Goal: Information Seeking & Learning: Learn about a topic

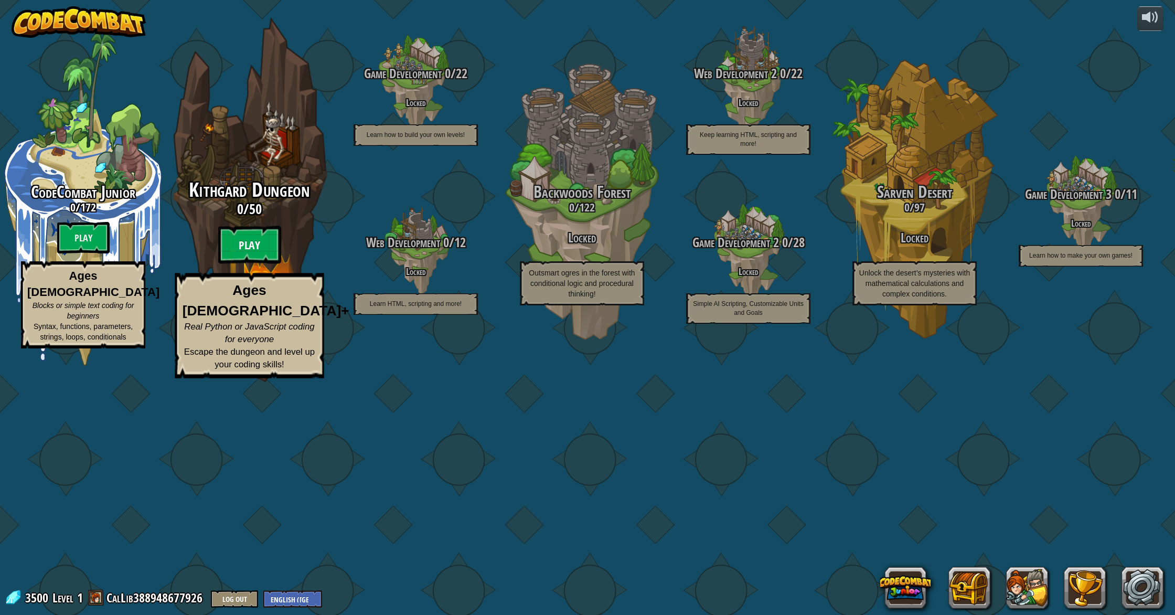
click at [244, 264] on btn "Play" at bounding box center [249, 245] width 63 height 38
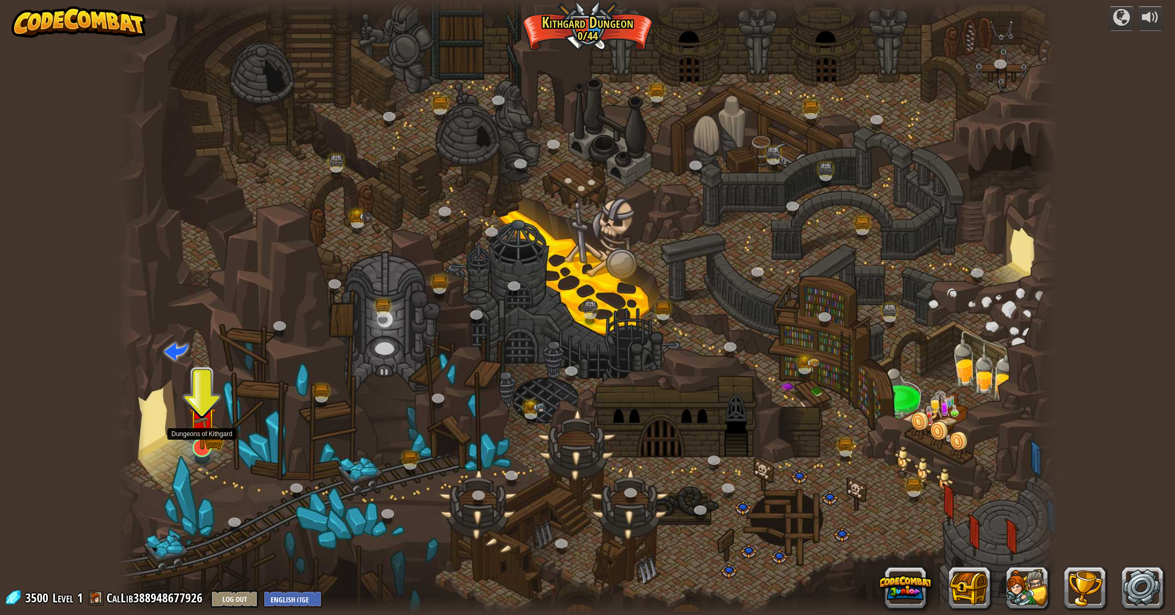
click at [202, 442] on img at bounding box center [202, 420] width 27 height 58
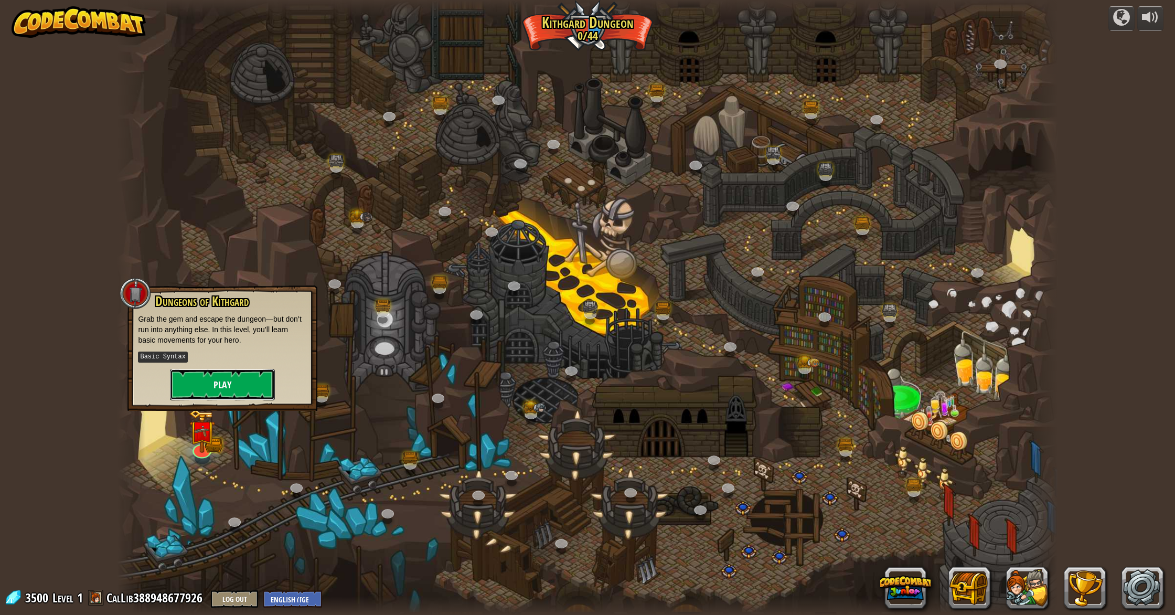
click at [230, 378] on button "Play" at bounding box center [222, 384] width 105 height 31
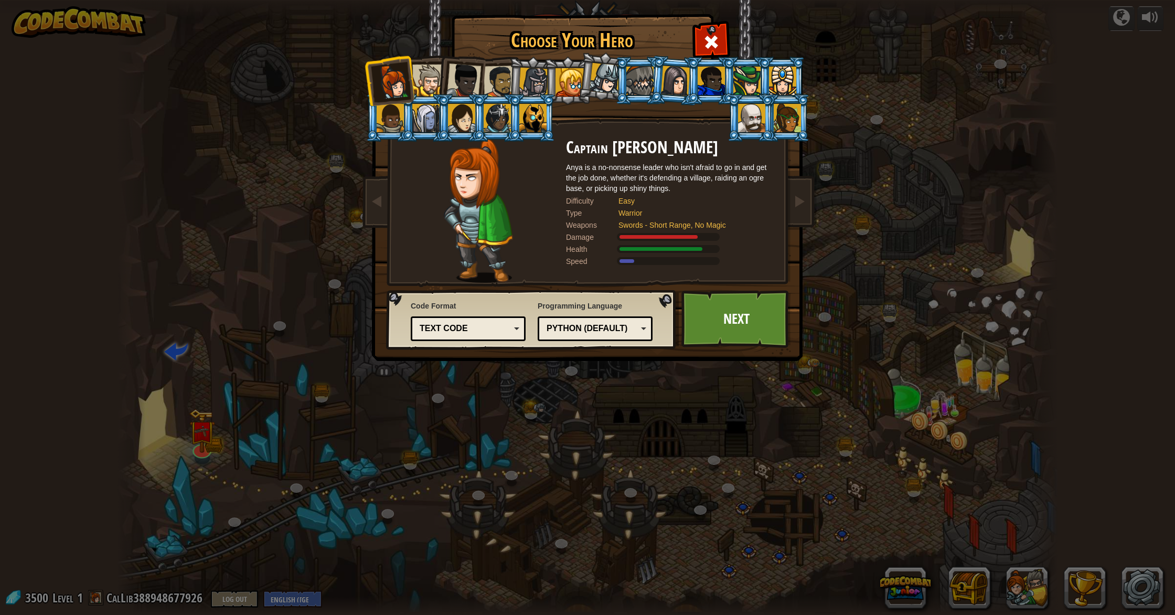
click at [813, 212] on img at bounding box center [589, 172] width 454 height 375
click at [798, 213] on link at bounding box center [799, 202] width 21 height 44
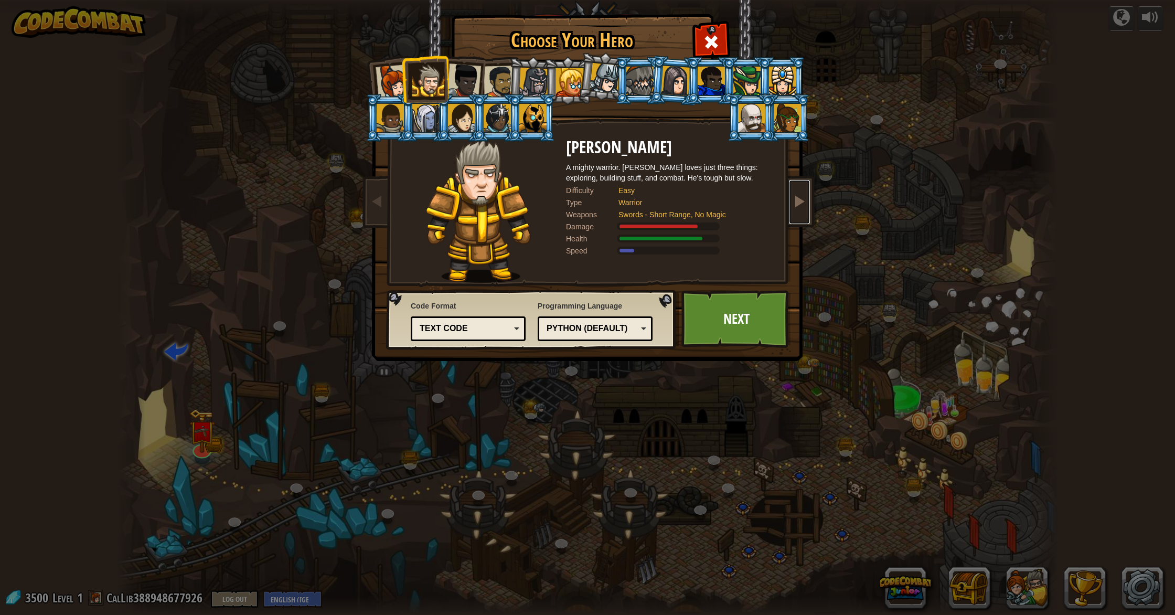
click at [798, 213] on link at bounding box center [799, 202] width 21 height 44
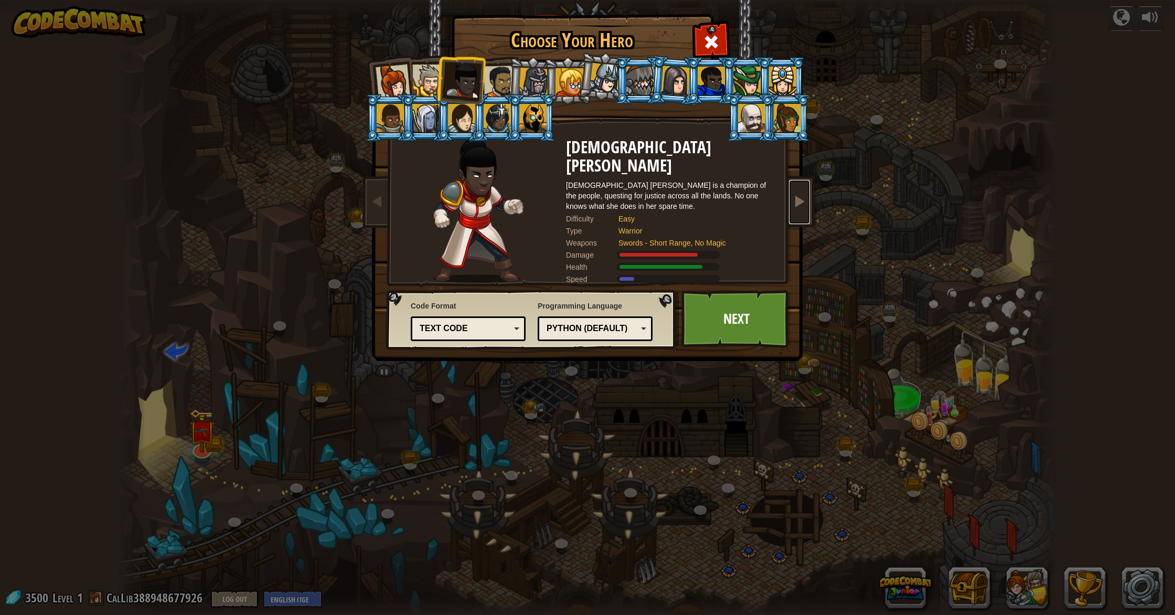
click at [798, 213] on link at bounding box center [799, 202] width 21 height 44
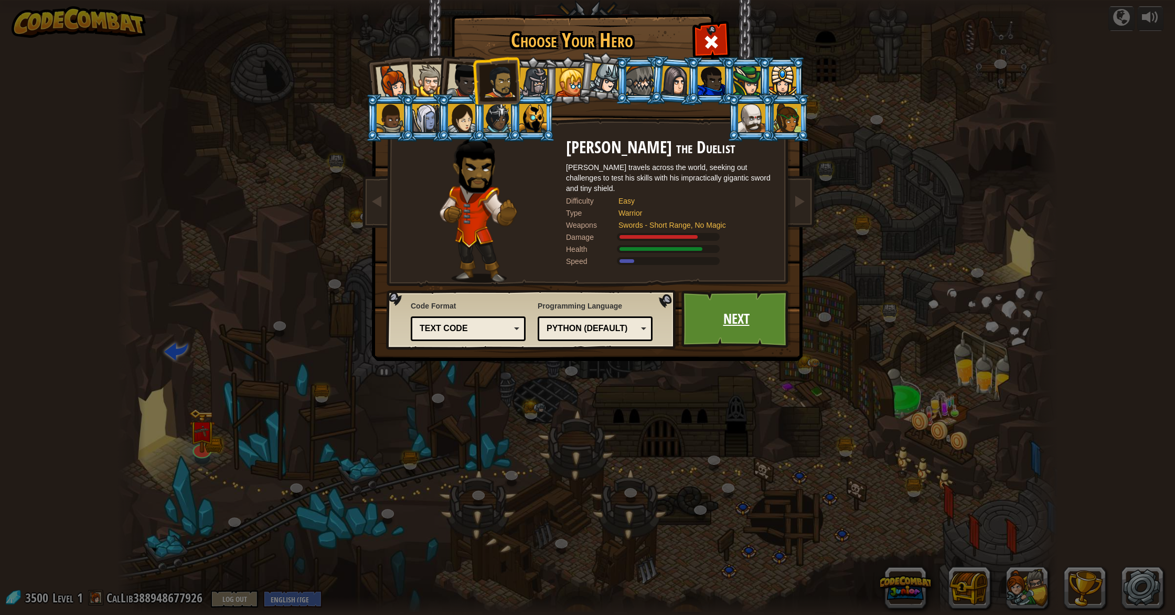
click at [710, 318] on link "Next" at bounding box center [736, 319] width 110 height 58
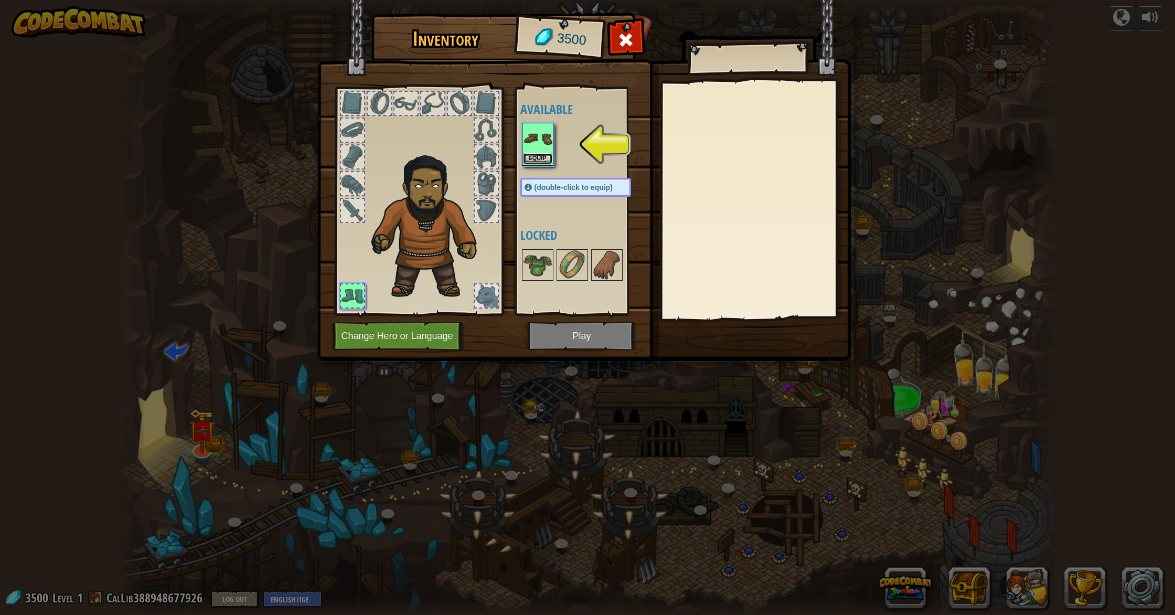
click at [537, 156] on button "Equip" at bounding box center [537, 158] width 29 height 11
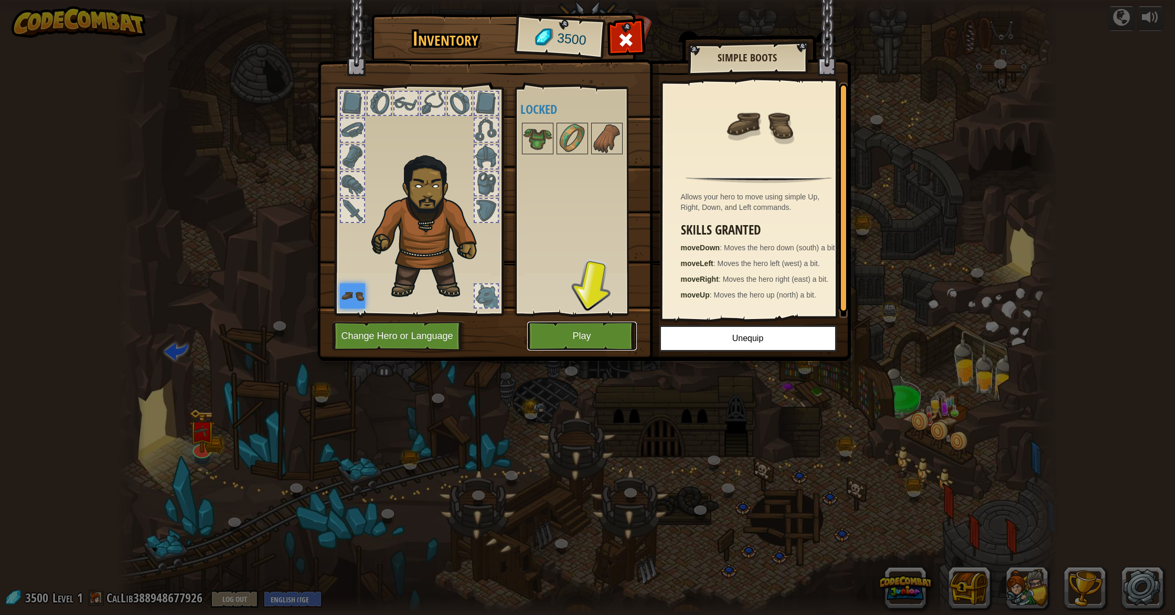
click at [584, 344] on button "Play" at bounding box center [582, 335] width 110 height 29
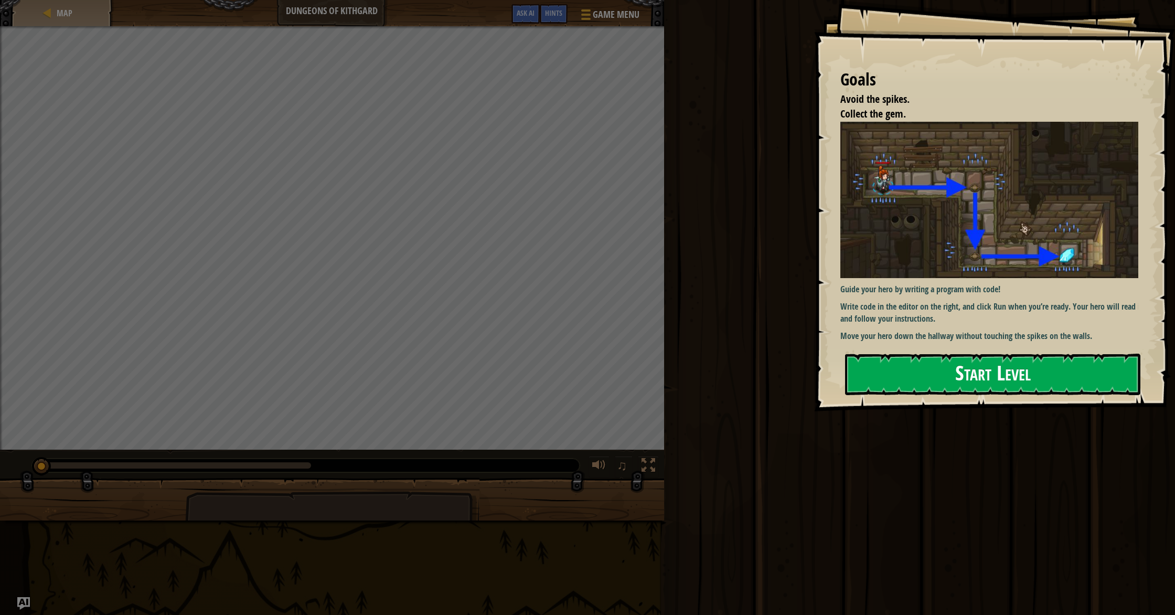
click at [961, 373] on button "Start Level" at bounding box center [992, 373] width 295 height 41
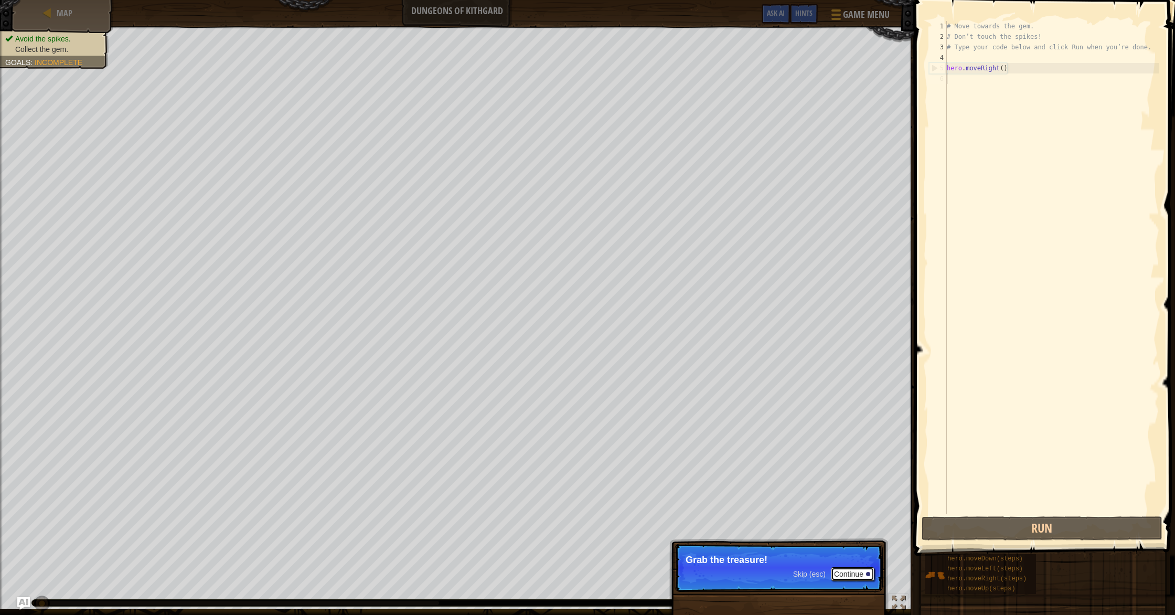
click at [853, 577] on button "Continue" at bounding box center [853, 574] width 44 height 14
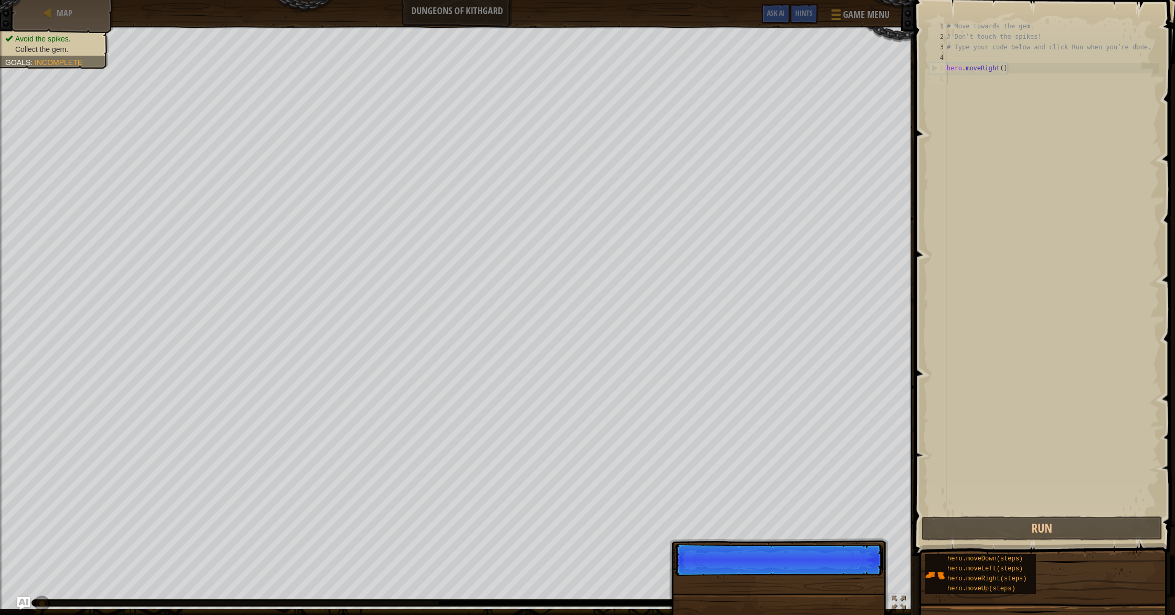
scroll to position [5, 0]
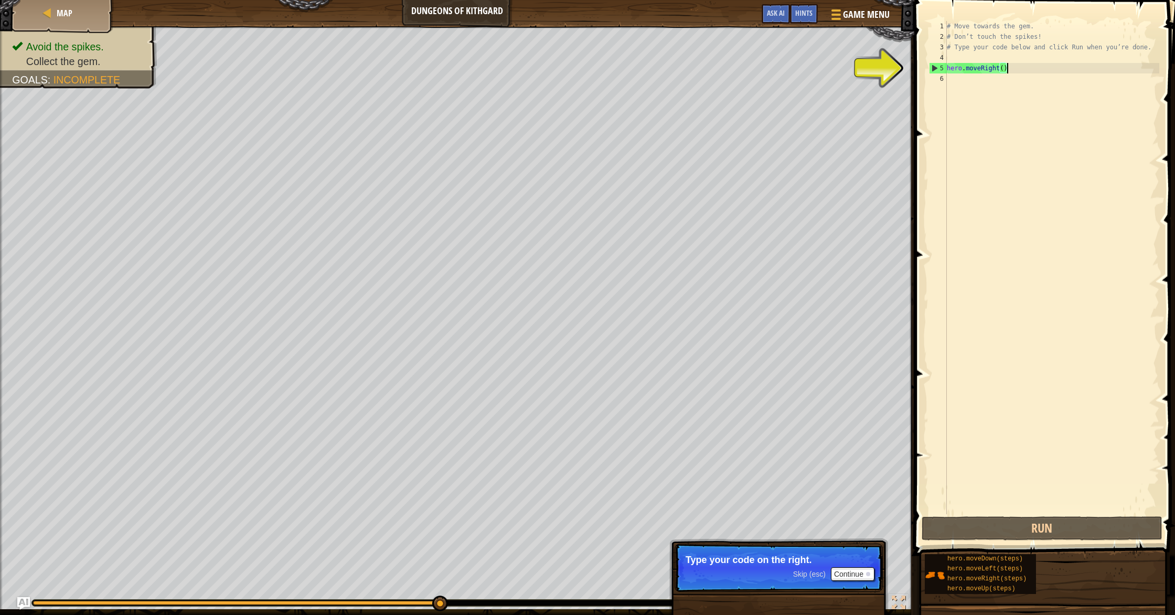
click at [1006, 69] on div "# Move towards the gem. # Don’t touch the spikes! # Type your code below and cl…" at bounding box center [1051, 278] width 214 height 514
click at [1002, 70] on div "# Move towards the gem. # Don’t touch the spikes! # Type your code below and cl…" at bounding box center [1051, 278] width 214 height 514
type textarea "hero.moveRight(2)"
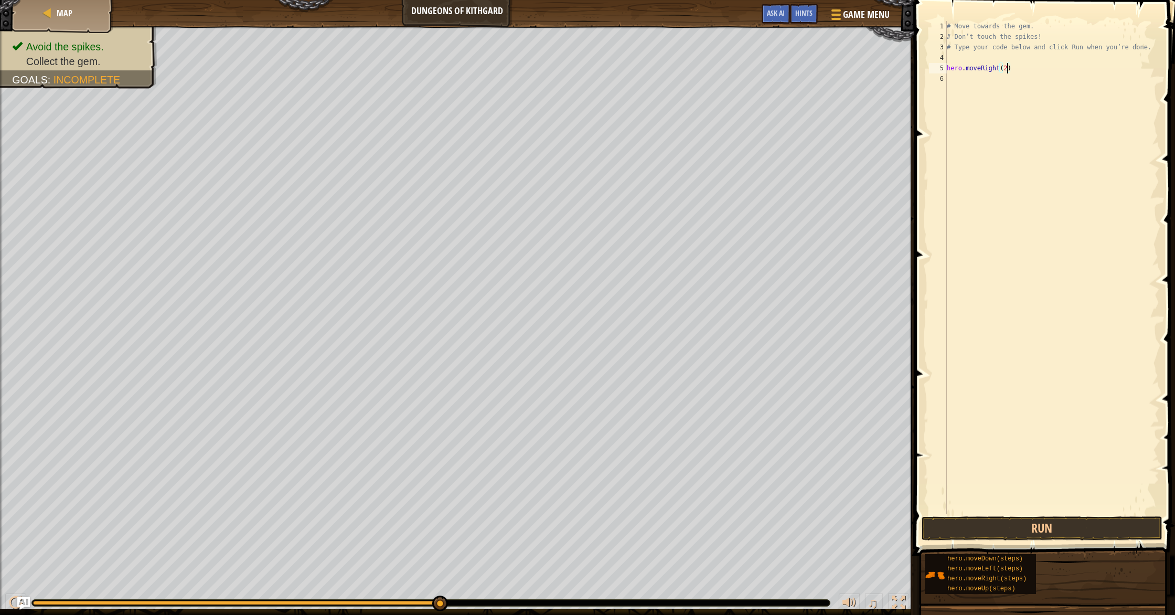
click at [1045, 152] on div "# Move towards the gem. # Don’t touch the spikes! # Type your code below and cl…" at bounding box center [1051, 278] width 214 height 514
click at [1048, 527] on button "Run" at bounding box center [1041, 528] width 241 height 24
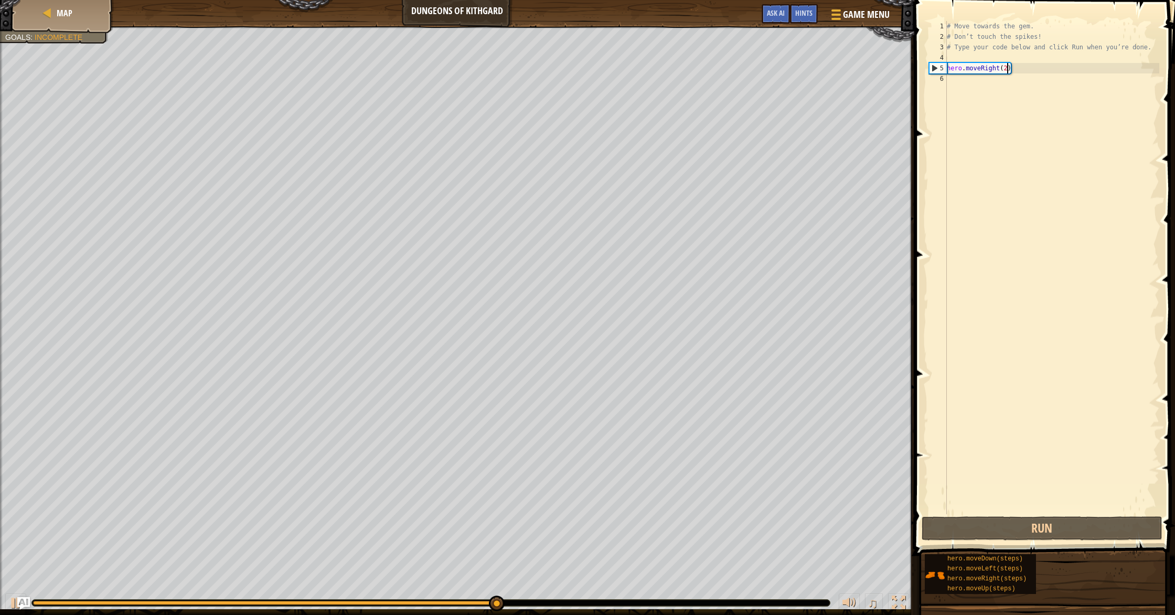
click at [1007, 72] on div "# Move towards the gem. # Don’t touch the spikes! # Type your code below and cl…" at bounding box center [1051, 278] width 214 height 514
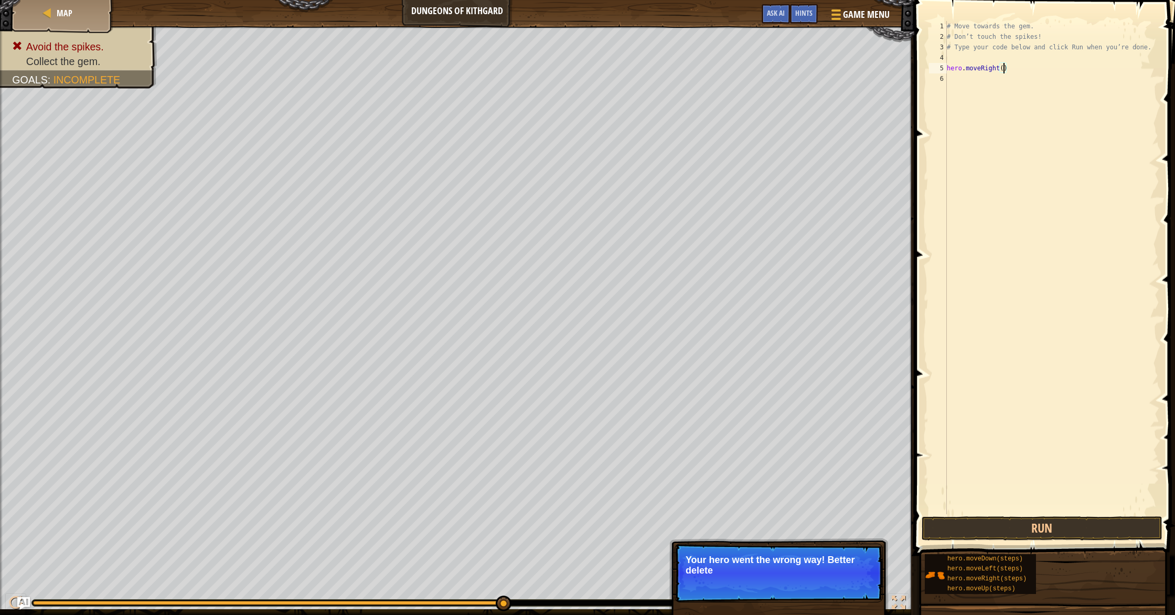
type textarea "hero.moveRight(1)"
click at [999, 315] on div "# Move towards the gem. # Don’t touch the spikes! # Type your code below and cl…" at bounding box center [1051, 278] width 214 height 514
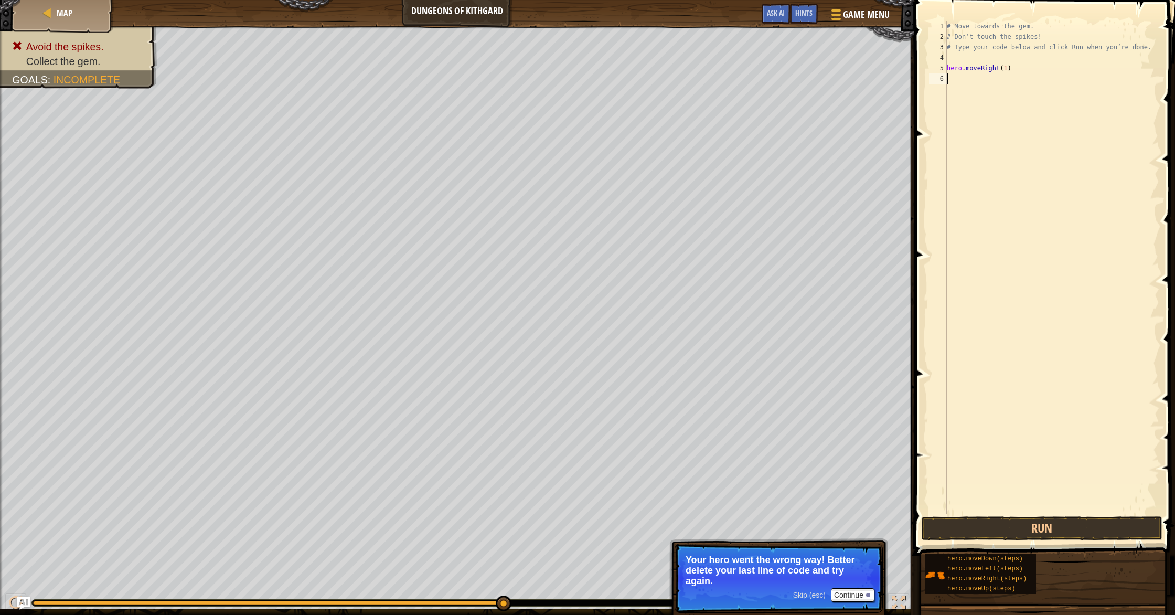
scroll to position [5, 0]
click at [850, 596] on button "Continue" at bounding box center [853, 595] width 44 height 14
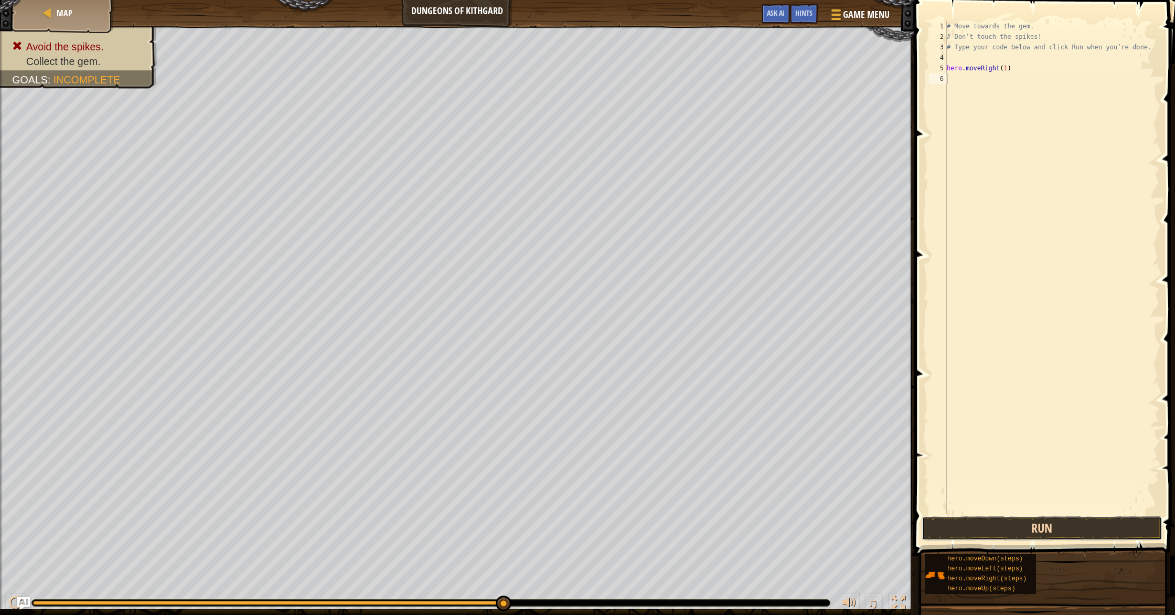
click at [1033, 531] on button "Run" at bounding box center [1041, 528] width 241 height 24
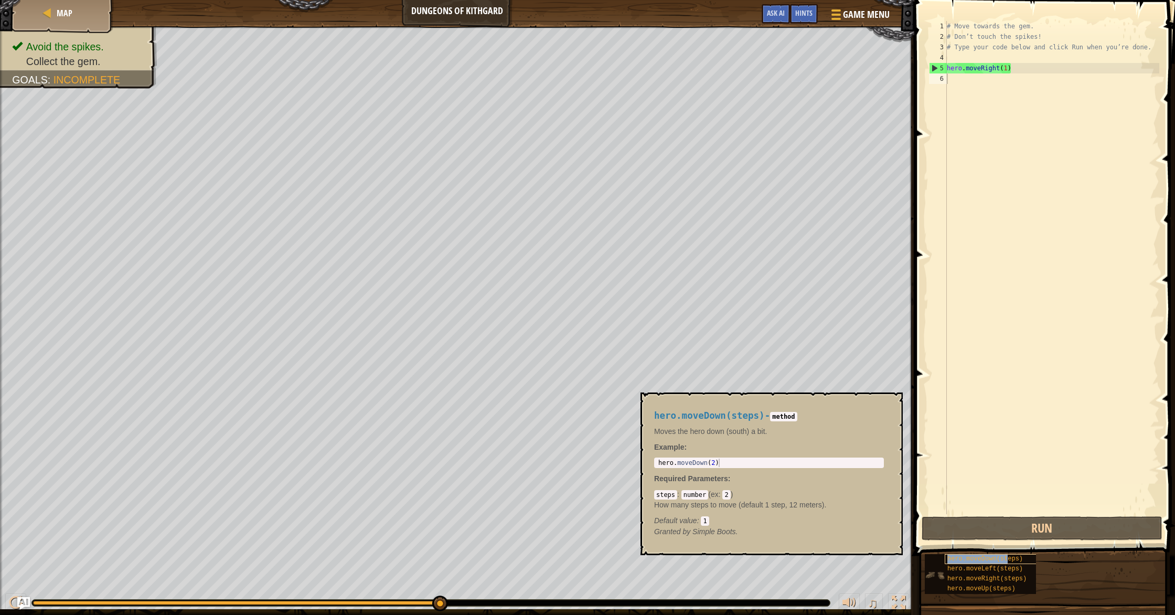
click at [1008, 558] on span "hero.moveDown(steps)" at bounding box center [985, 558] width 76 height 7
drag, startPoint x: 1007, startPoint y: 555, endPoint x: 1052, endPoint y: 376, distance: 183.9
click at [1052, 376] on div "Hints 1 2 3 4 5 6 # Move towards the gem. # Don’t touch the spikes! # Type your…" at bounding box center [1043, 304] width 264 height 609
type textarea "h"
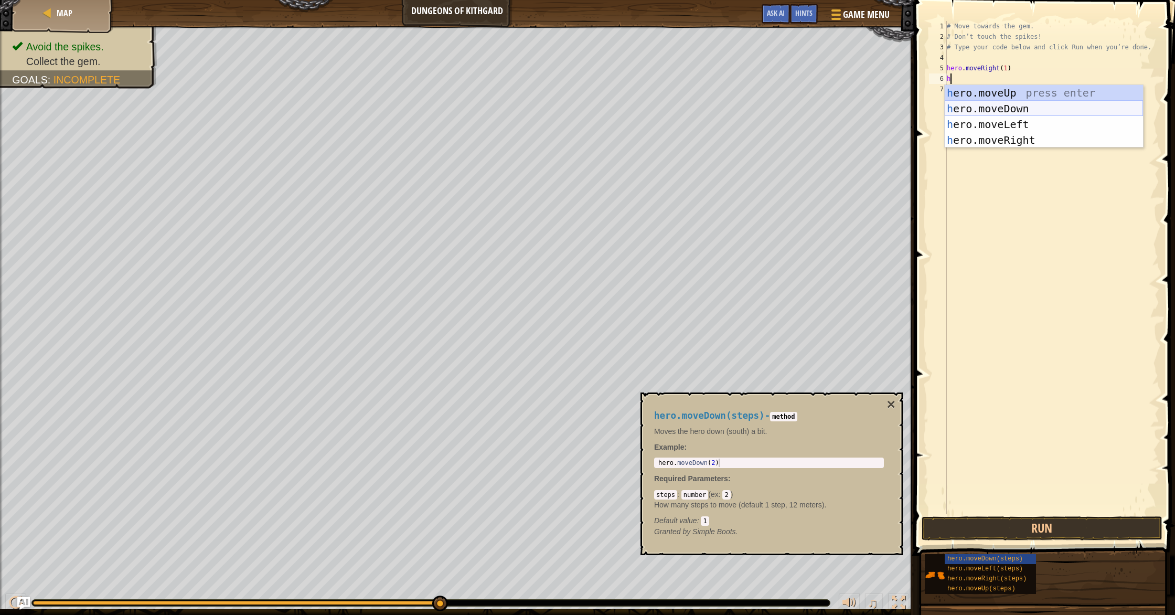
click at [1068, 111] on div "h ero.moveUp press enter h ero.moveDown press enter h ero.moveLeft press enter …" at bounding box center [1043, 132] width 198 height 94
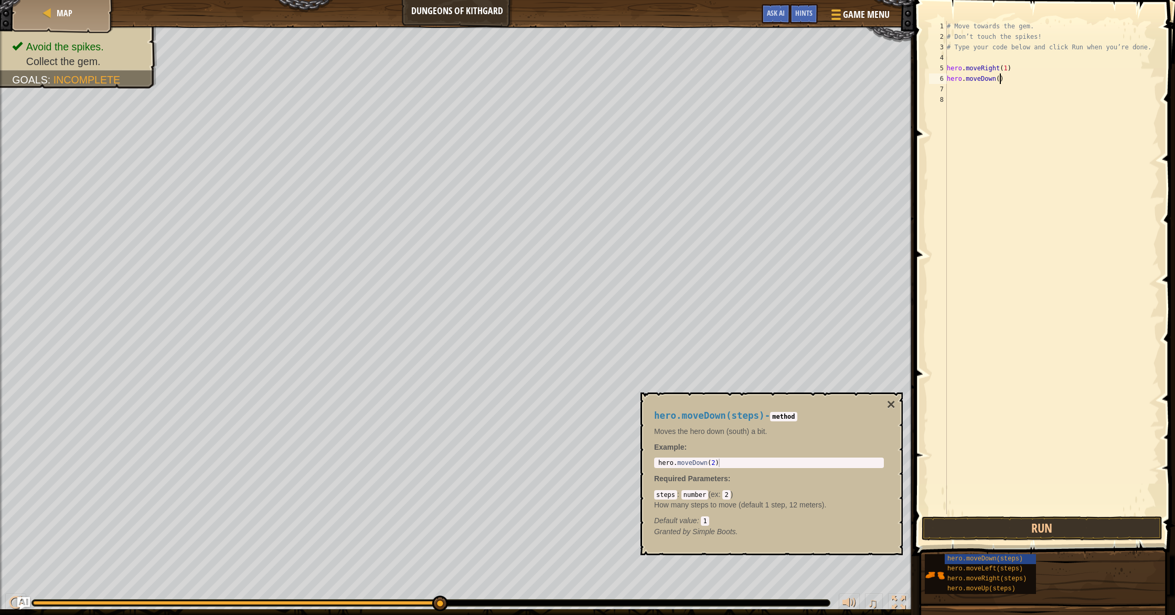
click at [1000, 81] on div "# Move towards the gem. # Don’t touch the spikes! # Type your code below and cl…" at bounding box center [1051, 278] width 214 height 514
type textarea "hero.moveDown(1)"
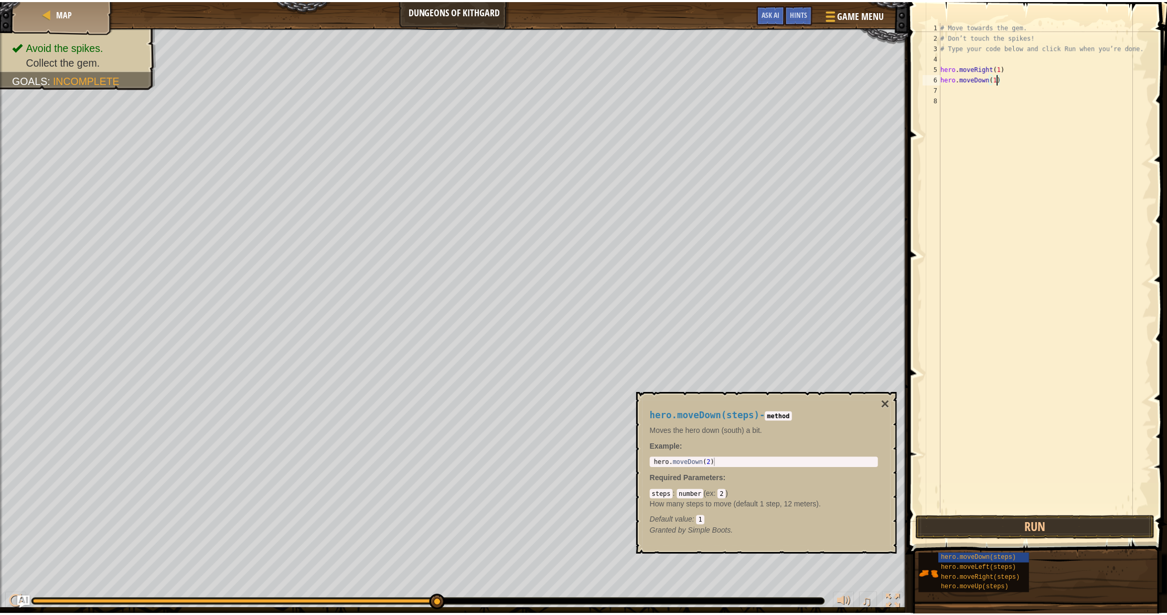
scroll to position [5, 4]
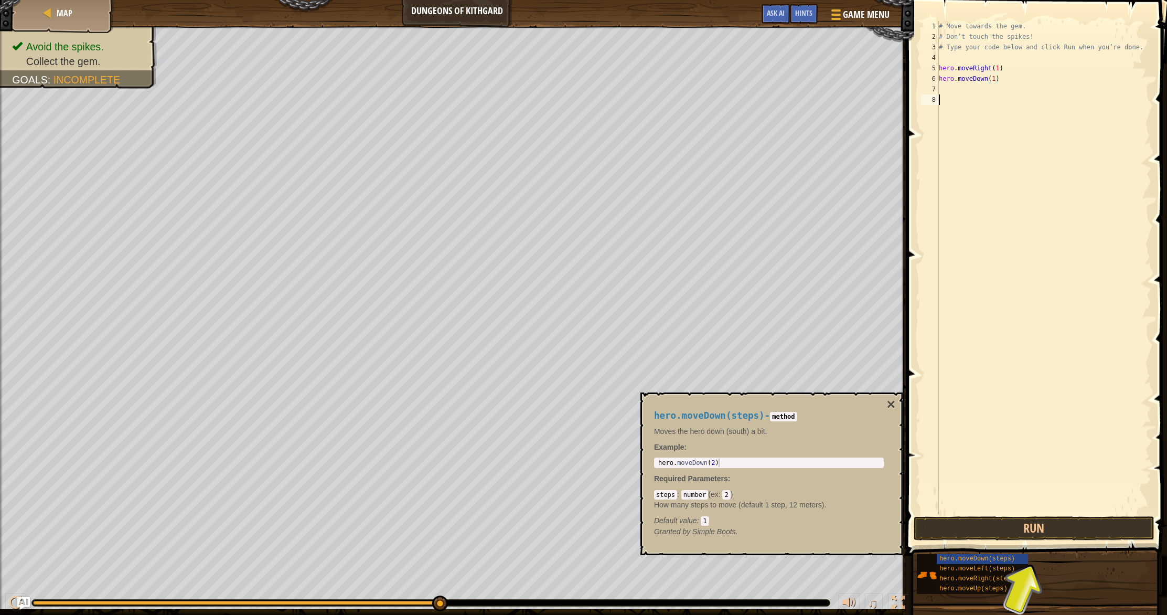
click at [995, 142] on div "# Move towards the gem. # Don’t touch the spikes! # Type your code below and cl…" at bounding box center [1043, 278] width 214 height 514
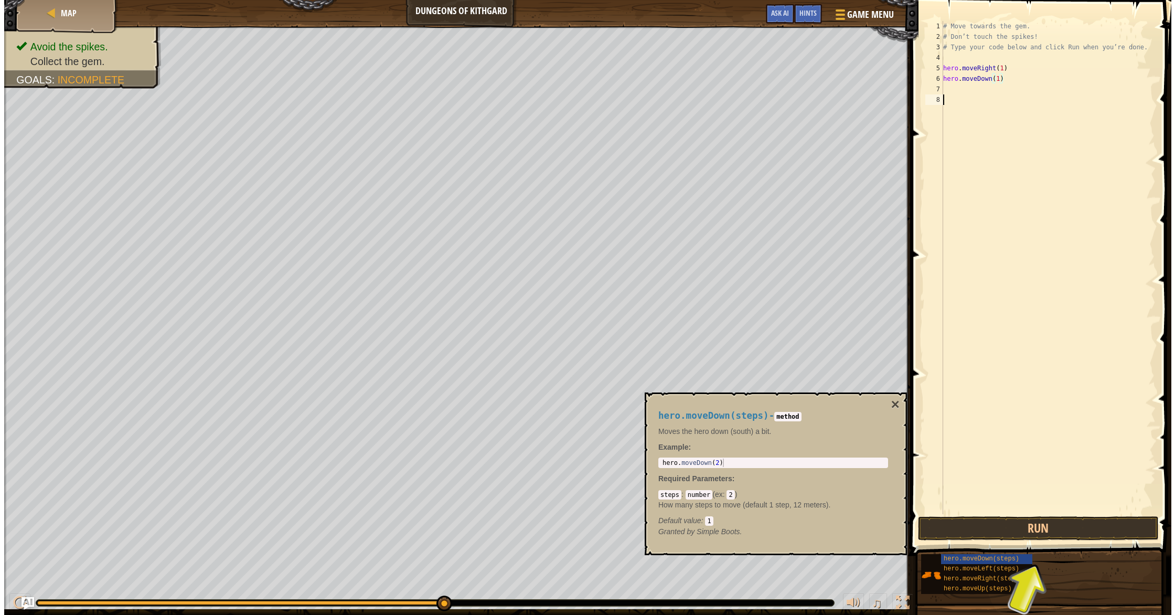
scroll to position [5, 0]
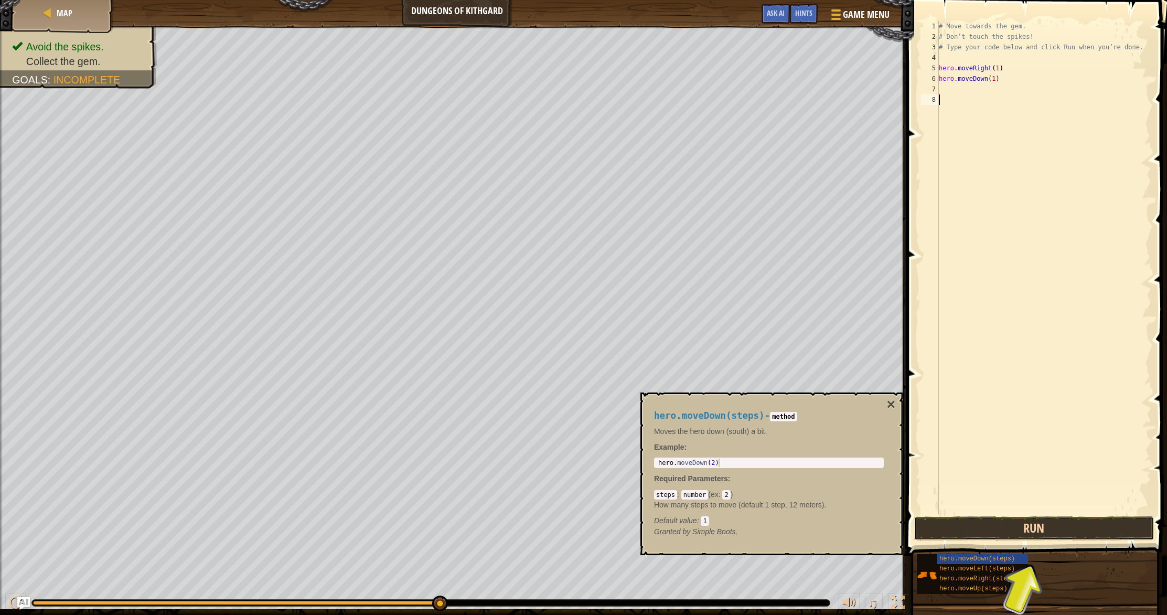
click at [1041, 532] on button "Run" at bounding box center [1033, 528] width 241 height 24
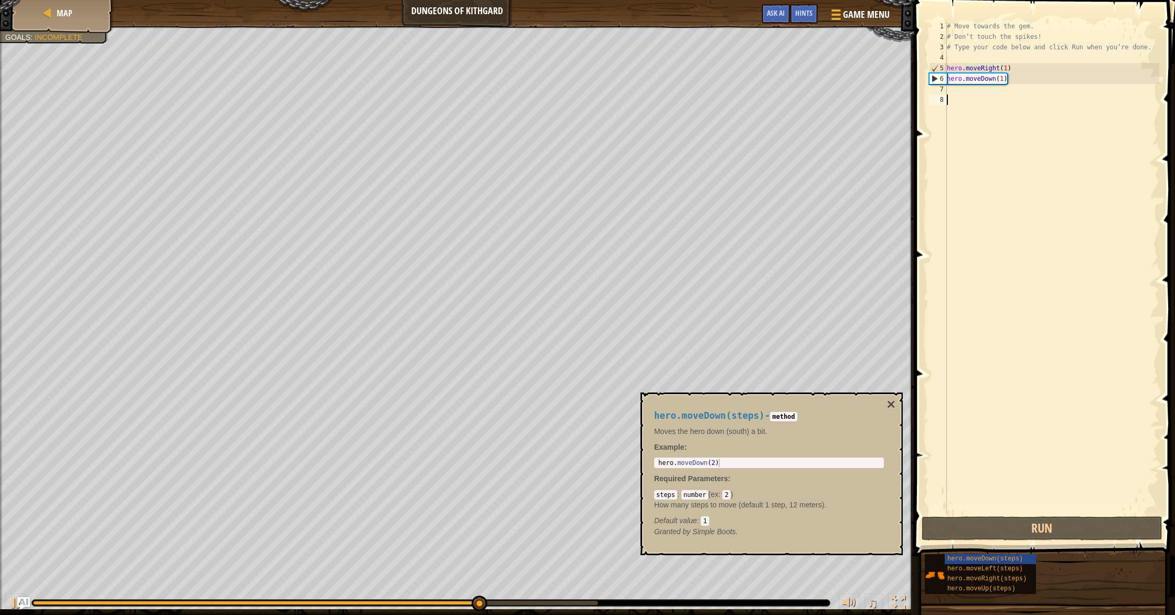
click at [1028, 333] on div "# Move towards the gem. # Don’t touch the spikes! # Type your code below and cl…" at bounding box center [1051, 278] width 214 height 514
click at [1000, 89] on div "# Move towards the gem. # Don’t touch the spikes! # Type your code below and cl…" at bounding box center [1051, 278] width 214 height 514
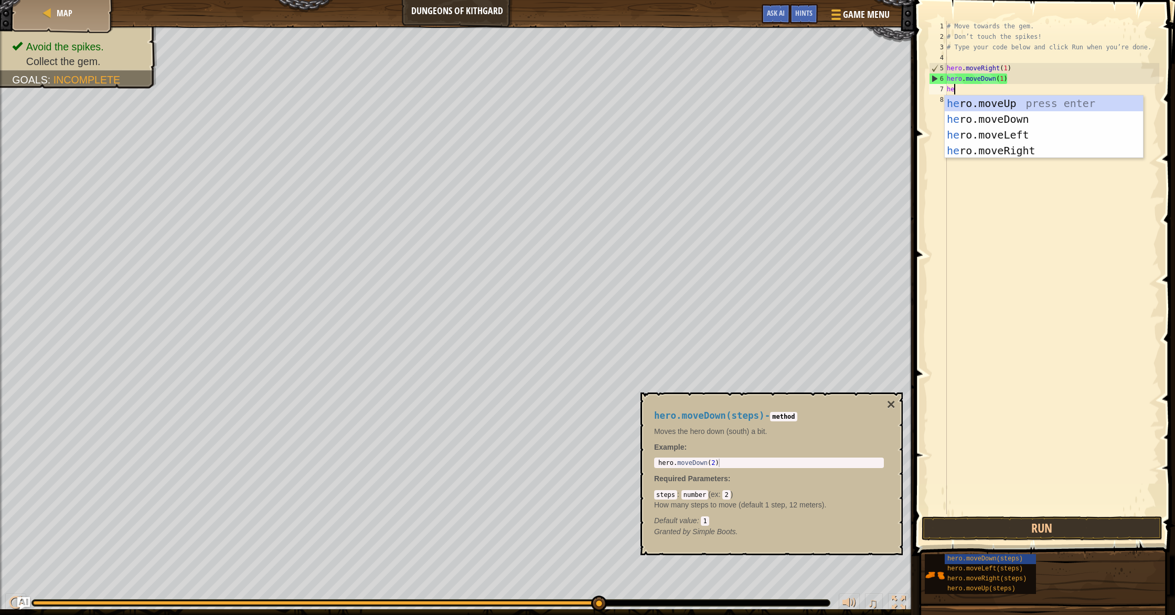
type textarea "hero"
click at [1013, 149] on div "hero .moveUp press enter hero .moveDown press enter hero .moveLeft press enter …" at bounding box center [1043, 142] width 198 height 94
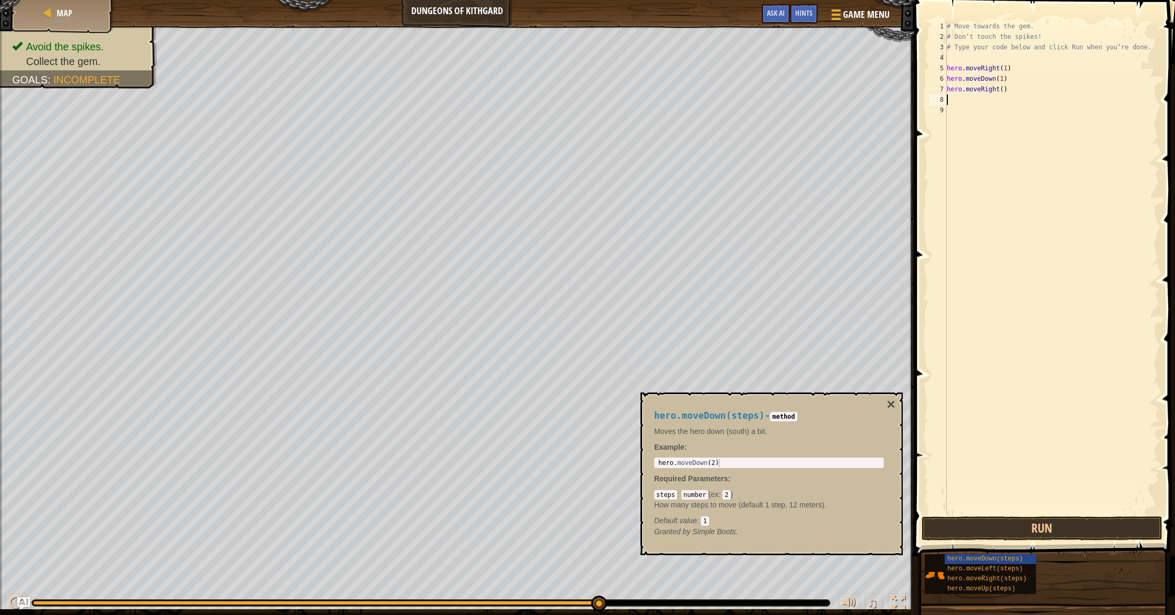
scroll to position [5, 0]
click at [1006, 88] on div "# Move towards the gem. # Don’t touch the spikes! # Type your code below and cl…" at bounding box center [1051, 278] width 214 height 514
click at [1003, 90] on div "# Move towards the gem. # Don’t touch the spikes! # Type your code below and cl…" at bounding box center [1051, 278] width 214 height 514
type textarea "hero.moveRight(1)"
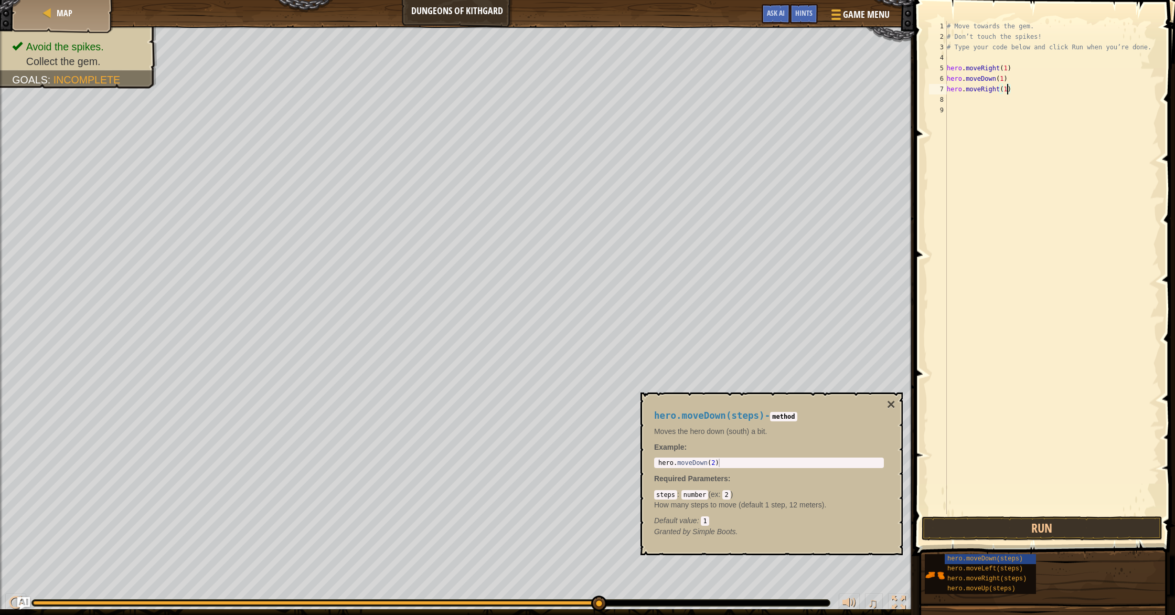
click at [1005, 164] on div "# Move towards the gem. # Don’t touch the spikes! # Type your code below and cl…" at bounding box center [1051, 278] width 214 height 514
click at [982, 525] on button "Run" at bounding box center [1041, 528] width 241 height 24
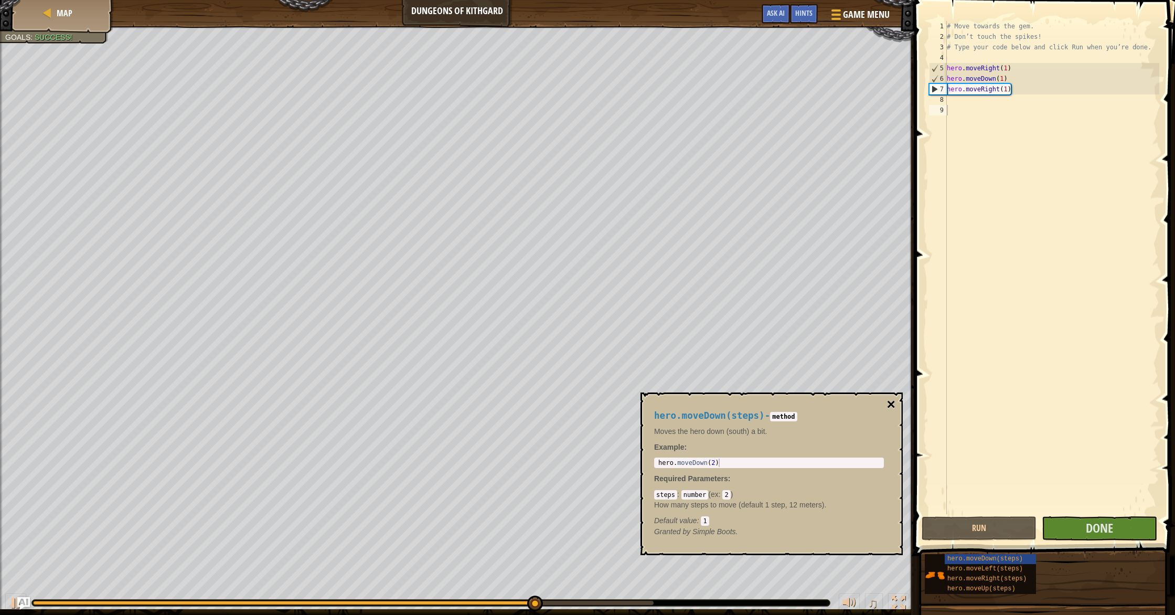
click at [889, 406] on button "×" at bounding box center [891, 404] width 8 height 15
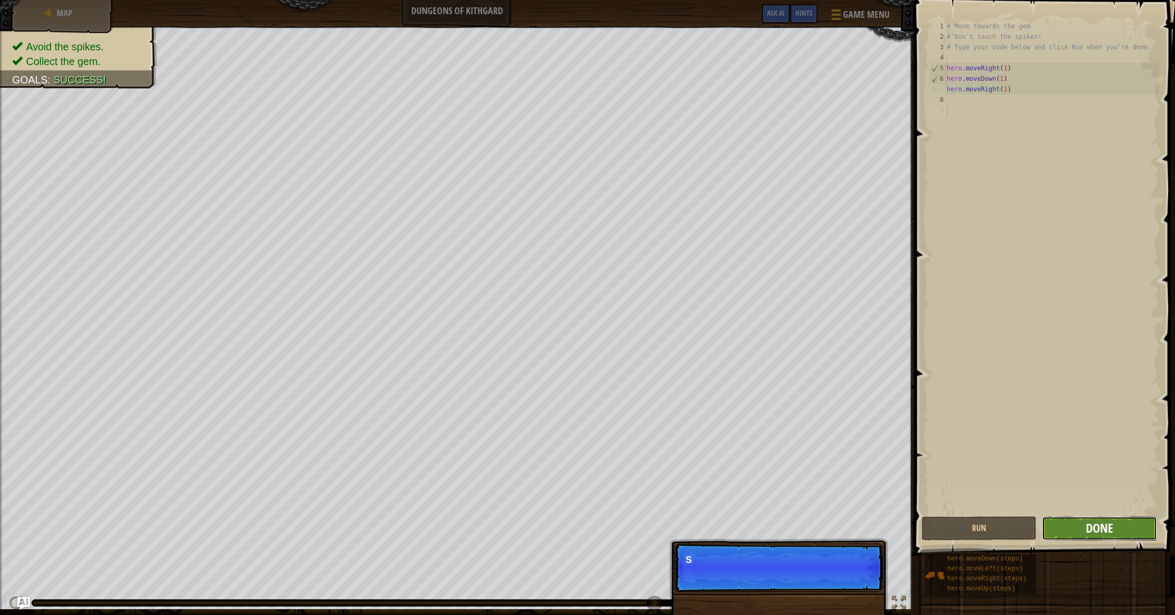
click at [1100, 523] on span "Done" at bounding box center [1098, 527] width 27 height 17
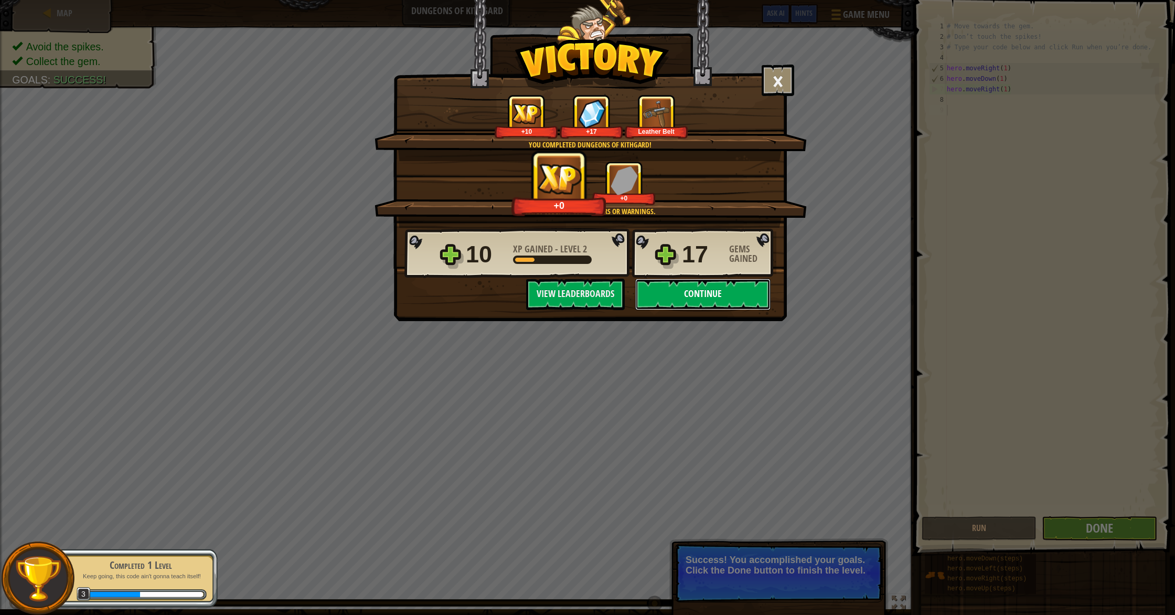
click at [715, 302] on button "Continue" at bounding box center [702, 293] width 135 height 31
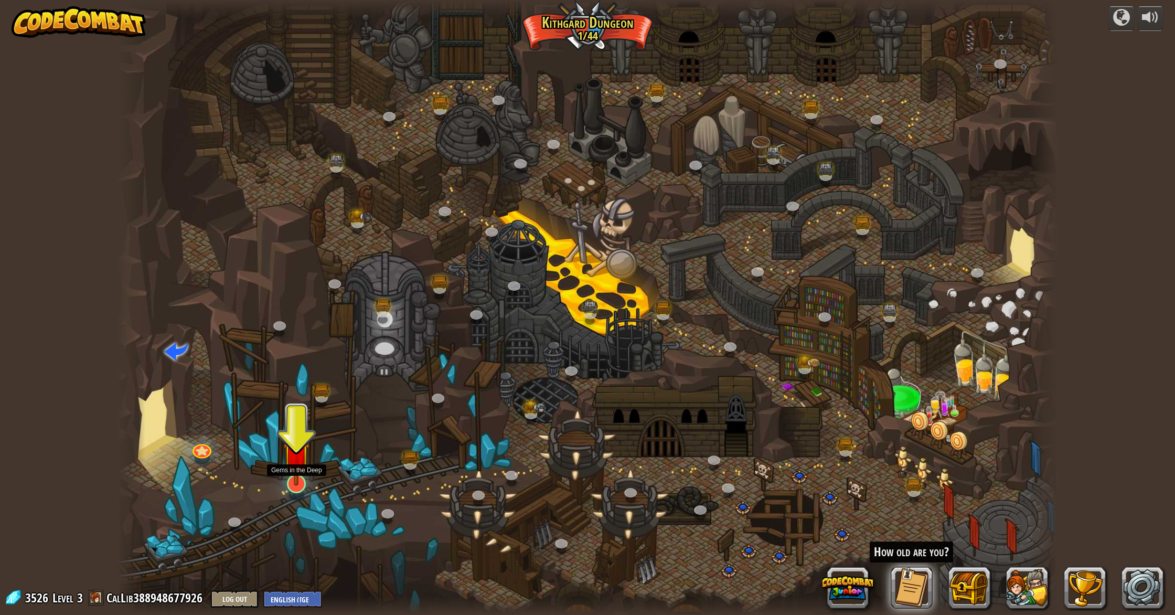
click at [295, 477] on img at bounding box center [296, 454] width 27 height 61
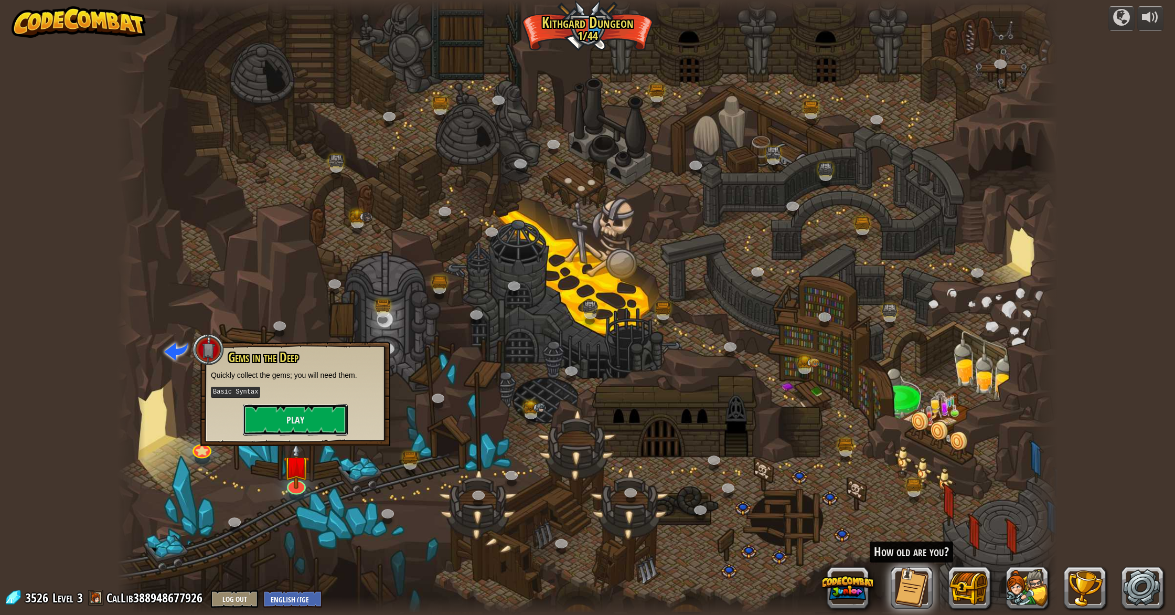
click at [317, 404] on button "Play" at bounding box center [295, 419] width 105 height 31
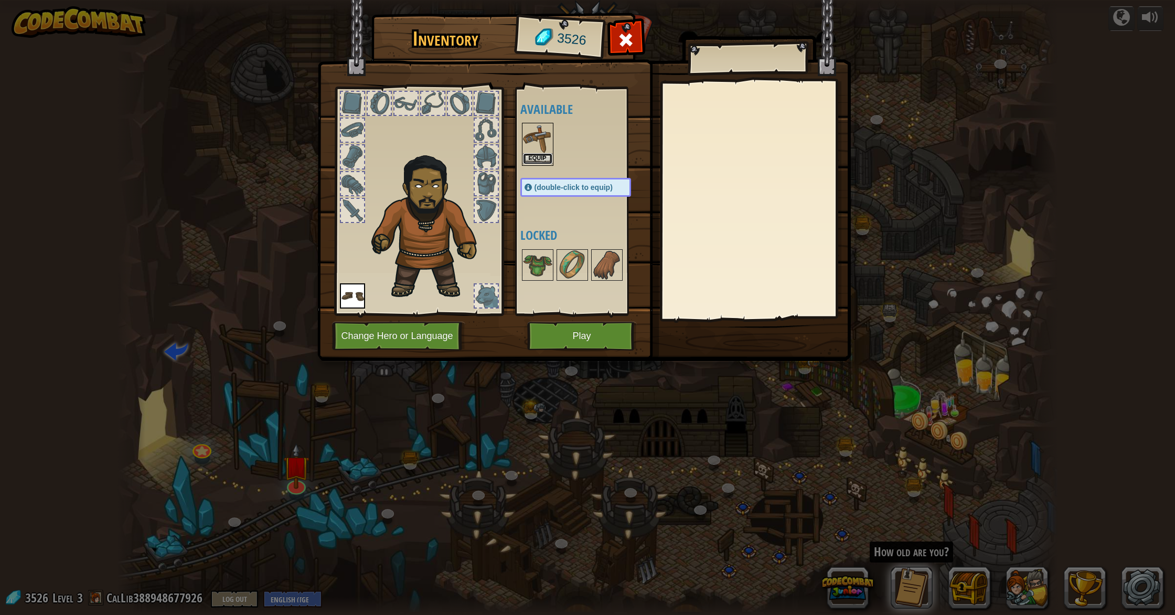
click at [544, 160] on button "Equip" at bounding box center [537, 158] width 29 height 11
click at [544, 160] on div "Available Equip Equip (double-click to equip) Locked" at bounding box center [586, 201] width 132 height 219
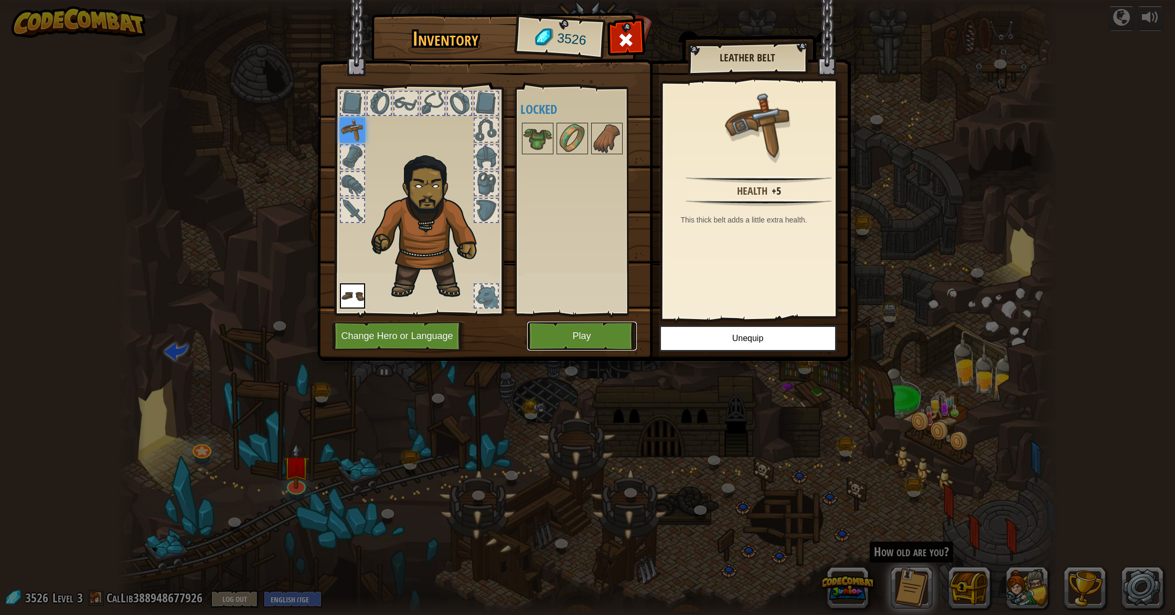
click at [566, 341] on button "Play" at bounding box center [582, 335] width 110 height 29
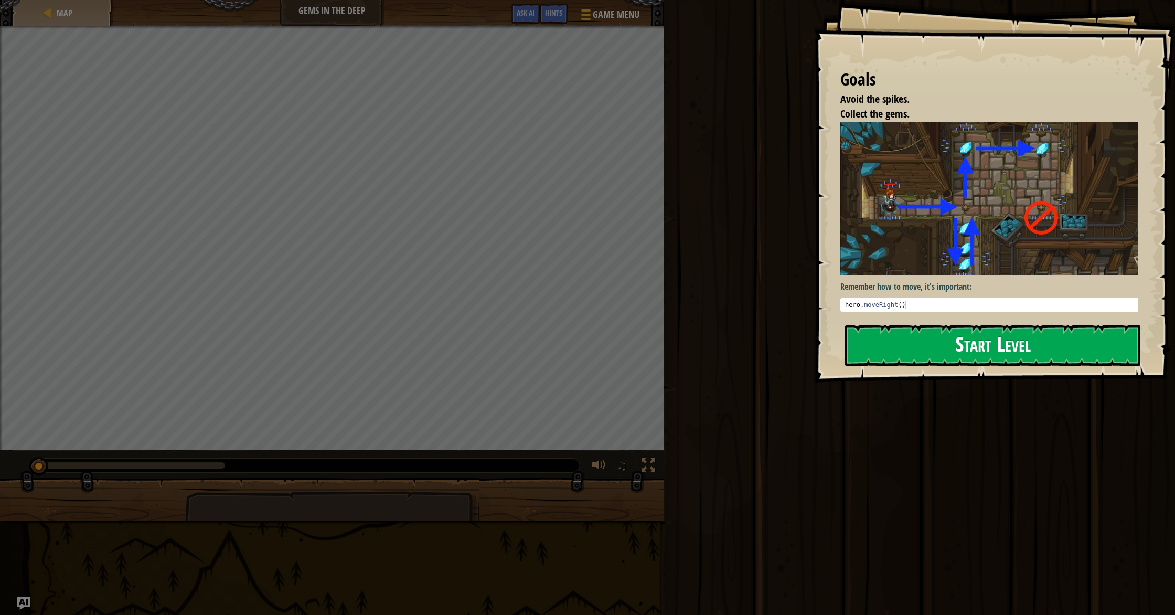
click at [957, 364] on button "Start Level" at bounding box center [992, 345] width 295 height 41
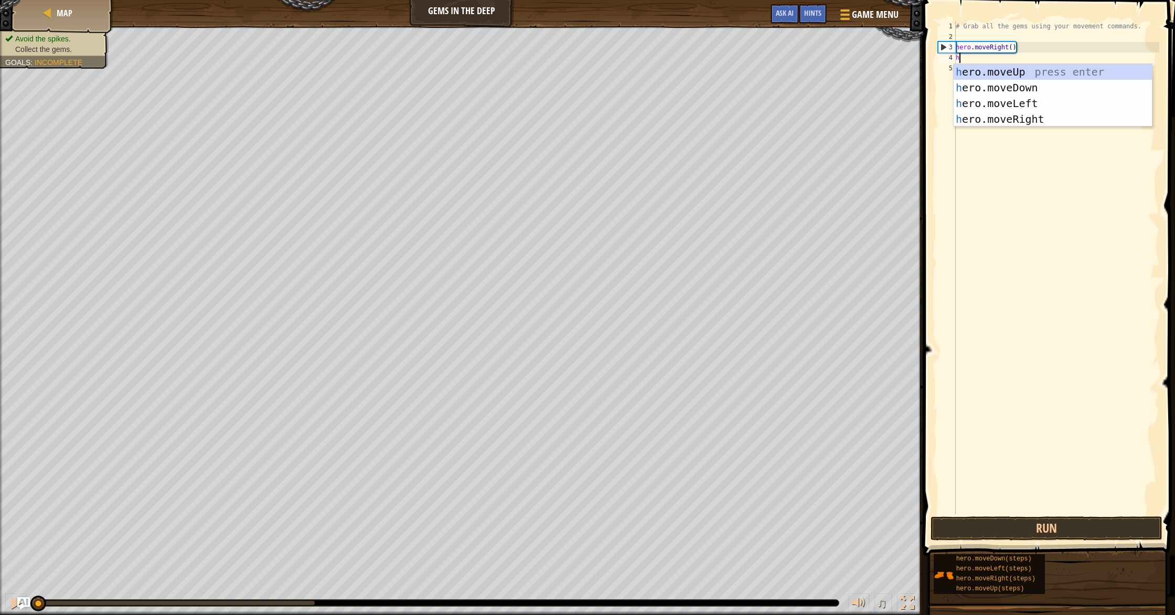
scroll to position [5, 0]
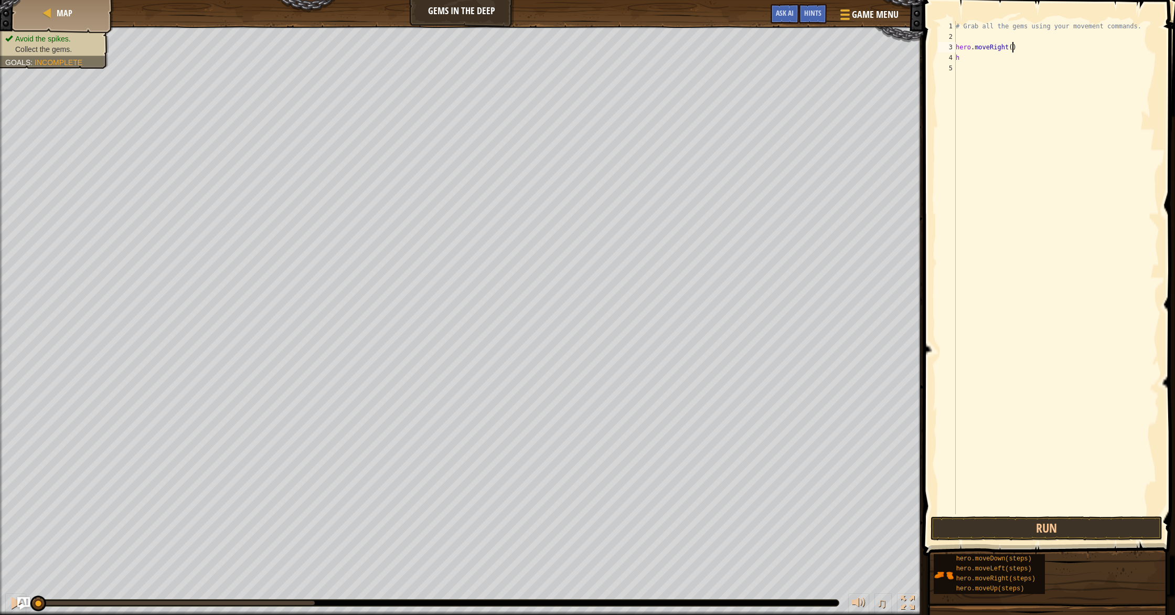
click at [1014, 49] on div "# Grab all the gems using your movement commands. hero . moveRight ( ) h" at bounding box center [1056, 278] width 206 height 514
click at [1004, 58] on div "# Grab all the gems using your movement commands. hero . moveRight ( 1 ) h" at bounding box center [1056, 278] width 206 height 514
type textarea "he"
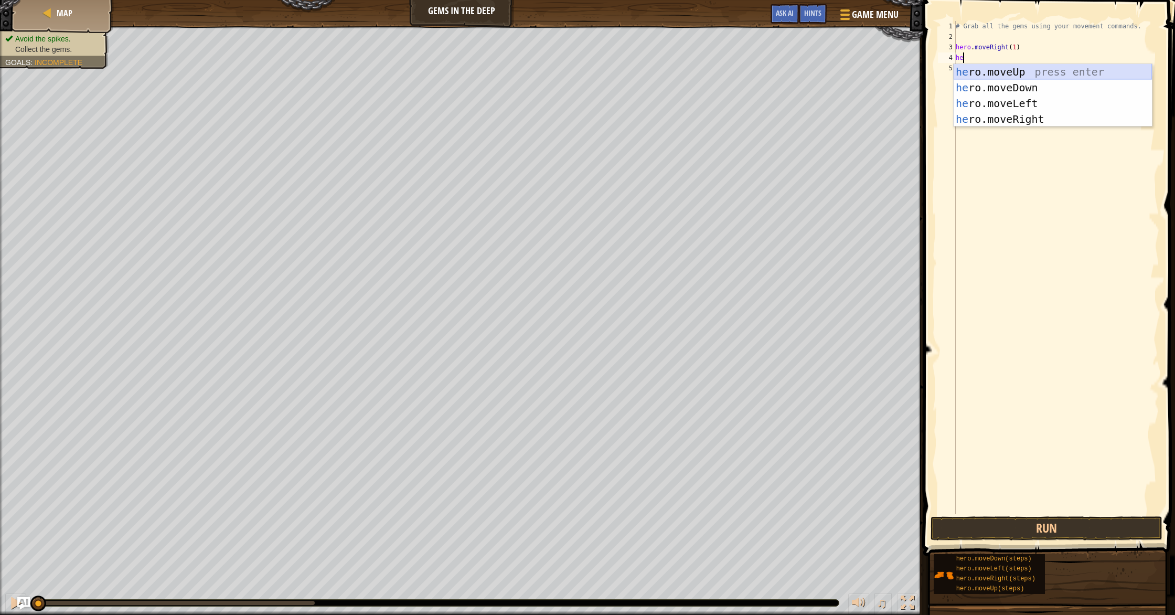
click at [1024, 73] on div "he ro.moveUp press enter he ro.moveDown press enter he ro.moveLeft press enter …" at bounding box center [1052, 111] width 198 height 94
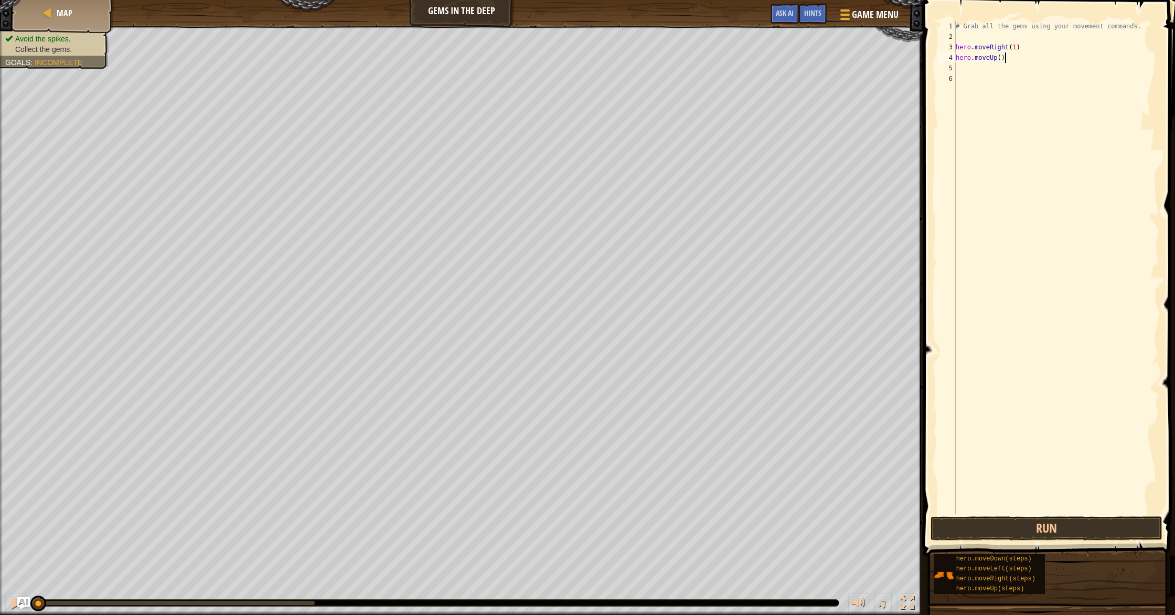
click at [1003, 59] on div "# Grab all the gems using your movement commands. hero . moveRight ( 1 ) hero .…" at bounding box center [1056, 278] width 206 height 514
click at [998, 59] on div "# Grab all the gems using your movement commands. hero . moveRight ( 1 ) hero .…" at bounding box center [1056, 278] width 206 height 514
click at [1001, 60] on div "# Grab all the gems using your movement commands. hero . moveRight ( 1 ) hero .…" at bounding box center [1056, 278] width 206 height 514
type textarea "hero.moveUp(1)"
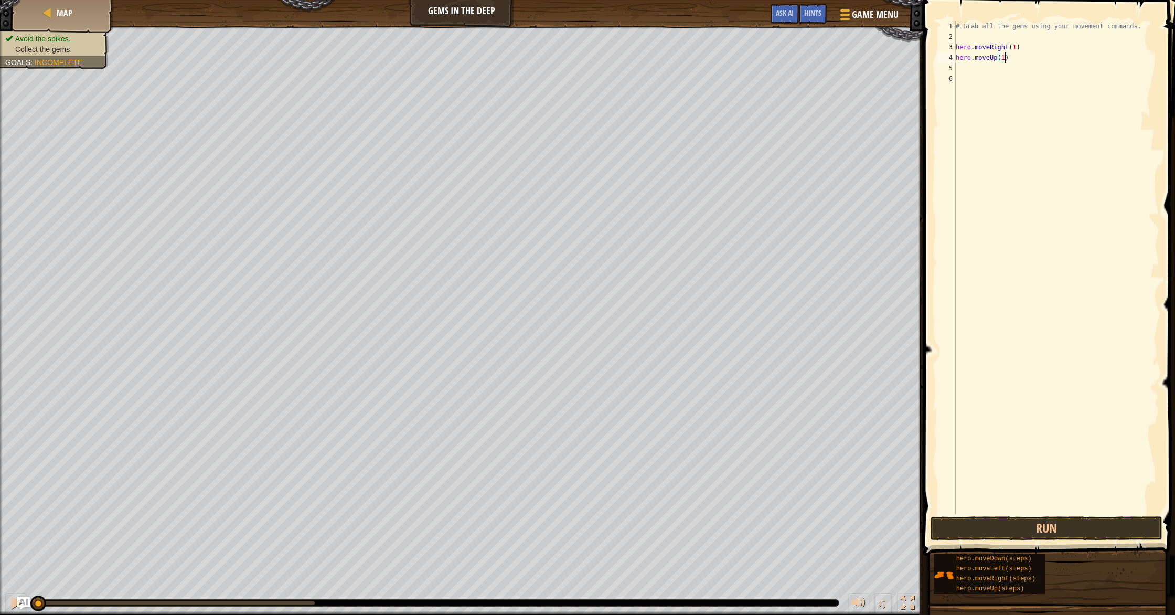
click at [992, 70] on div "# Grab all the gems using your movement commands. hero . moveRight ( 1 ) hero .…" at bounding box center [1056, 278] width 206 height 514
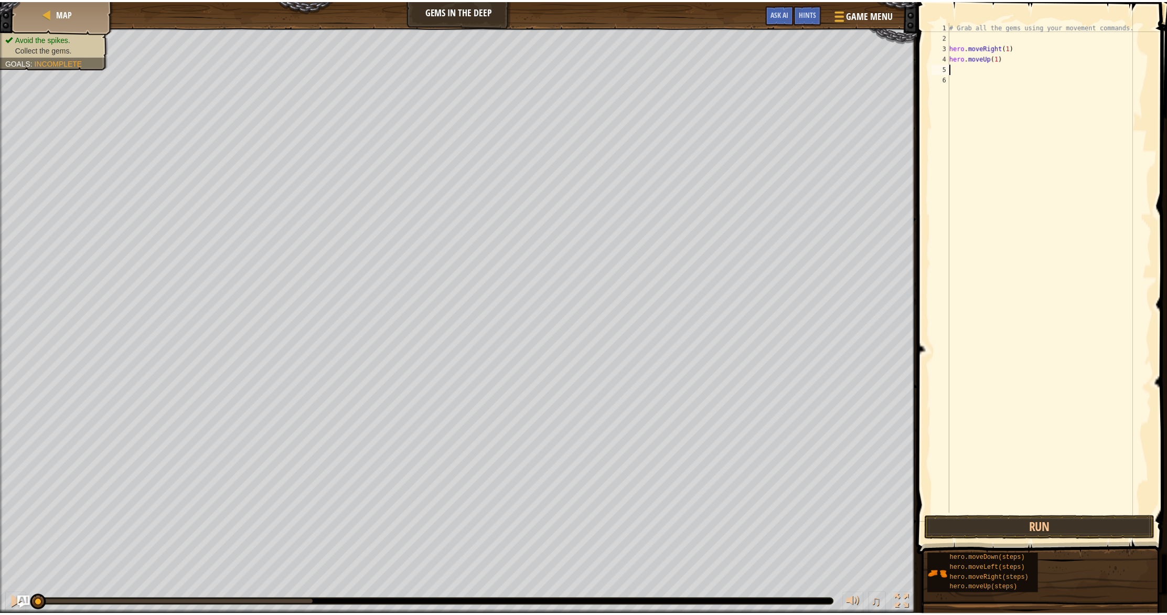
scroll to position [5, 0]
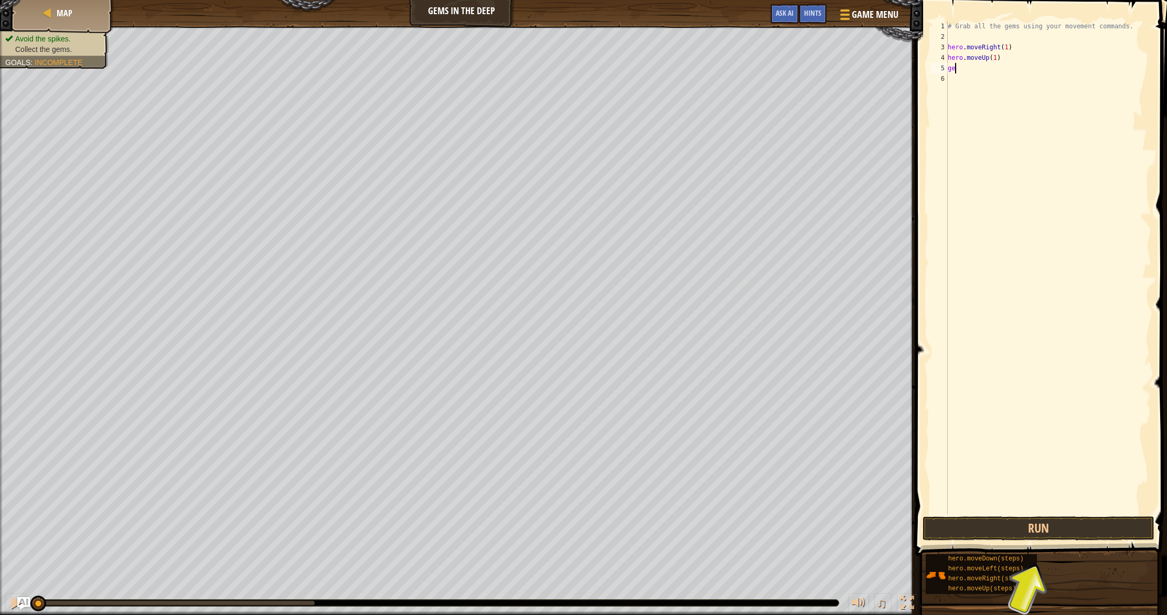
type textarea "g"
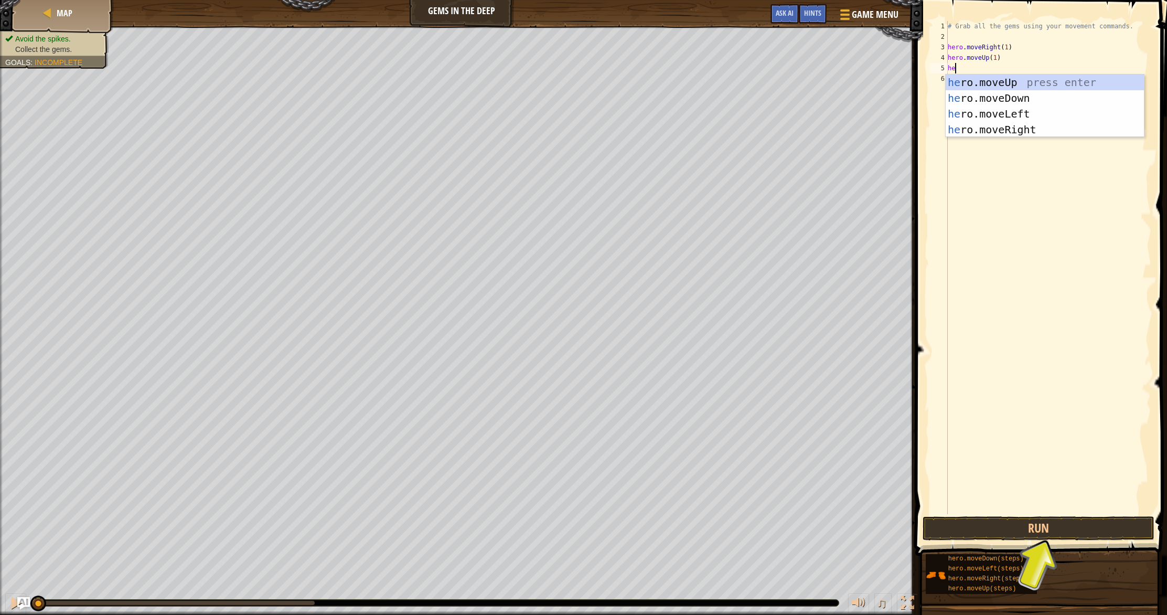
type textarea "her"
click at [1003, 127] on div "her o.moveUp press enter her o.moveDown press enter her o.moveLeft press enter …" at bounding box center [1044, 121] width 198 height 94
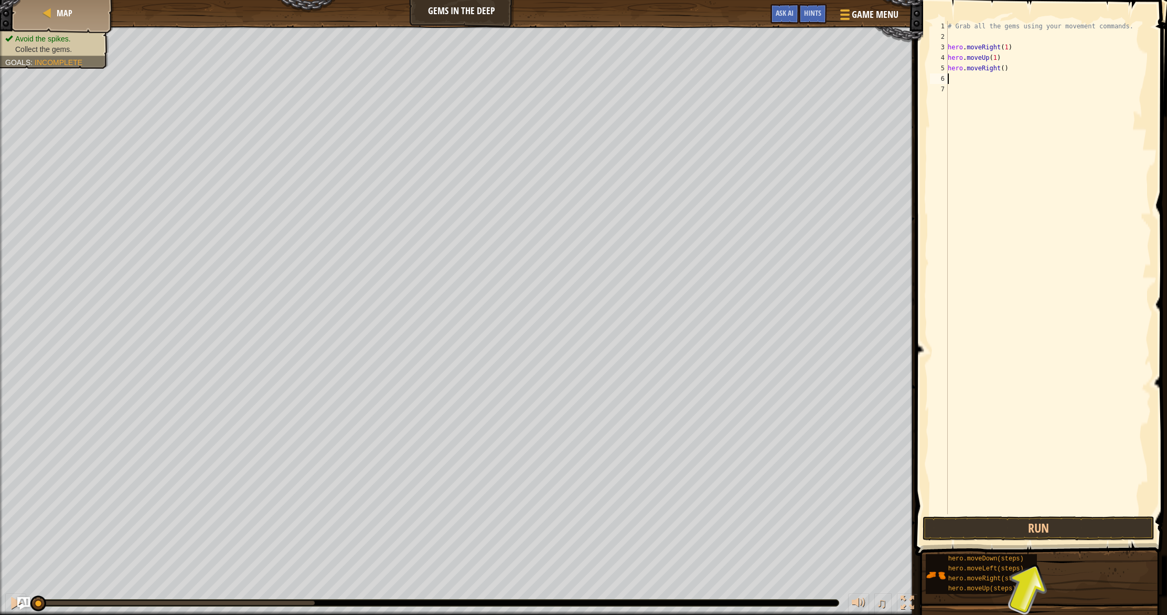
scroll to position [5, 0]
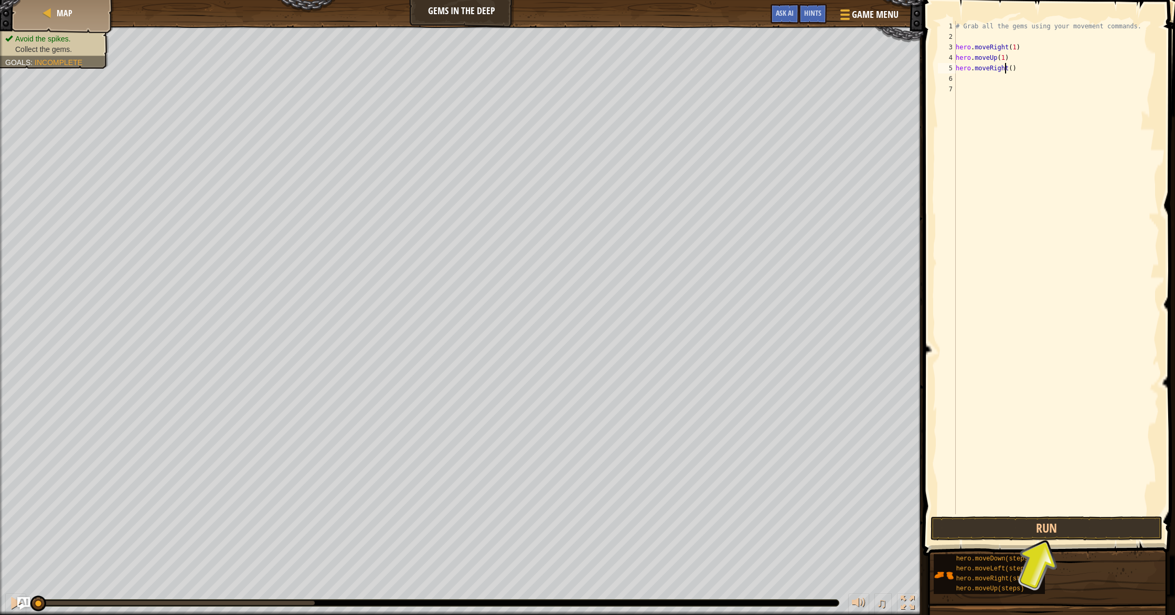
click at [1005, 70] on div "# Grab all the gems using your movement commands. hero . moveRight ( 1 ) hero .…" at bounding box center [1056, 278] width 206 height 514
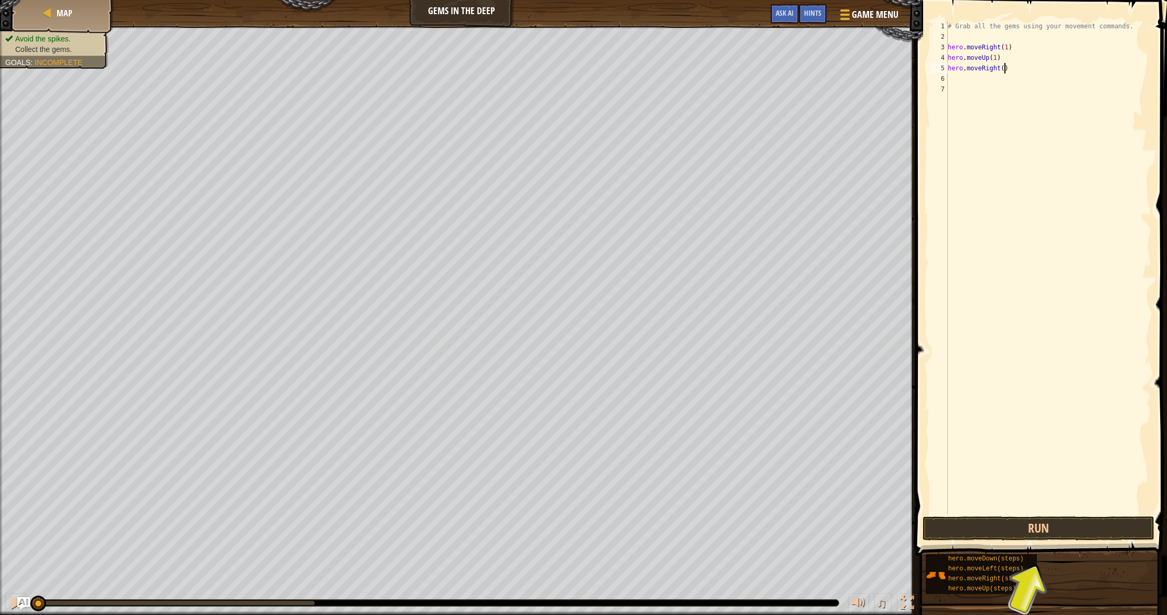
click at [1005, 68] on div "# Grab all the gems using your movement commands. hero . moveRight ( 1 ) hero .…" at bounding box center [1048, 278] width 206 height 514
type textarea "hero.moveRight(1)"
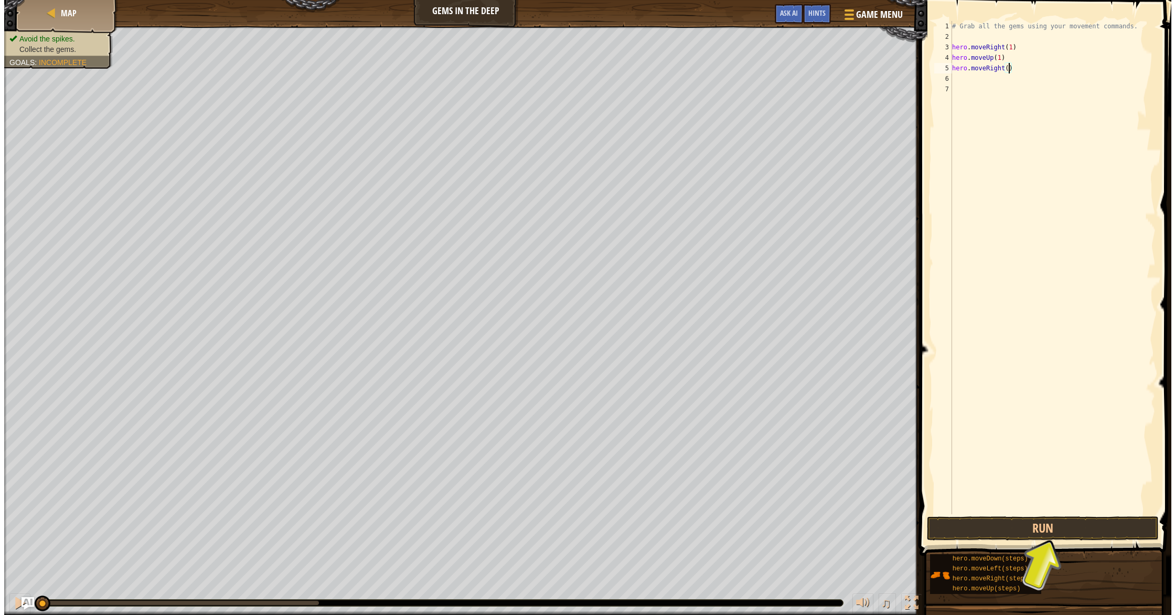
scroll to position [5, 5]
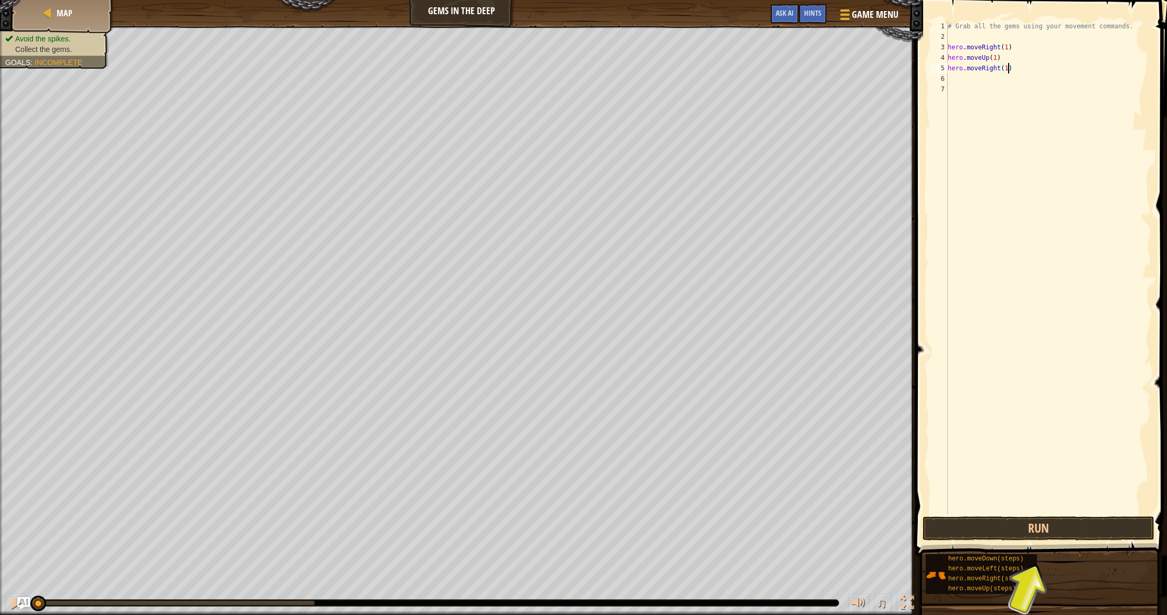
click at [981, 76] on div "# Grab all the gems using your movement commands. hero . moveRight ( 1 ) hero .…" at bounding box center [1048, 278] width 206 height 514
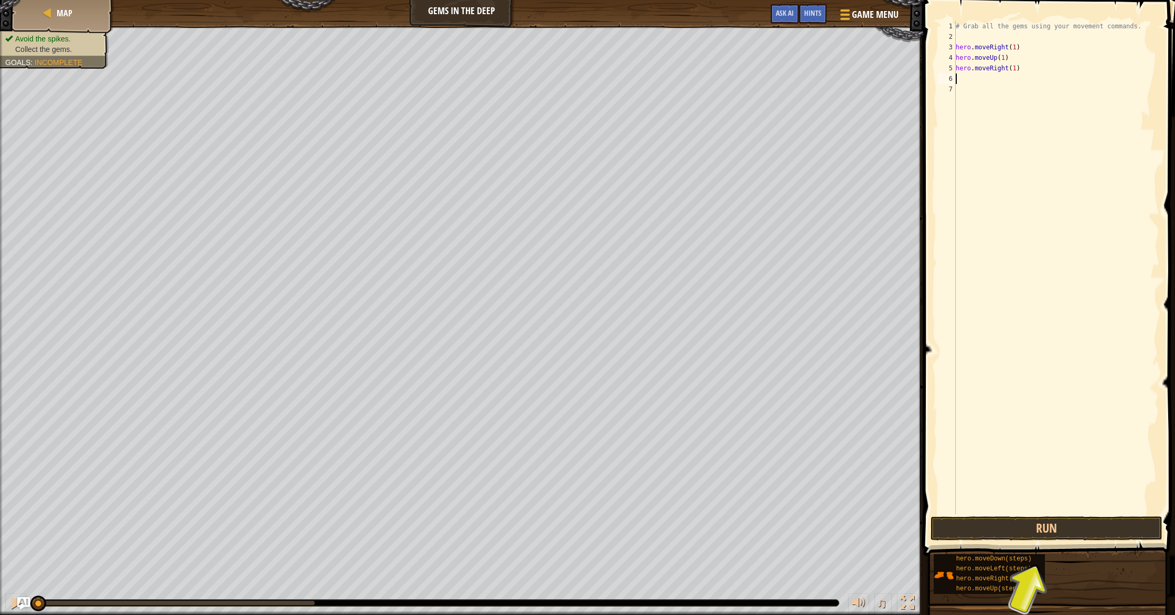
type textarea "h"
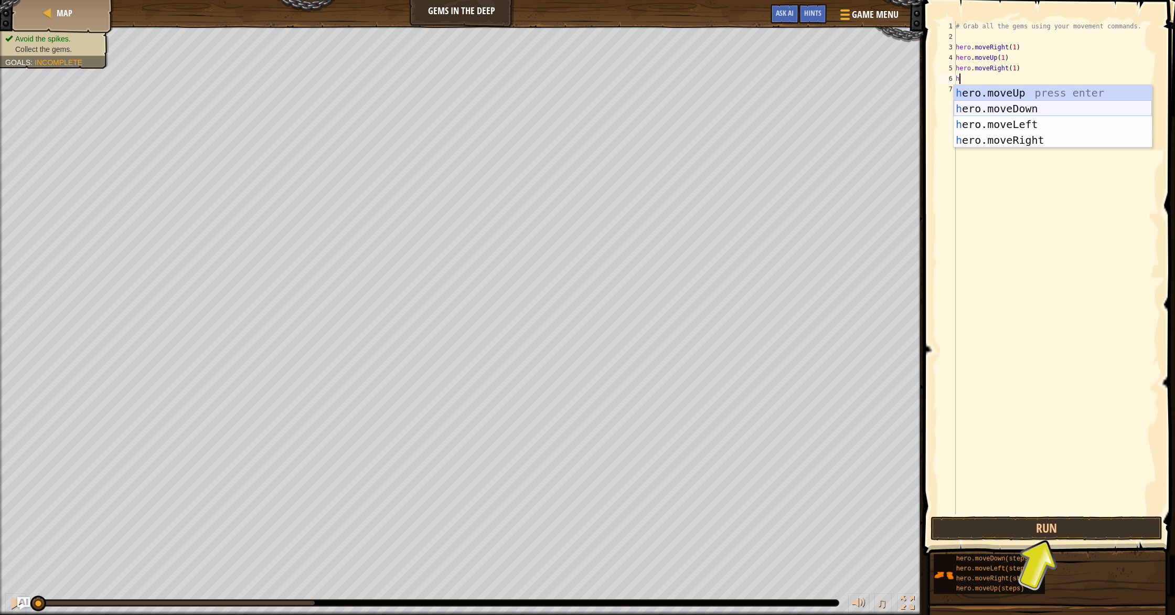
click at [999, 105] on div "h ero.moveUp press enter h ero.moveDown press enter h ero.moveLeft press enter …" at bounding box center [1052, 132] width 198 height 94
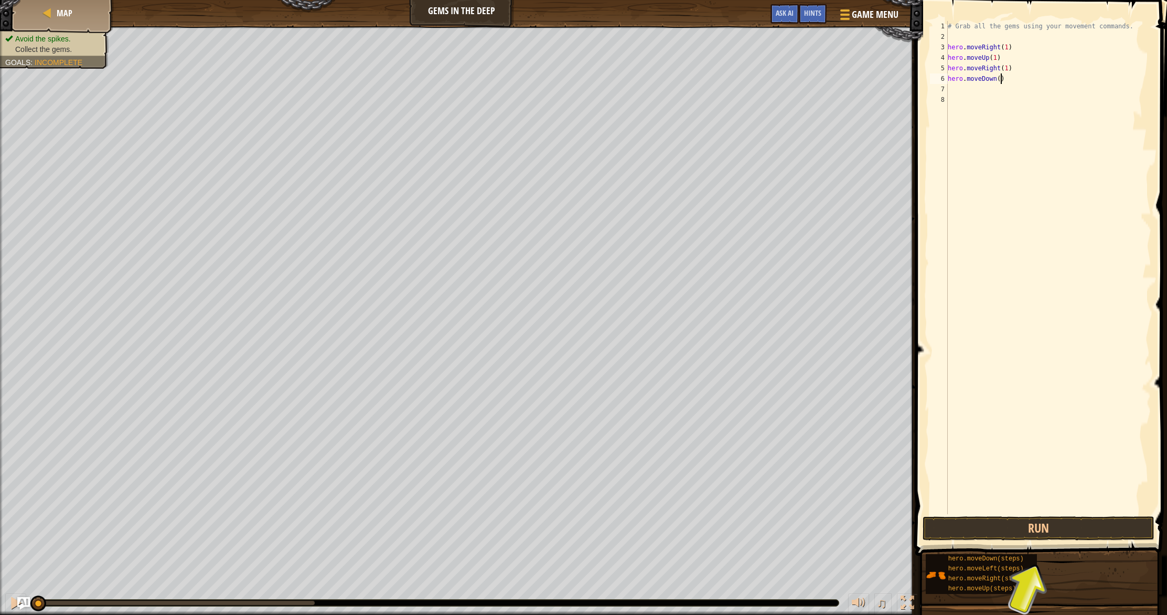
click at [1002, 81] on div "# Grab all the gems using your movement commands. hero . moveRight ( 1 ) hero .…" at bounding box center [1048, 278] width 206 height 514
type textarea "hero.moveDown(1)"
click at [977, 93] on div "# Grab all the gems using your movement commands. hero . moveRight ( 1 ) hero .…" at bounding box center [1048, 278] width 206 height 514
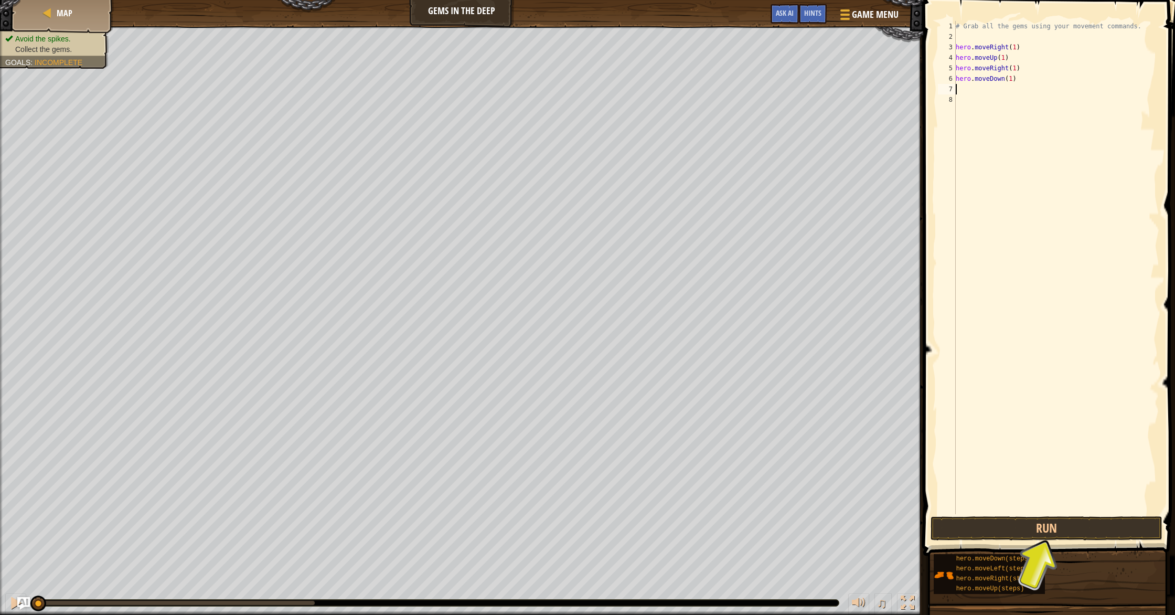
type textarea "h"
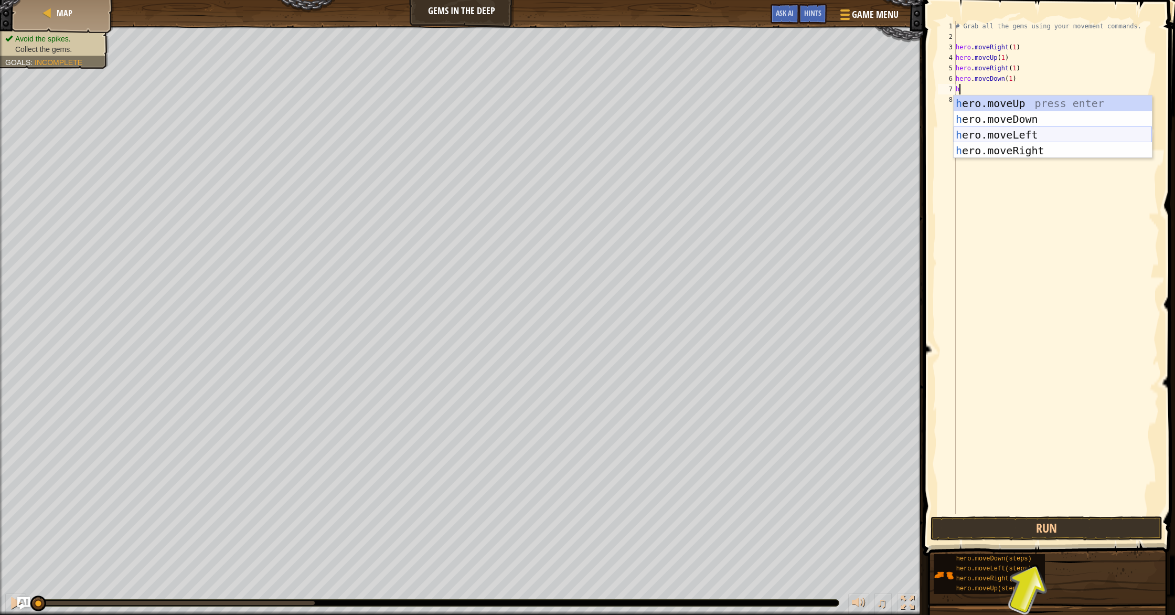
click at [997, 131] on div "h ero.moveUp press enter h ero.moveDown press enter h ero.moveLeft press enter …" at bounding box center [1052, 142] width 198 height 94
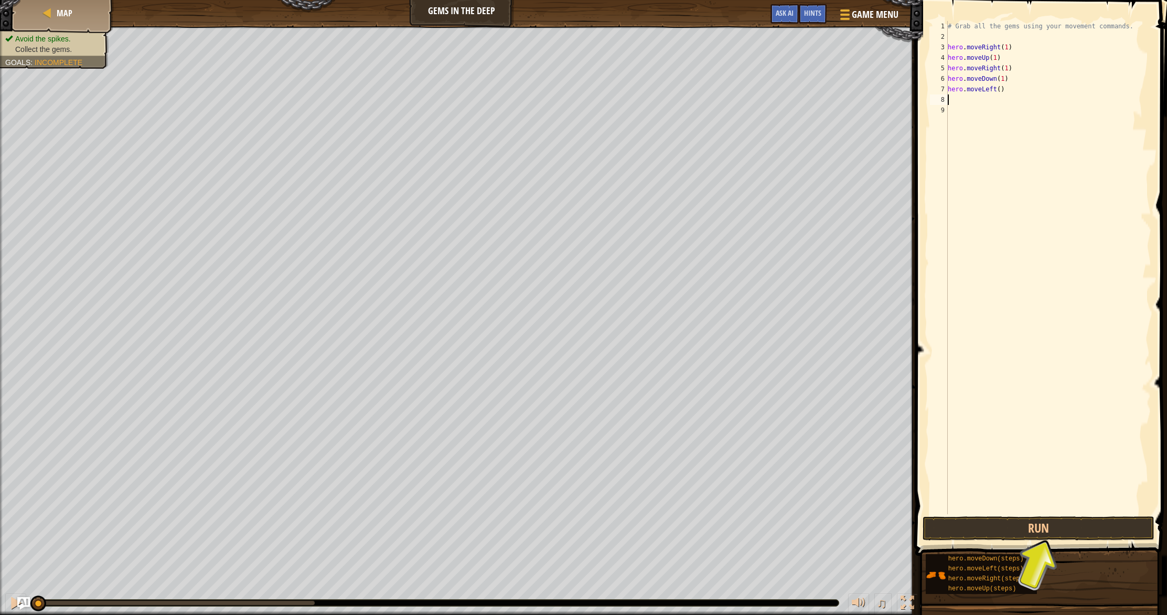
click at [1004, 90] on div "# Grab all the gems using your movement commands. hero . moveRight ( 1 ) hero .…" at bounding box center [1048, 278] width 206 height 514
click at [1000, 89] on div "# Grab all the gems using your movement commands. hero . moveRight ( 1 ) hero .…" at bounding box center [1048, 278] width 206 height 514
click at [1001, 91] on div "# Grab all the gems using your movement commands. hero . moveRight ( 1 ) hero .…" at bounding box center [1048, 278] width 206 height 514
type textarea "hero.moveLeft(1)"
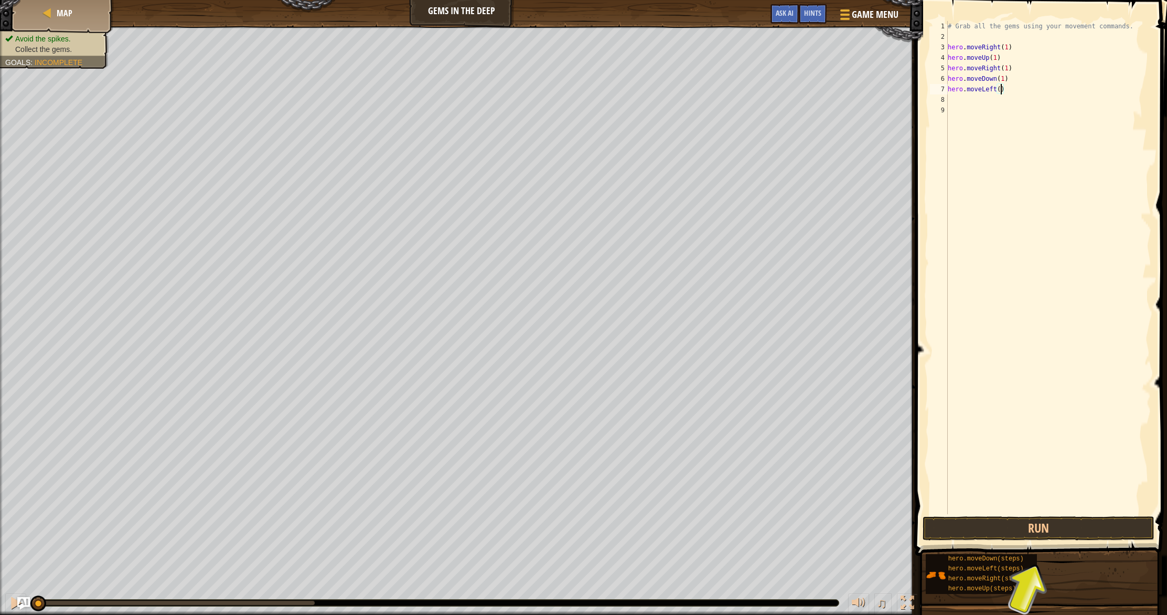
scroll to position [5, 4]
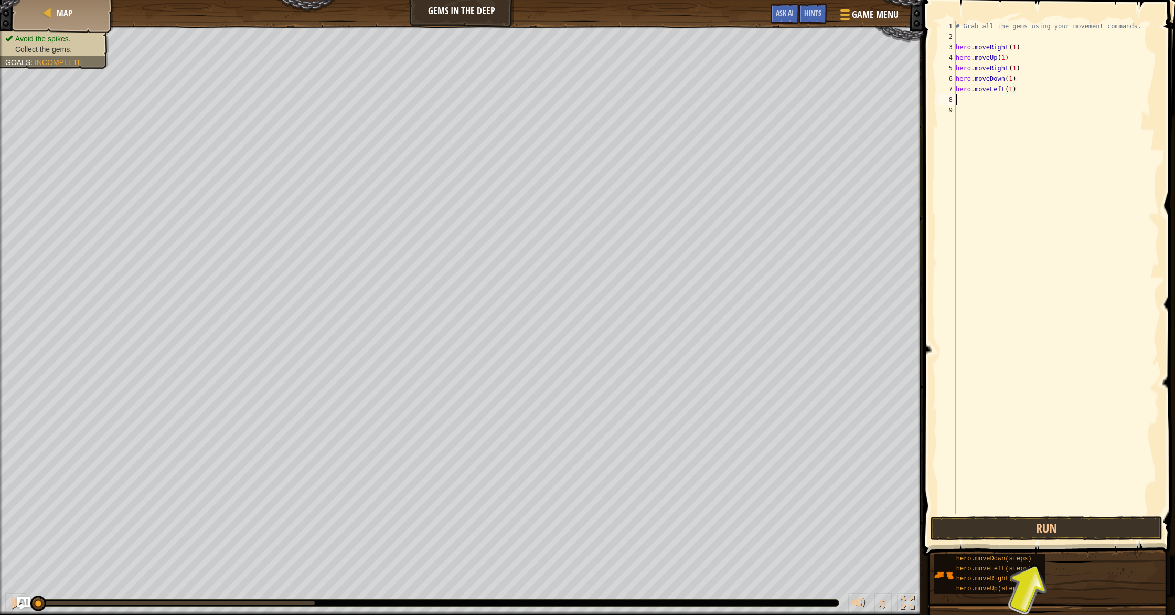
click at [971, 103] on div "# Grab all the gems using your movement commands. hero . moveRight ( 1 ) hero .…" at bounding box center [1056, 278] width 206 height 514
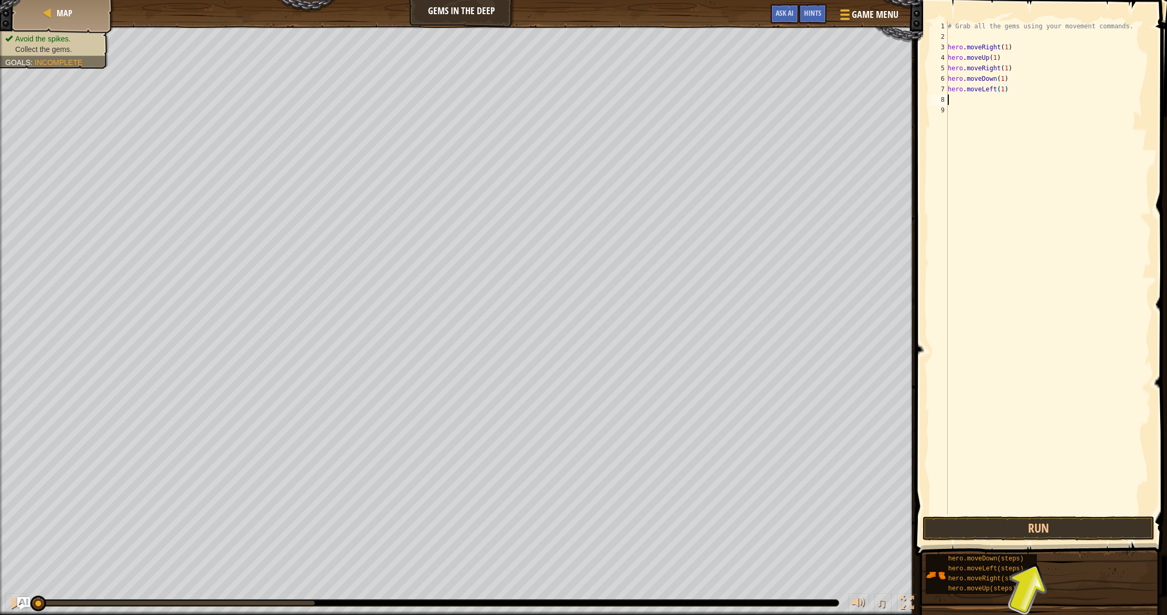
scroll to position [5, 0]
type textarea "h"
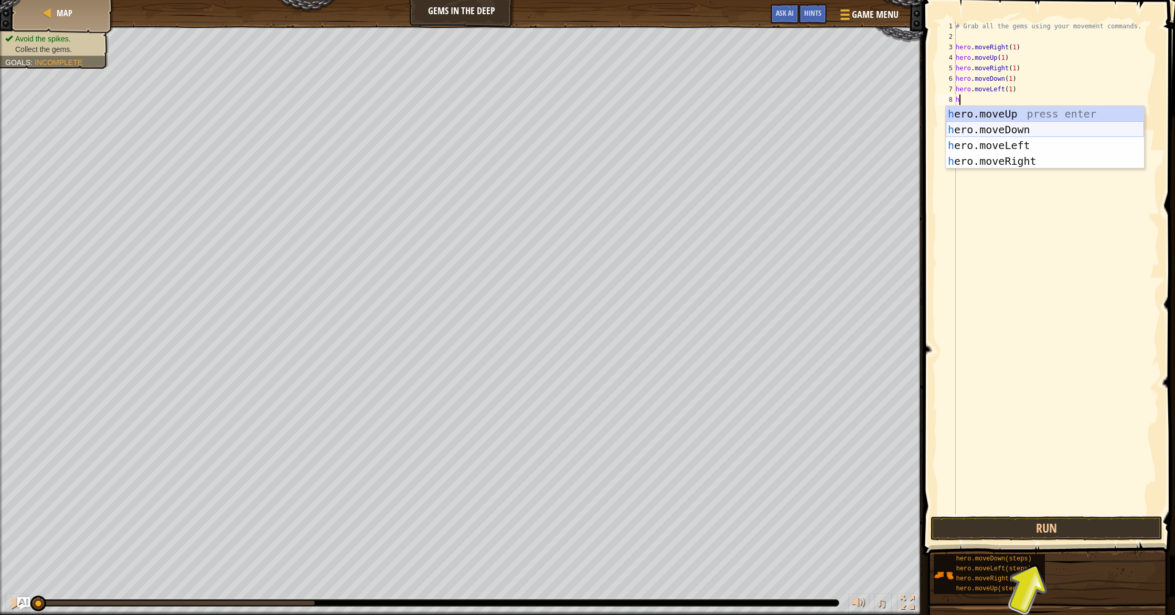
click at [1016, 133] on div "h ero.moveUp press enter h ero.moveDown press enter h ero.moveLeft press enter …" at bounding box center [1044, 153] width 198 height 94
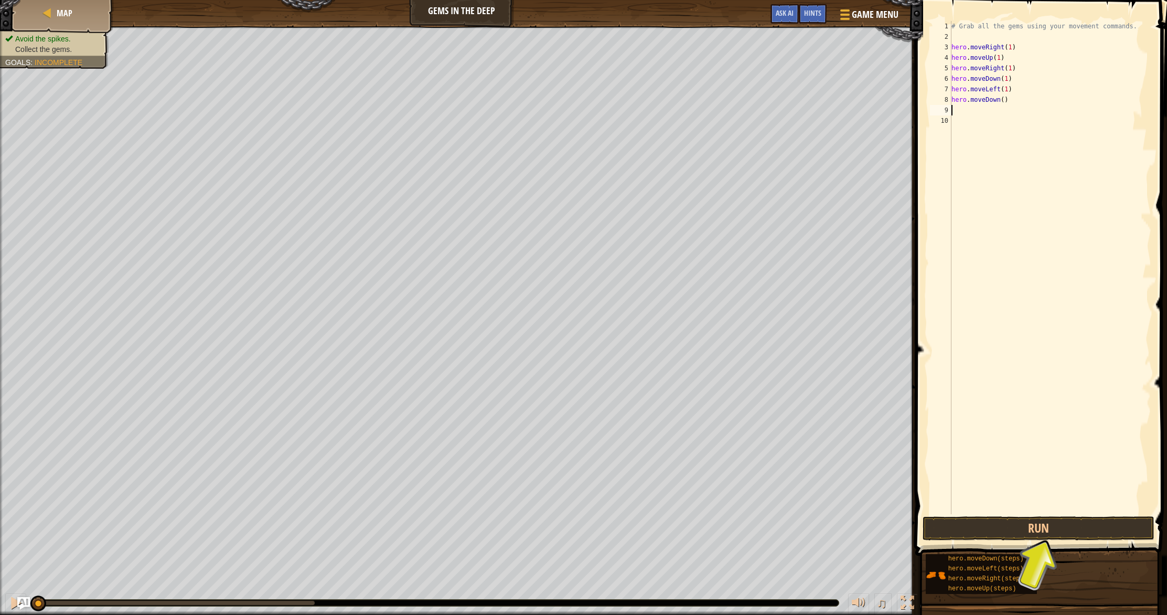
click at [1005, 99] on div "# Grab all the gems using your movement commands. hero . moveRight ( 1 ) hero .…" at bounding box center [1050, 278] width 202 height 514
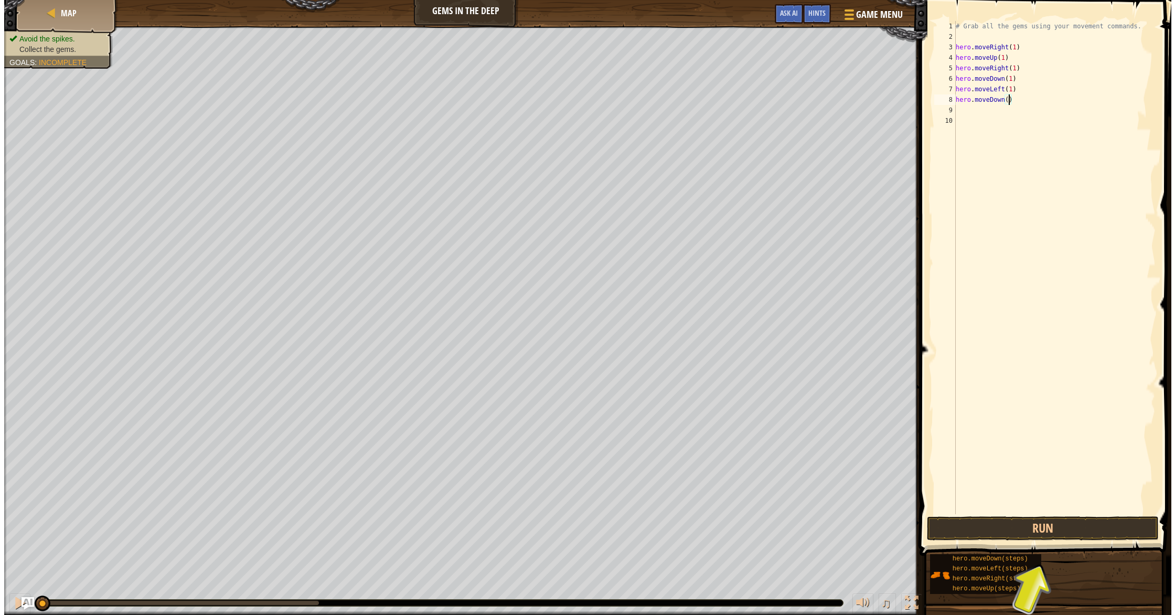
scroll to position [5, 4]
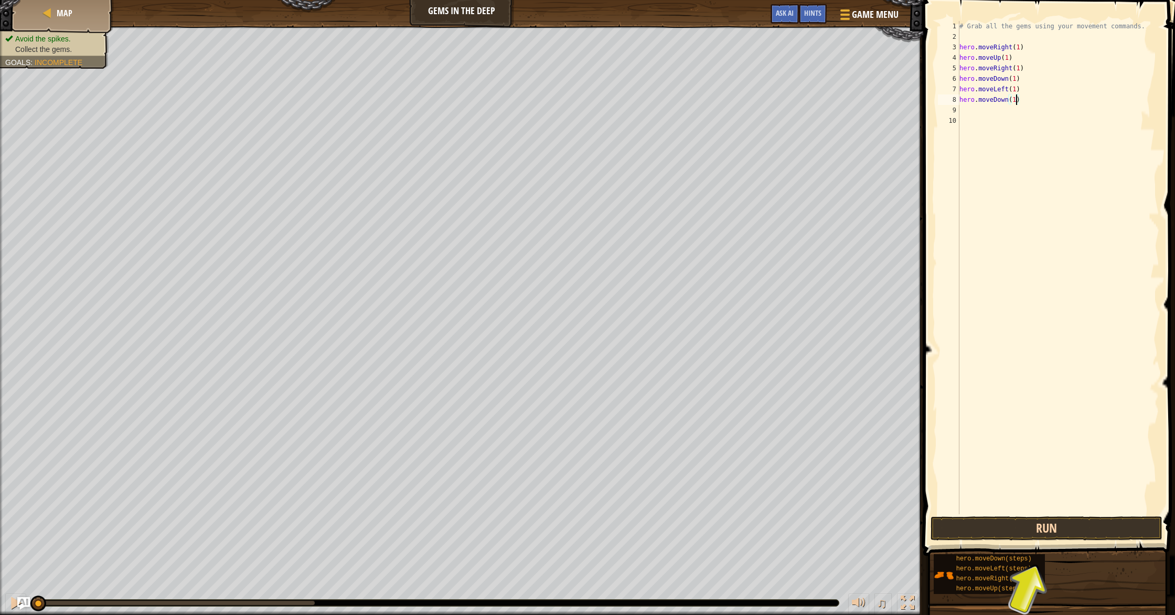
type textarea "hero.moveDown(1)"
click at [1049, 529] on button "Run" at bounding box center [1046, 528] width 232 height 24
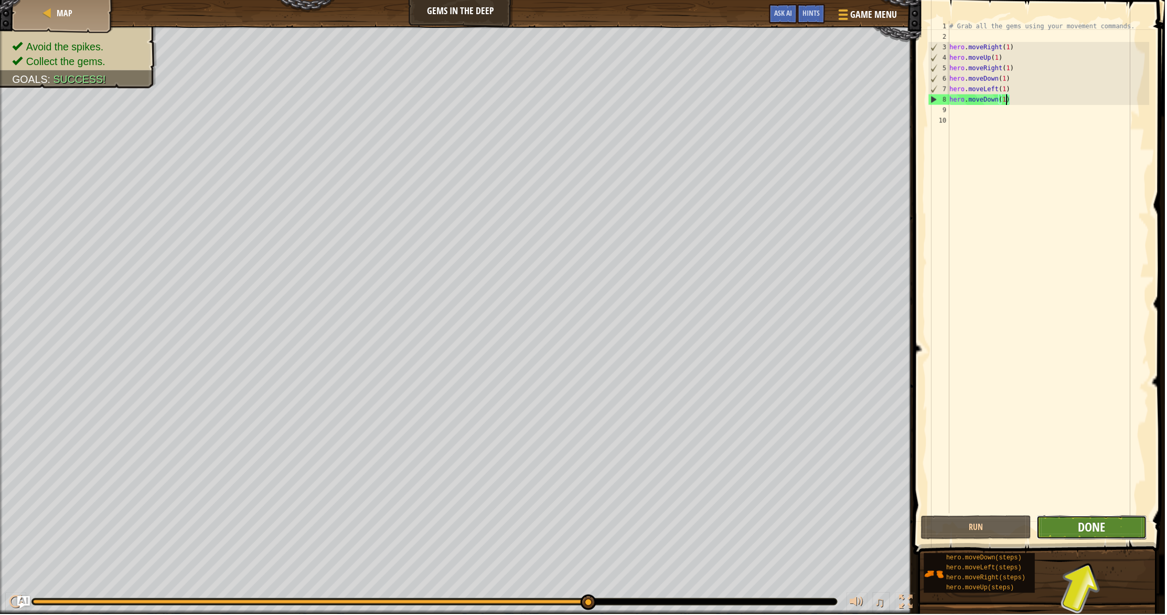
click at [1103, 519] on button "Done" at bounding box center [1093, 528] width 111 height 24
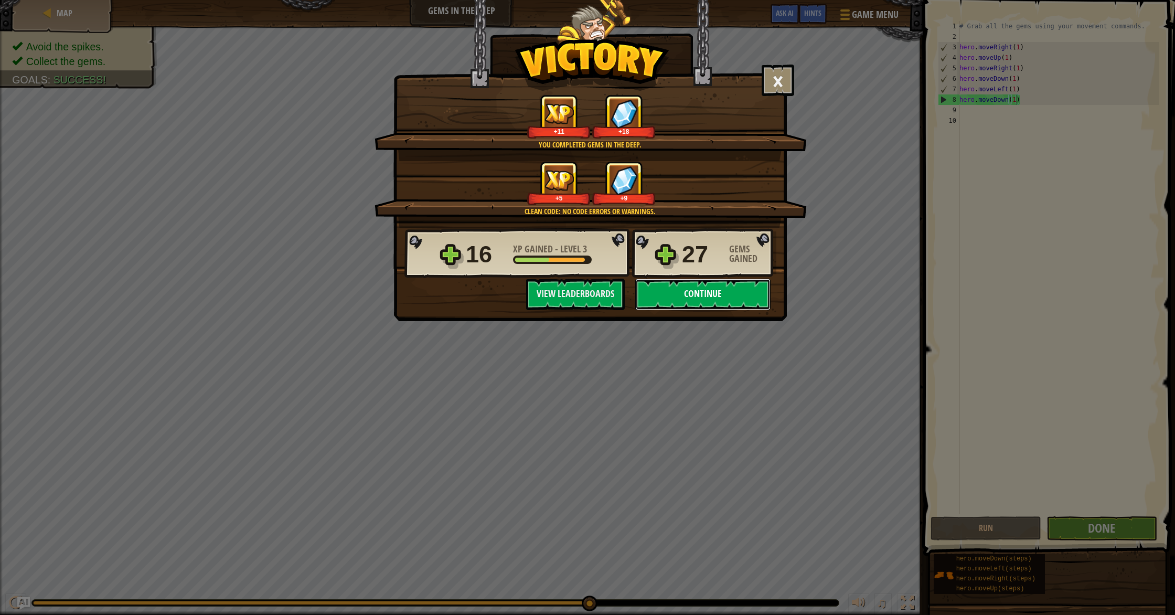
click at [710, 300] on button "Continue" at bounding box center [702, 293] width 135 height 31
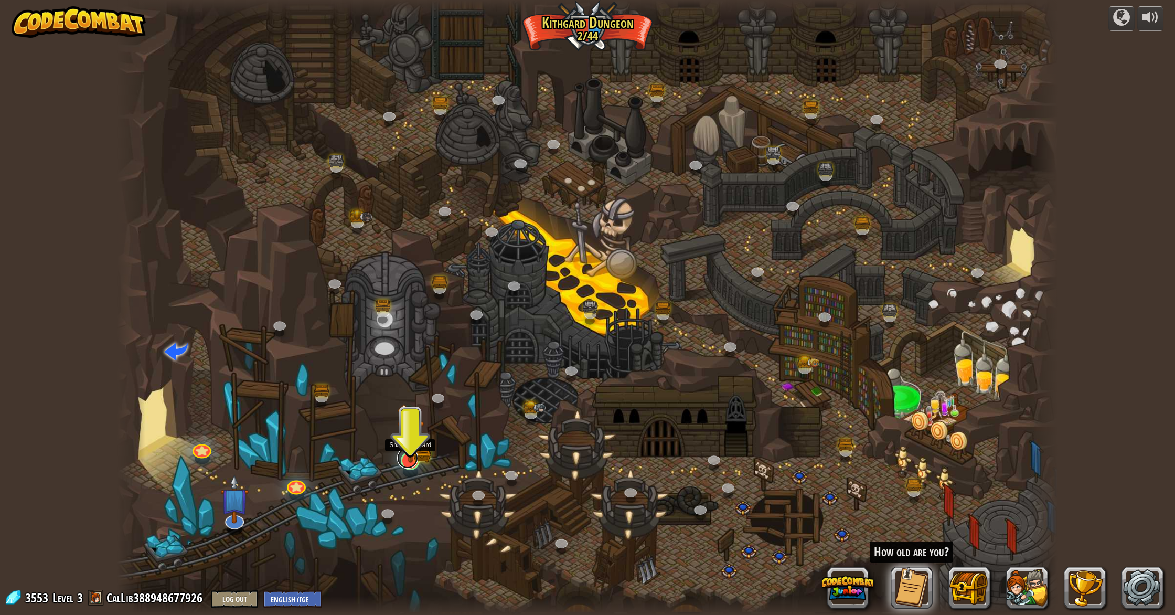
click at [410, 465] on link at bounding box center [407, 457] width 21 height 21
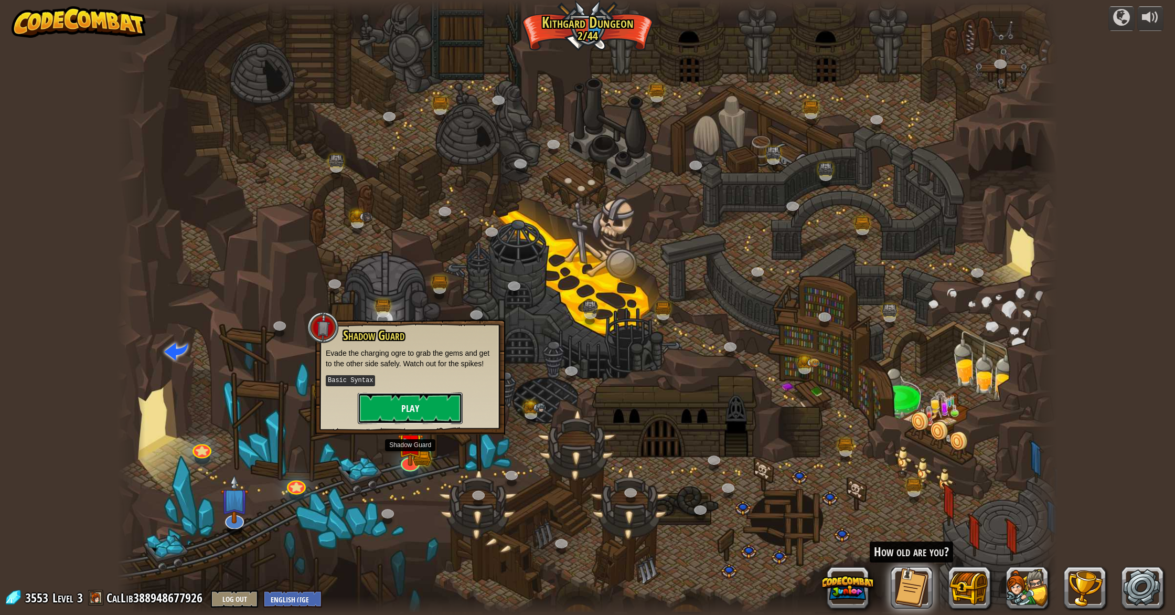
click at [406, 405] on button "Play" at bounding box center [410, 407] width 105 height 31
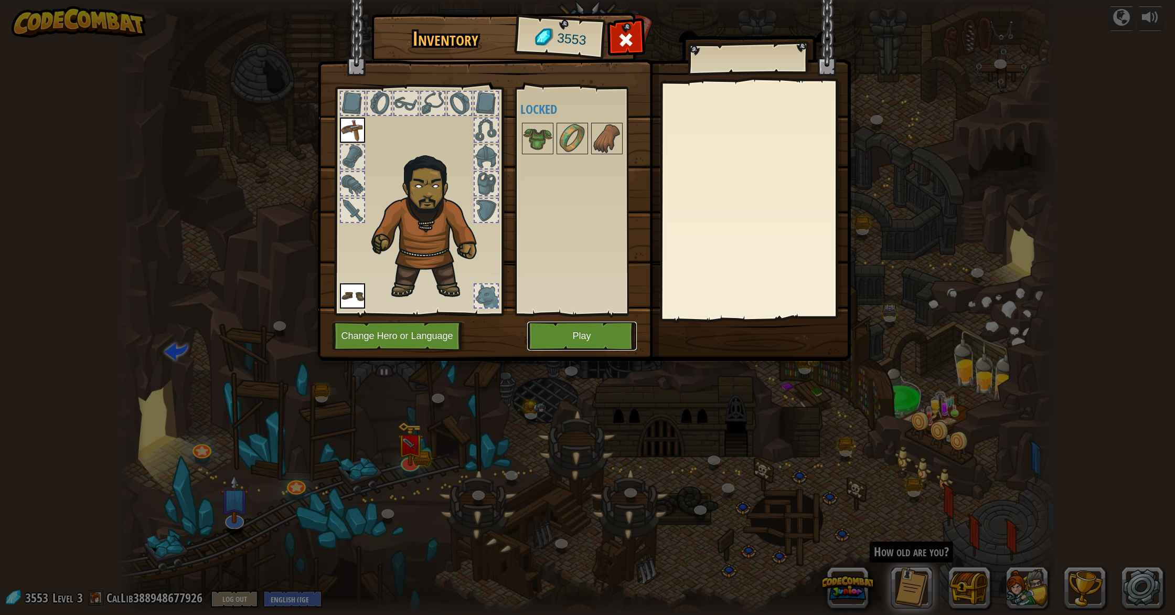
click at [585, 336] on button "Play" at bounding box center [582, 335] width 110 height 29
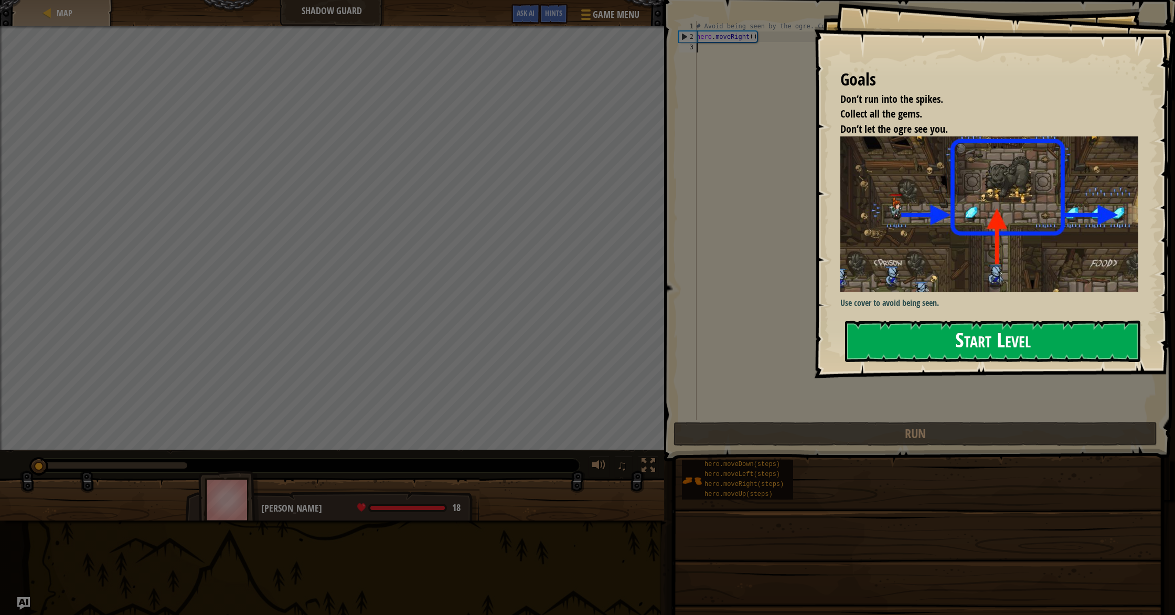
click at [952, 333] on button "Start Level" at bounding box center [992, 340] width 295 height 41
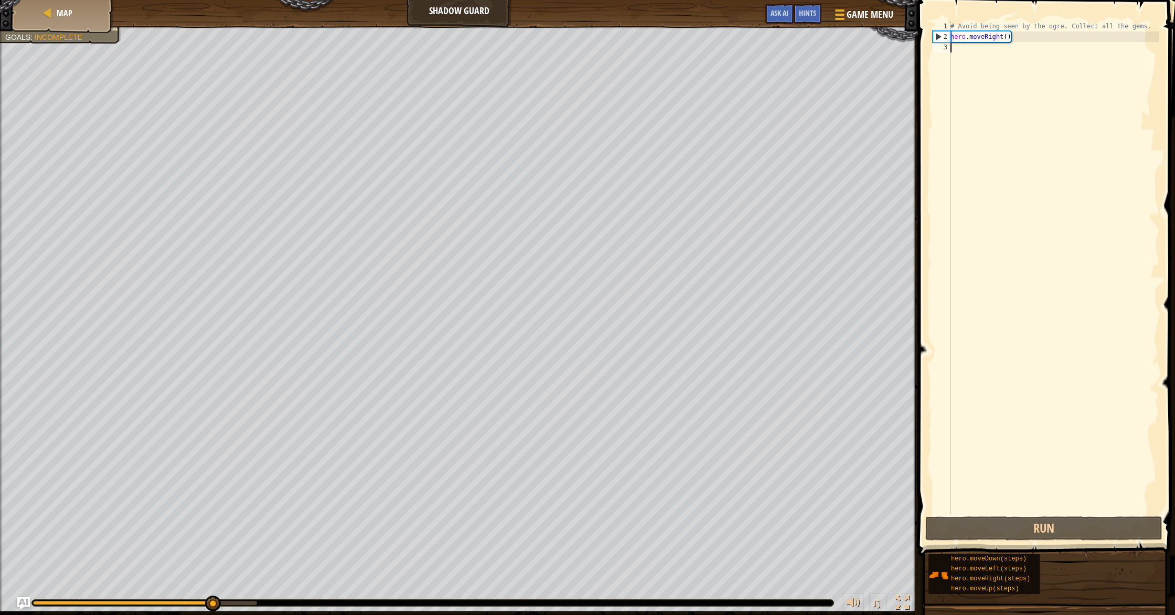
type textarea "h"
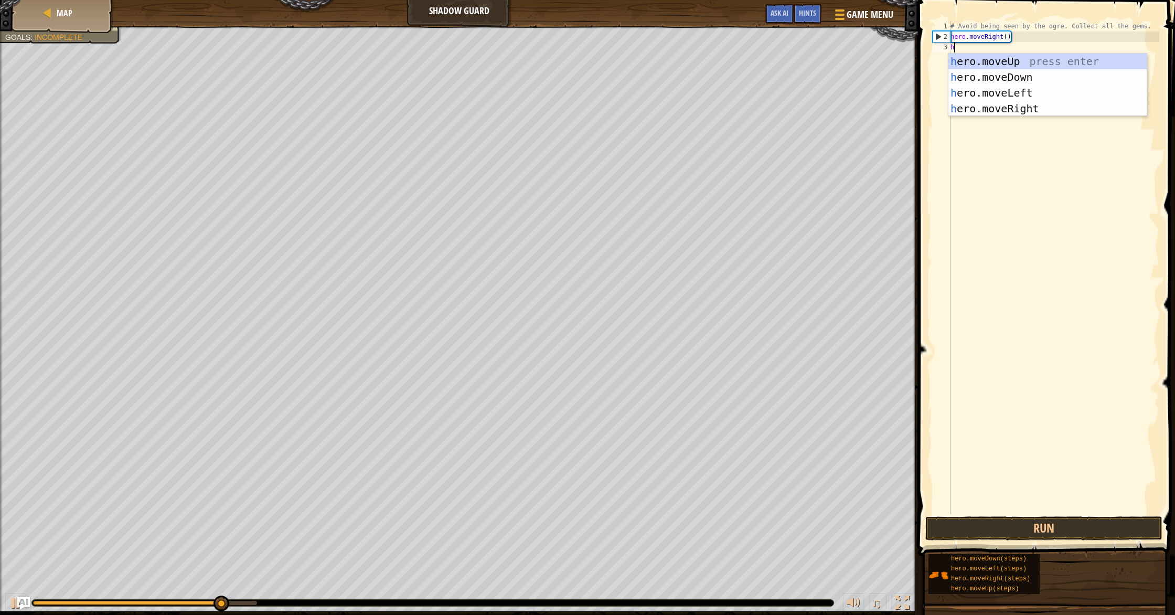
scroll to position [5, 0]
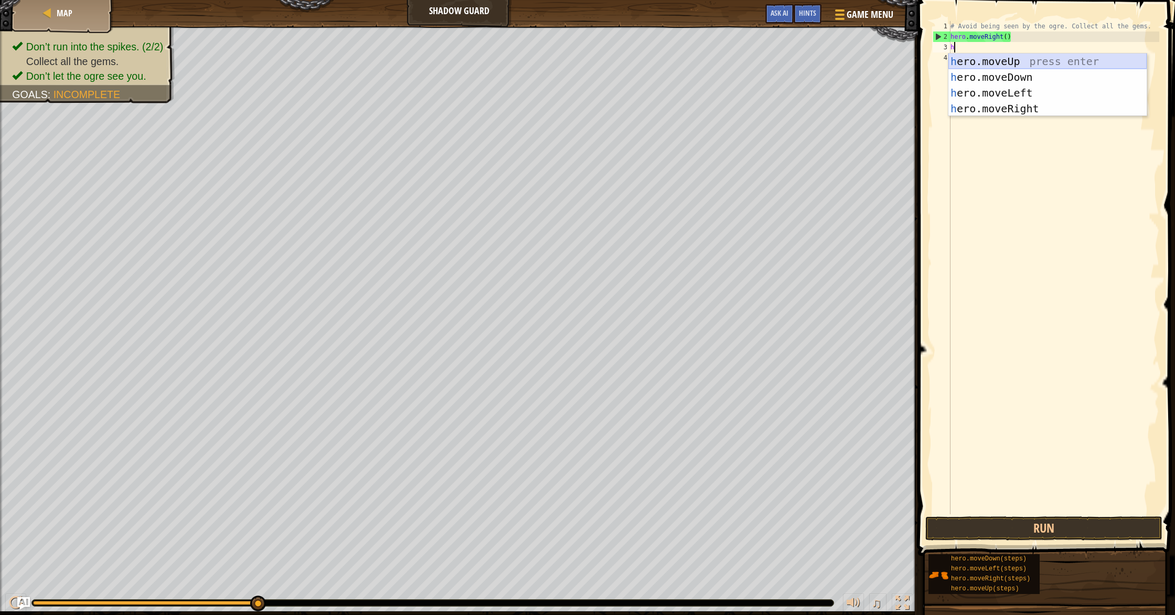
click at [974, 60] on div "h ero.moveUp press enter h ero.moveDown press enter h ero.moveLeft press enter …" at bounding box center [1047, 100] width 198 height 94
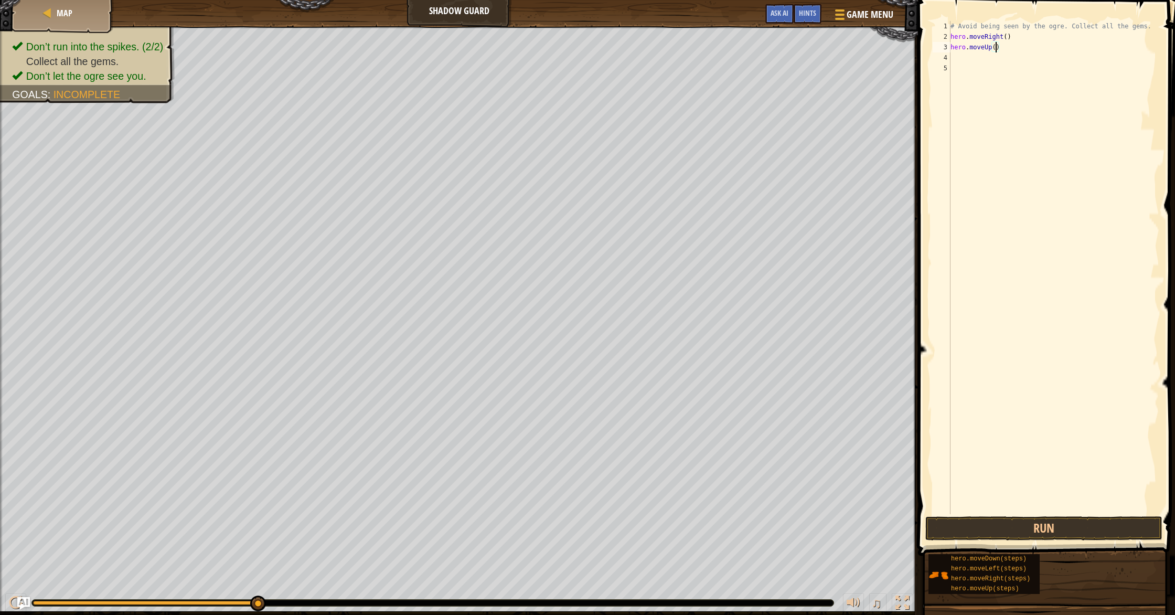
click at [994, 49] on div "# Avoid being seen by the ogre. Collect all the gems. hero . moveRight ( ) hero…" at bounding box center [1053, 278] width 211 height 514
type textarea "hero.moveUp(1)"
click at [990, 61] on div "# Avoid being seen by the ogre. Collect all the gems. hero . moveRight ( ) hero…" at bounding box center [1053, 278] width 211 height 514
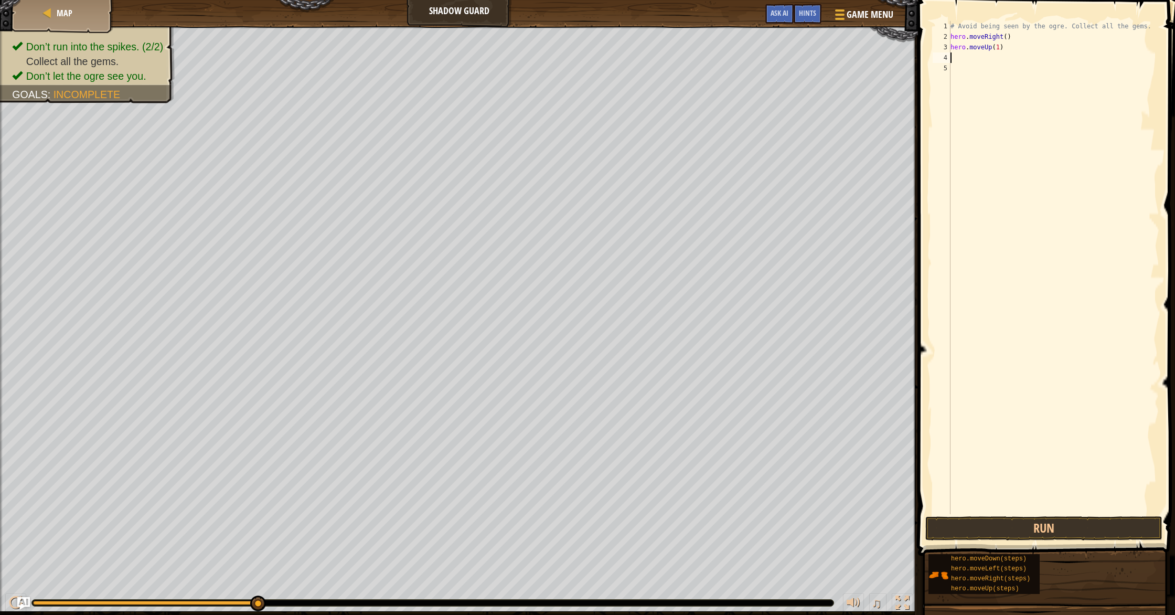
type textarea "h"
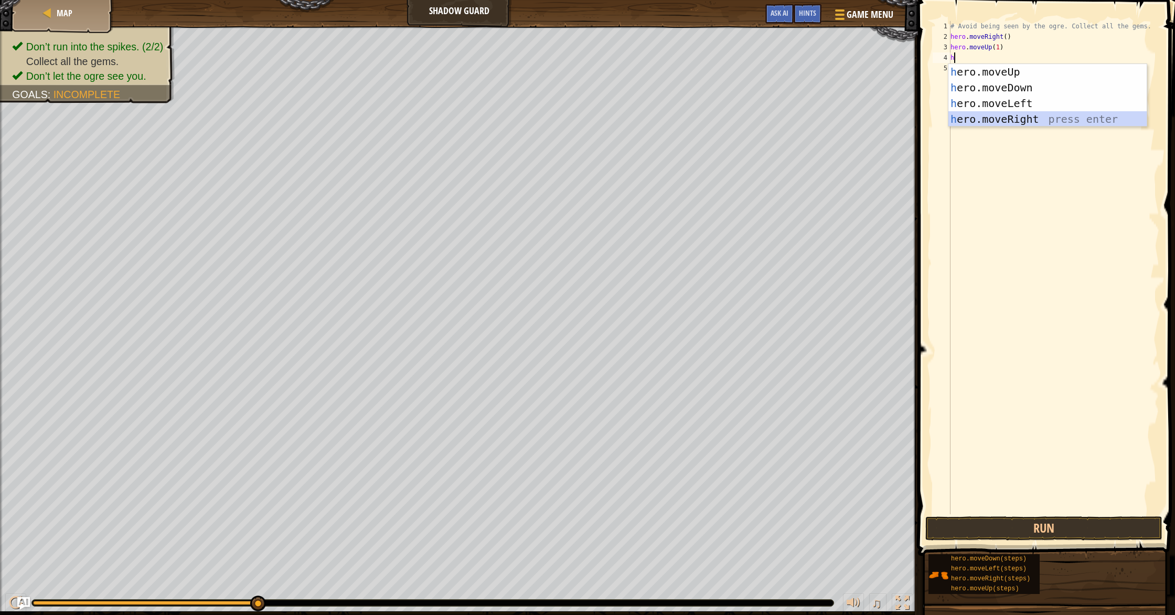
click at [1006, 118] on div "h ero.moveUp press enter h ero.moveDown press enter h ero.moveLeft press enter …" at bounding box center [1047, 111] width 198 height 94
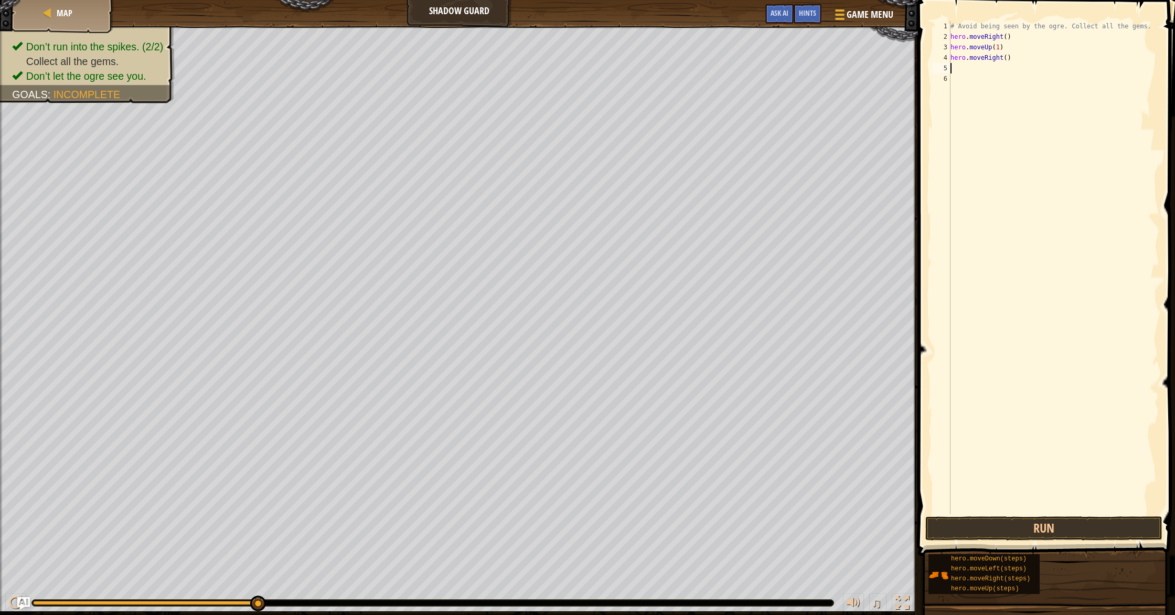
click at [1008, 60] on div "# Avoid being seen by the ogre. Collect all the gems. hero . moveRight ( ) hero…" at bounding box center [1053, 278] width 211 height 514
type textarea "hero.moveRight(1)"
click at [1005, 72] on div "# Avoid being seen by the ogre. Collect all the gems. hero . moveRight ( ) hero…" at bounding box center [1053, 278] width 211 height 514
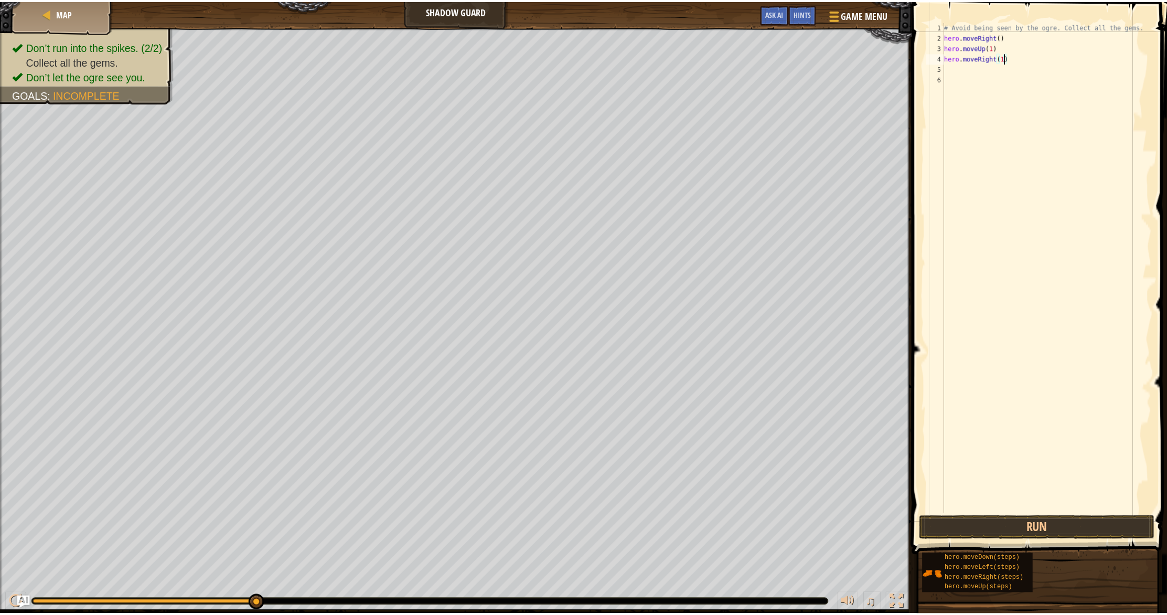
scroll to position [5, 0]
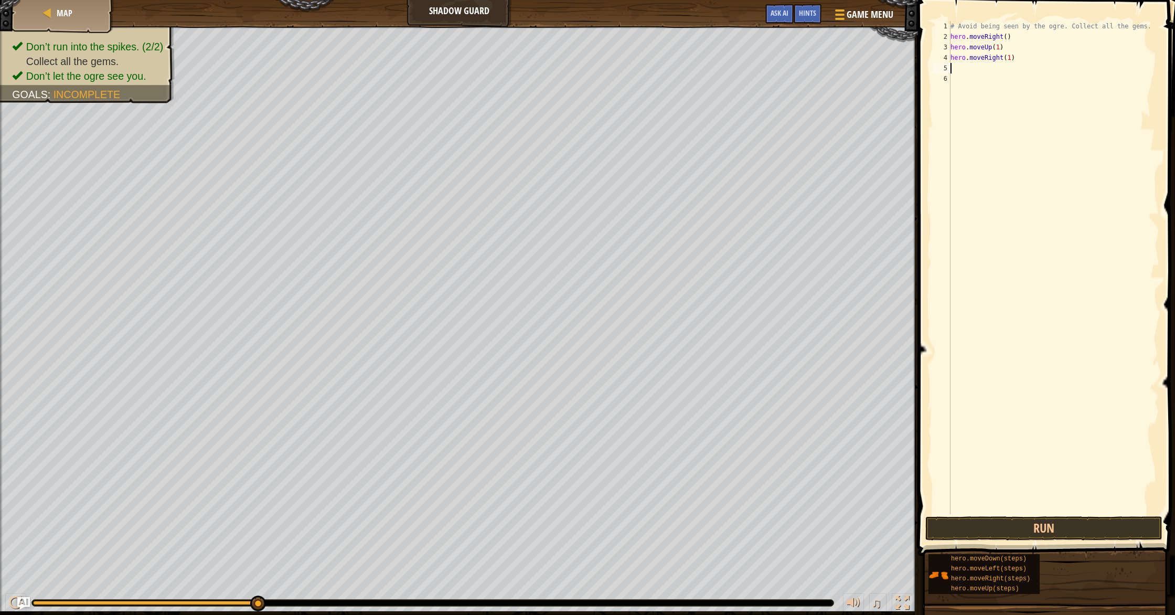
type textarea "h"
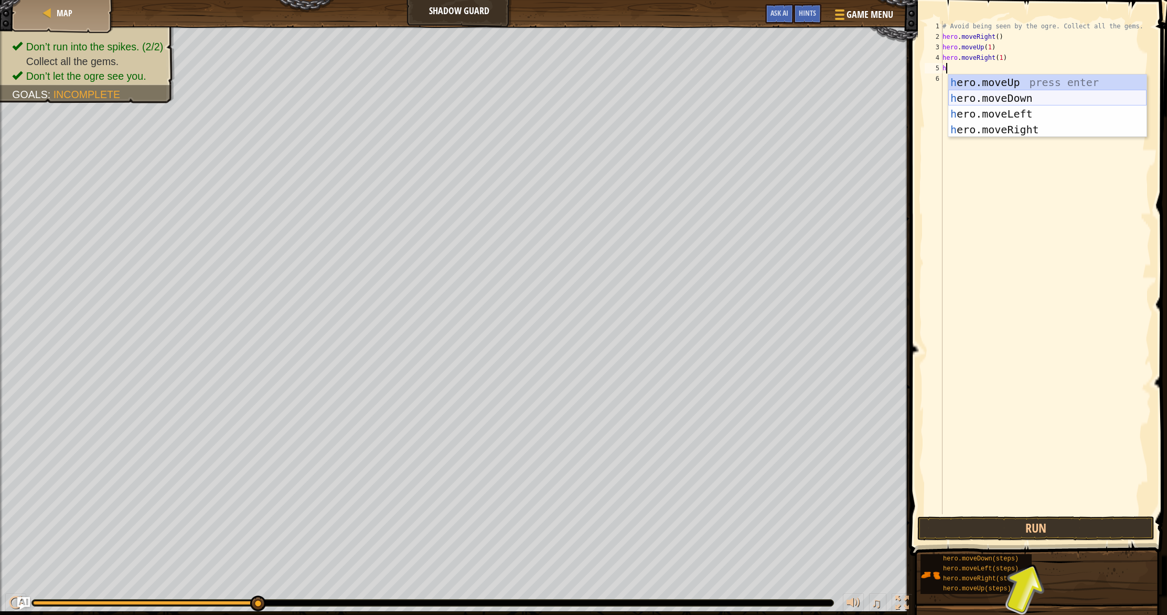
click at [1010, 95] on div "h ero.moveUp press enter h ero.moveDown press enter h ero.moveLeft press enter …" at bounding box center [1047, 121] width 198 height 94
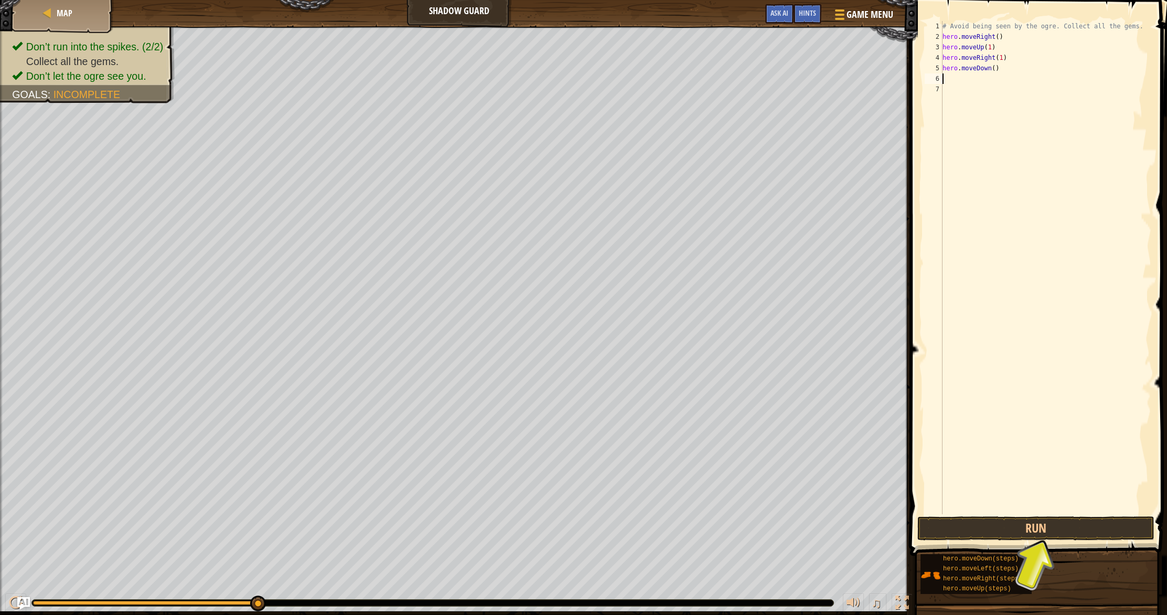
click at [995, 68] on div "# Avoid being seen by the ogre. Collect all the gems. hero . moveRight ( ) hero…" at bounding box center [1045, 278] width 211 height 514
type textarea "hero.moveDown(1)"
click at [984, 79] on div "# Avoid being seen by the ogre. Collect all the gems. hero . moveRight ( ) hero…" at bounding box center [1045, 278] width 211 height 514
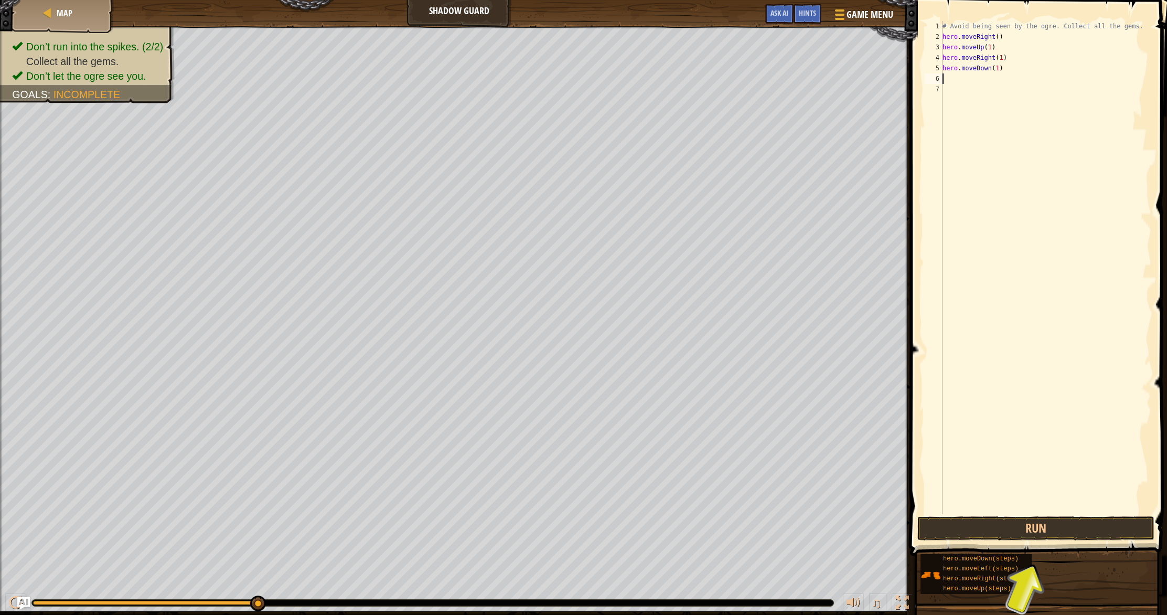
type textarea "h"
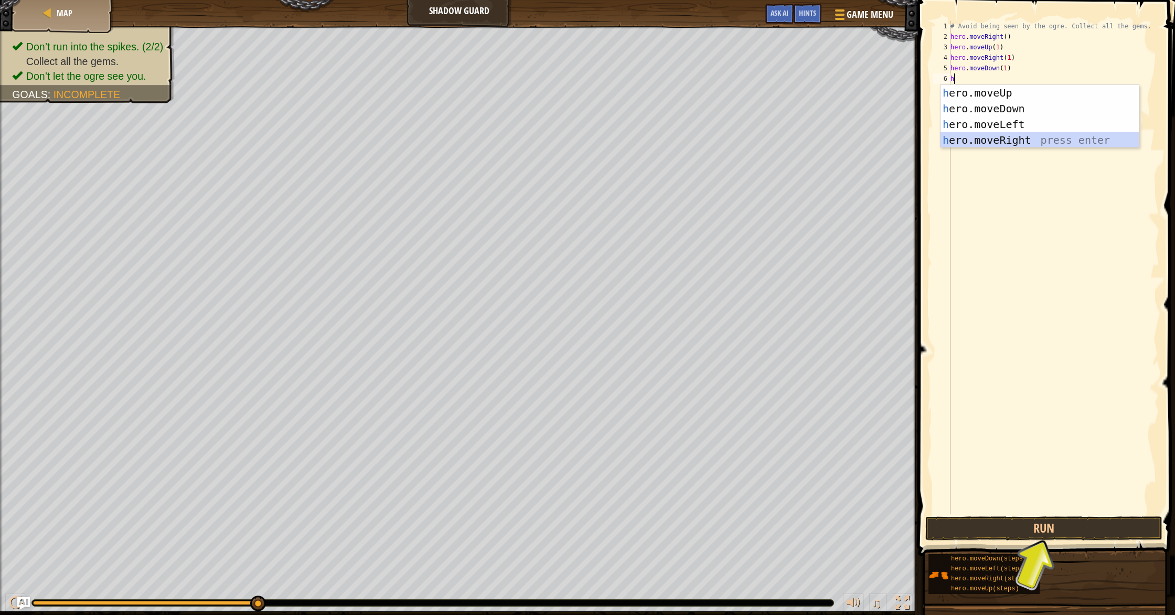
click at [1011, 137] on div "h ero.moveUp press enter h ero.moveDown press enter h ero.moveLeft press enter …" at bounding box center [1039, 132] width 198 height 94
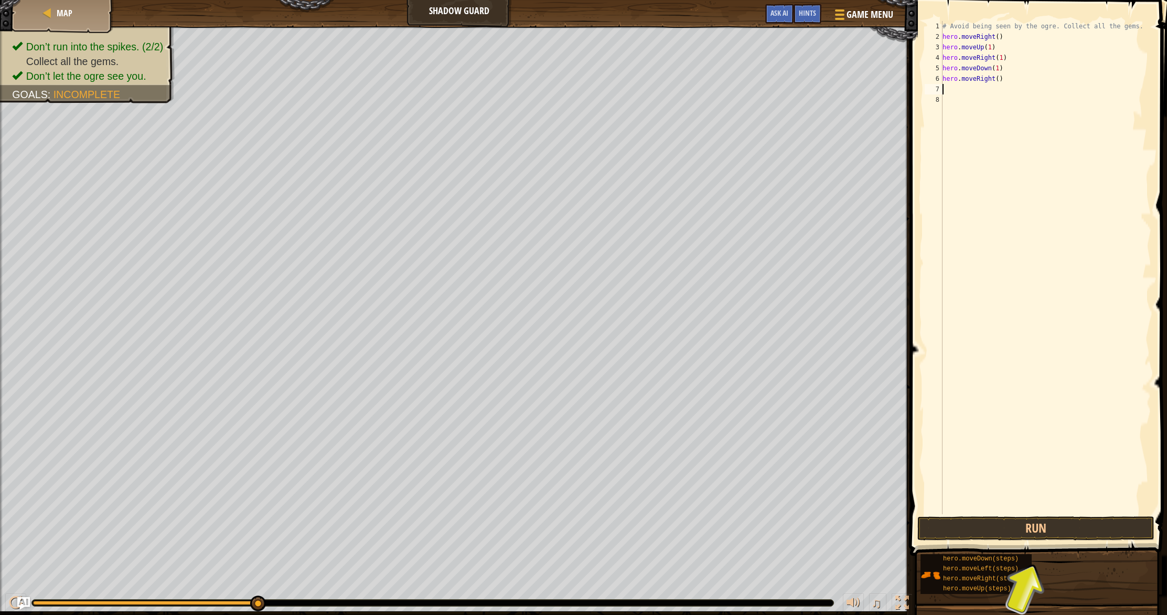
click at [1005, 79] on div "# Avoid being seen by the ogre. Collect all the gems. hero . moveRight ( ) hero…" at bounding box center [1045, 278] width 211 height 514
click at [997, 78] on div "# Avoid being seen by the ogre. Collect all the gems. hero . moveRight ( ) hero…" at bounding box center [1045, 278] width 211 height 514
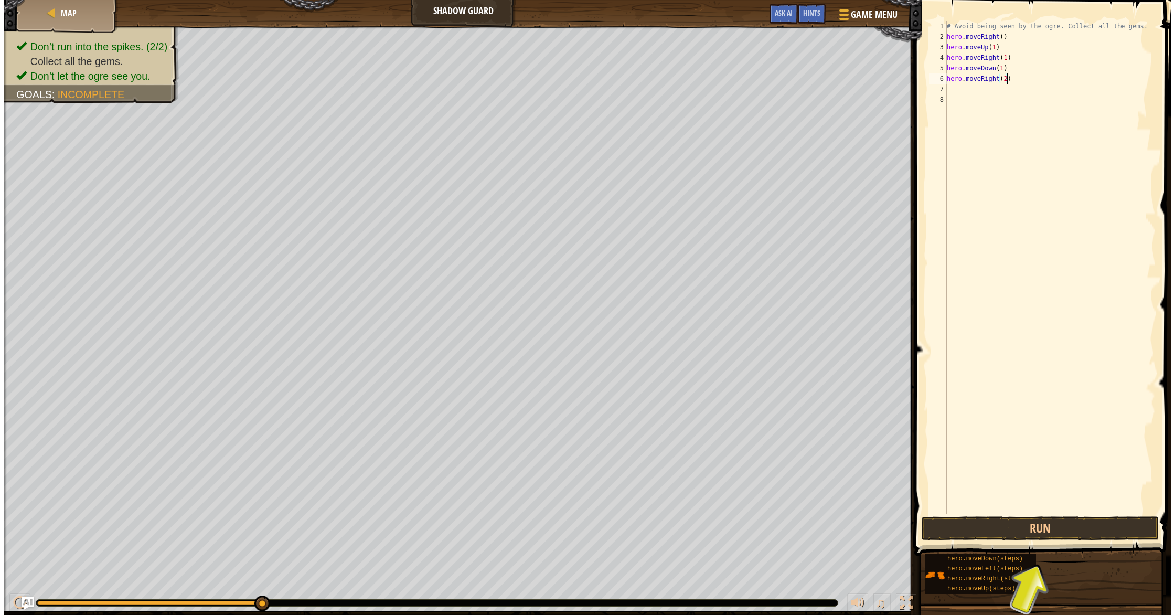
scroll to position [5, 5]
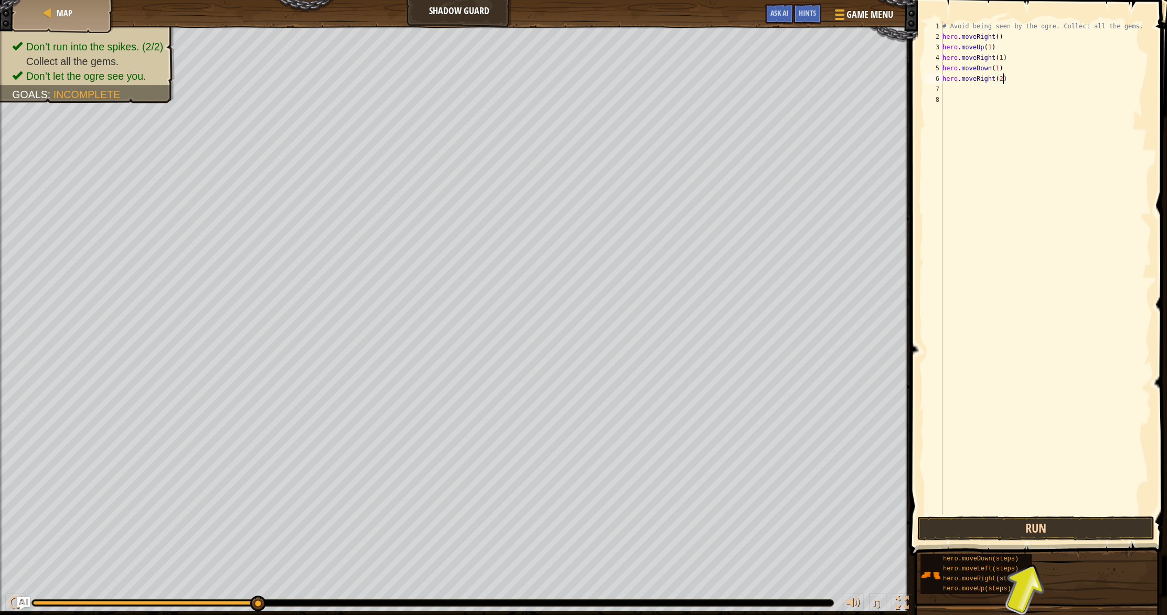
type textarea "hero.moveRight(2)"
click at [1047, 524] on button "Run" at bounding box center [1035, 528] width 237 height 24
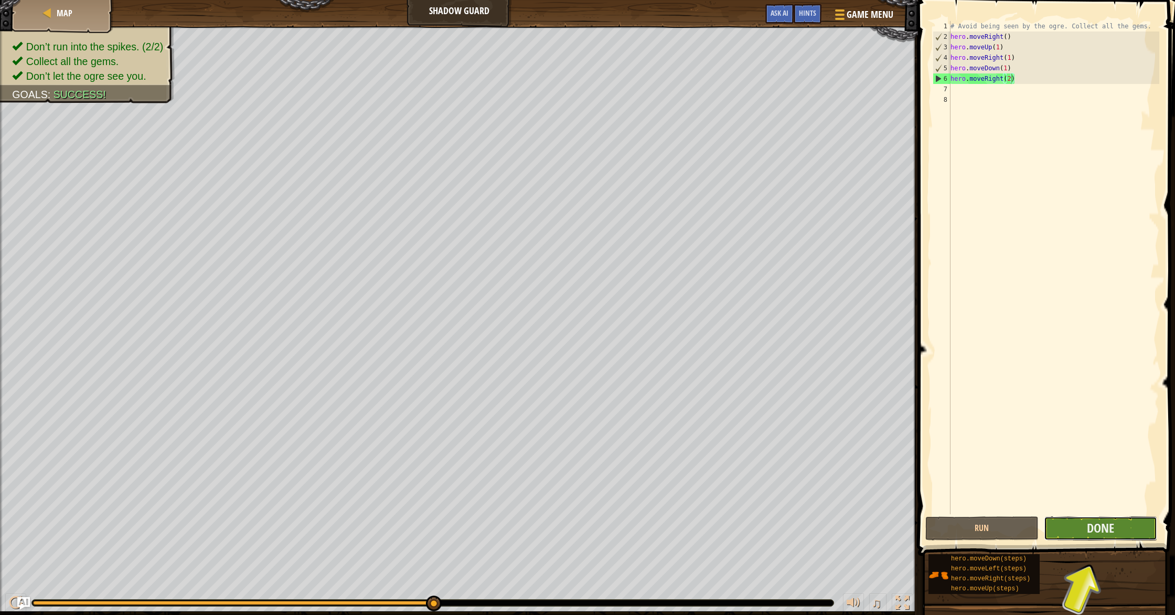
click at [1079, 529] on button "Done" at bounding box center [1099, 528] width 113 height 24
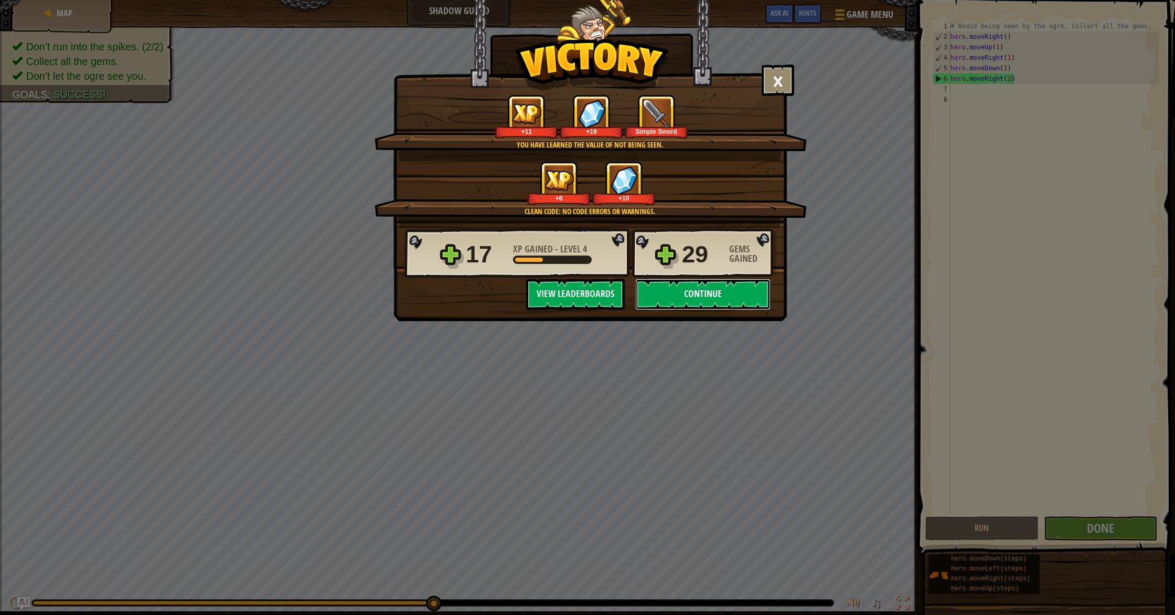
click at [722, 296] on button "Continue" at bounding box center [702, 293] width 135 height 31
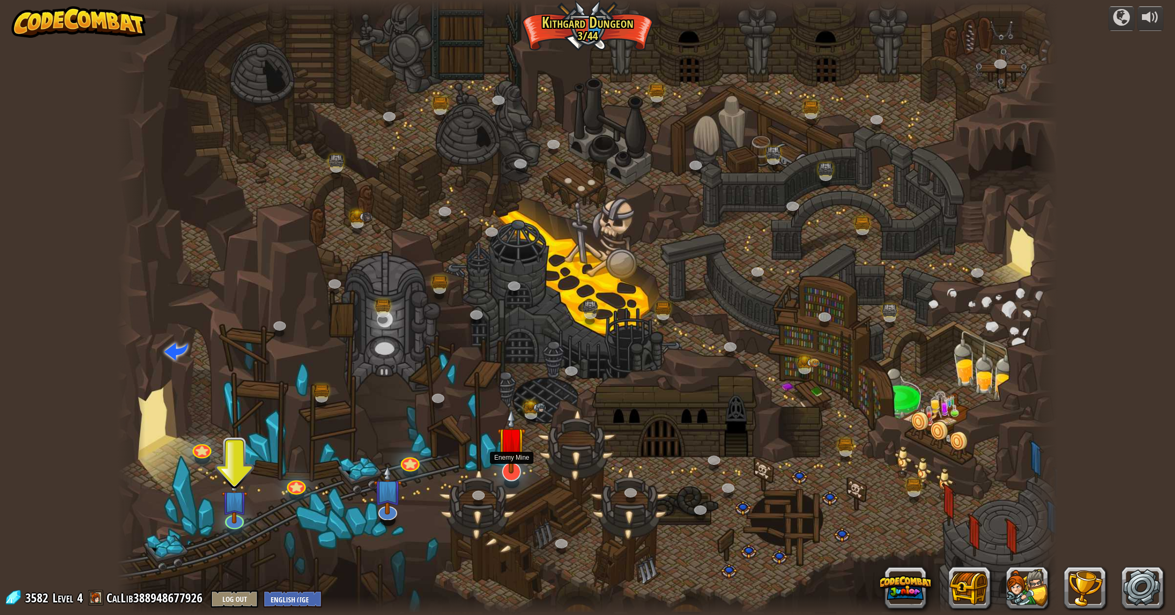
click at [510, 471] on img at bounding box center [511, 440] width 28 height 65
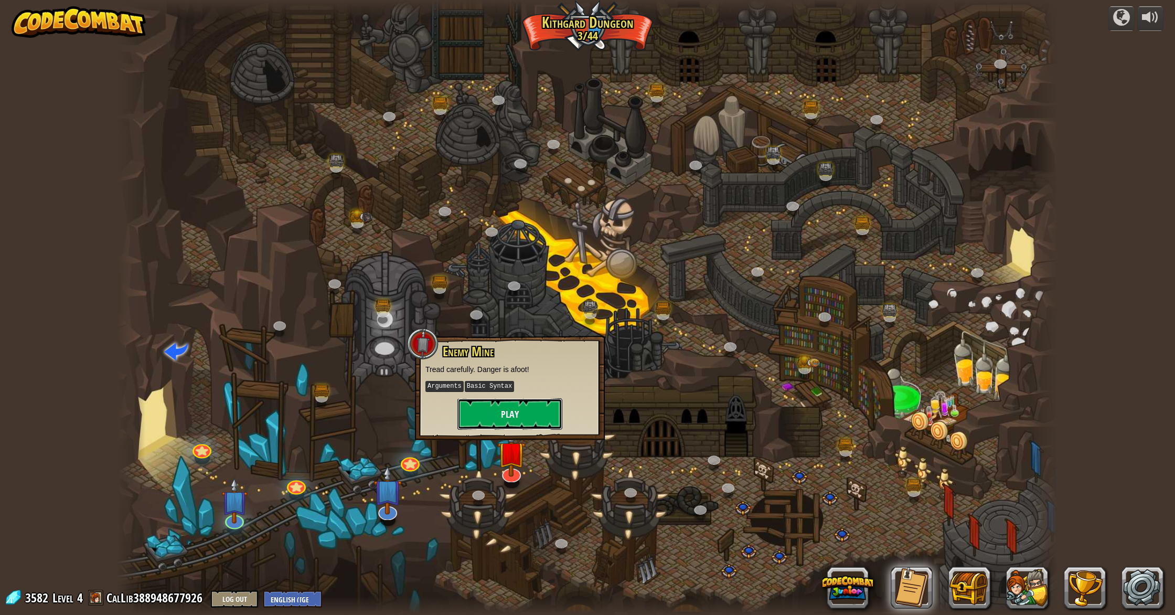
click at [530, 410] on button "Play" at bounding box center [509, 413] width 105 height 31
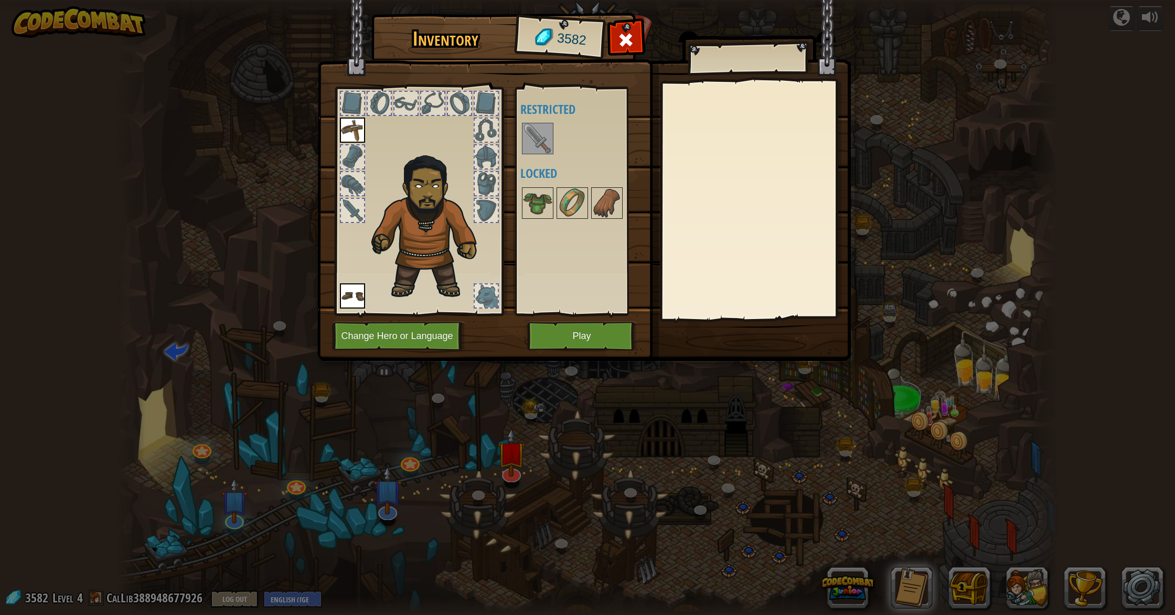
click at [532, 133] on img at bounding box center [537, 138] width 29 height 29
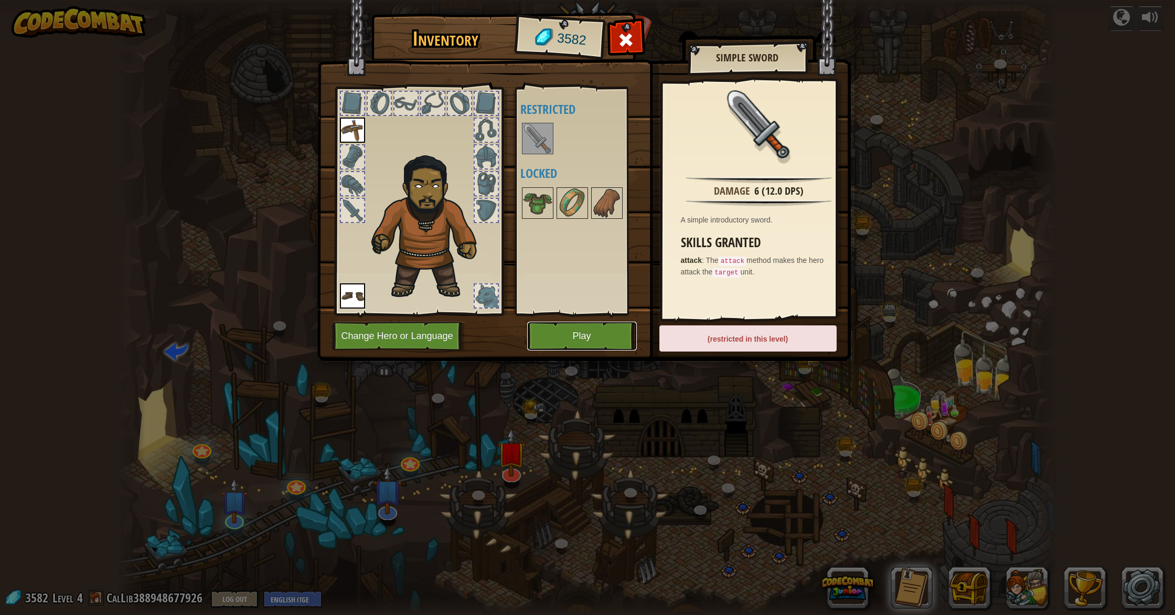
click at [571, 326] on button "Play" at bounding box center [582, 335] width 110 height 29
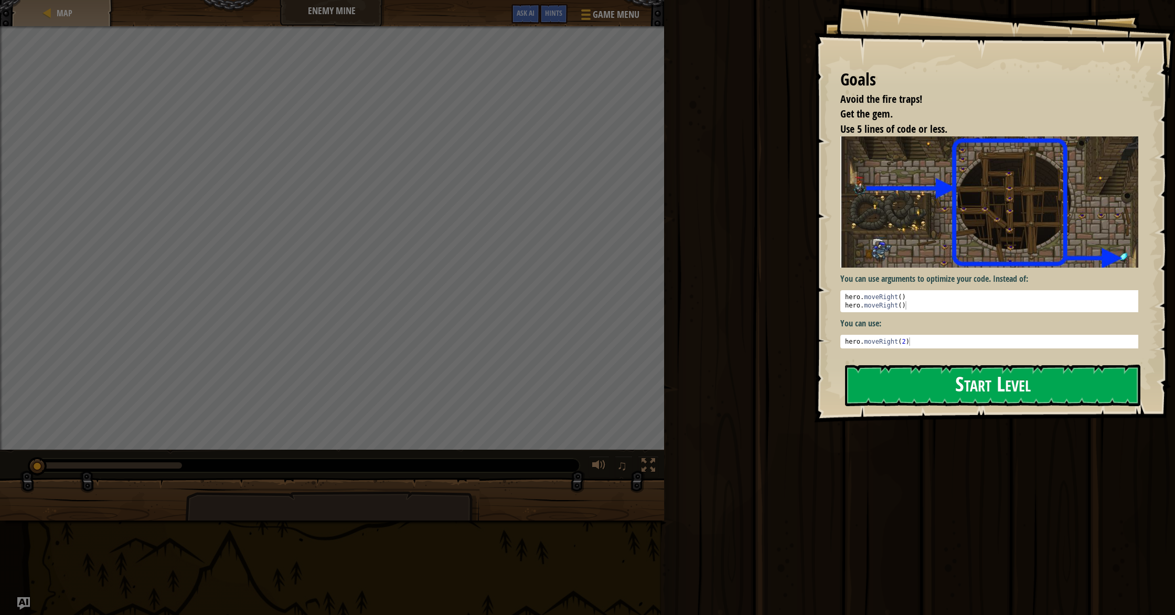
click at [919, 392] on button "Start Level" at bounding box center [992, 384] width 295 height 41
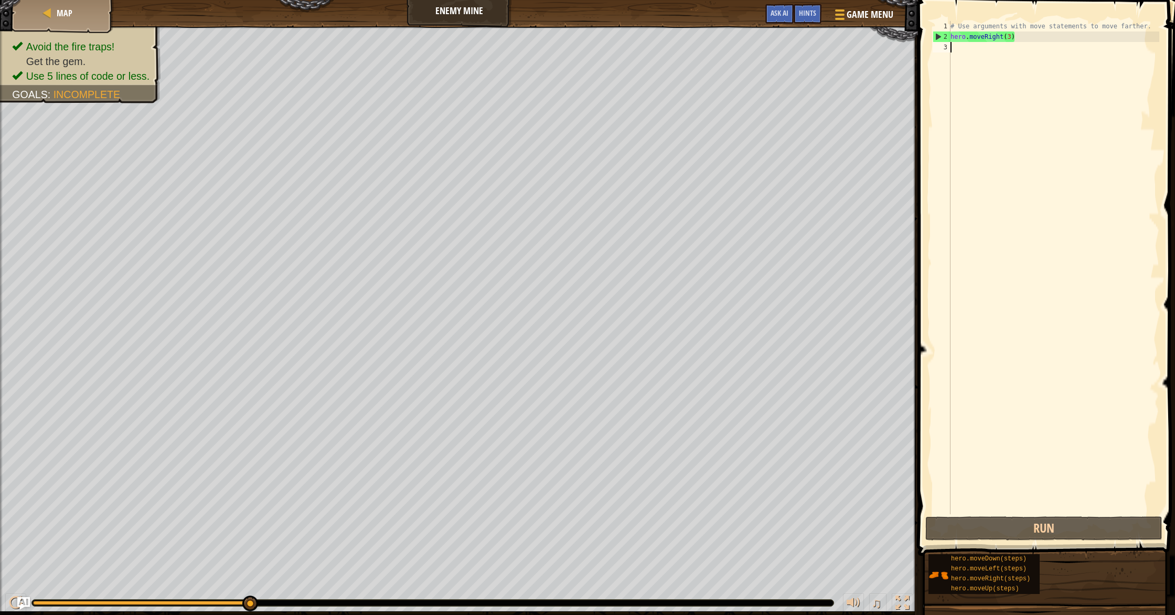
type textarea "h"
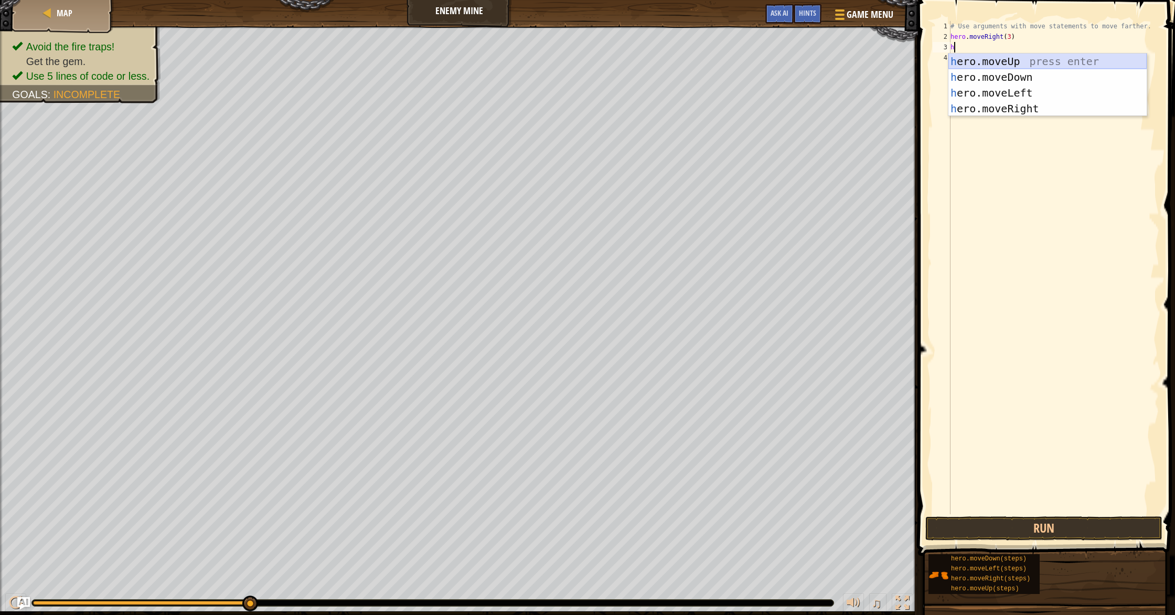
click at [1004, 62] on div "h ero.moveUp press enter h ero.moveDown press enter h ero.moveLeft press enter …" at bounding box center [1047, 100] width 198 height 94
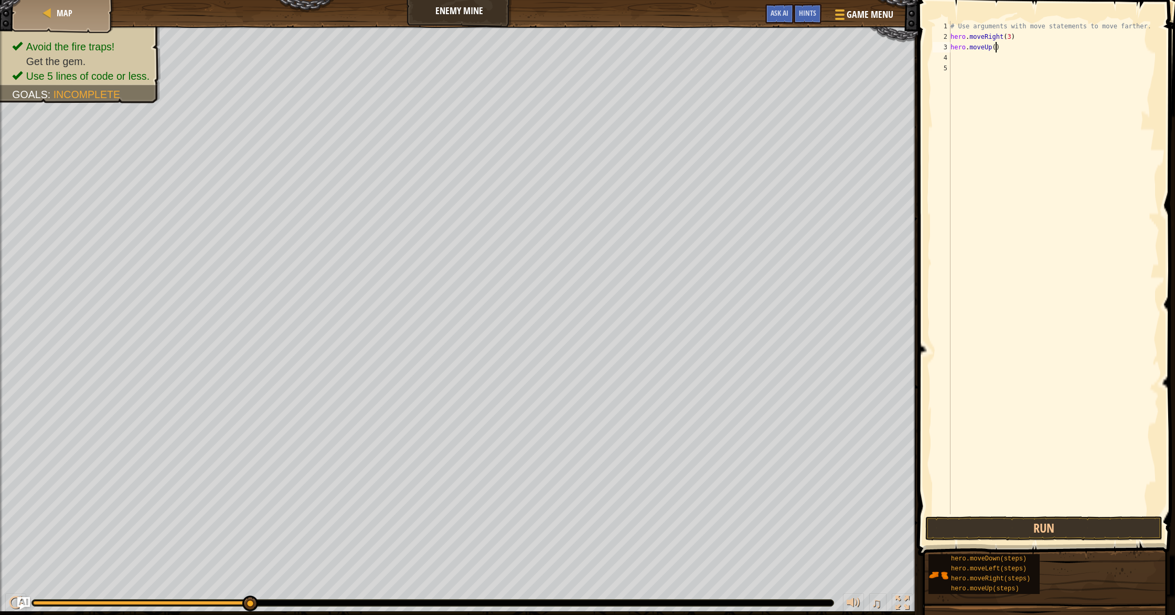
click at [997, 49] on div "# Use arguments with move statements to move farther. hero . moveRight ( 3 ) he…" at bounding box center [1053, 278] width 211 height 514
type textarea "hero.moveUp(1)"
click at [993, 58] on div "# Use arguments with move statements to move farther. hero . moveRight ( 3 ) he…" at bounding box center [1053, 278] width 211 height 514
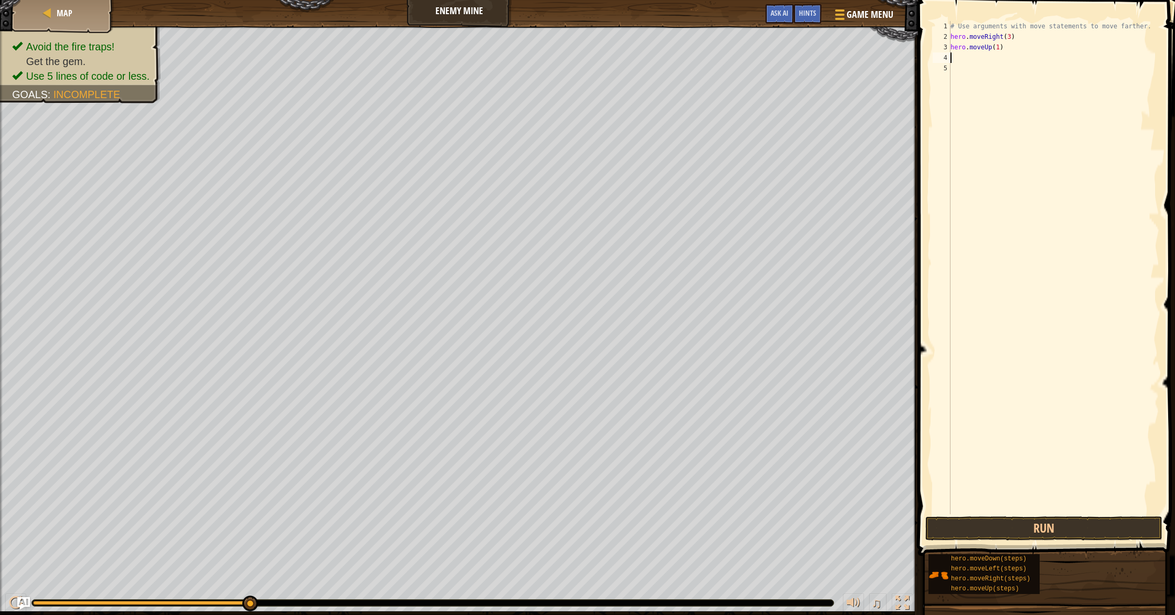
type textarea "h"
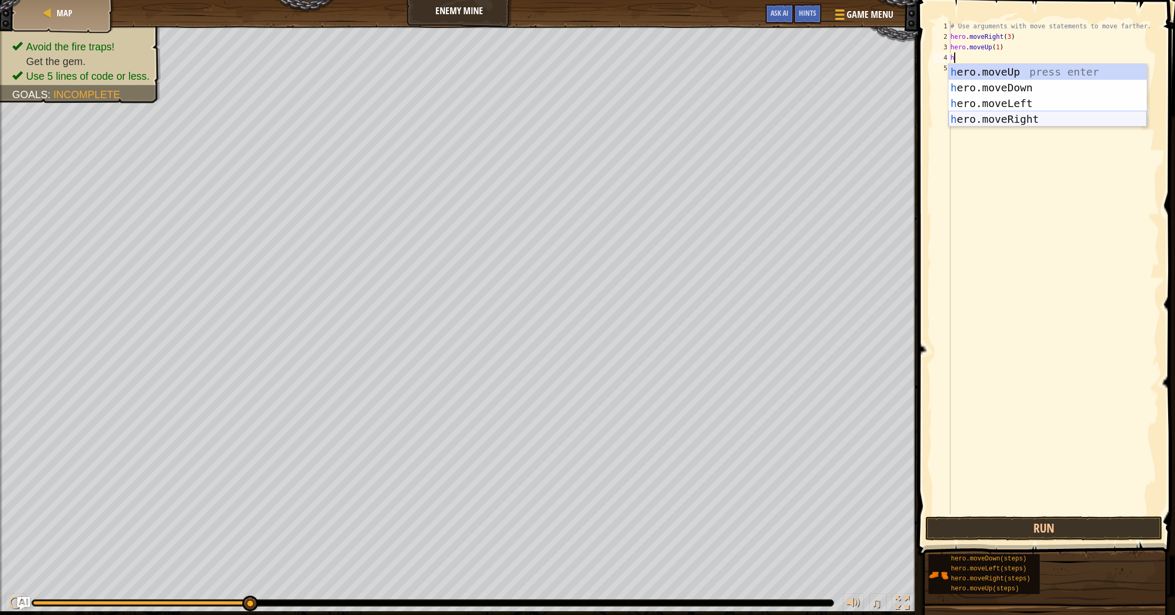
click at [1018, 121] on div "h ero.moveUp press enter h ero.moveDown press enter h ero.moveLeft press enter …" at bounding box center [1047, 111] width 198 height 94
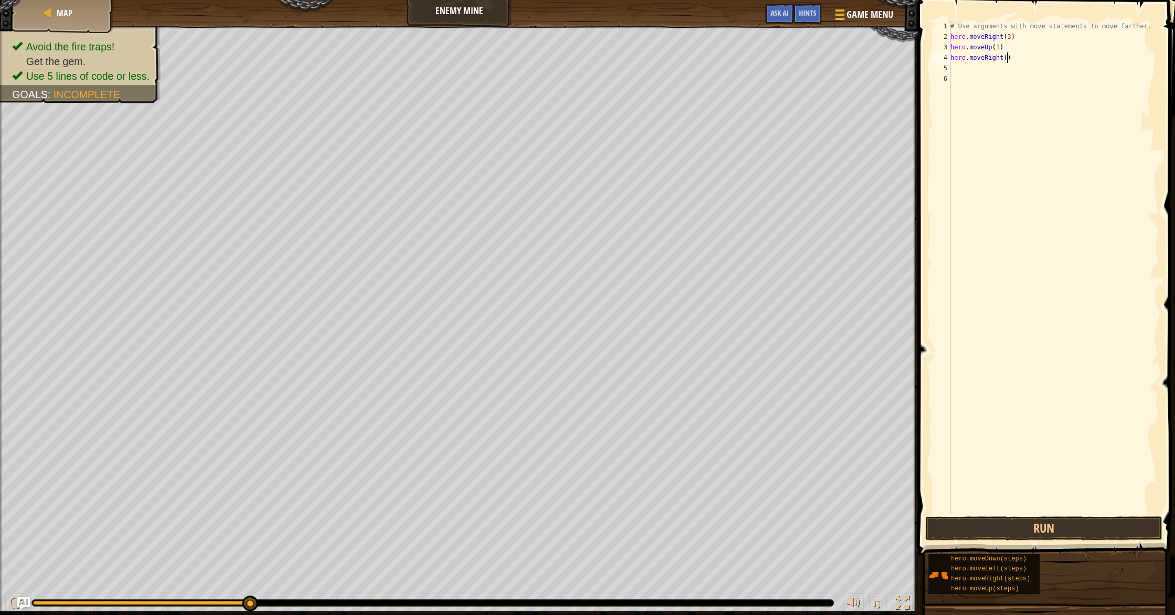
click at [1007, 58] on div "# Use arguments with move statements to move farther. hero . moveRight ( 3 ) he…" at bounding box center [1053, 278] width 211 height 514
type textarea "hero.moveRight(1)"
click at [1005, 69] on div "# Use arguments with move statements to move farther. hero . moveRight ( 3 ) he…" at bounding box center [1053, 278] width 211 height 514
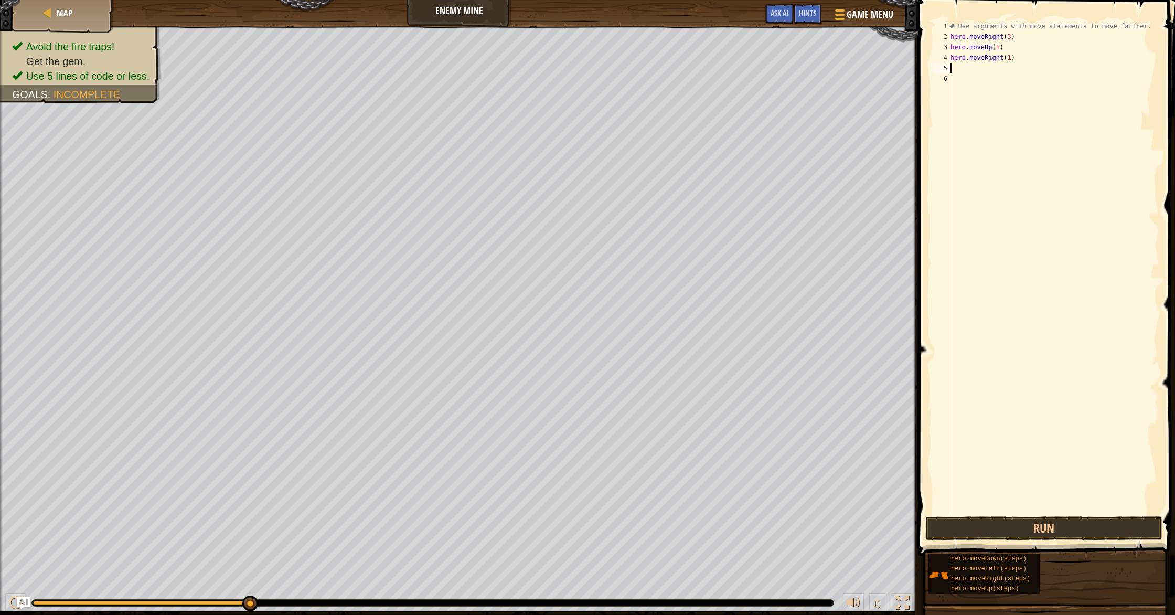
type textarea "h"
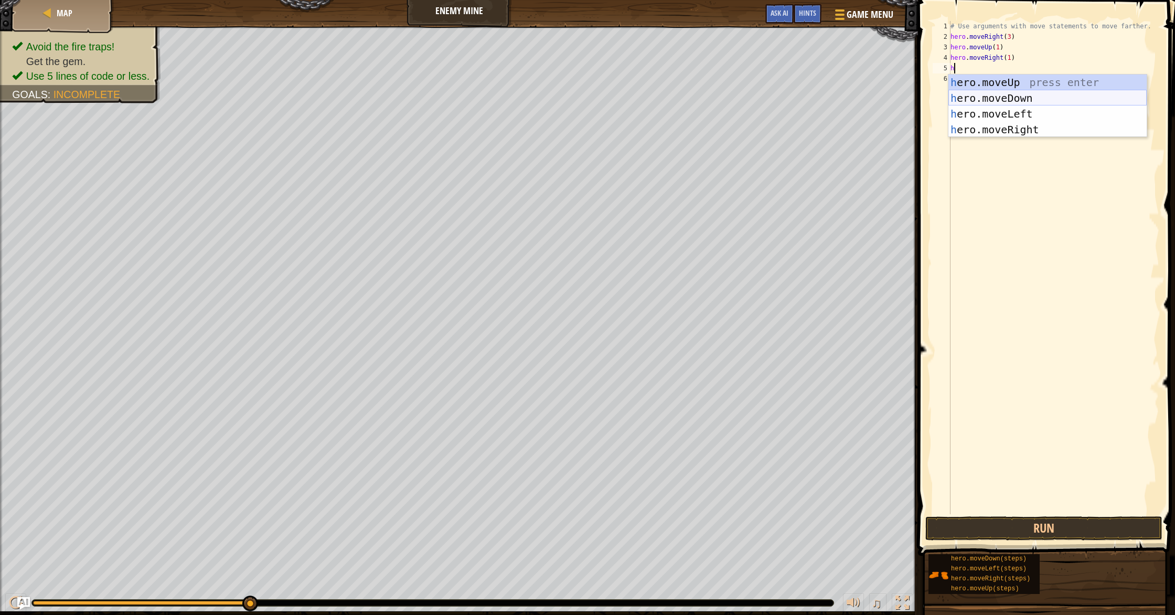
click at [1011, 94] on div "h ero.moveUp press enter h ero.moveDown press enter h ero.moveLeft press enter …" at bounding box center [1047, 121] width 198 height 94
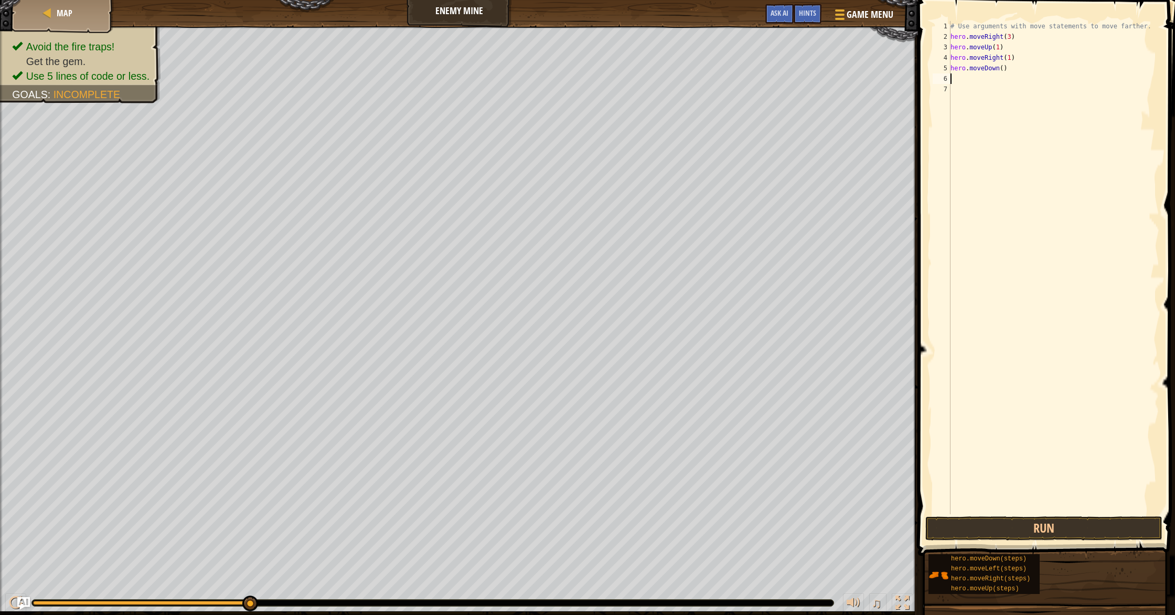
click at [1003, 71] on div "# Use arguments with move statements to move farther. hero . moveRight ( 3 ) he…" at bounding box center [1053, 278] width 211 height 514
type textarea "hero.moveDown(3)"
click at [995, 79] on div "# Use arguments with move statements to move farther. hero . moveRight ( 3 ) he…" at bounding box center [1053, 278] width 211 height 514
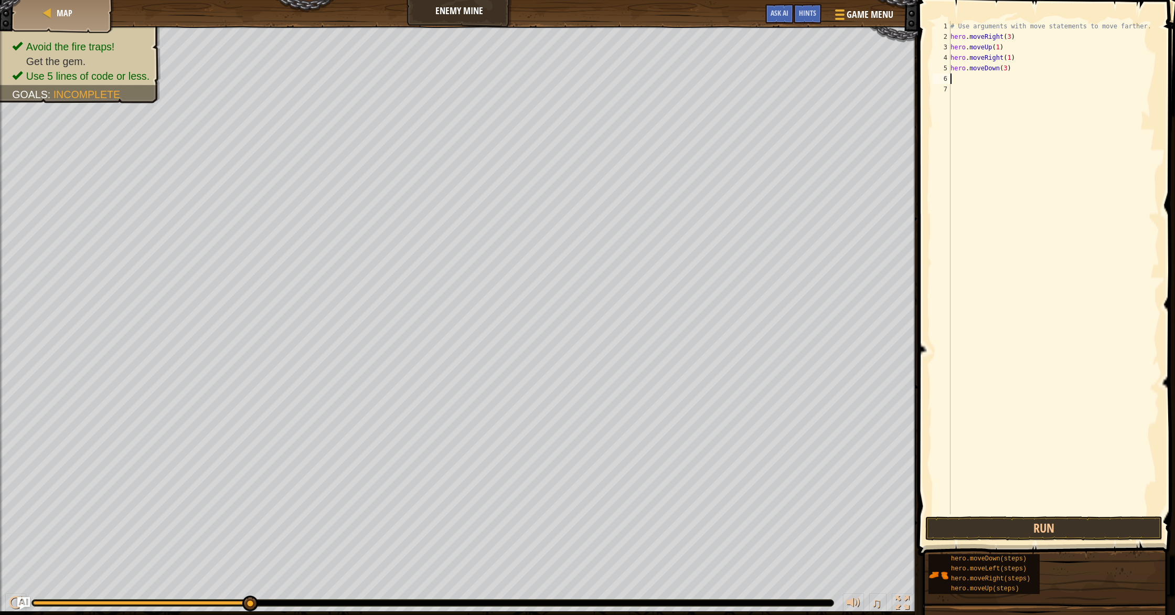
type textarea "h"
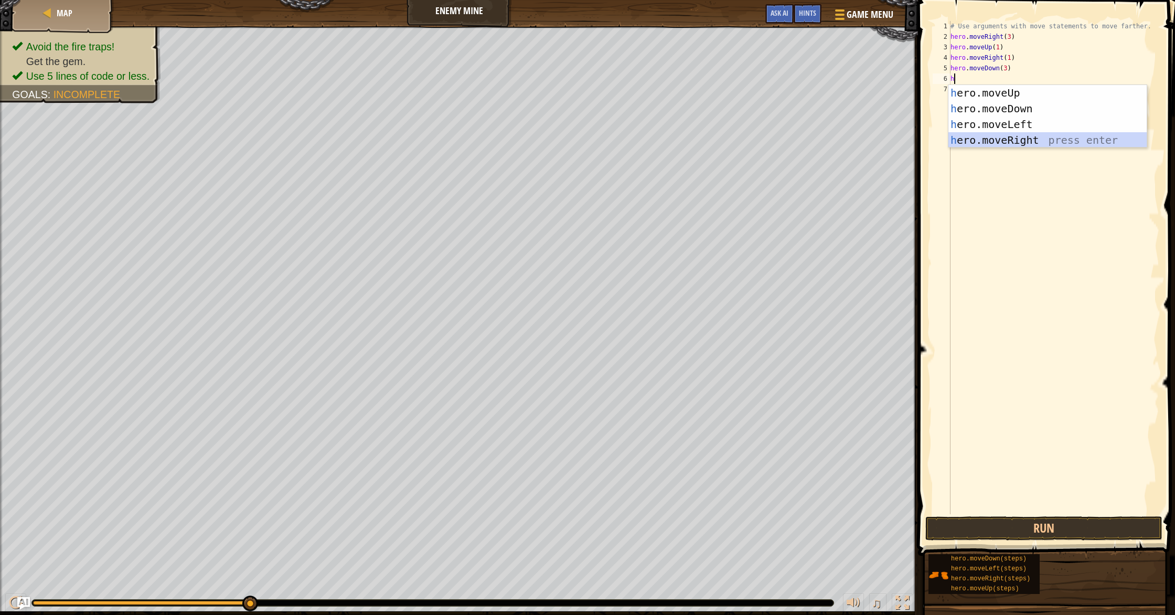
click at [1028, 142] on div "h ero.moveUp press enter h ero.moveDown press enter h ero.moveLeft press enter …" at bounding box center [1047, 132] width 198 height 94
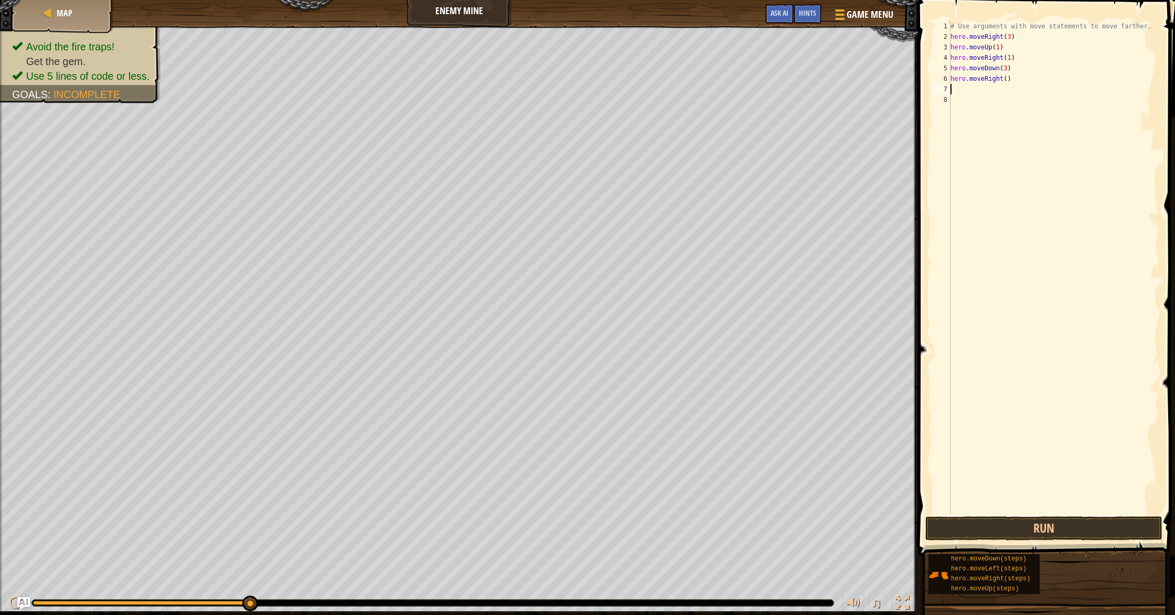
click at [1007, 80] on div "# Use arguments with move statements to move farther. hero . moveRight ( 3 ) he…" at bounding box center [1053, 278] width 211 height 514
type textarea "hero.moveRight(2)"
click at [1072, 525] on button "Run" at bounding box center [1043, 528] width 237 height 24
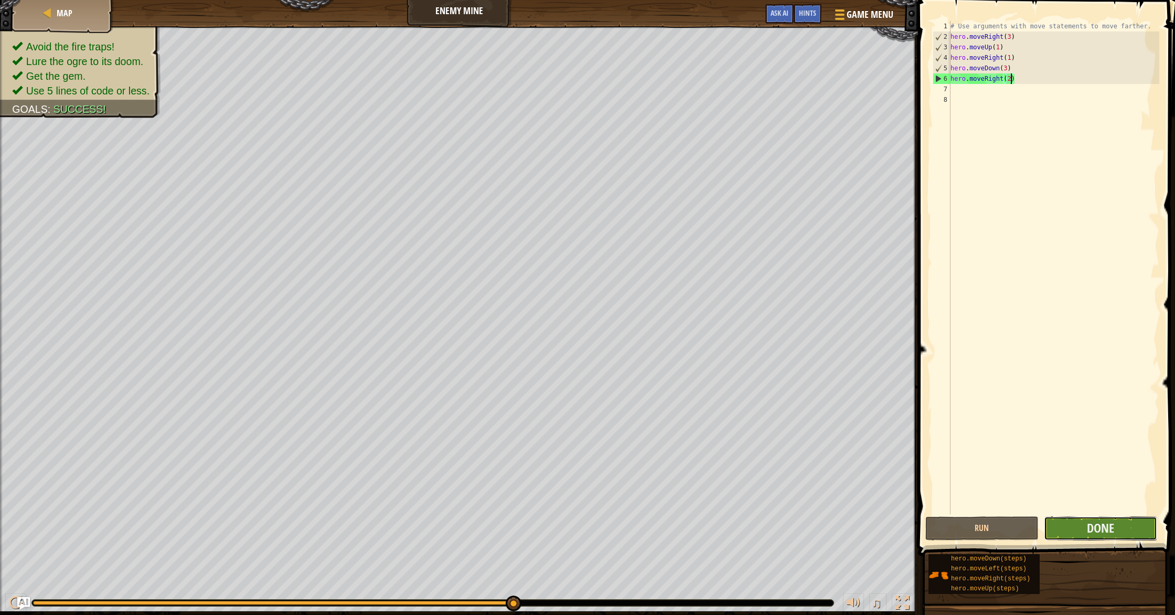
click at [1131, 535] on button "Done" at bounding box center [1099, 528] width 113 height 24
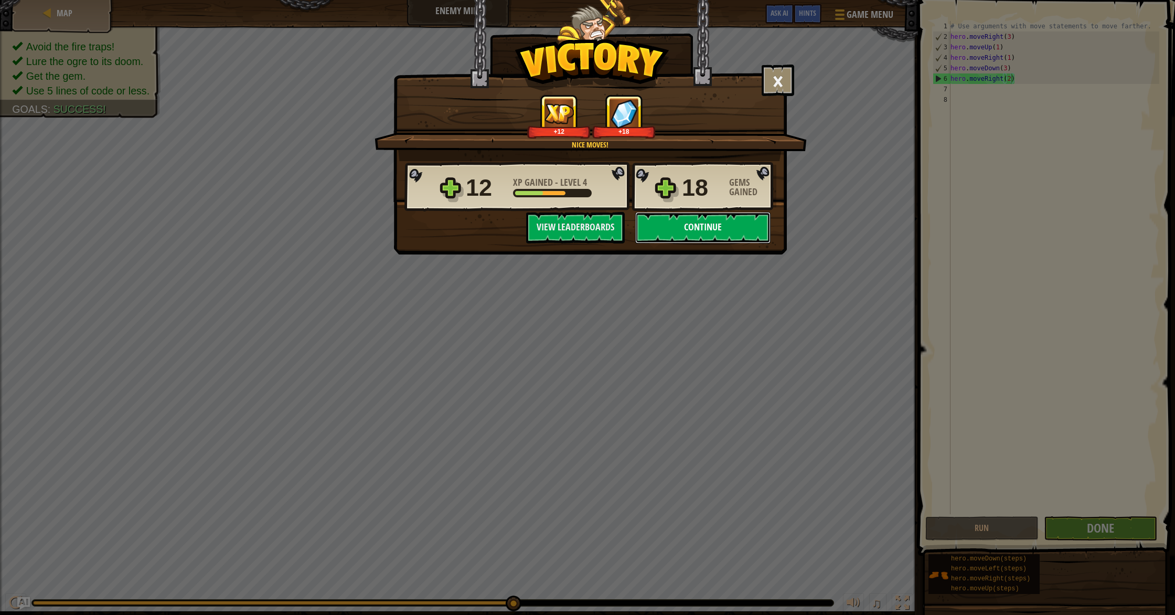
click at [706, 238] on button "Continue" at bounding box center [702, 227] width 135 height 31
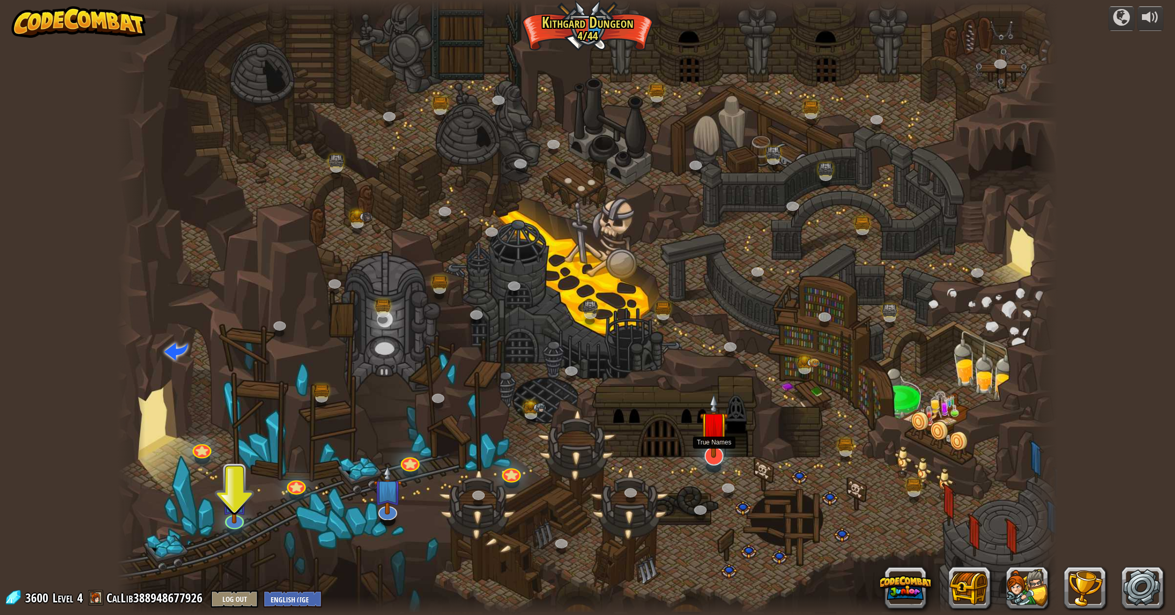
click at [717, 462] on div at bounding box center [713, 455] width 19 height 19
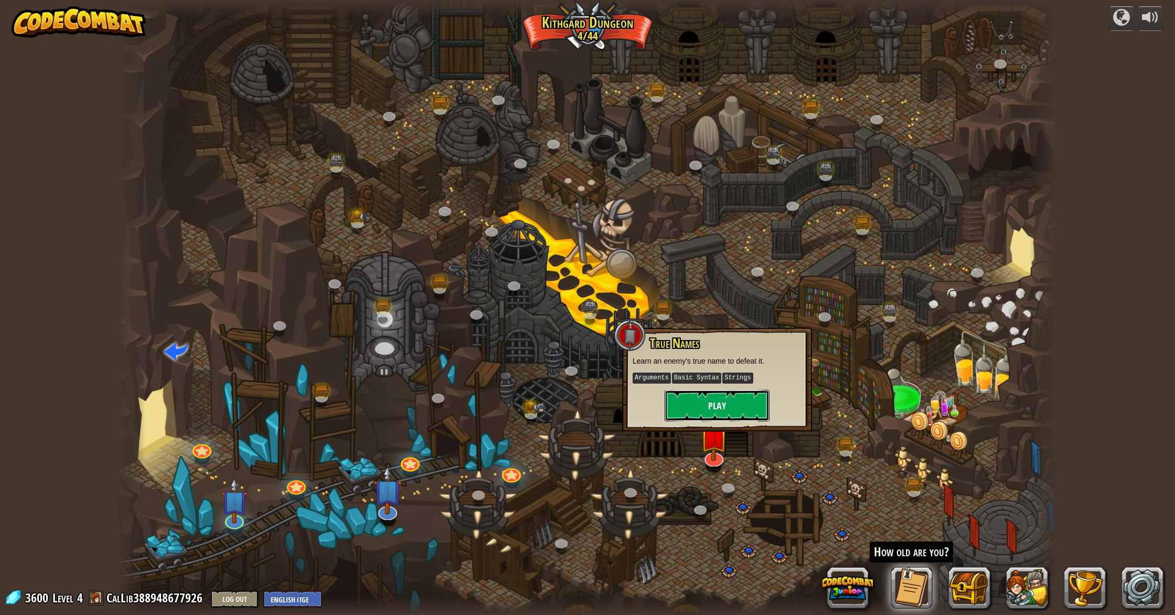
click at [702, 404] on button "Play" at bounding box center [716, 405] width 105 height 31
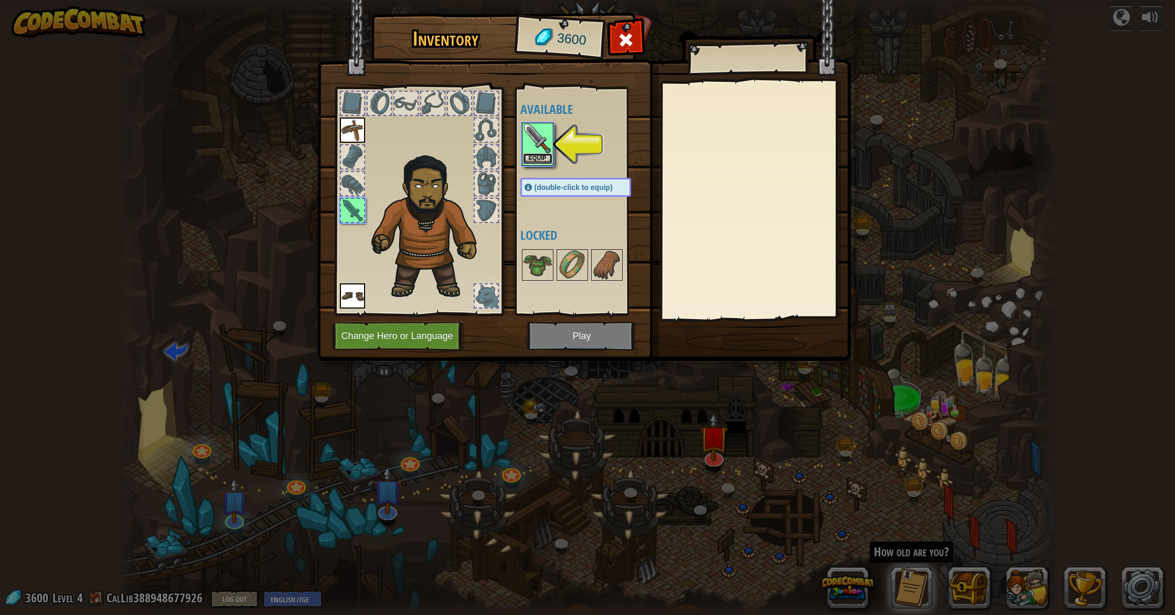
click at [531, 159] on button "Equip" at bounding box center [537, 158] width 29 height 11
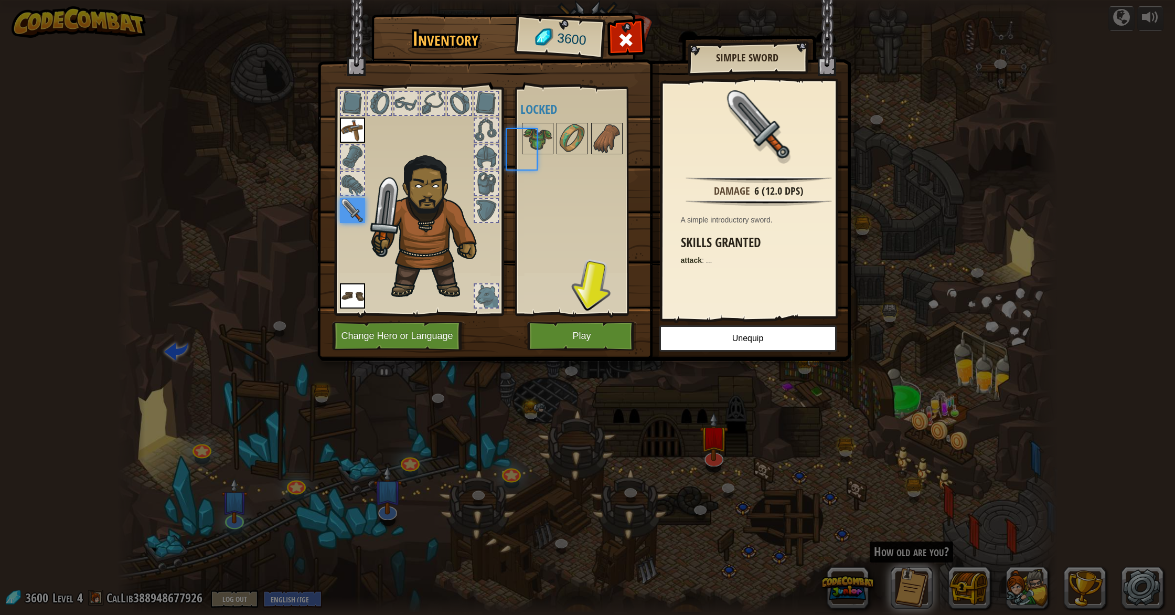
click at [531, 159] on div "Available Equip Equip Equip (double-click to equip) Locked" at bounding box center [586, 201] width 132 height 219
click at [590, 347] on button "Play" at bounding box center [582, 335] width 110 height 29
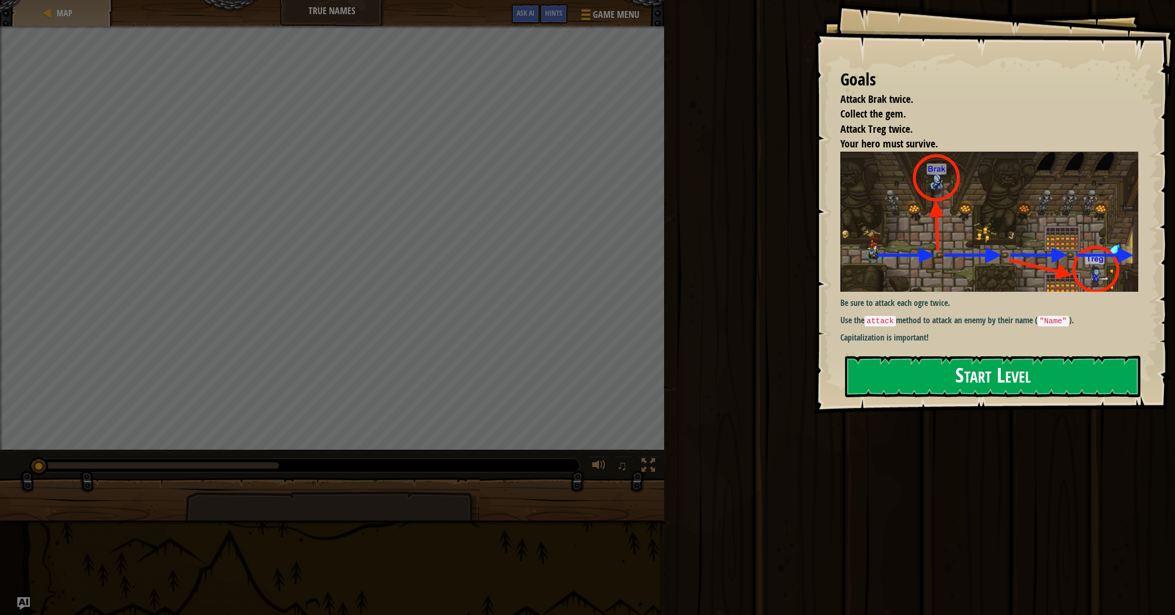
click at [933, 384] on button "Start Level" at bounding box center [992, 376] width 295 height 41
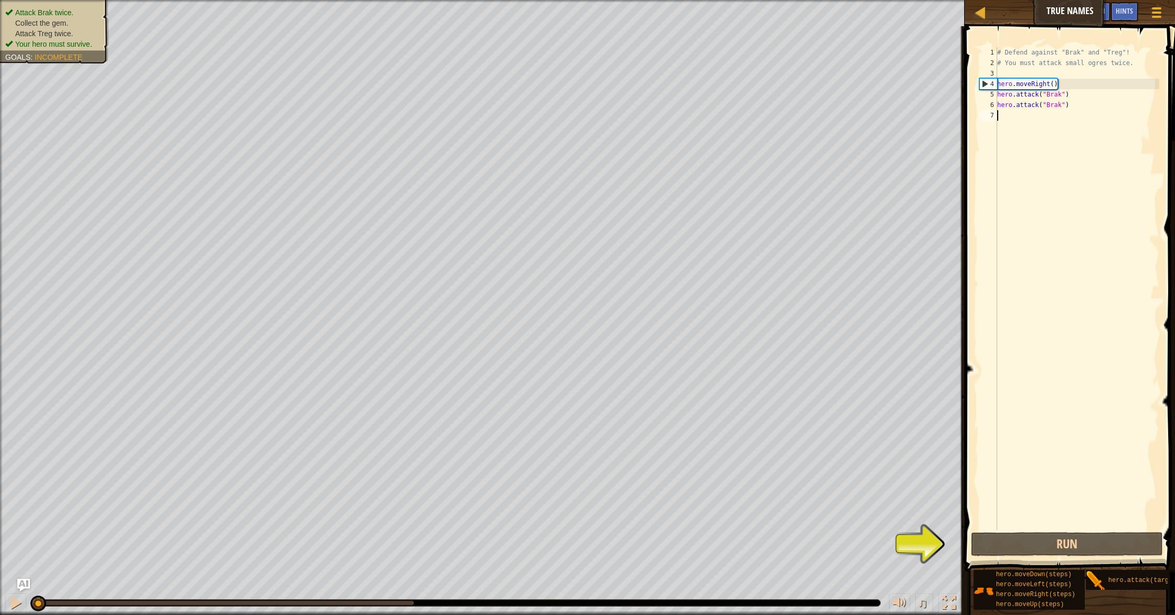
click at [1054, 87] on div "# Defend against "Brak" and "Treg"! # You must attack small ogres twice. hero .…" at bounding box center [1077, 298] width 164 height 503
type textarea "hero.moveRight(1)"
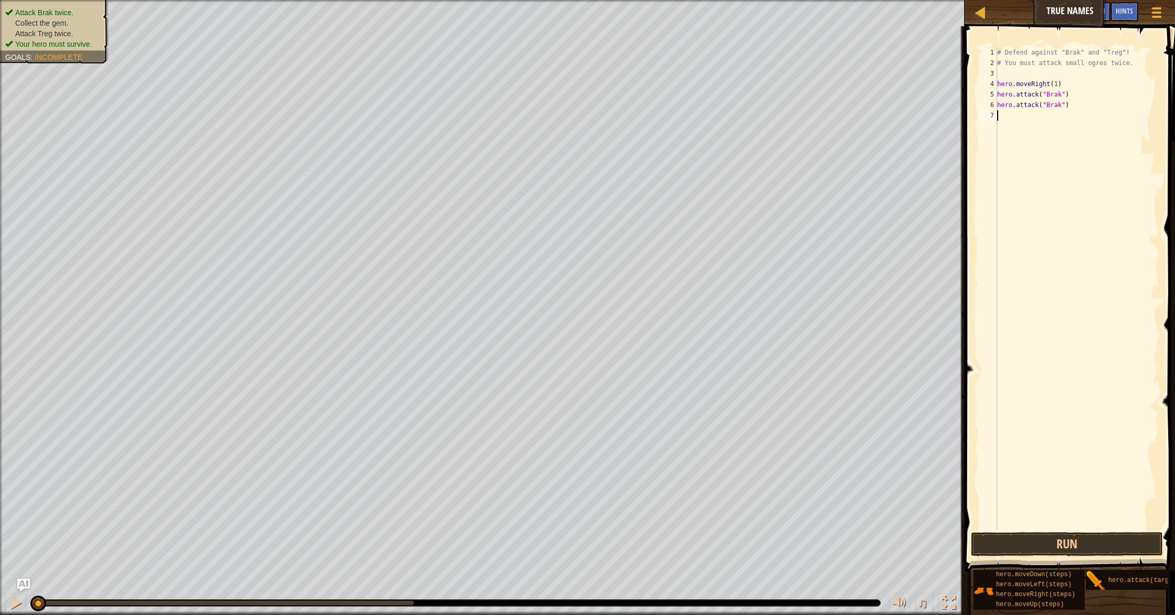
click at [1042, 117] on div "# Defend against "Brak" and "Treg"! # You must attack small ogres twice. hero .…" at bounding box center [1077, 298] width 164 height 503
click at [1064, 84] on div "# Defend against "Brak" and "Treg"! # You must attack small ogres twice. hero .…" at bounding box center [1077, 298] width 164 height 503
type textarea "hero.moveRight(1)"
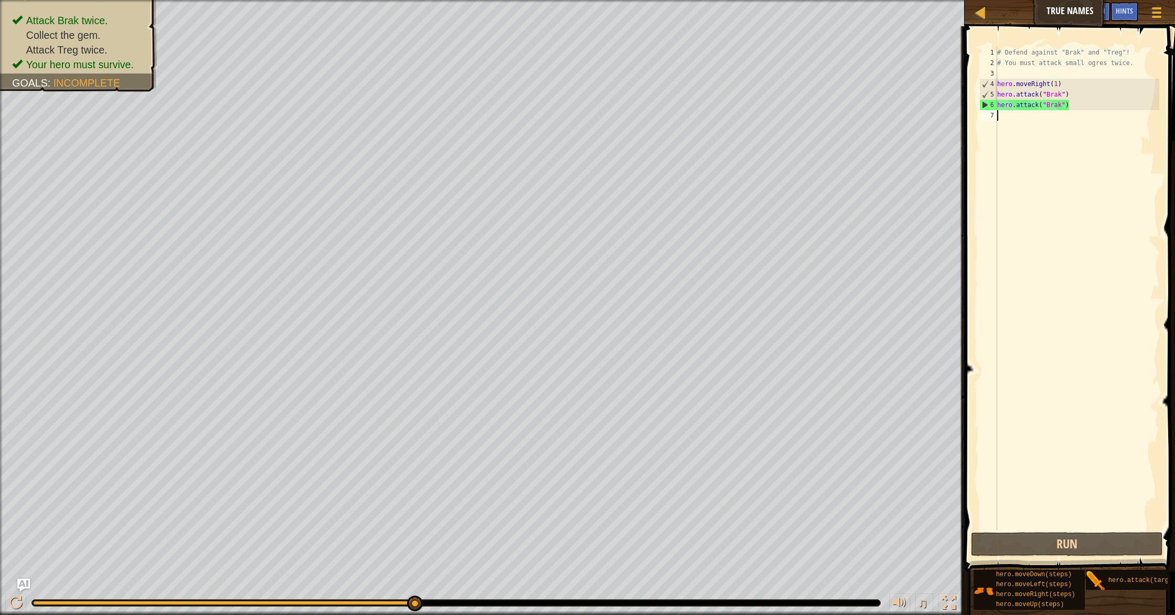
click at [1023, 124] on div "# Defend against "Brak" and "Treg"! # You must attack small ogres twice. hero .…" at bounding box center [1077, 298] width 164 height 503
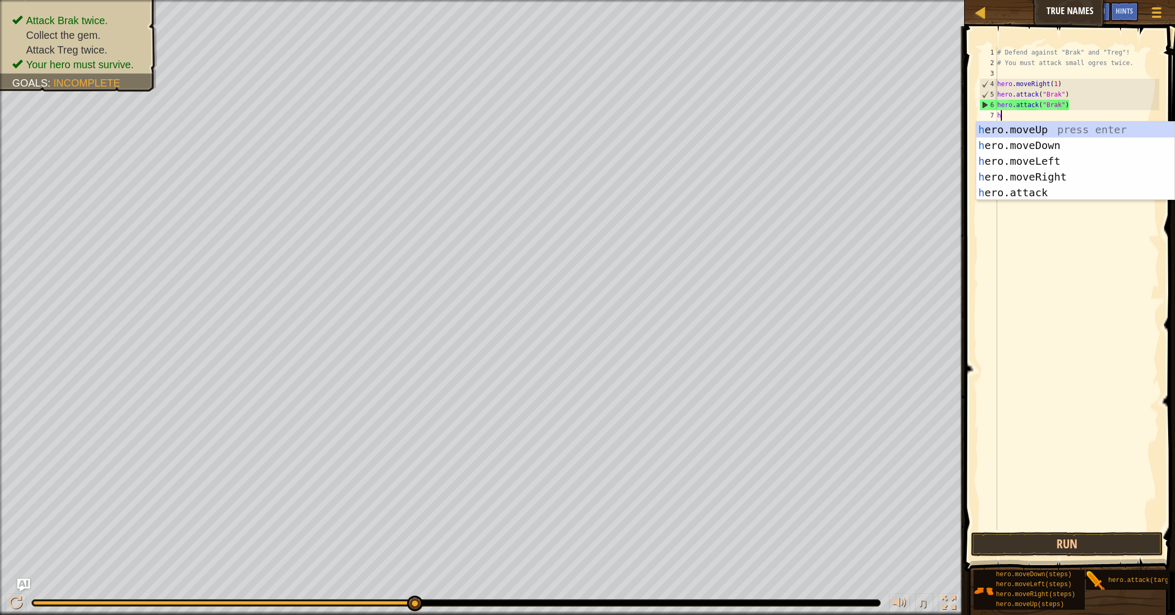
type textarea "he"
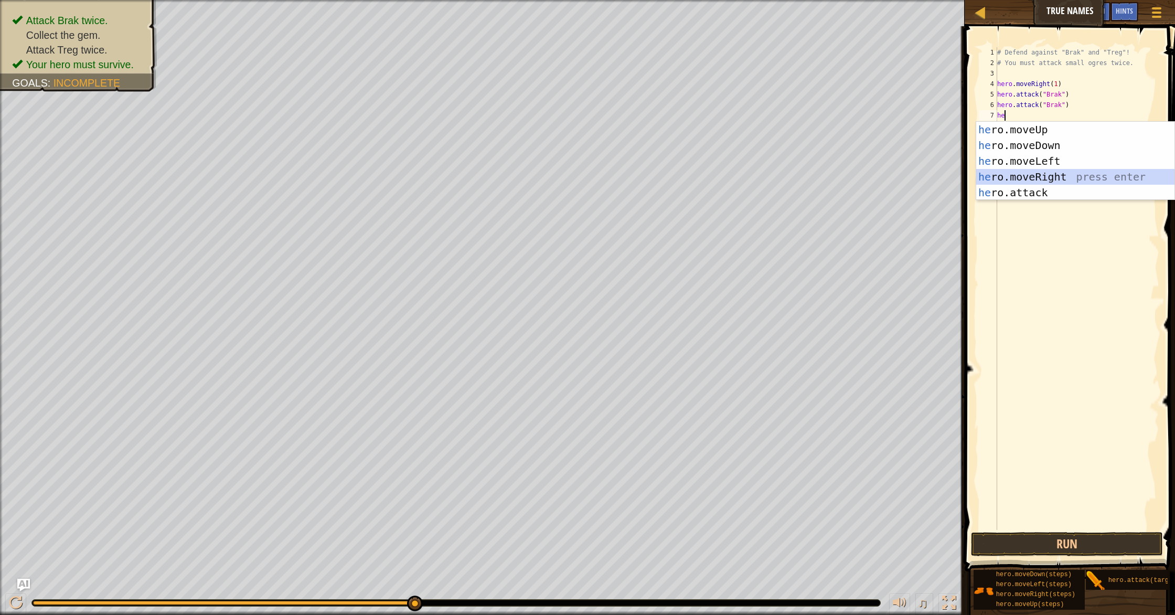
click at [1043, 178] on div "he ro.moveUp press enter he ro.moveDown press enter he ro.moveLeft press enter …" at bounding box center [1075, 177] width 198 height 110
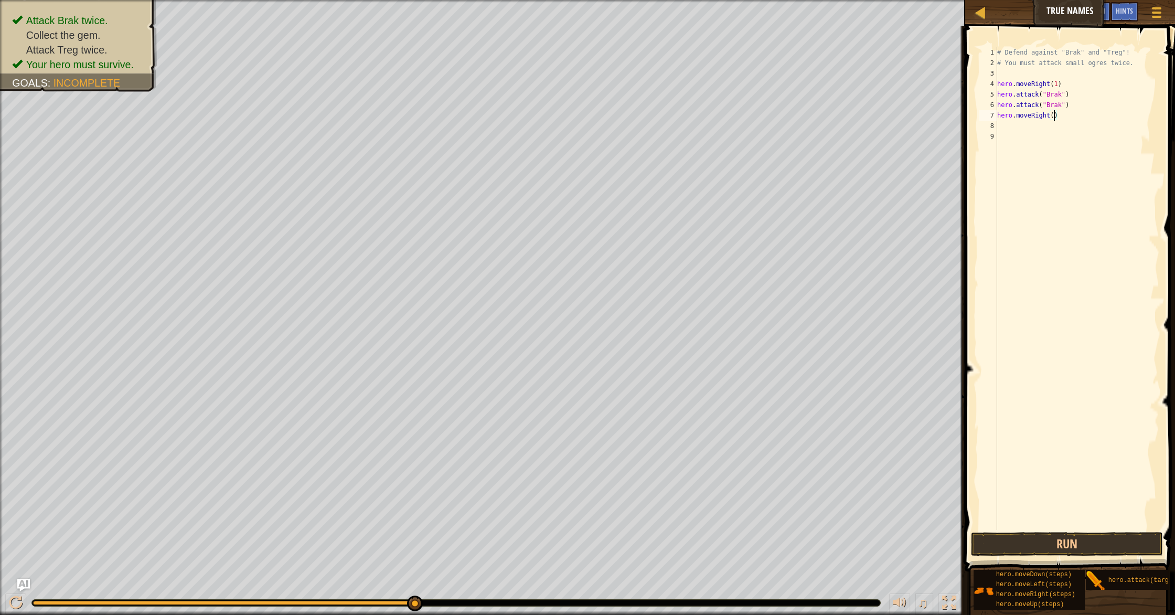
click at [1054, 117] on div "# Defend against "Brak" and "Treg"! # You must attack small ogres twice. hero .…" at bounding box center [1077, 298] width 164 height 503
type textarea "hero.moveRight(1)"
click at [1047, 128] on div "# Defend against "Brak" and "Treg"! # You must attack small ogres twice. hero .…" at bounding box center [1077, 298] width 164 height 503
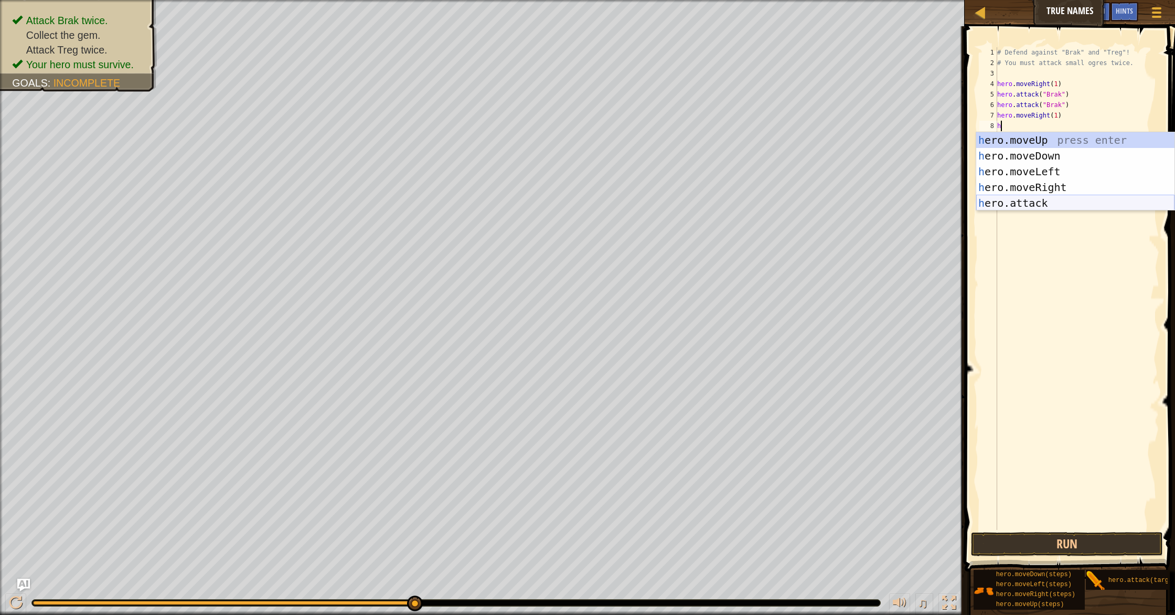
click at [1053, 199] on div "h ero.moveUp press enter h ero.moveDown press enter h ero.moveLeft press enter …" at bounding box center [1075, 187] width 198 height 110
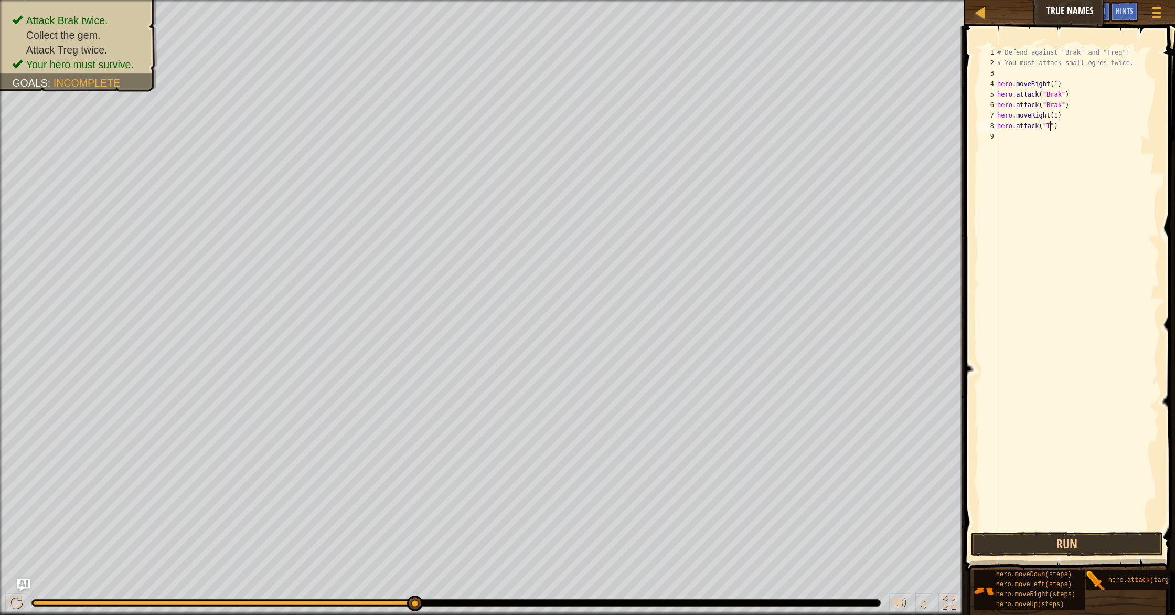
scroll to position [5, 5]
type textarea "hero.attack("Treg")"
click at [1028, 142] on div "# Defend against "Brak" and "Treg"! # You must attack small ogres twice. hero .…" at bounding box center [1077, 298] width 164 height 503
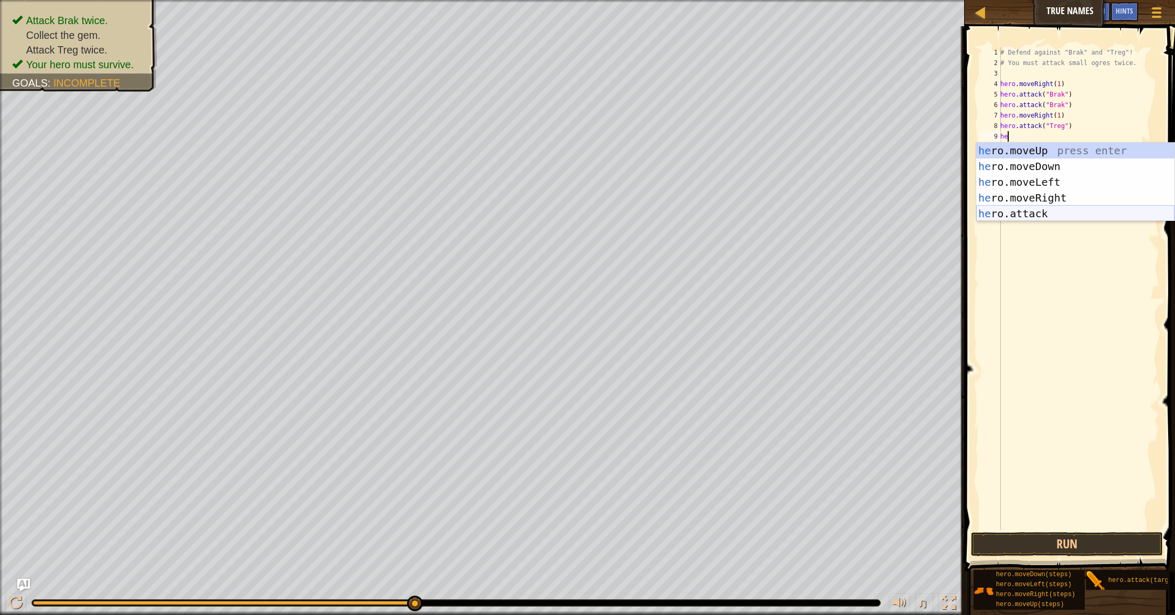
click at [1044, 219] on div "he ro.moveUp press enter he ro.moveDown press enter he ro.moveLeft press enter …" at bounding box center [1075, 198] width 198 height 110
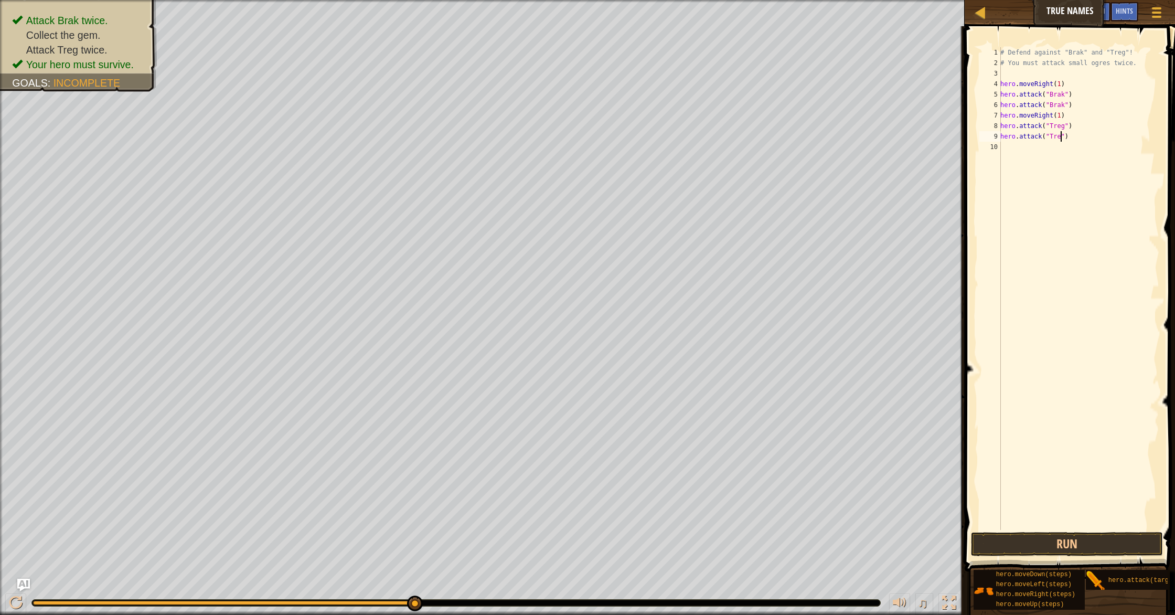
scroll to position [5, 5]
type textarea "hero.attack("Treg")"
click at [1054, 297] on div "# Defend against "Brak" and "Treg"! # You must attack small ogres twice. hero .…" at bounding box center [1078, 298] width 161 height 503
click at [1063, 541] on button "Run" at bounding box center [1067, 544] width 192 height 24
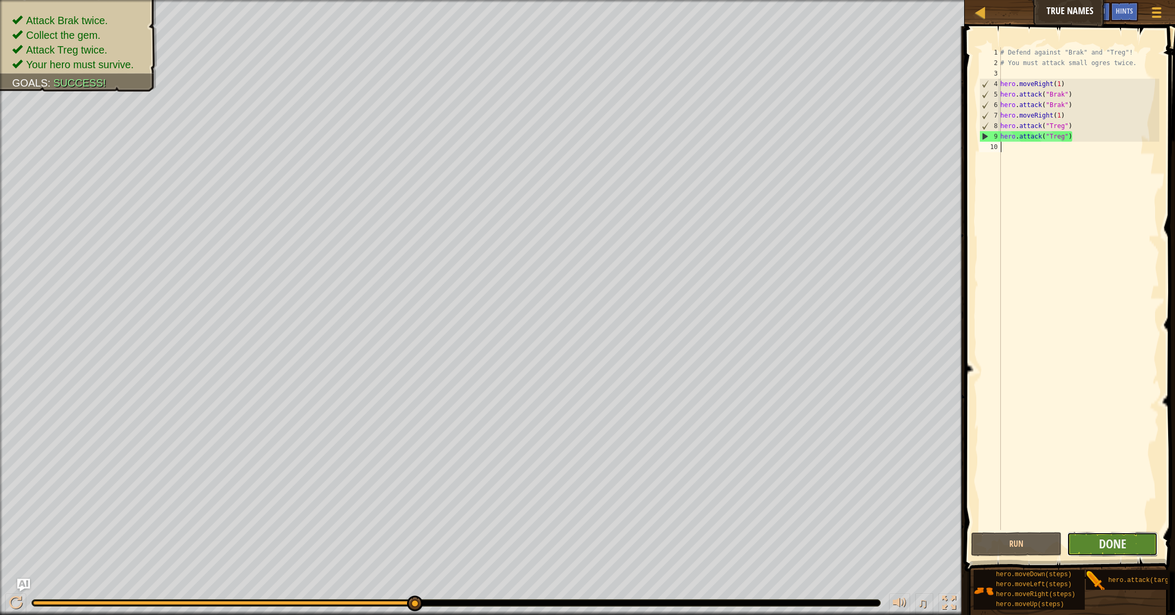
click at [1130, 541] on button "Done" at bounding box center [1112, 544] width 91 height 24
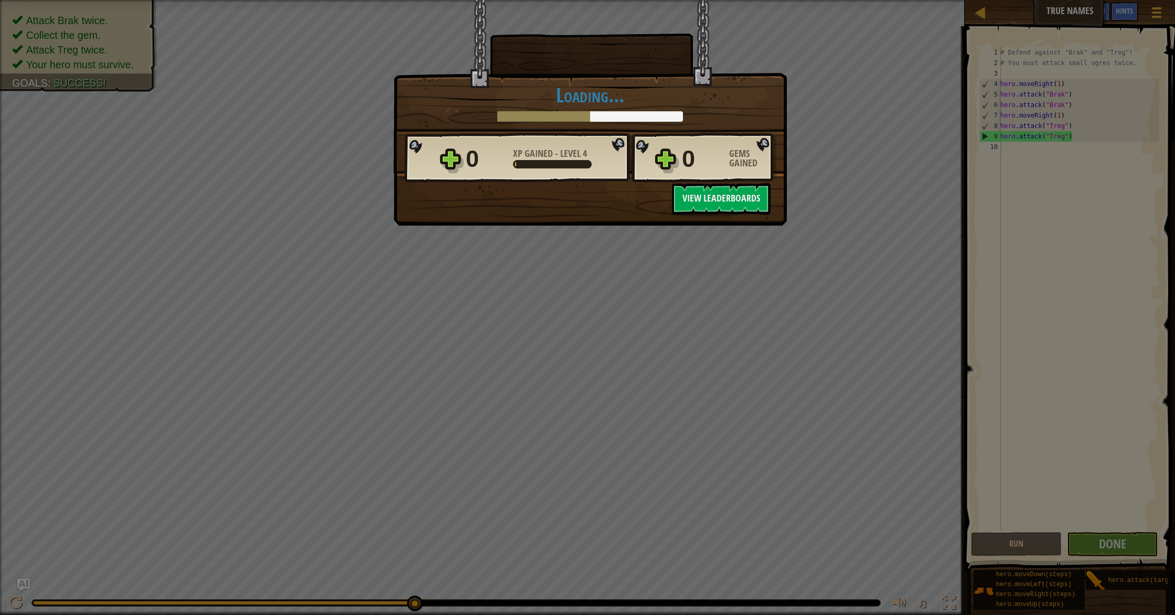
click at [685, 74] on div "× When an enemy speaks its true name, the task is easy. How fun was this level?…" at bounding box center [589, 86] width 393 height 174
click at [543, 156] on span "XP Gained" at bounding box center [534, 153] width 42 height 13
click at [600, 135] on div "0 XP Gained - Level 4 0 Gems Gained" at bounding box center [590, 158] width 372 height 50
drag, startPoint x: 680, startPoint y: 167, endPoint x: 798, endPoint y: 171, distance: 118.0
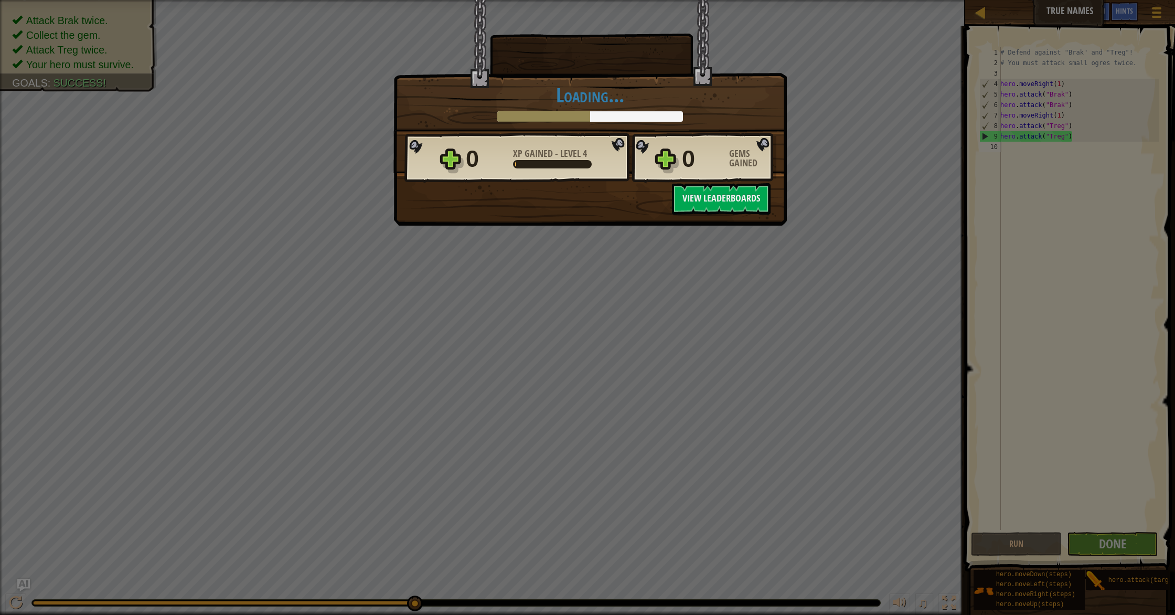
click at [798, 171] on div "× When an enemy speaks its true name, the task is easy. How fun was this level?…" at bounding box center [587, 307] width 1175 height 615
click at [239, 287] on div "× When an enemy speaks its true name, the task is easy. How fun was this level?…" at bounding box center [587, 307] width 1175 height 615
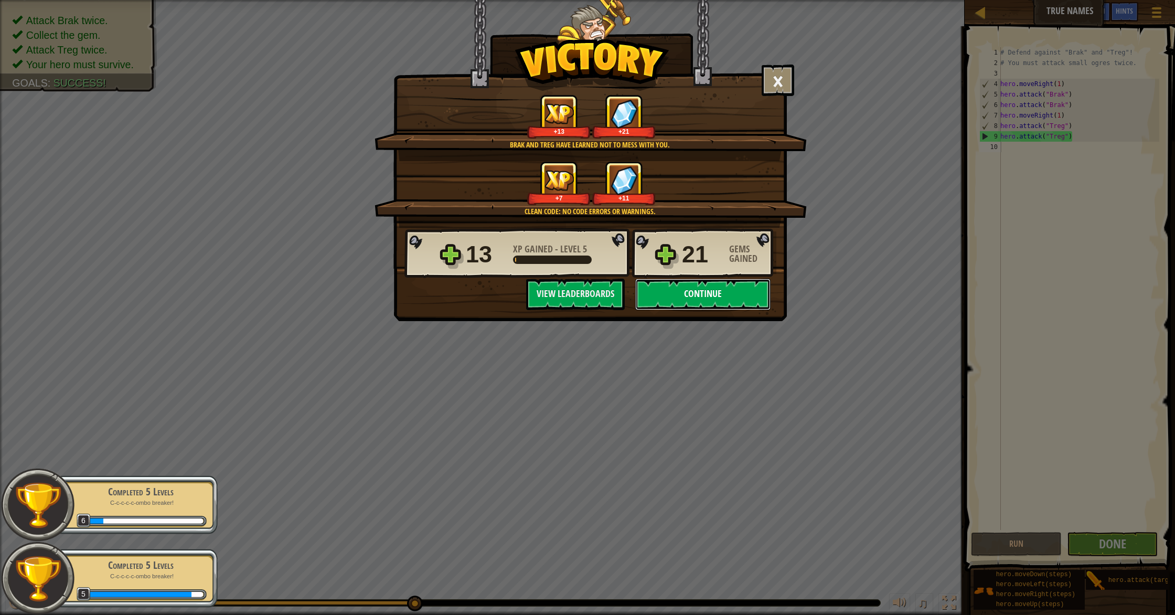
click at [715, 289] on button "Continue" at bounding box center [702, 293] width 135 height 31
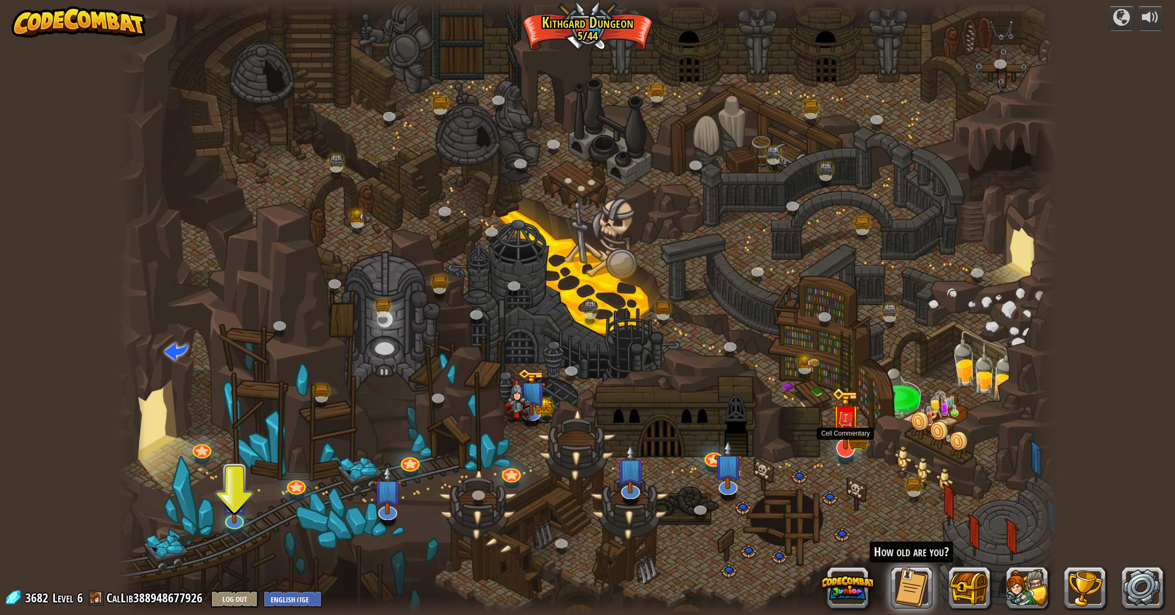
click at [847, 453] on div at bounding box center [845, 447] width 19 height 19
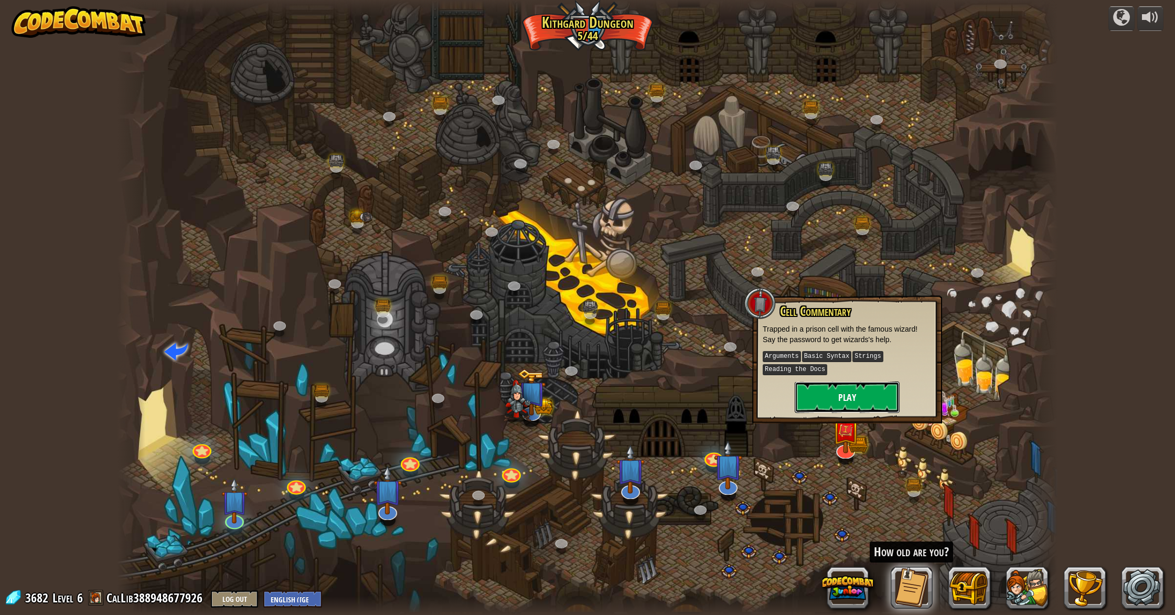
click at [830, 389] on button "Play" at bounding box center [846, 396] width 105 height 31
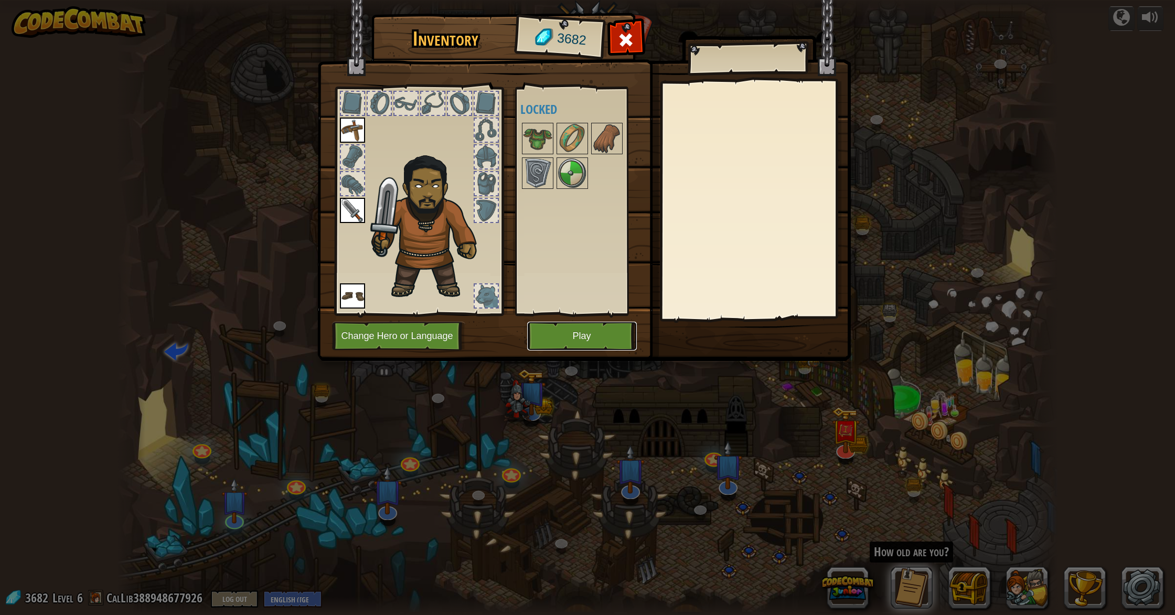
click at [583, 339] on button "Play" at bounding box center [582, 335] width 110 height 29
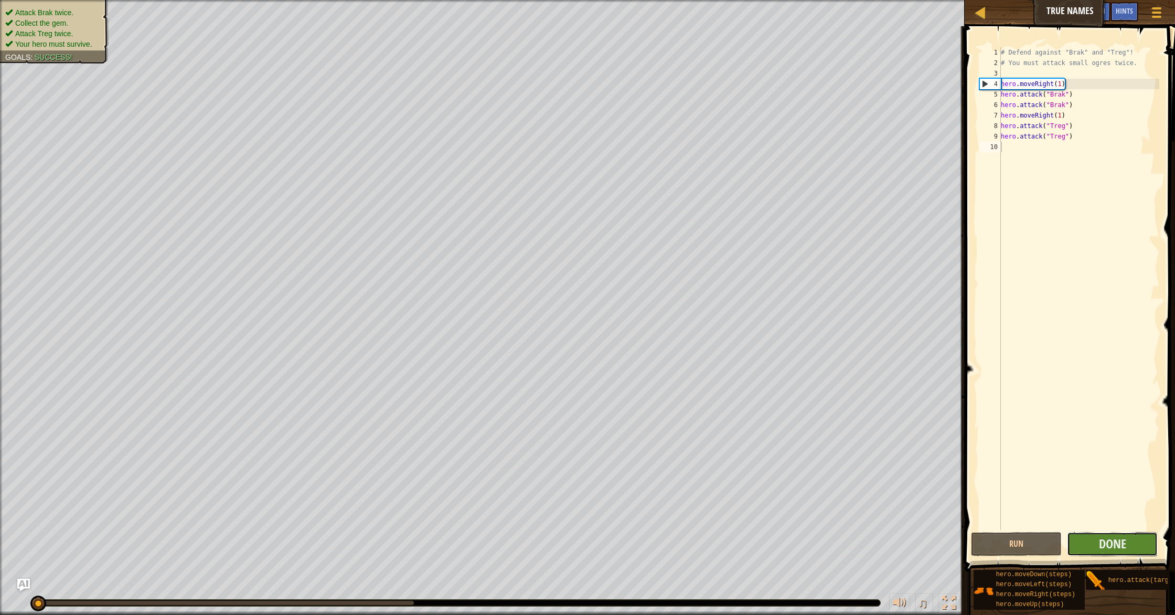
click at [1126, 546] on button "Done" at bounding box center [1112, 544] width 91 height 24
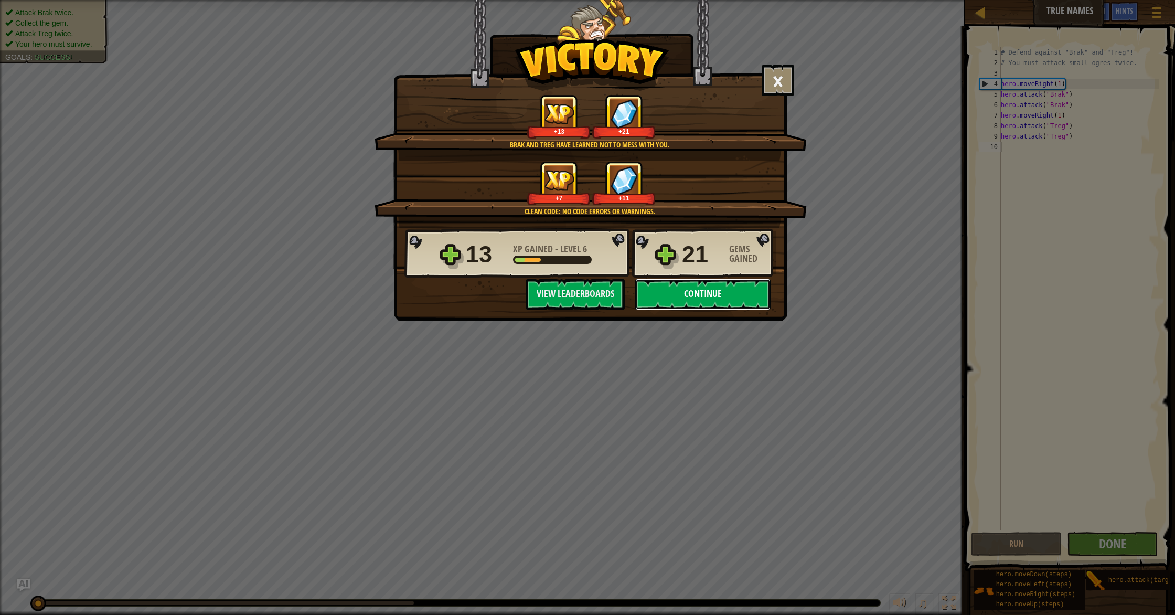
click at [716, 297] on button "Continue" at bounding box center [702, 293] width 135 height 31
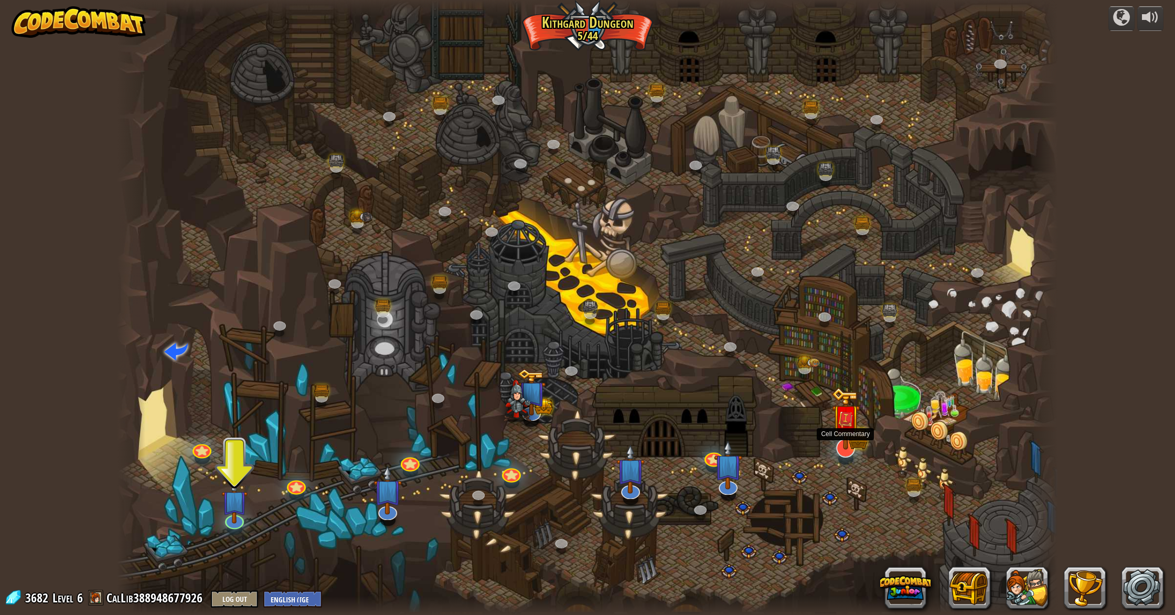
click at [844, 454] on div at bounding box center [845, 447] width 19 height 19
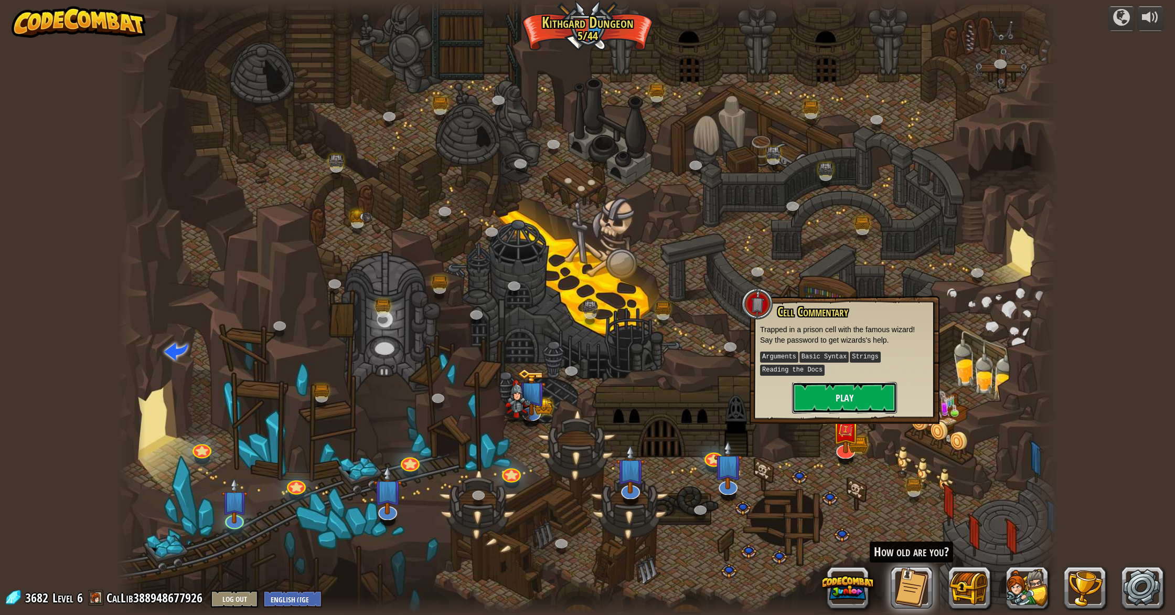
click at [833, 397] on button "Play" at bounding box center [844, 397] width 105 height 31
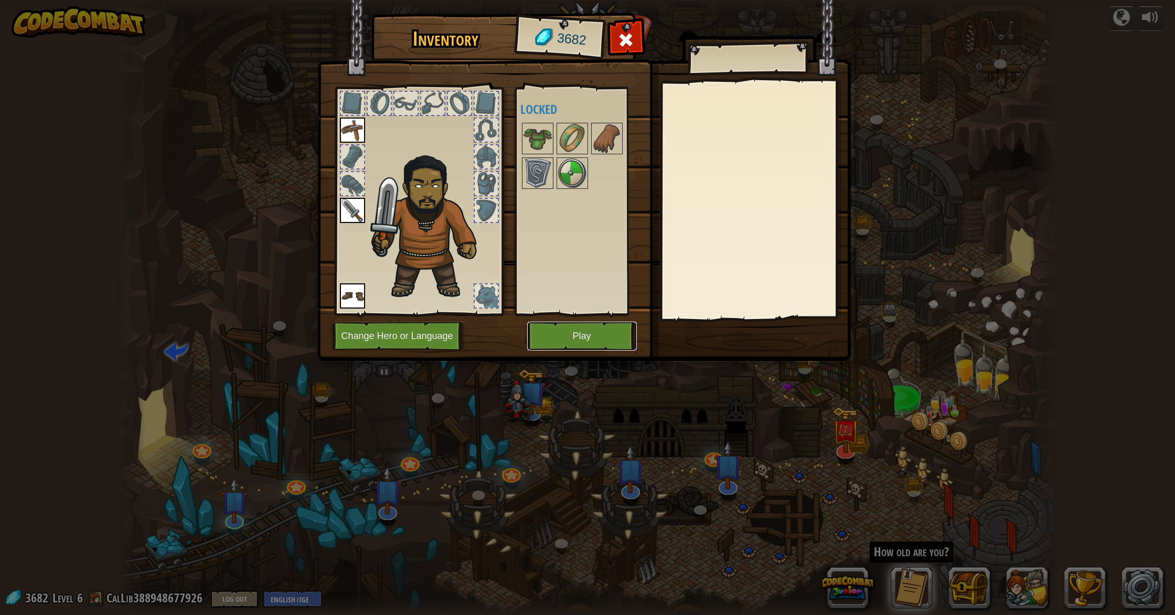
click at [611, 336] on button "Play" at bounding box center [582, 335] width 110 height 29
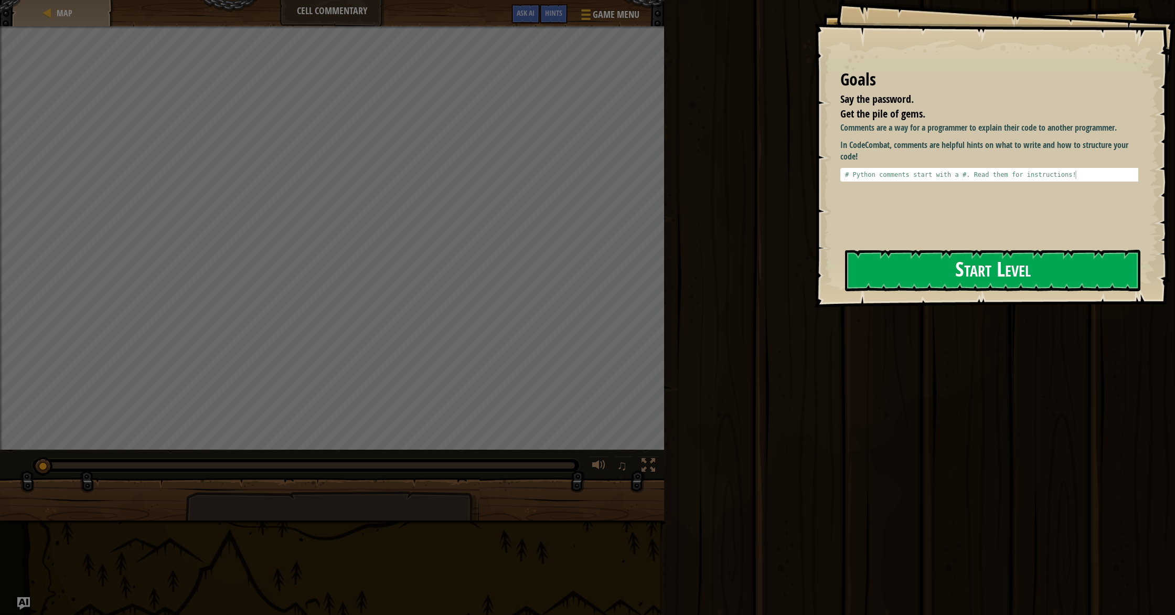
click at [928, 274] on button "Start Level" at bounding box center [992, 270] width 295 height 41
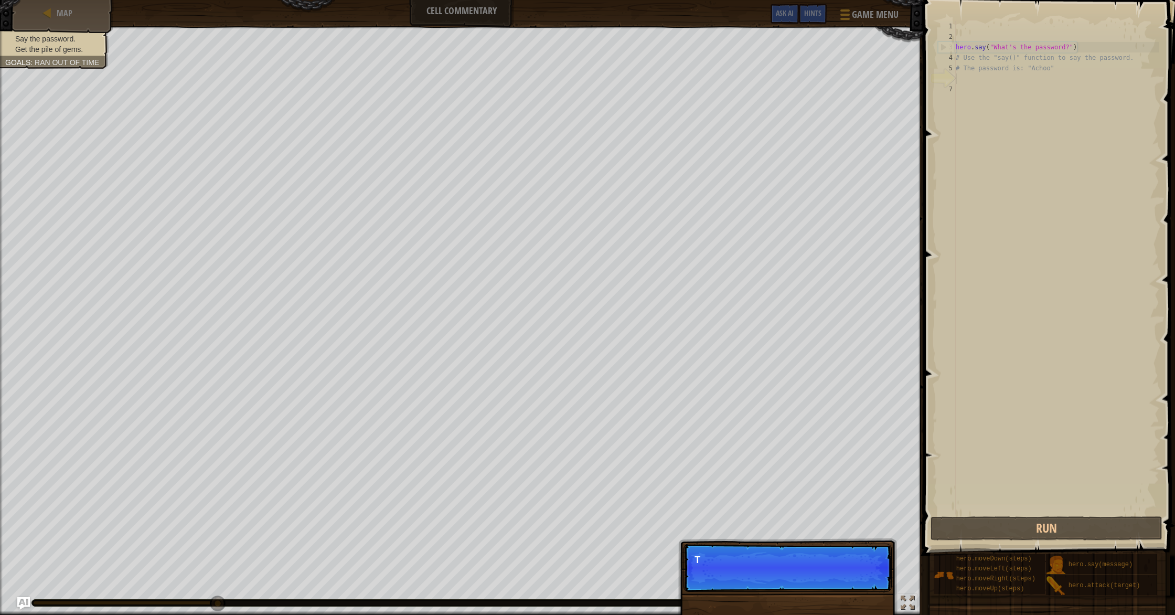
drag, startPoint x: 853, startPoint y: 579, endPoint x: 859, endPoint y: 568, distance: 12.0
click at [853, 577] on p "Skip (esc) Continue T" at bounding box center [787, 567] width 208 height 48
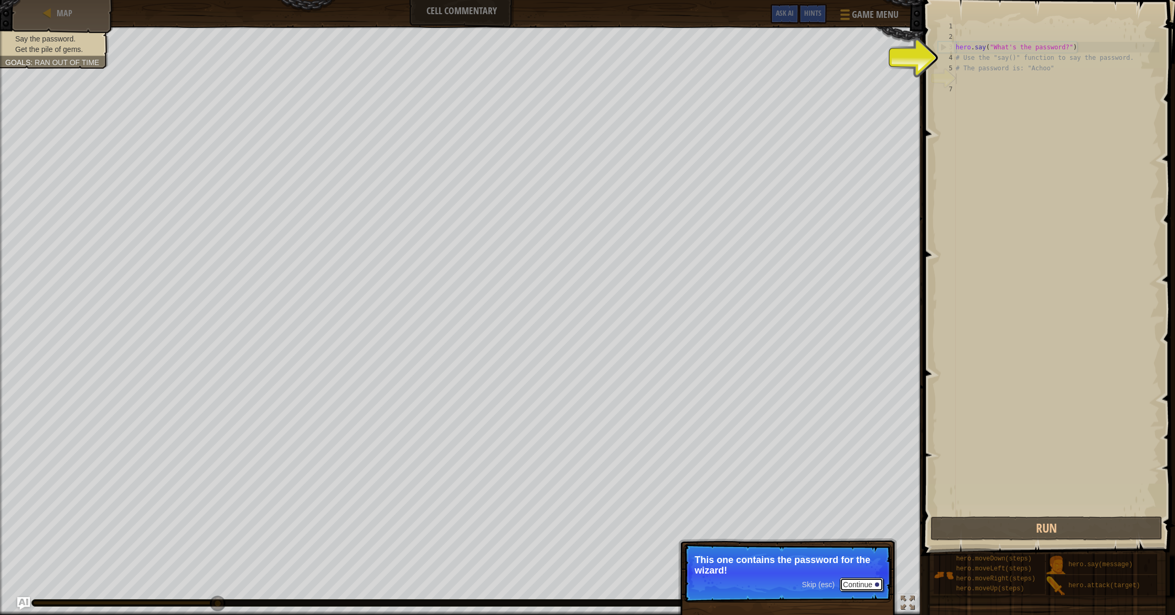
click at [856, 588] on button "Continue" at bounding box center [861, 584] width 44 height 14
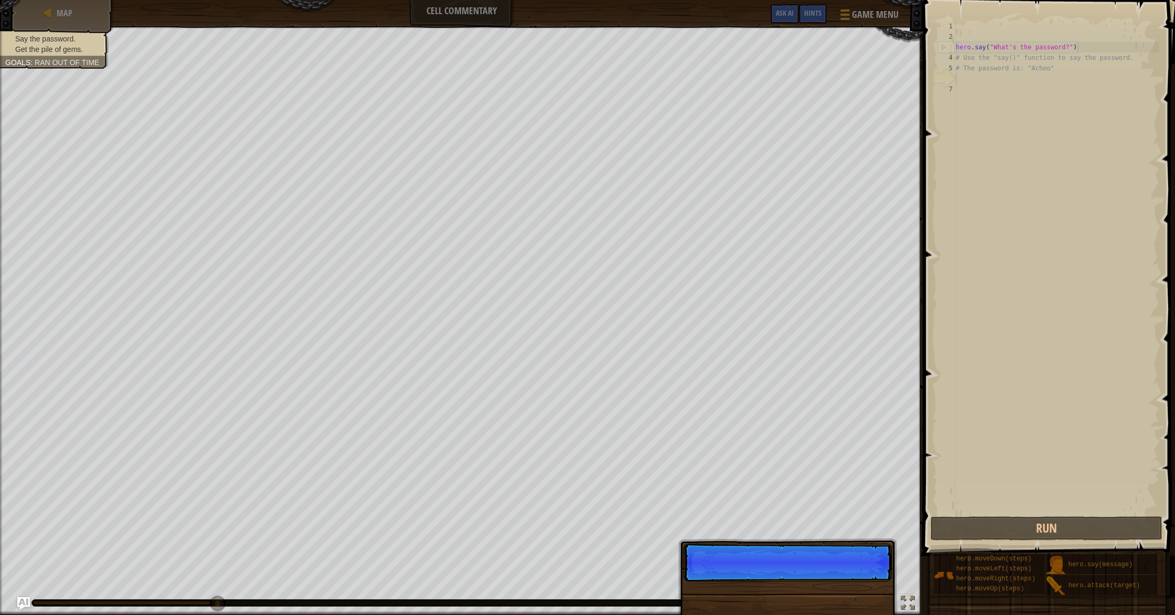
scroll to position [5, 0]
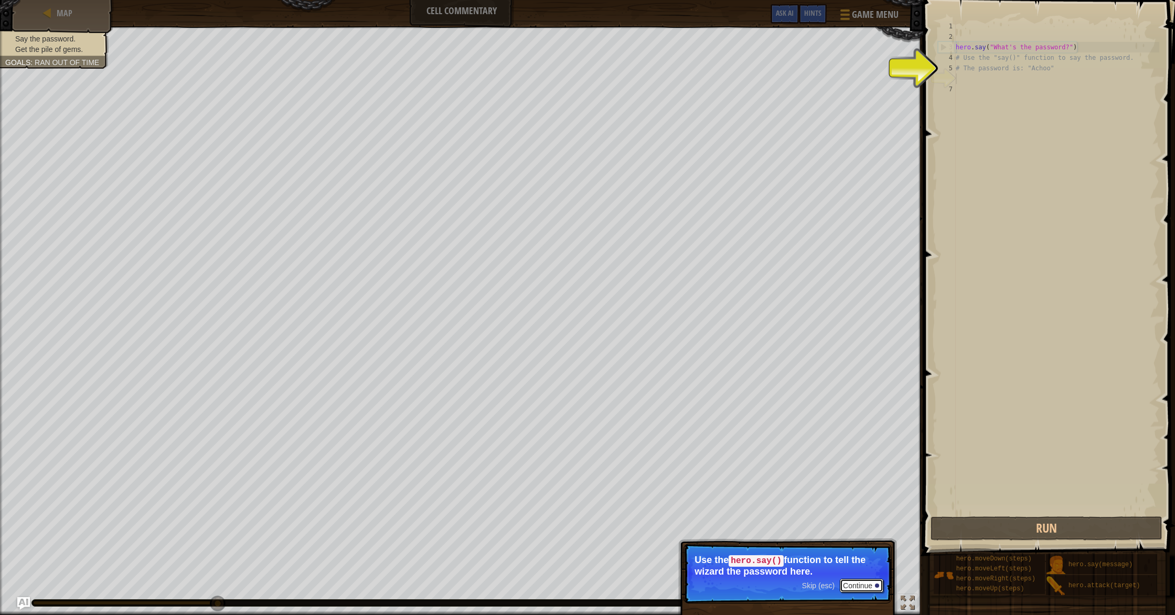
click at [859, 584] on button "Continue" at bounding box center [861, 585] width 44 height 14
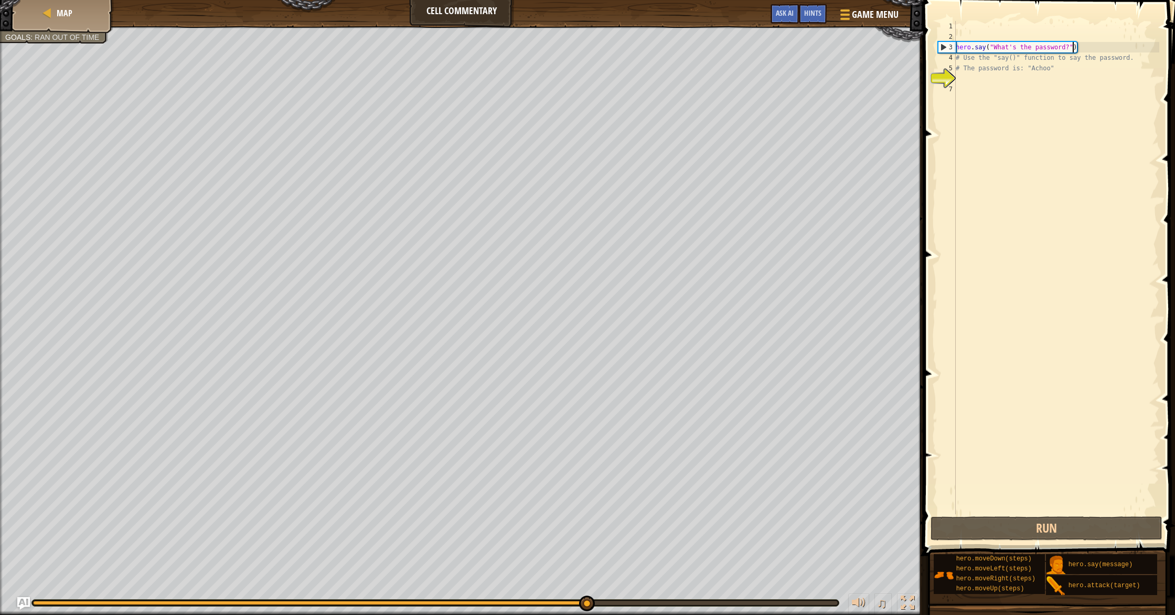
click at [1071, 46] on div "hero . say ( "What's the password?" ) # Use the "say()" function to say the pas…" at bounding box center [1056, 278] width 206 height 514
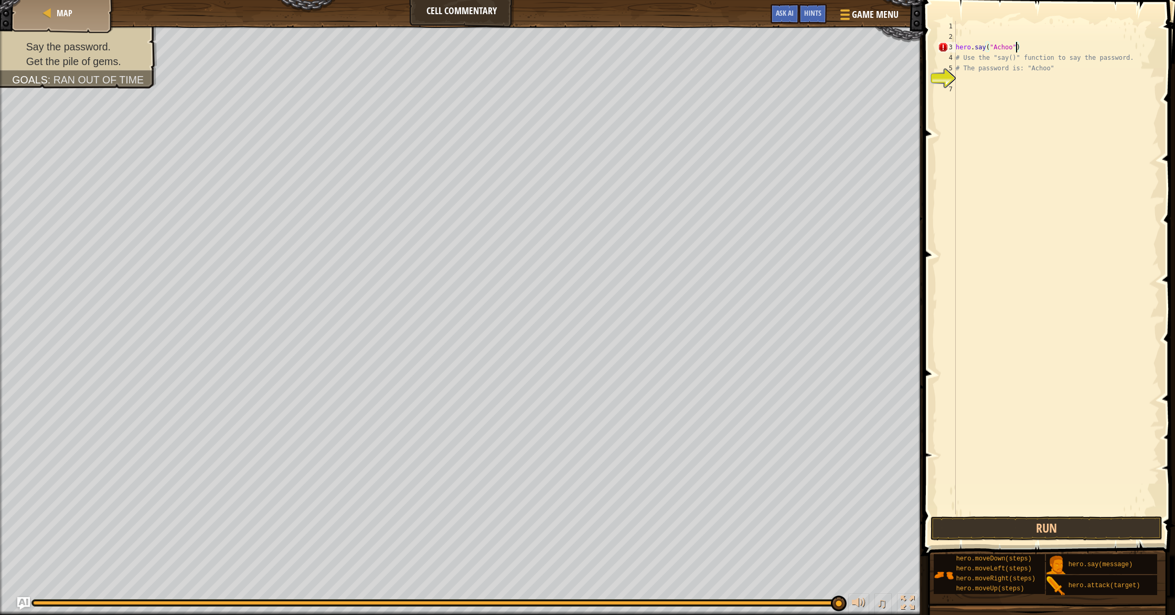
scroll to position [5, 5]
type textarea "hero.say("Achoo")"
click at [1026, 523] on button "Run" at bounding box center [1046, 528] width 232 height 24
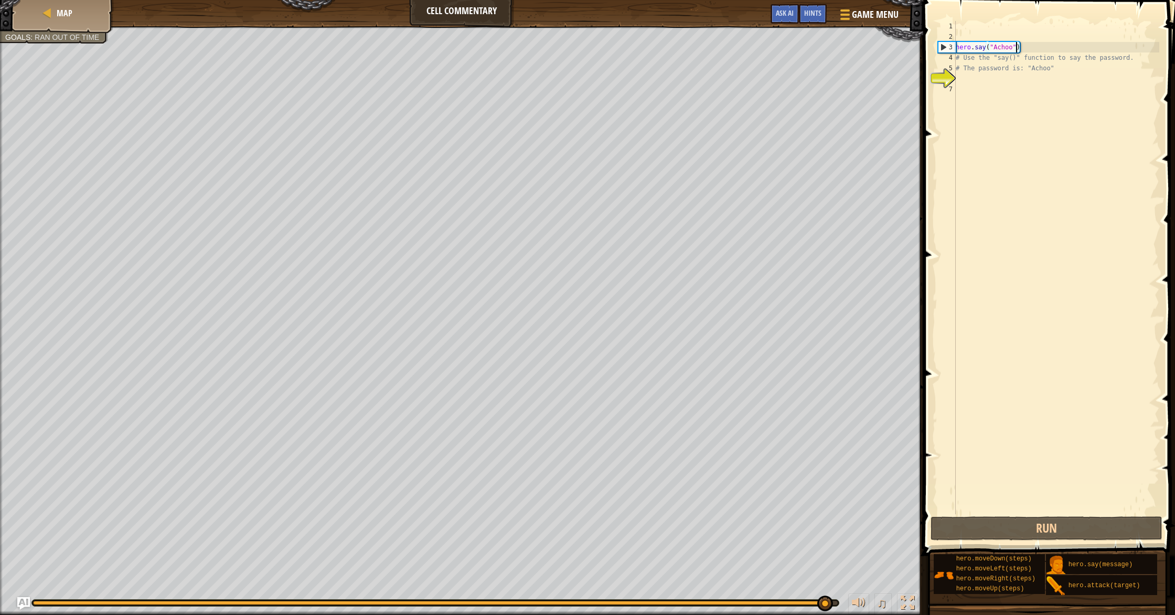
click at [994, 93] on div "hero . say ( "Achoo" ) # Use the "say()" function to say the password. # The pa…" at bounding box center [1056, 278] width 206 height 514
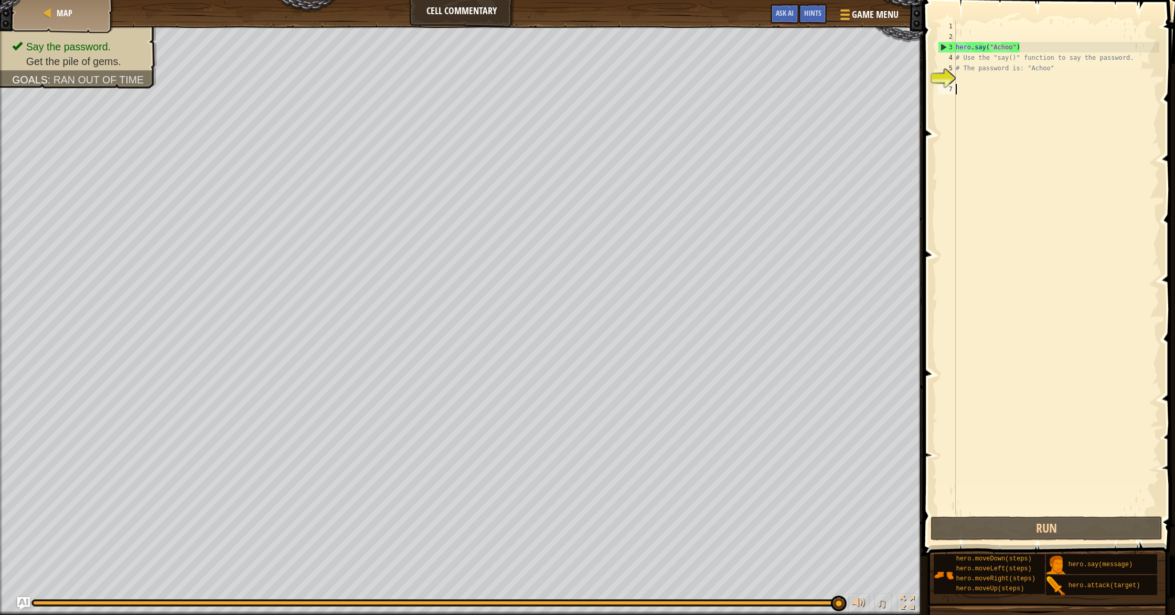
scroll to position [5, 0]
click at [995, 84] on div "hero . say ( "Achoo" ) # Use the "say()" function to say the password. # The pa…" at bounding box center [1056, 278] width 206 height 514
click at [989, 75] on div "hero . say ( "Achoo" ) # Use the "say()" function to say the password. # The pa…" at bounding box center [1056, 278] width 206 height 514
type textarea "h"
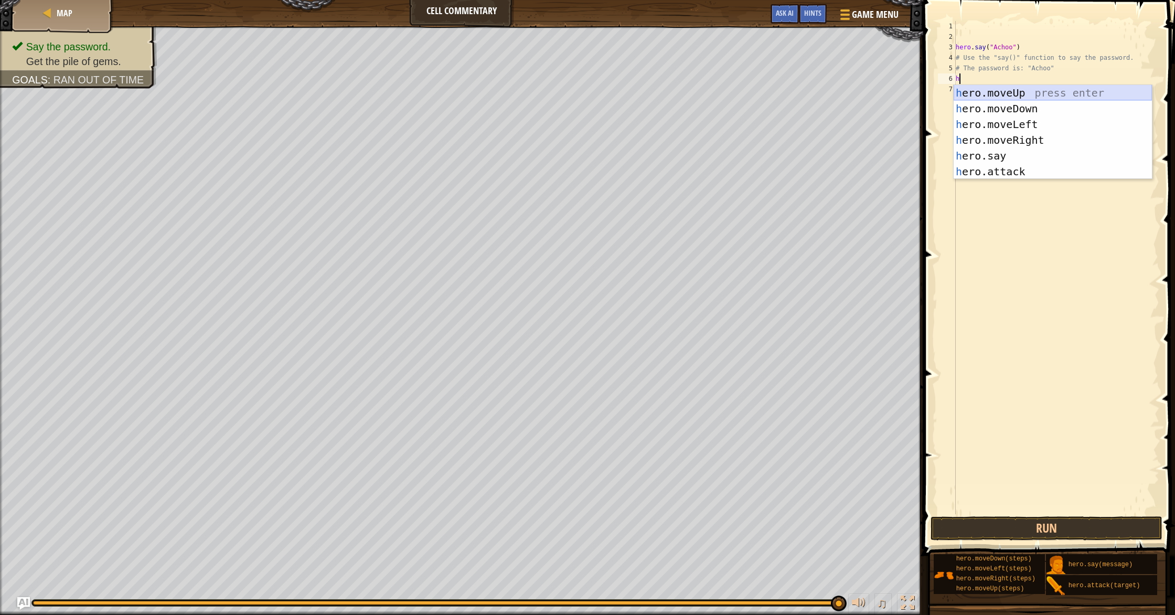
click at [1004, 95] on div "h ero.moveUp press enter h ero.moveDown press enter h ero.moveLeft press enter …" at bounding box center [1052, 148] width 198 height 126
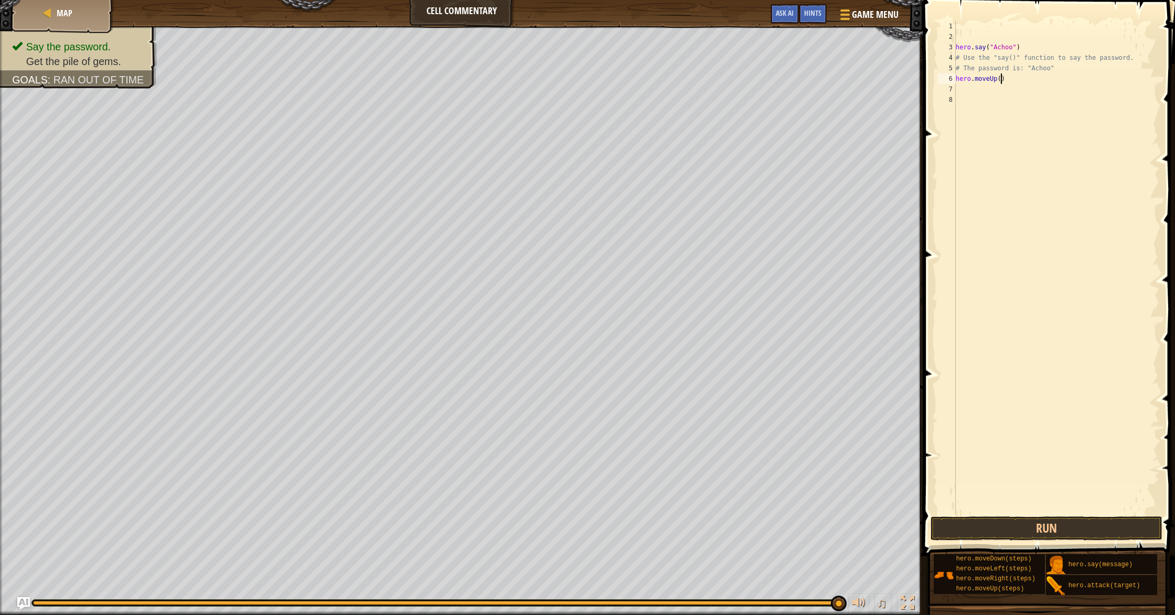
click at [1000, 79] on div "hero . say ( "Achoo" ) # Use the "say()" function to say the password. # The pa…" at bounding box center [1056, 278] width 206 height 514
click at [1022, 533] on button "Run" at bounding box center [1046, 528] width 232 height 24
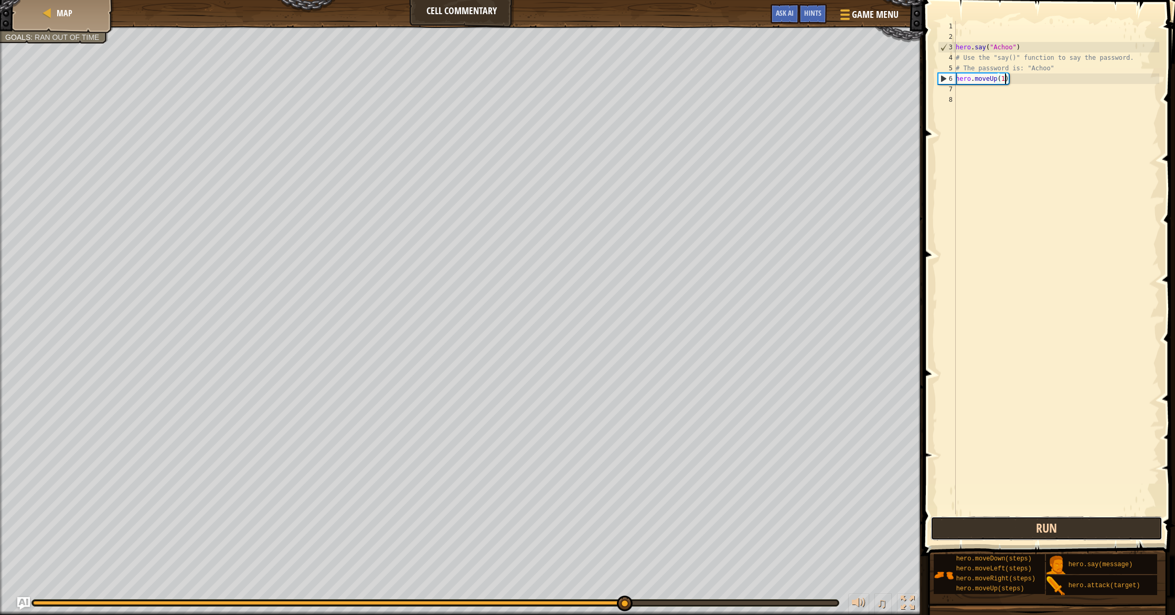
click at [1042, 519] on button "Run" at bounding box center [1046, 528] width 232 height 24
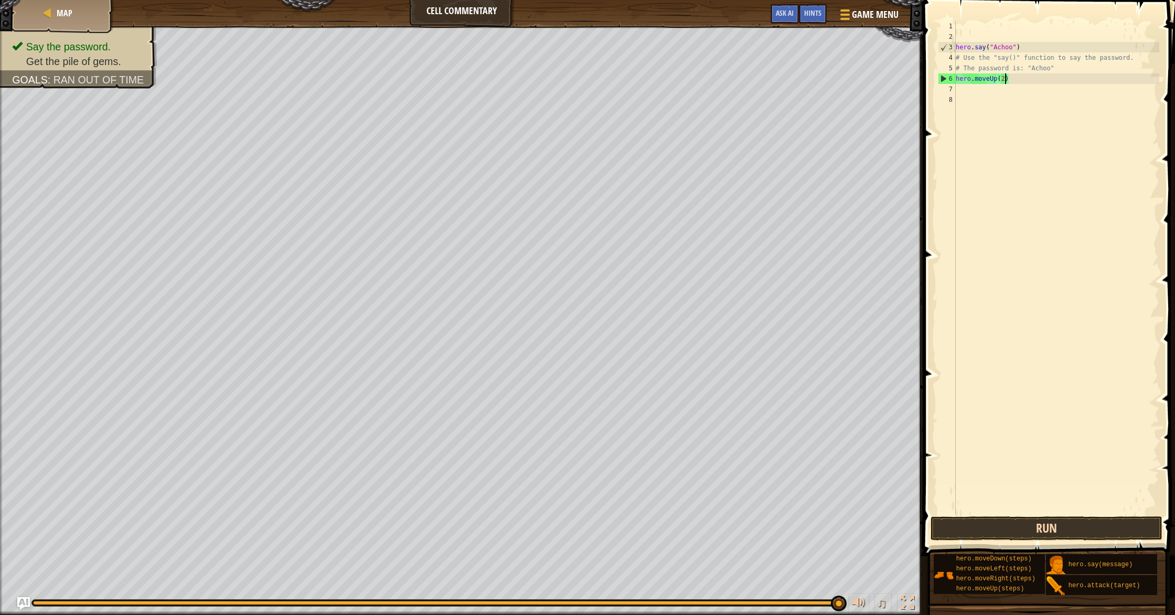
type textarea "hero.moveUp(2)"
click at [1053, 537] on button "Run" at bounding box center [1046, 528] width 232 height 24
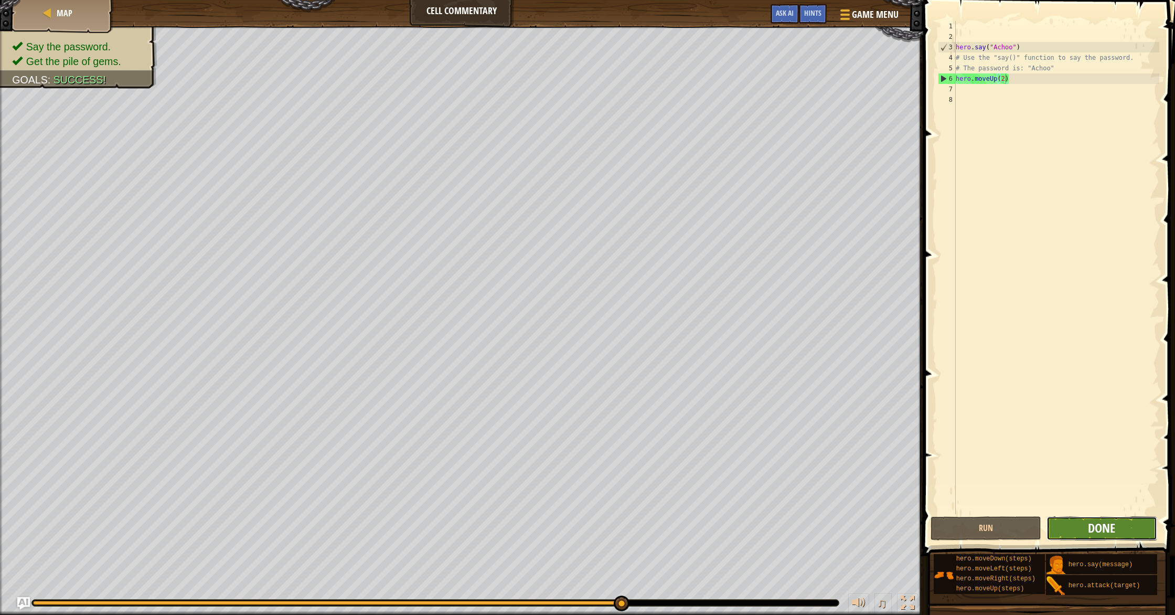
click at [1092, 525] on span "Done" at bounding box center [1101, 527] width 27 height 17
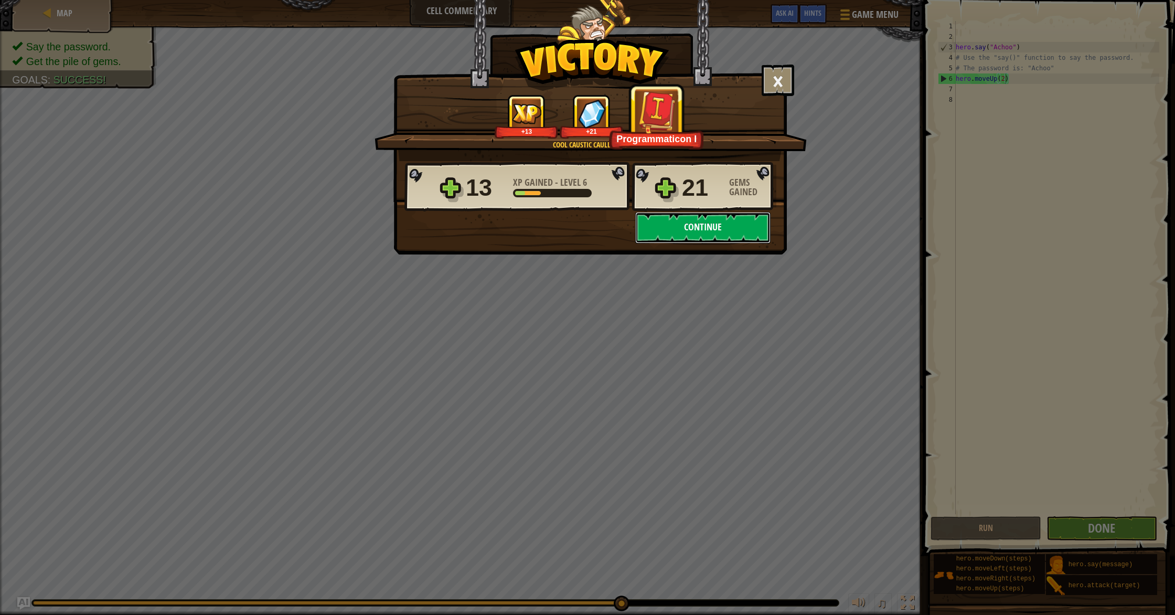
click at [715, 232] on button "Continue" at bounding box center [702, 227] width 135 height 31
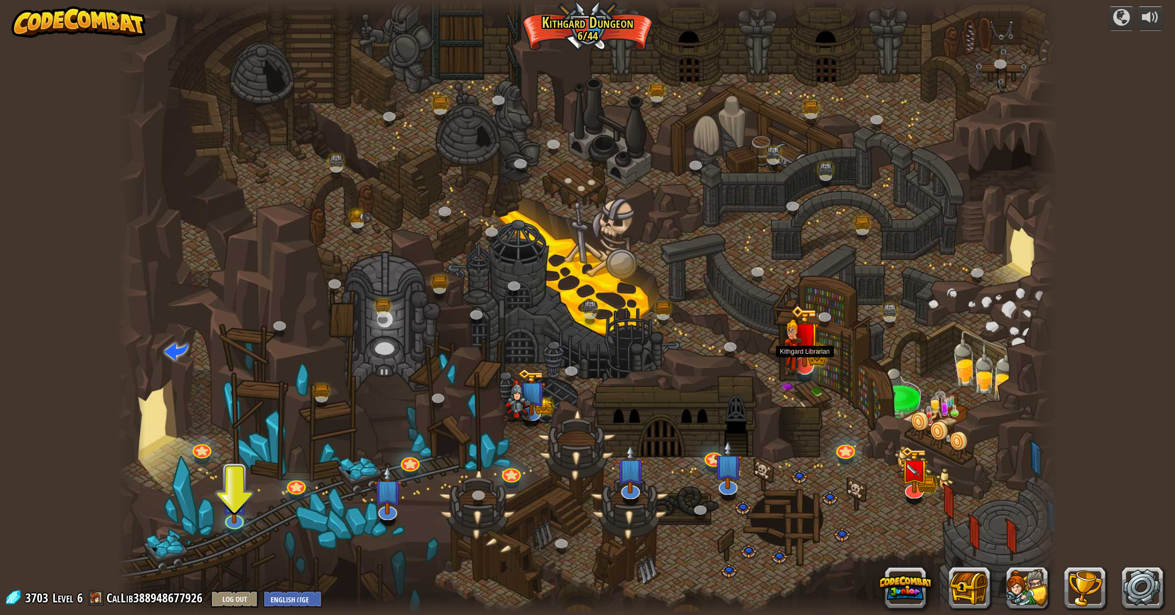
click at [801, 367] on img at bounding box center [792, 348] width 19 height 56
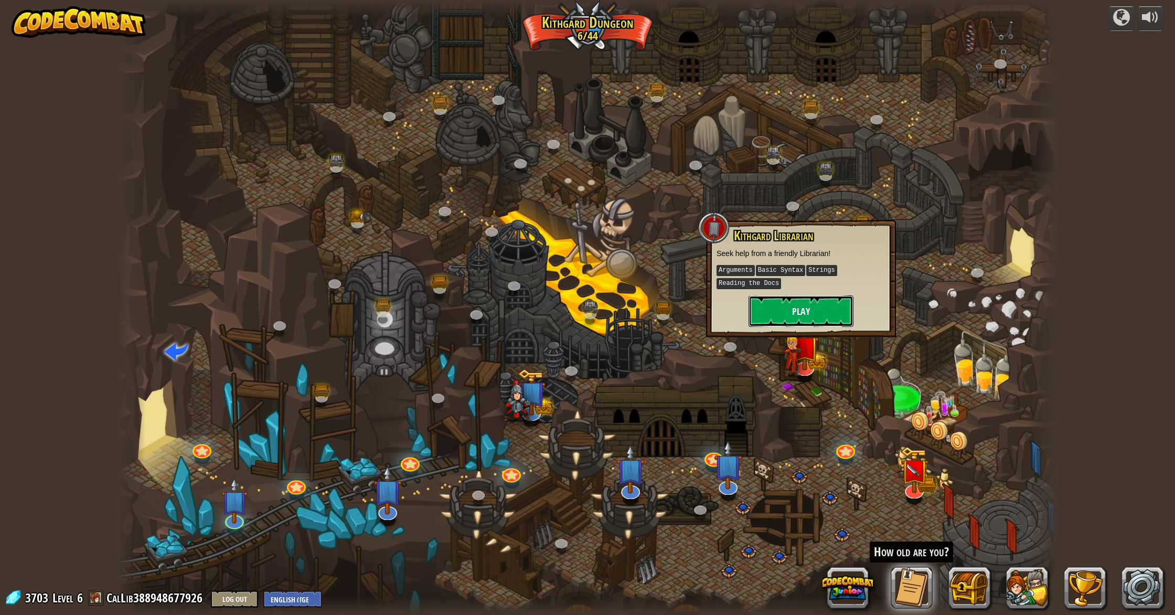
click at [790, 297] on button "Play" at bounding box center [800, 310] width 105 height 31
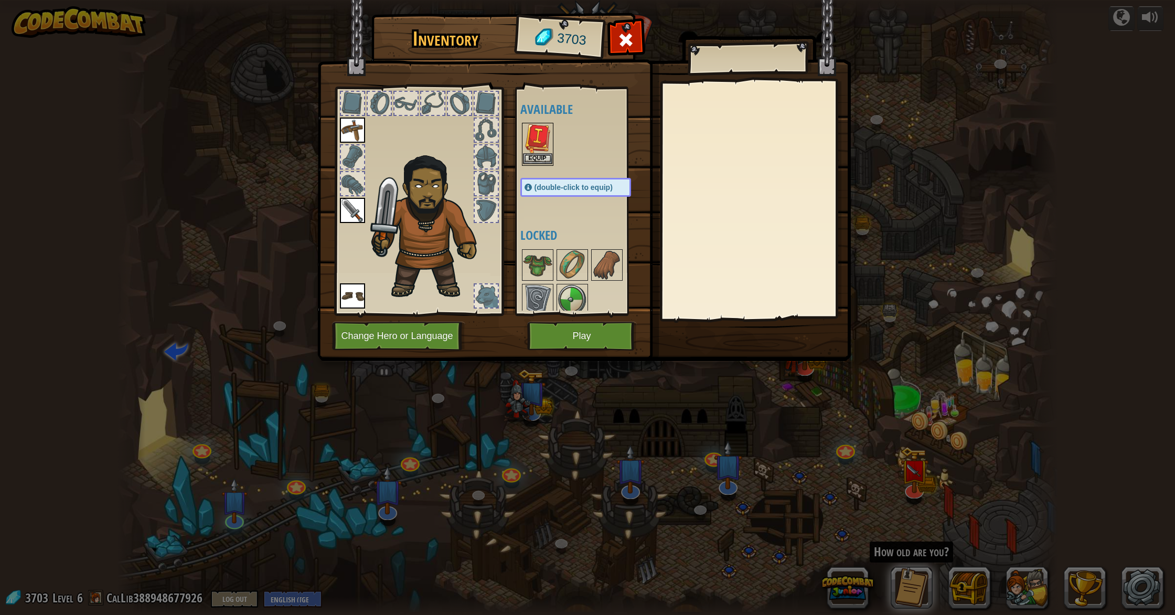
click at [540, 138] on img at bounding box center [537, 138] width 29 height 29
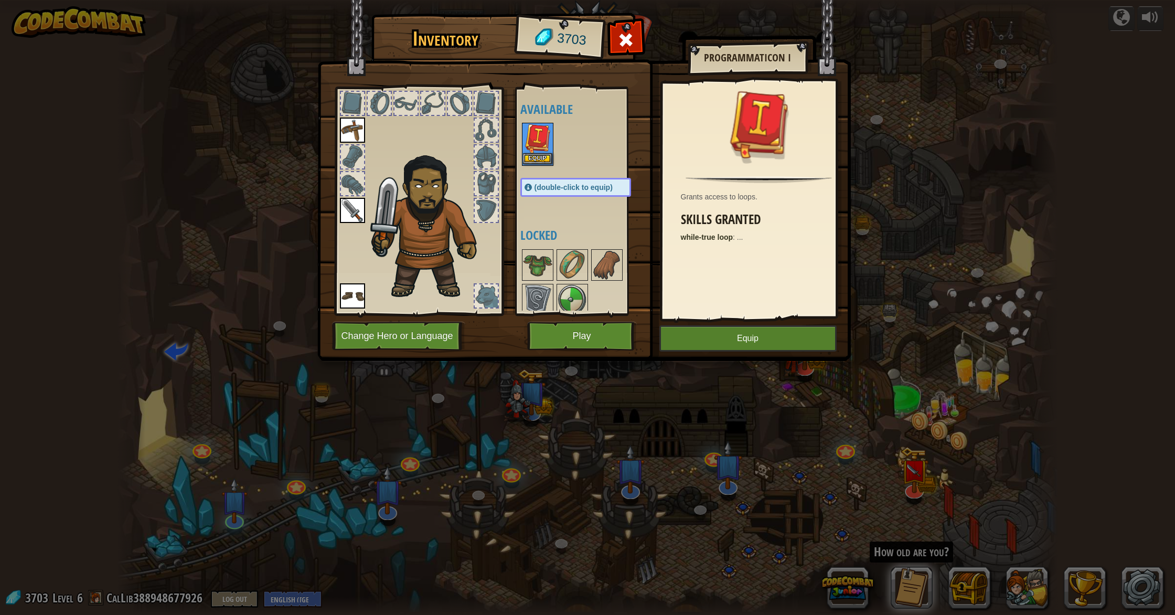
click at [540, 140] on img at bounding box center [537, 138] width 29 height 29
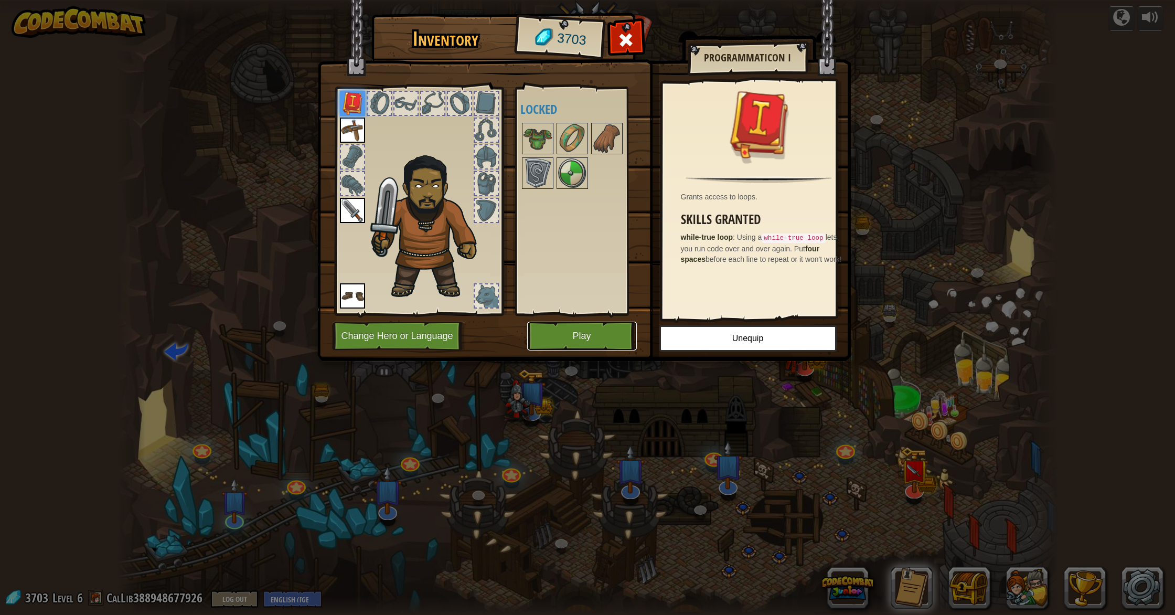
click at [567, 329] on button "Play" at bounding box center [582, 335] width 110 height 29
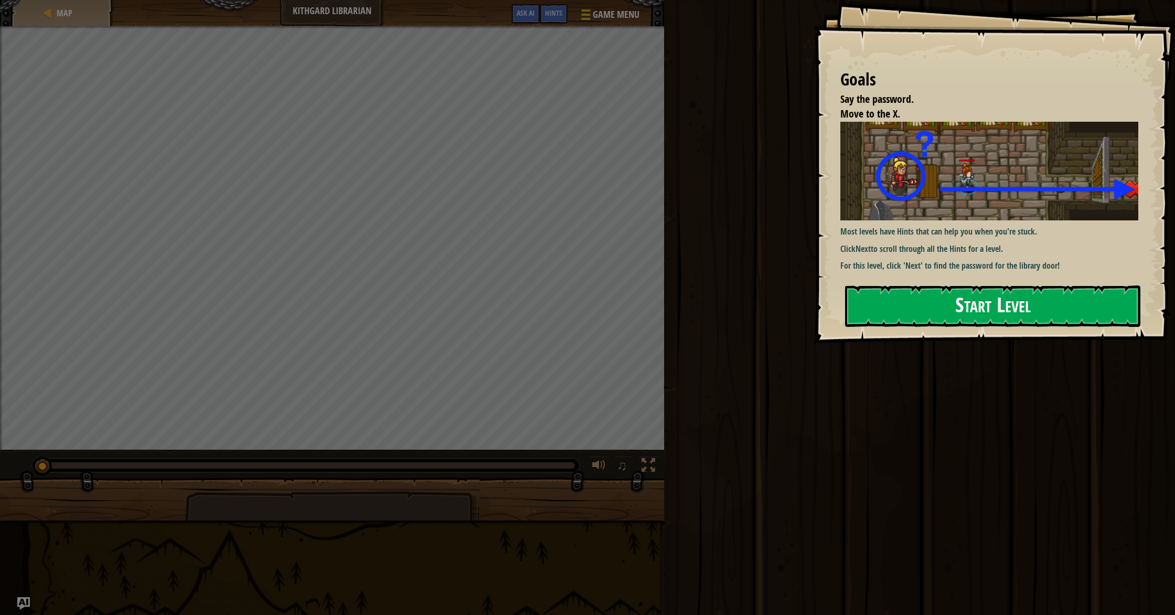
click at [896, 310] on button "Start Level" at bounding box center [992, 305] width 295 height 41
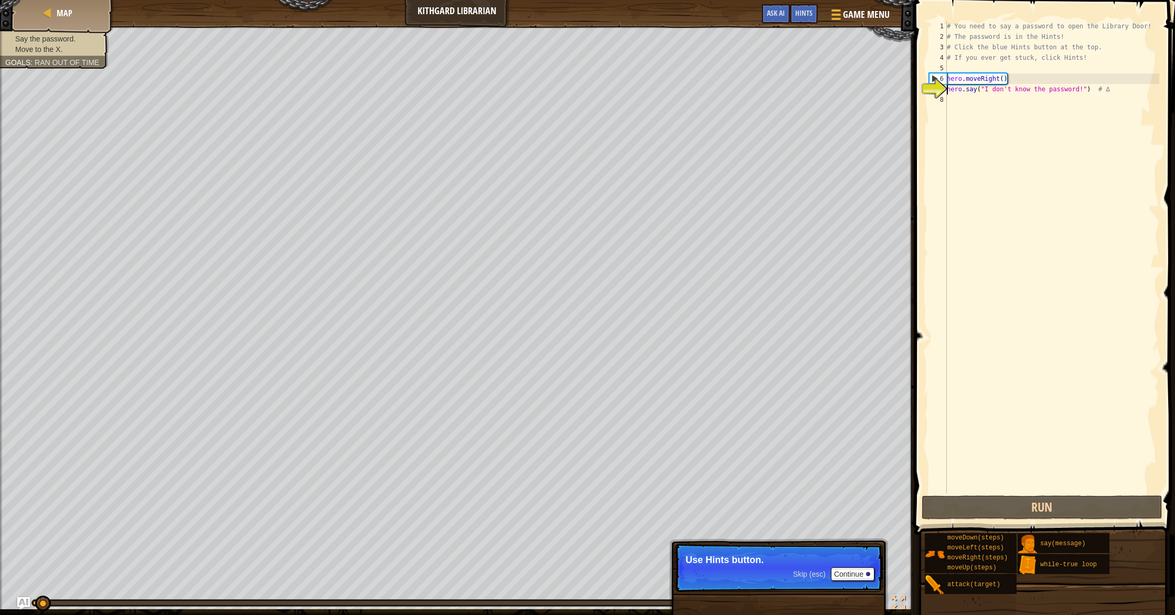
click at [1004, 81] on div "# You need to say a password to open the Library Door! # The password is in the…" at bounding box center [1051, 267] width 214 height 493
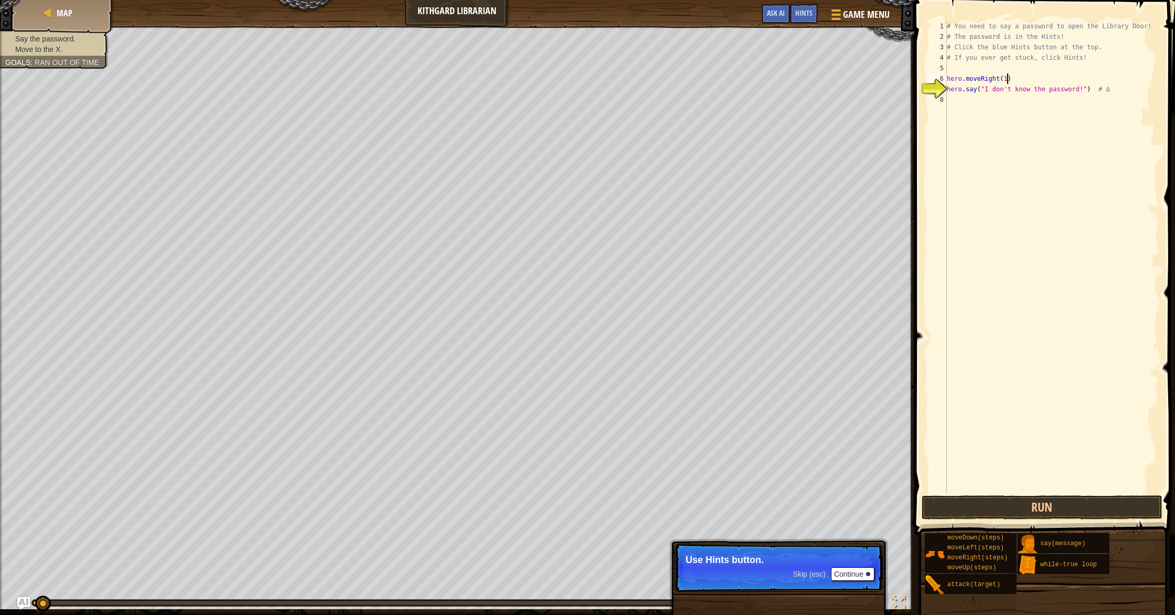
type textarea "hero.moveRight(1)"
click at [864, 576] on button "Continue" at bounding box center [853, 574] width 44 height 14
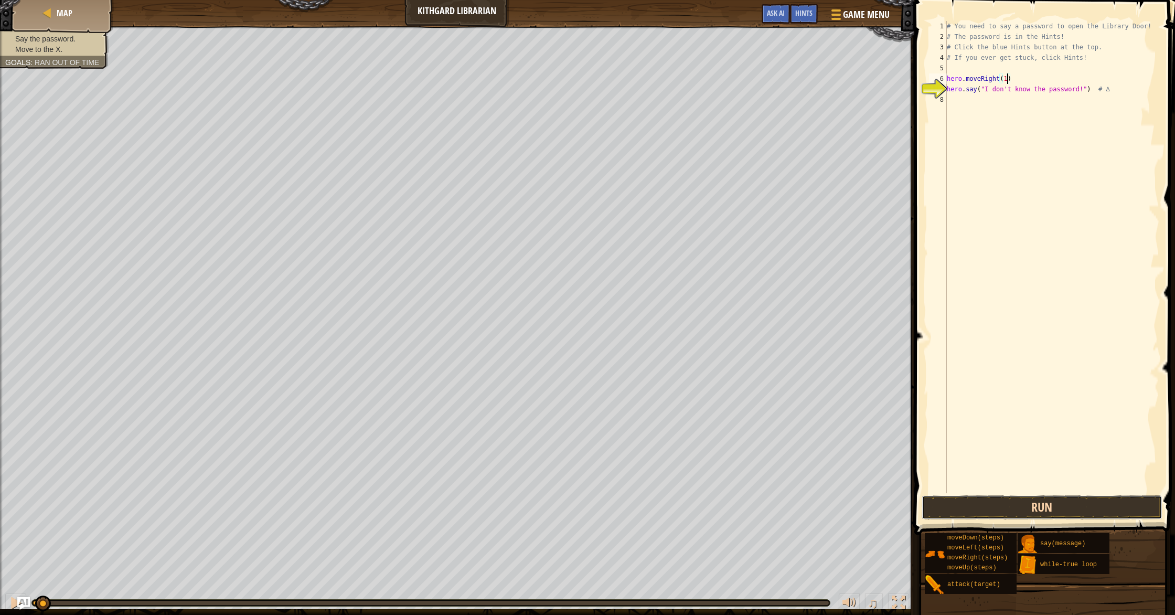
click at [1012, 514] on button "Run" at bounding box center [1041, 507] width 241 height 24
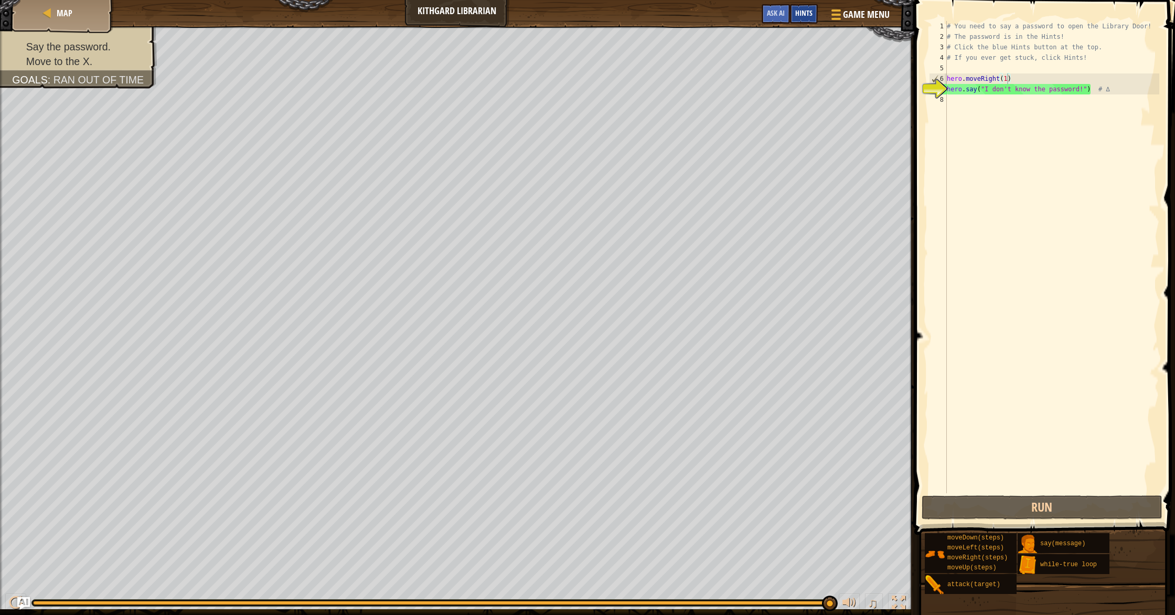
click at [801, 15] on span "Hints" at bounding box center [803, 13] width 17 height 10
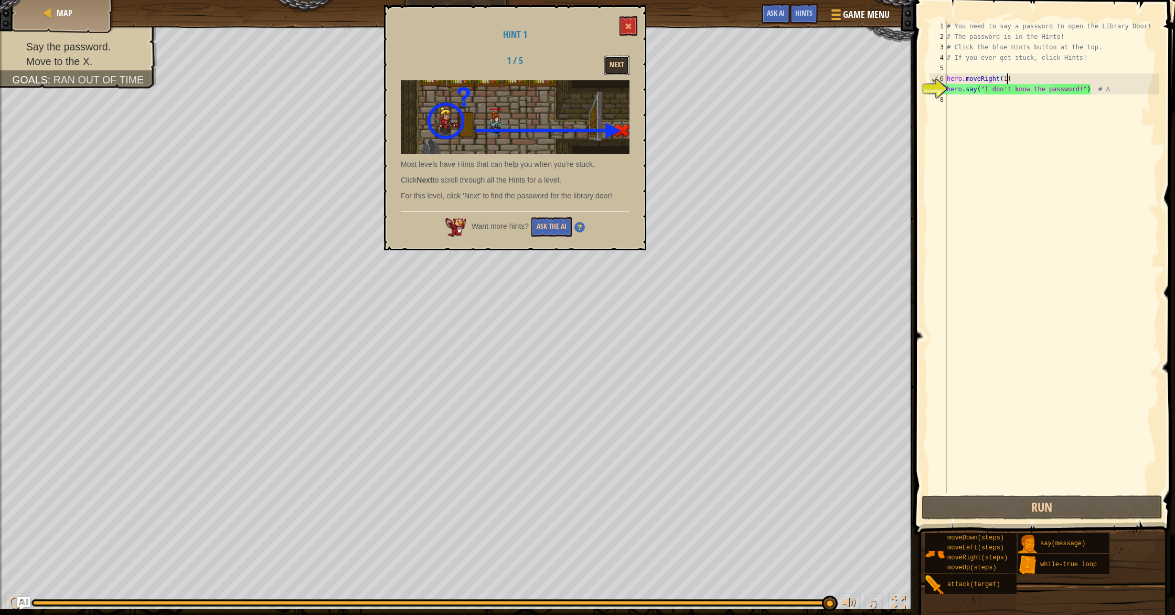
click at [617, 67] on button "Next" at bounding box center [616, 65] width 25 height 19
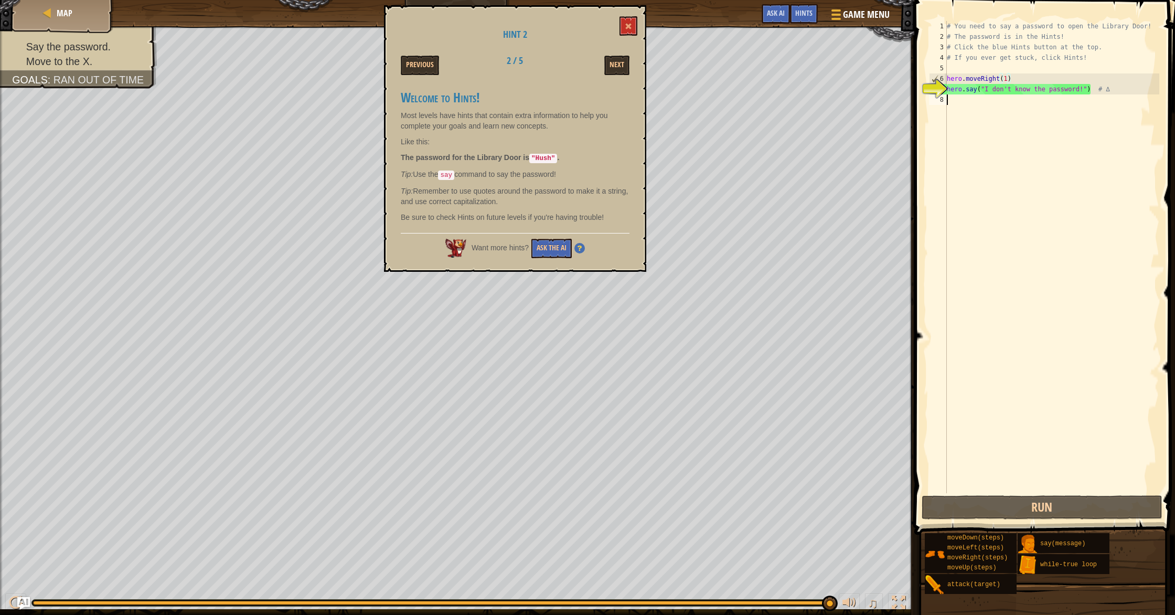
scroll to position [5, 0]
click at [981, 102] on div "# You need to say a password to open the Library Door! # The password is in the…" at bounding box center [1051, 267] width 214 height 493
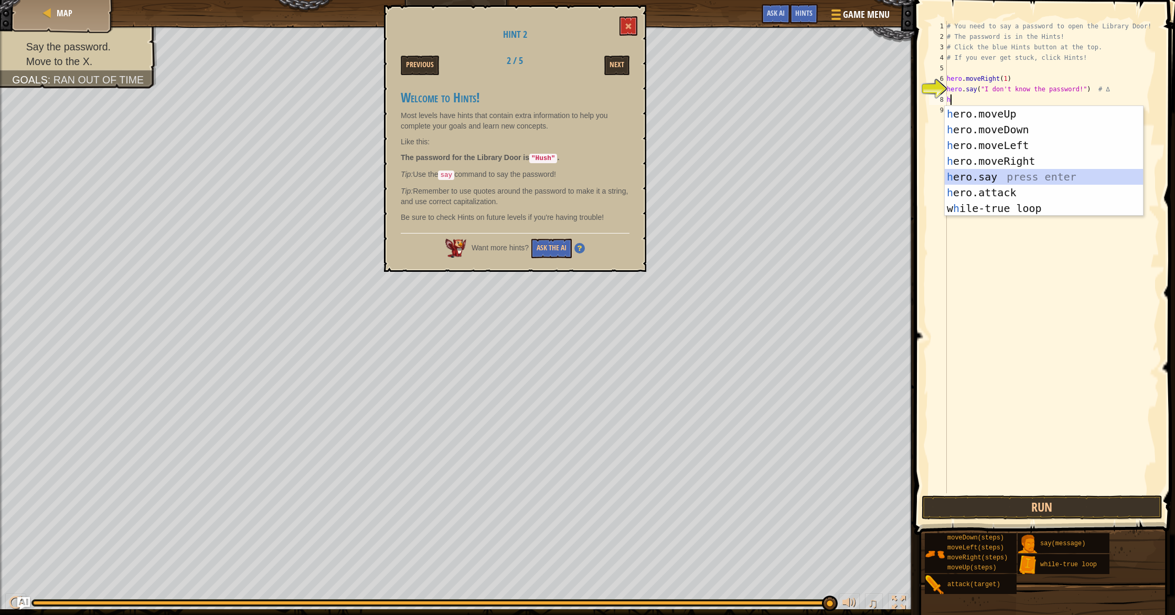
click at [1010, 183] on div "h ero.moveUp press enter h ero.moveDown press enter h ero.moveLeft press enter …" at bounding box center [1043, 177] width 198 height 142
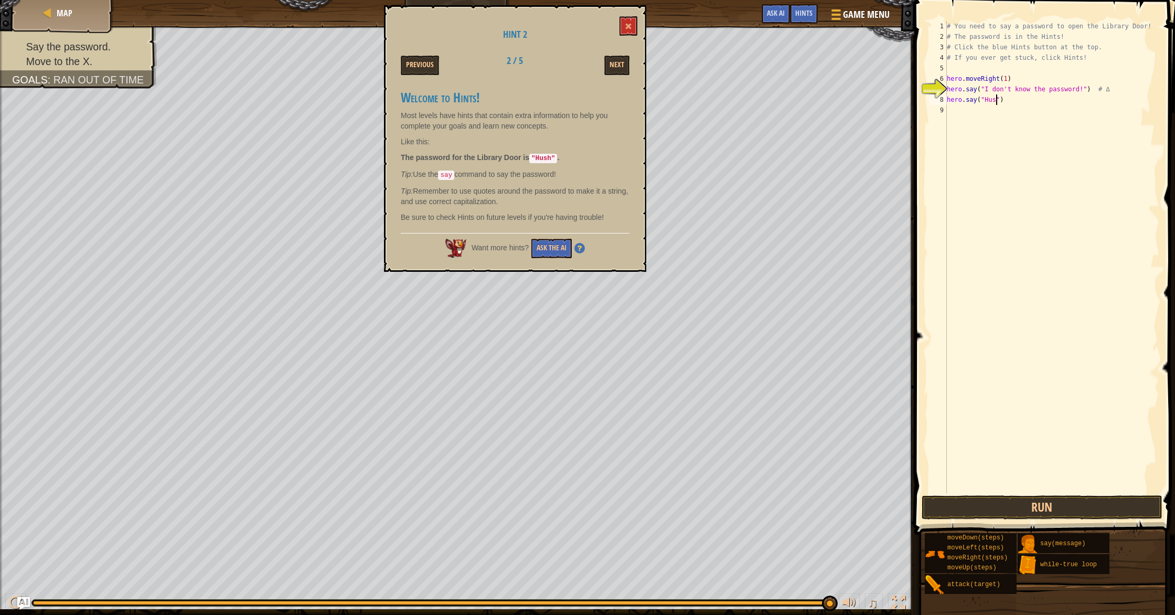
scroll to position [5, 4]
type textarea "hero.say("Hush")"
click at [1083, 509] on button "Run" at bounding box center [1041, 507] width 241 height 24
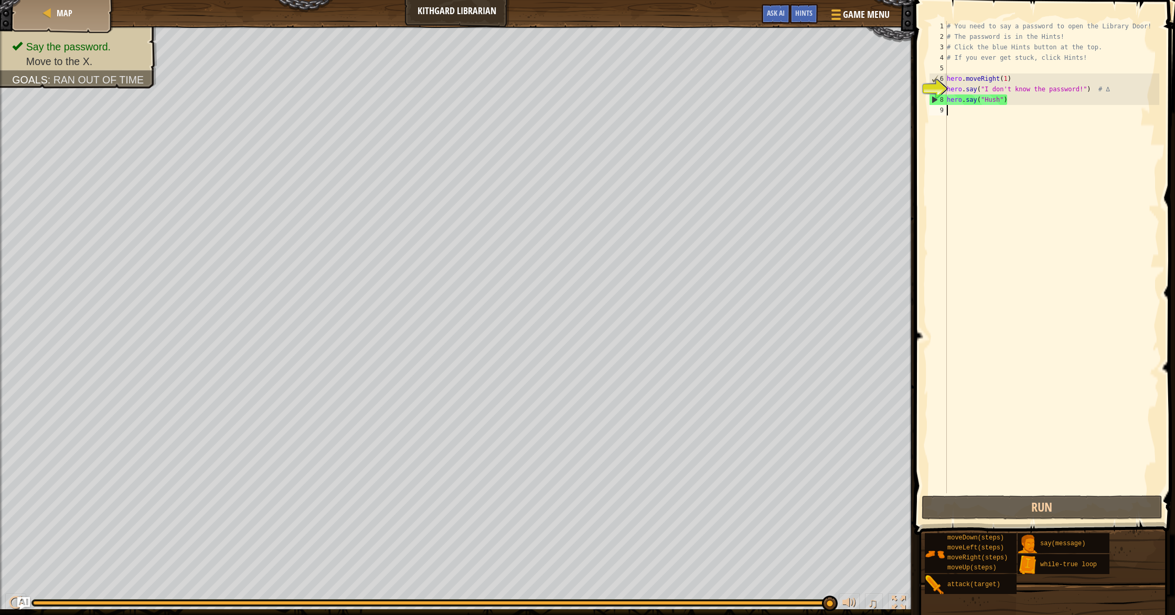
click at [977, 123] on div "# You need to say a password to open the Library Door! # The password is in the…" at bounding box center [1051, 267] width 214 height 493
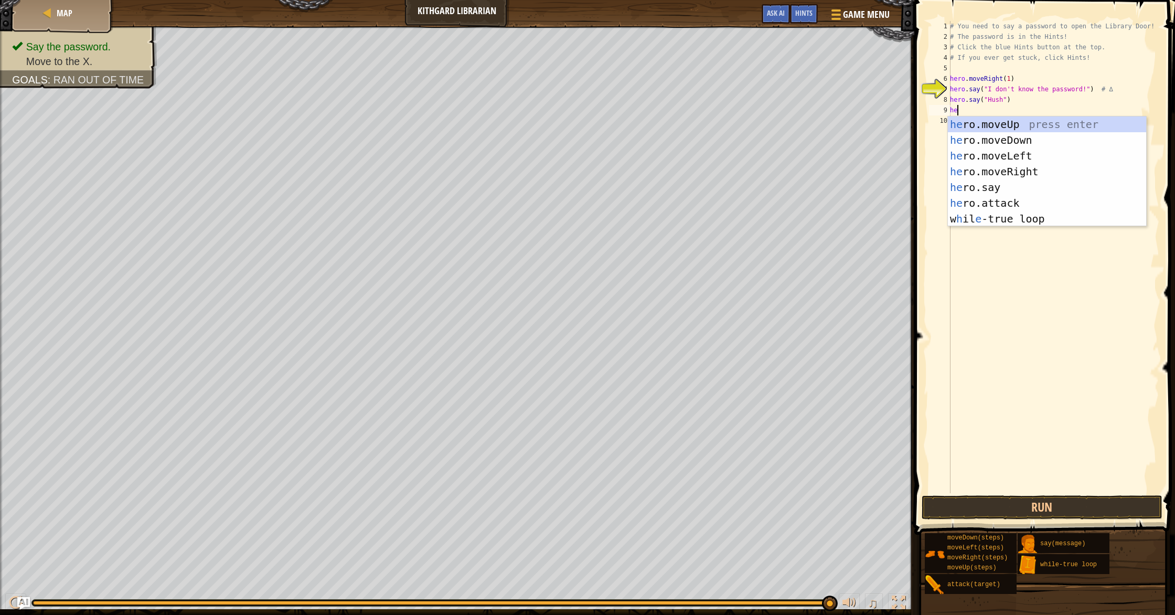
scroll to position [5, 0]
click at [1020, 193] on div "her o.moveUp press enter her o.moveDown press enter her o.moveLeft press enter …" at bounding box center [1047, 187] width 198 height 142
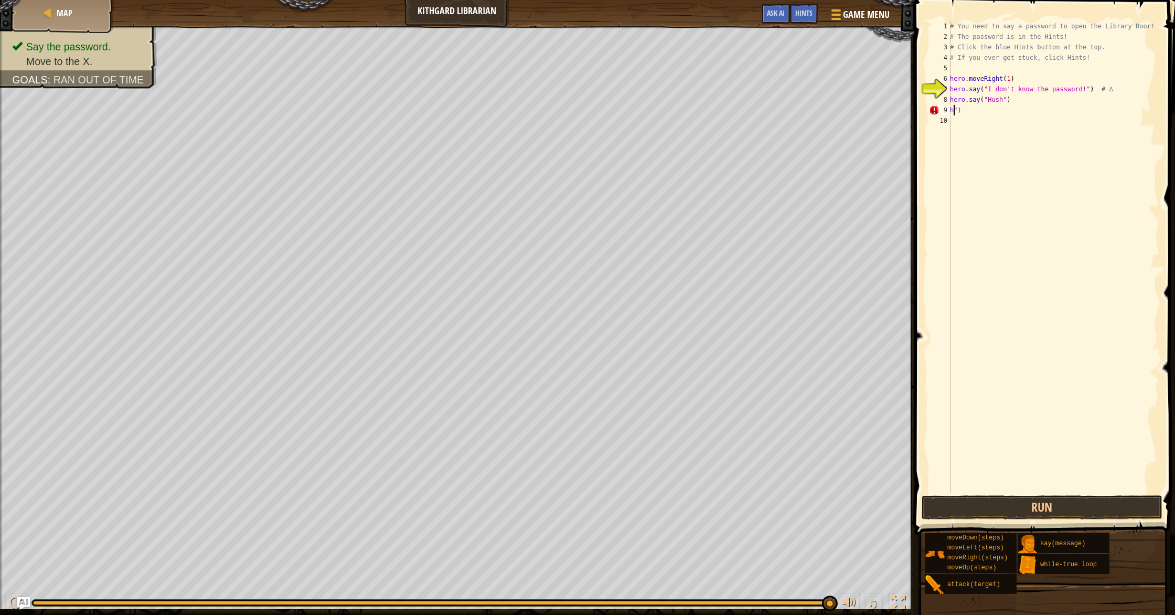
click at [982, 109] on div "# You need to say a password to open the Library Door! # The password is in the…" at bounding box center [1053, 267] width 211 height 493
type textarea "h"
type textarea "g"
type textarea "j"
type textarea "h"
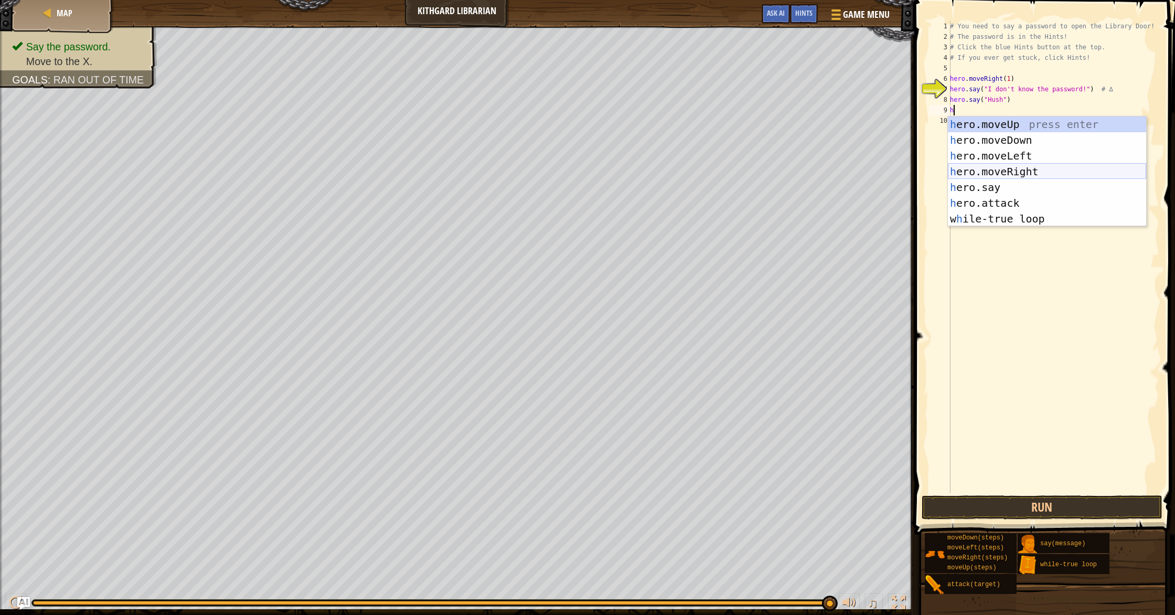
click at [997, 174] on div "h ero.moveUp press enter h ero.moveDown press enter h ero.moveLeft press enter …" at bounding box center [1047, 187] width 198 height 142
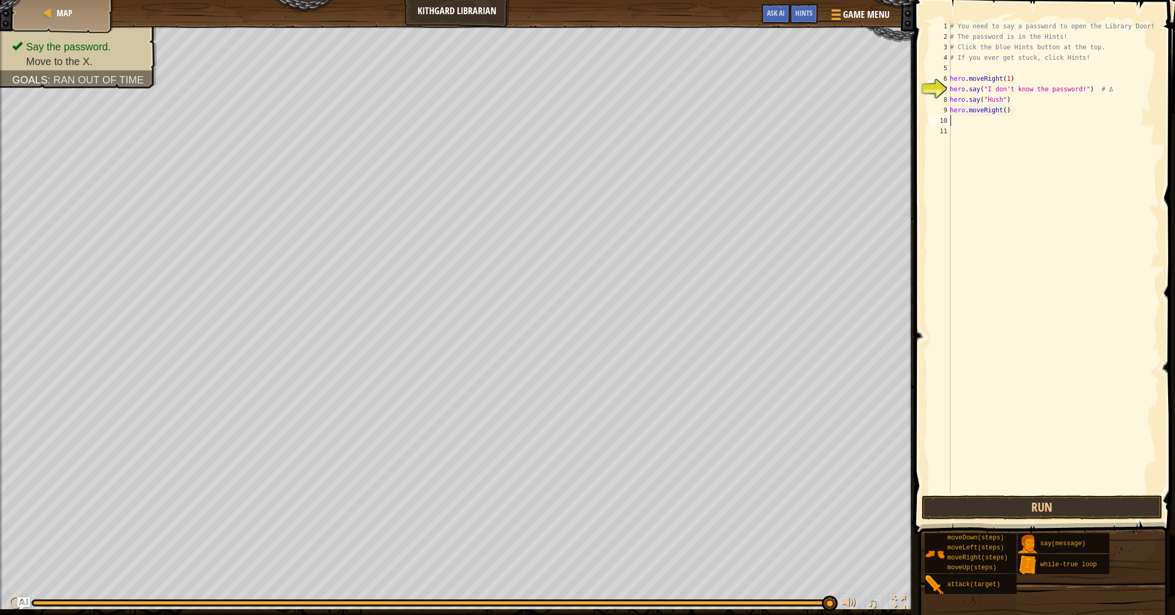
click at [1008, 112] on div "# You need to say a password to open the Library Door! # The password is in the…" at bounding box center [1053, 267] width 211 height 493
type textarea "hero.moveRight(1)"
click at [1032, 506] on button "Run" at bounding box center [1041, 507] width 241 height 24
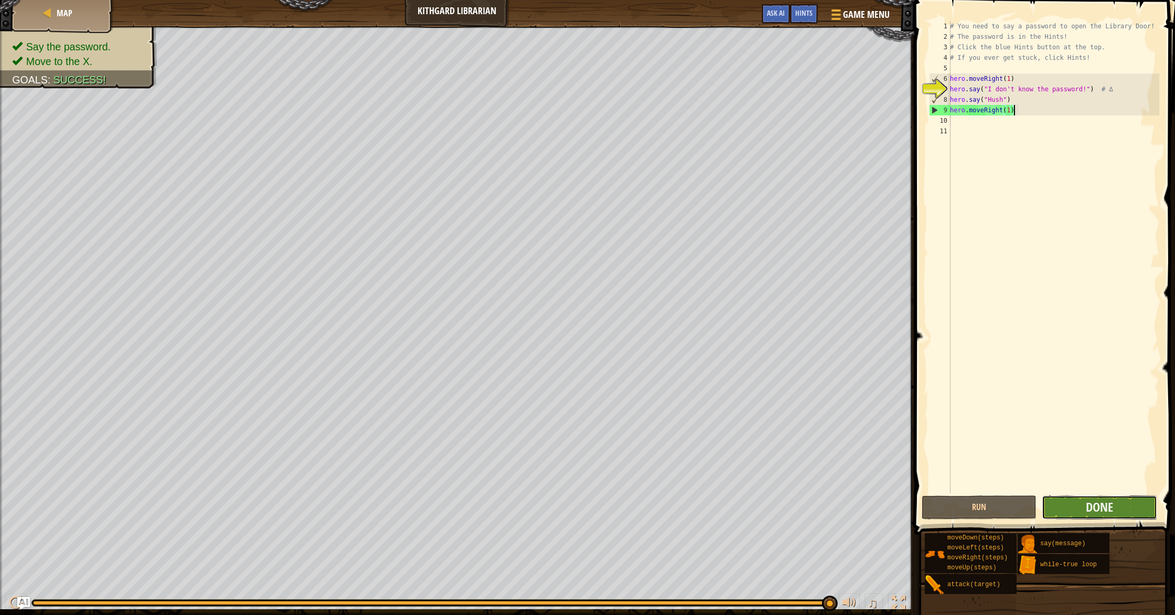
click at [1068, 509] on button "Done" at bounding box center [1098, 507] width 115 height 24
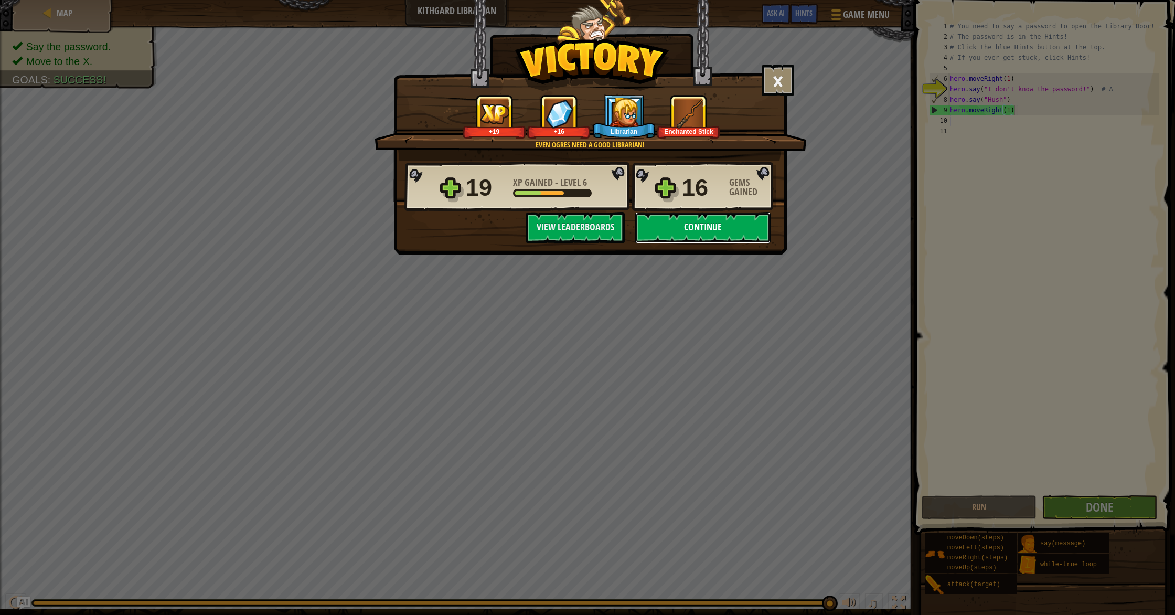
click at [710, 231] on button "Continue" at bounding box center [702, 227] width 135 height 31
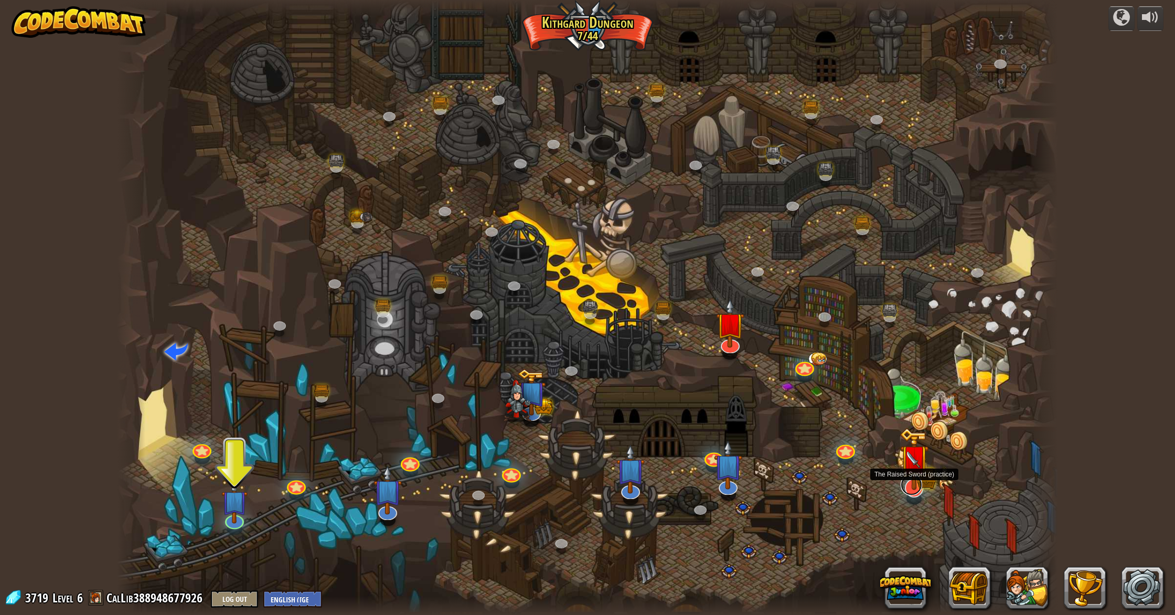
click at [917, 490] on link at bounding box center [911, 484] width 22 height 21
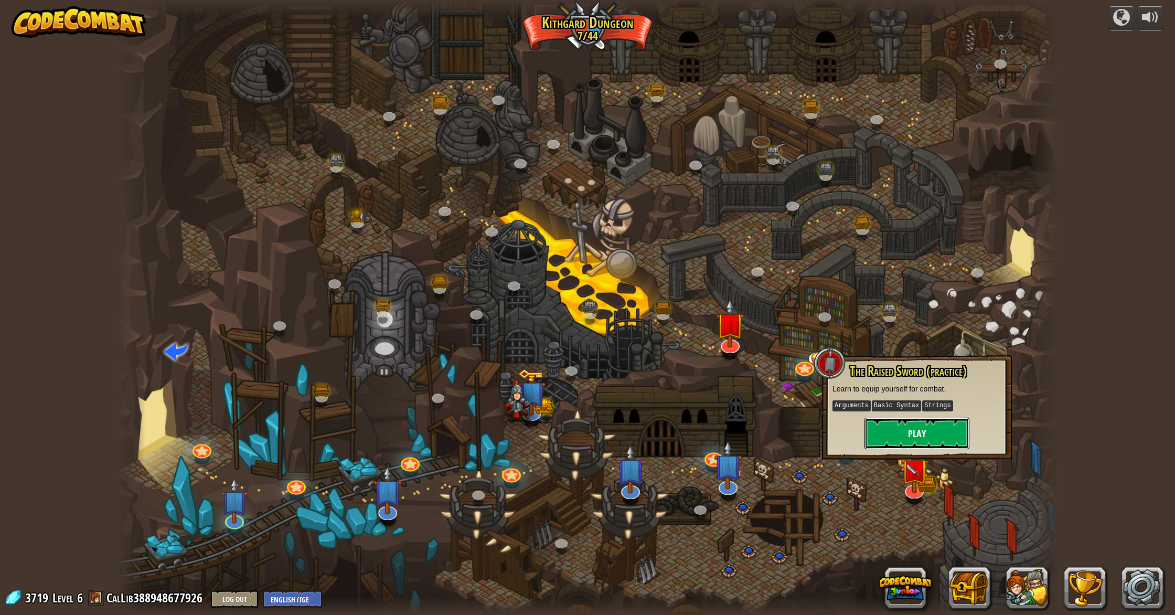
click at [897, 433] on button "Play" at bounding box center [916, 432] width 105 height 31
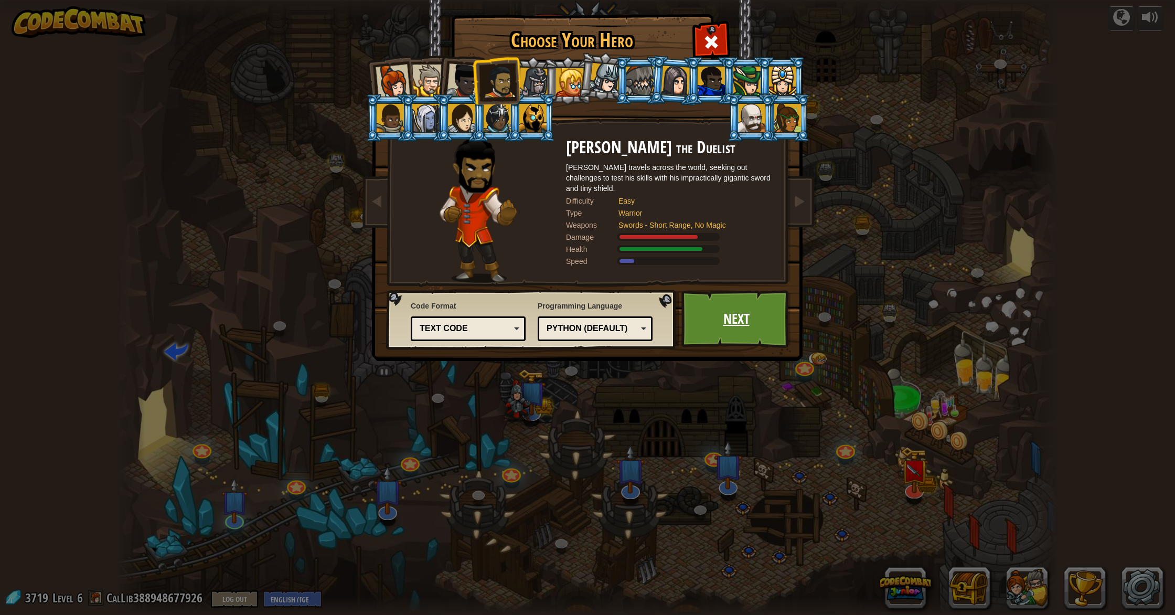
click at [734, 315] on link "Next" at bounding box center [736, 319] width 110 height 58
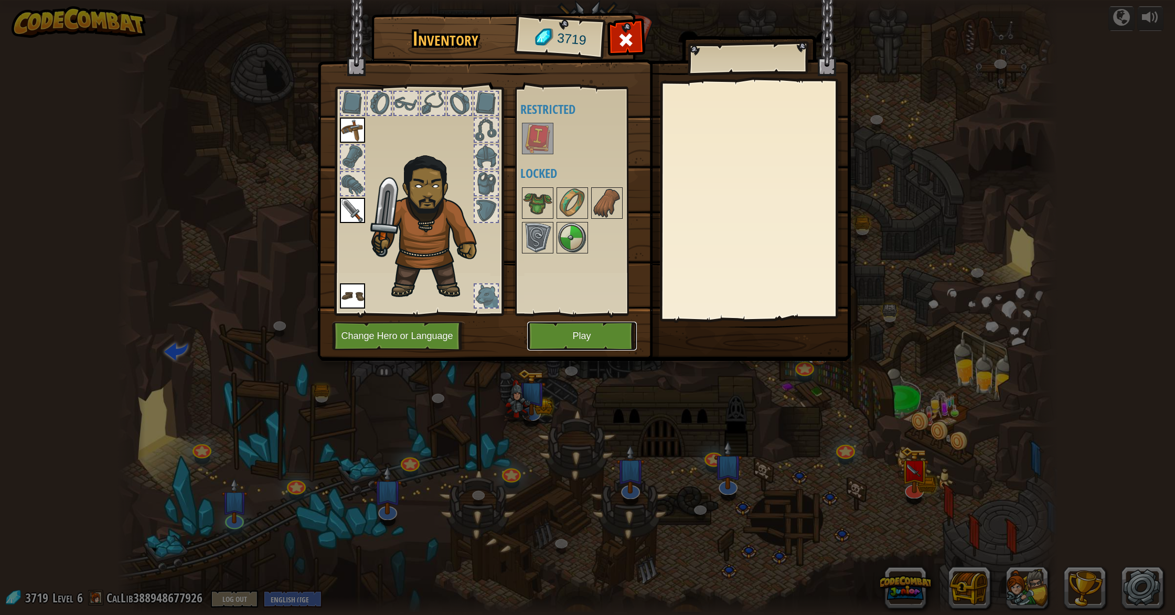
click at [577, 327] on button "Play" at bounding box center [582, 335] width 110 height 29
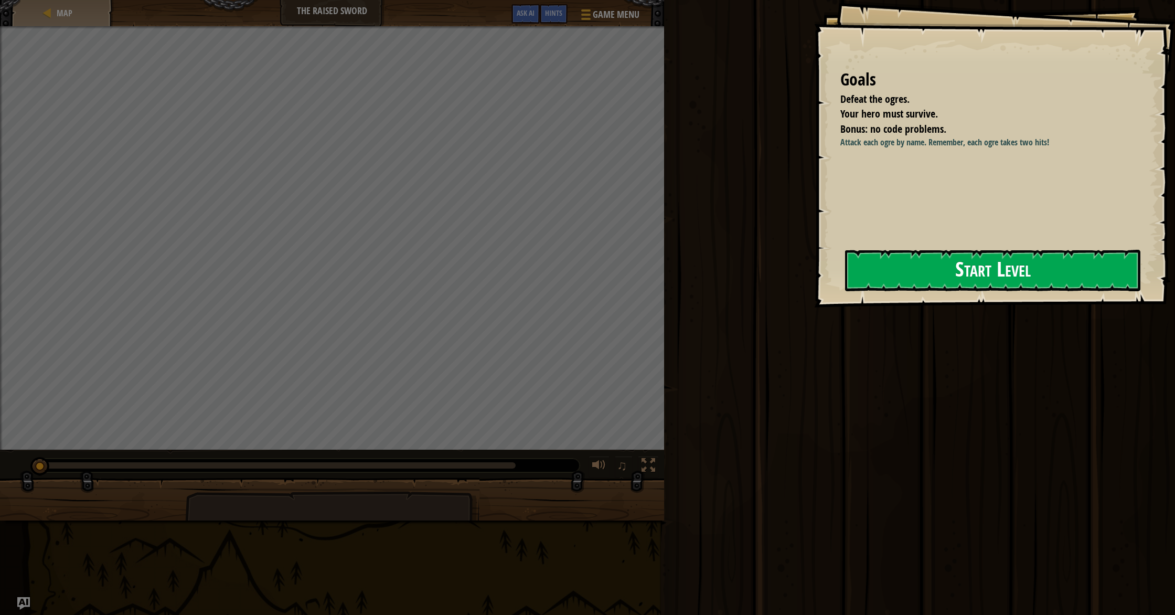
click at [931, 282] on button "Start Level" at bounding box center [992, 270] width 295 height 41
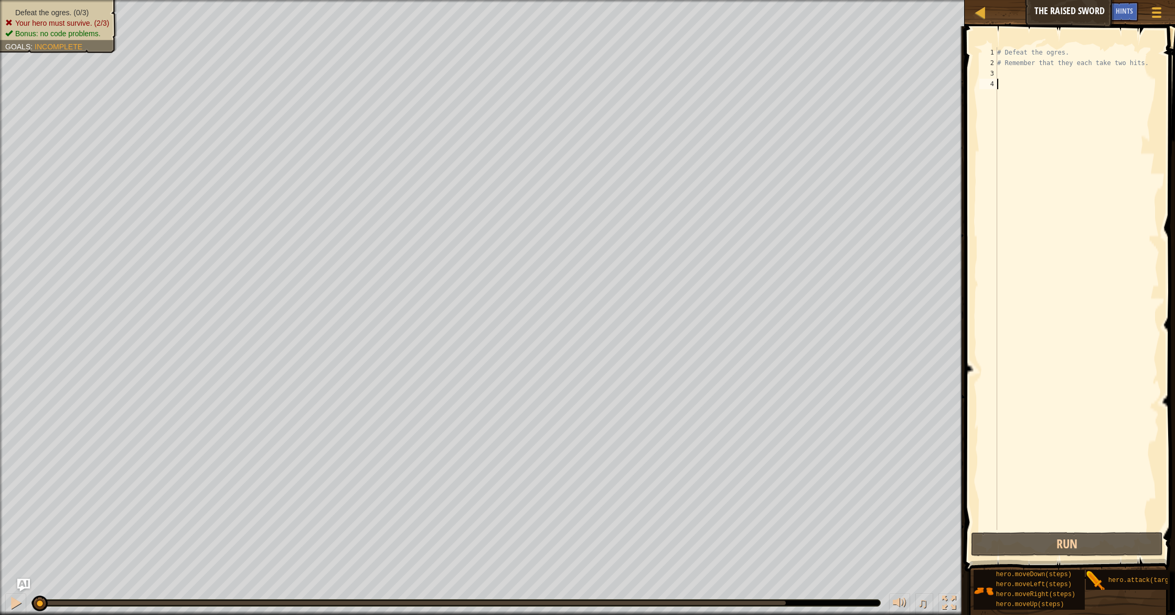
click at [1007, 80] on div "# Defeat the ogres. # Remember that they each take two hits." at bounding box center [1077, 298] width 164 height 503
click at [1008, 71] on div "# Defeat the ogres. # Remember that they each take two hits." at bounding box center [1077, 298] width 164 height 503
type textarea "h"
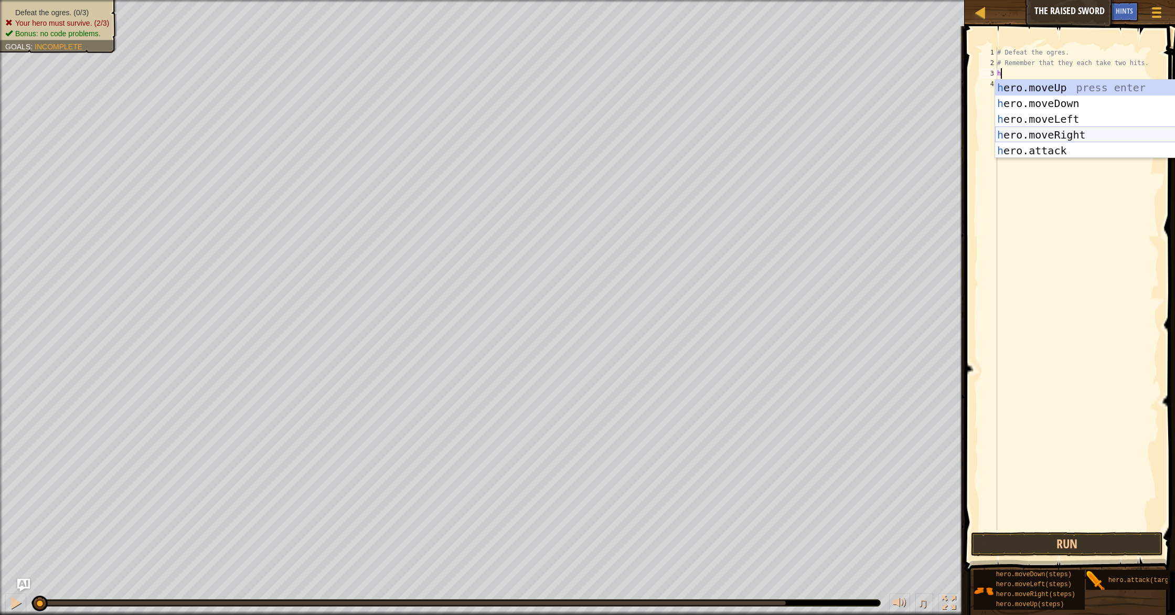
click at [1052, 138] on div "h ero.moveUp press enter h ero.moveDown press enter h ero.moveLeft press enter …" at bounding box center [1094, 135] width 198 height 110
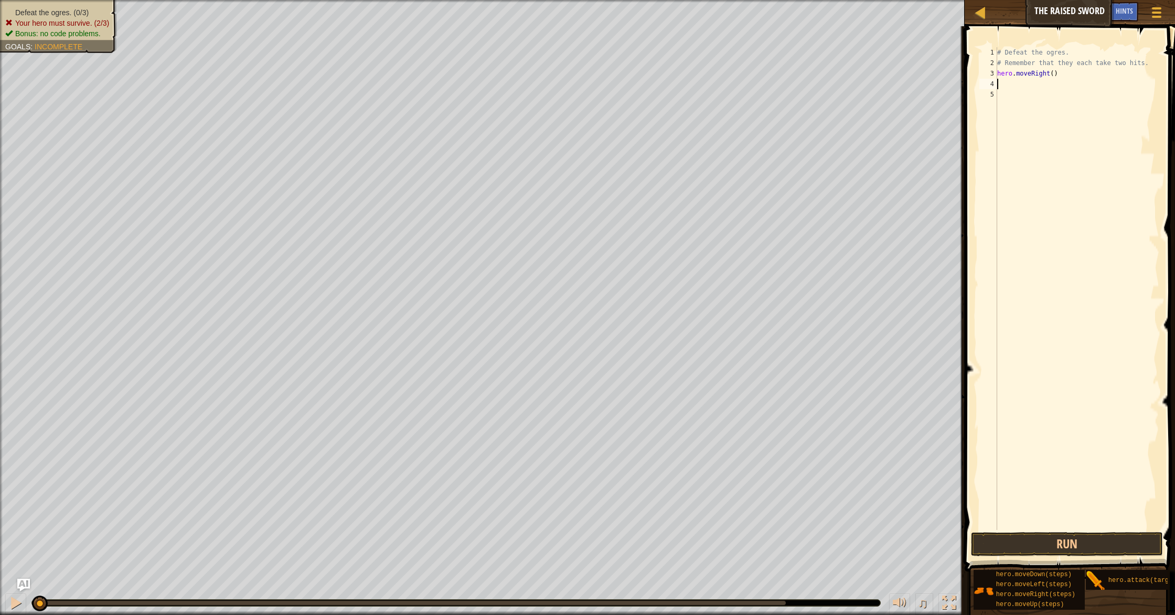
click at [1051, 73] on div "# Defeat the ogres. # Remember that they each take two hits. hero . moveRight (…" at bounding box center [1077, 298] width 164 height 503
click at [1056, 76] on div "# Defeat the ogres. # Remember that they each take two hits. hero . moveRight (…" at bounding box center [1077, 298] width 164 height 503
click at [1055, 73] on div "# Defeat the ogres. # Remember that they each take two hits. hero . moveRight (…" at bounding box center [1077, 298] width 164 height 503
type textarea "hero.moveRight(1)"
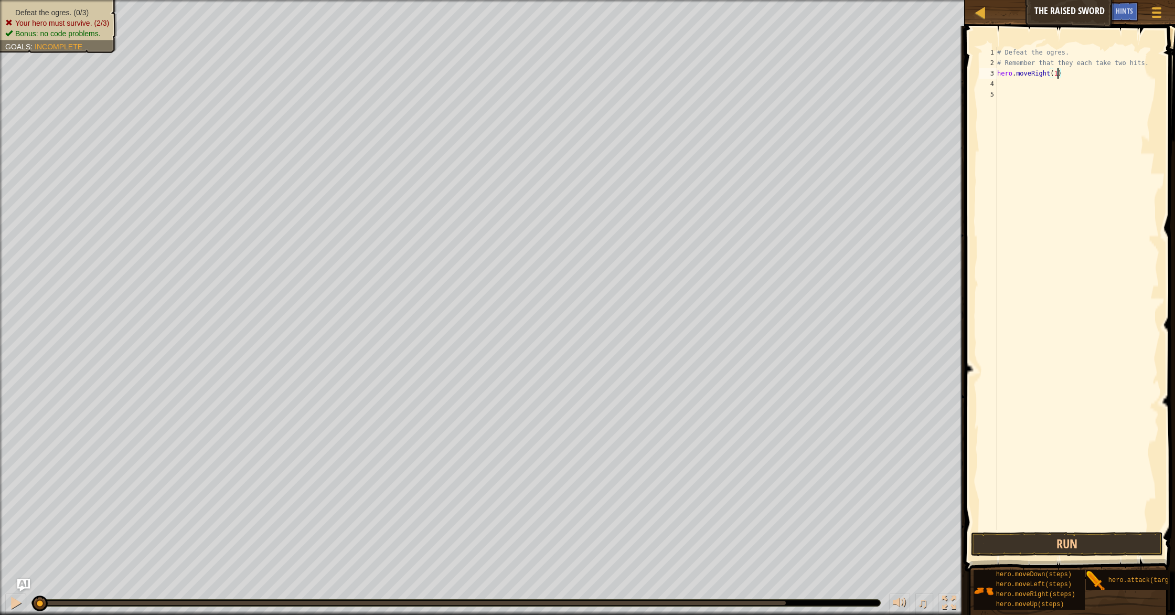
click at [1055, 87] on div "# Defeat the ogres. # Remember that they each take two hits. hero . moveRight (…" at bounding box center [1077, 298] width 164 height 503
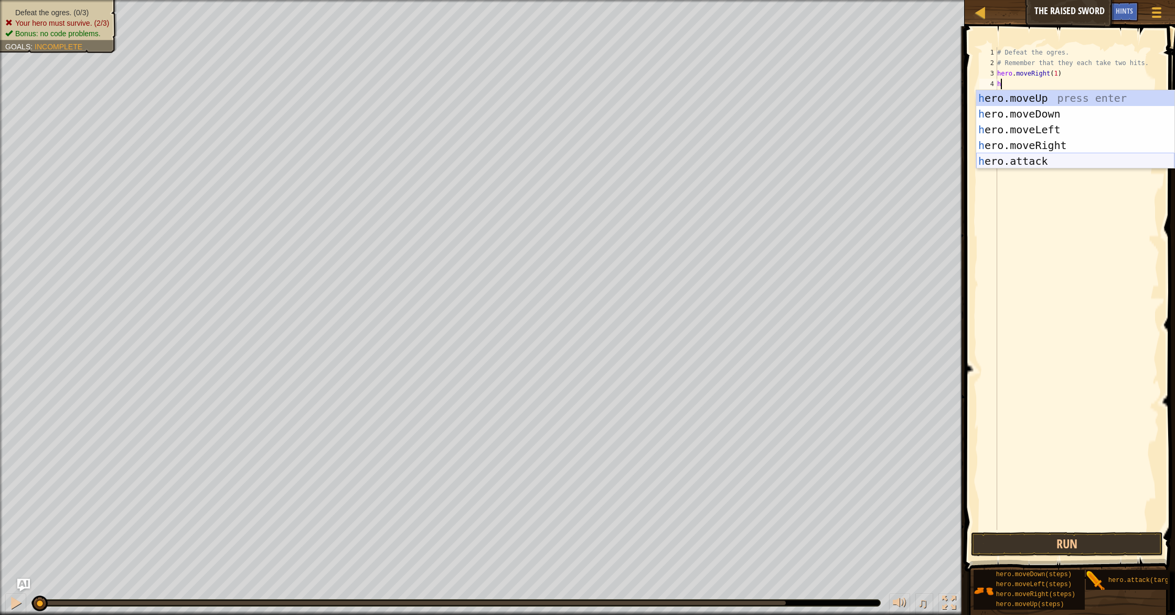
click at [1055, 157] on div "h ero.moveUp press enter h ero.moveDown press enter h ero.moveLeft press enter …" at bounding box center [1075, 145] width 198 height 110
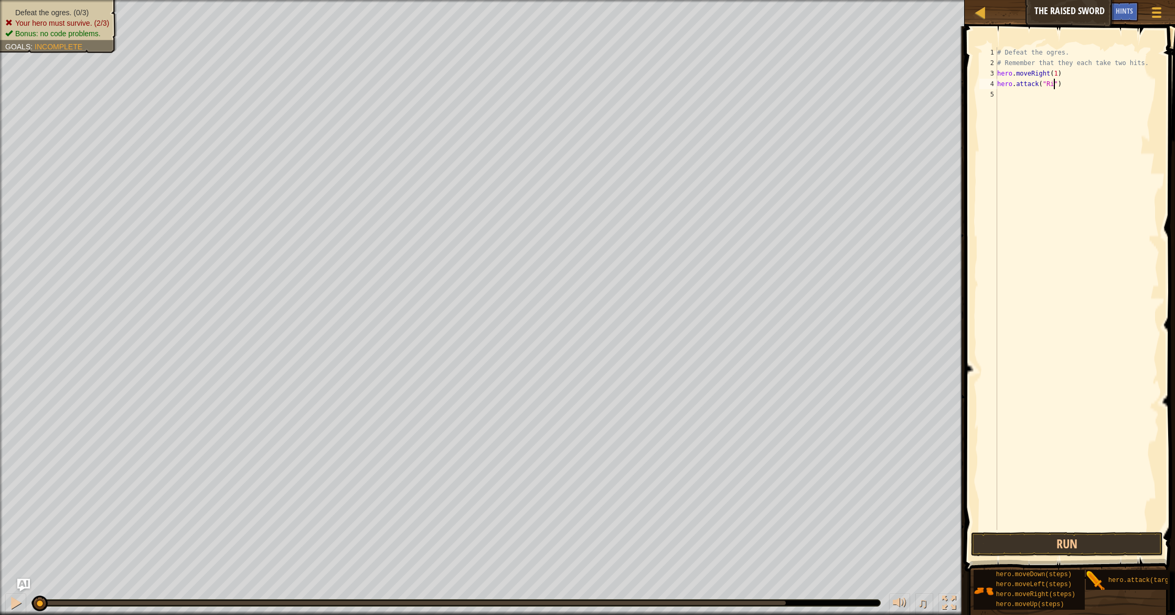
type textarea "hero.attack("Rig")"
click at [1060, 100] on div "# Defeat the ogres. # Remember that they each take two hits. hero . moveRight (…" at bounding box center [1077, 298] width 164 height 503
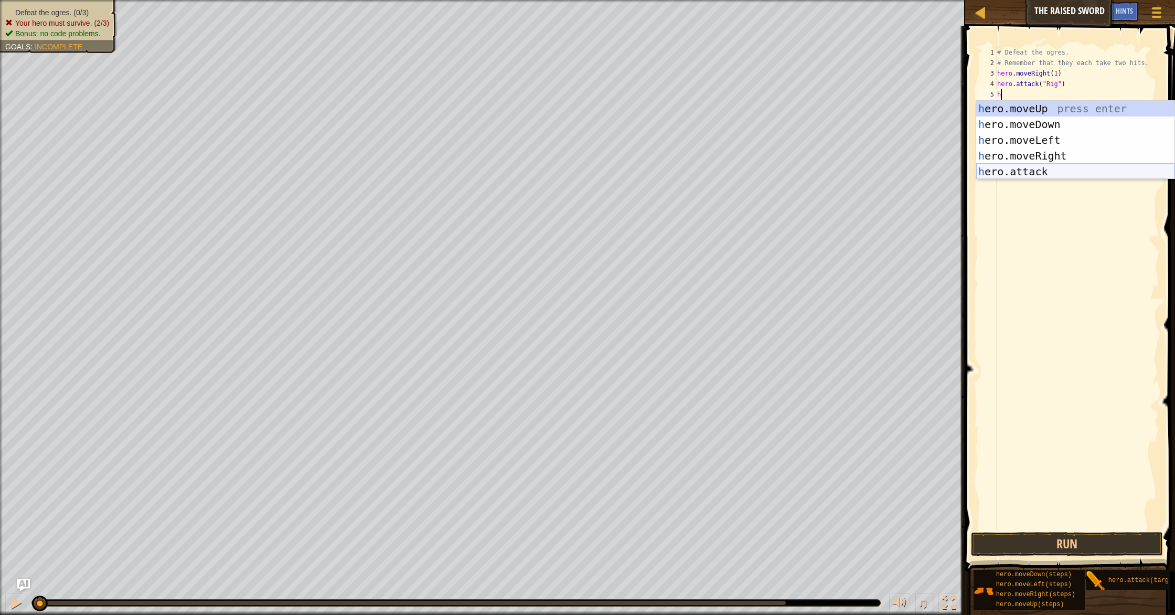
click at [1070, 170] on div "h ero.moveUp press enter h ero.moveDown press enter h ero.moveLeft press enter …" at bounding box center [1075, 156] width 198 height 110
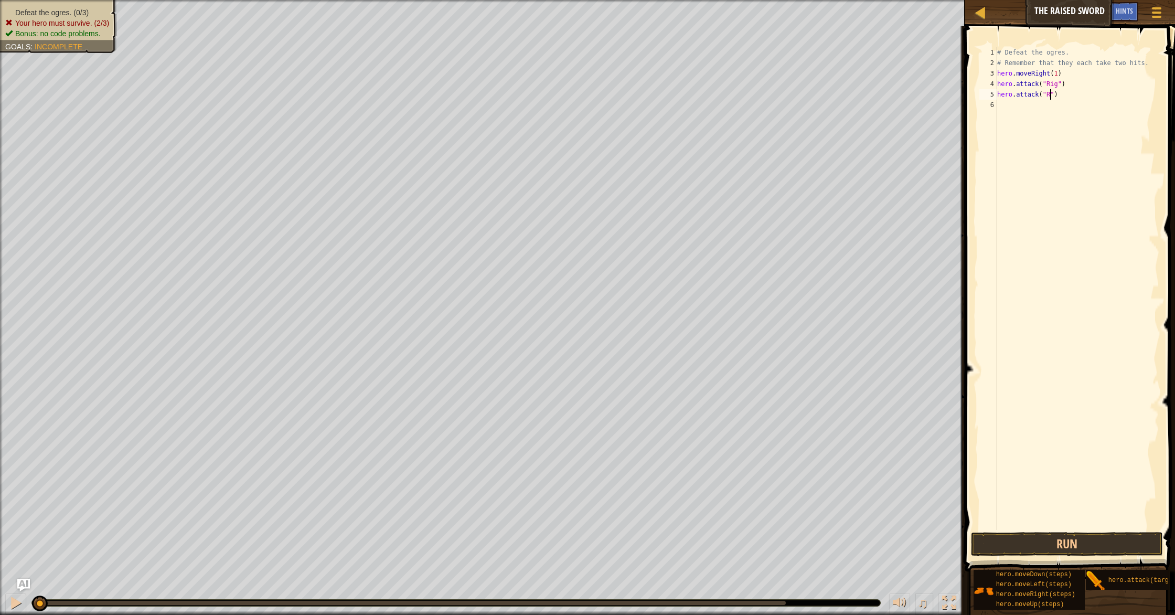
scroll to position [5, 4]
type textarea "hero.attack("Rig")"
click at [1021, 112] on div "# Defeat the ogres. # Remember that they each take two hits. hero . moveRight (…" at bounding box center [1077, 298] width 164 height 503
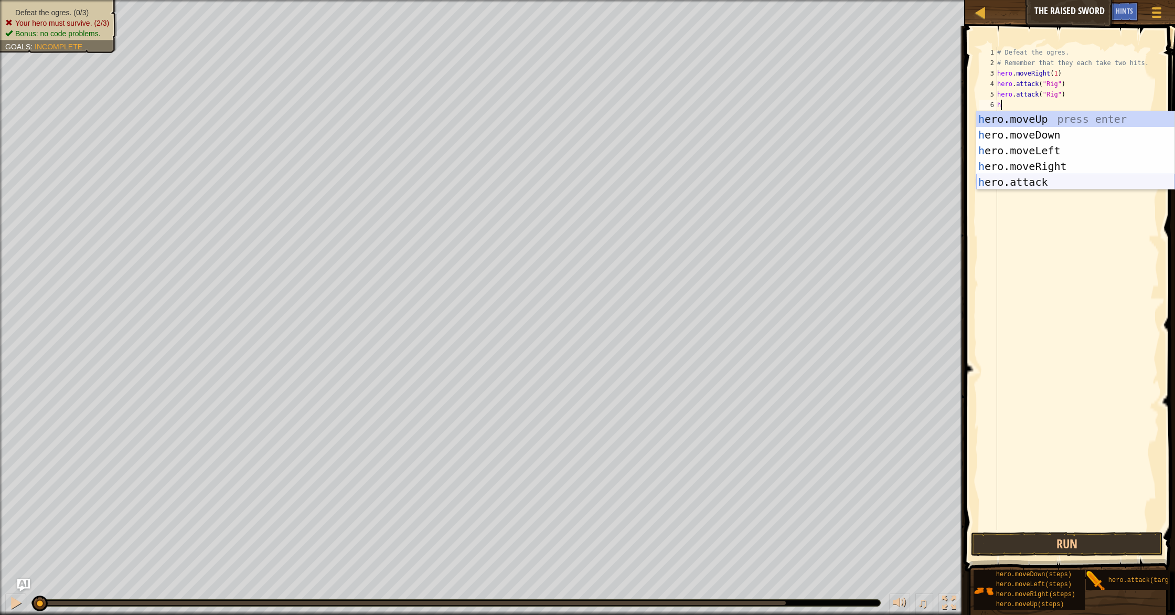
click at [1052, 188] on div "h ero.moveUp press enter h ero.moveDown press enter h ero.moveLeft press enter …" at bounding box center [1075, 166] width 198 height 110
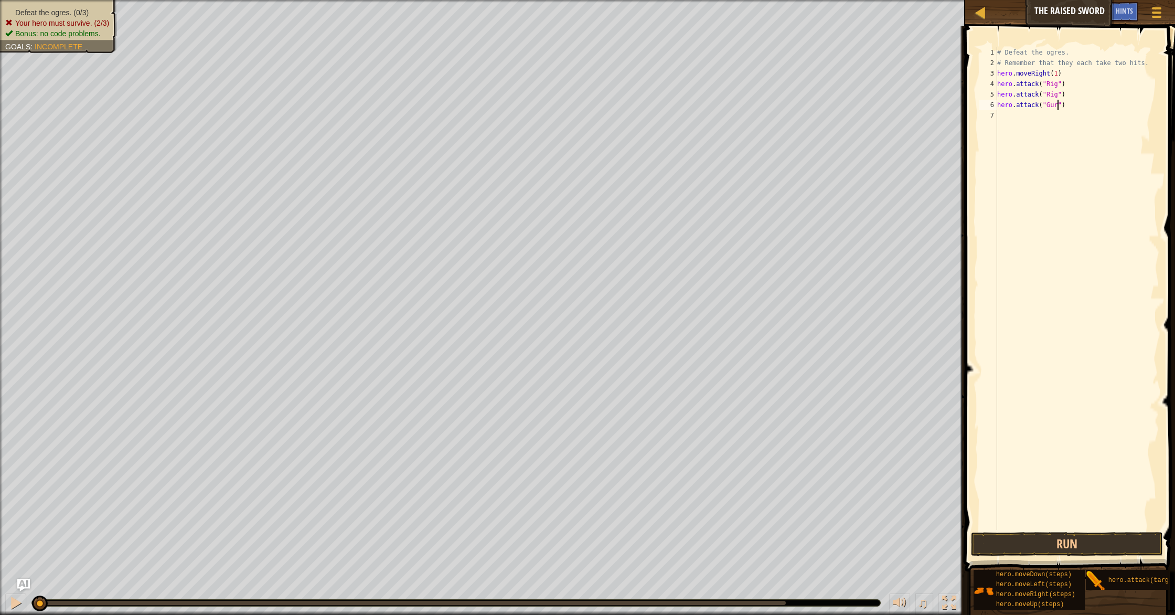
type textarea "hero.attack("Gurt")"
click at [1073, 128] on div "# Defeat the ogres. # Remember that they each take two hits. hero . moveRight (…" at bounding box center [1077, 298] width 164 height 503
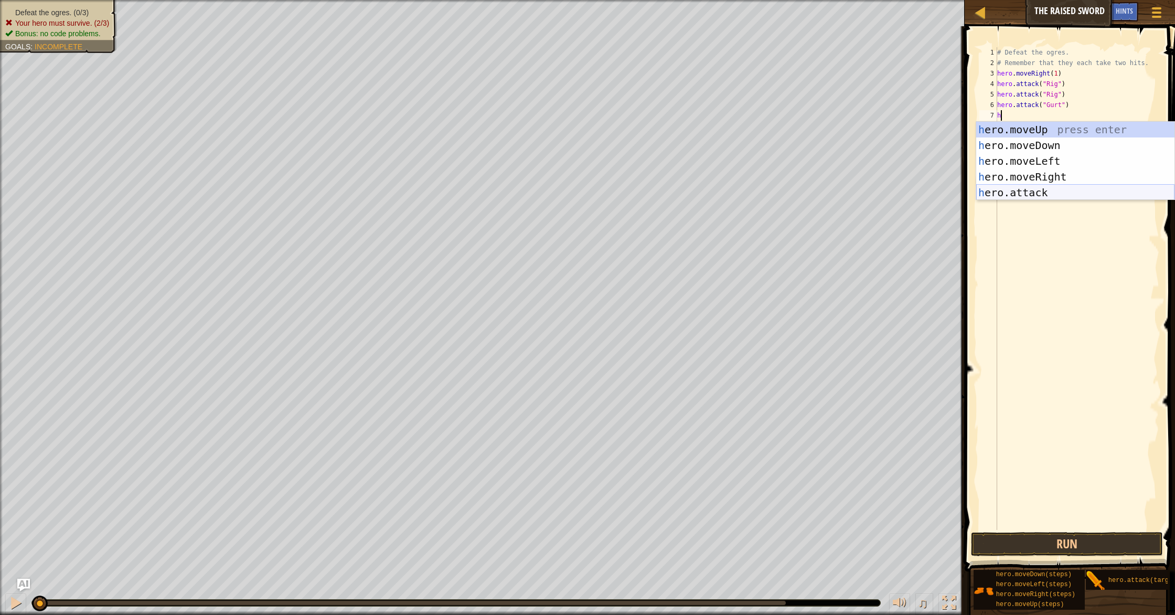
click at [1040, 195] on div "h ero.moveUp press enter h ero.moveDown press enter h ero.moveLeft press enter …" at bounding box center [1075, 177] width 198 height 110
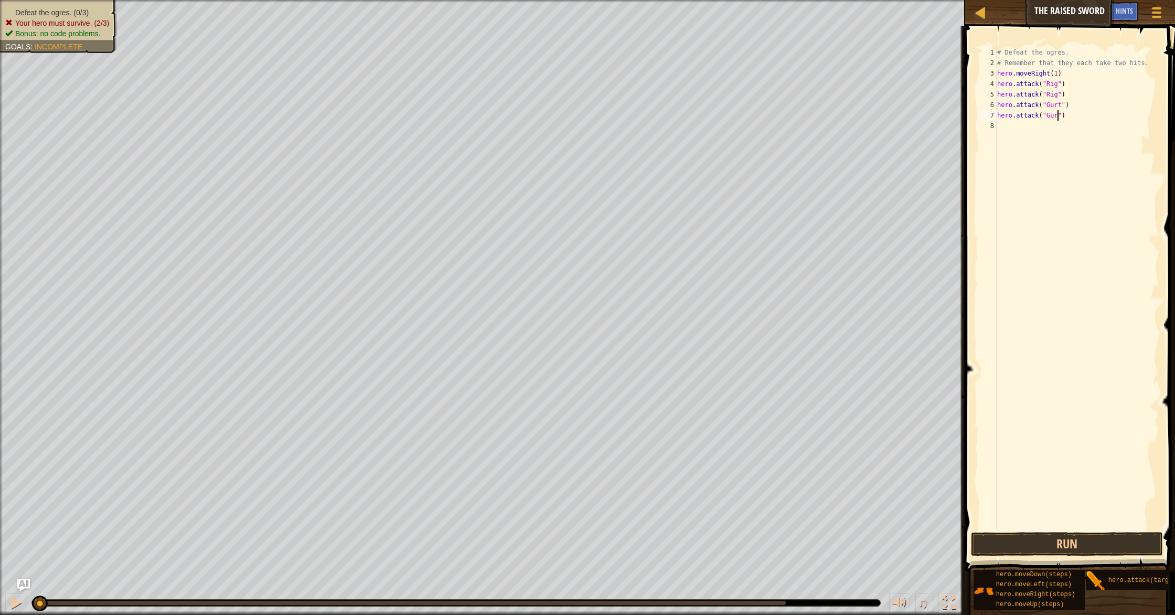
type textarea "hero.attack("Gurt")"
click at [1059, 129] on div "# Defeat the ogres. # Remember that they each take two hits. hero . moveRight (…" at bounding box center [1077, 298] width 164 height 503
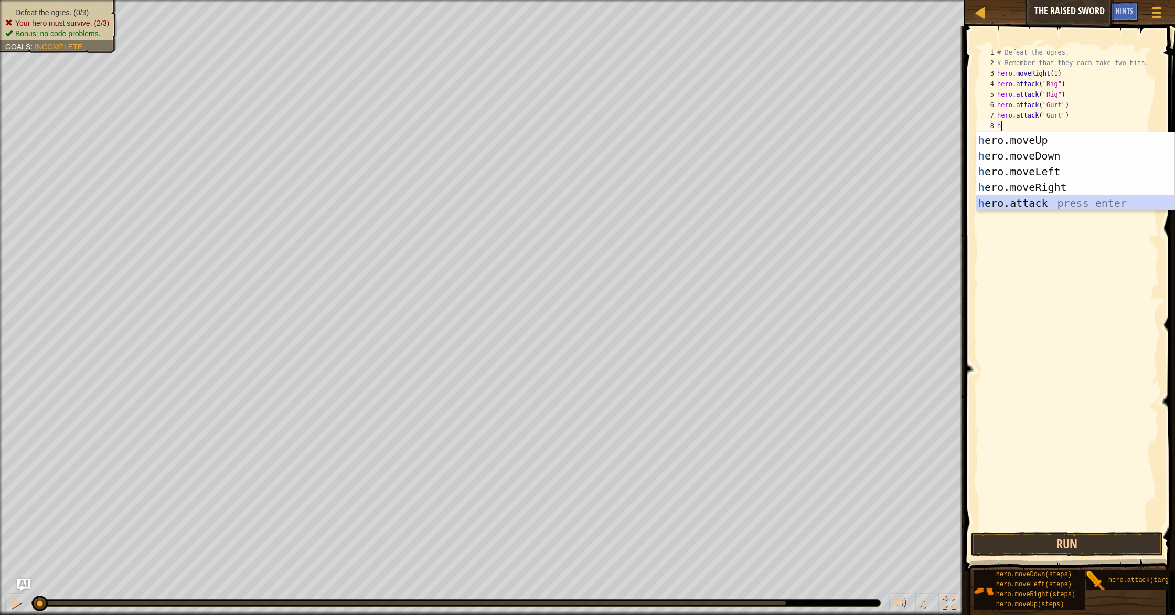
drag, startPoint x: 1049, startPoint y: 202, endPoint x: 1052, endPoint y: 165, distance: 37.9
click at [1047, 202] on div "h ero.moveUp press enter h ero.moveDown press enter h ero.moveLeft press enter …" at bounding box center [1075, 187] width 198 height 110
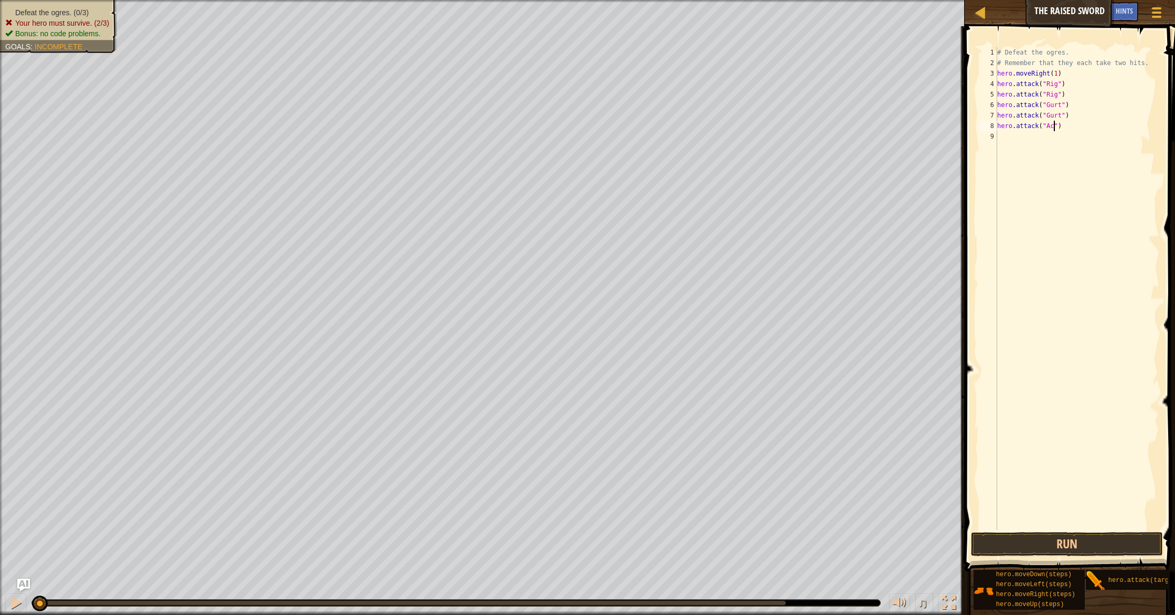
type textarea "hero.attack("Ack")"
click at [1050, 147] on div "# Defeat the ogres. # Remember that they each take two hits. hero . moveRight (…" at bounding box center [1077, 298] width 164 height 503
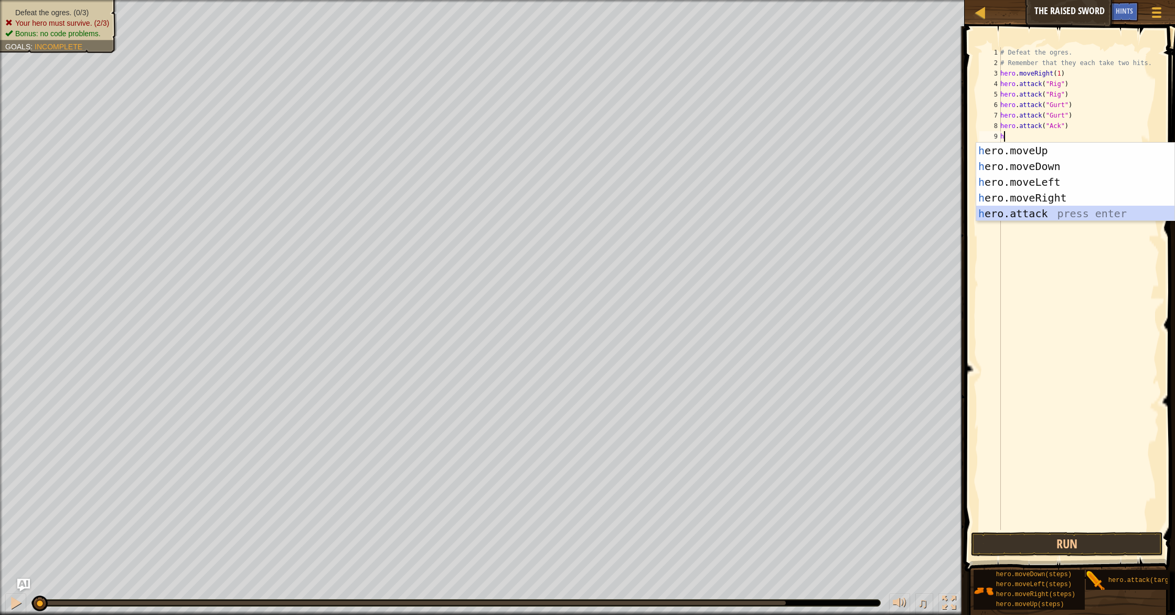
click at [1048, 217] on div "h ero.moveUp press enter h ero.moveDown press enter h ero.moveLeft press enter …" at bounding box center [1075, 198] width 198 height 110
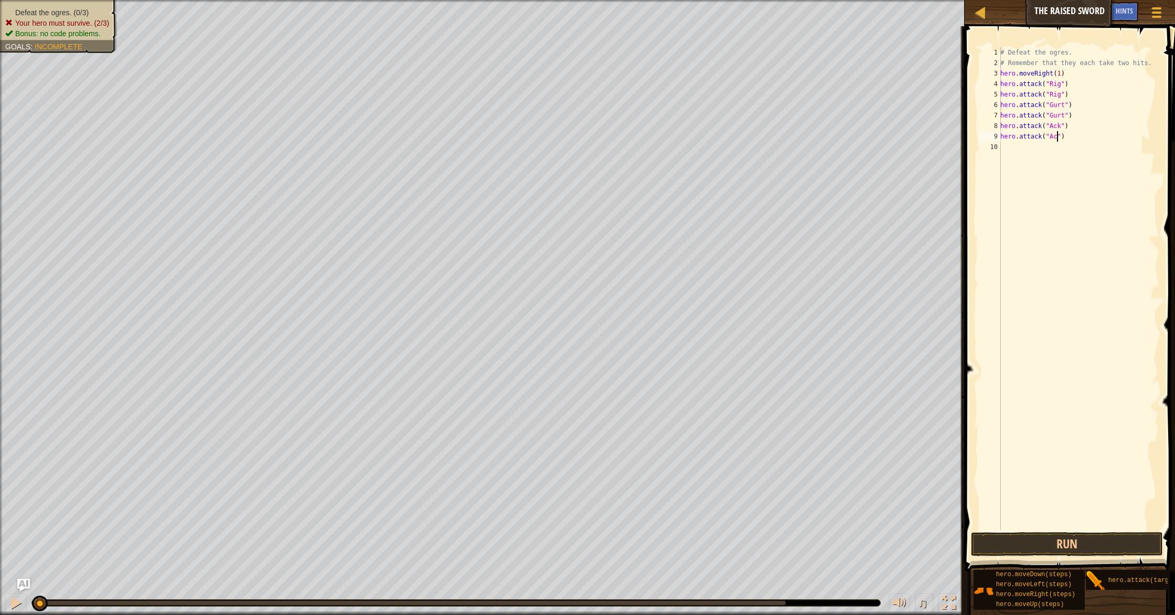
scroll to position [5, 5]
type textarea "hero.attack("Ack")"
drag, startPoint x: 1097, startPoint y: 545, endPoint x: 1099, endPoint y: 540, distance: 6.0
click at [1099, 543] on button "Run" at bounding box center [1067, 544] width 192 height 24
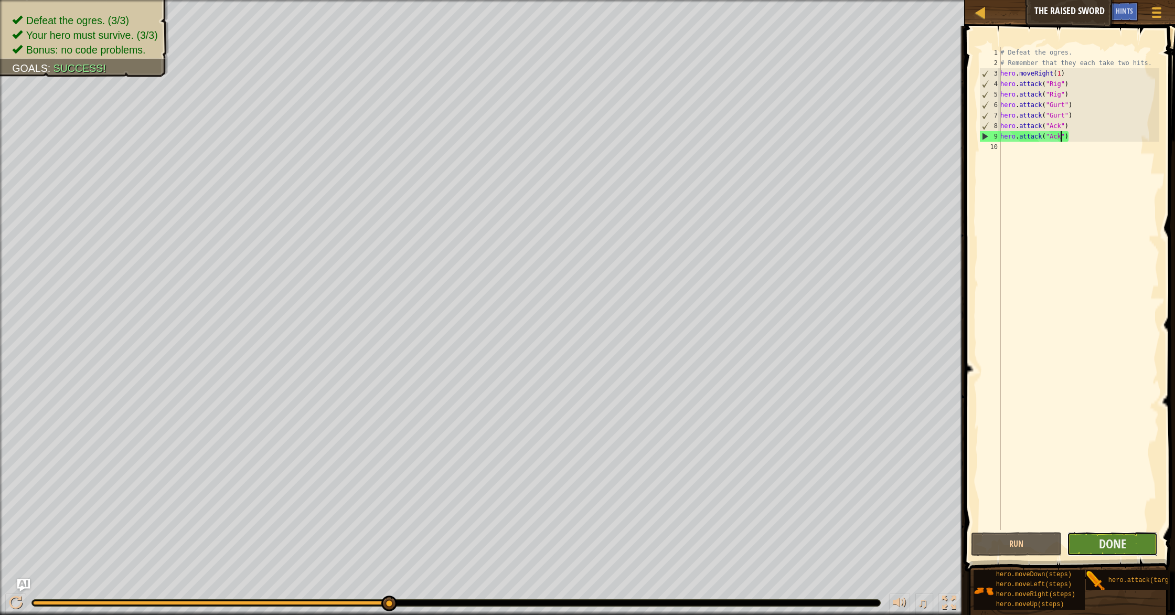
click at [1117, 553] on button "Done" at bounding box center [1112, 544] width 91 height 24
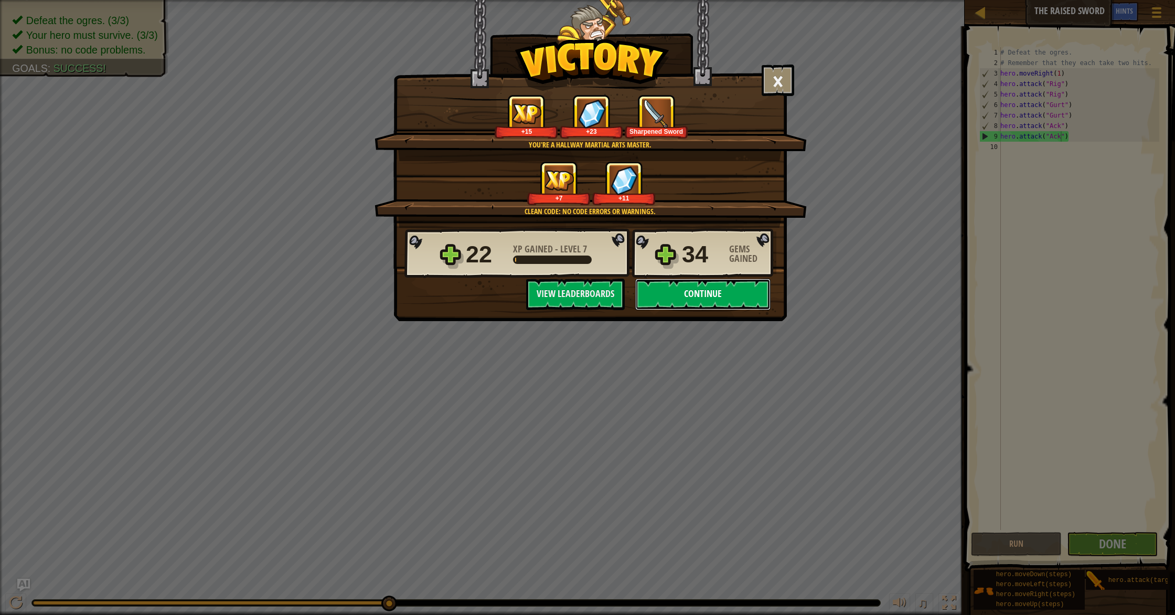
click at [715, 292] on button "Continue" at bounding box center [702, 293] width 135 height 31
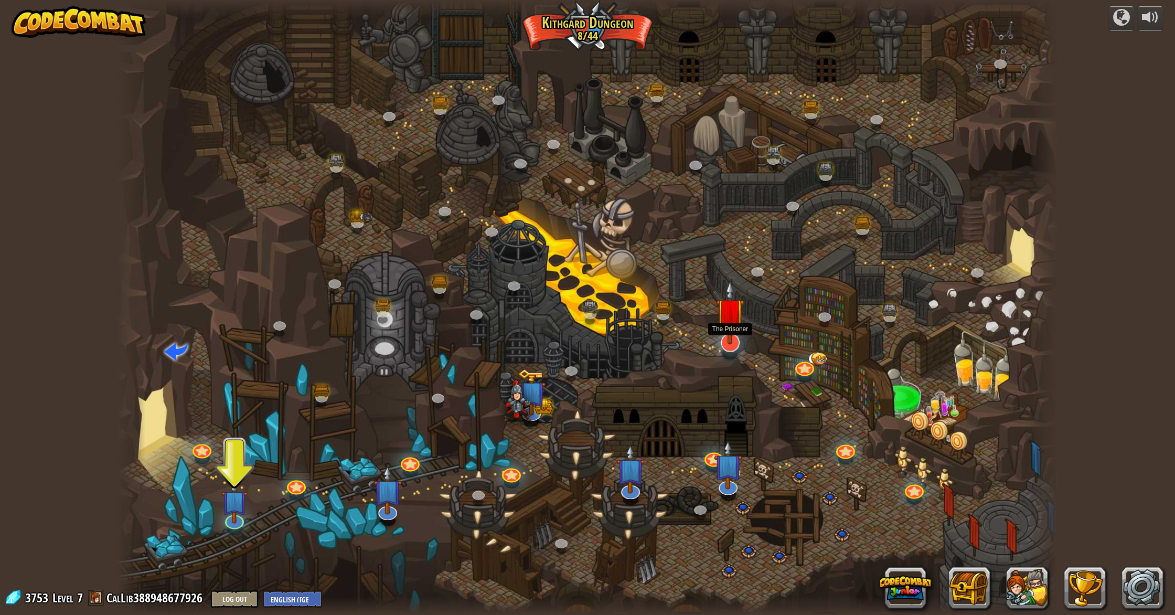
click at [732, 344] on div at bounding box center [729, 342] width 19 height 19
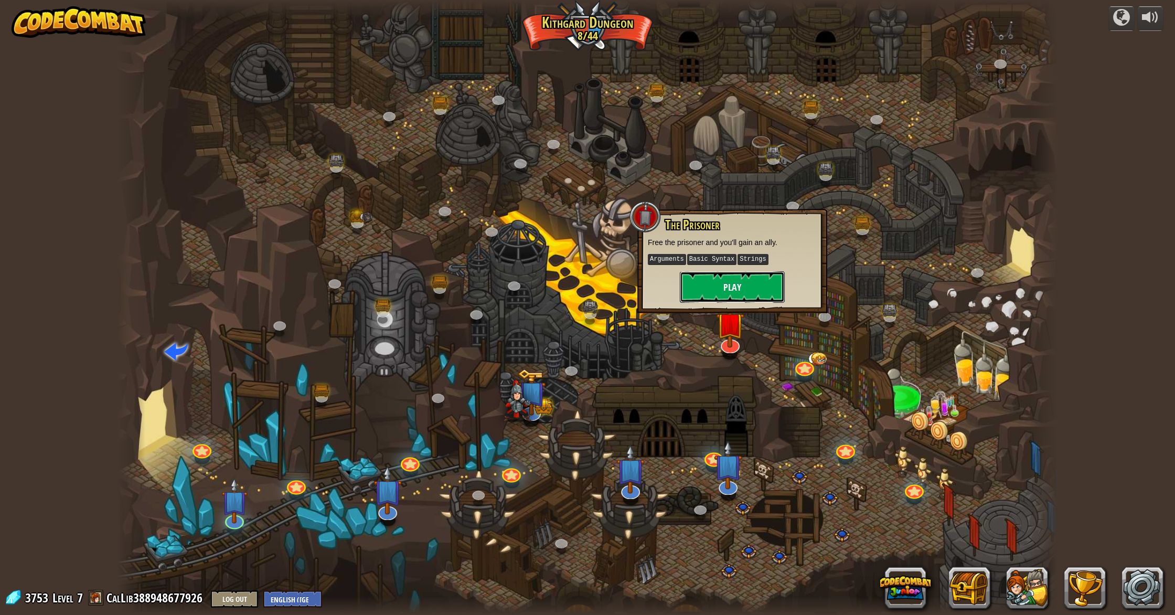
click at [754, 284] on button "Play" at bounding box center [732, 286] width 105 height 31
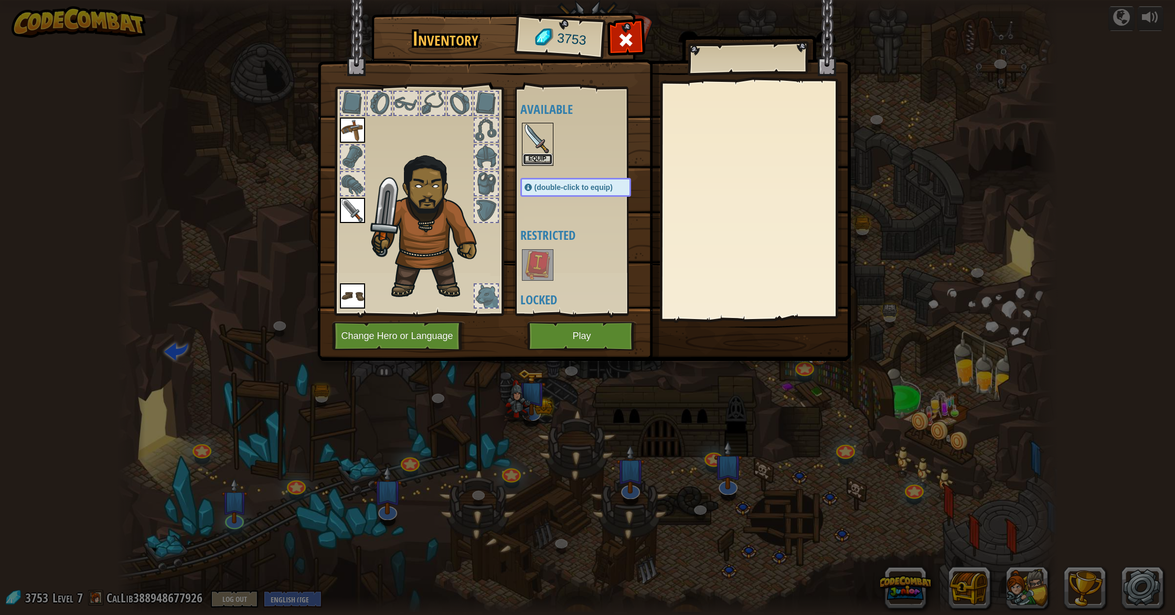
click at [544, 158] on button "Equip" at bounding box center [537, 159] width 29 height 11
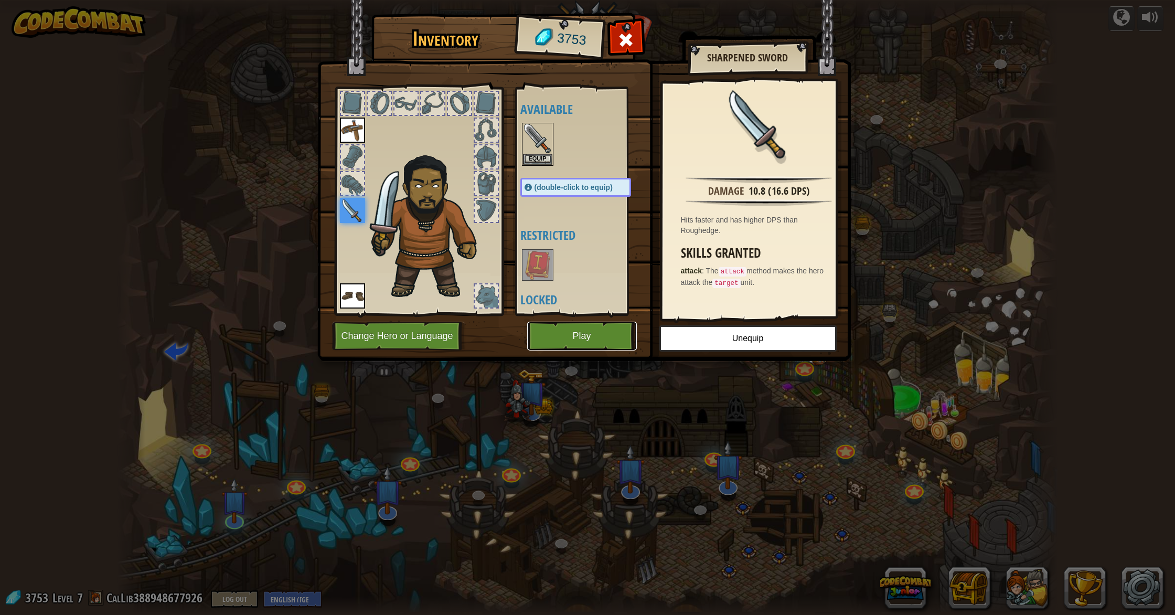
click at [588, 338] on button "Play" at bounding box center [582, 335] width 110 height 29
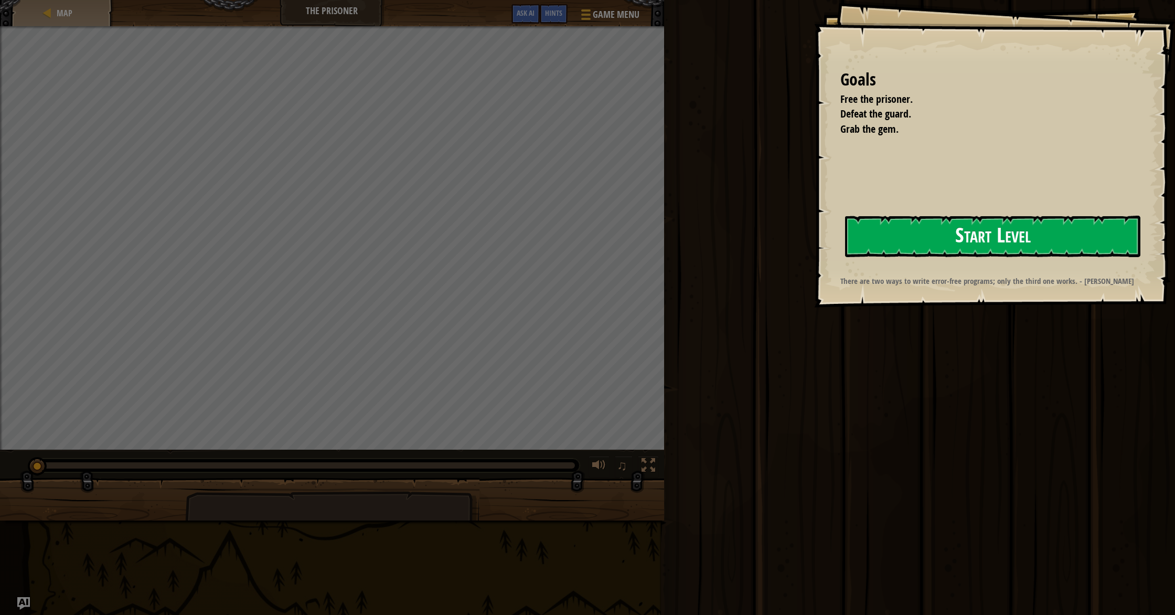
click at [918, 237] on button "Start Level" at bounding box center [992, 236] width 295 height 41
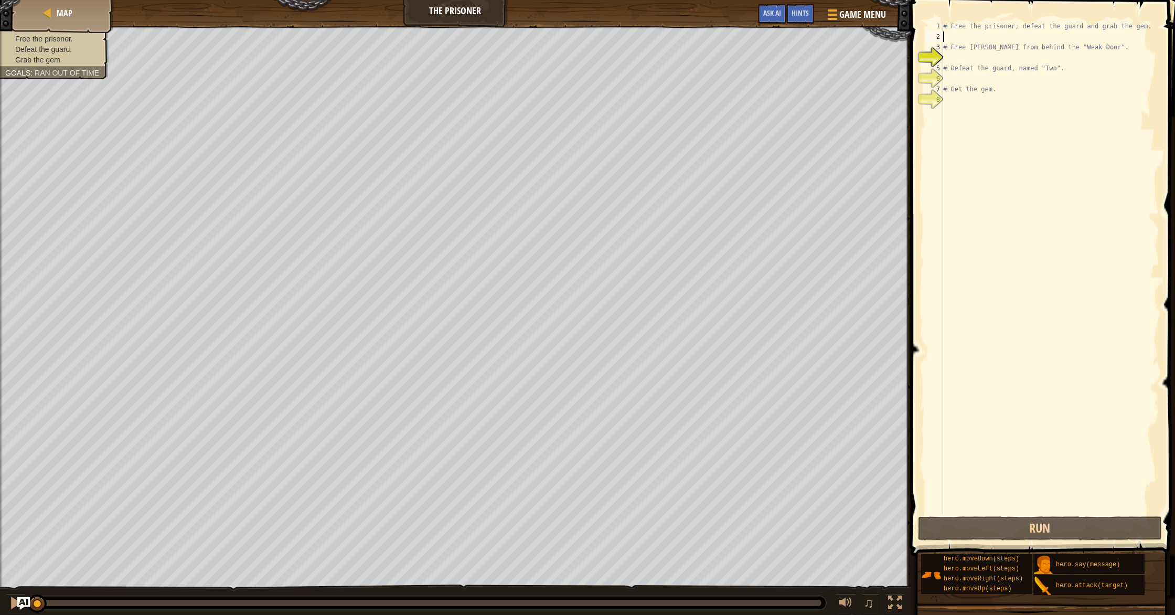
click at [961, 39] on div "# Free the prisoner, defeat the guard and grab the gem. # Free [PERSON_NAME] fr…" at bounding box center [1050, 278] width 218 height 514
click at [994, 28] on div "# Free the prisoner, defeat the guard and grab the gem. # Free [PERSON_NAME] fr…" at bounding box center [1050, 278] width 218 height 514
type textarea "# Free the prisoner, defeat the guard and grab the gem."
click at [985, 34] on div "# Free the prisoner, defeat the guard and grab the gem. # Free [PERSON_NAME] fr…" at bounding box center [1050, 278] width 218 height 514
click at [983, 57] on div "# Free the prisoner, defeat the guard and grab the gem. # Free [PERSON_NAME] fr…" at bounding box center [1050, 278] width 218 height 514
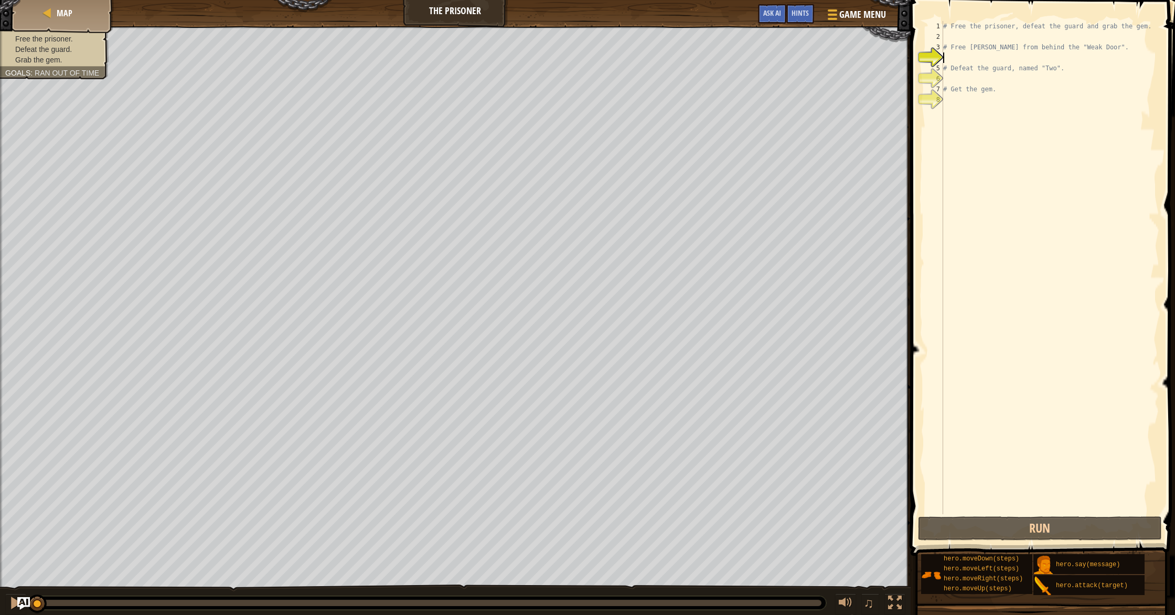
type textarea "g"
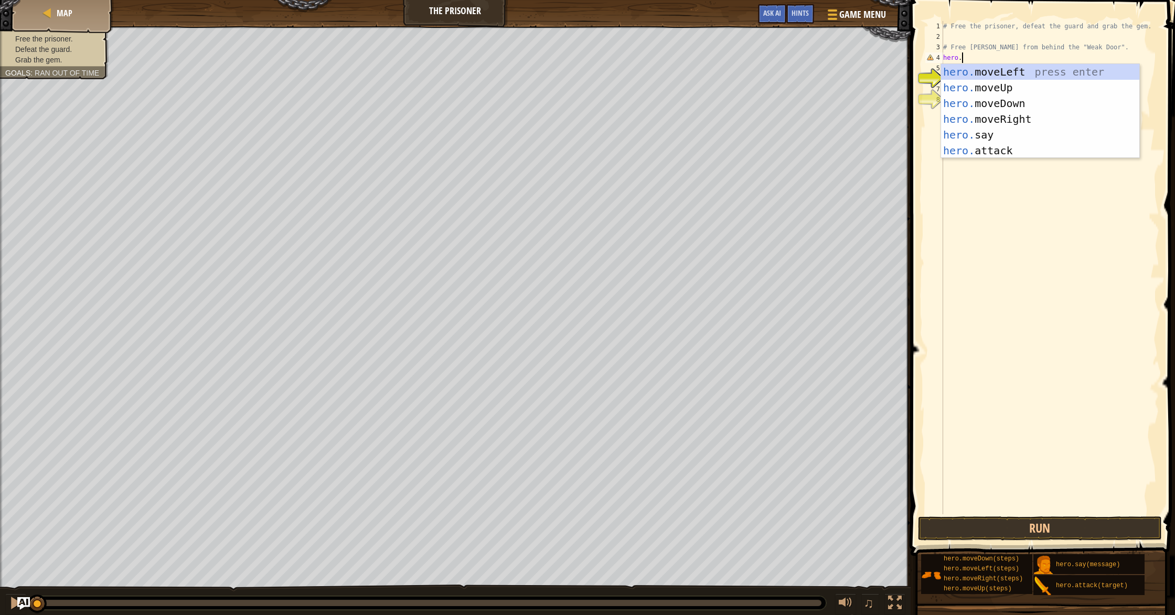
scroll to position [5, 1]
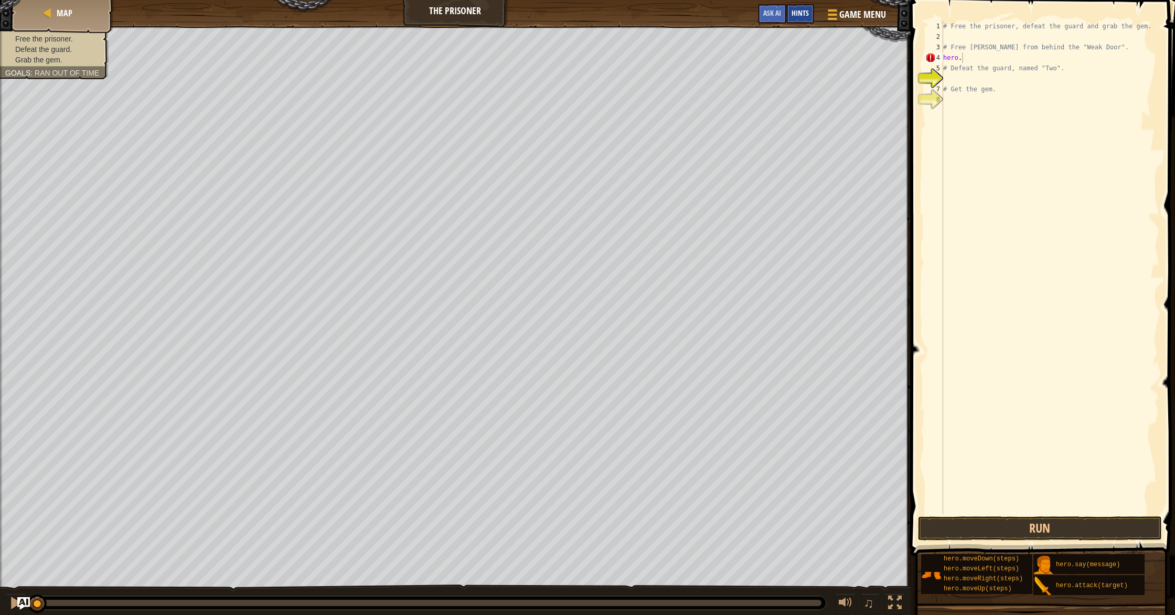
click at [798, 20] on div "Hints" at bounding box center [800, 13] width 28 height 19
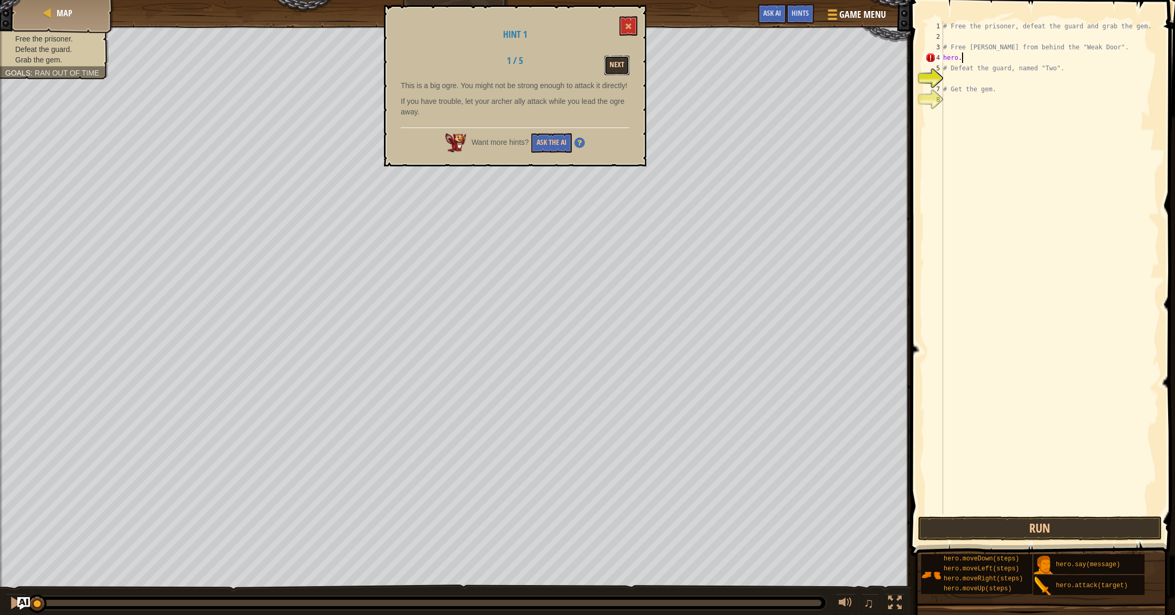
click at [618, 69] on button "Next" at bounding box center [616, 65] width 25 height 19
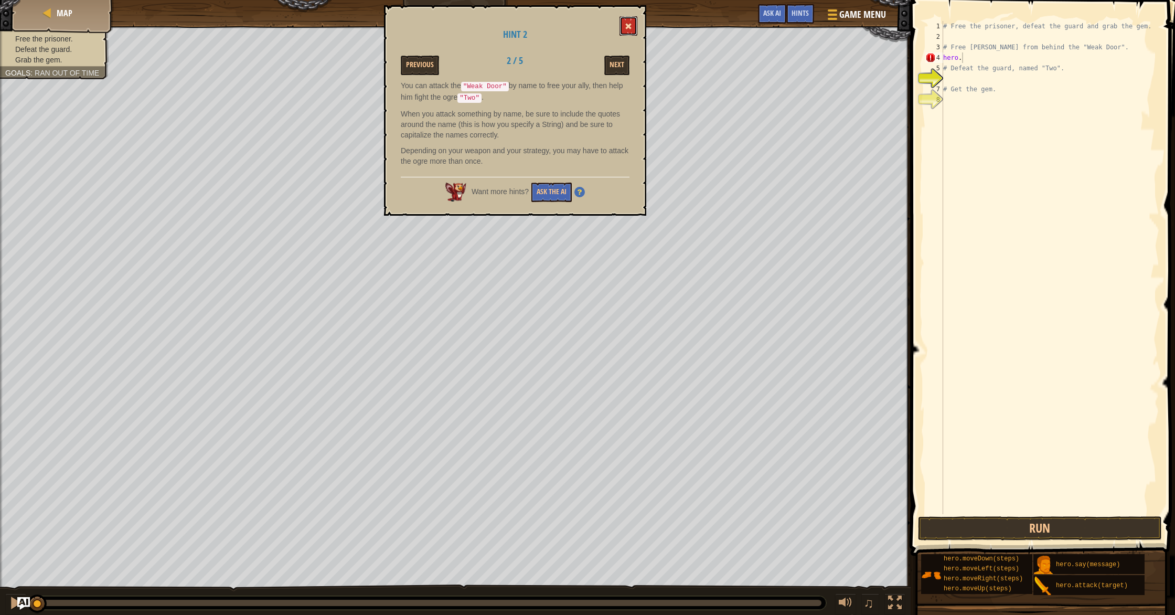
click at [627, 24] on span at bounding box center [628, 26] width 7 height 7
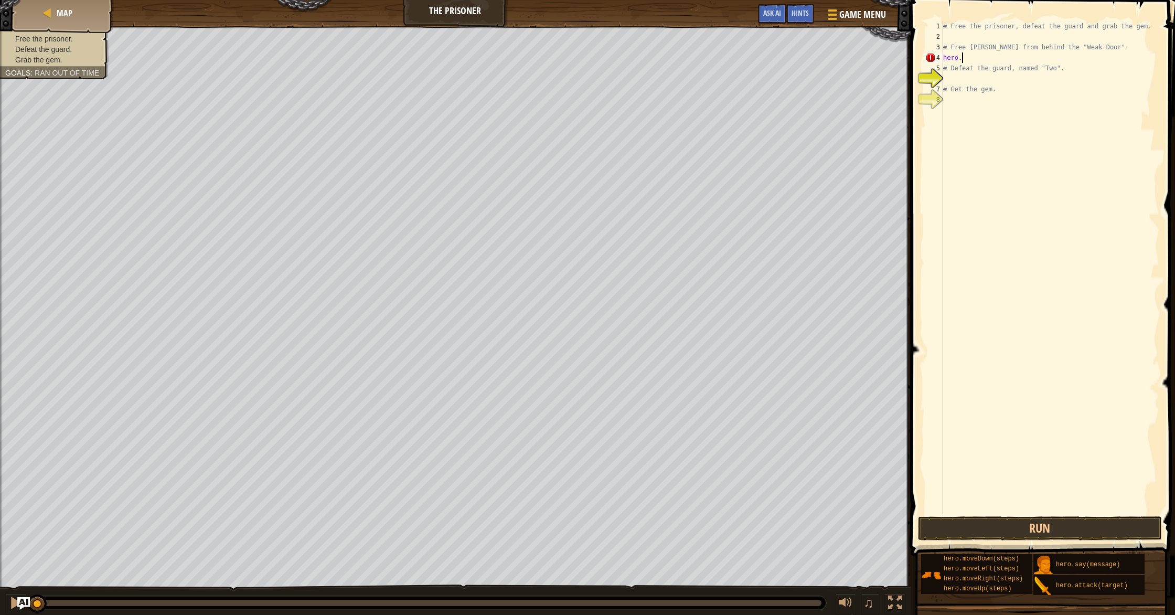
click at [981, 56] on div "# Free the prisoner, defeat the guard and grab the gem. # Free [PERSON_NAME] fr…" at bounding box center [1050, 278] width 218 height 514
type textarea "h"
type textarea "a"
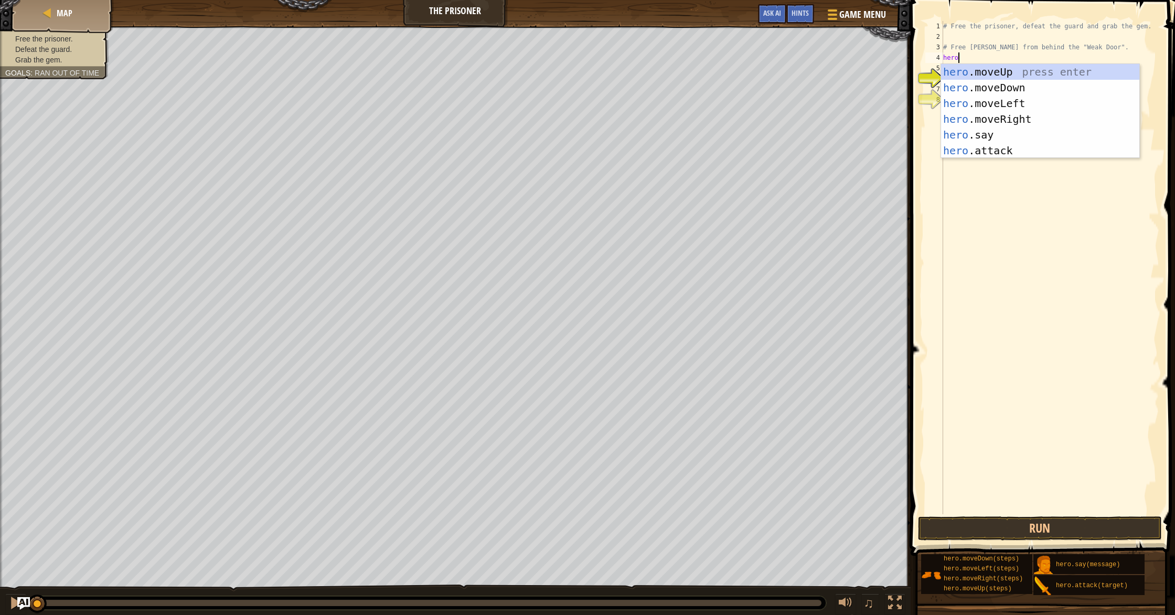
scroll to position [5, 1]
click at [999, 153] on div "hero .moveUp press enter hero .moveDown press enter hero .moveLeft press enter …" at bounding box center [1040, 127] width 198 height 126
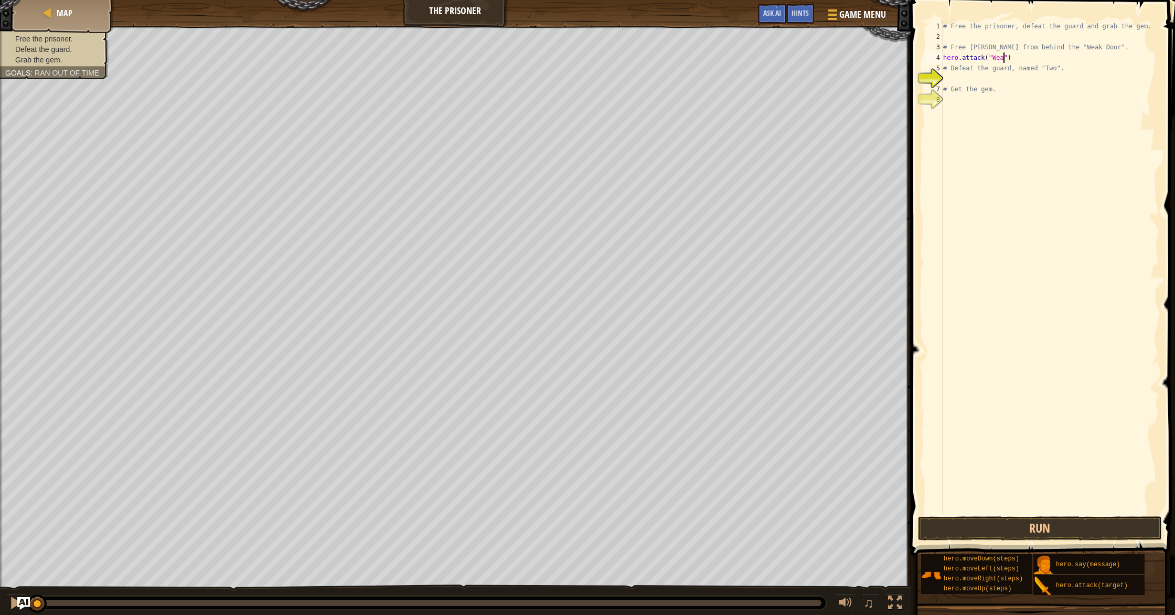
scroll to position [5, 5]
type textarea "hero.attack("Weak Door")"
click at [976, 73] on div "# Free the prisoner, defeat the guard and grab the gem. # Free [PERSON_NAME] fr…" at bounding box center [1050, 278] width 218 height 514
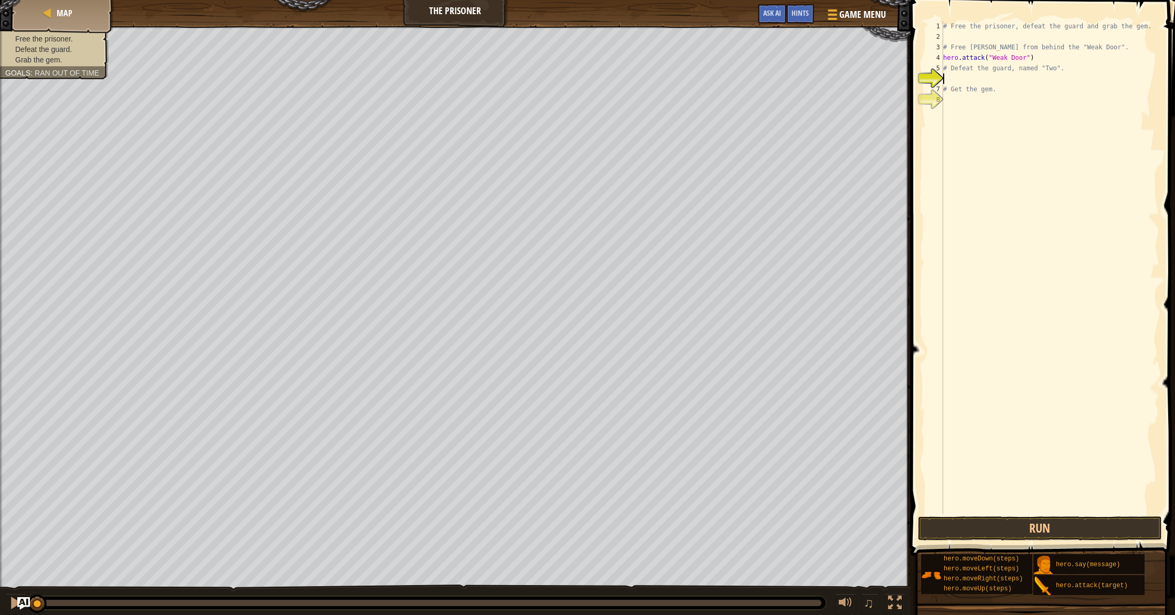
click at [967, 35] on div "# Free the prisoner, defeat the guard and grab the gem. # Free [PERSON_NAME] fr…" at bounding box center [1050, 278] width 218 height 514
type textarea "h"
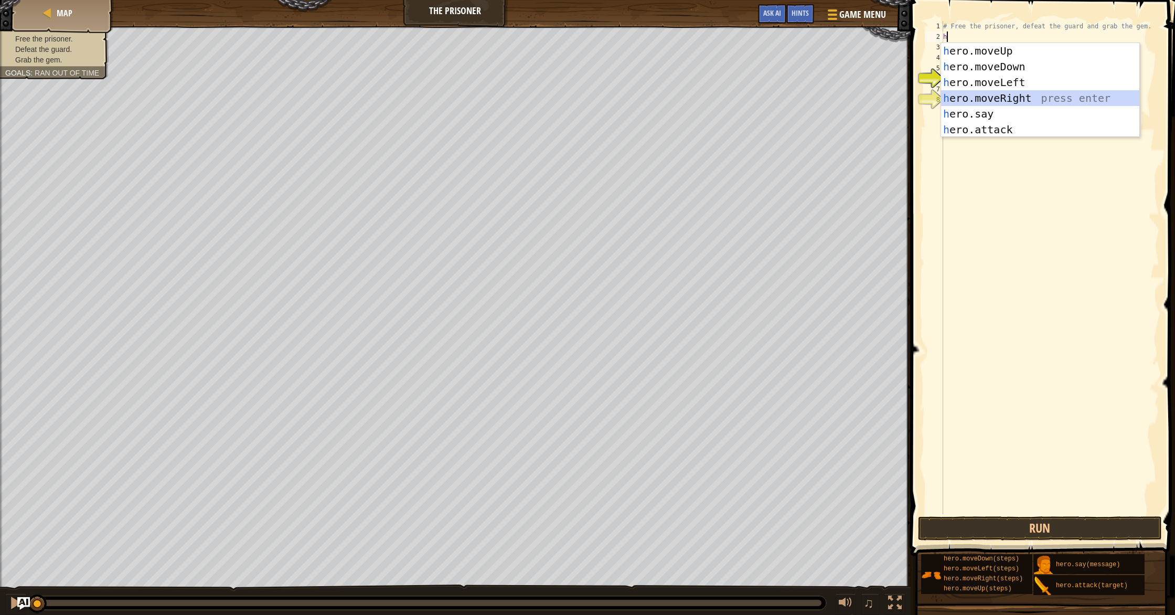
click at [999, 97] on div "h ero.moveUp press enter h ero.moveDown press enter h ero.moveLeft press enter …" at bounding box center [1040, 106] width 198 height 126
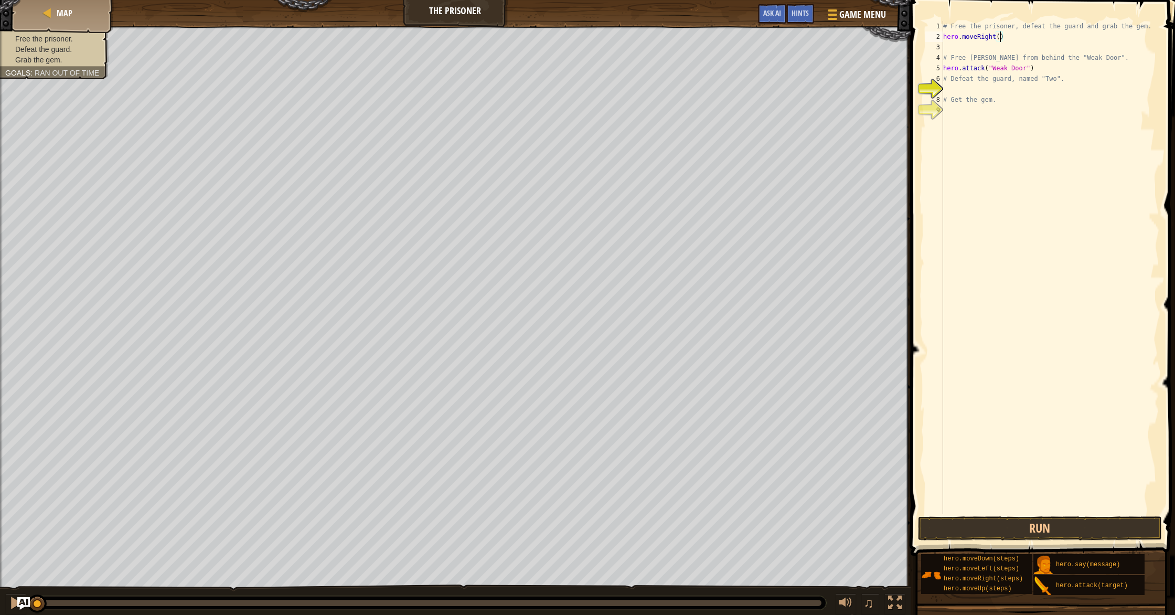
click at [999, 39] on div "# Free the prisoner, defeat the guard and grab the gem. hero . moveRight ( ) # …" at bounding box center [1050, 278] width 218 height 514
click at [1038, 69] on div "# Free the prisoner, defeat the guard and grab the gem. hero . moveRight ( 1 ) …" at bounding box center [1050, 278] width 218 height 514
type textarea "h"
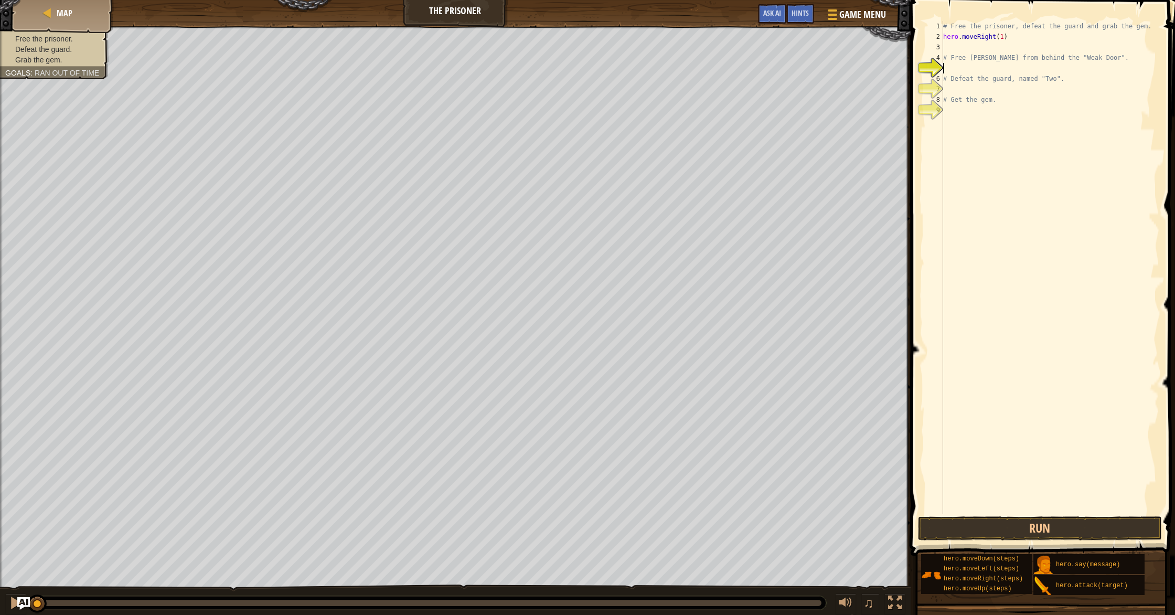
click at [968, 47] on div "# Free the prisoner, defeat the guard and grab the gem. hero . moveRight ( 1 ) …" at bounding box center [1050, 278] width 218 height 514
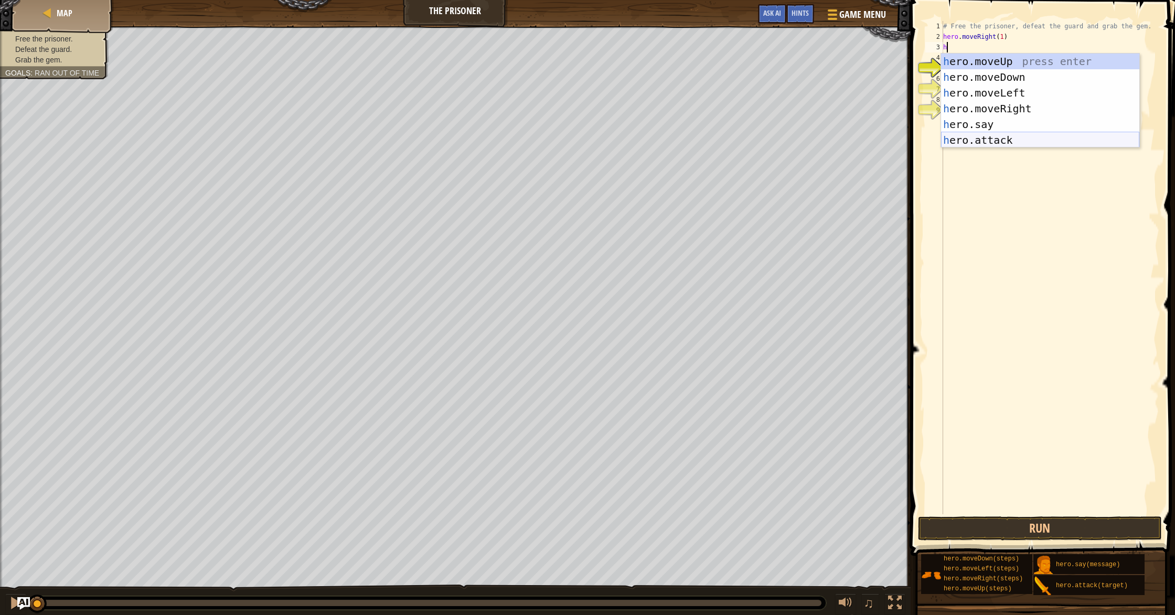
click at [984, 142] on div "h ero.moveUp press enter h ero.moveDown press enter h ero.moveLeft press enter …" at bounding box center [1040, 116] width 198 height 126
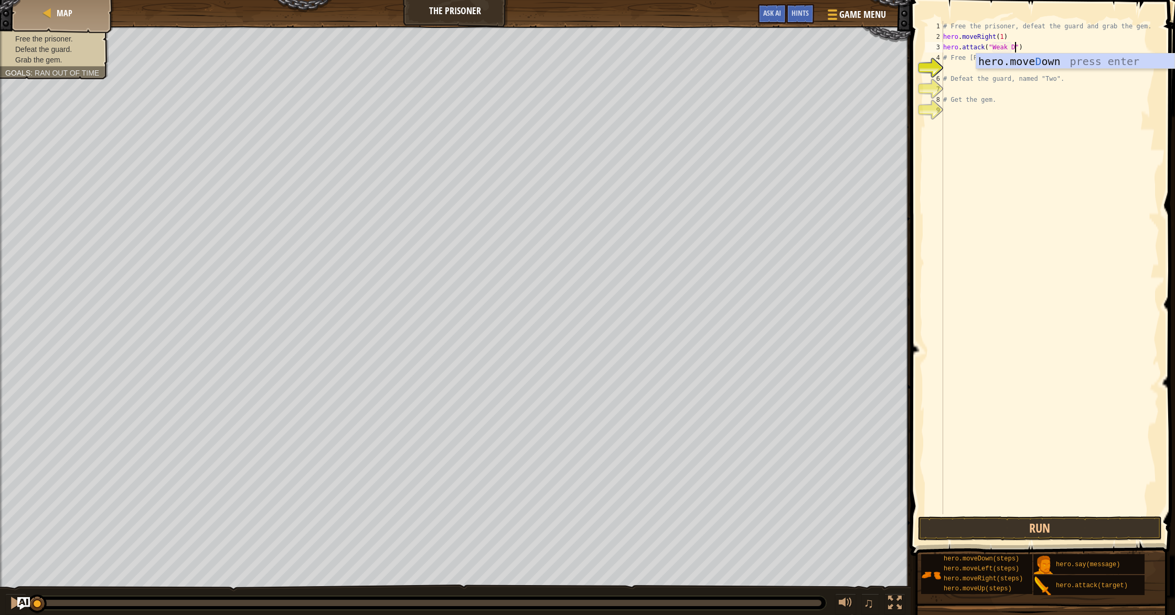
scroll to position [5, 6]
type textarea "hero.attack("Weak Door")"
click at [1057, 48] on div "# Free the prisoner, defeat the guard and grab the gem. hero . moveRight ( 1 ) …" at bounding box center [1050, 278] width 218 height 514
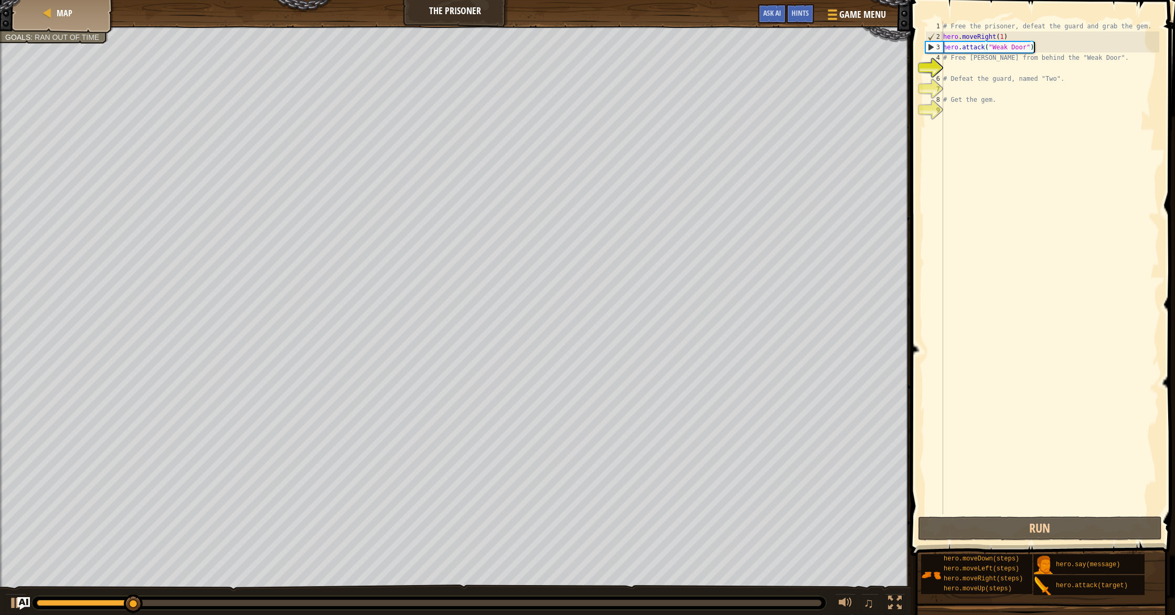
click at [1013, 69] on div "# Free the prisoner, defeat the guard and grab the gem. hero . moveRight ( 1 ) …" at bounding box center [1050, 278] width 218 height 514
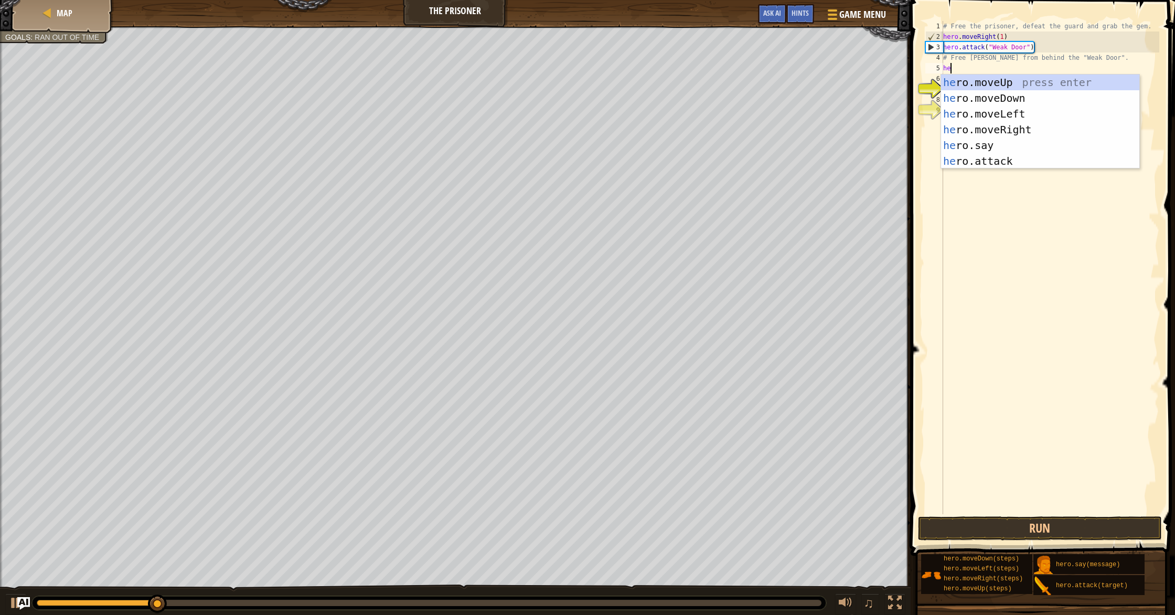
scroll to position [5, 1]
type textarea "hero"
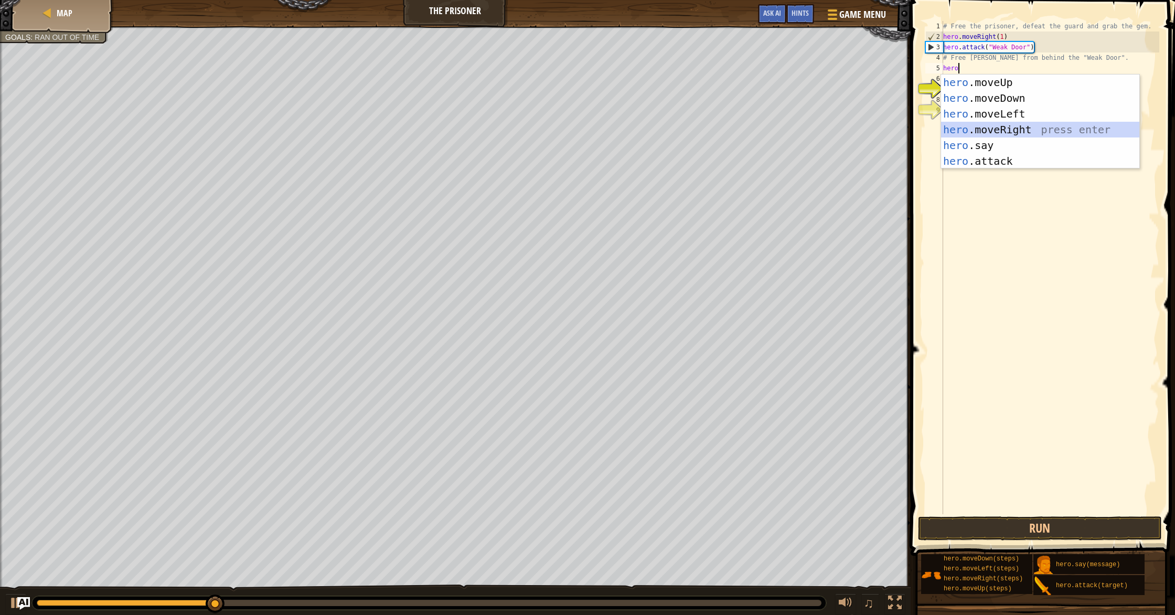
click at [997, 126] on div "hero .moveUp press enter hero .moveDown press enter hero .moveLeft press enter …" at bounding box center [1040, 137] width 198 height 126
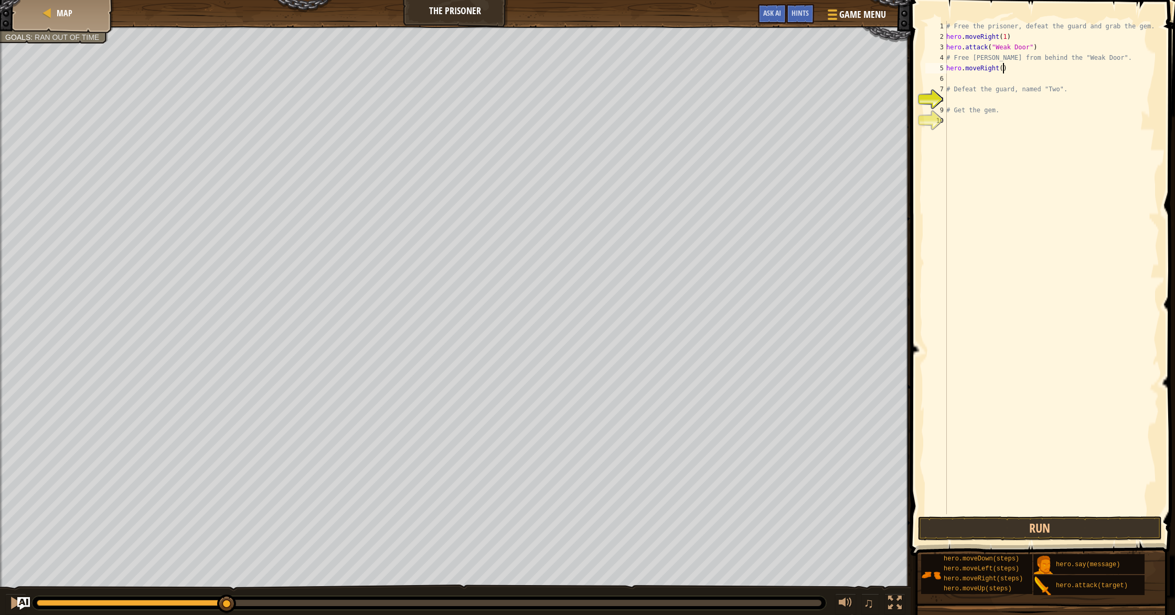
click at [1003, 68] on div "# Free the prisoner, defeat the guard and grab the gem. hero . moveRight ( 1 ) …" at bounding box center [1051, 278] width 215 height 514
type textarea "hero.moveRight(3)"
click at [997, 80] on div "# Free the prisoner, defeat the guard and grab the gem. hero . moveRight ( 1 ) …" at bounding box center [1051, 278] width 215 height 514
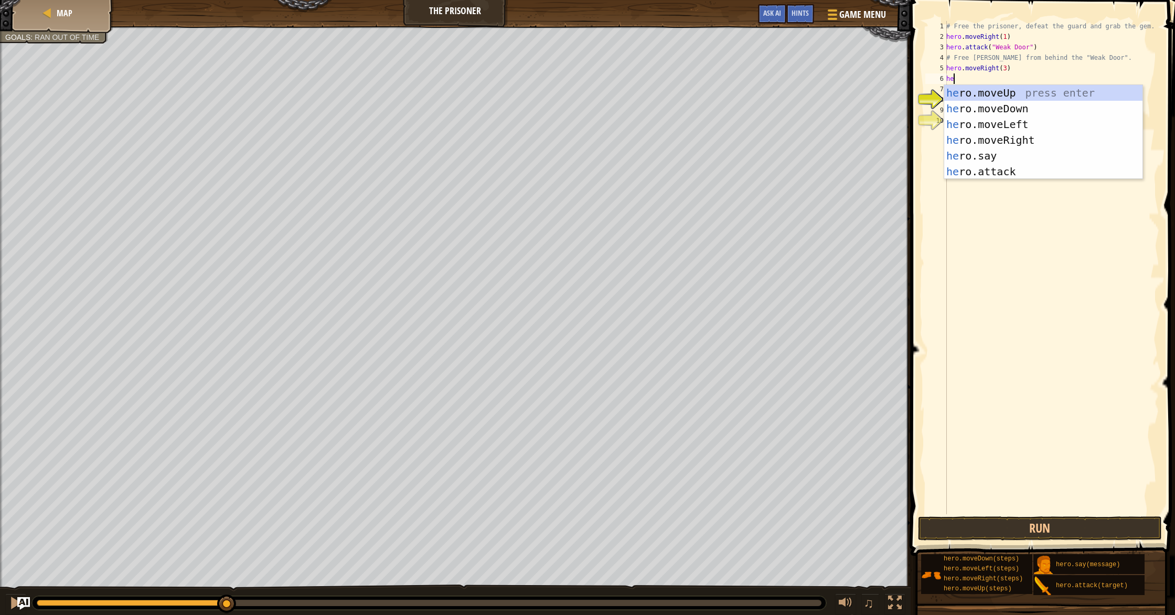
type textarea "hero"
click at [1007, 106] on div "hero .moveUp press enter hero .moveDown press enter hero .moveLeft press enter …" at bounding box center [1043, 148] width 198 height 126
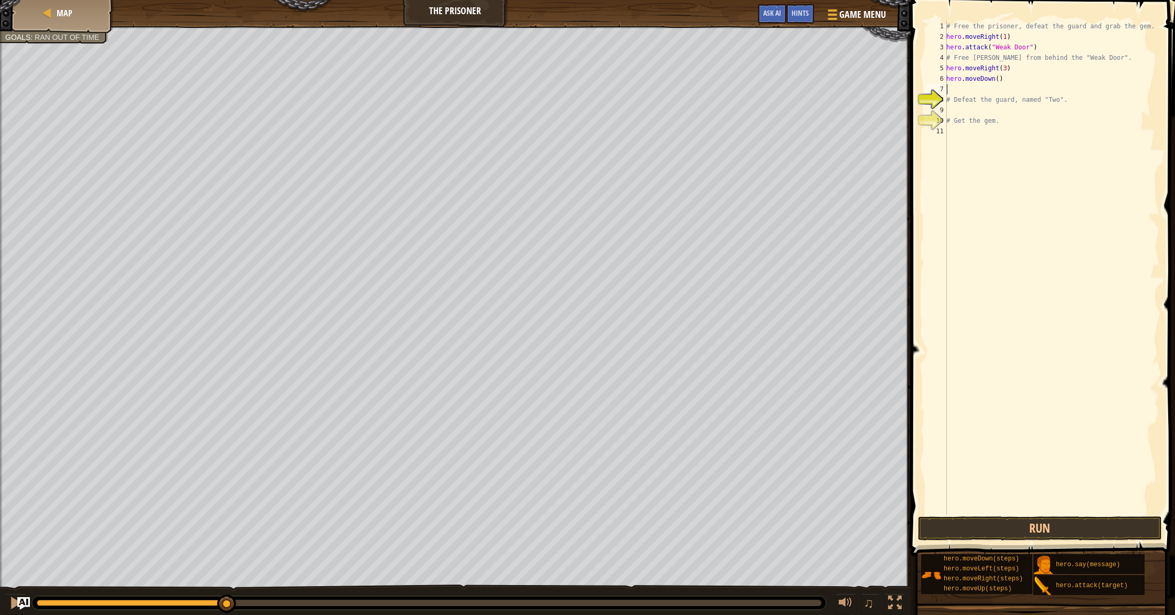
scroll to position [5, 0]
click at [1000, 82] on div "# Free the prisoner, defeat the guard and grab the gem. hero . moveRight ( 1 ) …" at bounding box center [1051, 278] width 215 height 514
type textarea "hero.moveDown(3)"
click at [985, 90] on div "# Free the prisoner, defeat the guard and grab the gem. hero . moveRight ( 1 ) …" at bounding box center [1051, 278] width 215 height 514
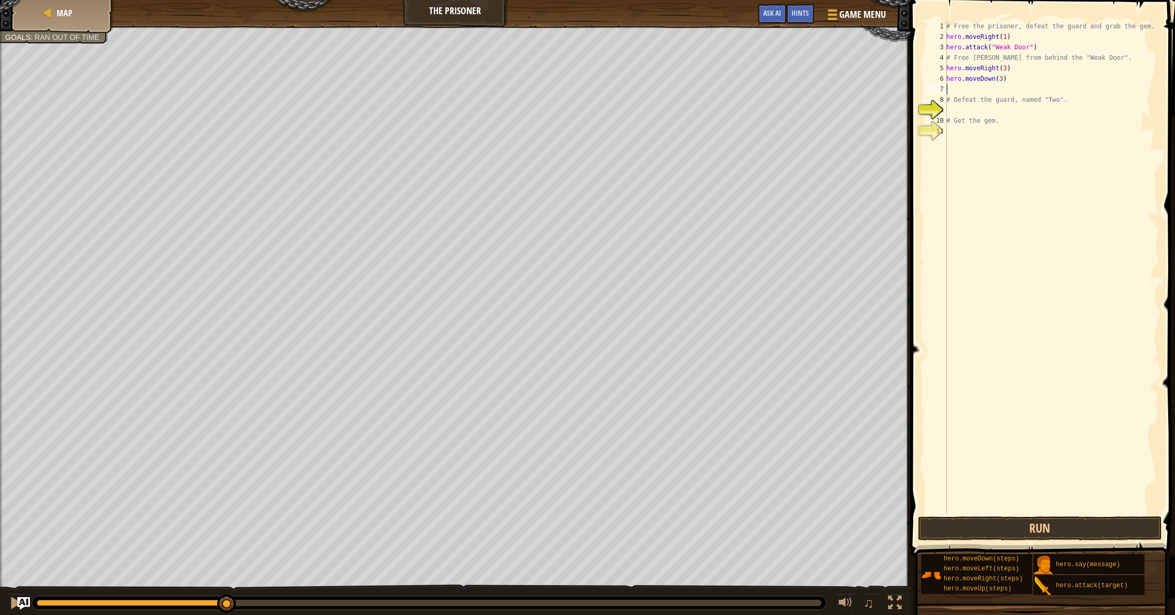
scroll to position [5, 0]
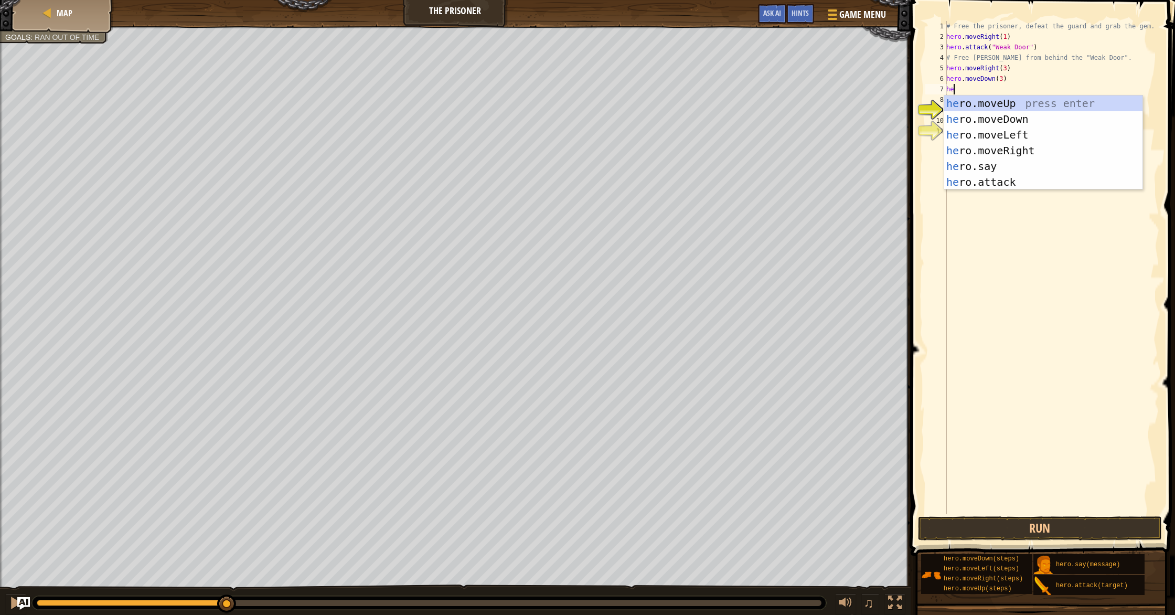
type textarea "h"
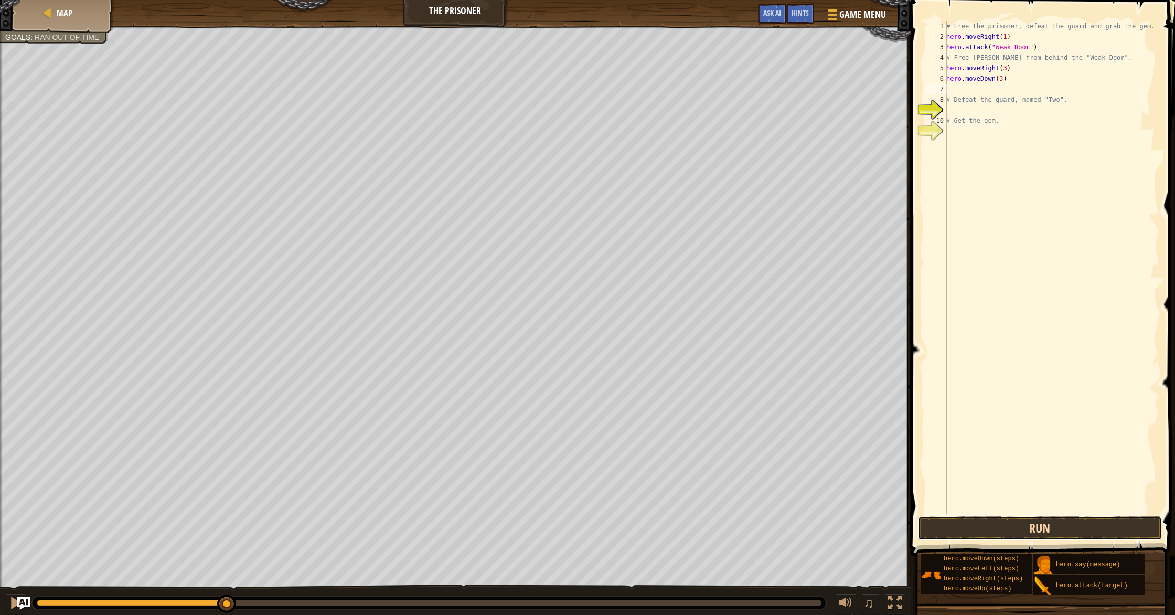
click at [1017, 531] on button "Run" at bounding box center [1040, 528] width 244 height 24
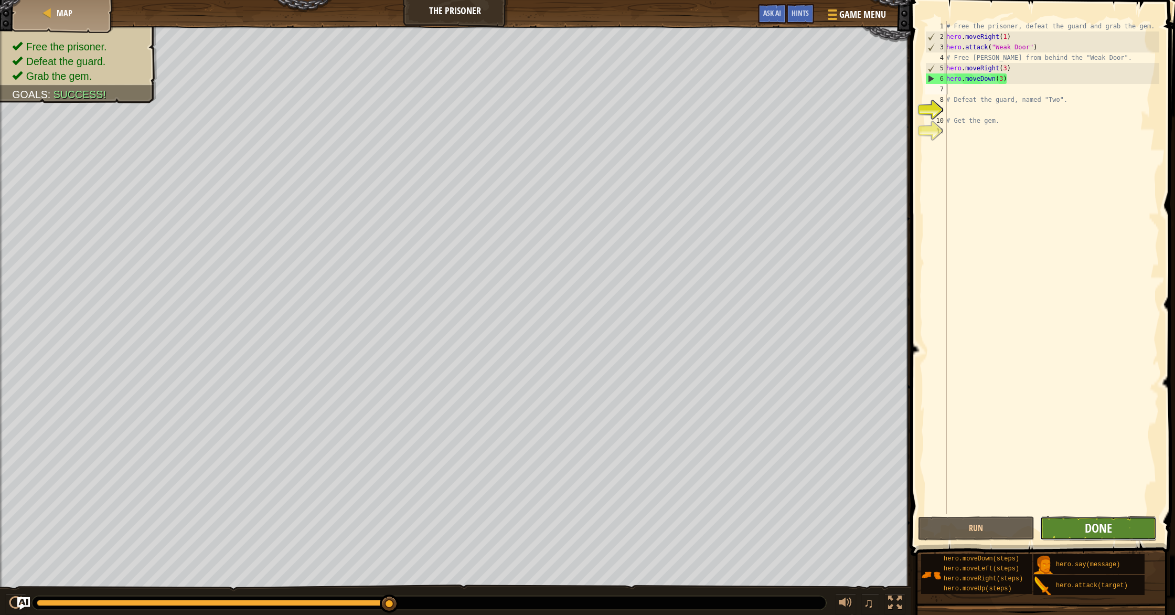
click at [1105, 531] on span "Done" at bounding box center [1097, 527] width 27 height 17
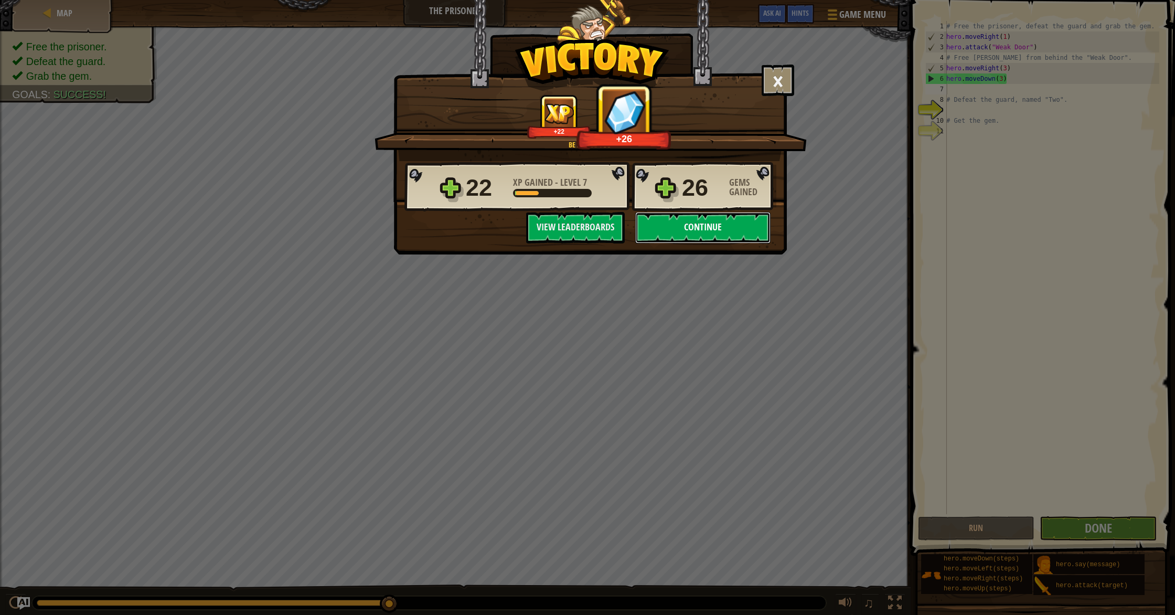
click at [717, 236] on button "Continue" at bounding box center [702, 227] width 135 height 31
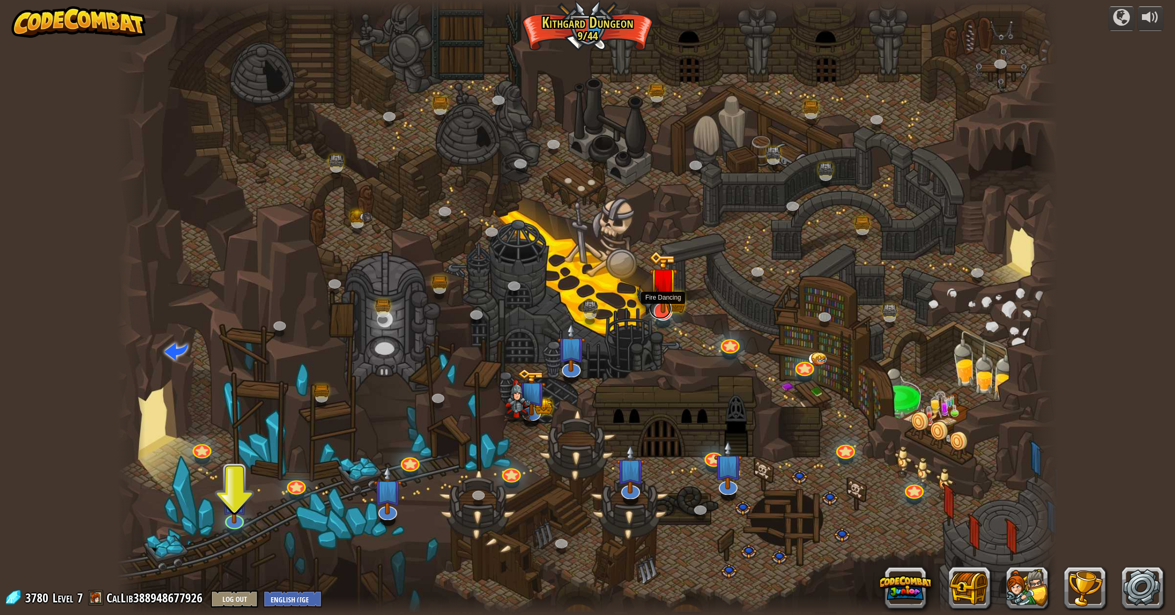
click at [664, 314] on link at bounding box center [660, 308] width 22 height 21
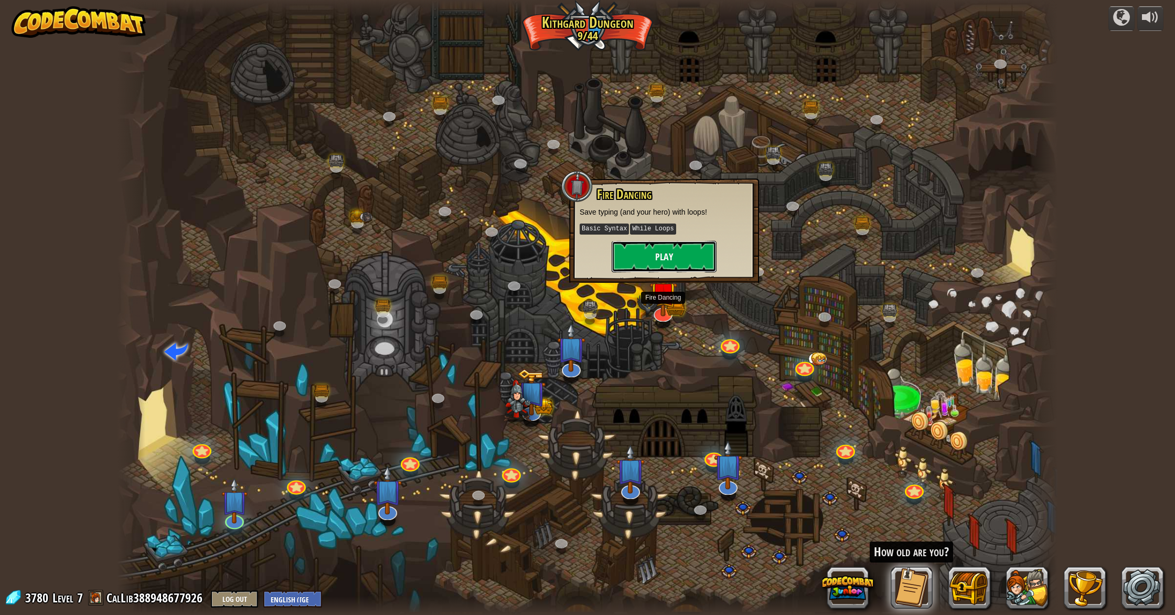
click at [684, 251] on button "Play" at bounding box center [663, 256] width 105 height 31
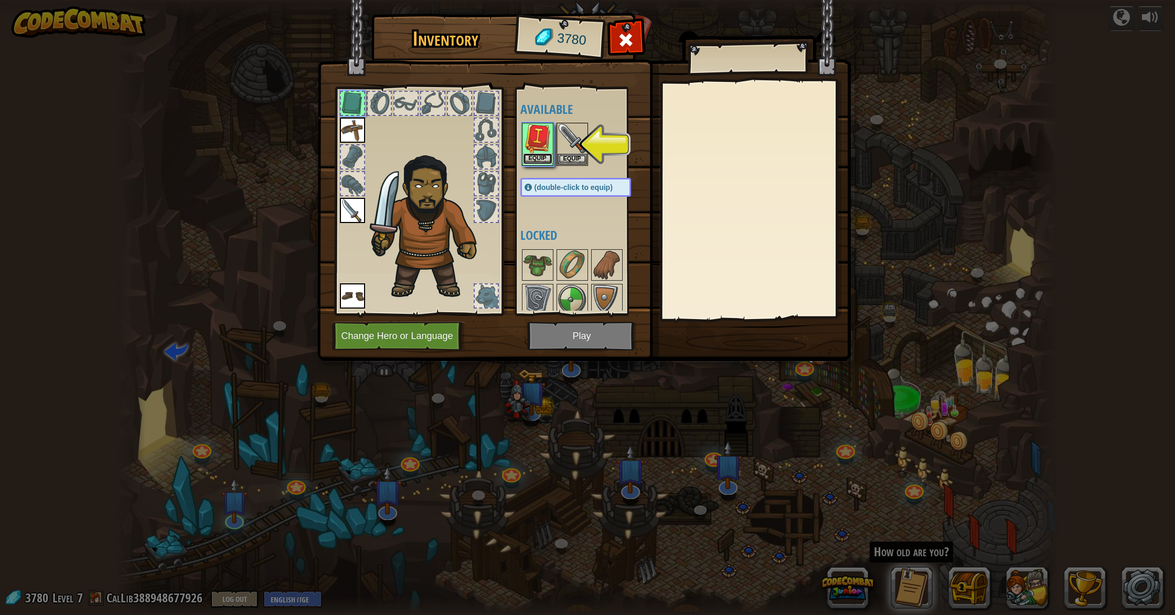
click at [537, 154] on button "Equip" at bounding box center [537, 158] width 29 height 11
click at [557, 154] on button "Equip" at bounding box center [571, 158] width 29 height 11
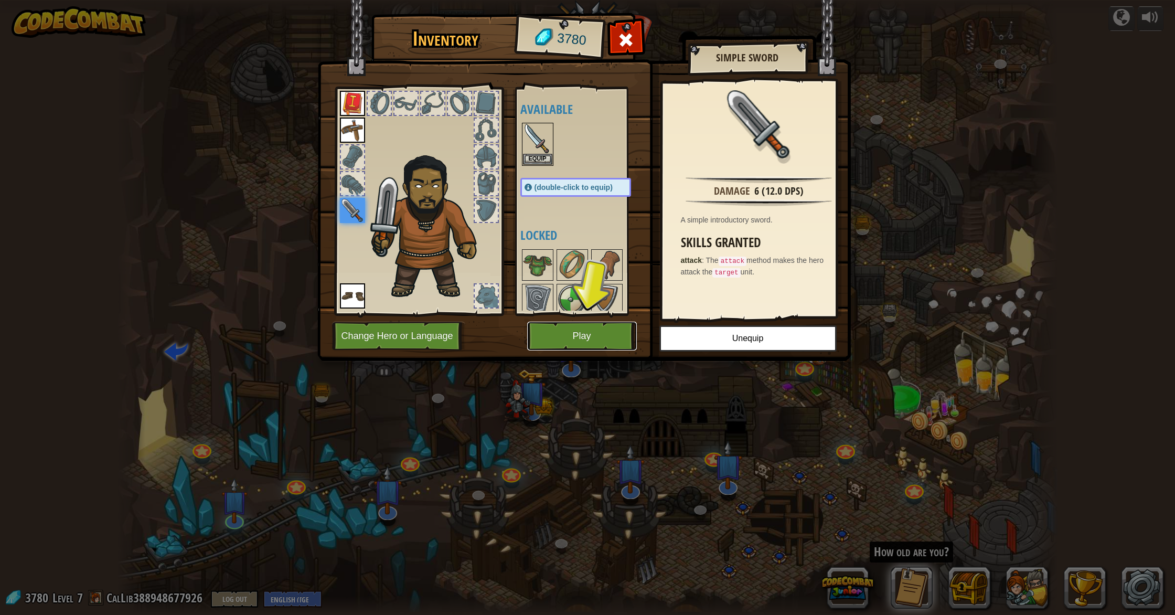
click at [572, 333] on button "Play" at bounding box center [582, 335] width 110 height 29
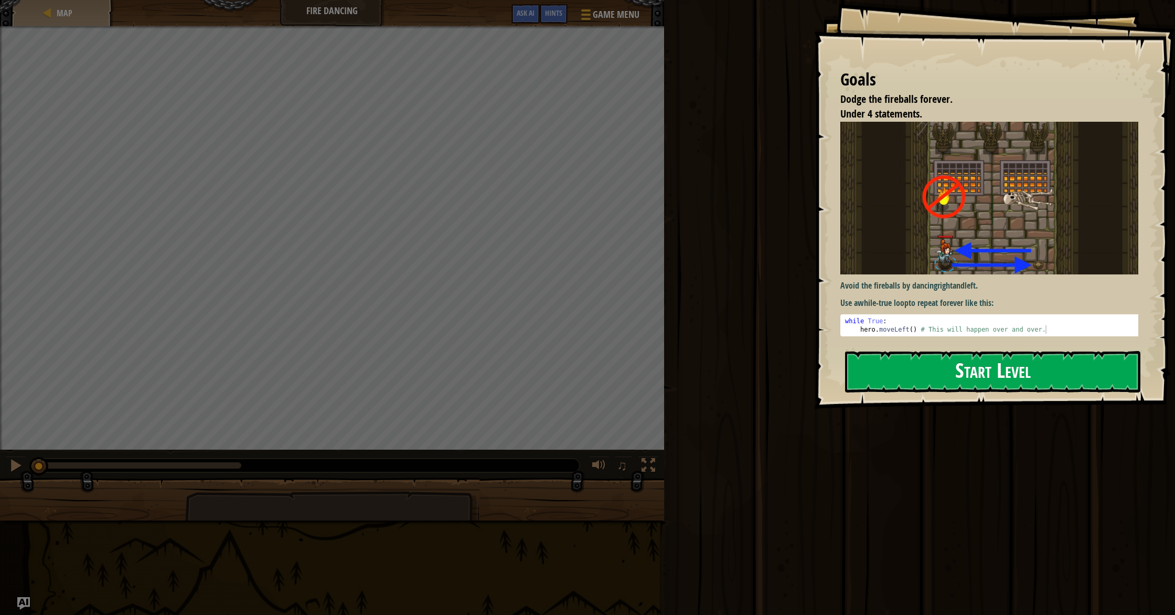
click at [892, 364] on button "Start Level" at bounding box center [992, 371] width 295 height 41
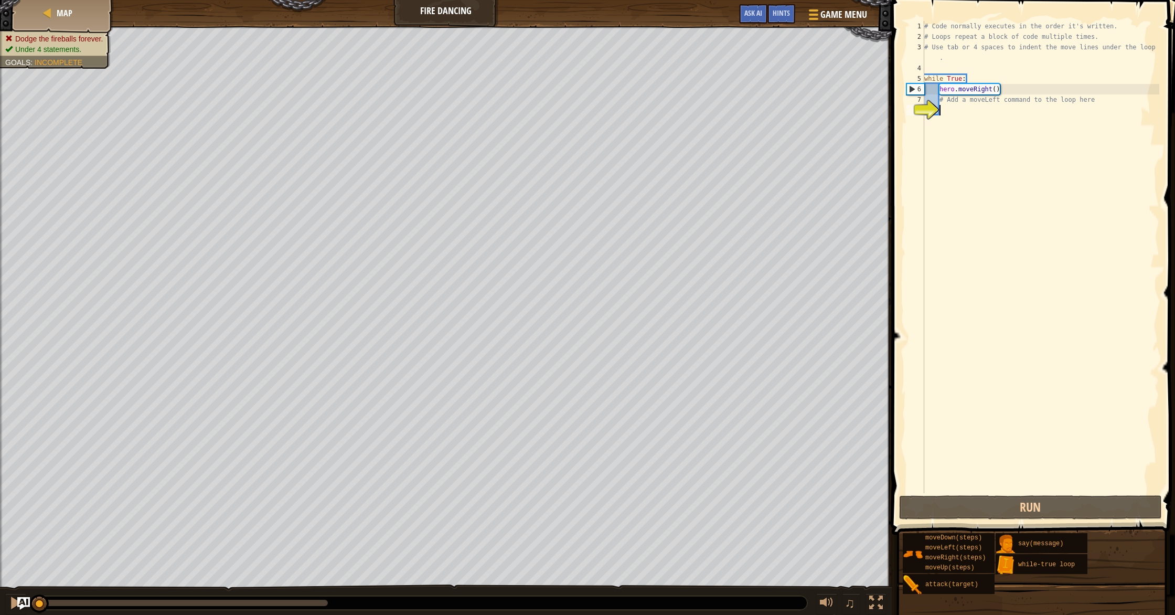
type textarea "h"
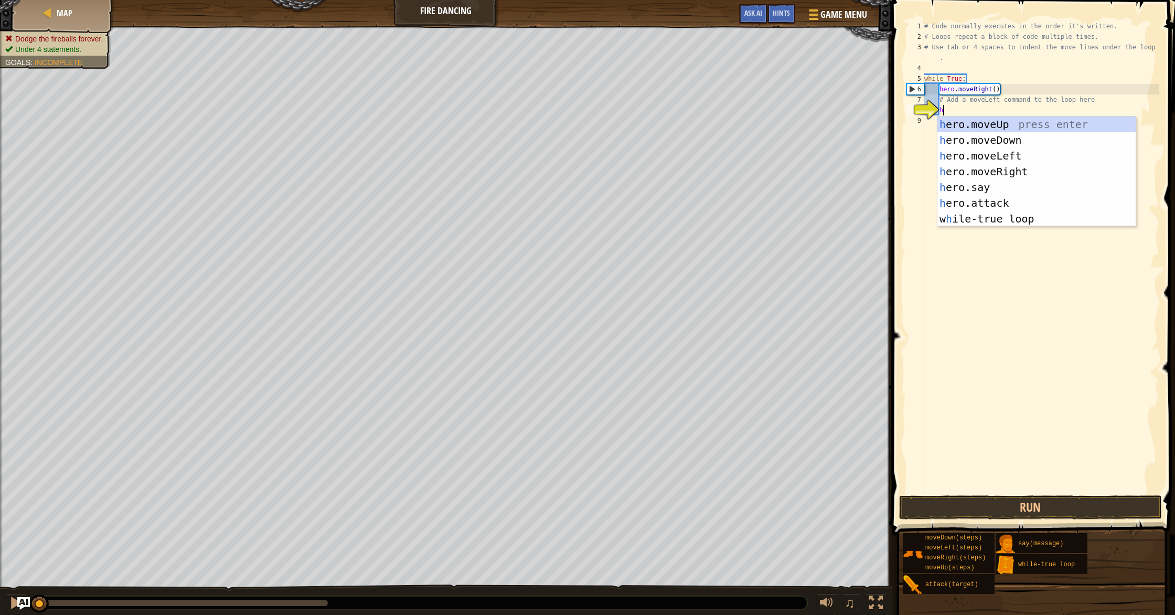
scroll to position [5, 1]
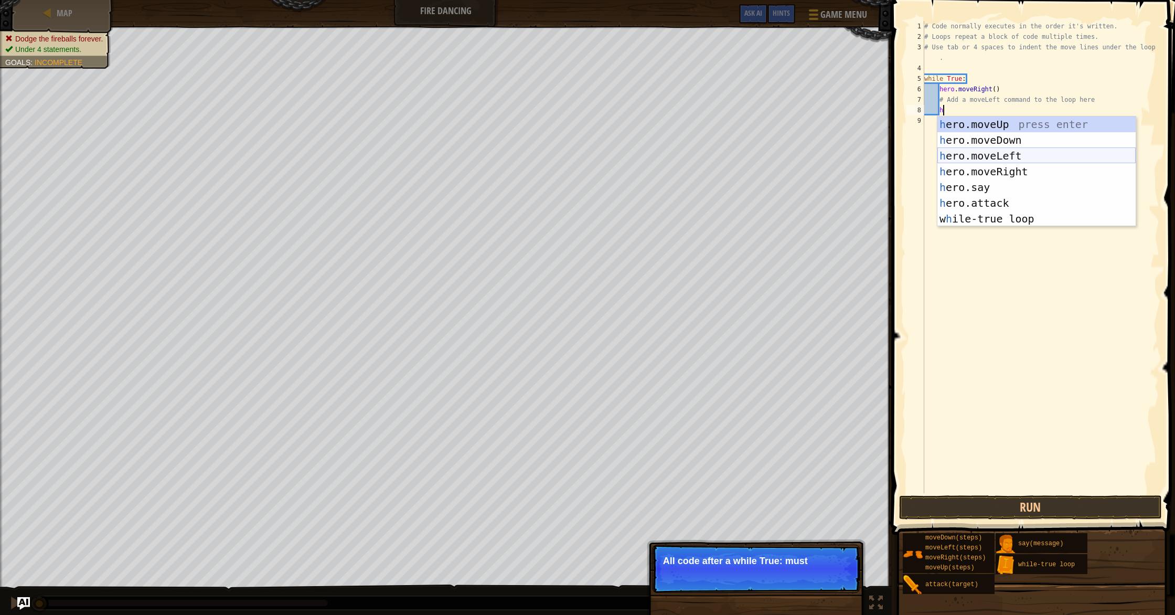
click at [993, 158] on div "h ero.moveUp press enter h ero.moveDown press enter h ero.moveLeft press enter …" at bounding box center [1036, 187] width 198 height 142
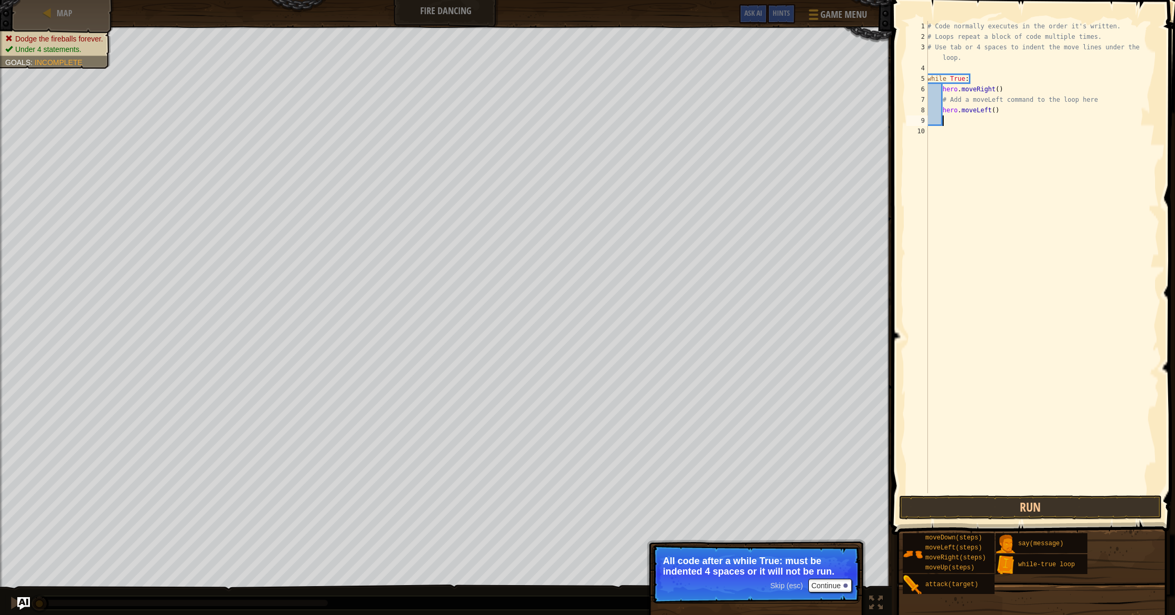
type textarea "h"
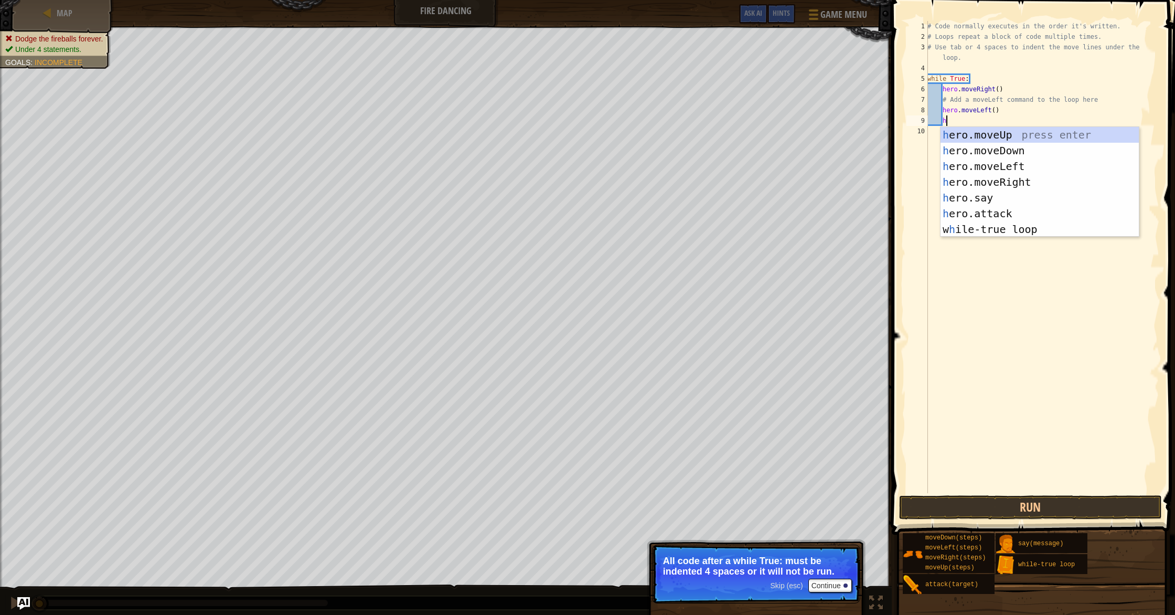
scroll to position [5, 1]
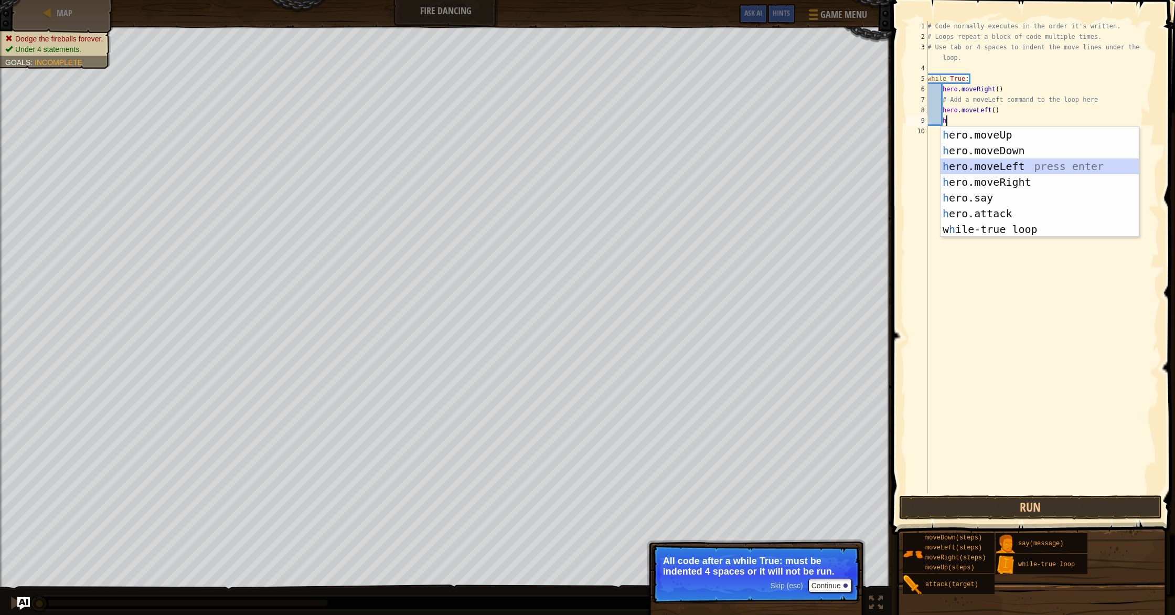
click at [1004, 168] on div "h ero.moveUp press enter h ero.moveDown press enter h ero.moveLeft press enter …" at bounding box center [1039, 198] width 198 height 142
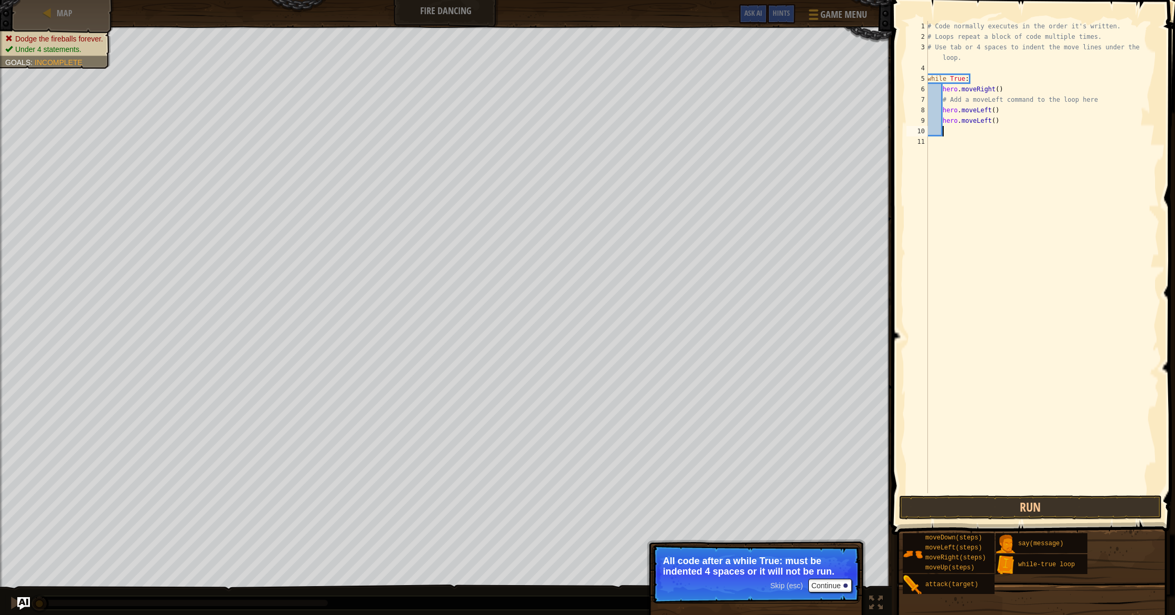
click at [995, 121] on div "# Code normally executes in the order it's written. # Loops repeat a block of c…" at bounding box center [1042, 267] width 234 height 493
click at [998, 93] on div "# Code normally executes in the order it's written. # Loops repeat a block of c…" at bounding box center [1042, 267] width 234 height 493
click at [1000, 110] on div "# Code normally executes in the order it's written. # Loops repeat a block of c…" at bounding box center [1042, 267] width 234 height 493
type textarea "h"
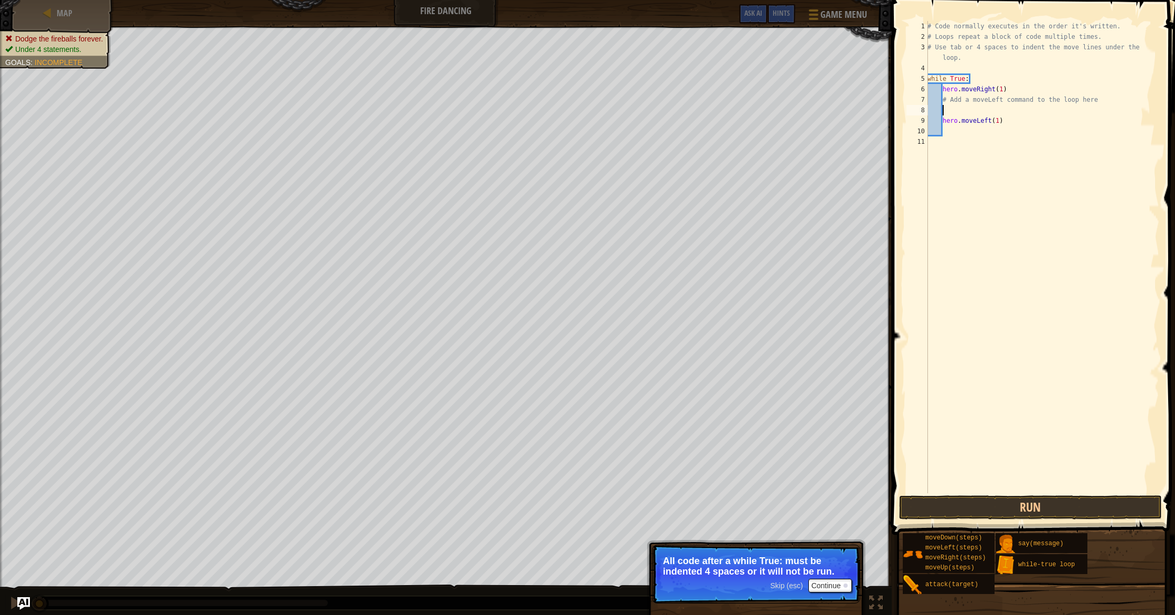
scroll to position [5, 1]
click at [957, 129] on div "# Code normally executes in the order it's written. # Loops repeat a block of c…" at bounding box center [1042, 267] width 234 height 493
type textarea "h"
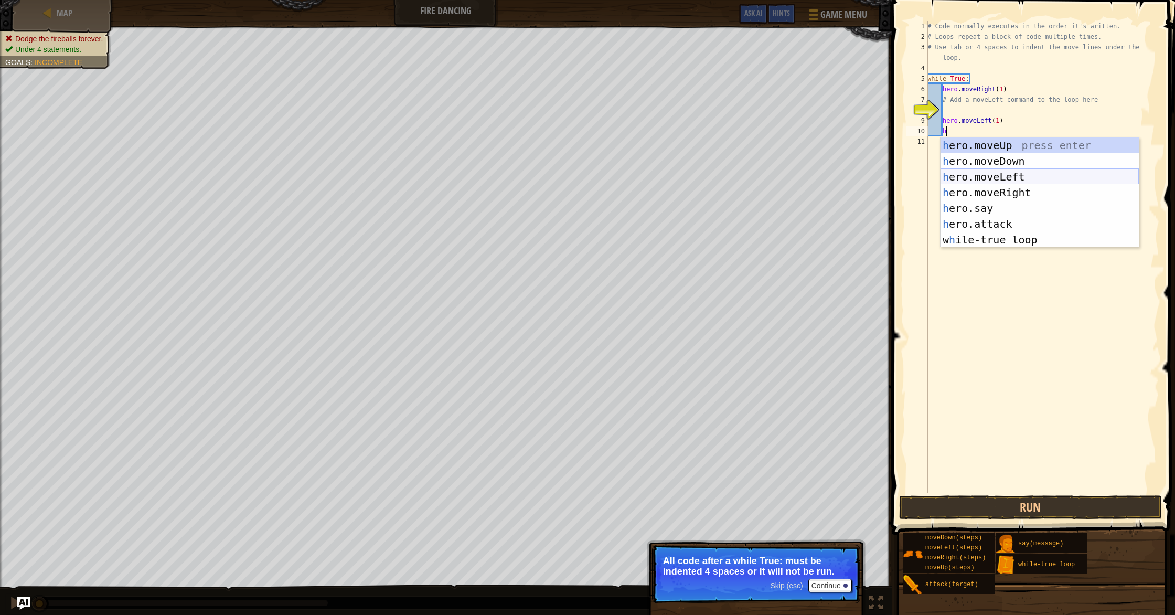
click at [977, 175] on div "h ero.moveUp press enter h ero.moveDown press enter h ero.moveLeft press enter …" at bounding box center [1039, 208] width 198 height 142
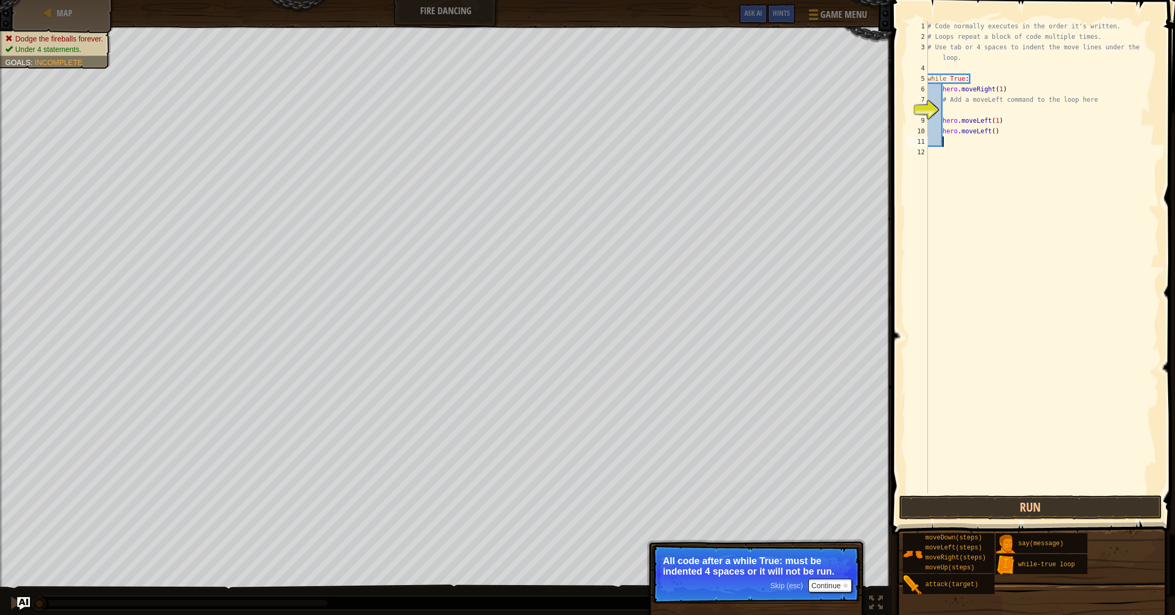
scroll to position [5, 1]
click at [1002, 132] on div "# Code normally executes in the order it's written. # Loops repeat a block of c…" at bounding box center [1042, 267] width 234 height 493
type textarea "h"
click at [1009, 123] on div "# Code normally executes in the order it's written. # Loops repeat a block of c…" at bounding box center [1042, 267] width 234 height 493
type textarea "hero.moveLeft(1)"
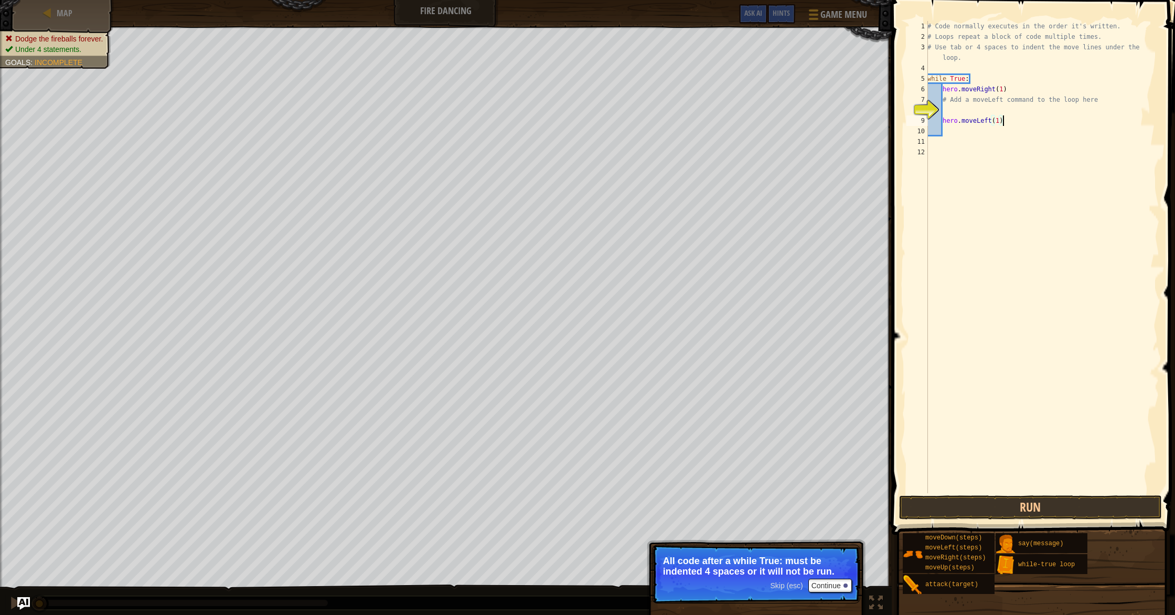
click at [994, 134] on div "# Code normally executes in the order it's written. # Loops repeat a block of c…" at bounding box center [1042, 267] width 234 height 493
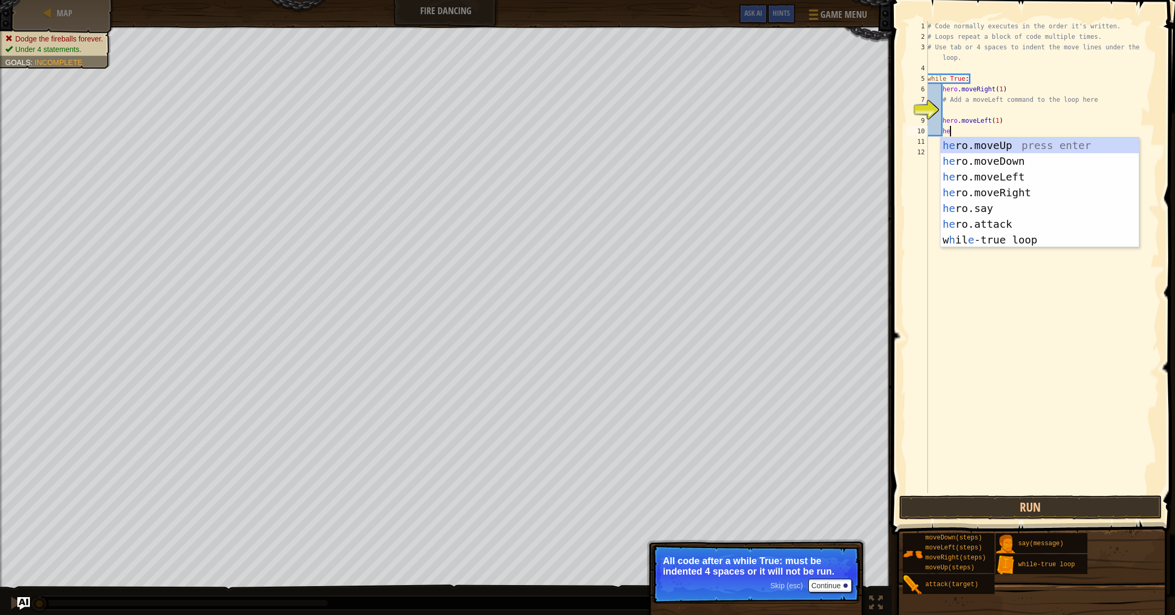
type textarea "hero"
click at [1009, 178] on div "hero .moveUp press enter hero .moveDown press enter hero .moveLeft press enter …" at bounding box center [1039, 208] width 198 height 142
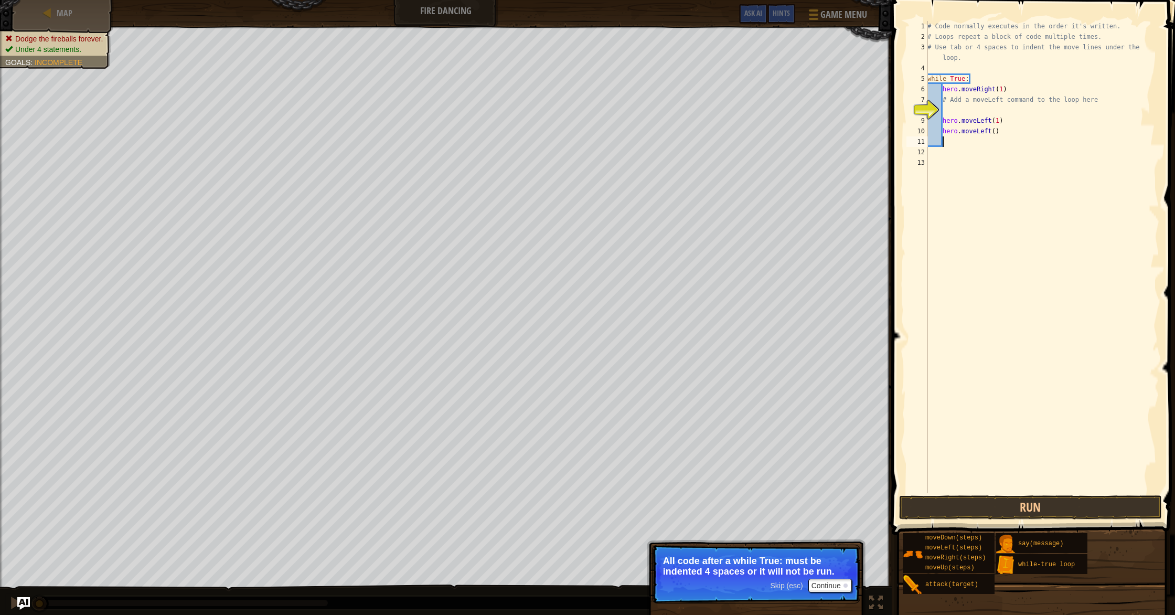
click at [997, 132] on div "# Code normally executes in the order it's written. # Loops repeat a block of c…" at bounding box center [1042, 267] width 234 height 493
click at [1010, 128] on div "# Code normally executes in the order it's written. # Loops repeat a block of c…" at bounding box center [1042, 267] width 234 height 493
click at [1014, 121] on div "# Code normally executes in the order it's written. # Loops repeat a block of c…" at bounding box center [1042, 267] width 234 height 493
type textarea "h"
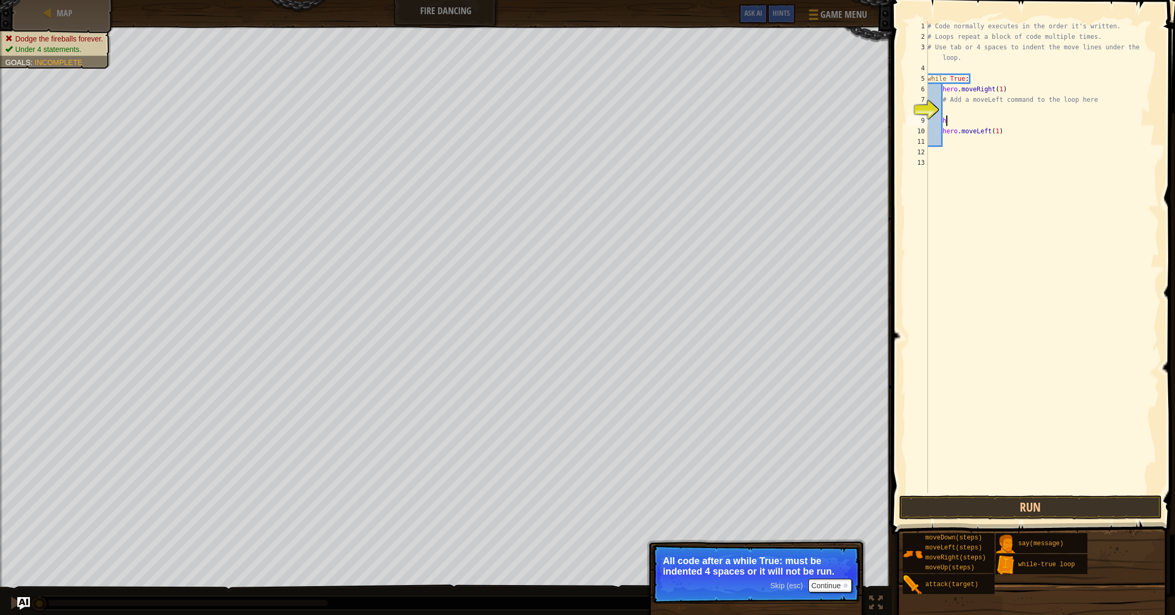
scroll to position [5, 1]
click at [953, 138] on div "# Code normally executes in the order it's written. # Loops repeat a block of c…" at bounding box center [1042, 267] width 234 height 493
click at [980, 79] on div "# Code normally executes in the order it's written. # Loops repeat a block of c…" at bounding box center [1042, 267] width 234 height 493
type textarea "while True:"
click at [972, 311] on div "# Code normally executes in the order it's written. # Loops repeat a block of c…" at bounding box center [1042, 267] width 234 height 493
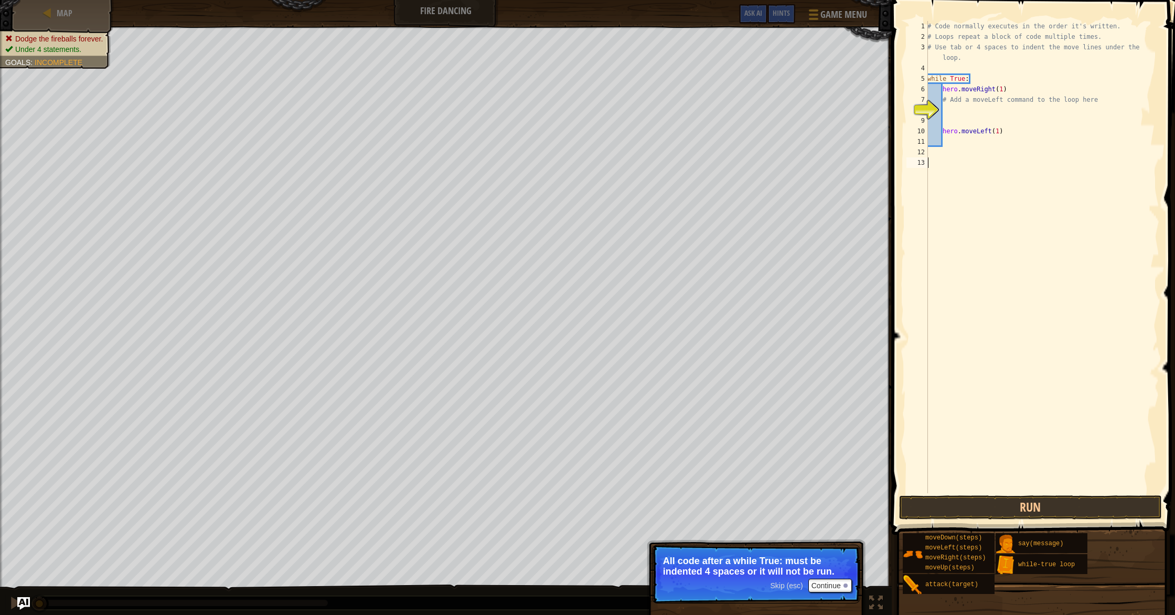
scroll to position [5, 0]
click at [825, 587] on button "Continue" at bounding box center [830, 585] width 44 height 14
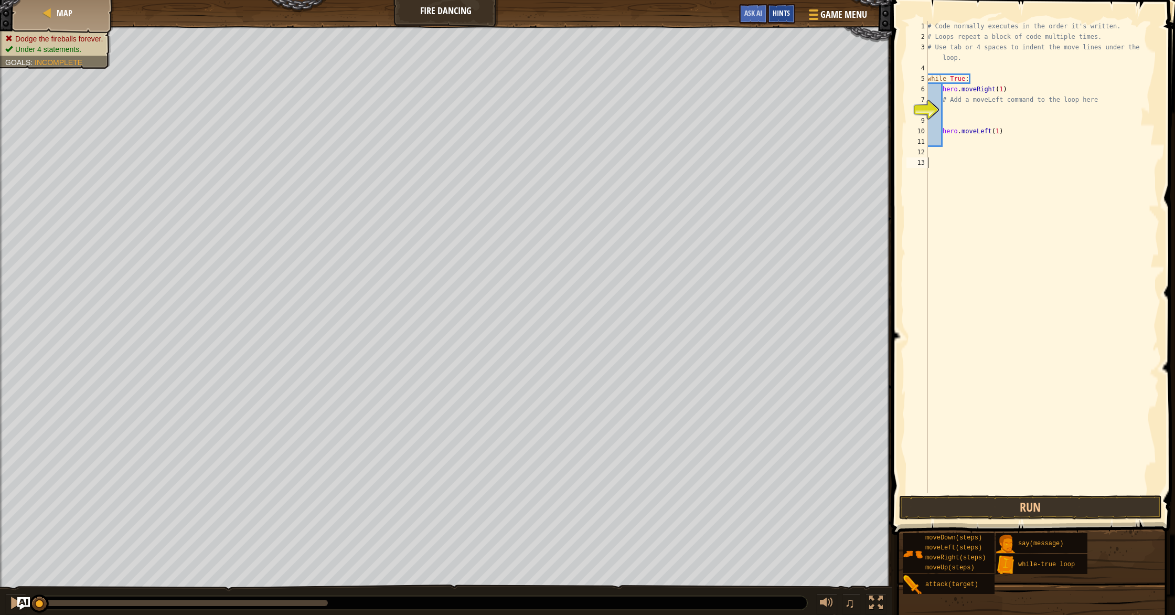
click at [784, 20] on div "Hints" at bounding box center [781, 13] width 28 height 19
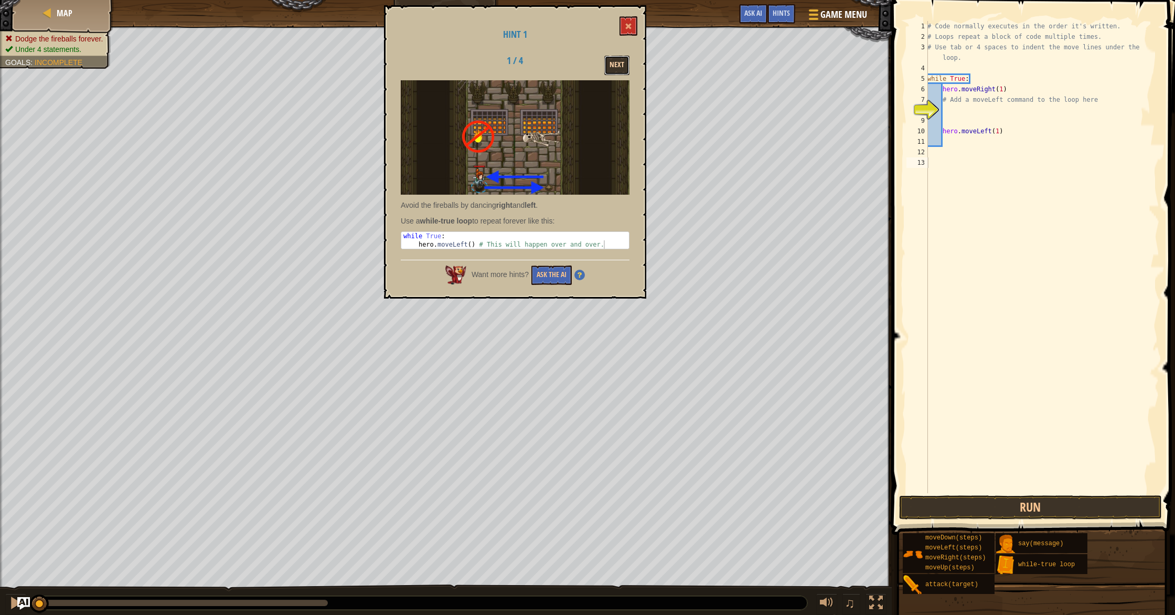
click at [620, 70] on button "Next" at bounding box center [616, 65] width 25 height 19
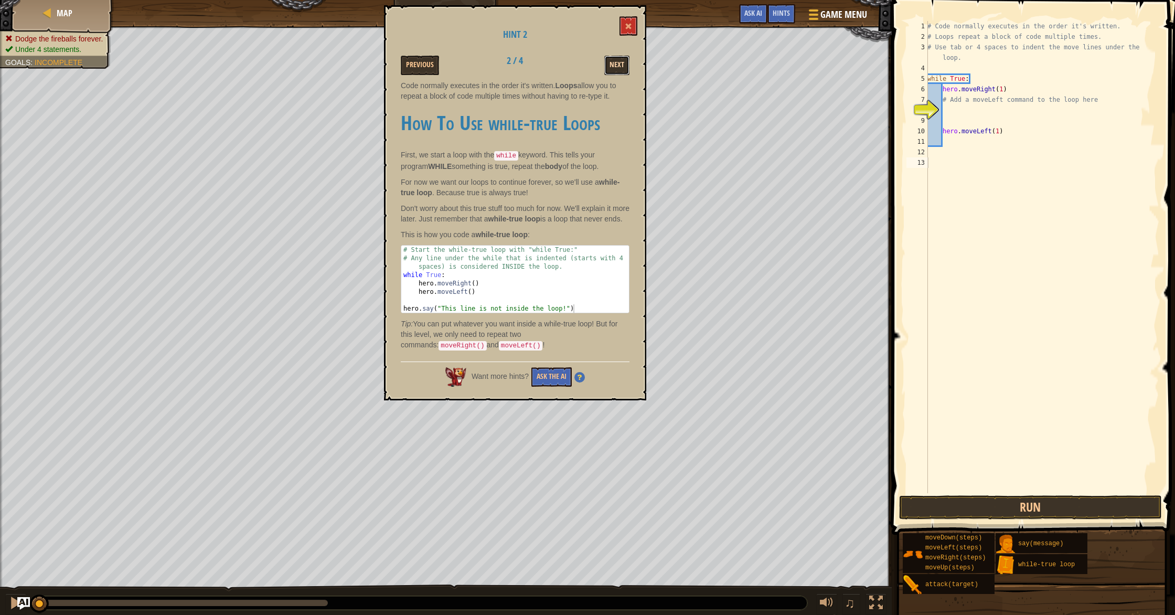
click at [623, 63] on button "Next" at bounding box center [616, 65] width 25 height 19
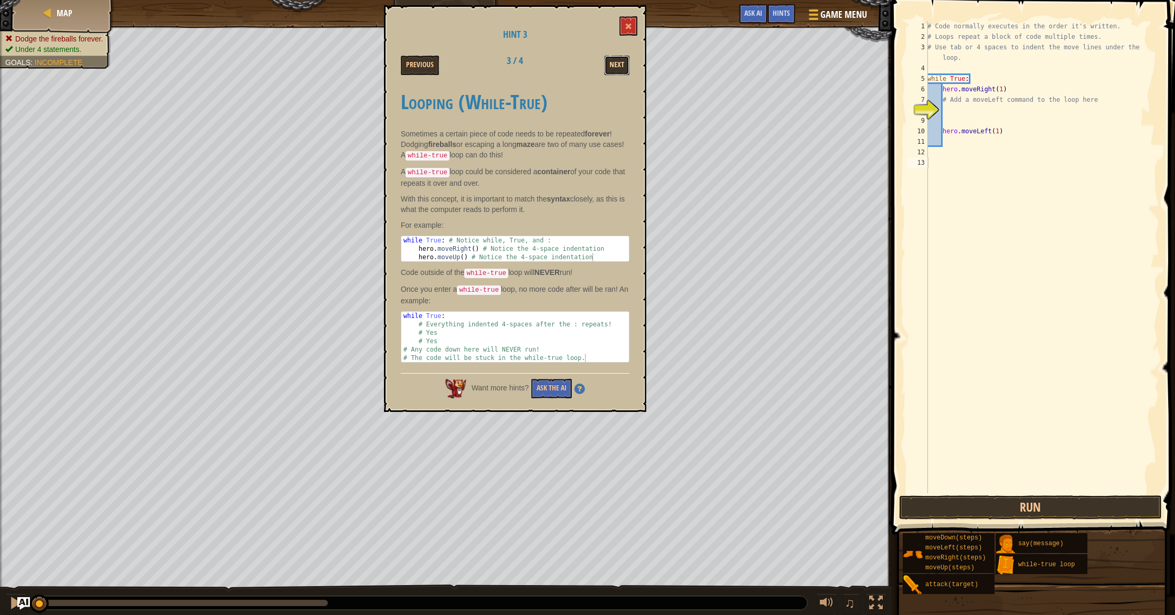
click at [611, 67] on button "Next" at bounding box center [616, 65] width 25 height 19
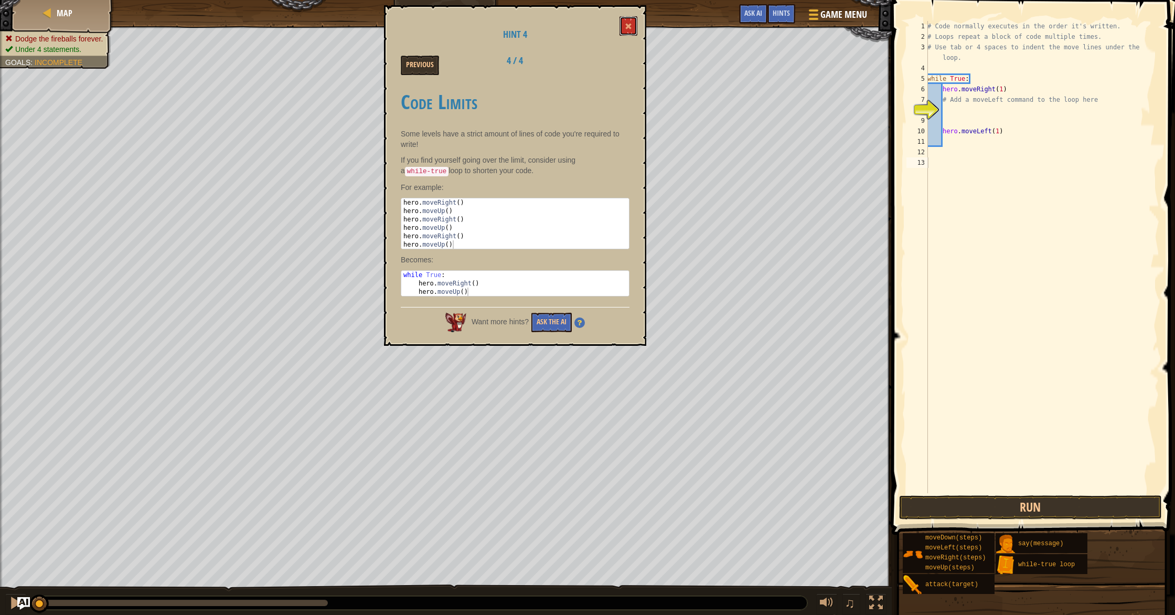
click at [627, 28] on span at bounding box center [628, 26] width 7 height 7
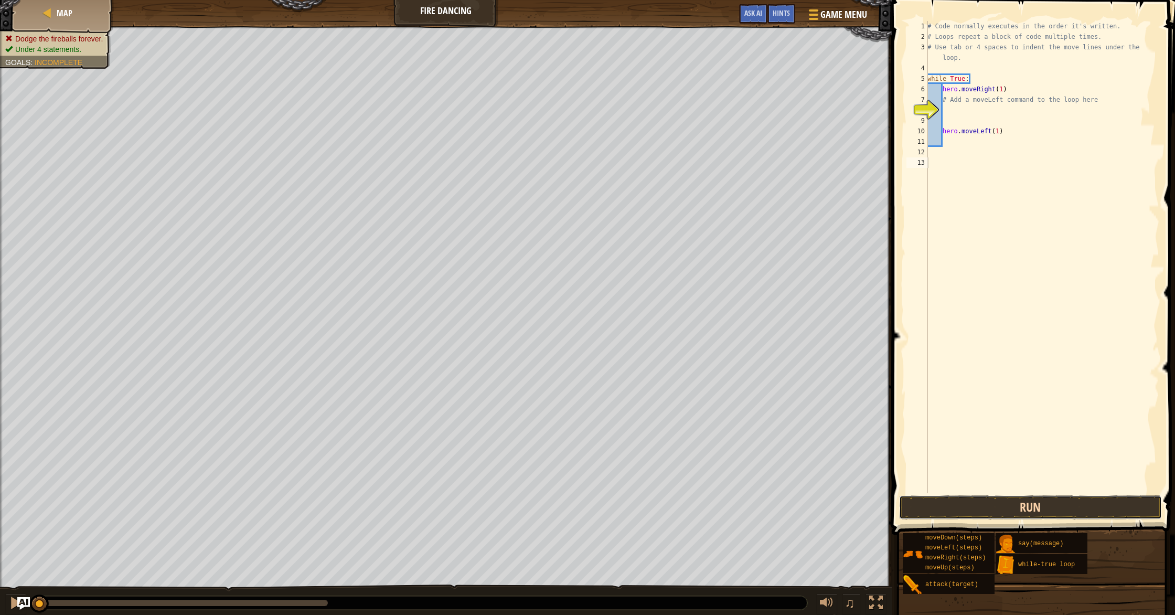
click at [974, 504] on button "Run" at bounding box center [1030, 507] width 263 height 24
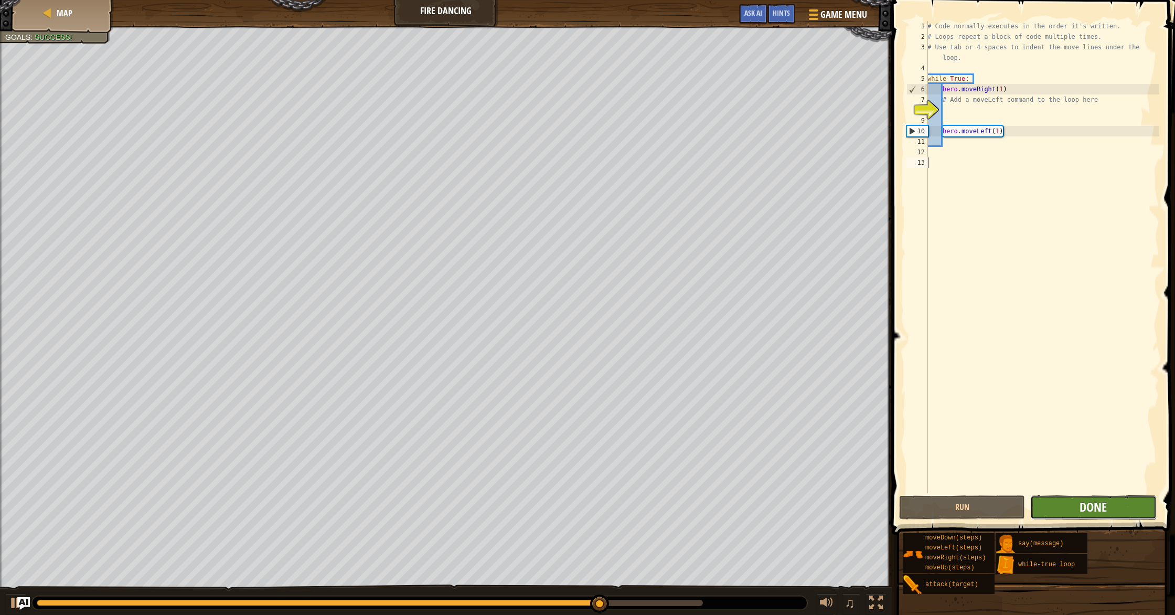
click at [1085, 510] on span "Done" at bounding box center [1092, 506] width 27 height 17
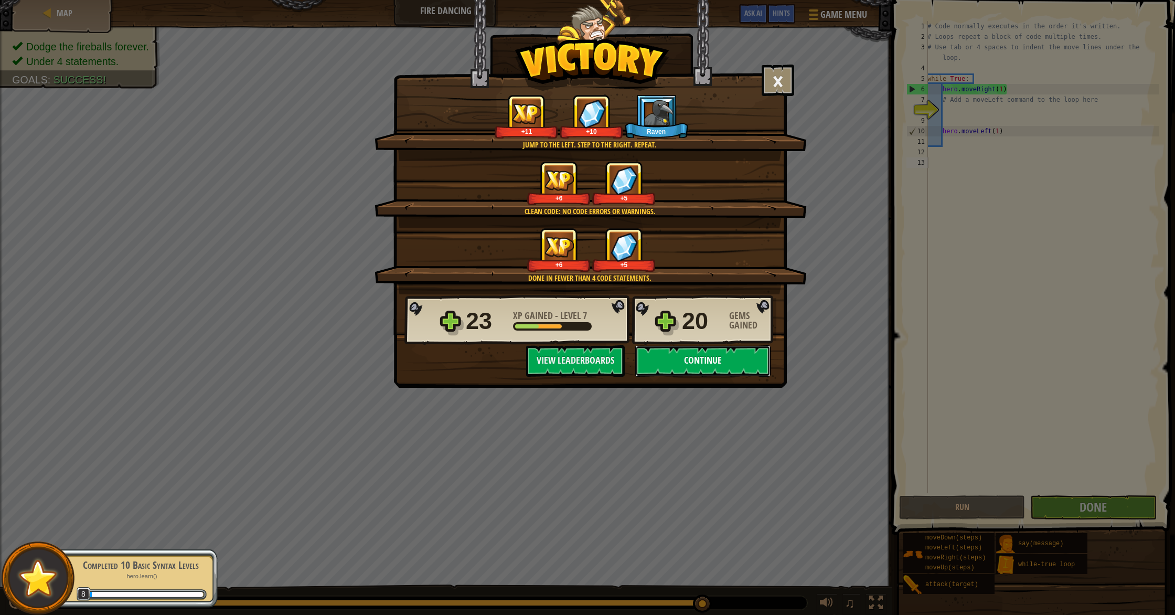
click at [736, 364] on button "Continue" at bounding box center [702, 360] width 135 height 31
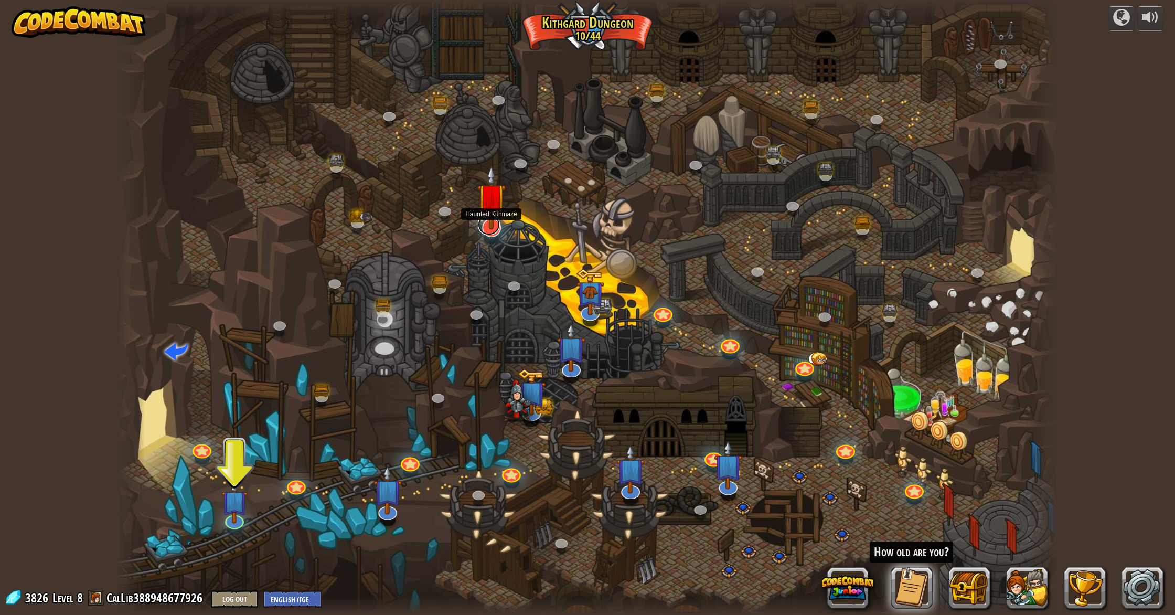
click at [493, 232] on link at bounding box center [489, 224] width 22 height 21
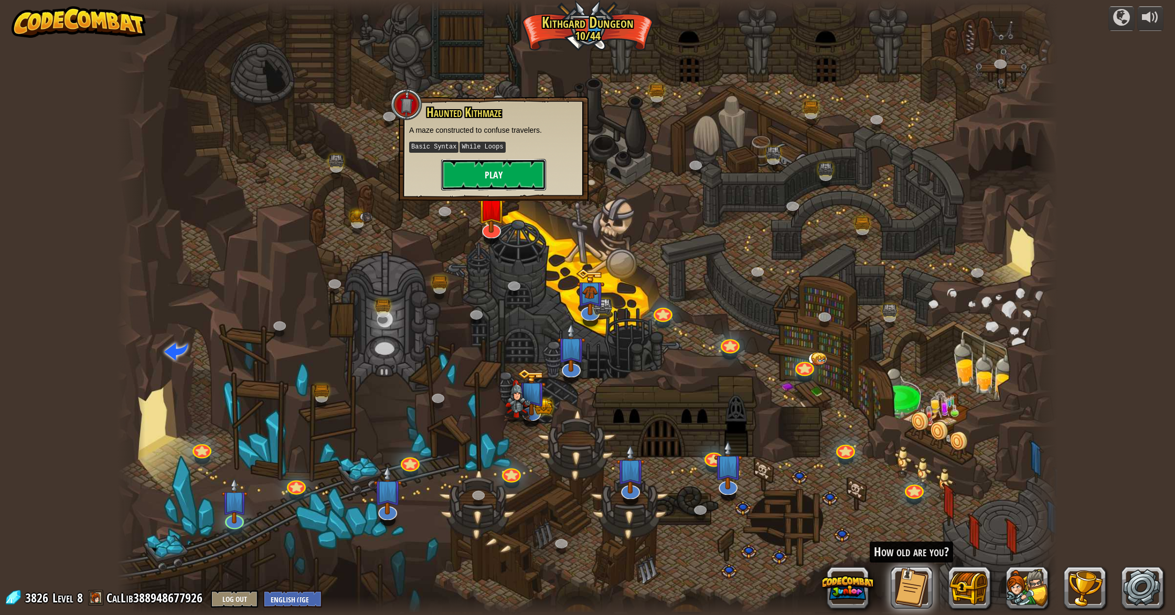
click at [505, 181] on button "Play" at bounding box center [493, 174] width 105 height 31
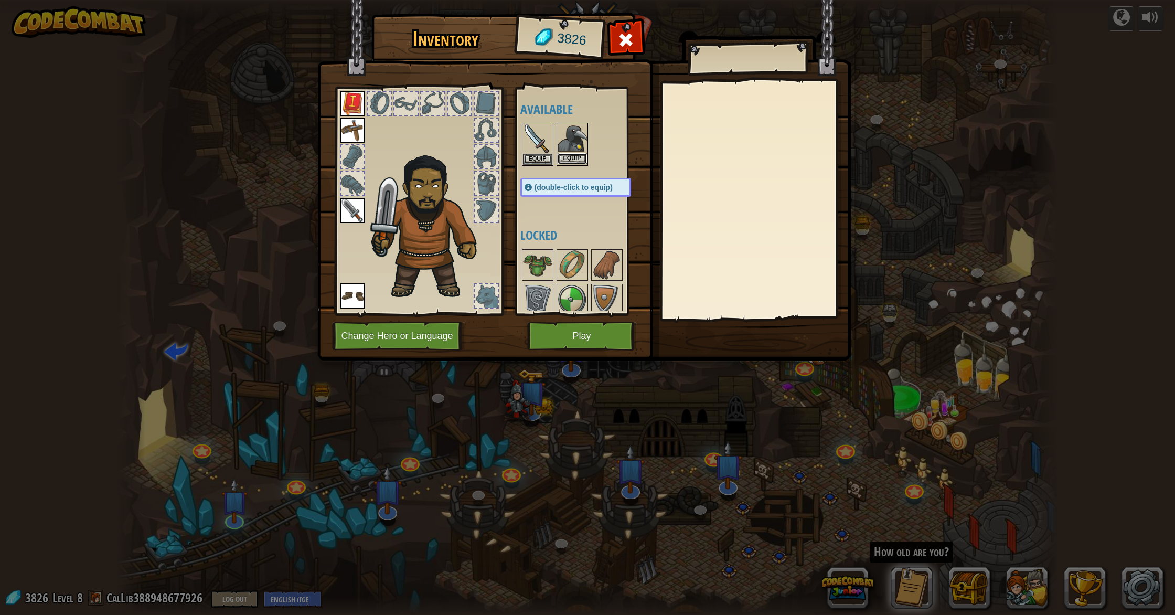
click at [577, 157] on button "Equip" at bounding box center [571, 158] width 29 height 11
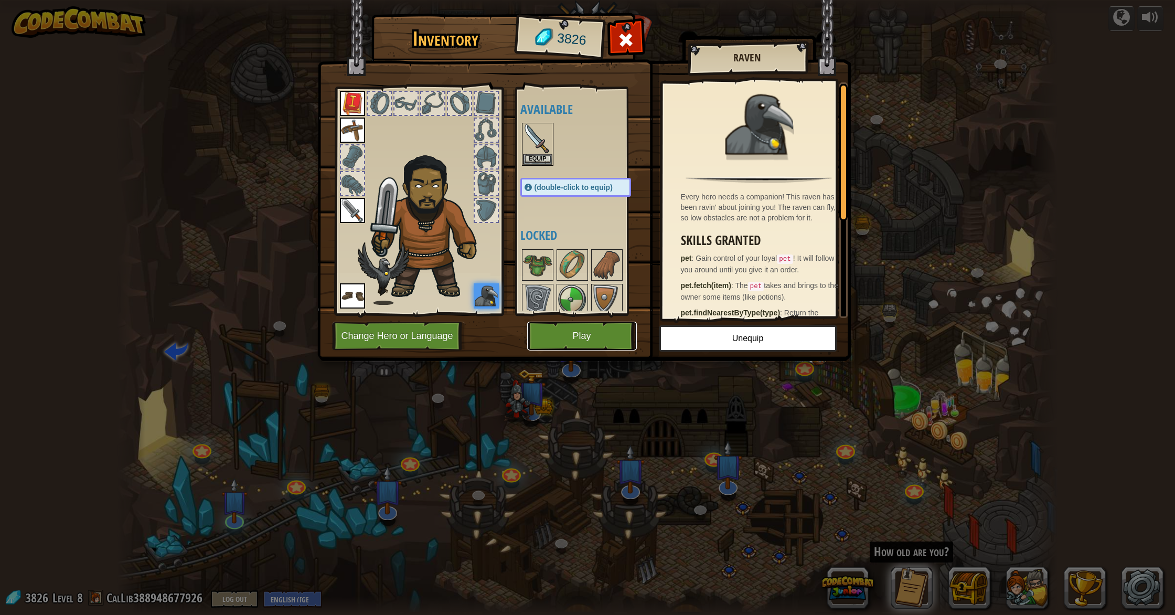
click at [575, 338] on button "Play" at bounding box center [582, 335] width 110 height 29
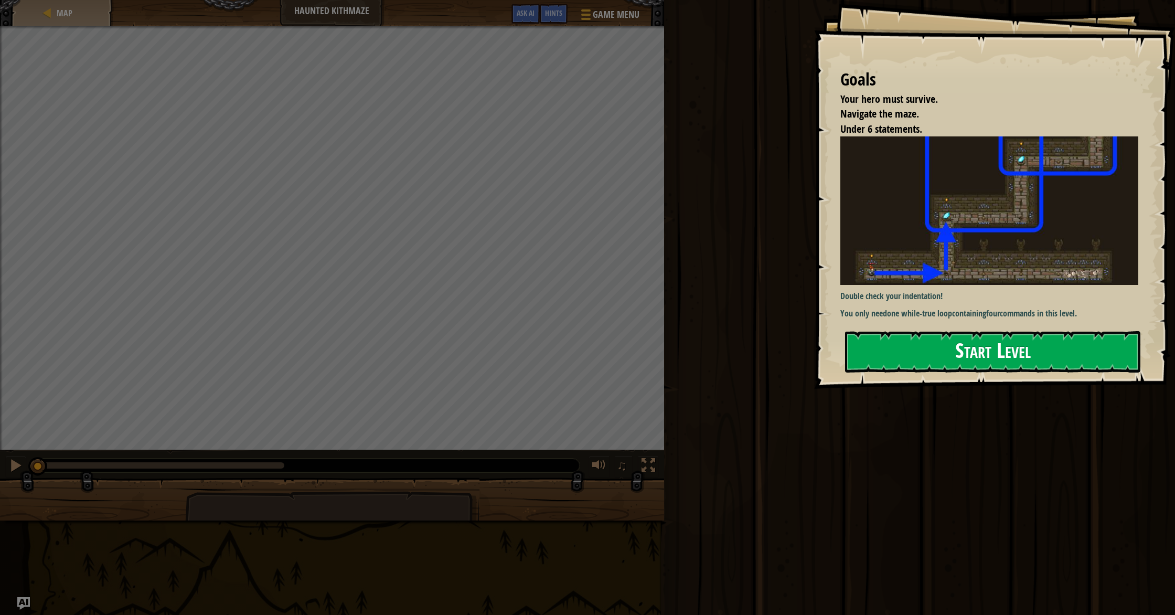
click at [909, 361] on button "Start Level" at bounding box center [992, 351] width 295 height 41
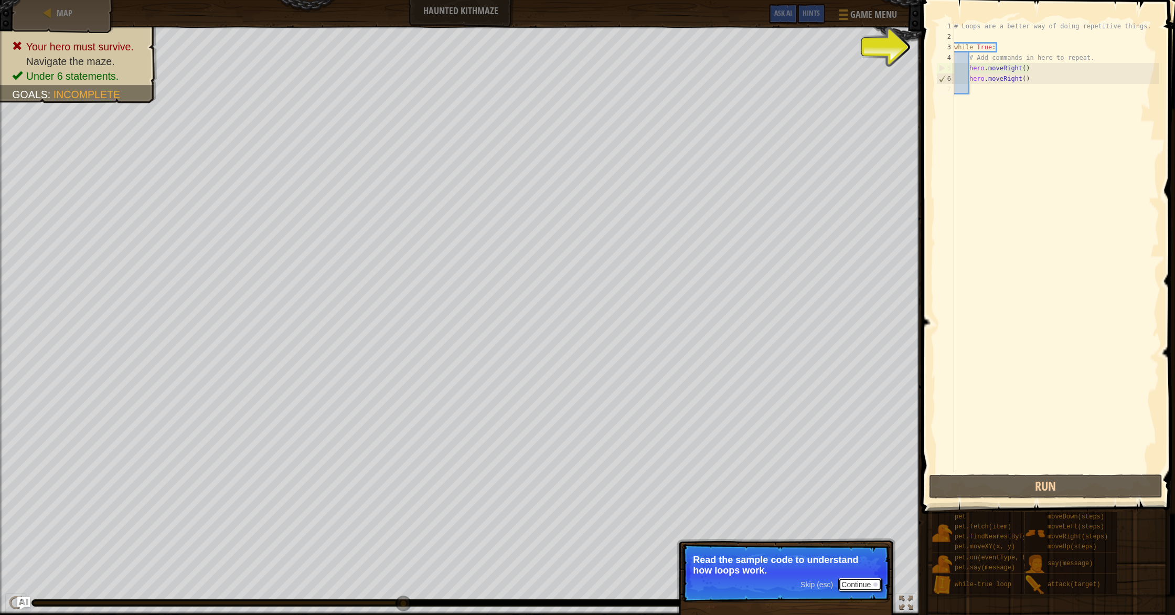
click at [869, 584] on button "Continue" at bounding box center [860, 584] width 44 height 14
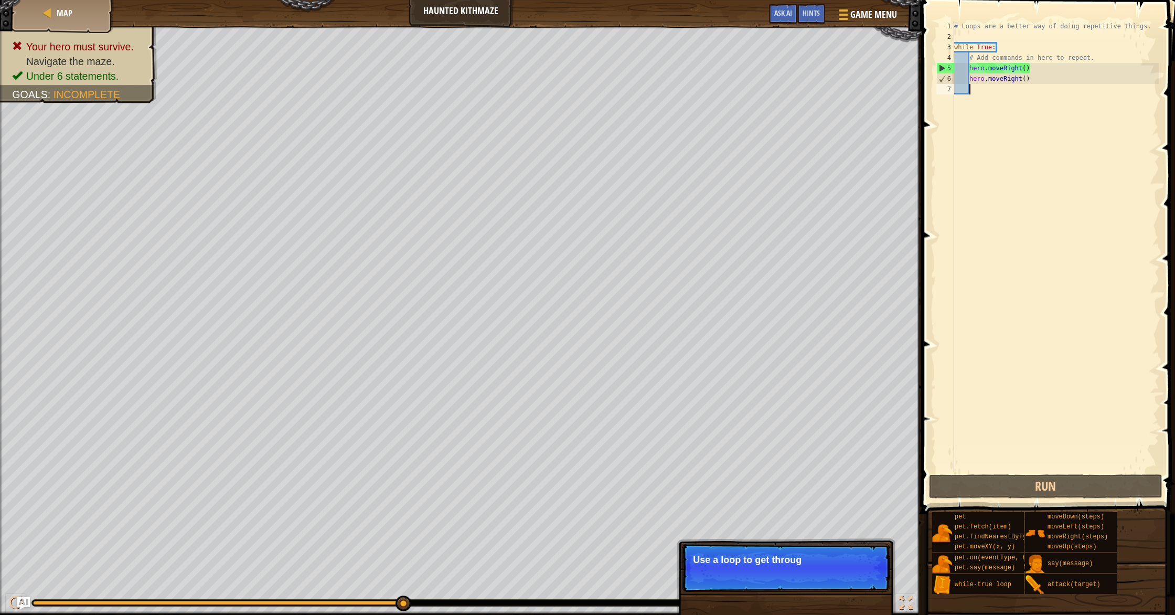
click at [869, 580] on p "Skip (esc) Continue Use a loop to get throug" at bounding box center [786, 567] width 208 height 48
click at [872, 575] on button "Continue" at bounding box center [860, 574] width 44 height 14
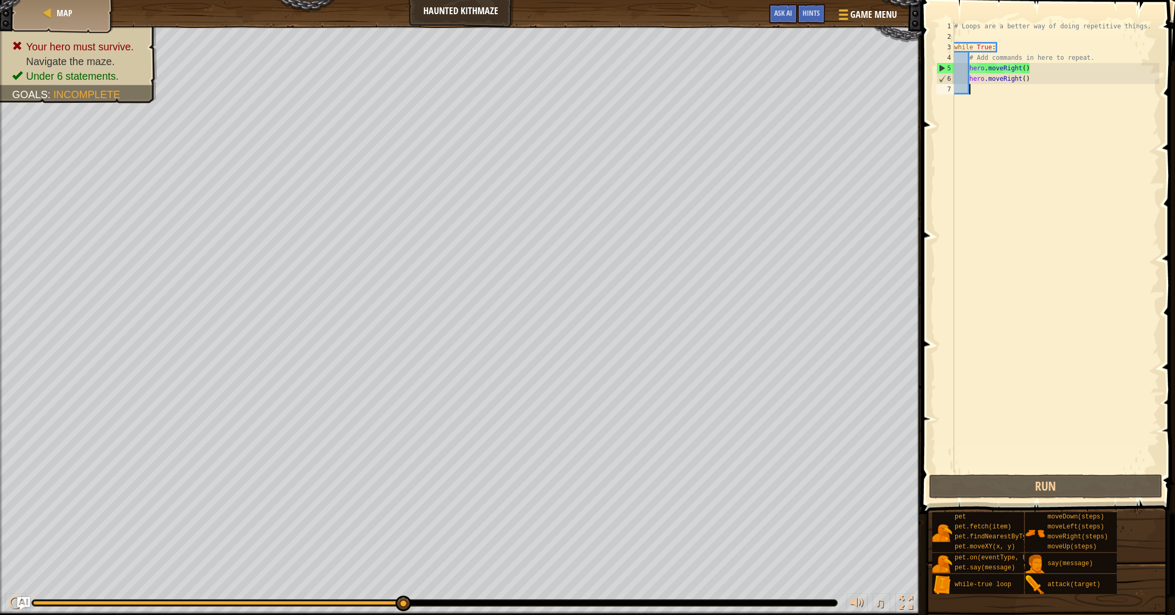
click at [1027, 71] on div "# Loops are a better way of doing repetitive things. while True : # Add command…" at bounding box center [1055, 257] width 207 height 472
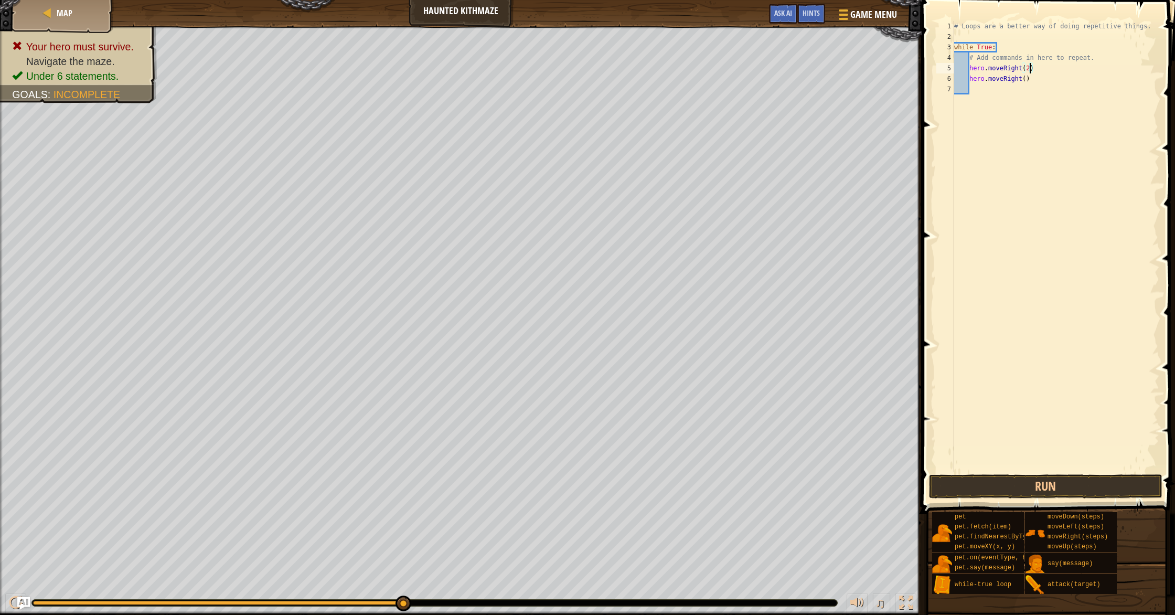
click at [1021, 80] on div "# Loops are a better way of doing repetitive things. while True : # Add command…" at bounding box center [1055, 257] width 207 height 472
click at [1019, 77] on div "# Loops are a better way of doing repetitive things. while True : # Add command…" at bounding box center [1055, 257] width 207 height 472
type textarea "("
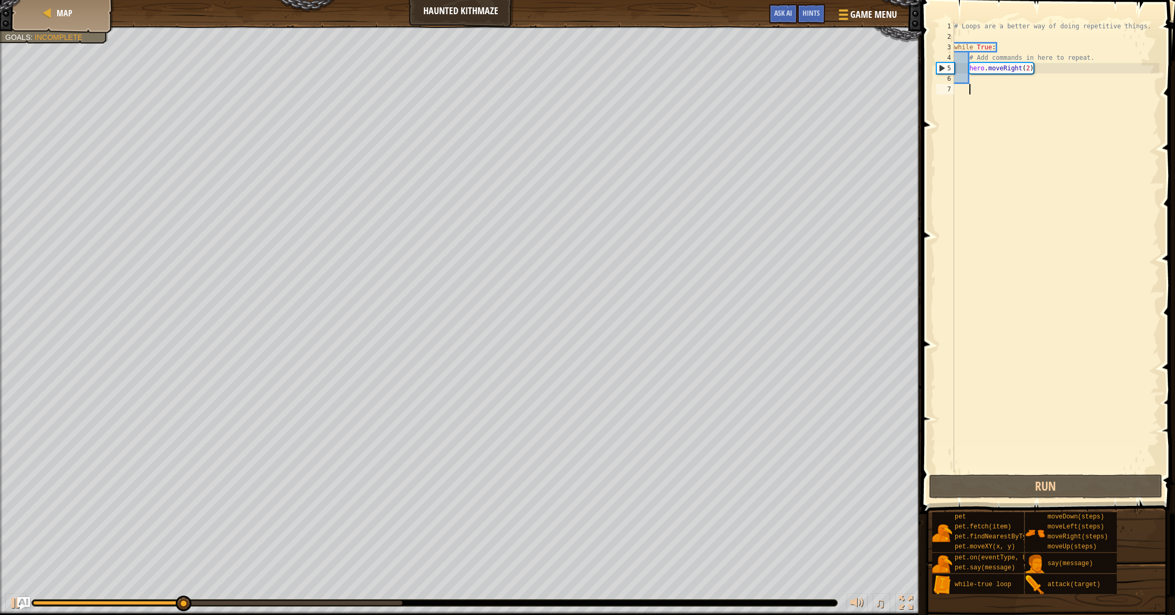
click at [999, 88] on div "# Loops are a better way of doing repetitive things. while True : # Add command…" at bounding box center [1055, 257] width 207 height 472
click at [999, 81] on div "# Loops are a better way of doing repetitive things. while True : # Add command…" at bounding box center [1055, 257] width 207 height 472
click at [996, 90] on div "# Loops are a better way of doing repetitive things. while True : # Add command…" at bounding box center [1055, 257] width 207 height 472
click at [993, 106] on div "# Loops are a better way of doing repetitive things. while True : # Add command…" at bounding box center [1055, 257] width 207 height 472
click at [993, 100] on div "# Loops are a better way of doing repetitive things. while True : # Add command…" at bounding box center [1055, 257] width 207 height 472
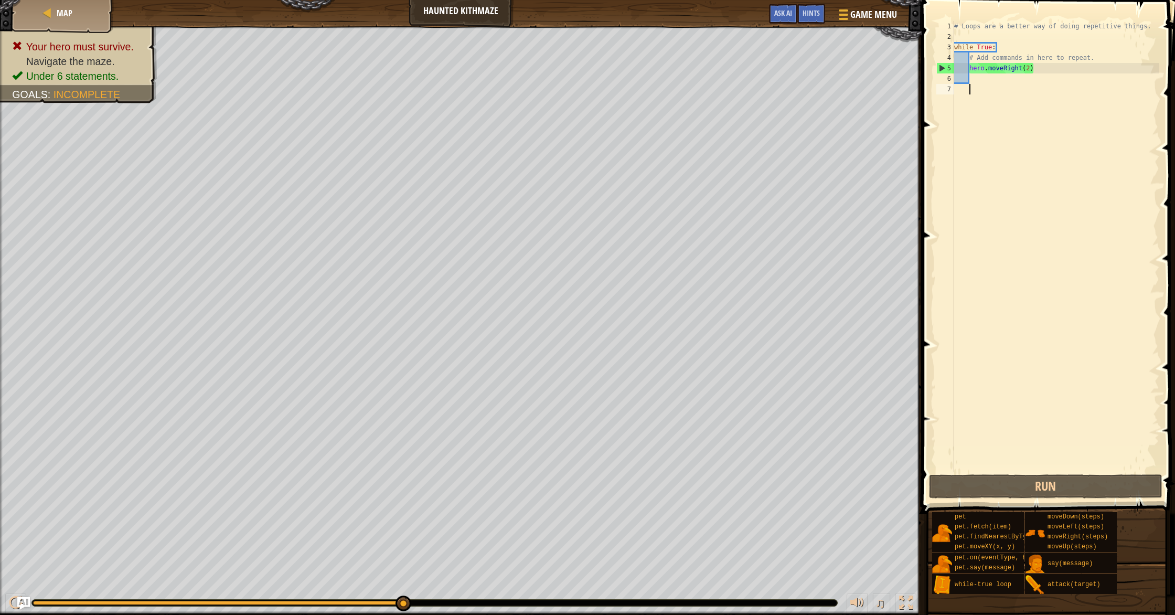
type textarea "h"
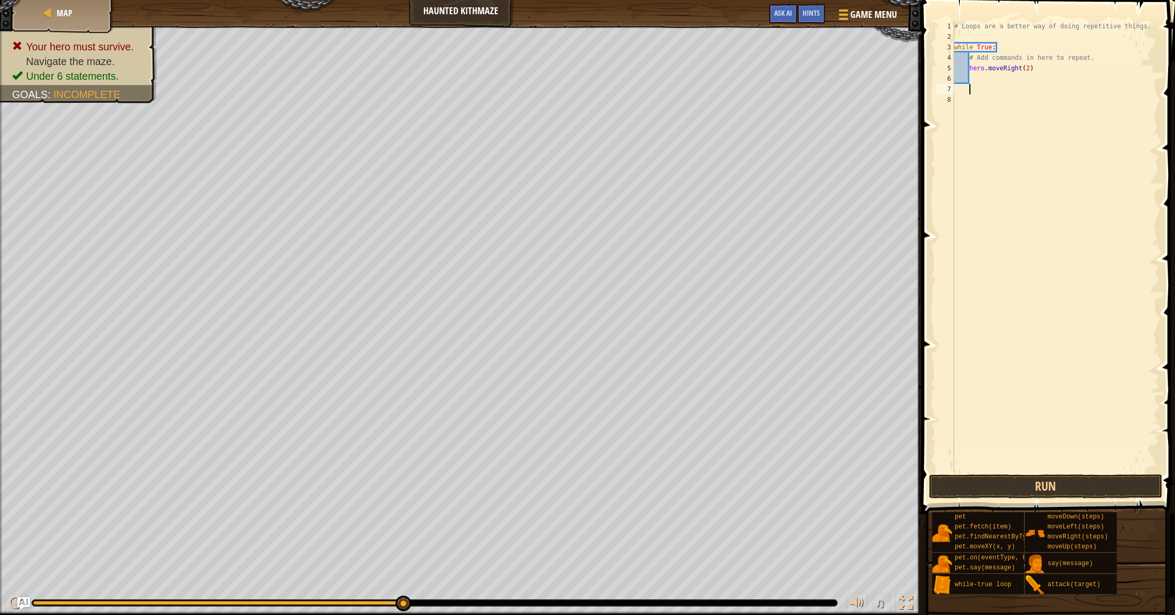
click at [982, 102] on div "# Loops are a better way of doing repetitive things. while True : # Add command…" at bounding box center [1055, 257] width 207 height 472
click at [968, 111] on div "# Loops are a better way of doing repetitive things. while True : # Add command…" at bounding box center [1055, 257] width 207 height 472
click at [977, 85] on div "# Loops are a better way of doing repetitive things. while True : # Add command…" at bounding box center [1055, 257] width 207 height 472
type textarea "h"
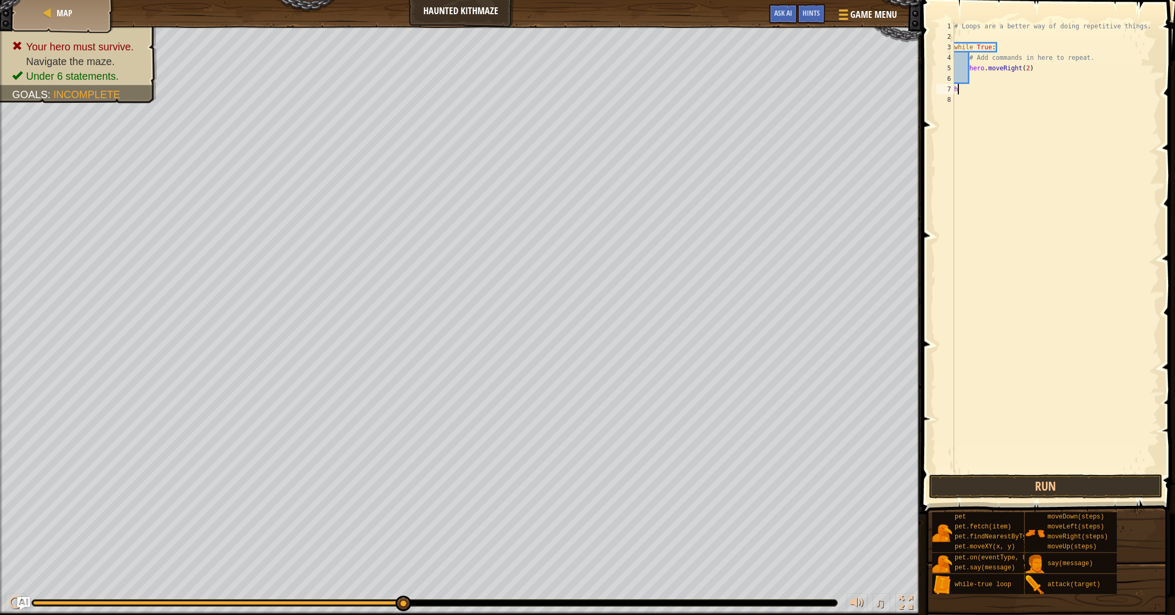
click at [1016, 89] on div "# Loops are a better way of doing repetitive things. while True : # Add command…" at bounding box center [1055, 257] width 207 height 472
click at [985, 103] on div "# Loops are a better way of doing repetitive things. while True : # Add command…" at bounding box center [1055, 257] width 207 height 472
type textarea "h"
click at [973, 102] on div "# Loops are a better way of doing repetitive things. while True : # Add command…" at bounding box center [1055, 257] width 207 height 472
click at [970, 112] on div "# Loops are a better way of doing repetitive things. while True : # Add command…" at bounding box center [1055, 257] width 207 height 472
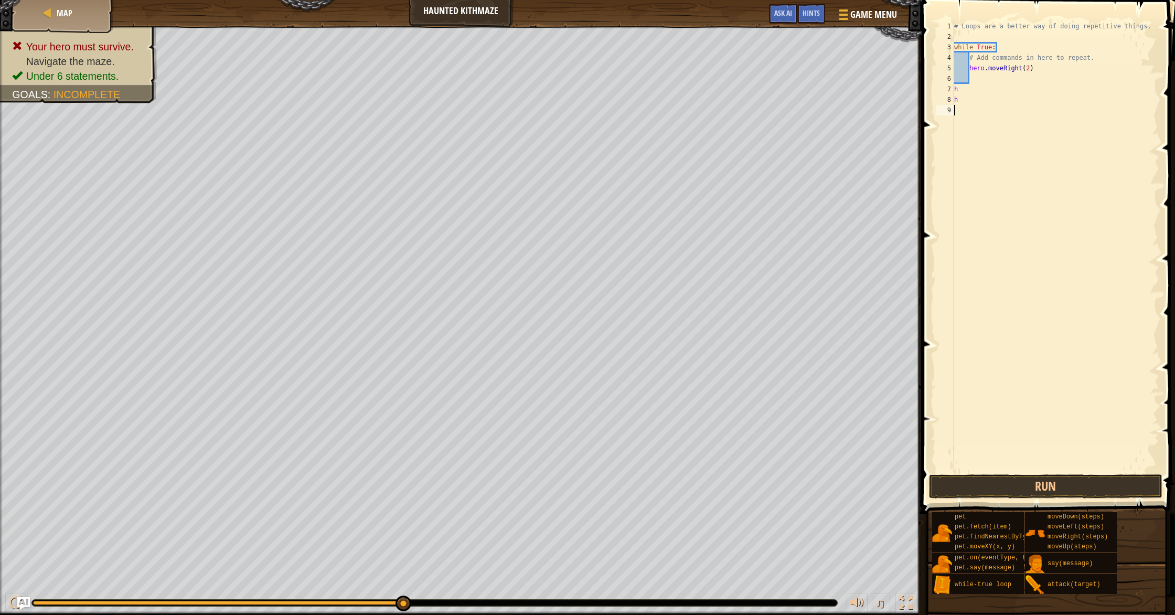
type textarea "h"
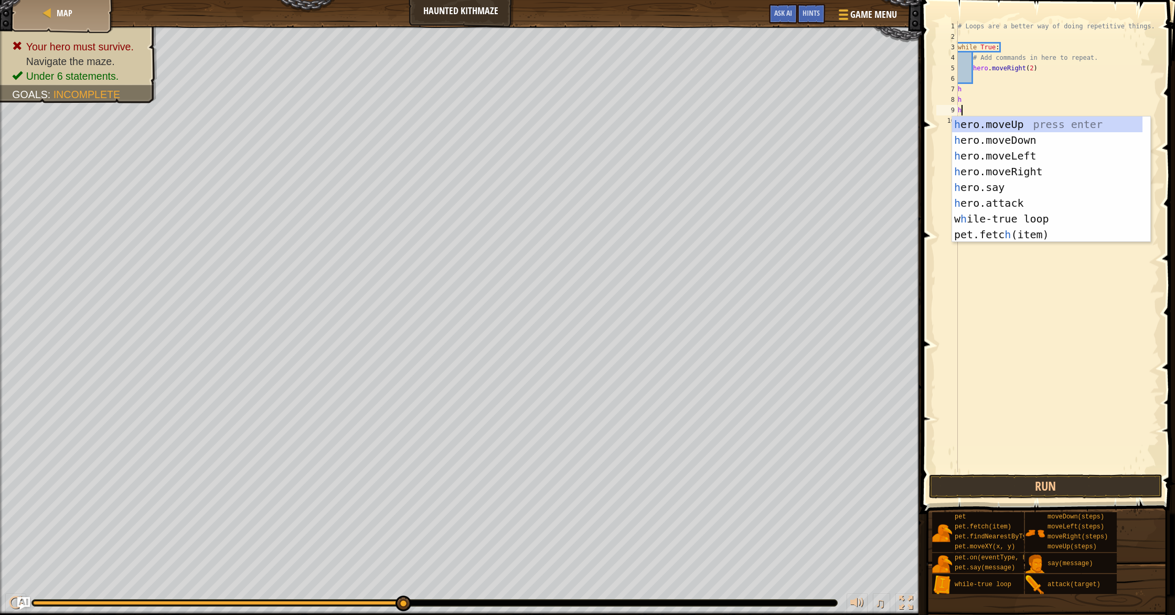
click at [975, 114] on div "# Loops are a better way of doing repetitive things. while True : # Add command…" at bounding box center [1057, 257] width 204 height 472
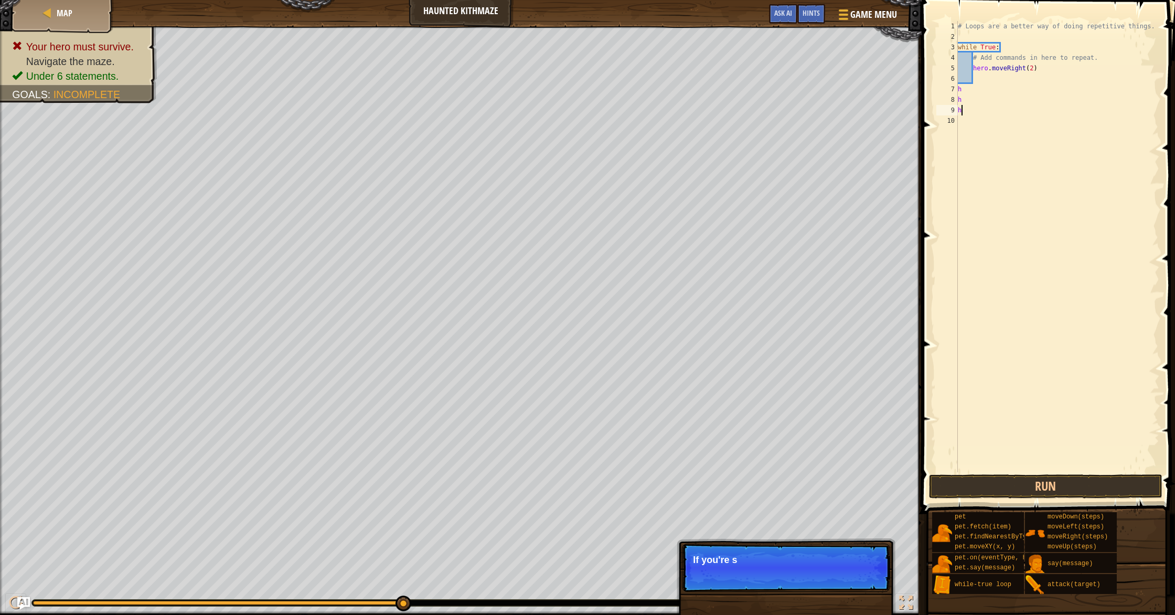
click at [972, 122] on div "# Loops are a better way of doing repetitive things. while True : # Add command…" at bounding box center [1057, 257] width 204 height 472
click at [972, 115] on div "# Loops are a better way of doing repetitive things. while True : # Add command…" at bounding box center [1057, 257] width 204 height 472
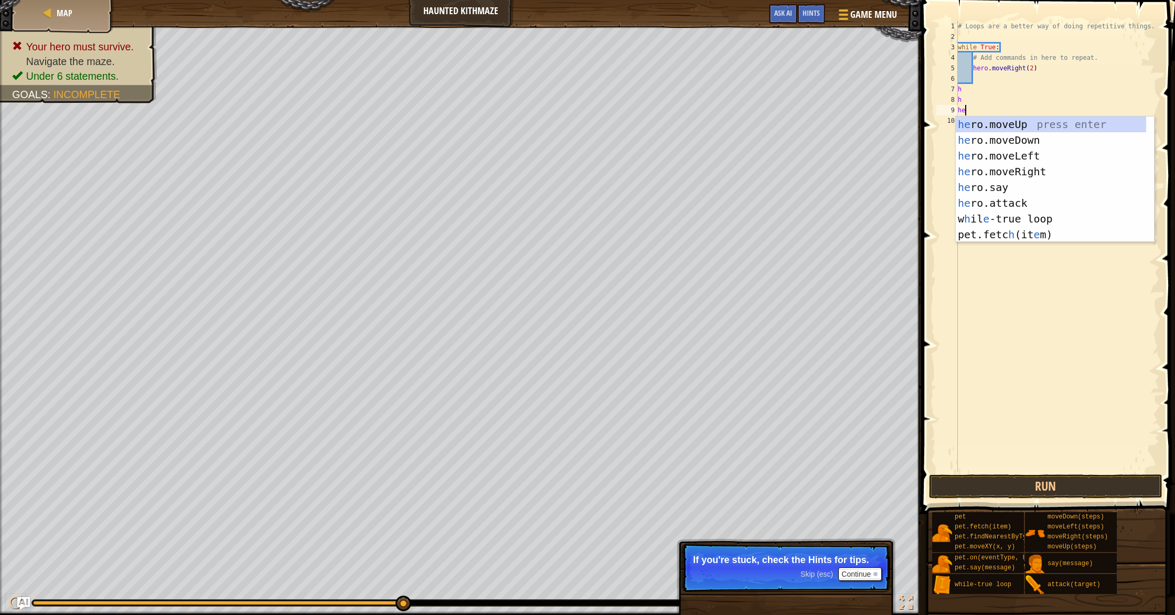
type textarea "her"
click at [964, 81] on div "# Loops are a better way of doing repetitive things. while True : # Add command…" at bounding box center [1057, 257] width 204 height 472
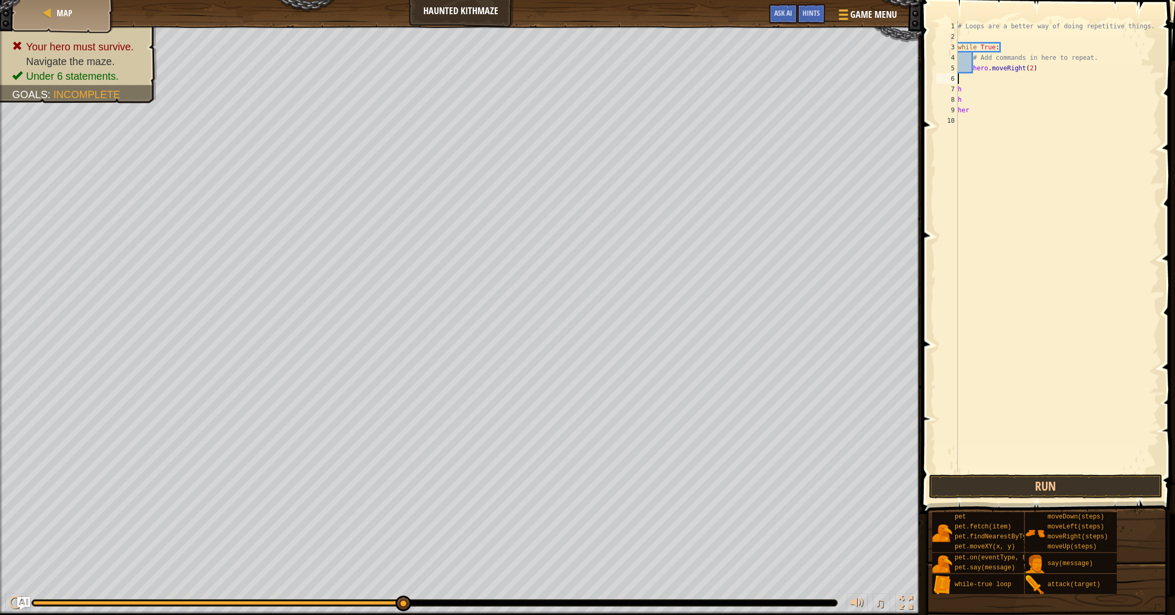
click at [1047, 74] on div "# Loops are a better way of doing repetitive things. while True : # Add command…" at bounding box center [1057, 257] width 204 height 472
click at [1044, 68] on div "# Loops are a better way of doing repetitive things. while True : # Add command…" at bounding box center [1057, 257] width 204 height 472
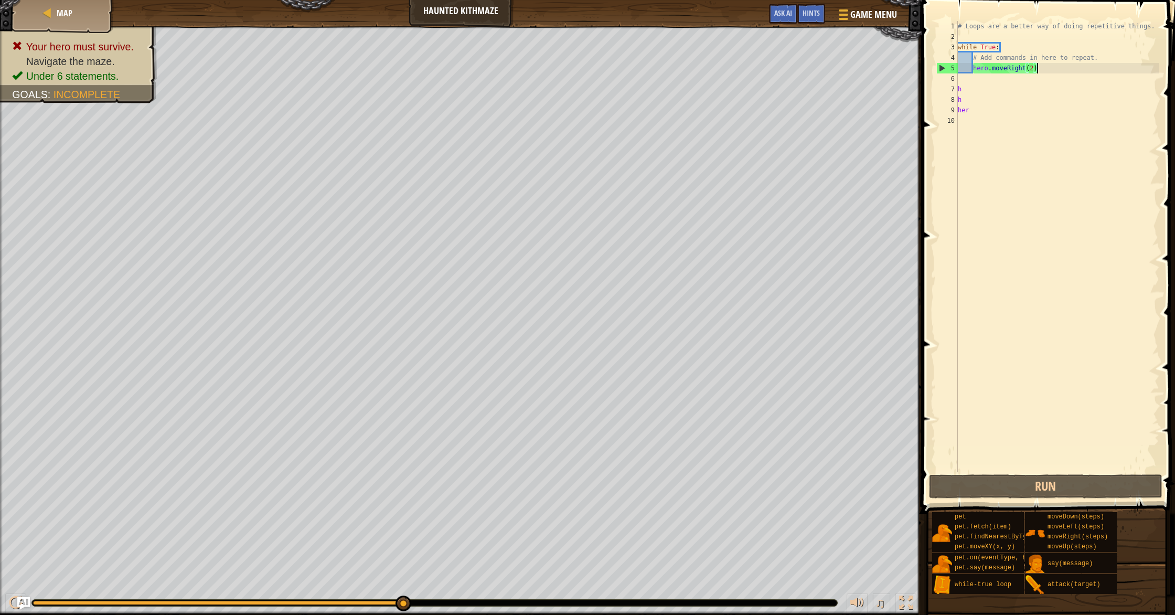
click at [970, 70] on div "# Loops are a better way of doing repetitive things. while True : # Add command…" at bounding box center [1057, 257] width 204 height 472
click at [986, 109] on div "# Loops are a better way of doing repetitive things. while True : # Add command…" at bounding box center [1057, 257] width 204 height 472
type textarea "h"
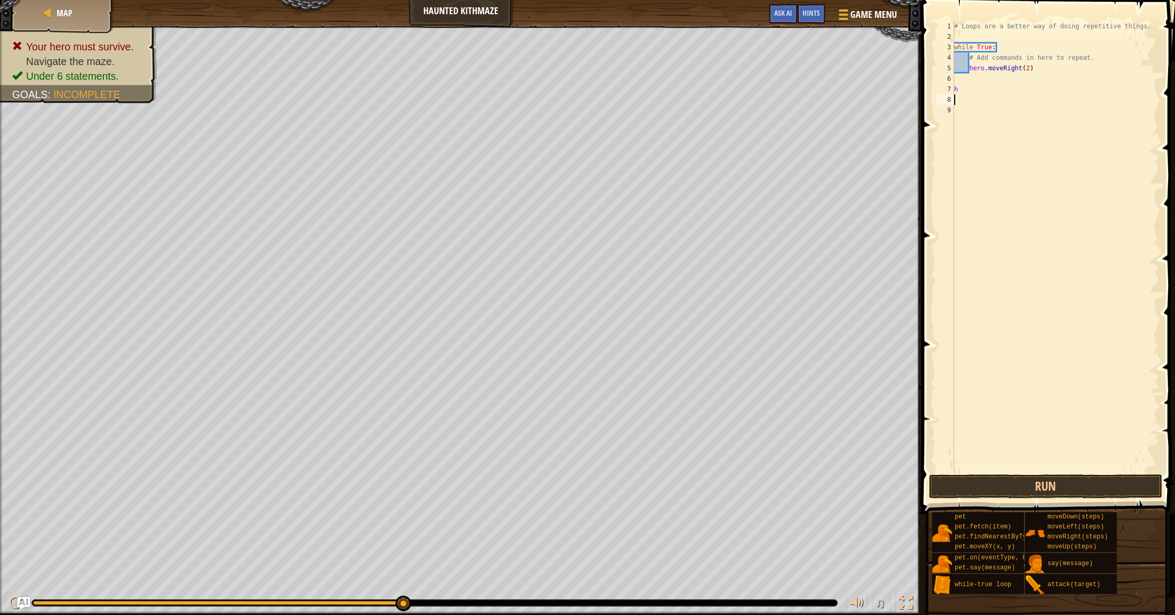
type textarea "h"
click at [998, 58] on div "# Loops are a better way of doing repetitive things. while True : # Add command…" at bounding box center [1056, 257] width 208 height 472
click at [1040, 66] on div "# Loops are a better way of doing repetitive things. while True : # Add command…" at bounding box center [1056, 257] width 208 height 472
type textarea "hero.moveRight(2)"
click at [964, 69] on div "# Loops are a better way of doing repetitive things. while True : # Add command…" at bounding box center [1056, 257] width 208 height 472
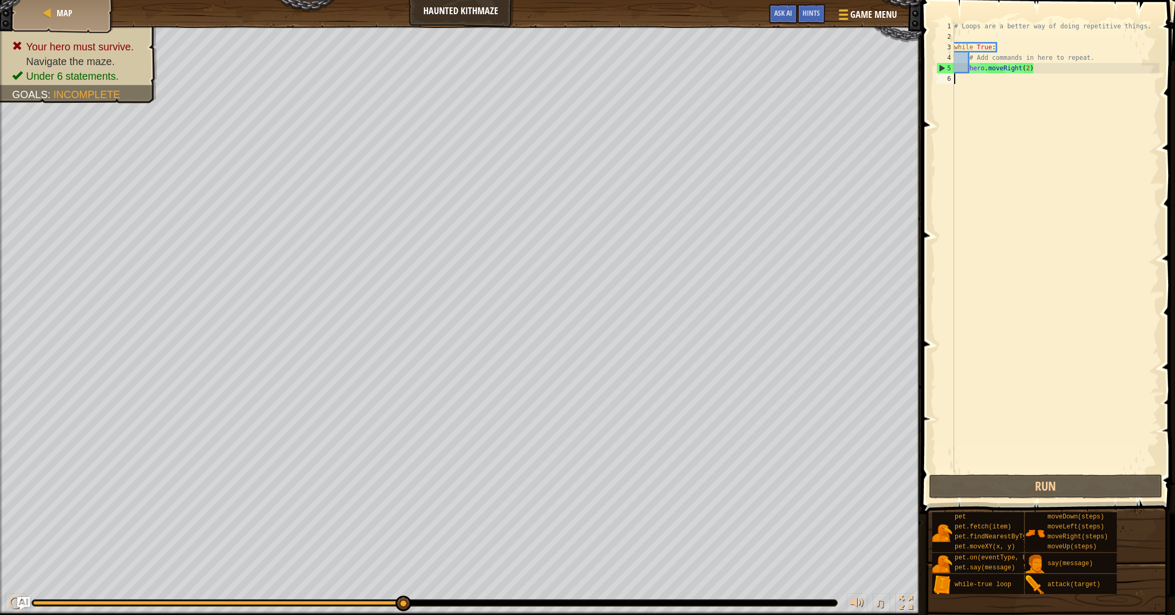
click at [1003, 86] on div "# Loops are a better way of doing repetitive things. while True : # Add command…" at bounding box center [1056, 257] width 208 height 472
click at [959, 68] on div "# Loops are a better way of doing repetitive things. while True : # Add command…" at bounding box center [1056, 257] width 208 height 472
type textarea "hero.moveRight(2)"
click at [1010, 92] on div "# Loops are a better way of doing repetitive things. while True : # Add command…" at bounding box center [1056, 257] width 208 height 472
type textarea "h"
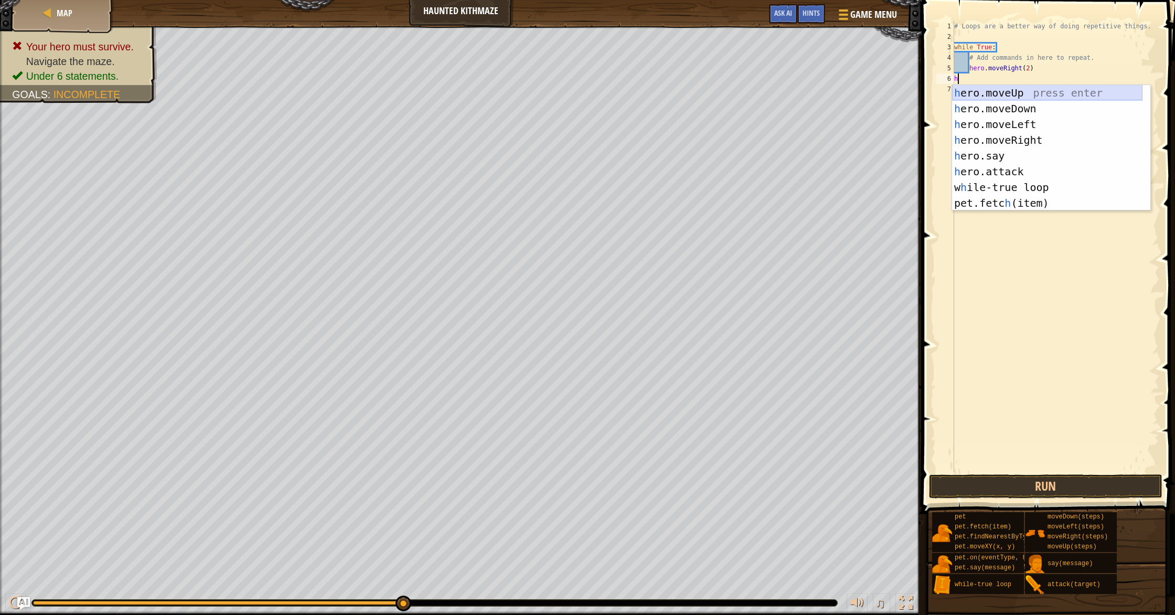
click at [1008, 93] on div "h ero.moveUp press enter h ero.moveDown press enter h ero.moveLeft press enter …" at bounding box center [1047, 163] width 190 height 157
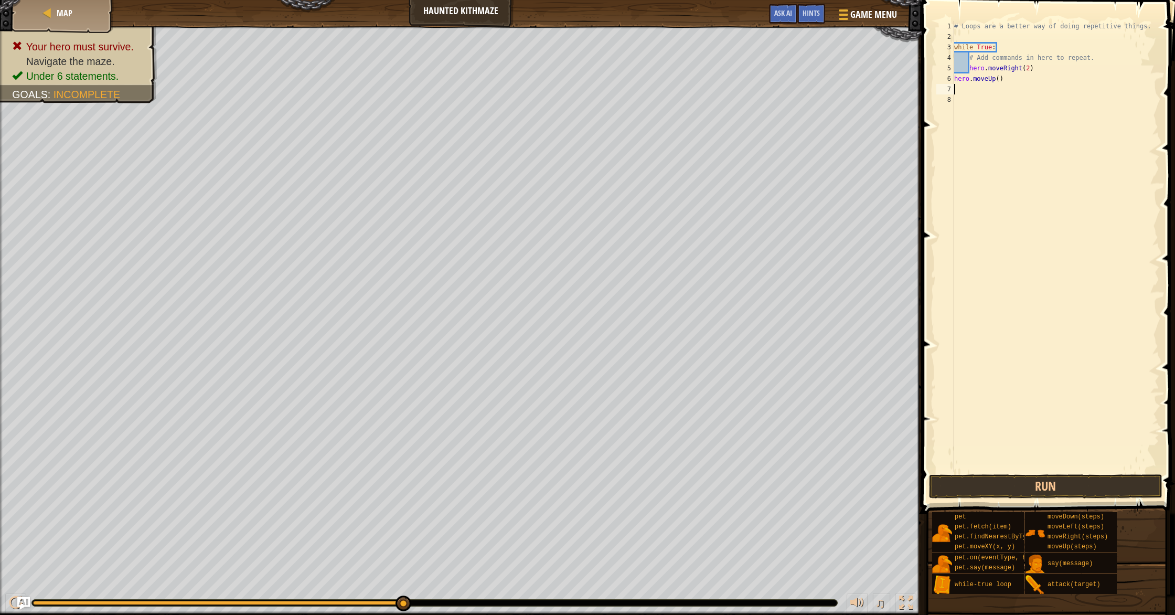
type textarea "h"
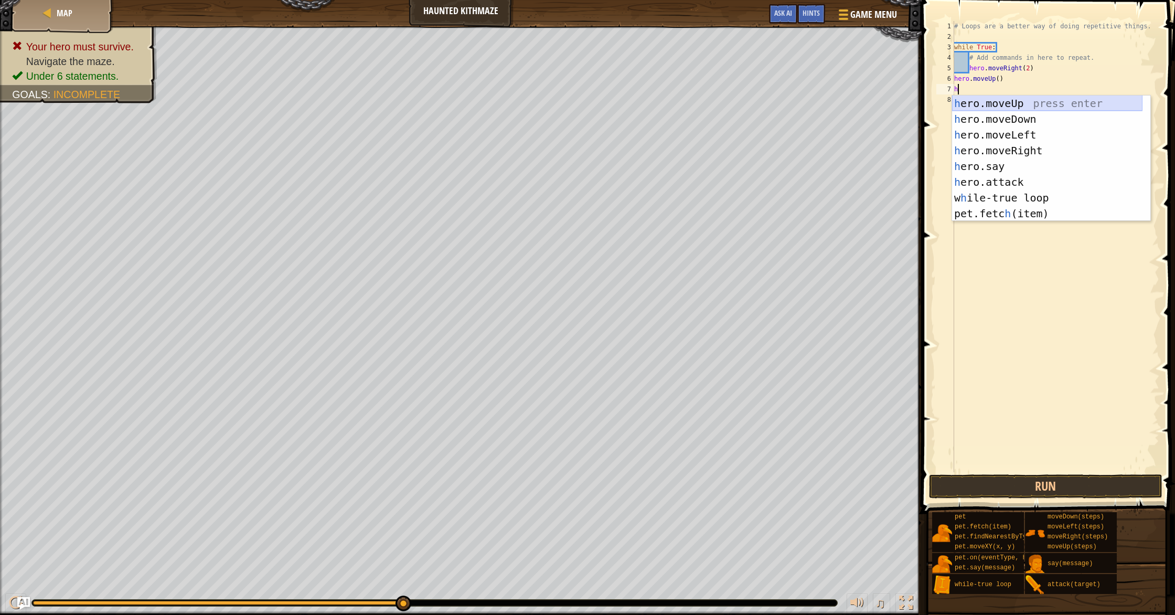
click at [1008, 105] on div "h ero.moveUp press enter h ero.moveDown press enter h ero.moveLeft press enter …" at bounding box center [1047, 173] width 190 height 157
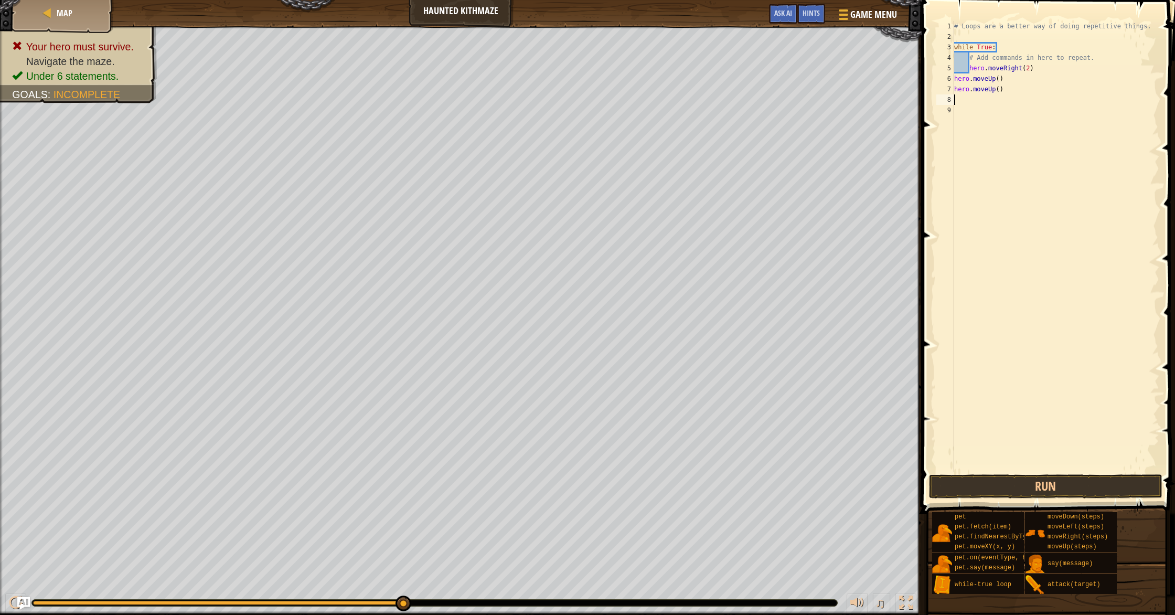
click at [994, 101] on div "# Loops are a better way of doing repetitive things. while True : # Add command…" at bounding box center [1055, 257] width 207 height 472
type textarea "h"
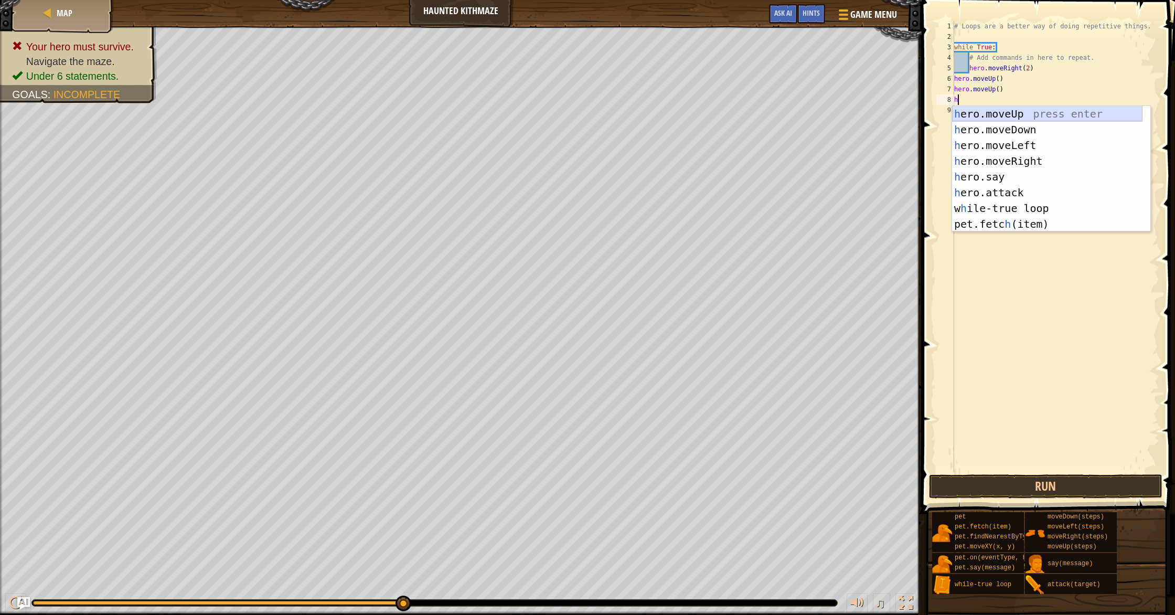
click at [999, 113] on div "h ero.moveUp press enter h ero.moveDown press enter h ero.moveLeft press enter …" at bounding box center [1047, 184] width 190 height 157
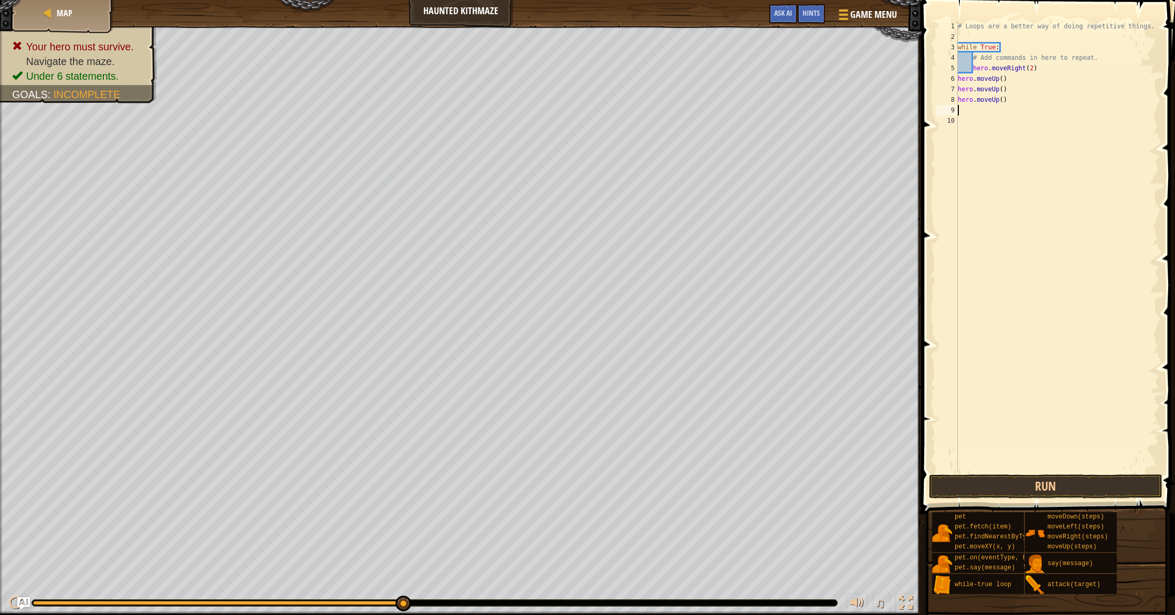
type textarea "h"
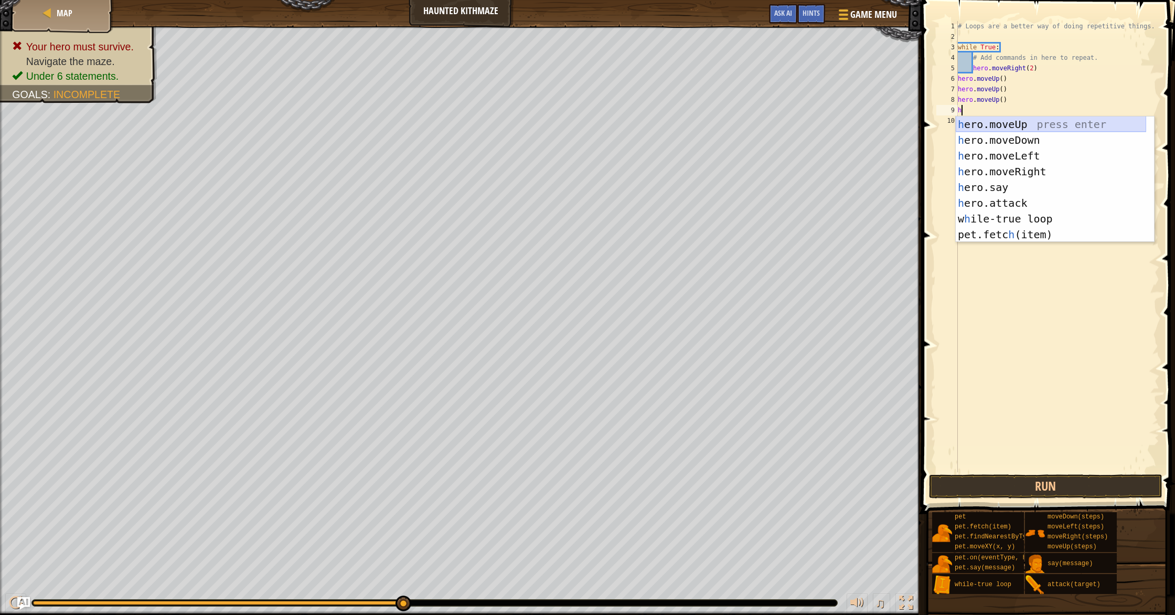
click at [1016, 124] on div "h ero.moveUp press enter h ero.moveDown press enter h ero.moveLeft press enter …" at bounding box center [1050, 194] width 190 height 157
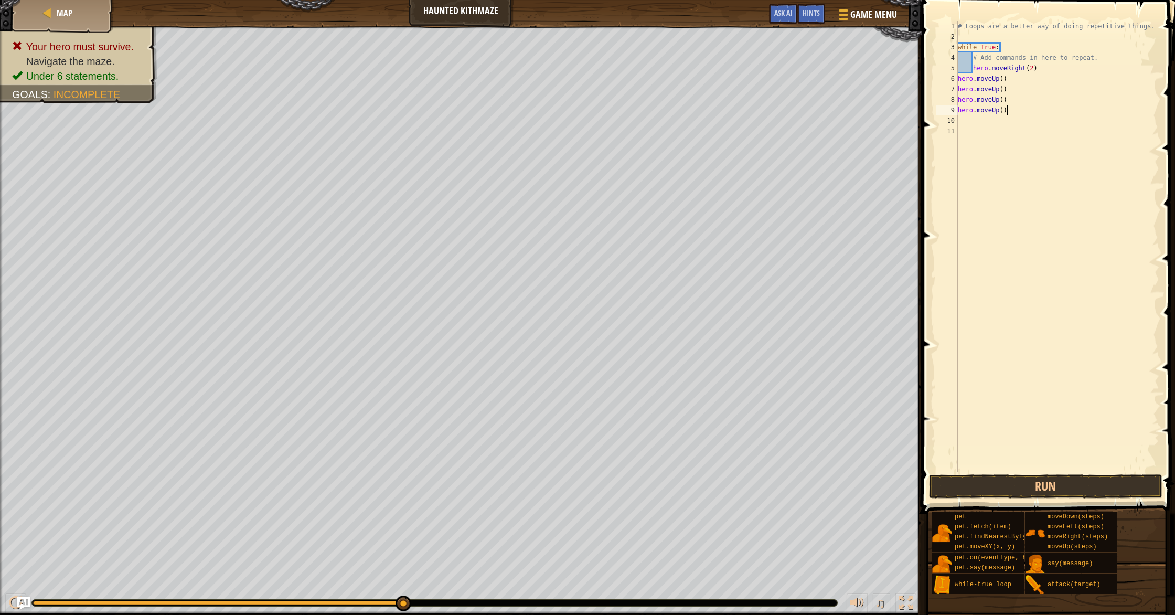
click at [1005, 106] on div "# Loops are a better way of doing repetitive things. while True : # Add command…" at bounding box center [1057, 257] width 204 height 472
click at [1003, 111] on div "# Loops are a better way of doing repetitive things. while True : # Add command…" at bounding box center [1057, 257] width 204 height 472
click at [1011, 98] on div "# Loops are a better way of doing repetitive things. while True : # Add command…" at bounding box center [1057, 257] width 204 height 472
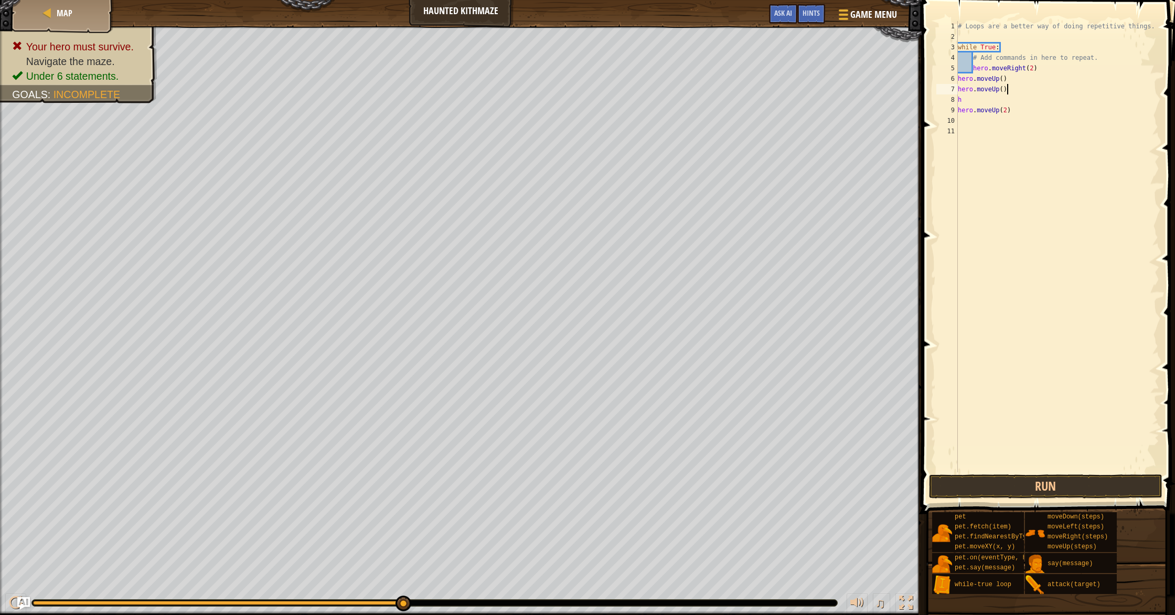
click at [1026, 89] on div "# Loops are a better way of doing repetitive things. while True : # Add command…" at bounding box center [1057, 257] width 204 height 472
click at [1036, 80] on div "# Loops are a better way of doing repetitive things. while True : # Add command…" at bounding box center [1057, 257] width 204 height 472
type textarea "h"
click at [1002, 92] on div "# Loops are a better way of doing repetitive things. while True : # Add command…" at bounding box center [1057, 257] width 204 height 472
type textarea "h"
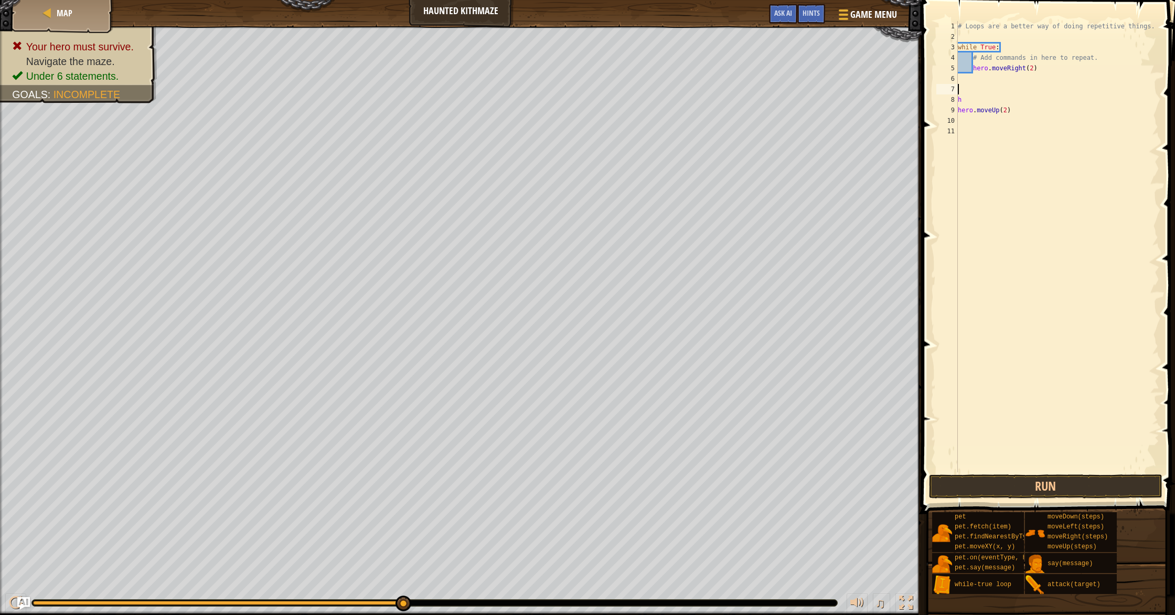
click at [982, 102] on div "# Loops are a better way of doing repetitive things. while True : # Add command…" at bounding box center [1057, 257] width 204 height 472
type textarea "h"
click at [1023, 490] on button "Run" at bounding box center [1045, 486] width 233 height 24
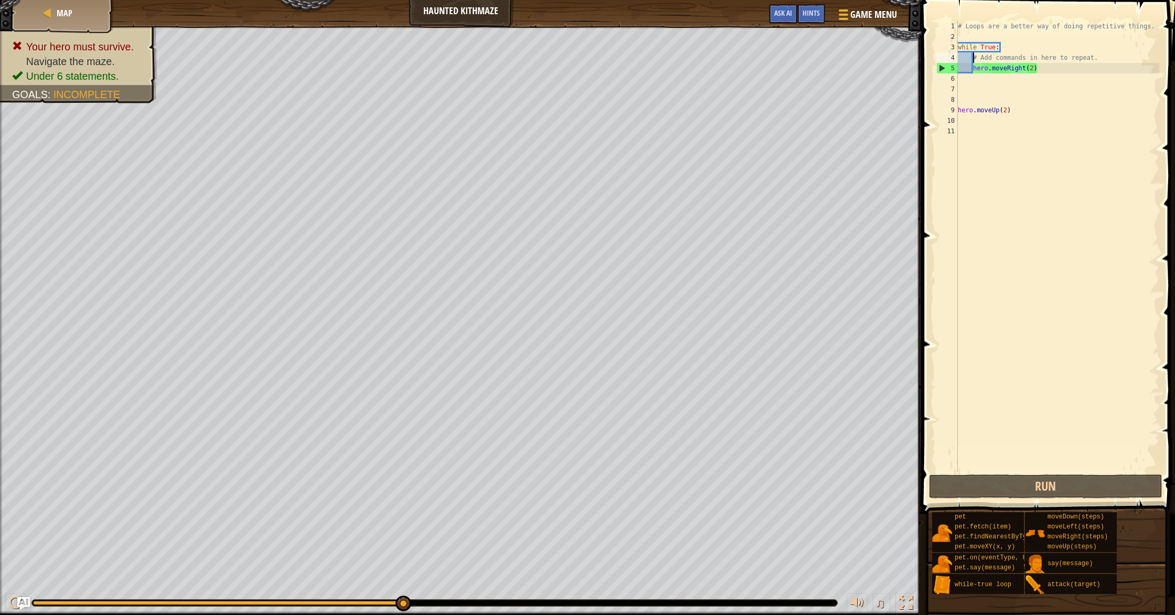
click at [974, 61] on div "# Loops are a better way of doing repetitive things. while True : # Add command…" at bounding box center [1057, 257] width 204 height 472
click at [1041, 71] on div "# Loops are a better way of doing repetitive things. while True : # Add command…" at bounding box center [1057, 257] width 204 height 472
type textarea "h"
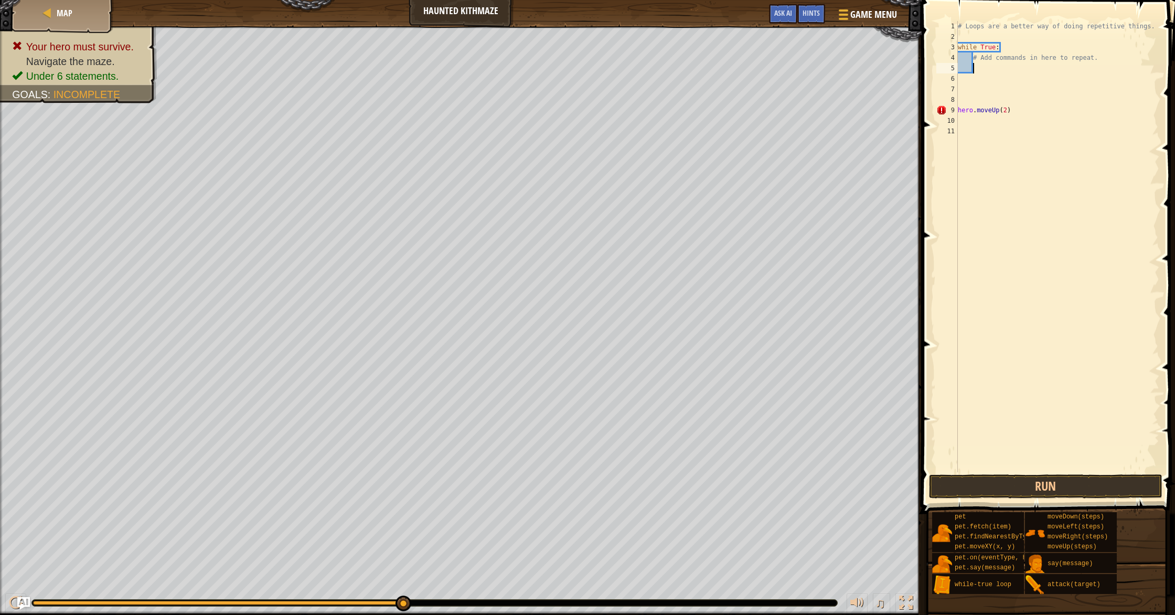
click at [1003, 60] on div "# Loops are a better way of doing repetitive things. while True : # Add command…" at bounding box center [1057, 257] width 204 height 472
type textarea "# Add commands in here to repeat."
click at [980, 59] on div "# Loops are a better way of doing repetitive things. while True : # Add command…" at bounding box center [1057, 257] width 204 height 472
click at [975, 70] on div "# Loops are a better way of doing repetitive things. while True : # Add command…" at bounding box center [1057, 257] width 204 height 472
click at [974, 60] on div "# Loops are a better way of doing repetitive things. while True : # Add command…" at bounding box center [1057, 257] width 204 height 472
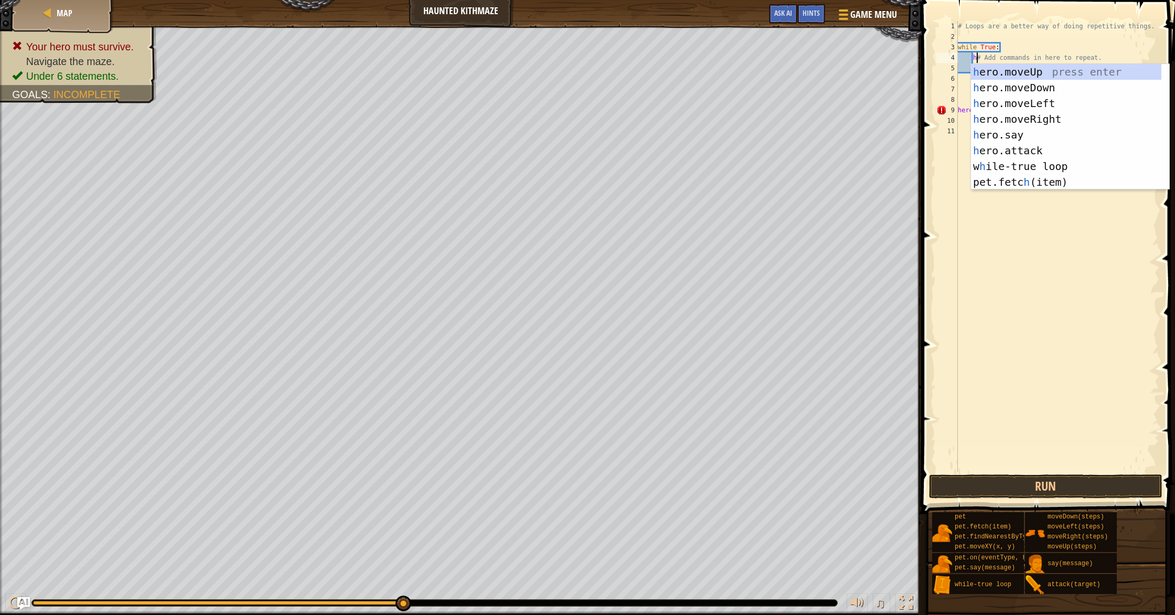
scroll to position [5, 1]
click at [1030, 116] on div "h ero.moveUp press enter h ero.moveDown press enter h ero.moveLeft press enter …" at bounding box center [1066, 142] width 190 height 157
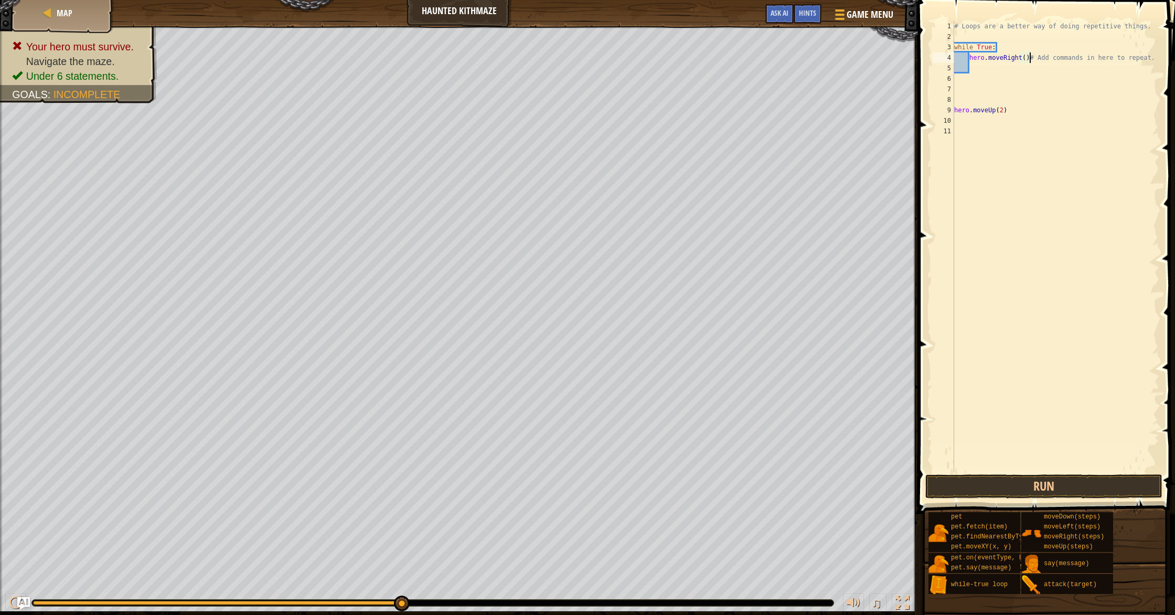
click at [1024, 58] on div "# Loops are a better way of doing repetitive things. while True : hero . moveRi…" at bounding box center [1055, 257] width 207 height 472
click at [1026, 58] on div "# Loops are a better way of doing repetitive things. while True : hero . moveRi…" at bounding box center [1055, 257] width 207 height 472
type textarea "hero.moveRight(2)# Add commands in here to repeat."
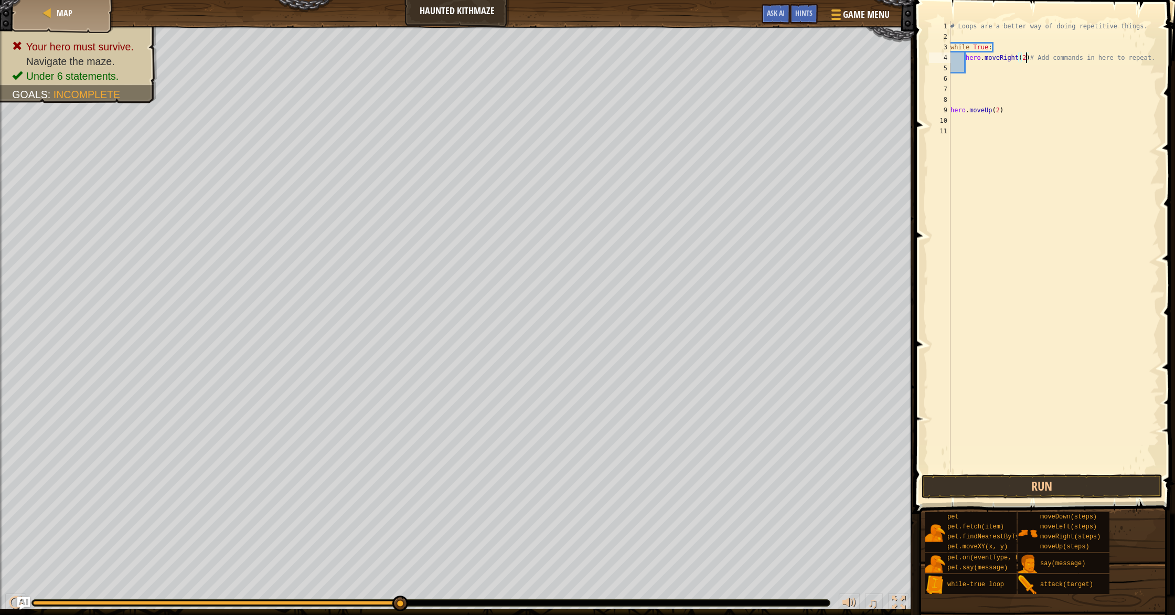
click at [995, 70] on div "# Loops are a better way of doing repetitive things. while True : hero . moveRi…" at bounding box center [1053, 257] width 211 height 472
type textarea "2"
type textarea "r"
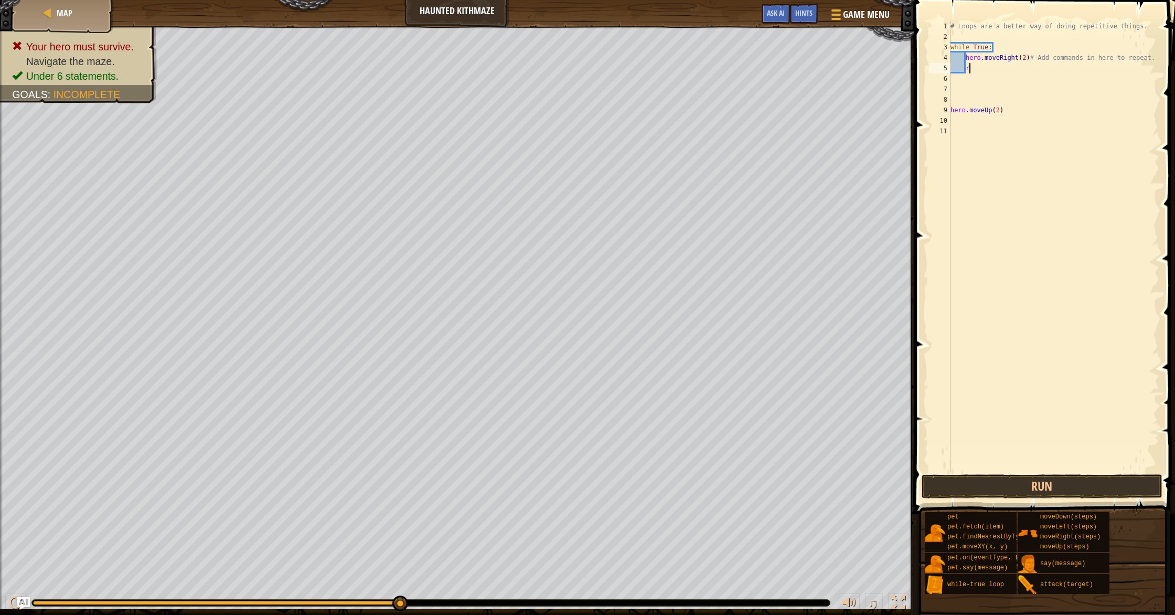
click at [996, 69] on div "# Loops are a better way of doing repetitive things. while True : hero . moveRi…" at bounding box center [1053, 257] width 211 height 472
click at [987, 79] on div "# Loops are a better way of doing repetitive things. while True : hero . moveRi…" at bounding box center [1053, 257] width 211 height 472
click at [983, 72] on div "# Loops are a better way of doing repetitive things. while True : hero . moveRi…" at bounding box center [1053, 257] width 211 height 472
type textarea "r"
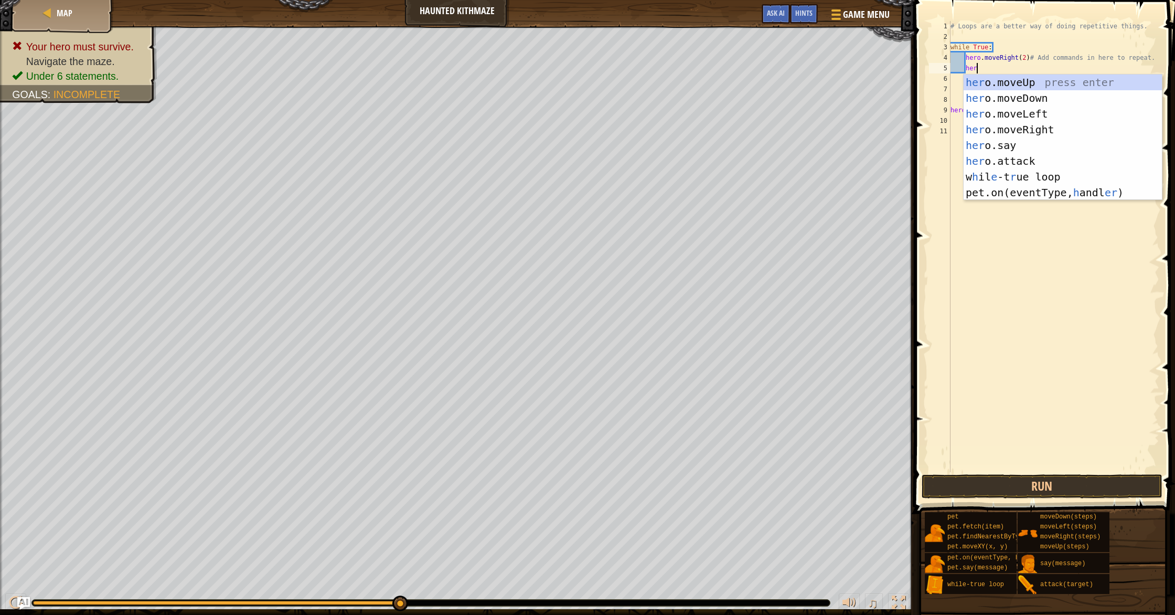
type textarea "hero"
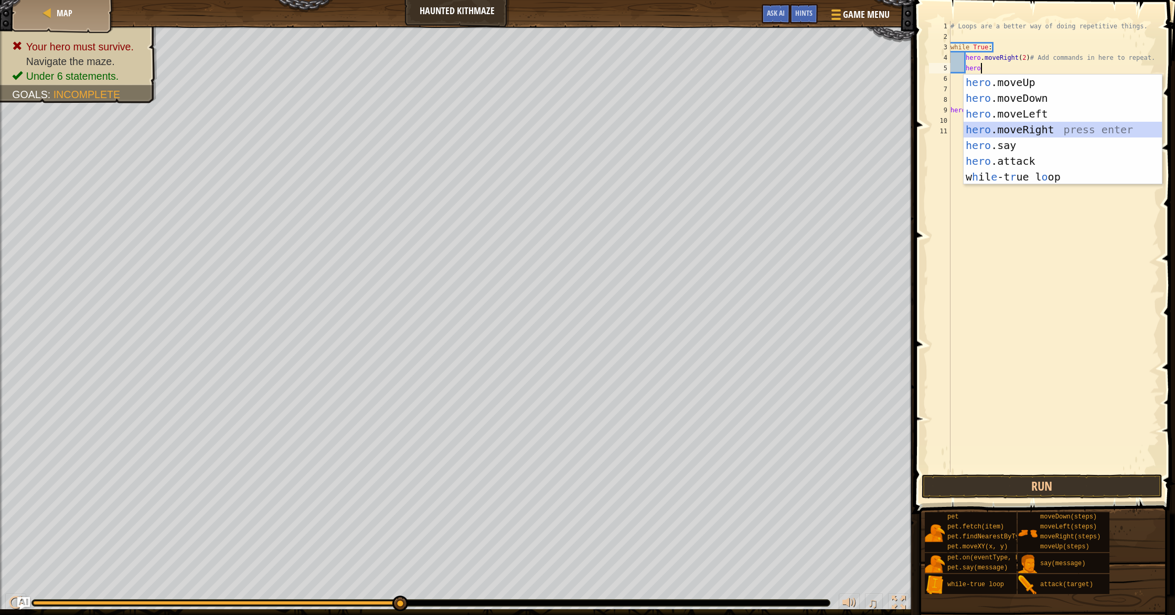
click at [1019, 134] on div "hero .moveUp press enter hero .moveDown press enter hero .moveLeft press enter …" at bounding box center [1062, 145] width 198 height 142
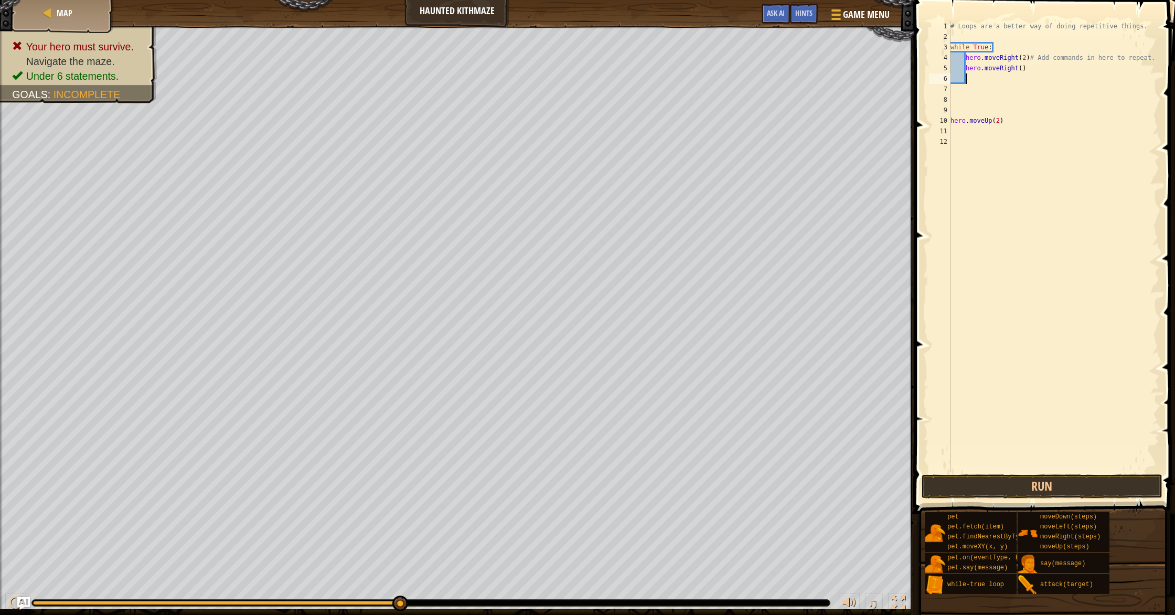
type textarea "h"
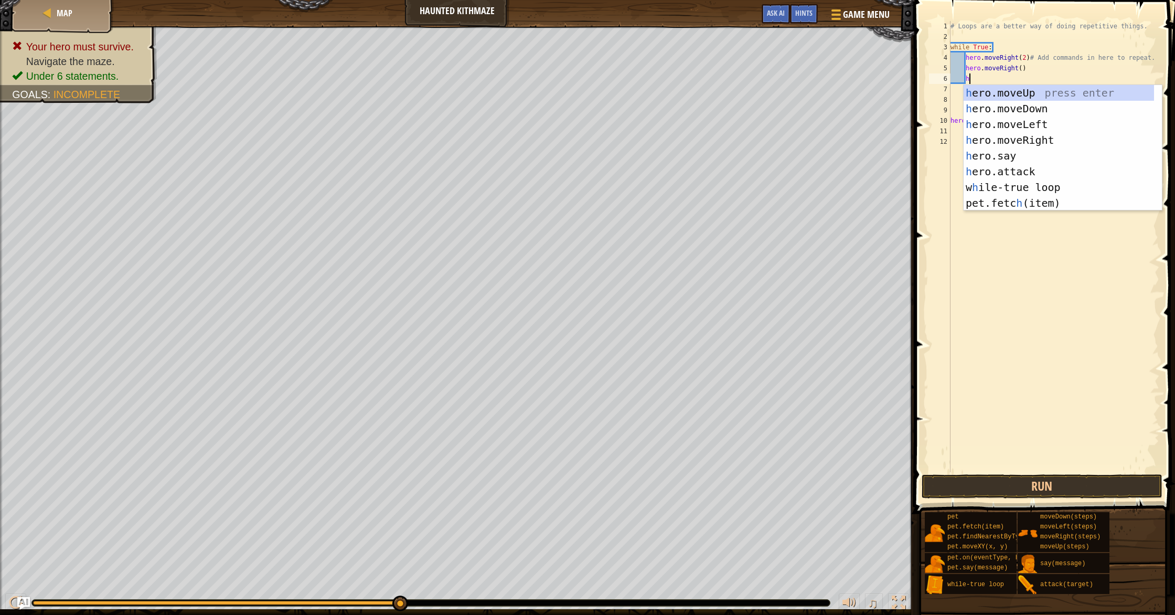
scroll to position [5, 1]
click at [1024, 147] on div "h ero.moveUp press enter h ero.moveDown press enter h ero.moveLeft press enter …" at bounding box center [1058, 163] width 190 height 157
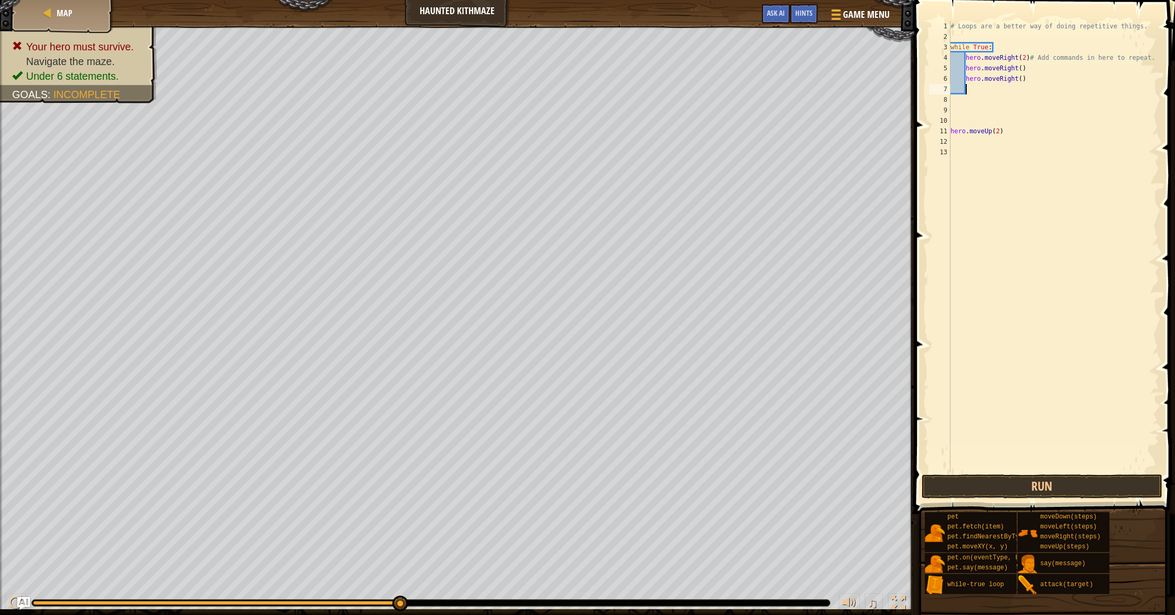
scroll to position [5, 1]
type textarea "h"
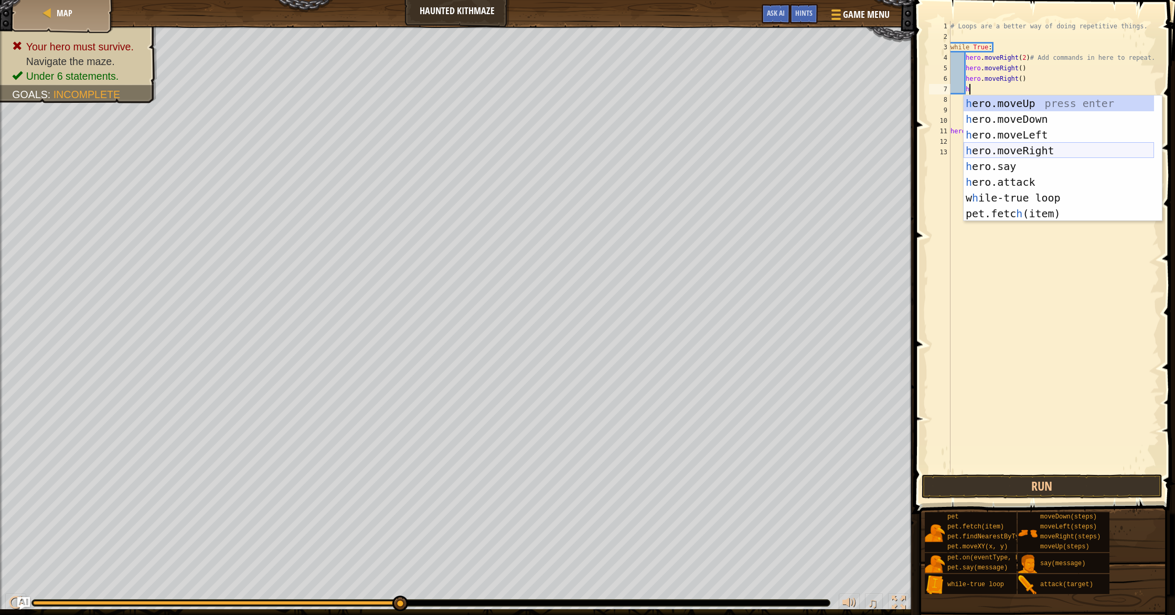
click at [1018, 145] on div "h ero.moveUp press enter h ero.moveDown press enter h ero.moveLeft press enter …" at bounding box center [1058, 173] width 190 height 157
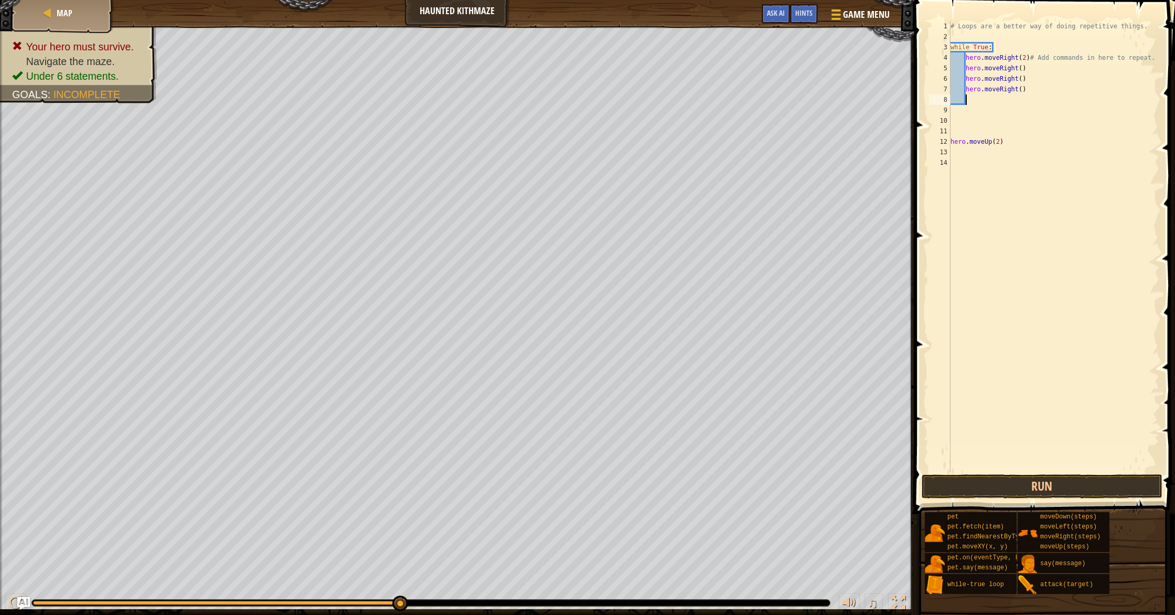
scroll to position [5, 1]
type textarea "h"
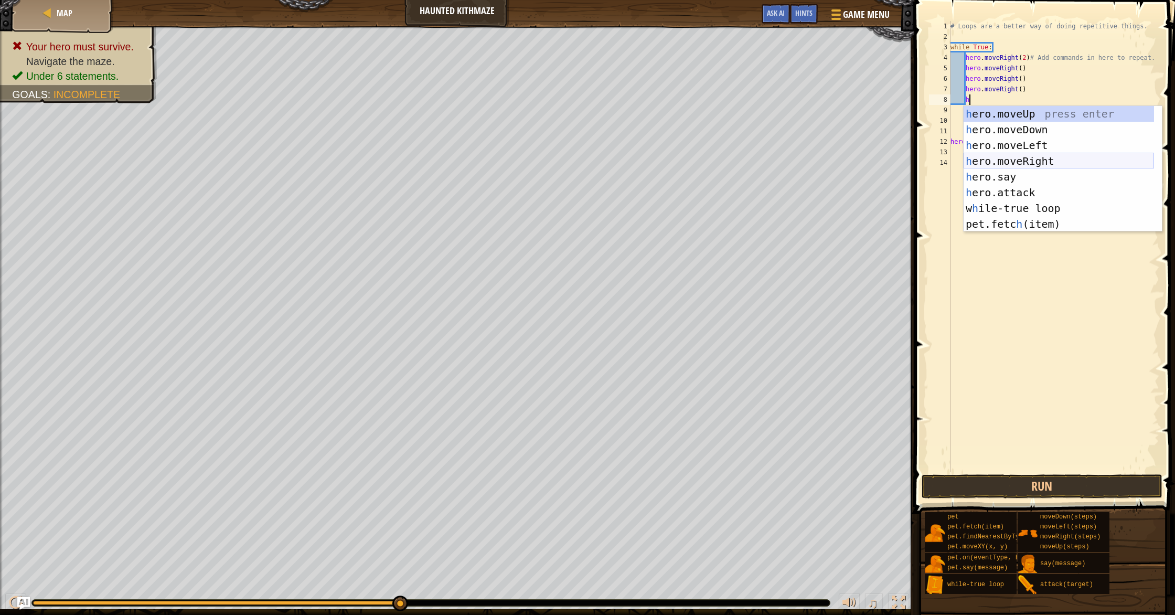
click at [1034, 165] on div "h ero.moveUp press enter h ero.moveDown press enter h ero.moveLeft press enter …" at bounding box center [1058, 184] width 190 height 157
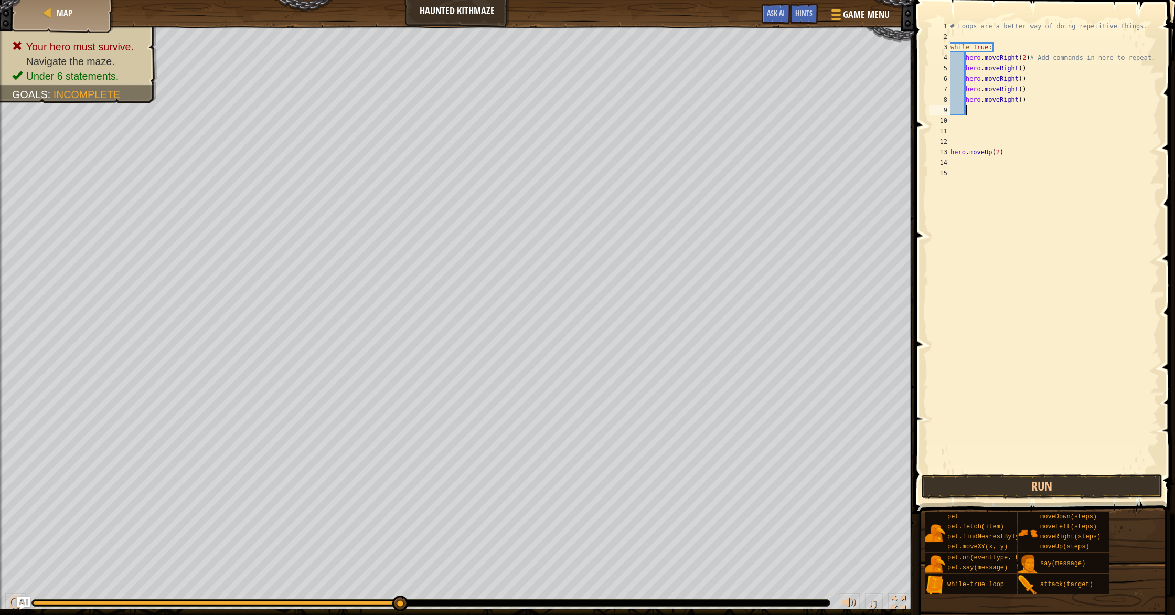
scroll to position [5, 1]
type textarea "h"
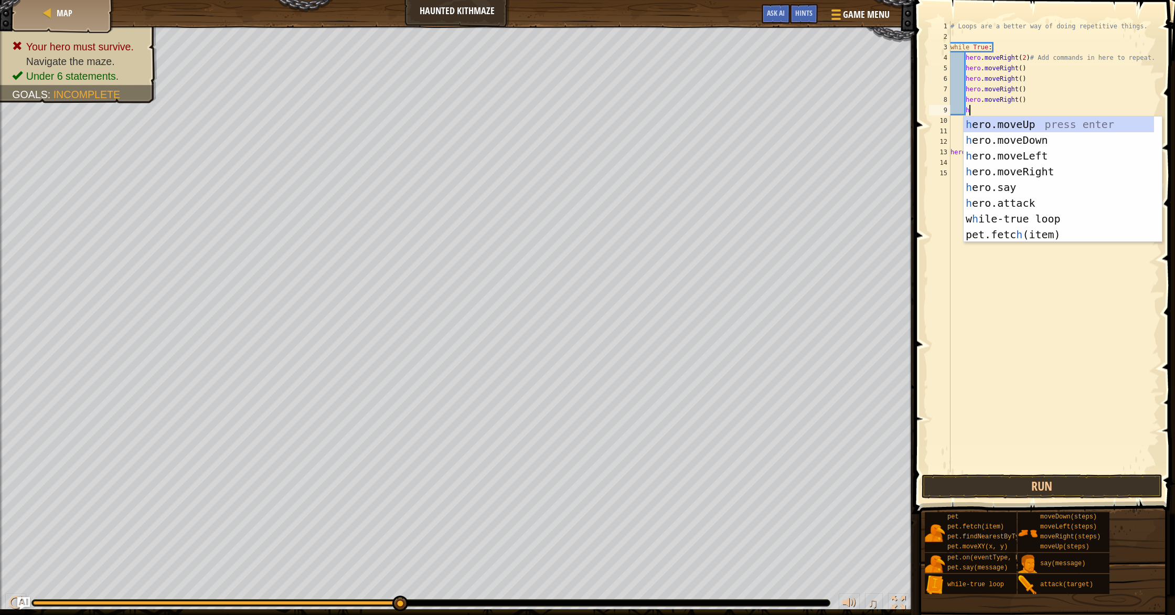
scroll to position [5, 1]
click at [1030, 125] on div "h ero.moveUp press enter h ero.moveDown press enter h ero.moveLeft press enter …" at bounding box center [1058, 194] width 190 height 157
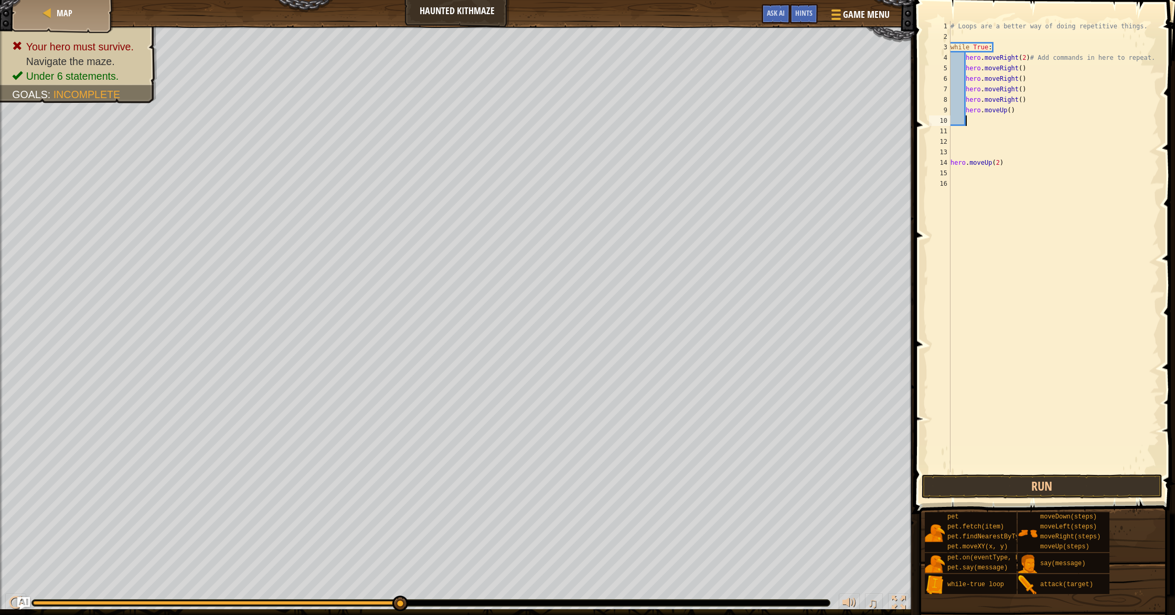
scroll to position [5, 1]
click at [1012, 113] on div "# Loops are a better way of doing repetitive things. while True : hero . moveRi…" at bounding box center [1053, 257] width 211 height 472
click at [1016, 99] on div "# Loops are a better way of doing repetitive things. while True : hero . moveRi…" at bounding box center [1053, 257] width 211 height 472
click at [1017, 101] on div "# Loops are a better way of doing repetitive things. while True : hero . moveRi…" at bounding box center [1053, 257] width 211 height 472
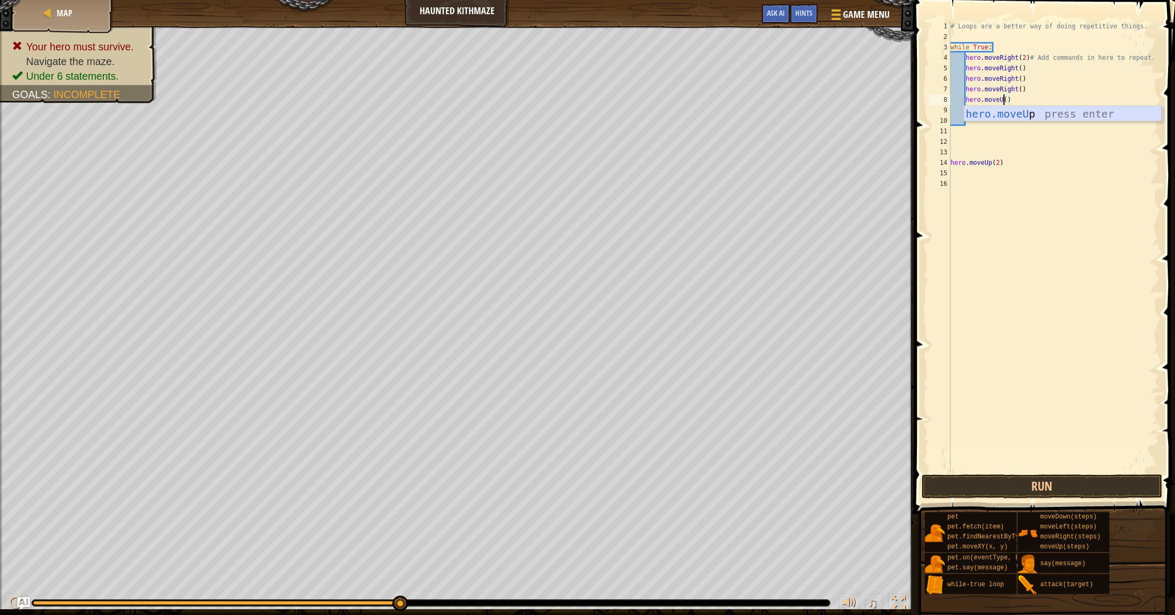
click at [1045, 113] on div "hero.moveU p press enter" at bounding box center [1062, 129] width 198 height 47
type textarea "h"
type textarea "he"
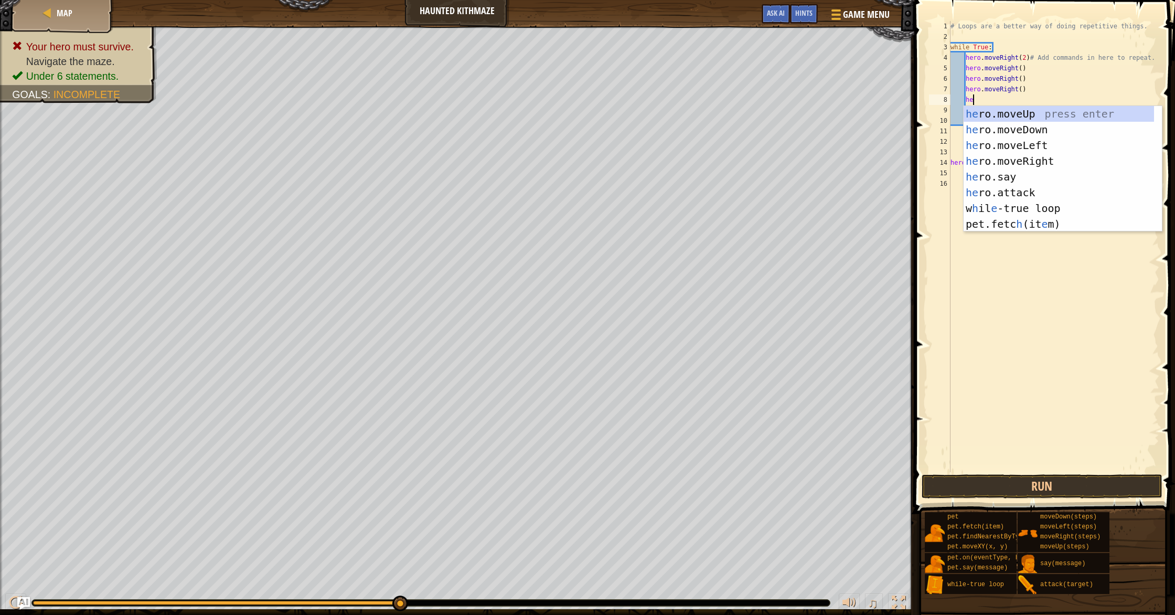
scroll to position [5, 1]
click at [1038, 119] on div "he ro.moveUp press enter he ro.moveDown press enter he ro.moveLeft press enter …" at bounding box center [1058, 184] width 190 height 157
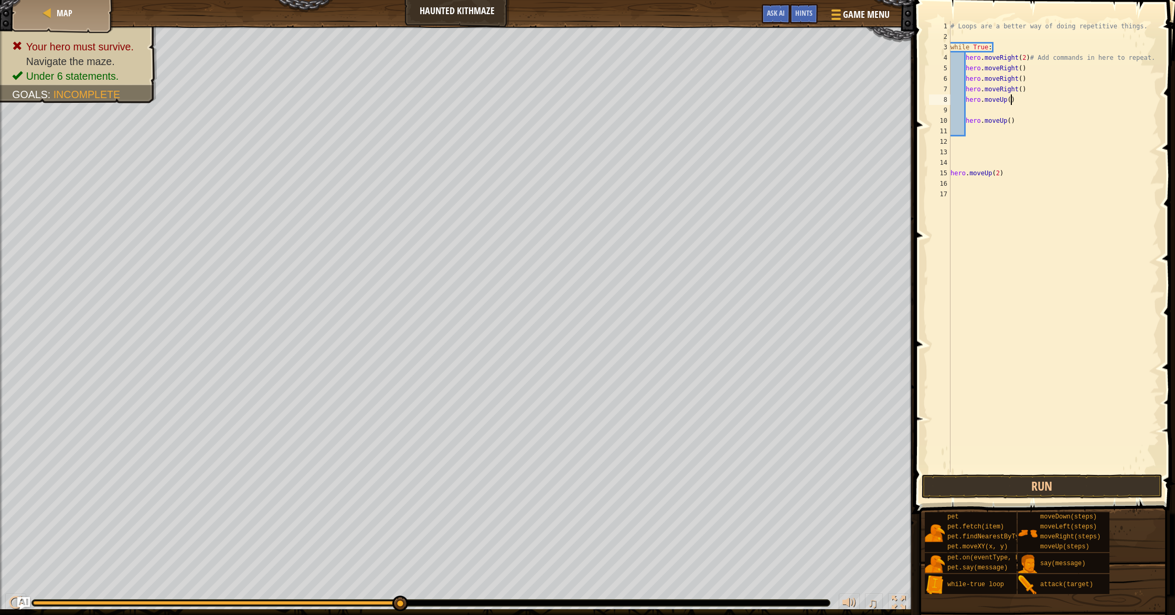
click at [1011, 98] on div "# Loops are a better way of doing repetitive things. while True : hero . moveRi…" at bounding box center [1053, 257] width 211 height 472
click at [1027, 89] on div "# Loops are a better way of doing repetitive things. while True : hero . moveRi…" at bounding box center [1053, 257] width 211 height 472
type textarea "h"
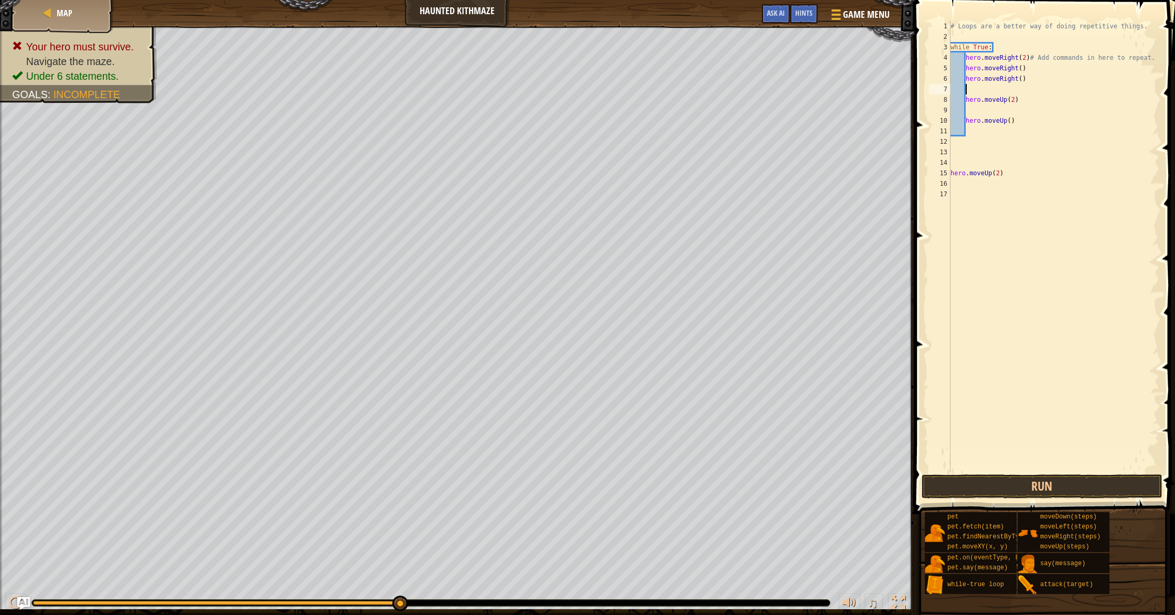
click at [1025, 121] on div "# Loops are a better way of doing repetitive things. while True : hero . moveRi…" at bounding box center [1053, 257] width 211 height 472
type textarea "h"
click at [1035, 80] on div "# Loops are a better way of doing repetitive things. while True : hero . moveRi…" at bounding box center [1053, 257] width 211 height 472
type textarea "h"
click at [1040, 71] on div "# Loops are a better way of doing repetitive things. while True : hero . moveRi…" at bounding box center [1053, 257] width 211 height 472
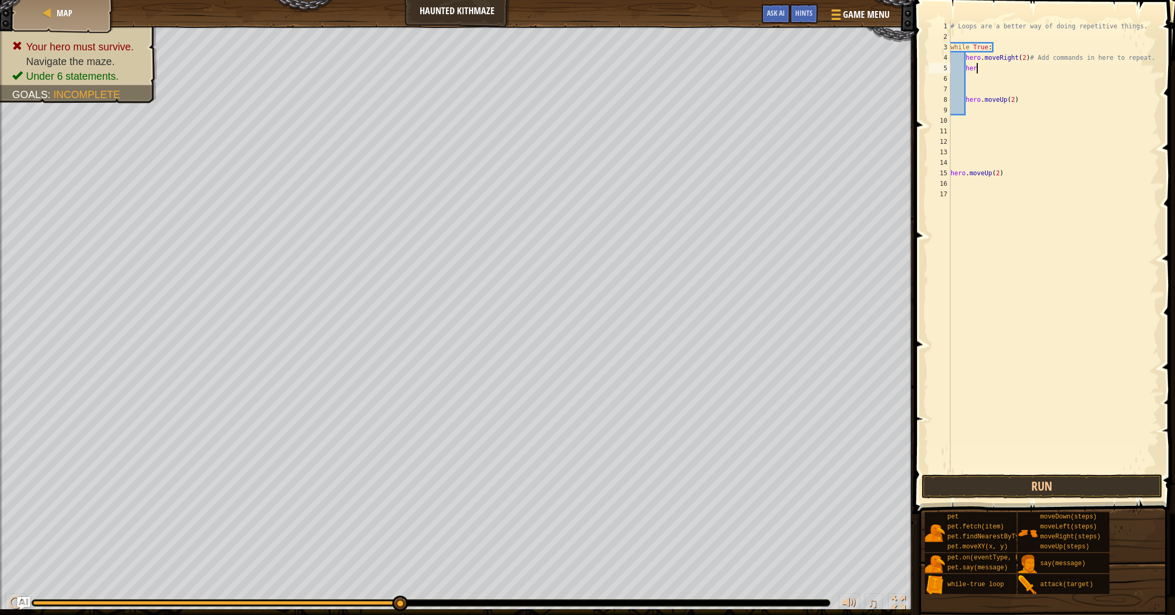
type textarea "h"
click at [1003, 169] on div "# Loops are a better way of doing repetitive things. while True : hero . moveRi…" at bounding box center [1053, 257] width 211 height 472
type textarea "h"
click at [1038, 483] on button "Run" at bounding box center [1041, 486] width 241 height 24
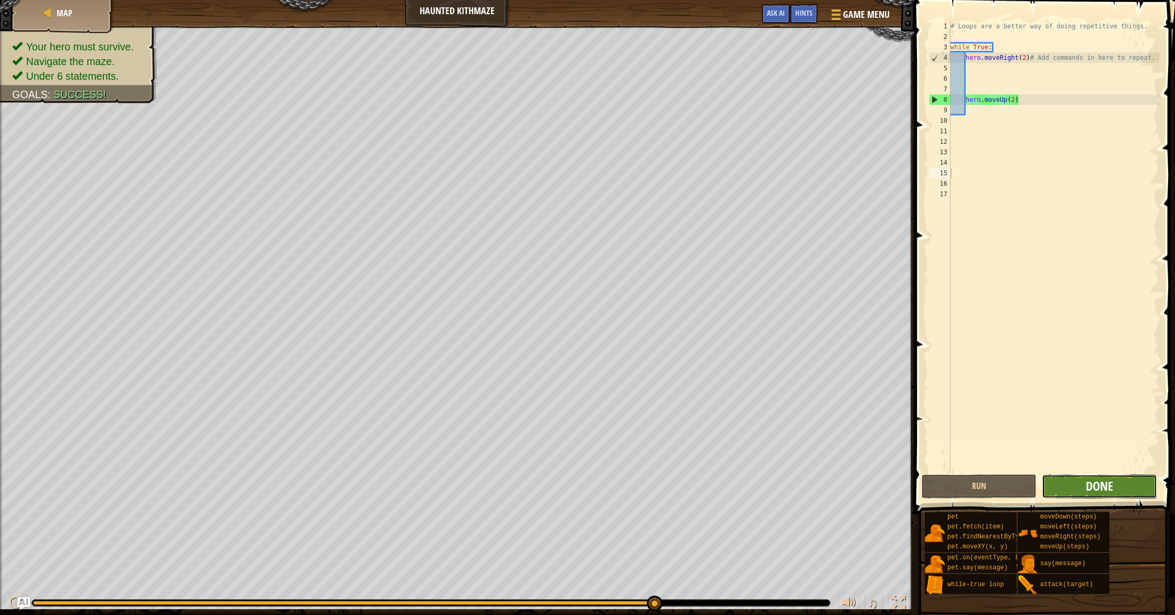
click at [1102, 487] on span "Done" at bounding box center [1098, 485] width 27 height 17
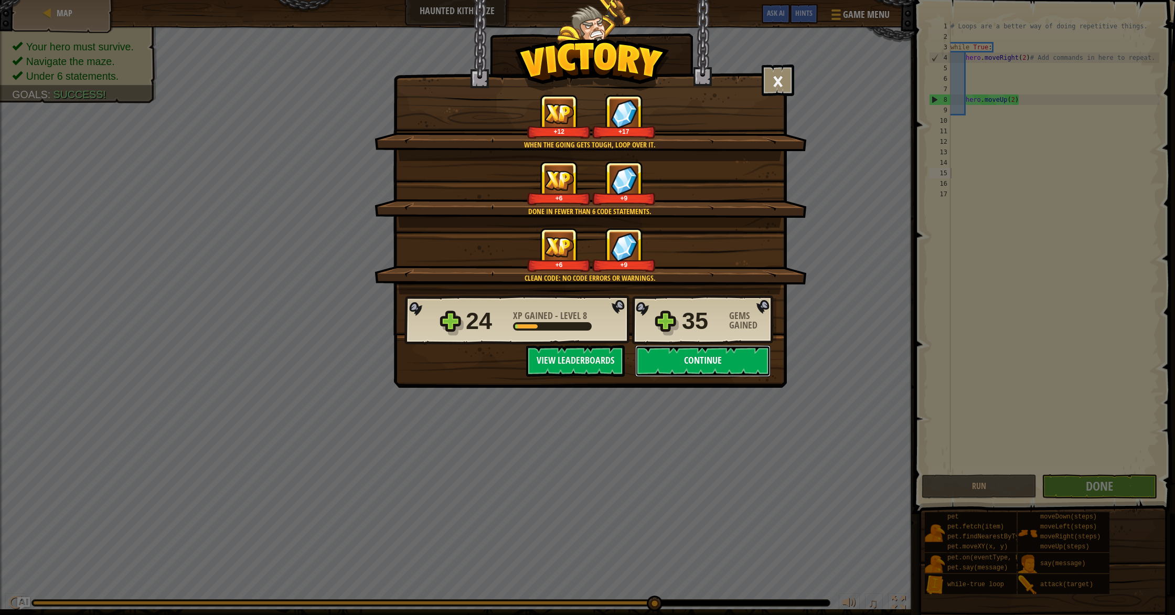
click at [713, 367] on button "Continue" at bounding box center [702, 360] width 135 height 31
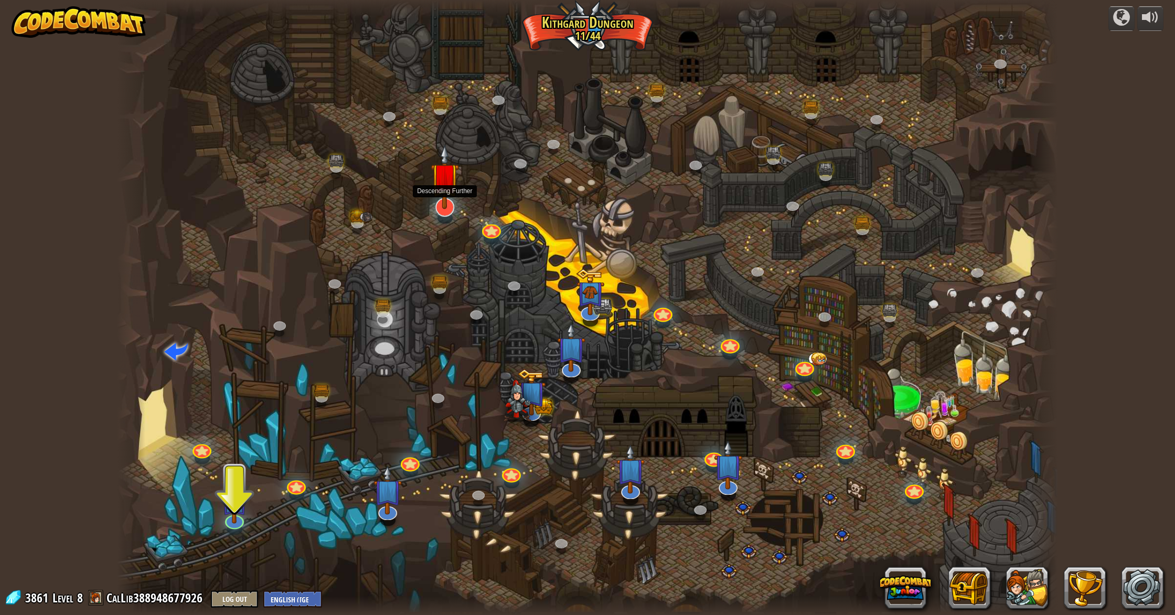
click at [446, 215] on div at bounding box center [444, 218] width 15 height 12
click at [449, 211] on link at bounding box center [442, 203] width 22 height 21
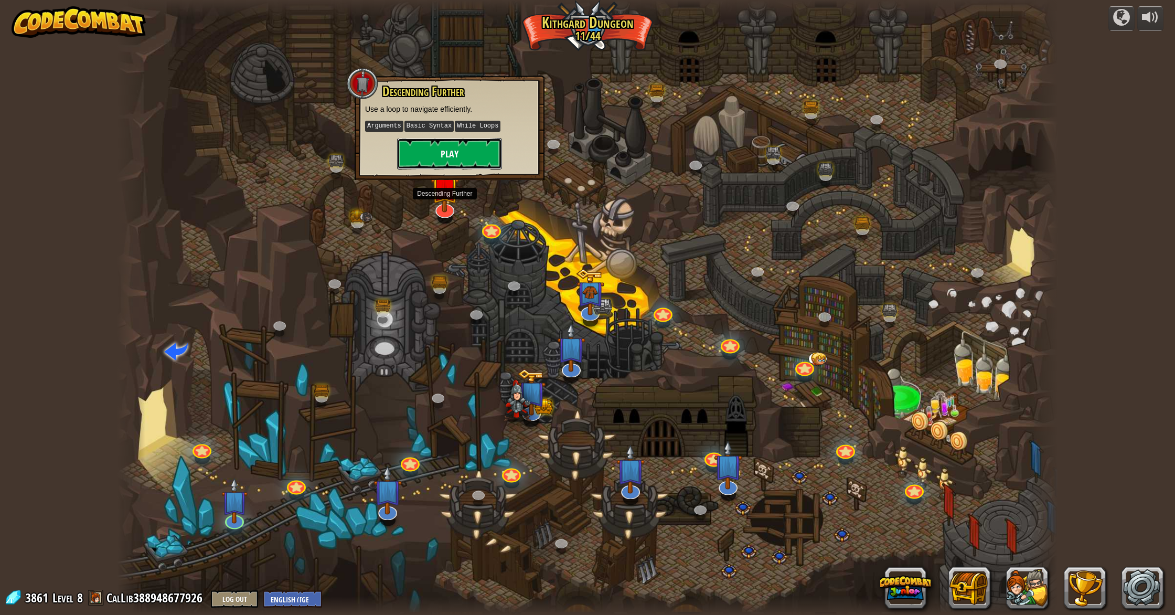
click at [468, 154] on button "Play" at bounding box center [449, 153] width 105 height 31
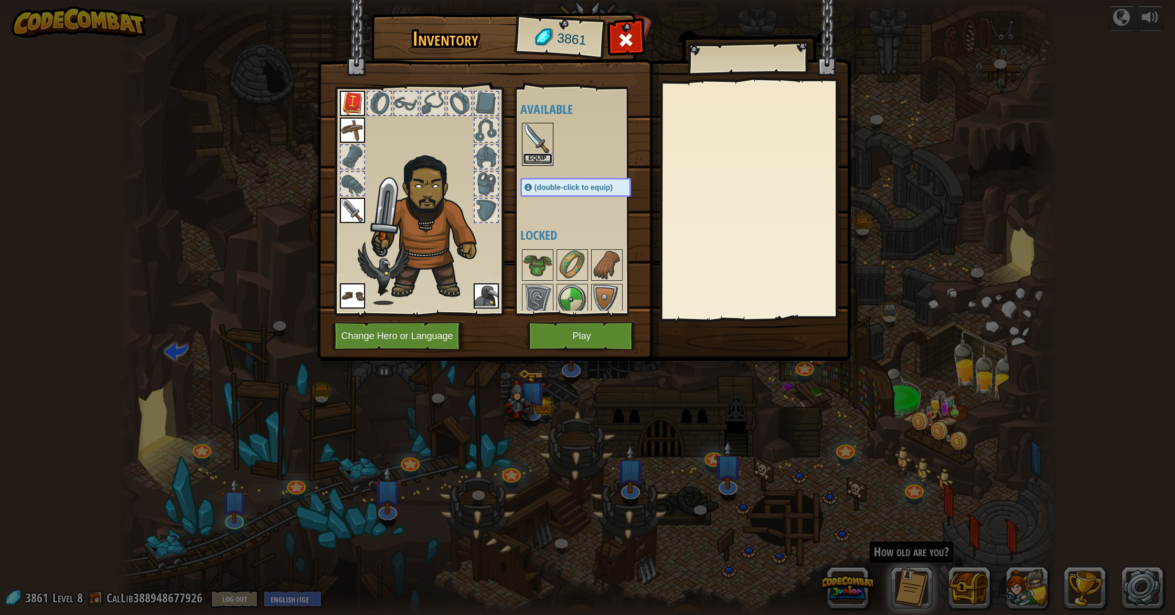
click at [532, 156] on button "Equip" at bounding box center [537, 158] width 29 height 11
click at [0, 0] on button "Equip" at bounding box center [0, 0] width 0 height 0
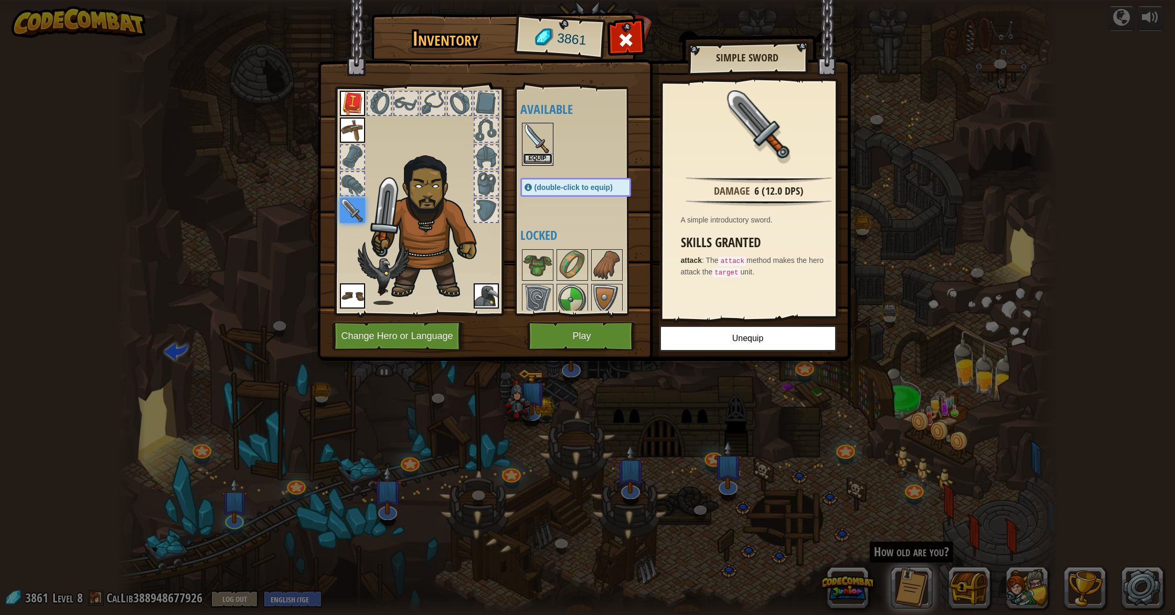
click at [532, 161] on button "Equip" at bounding box center [537, 158] width 29 height 11
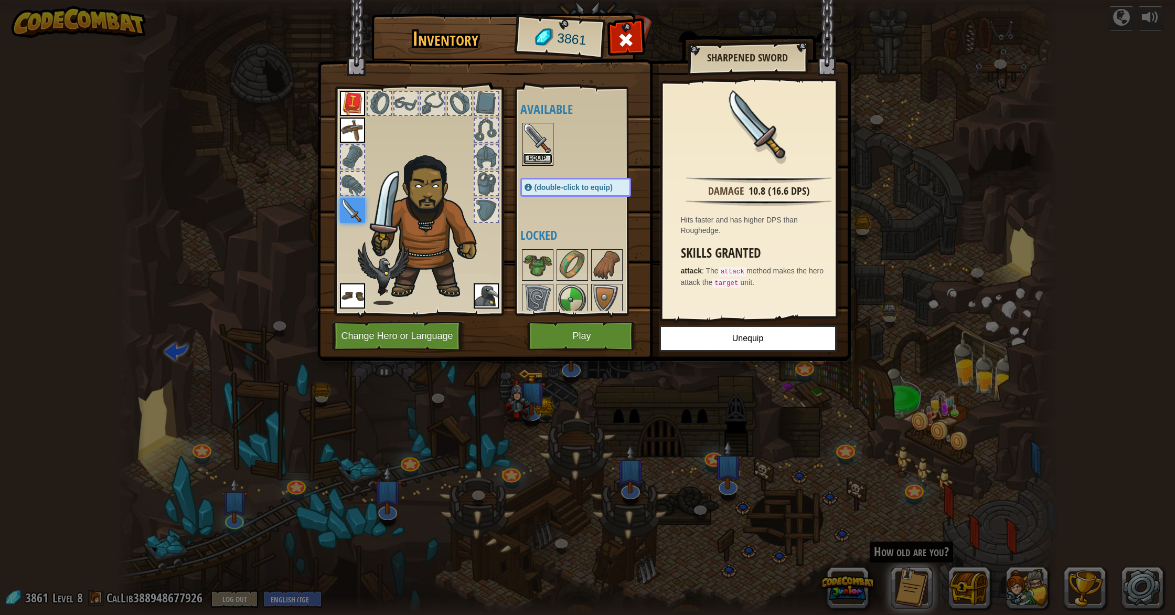
click at [536, 158] on button "Equip" at bounding box center [537, 158] width 29 height 11
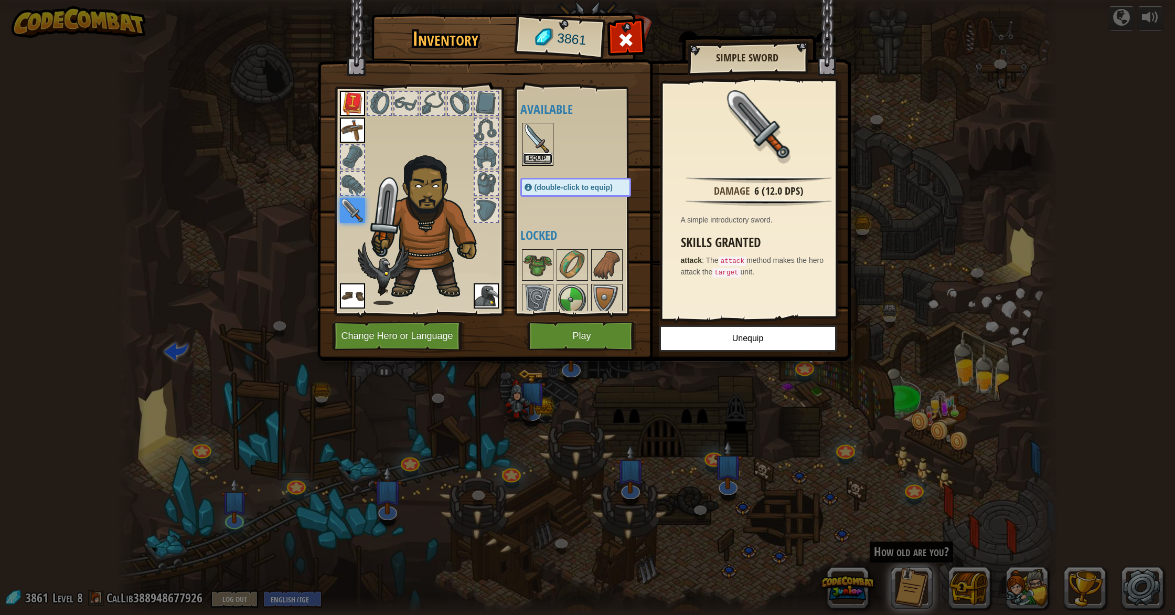
click at [529, 159] on button "Equip" at bounding box center [537, 158] width 29 height 11
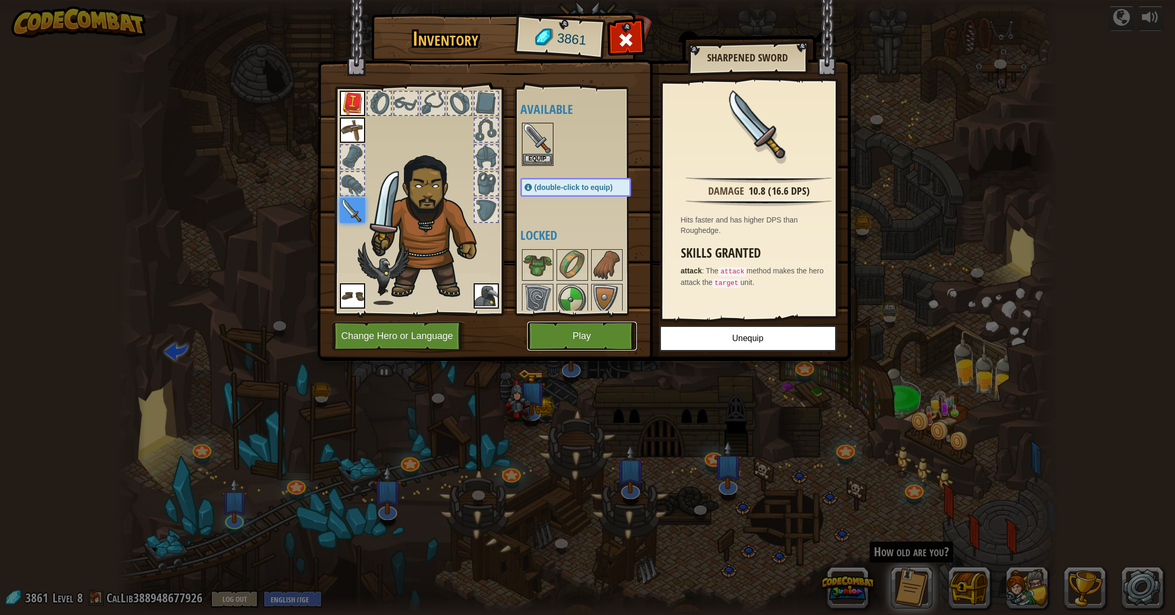
click at [573, 331] on button "Play" at bounding box center [582, 335] width 110 height 29
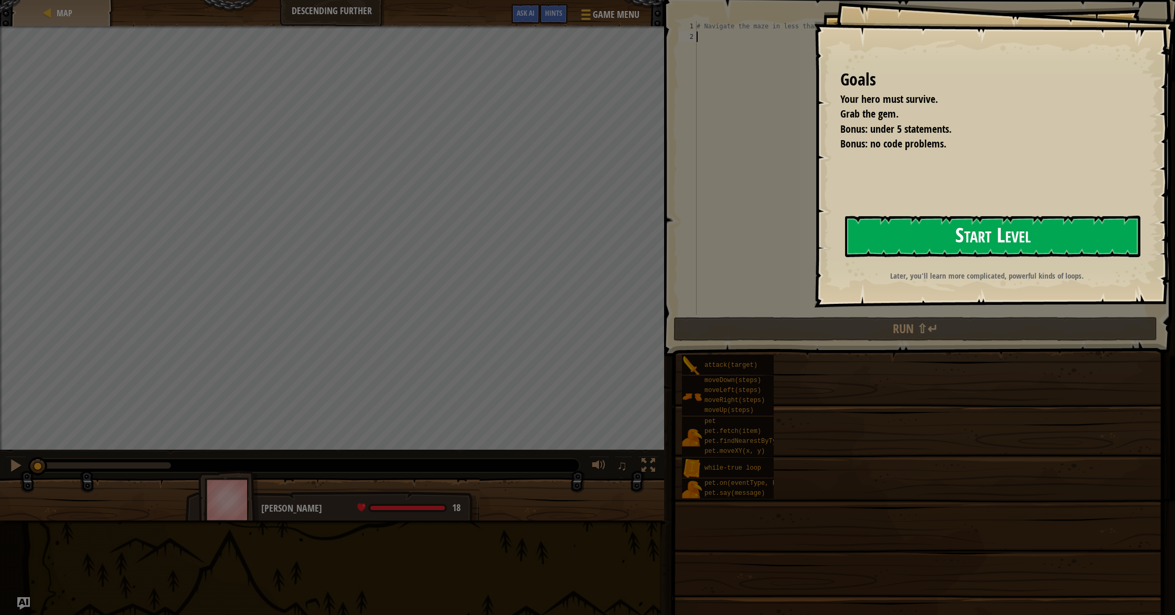
click at [996, 226] on button "Start Level" at bounding box center [992, 236] width 295 height 41
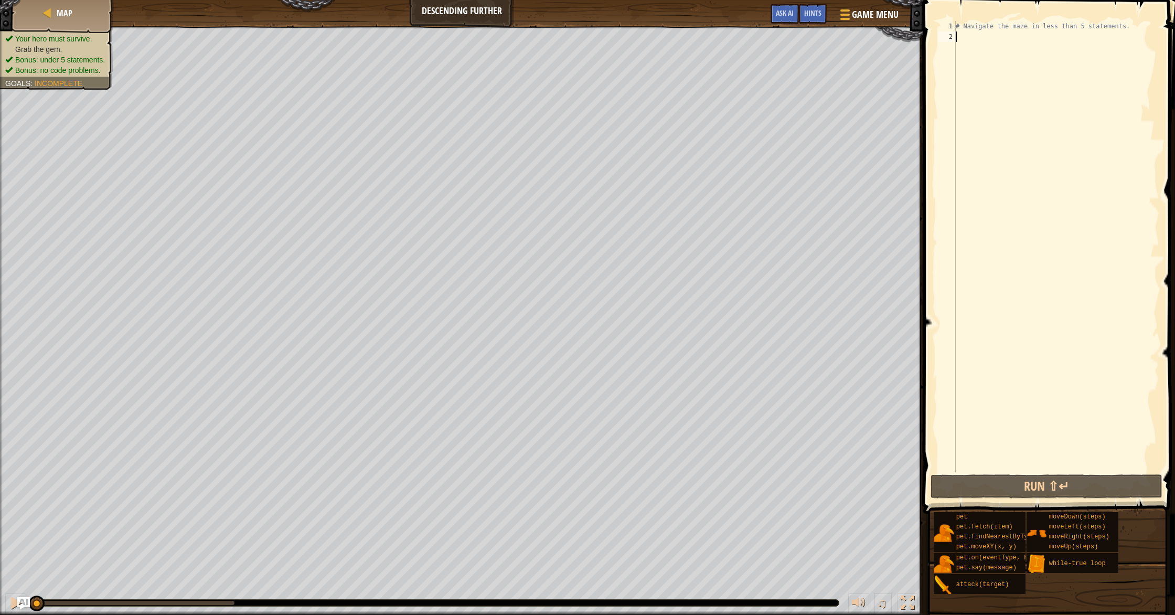
type textarea "h"
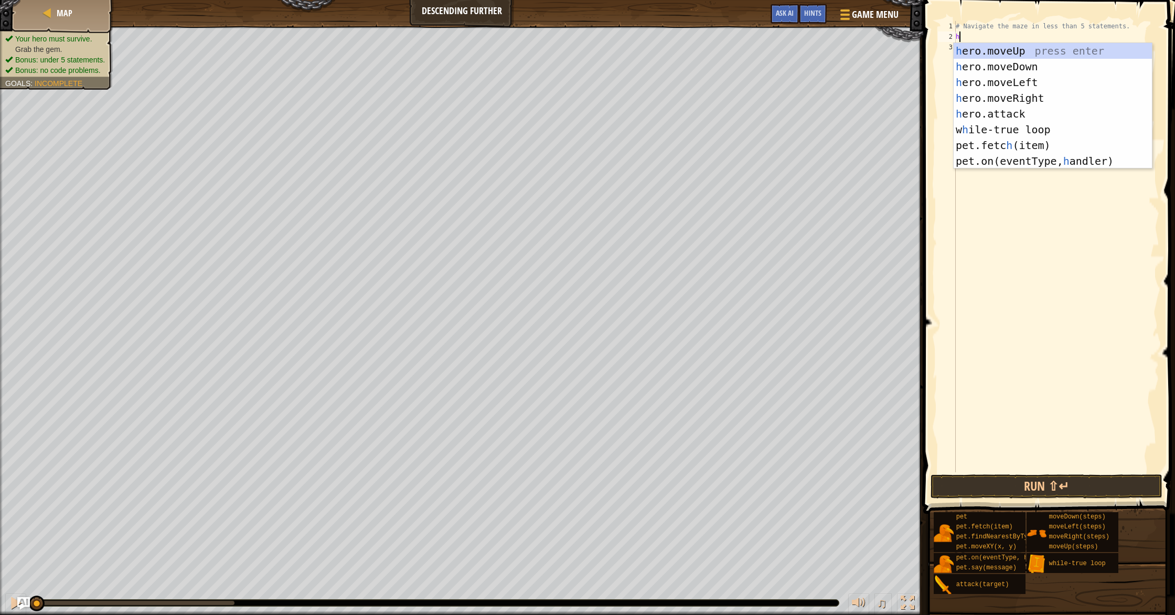
scroll to position [5, 0]
click at [980, 130] on div "h ero.moveUp press enter h ero.moveDown press enter h ero.moveLeft press enter …" at bounding box center [1052, 121] width 198 height 157
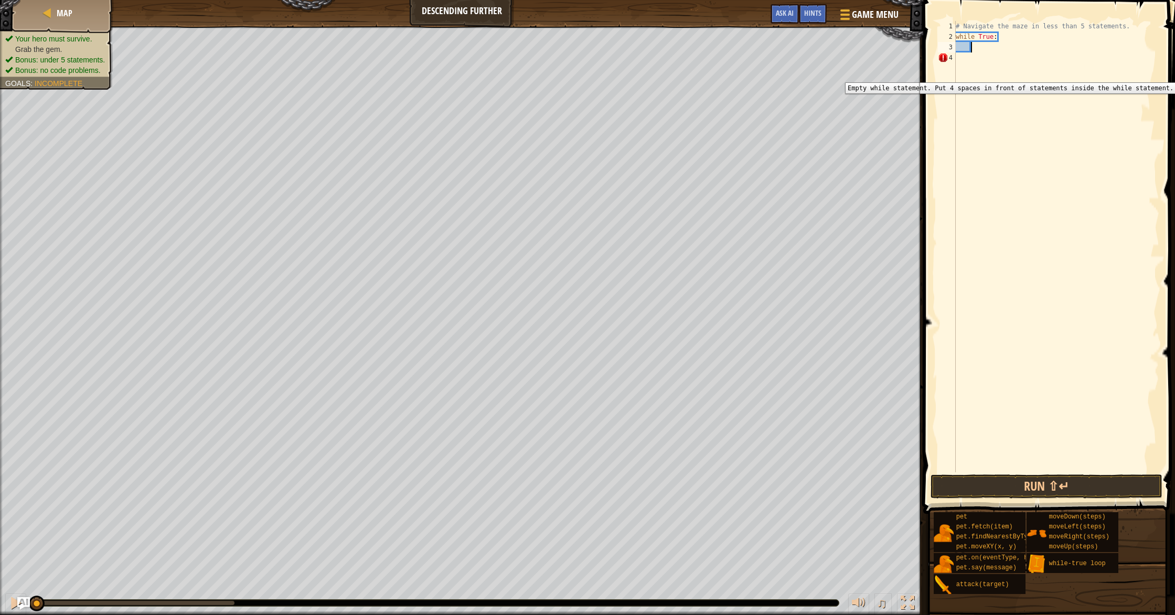
type textarea "h"
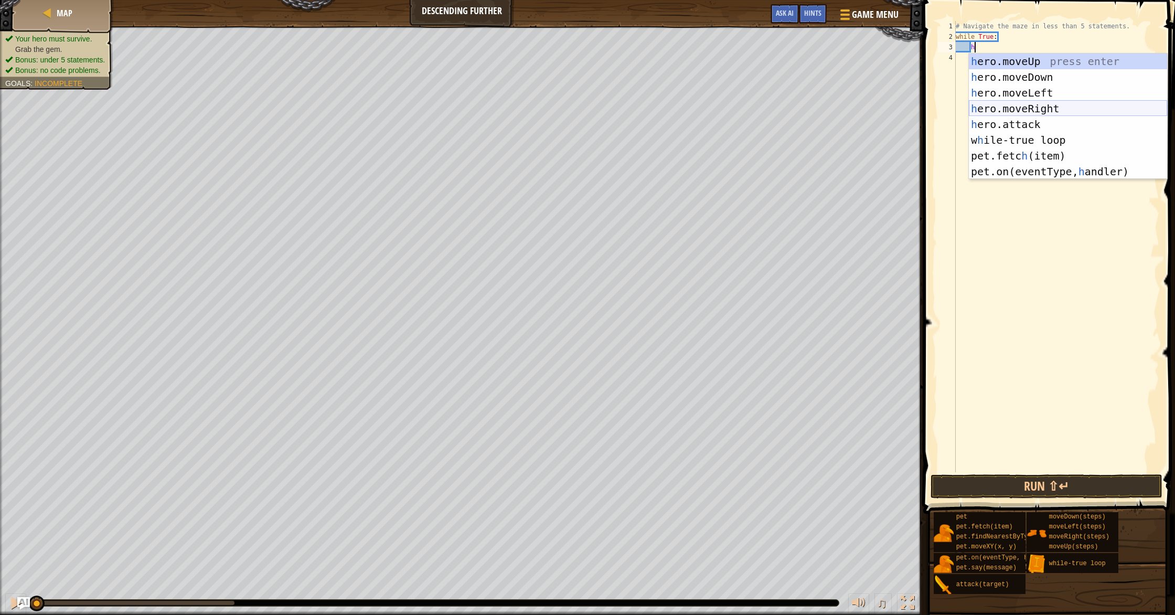
click at [1015, 109] on div "h ero.moveUp press enter h ero.moveDown press enter h ero.moveLeft press enter …" at bounding box center [1067, 131] width 198 height 157
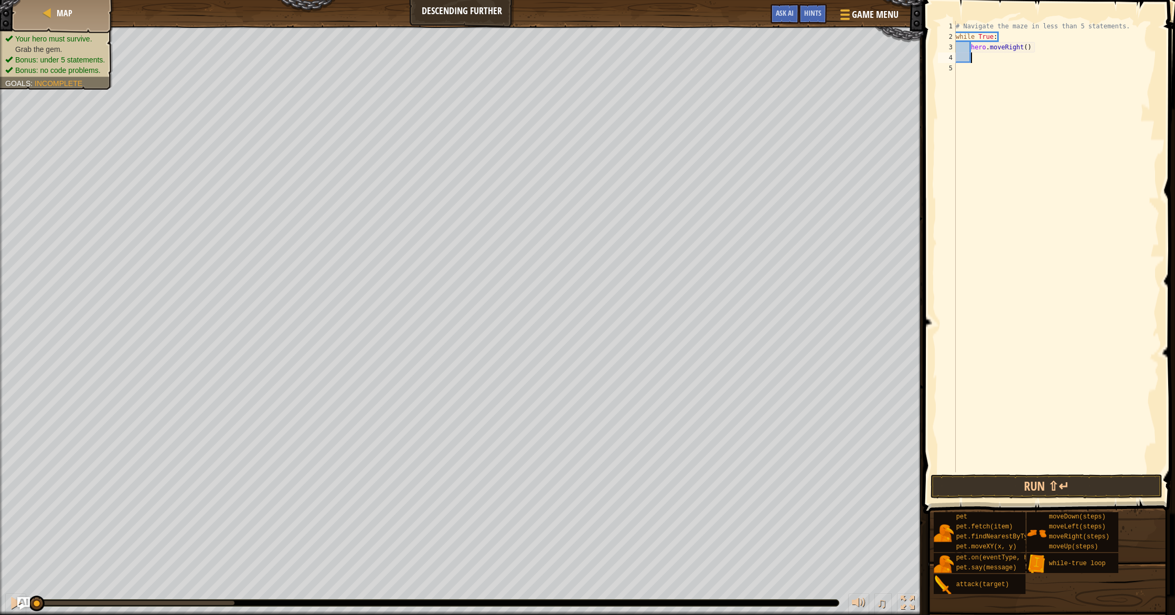
scroll to position [5, 1]
type textarea "h"
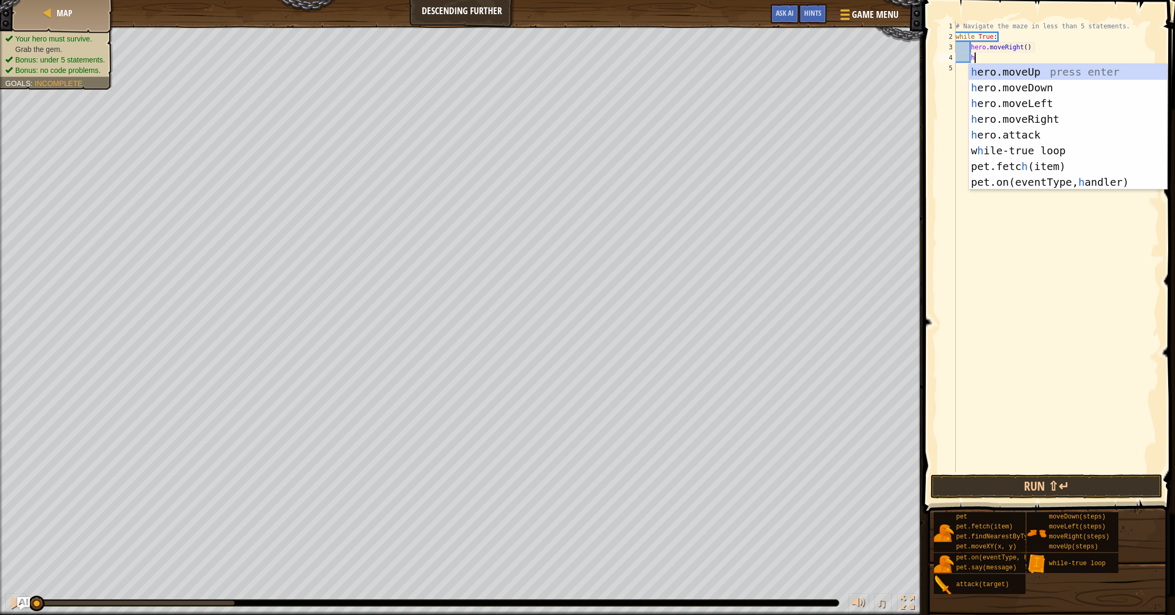
scroll to position [5, 1]
click at [1025, 101] on div "h ero.moveUp press enter h ero.moveDown press enter h ero.moveLeft press enter …" at bounding box center [1067, 142] width 198 height 157
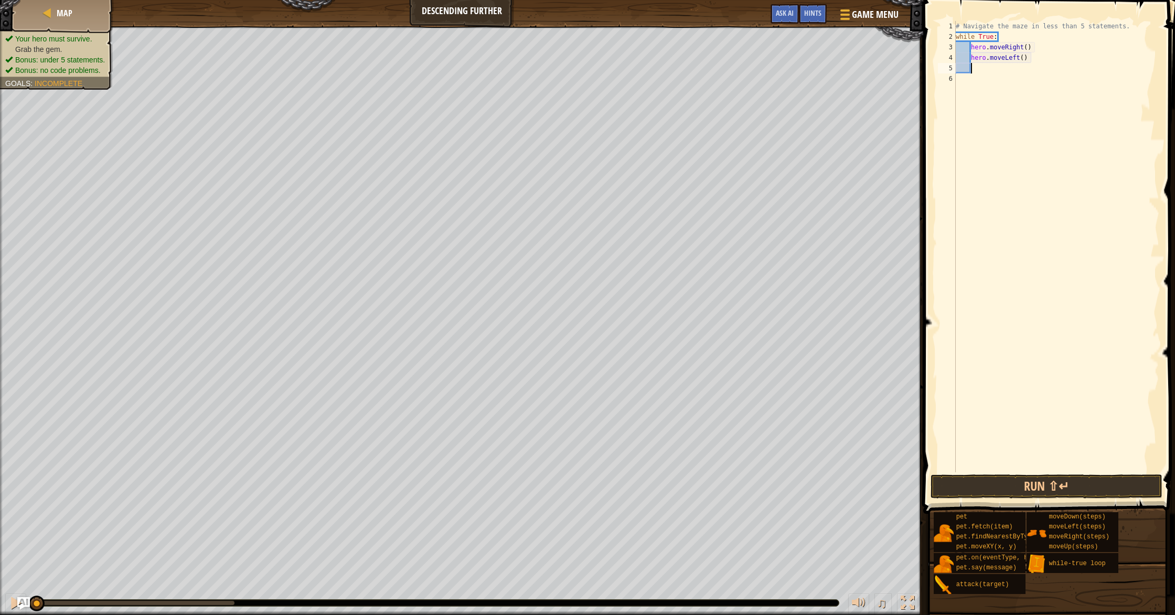
type textarea "h"
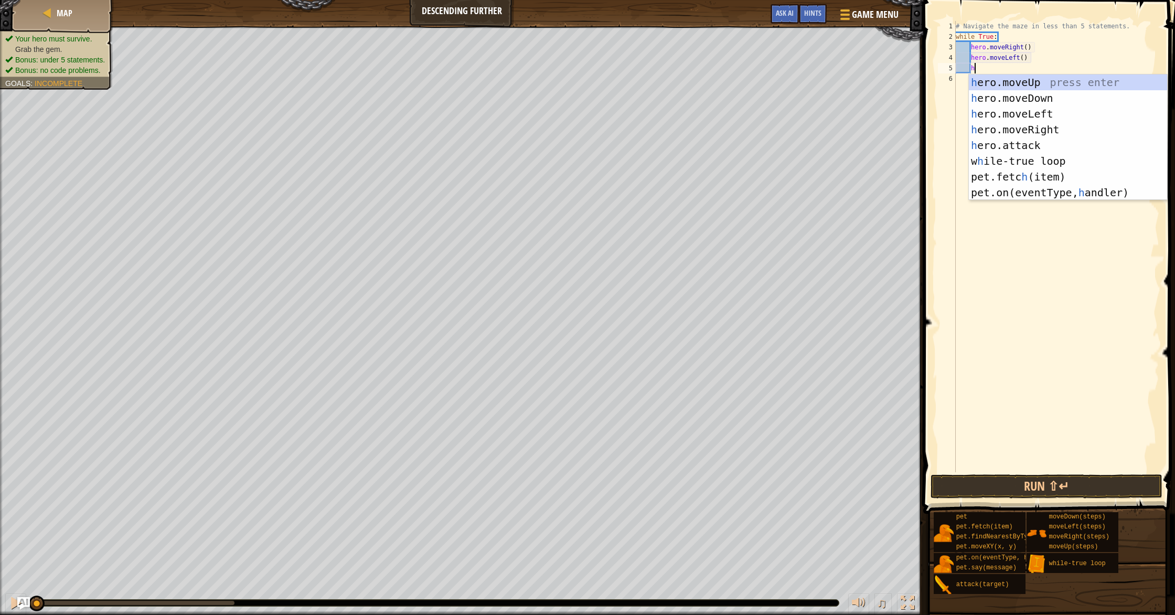
scroll to position [5, 1]
click at [1007, 117] on div "h ero.moveUp press enter h ero.moveDown press enter h ero.moveLeft press enter …" at bounding box center [1067, 152] width 198 height 157
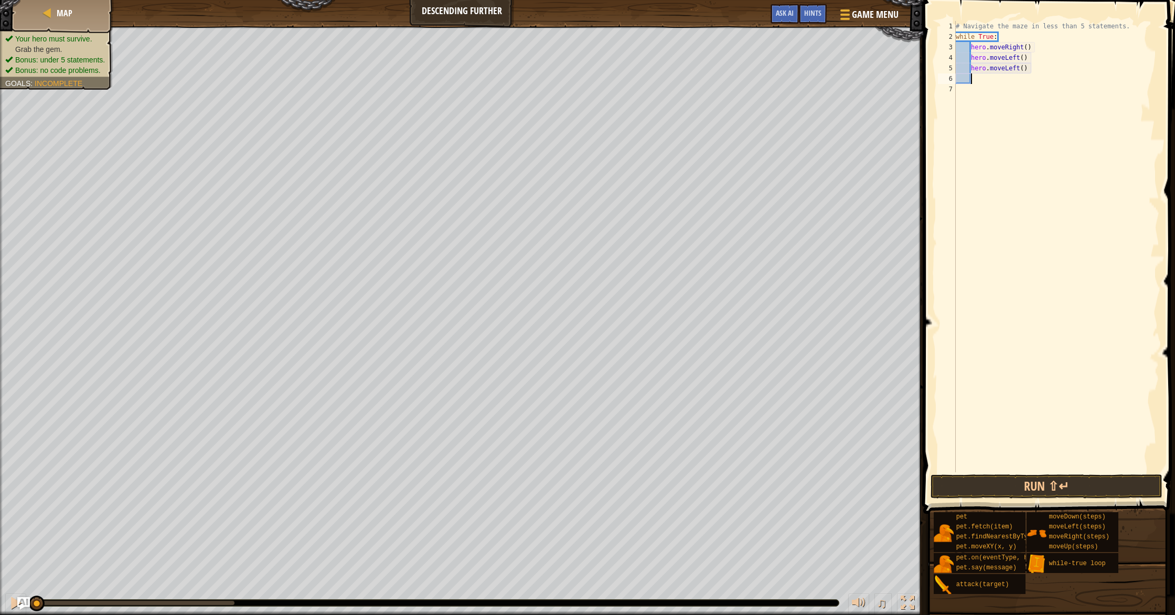
type textarea "h"
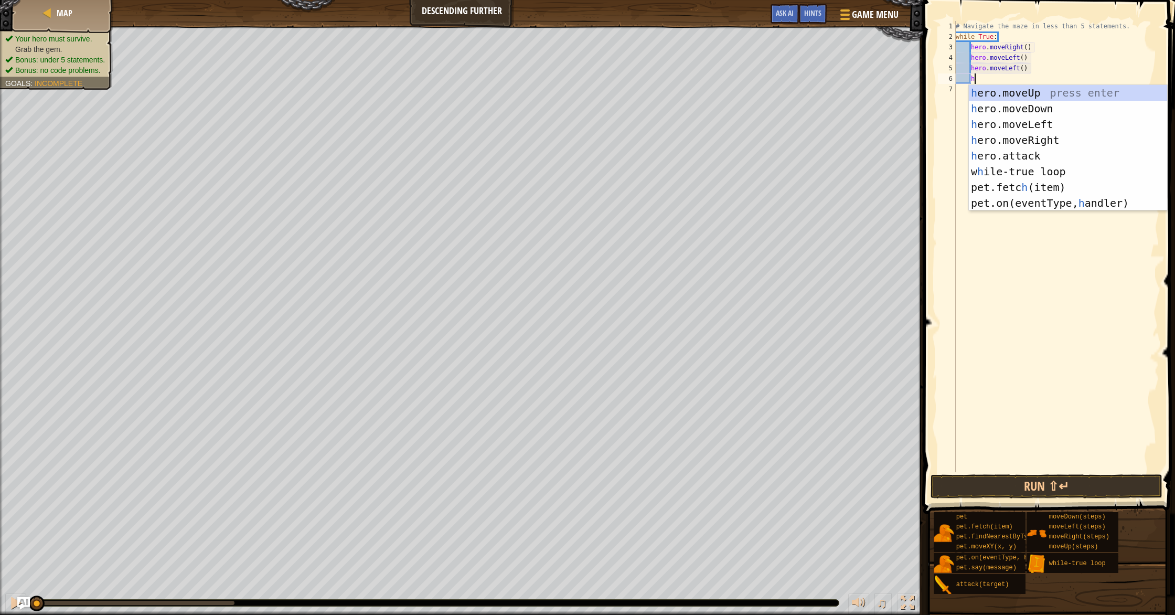
scroll to position [5, 1]
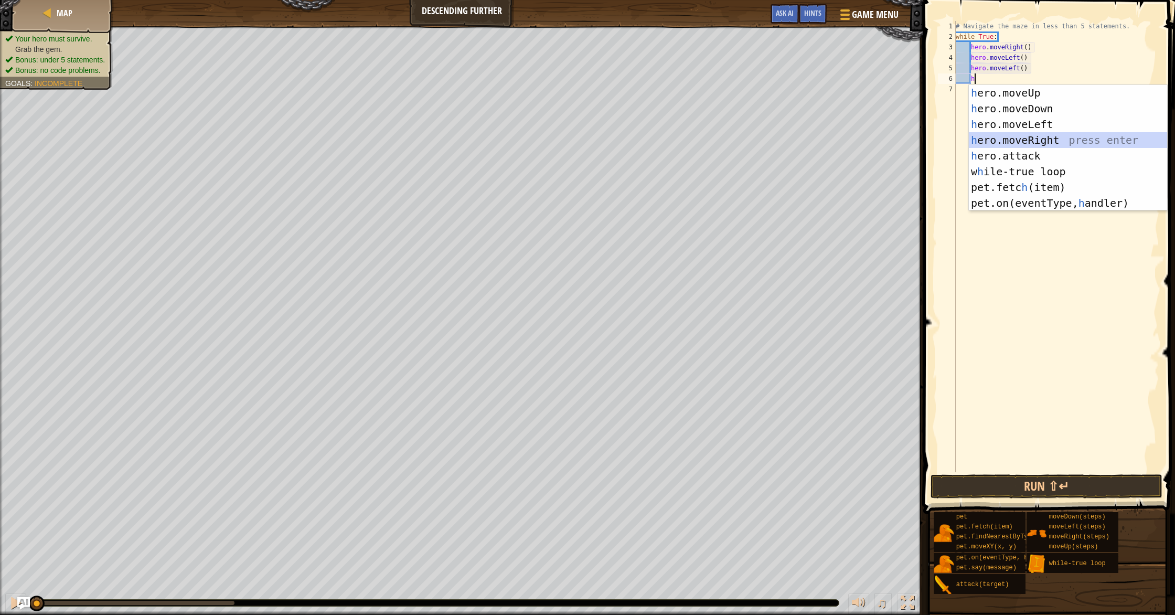
click at [1004, 135] on div "h ero.moveUp press enter h ero.moveDown press enter h ero.moveLeft press enter …" at bounding box center [1067, 163] width 198 height 157
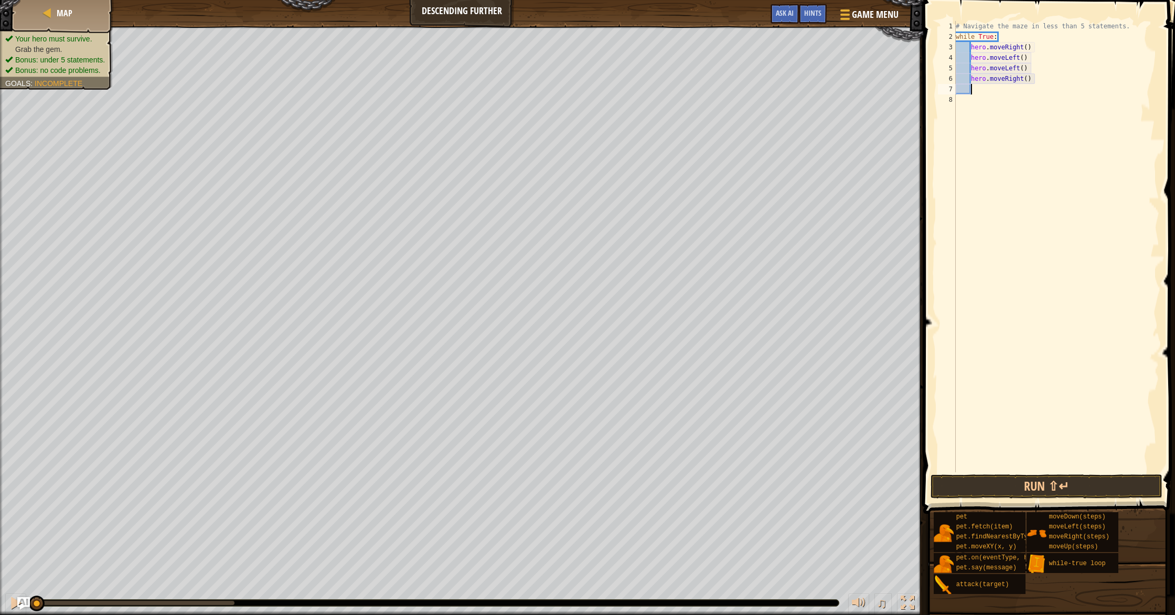
type textarea "h"
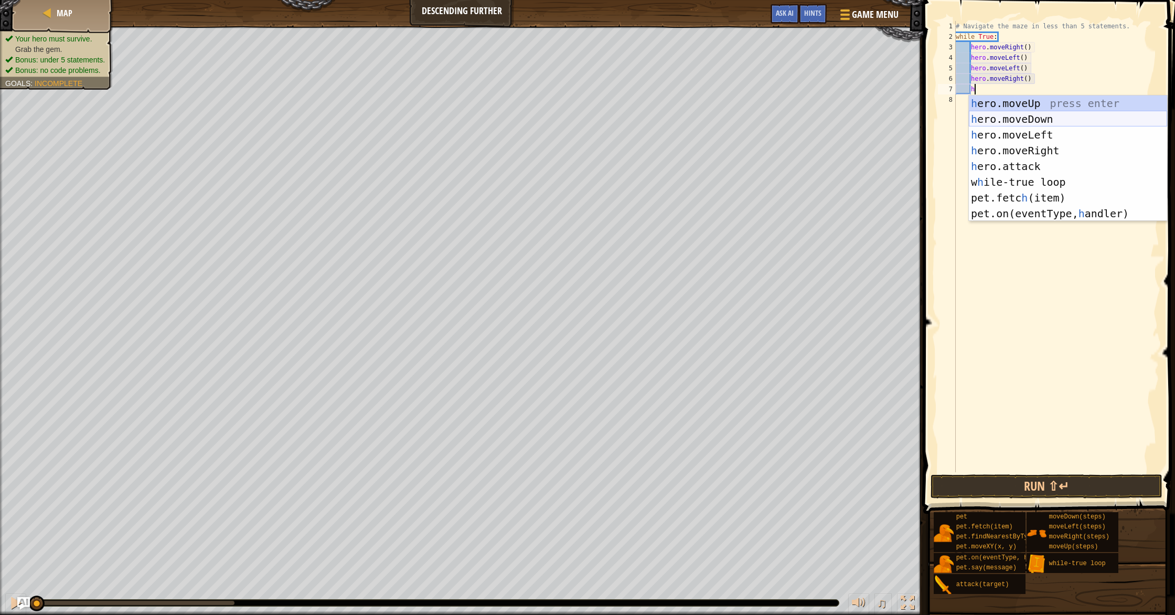
click at [1006, 117] on div "h ero.moveUp press enter h ero.moveDown press enter h ero.moveLeft press enter …" at bounding box center [1067, 173] width 198 height 157
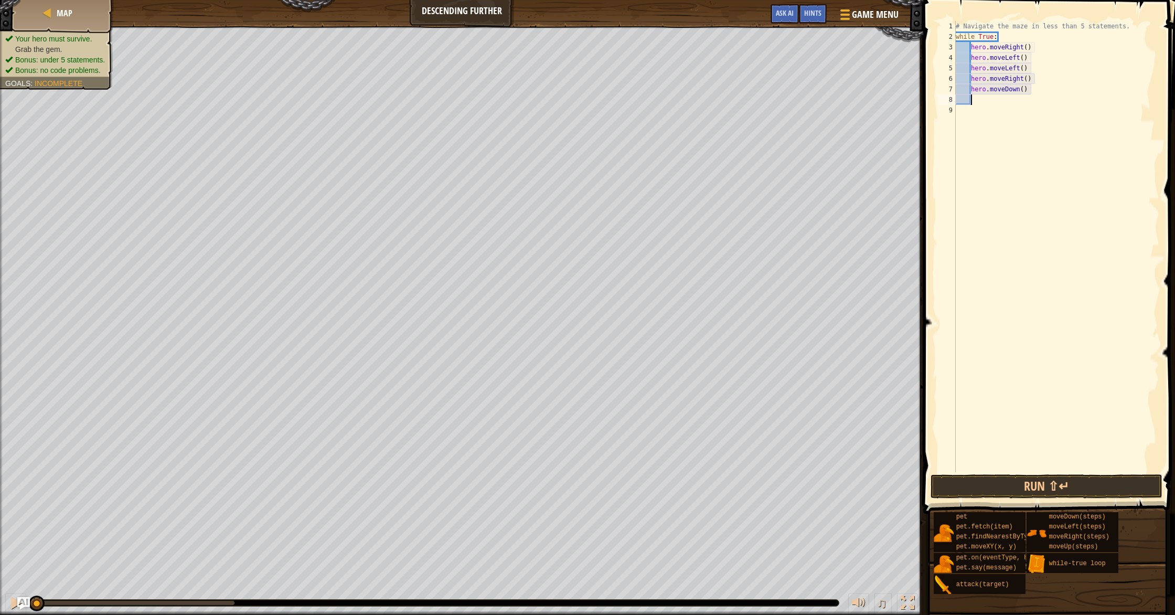
click at [1026, 88] on div "# Navigate the maze in less than 5 statements. while True : hero . moveRight ( …" at bounding box center [1056, 257] width 206 height 472
click at [1022, 91] on div "# Navigate the maze in less than 5 statements. while True : hero . moveRight ( …" at bounding box center [1056, 257] width 206 height 472
click at [1027, 52] on div "# Navigate the maze in less than 5 statements. while True : hero . moveRight ( …" at bounding box center [1056, 257] width 206 height 472
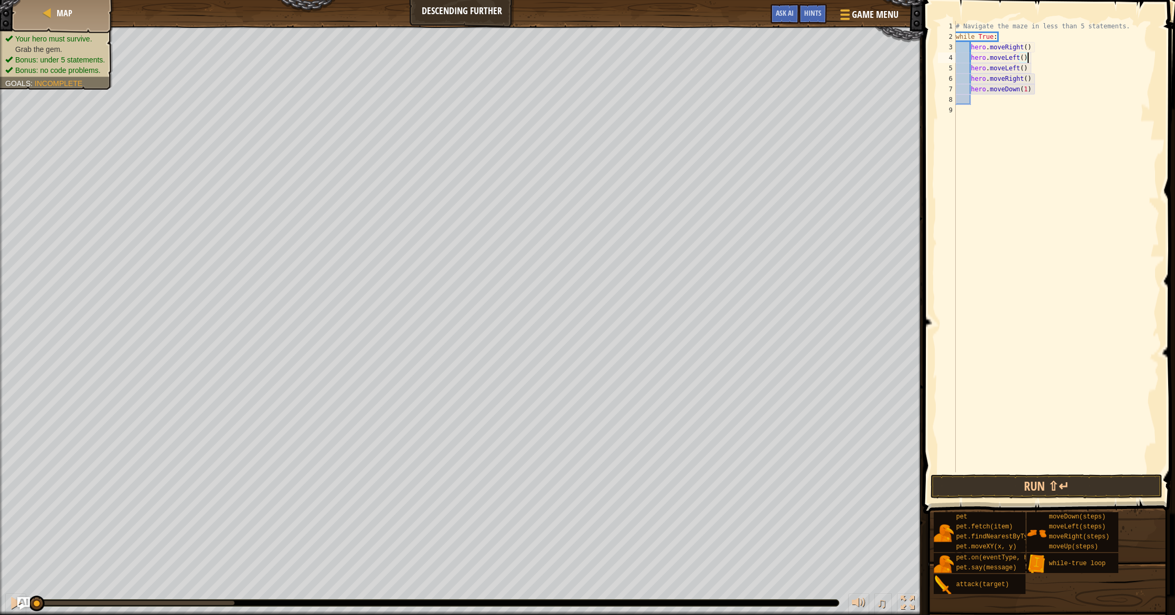
click at [1027, 46] on div "# Navigate the maze in less than 5 statements. while True : hero . moveRight ( …" at bounding box center [1056, 257] width 206 height 472
click at [1037, 81] on div "# Navigate the maze in less than 5 statements. while True : hero . moveRight ( …" at bounding box center [1056, 257] width 206 height 472
type textarea "h"
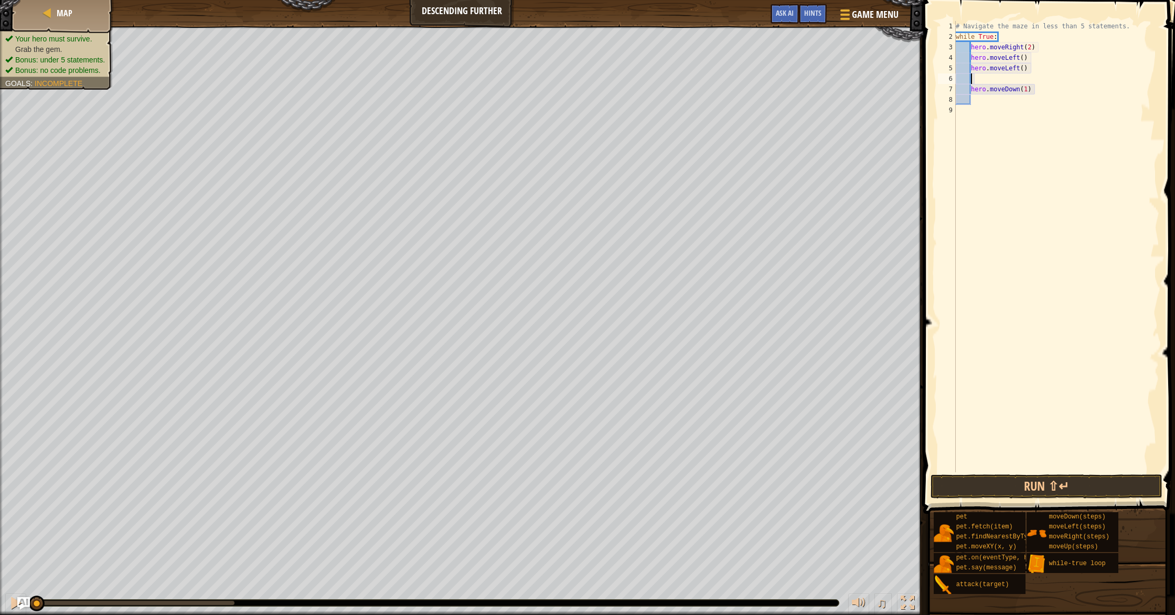
click at [1033, 72] on div "# Navigate the maze in less than 5 statements. while True : hero . moveRight ( …" at bounding box center [1056, 257] width 206 height 472
type textarea "h"
click at [1036, 59] on div "# Navigate the maze in less than 5 statements. while True : hero . moveRight ( …" at bounding box center [1056, 257] width 206 height 472
type textarea "h"
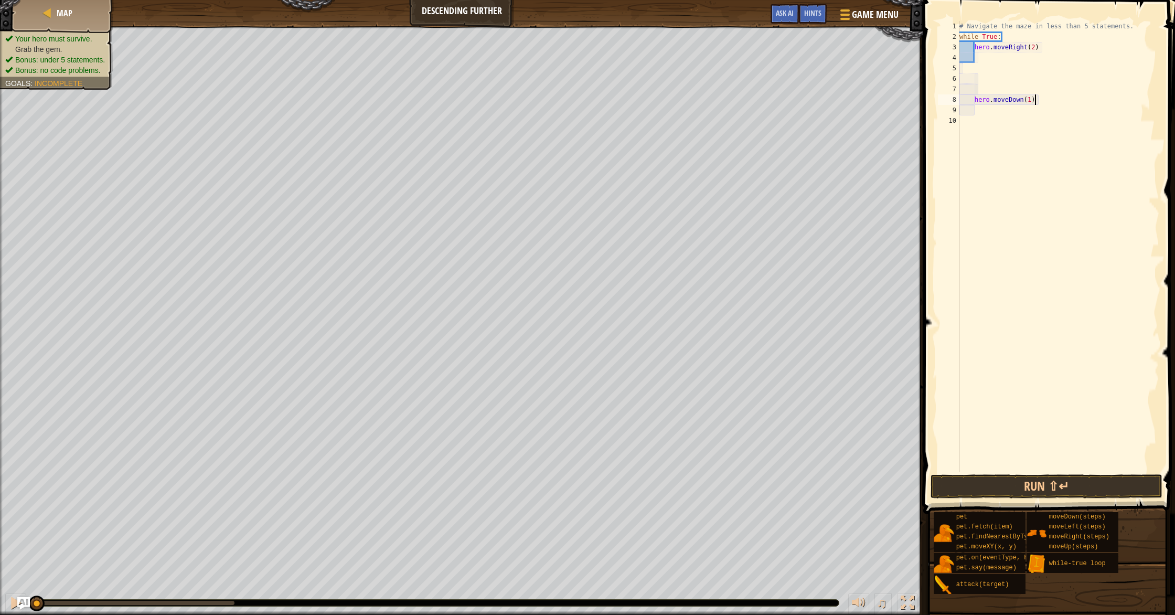
click at [1058, 99] on div "# Navigate the maze in less than 5 statements. while True : hero . moveRight ( …" at bounding box center [1058, 257] width 202 height 472
type textarea "h"
click at [988, 55] on div "# Navigate the maze in less than 5 statements. while True : hero . moveRight ( …" at bounding box center [1058, 257] width 202 height 472
type textarea "h"
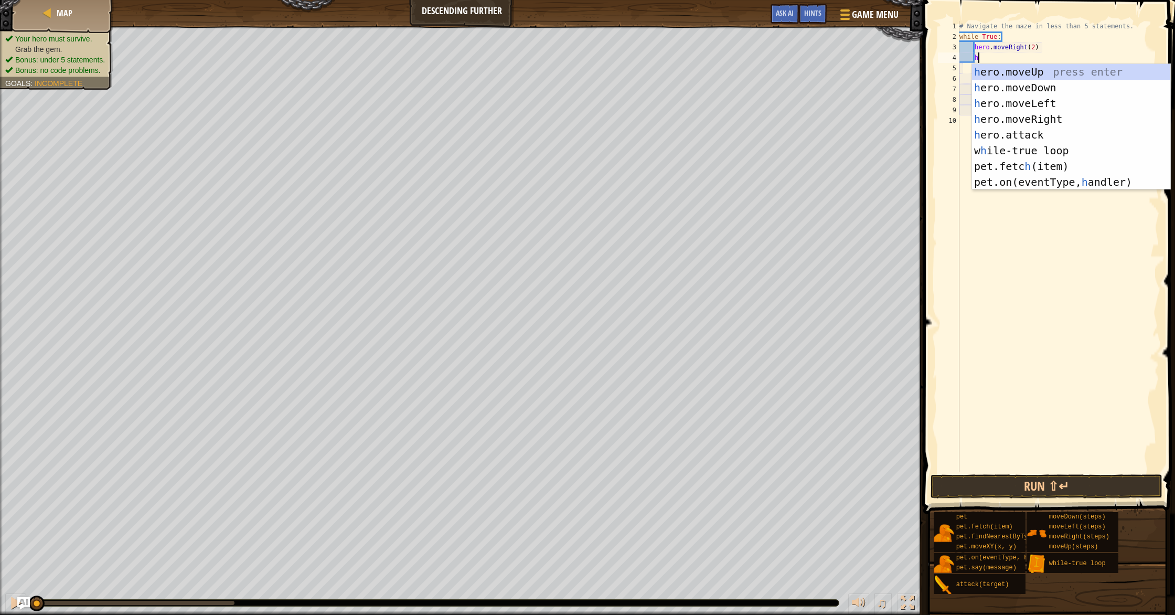
scroll to position [5, 1]
click at [1024, 94] on div "h ero.moveUp press enter h ero.moveDown press enter h ero.moveLeft press enter …" at bounding box center [1071, 142] width 198 height 157
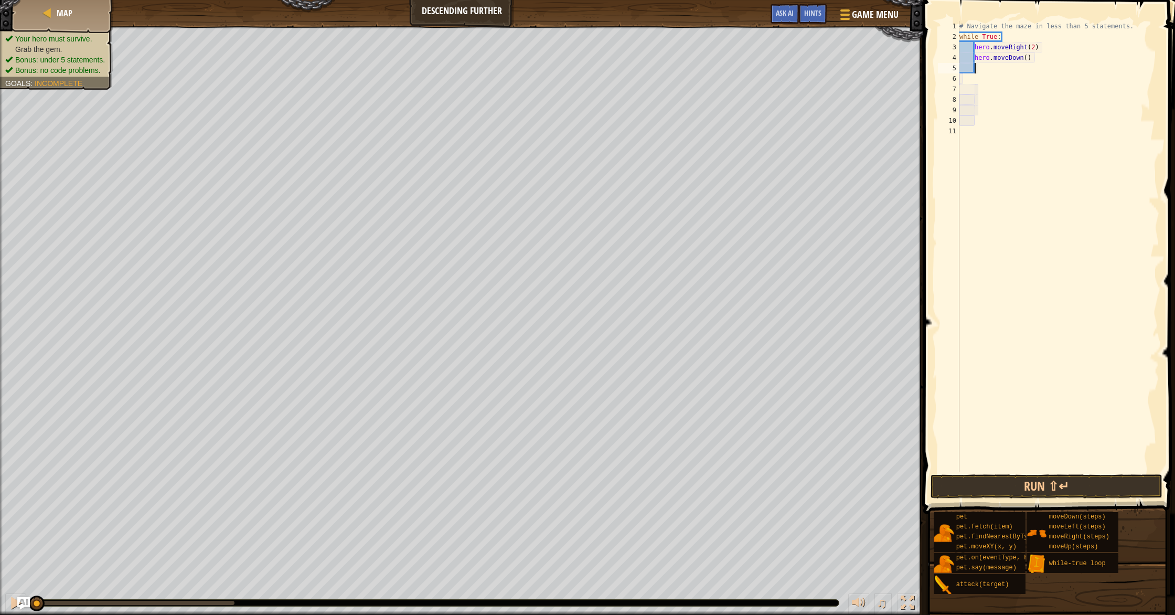
type textarea "h"
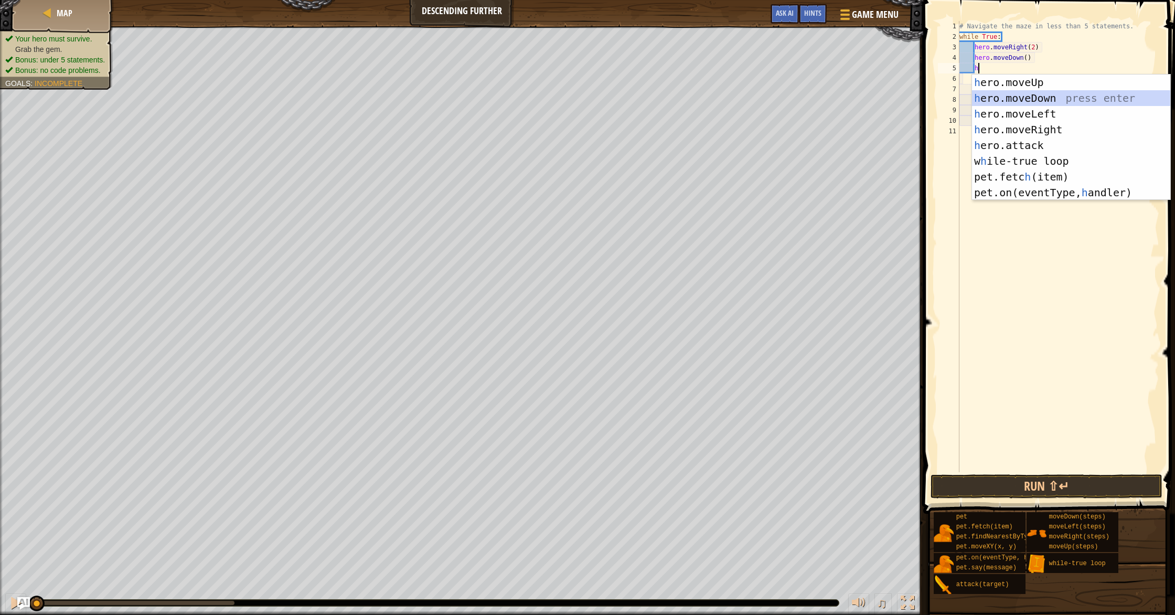
click at [1025, 100] on div "h ero.moveUp press enter h ero.moveDown press enter h ero.moveLeft press enter …" at bounding box center [1071, 152] width 198 height 157
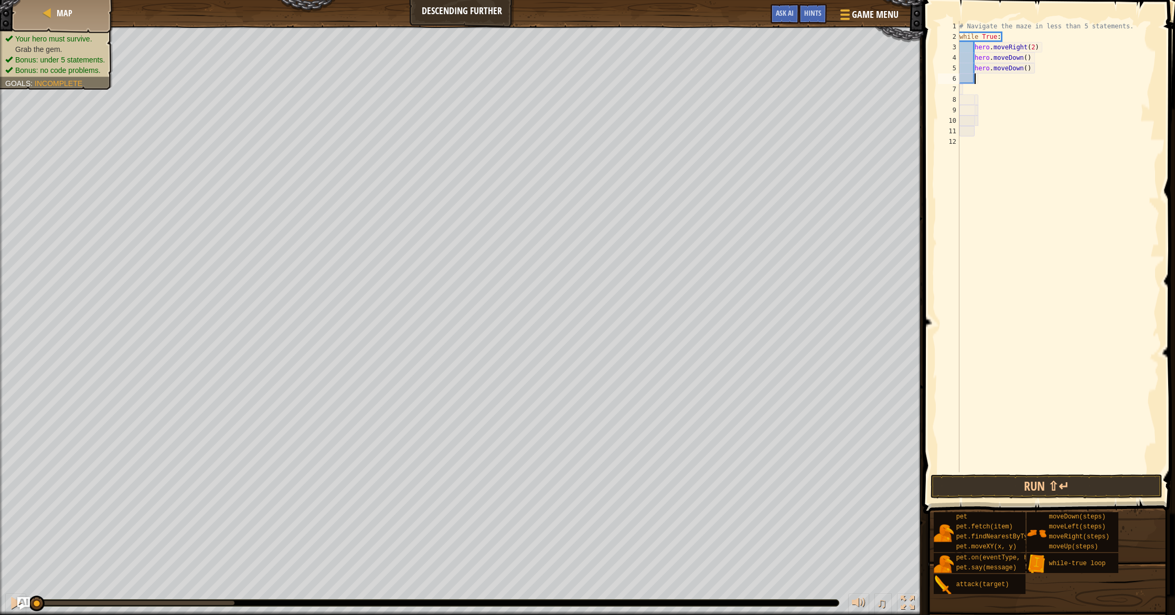
type textarea "h"
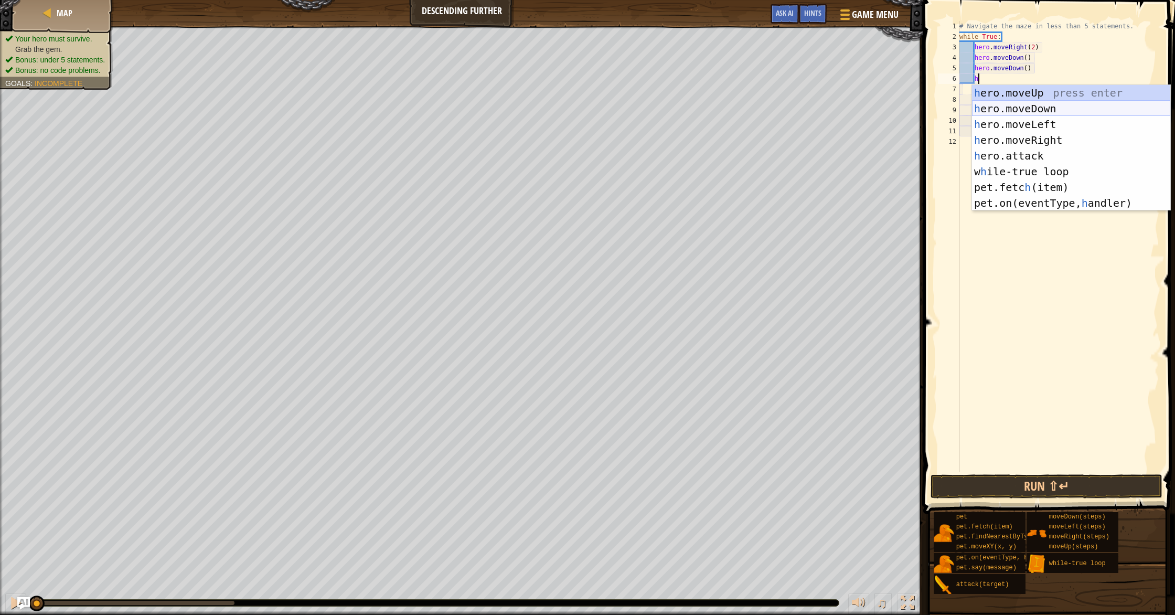
click at [1030, 106] on div "h ero.moveUp press enter h ero.moveDown press enter h ero.moveLeft press enter …" at bounding box center [1071, 163] width 198 height 157
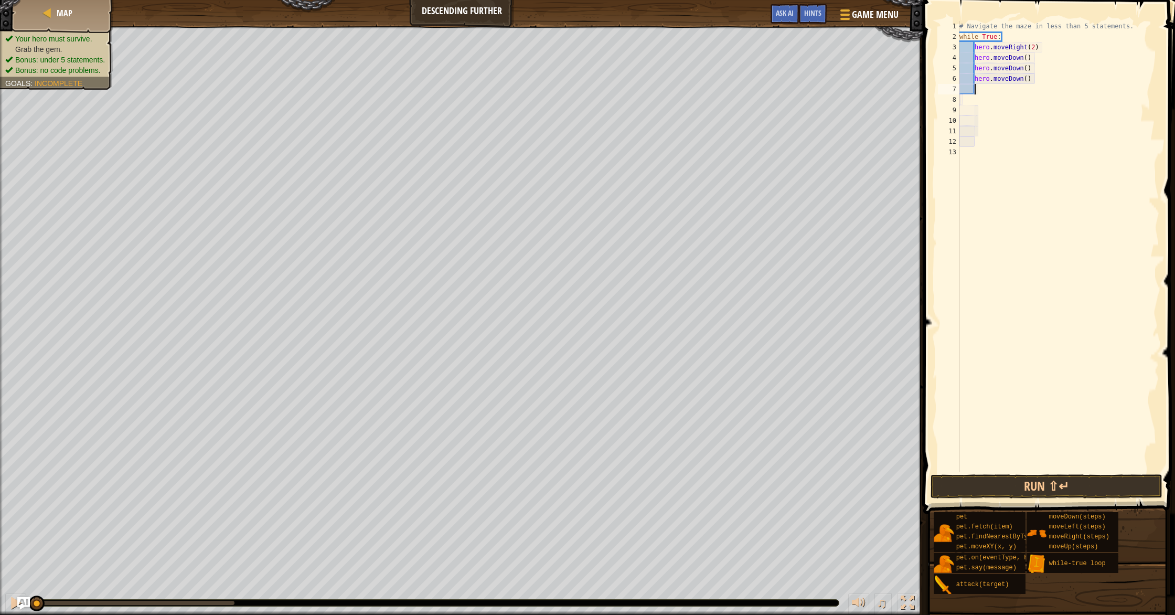
type textarea "h"
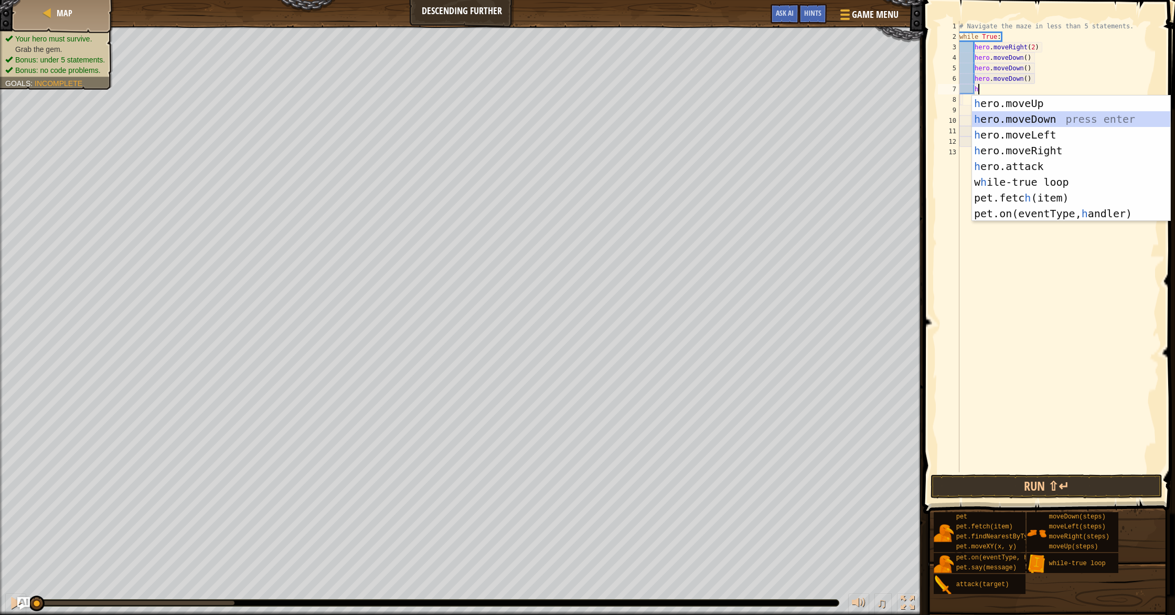
click at [1036, 116] on div "h ero.moveUp press enter h ero.moveDown press enter h ero.moveLeft press enter …" at bounding box center [1071, 173] width 198 height 157
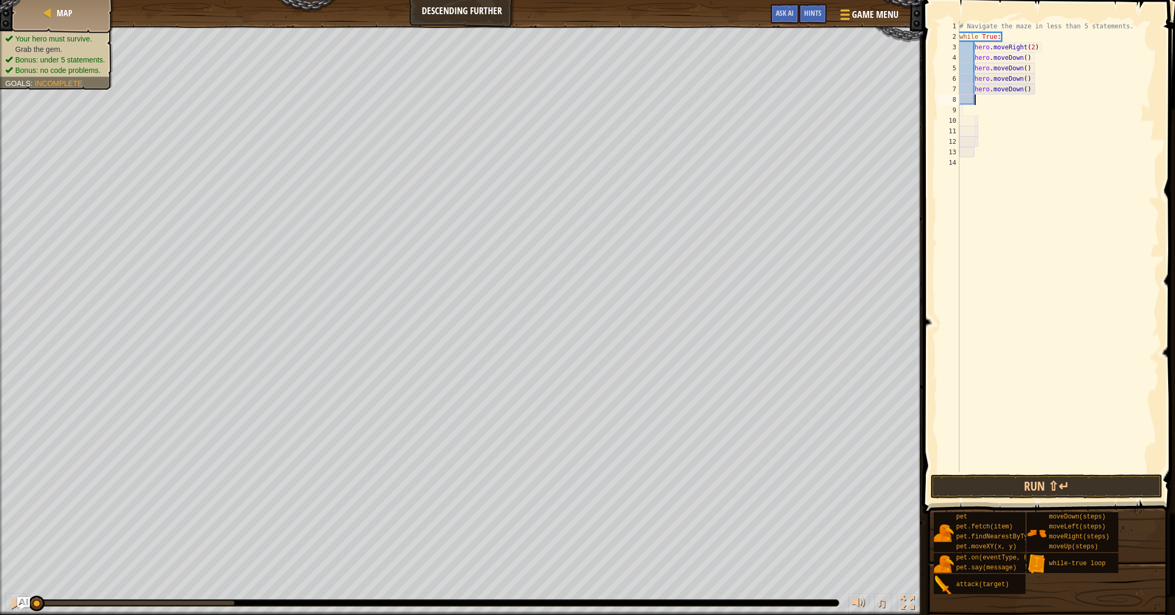
click at [1027, 90] on div "# Navigate the maze in less than 5 statements. while True : hero . moveRight ( …" at bounding box center [1058, 257] width 202 height 472
click at [1036, 76] on div "# Navigate the maze in less than 5 statements. while True : hero . moveRight ( …" at bounding box center [1058, 257] width 202 height 472
type textarea "h"
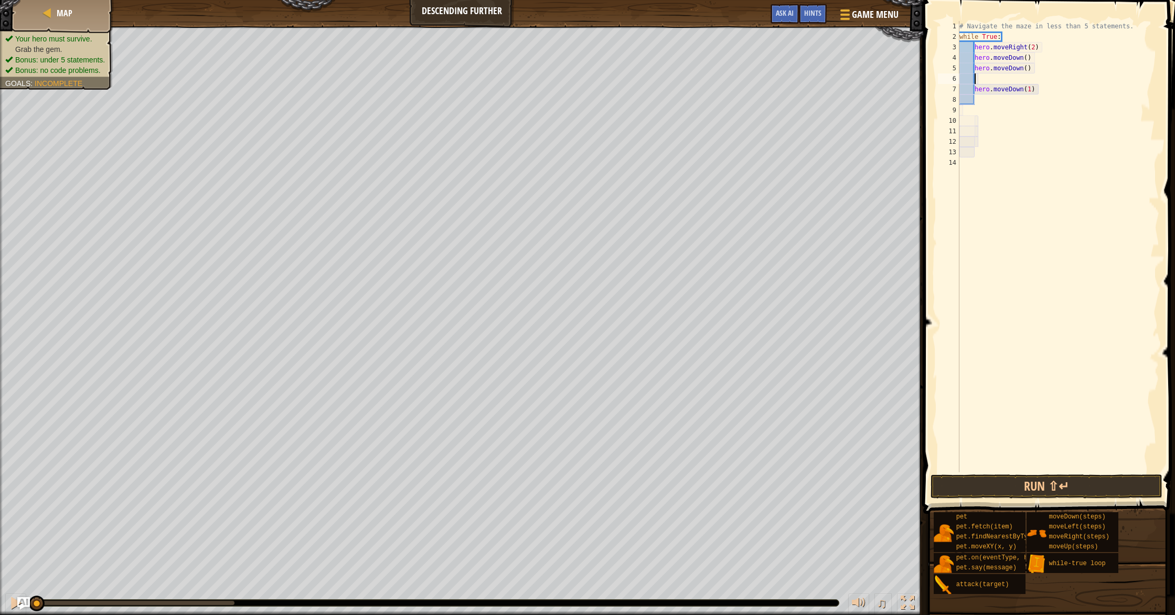
click at [1037, 69] on div "# Navigate the maze in less than 5 statements. while True : hero . moveRight ( …" at bounding box center [1058, 257] width 202 height 472
type textarea "h"
click at [1042, 63] on div "# Navigate the maze in less than 5 statements. while True : hero . moveRight ( …" at bounding box center [1058, 257] width 202 height 472
click at [1037, 59] on div "# Navigate the maze in less than 5 statements. while True : hero . moveRight ( …" at bounding box center [1058, 257] width 202 height 472
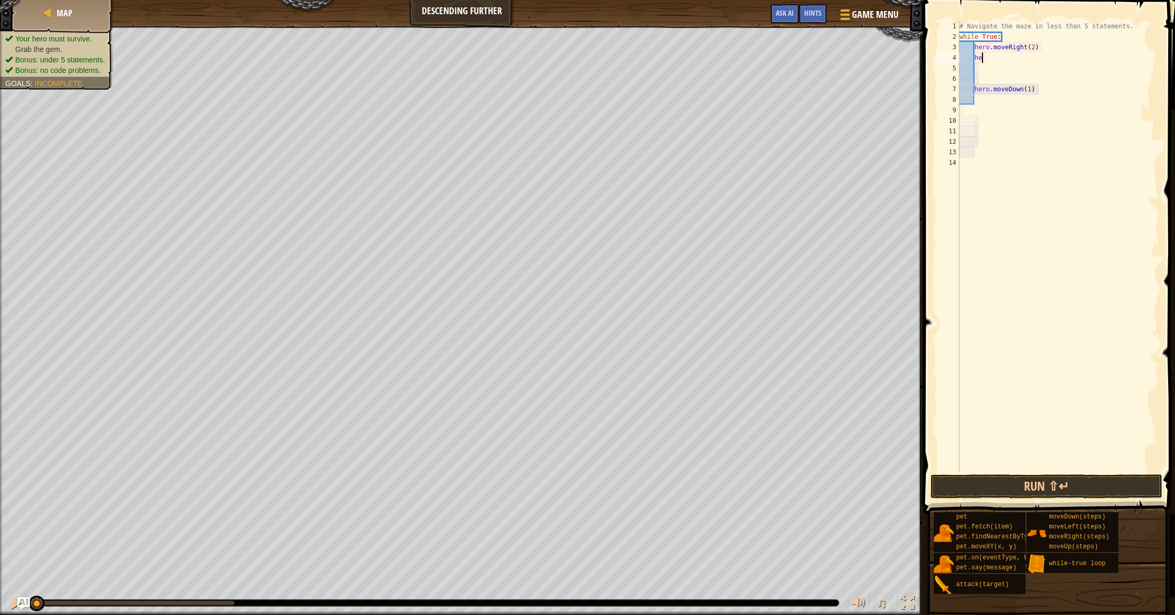
type textarea "h"
click at [1074, 481] on button "Run ⇧↵" at bounding box center [1046, 486] width 232 height 24
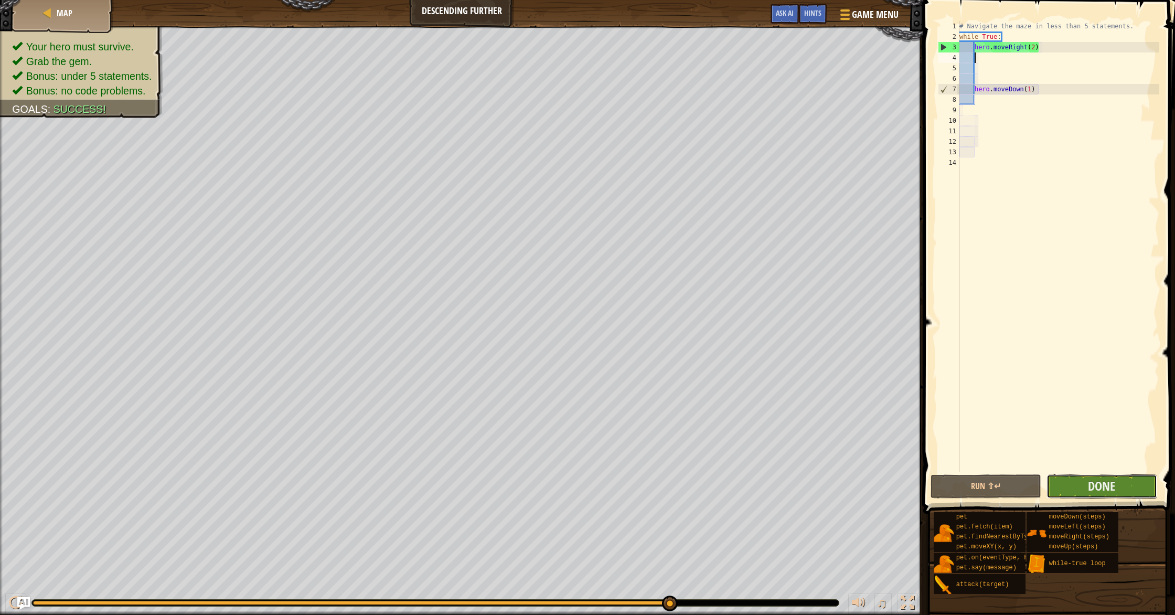
click at [1141, 485] on button "Done" at bounding box center [1101, 486] width 111 height 24
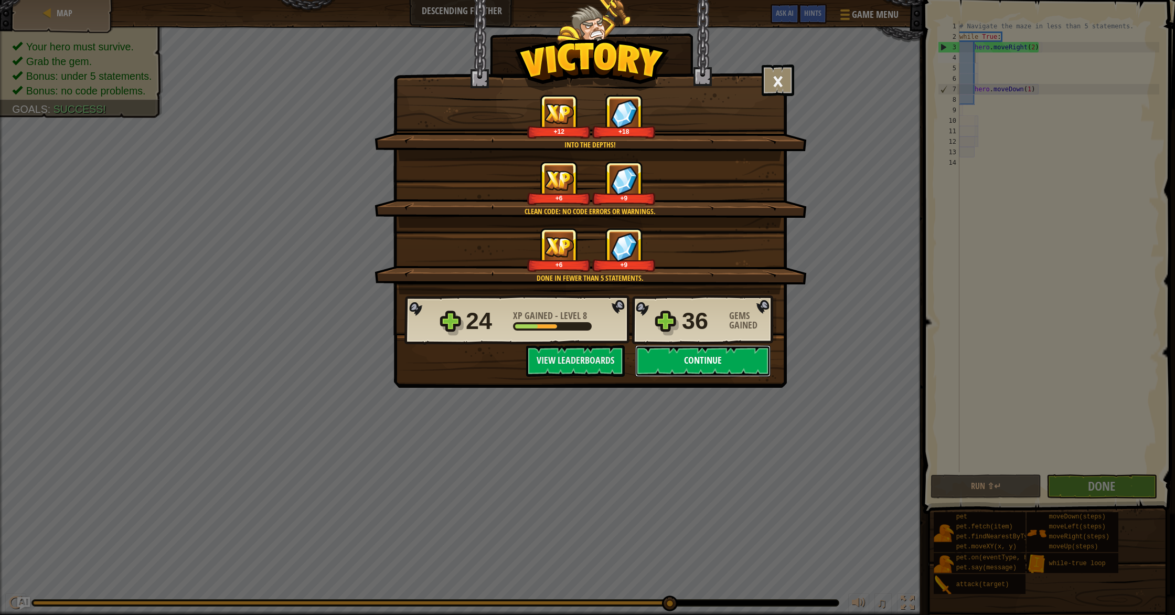
click at [719, 362] on button "Continue" at bounding box center [702, 360] width 135 height 31
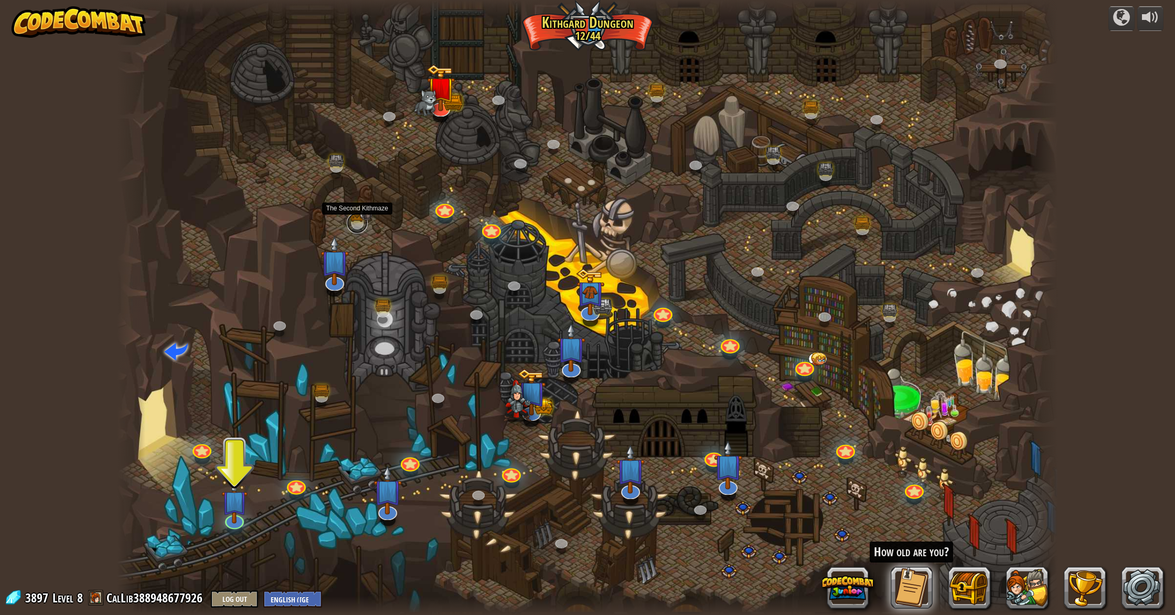
click at [359, 217] on link at bounding box center [357, 222] width 21 height 21
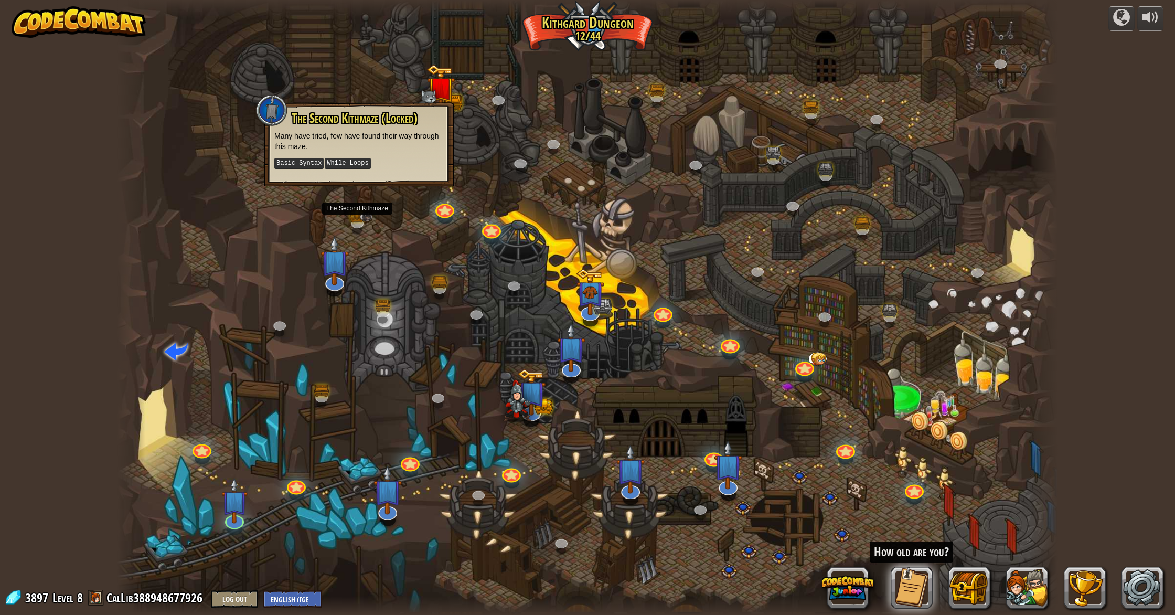
click at [454, 189] on div at bounding box center [587, 307] width 940 height 615
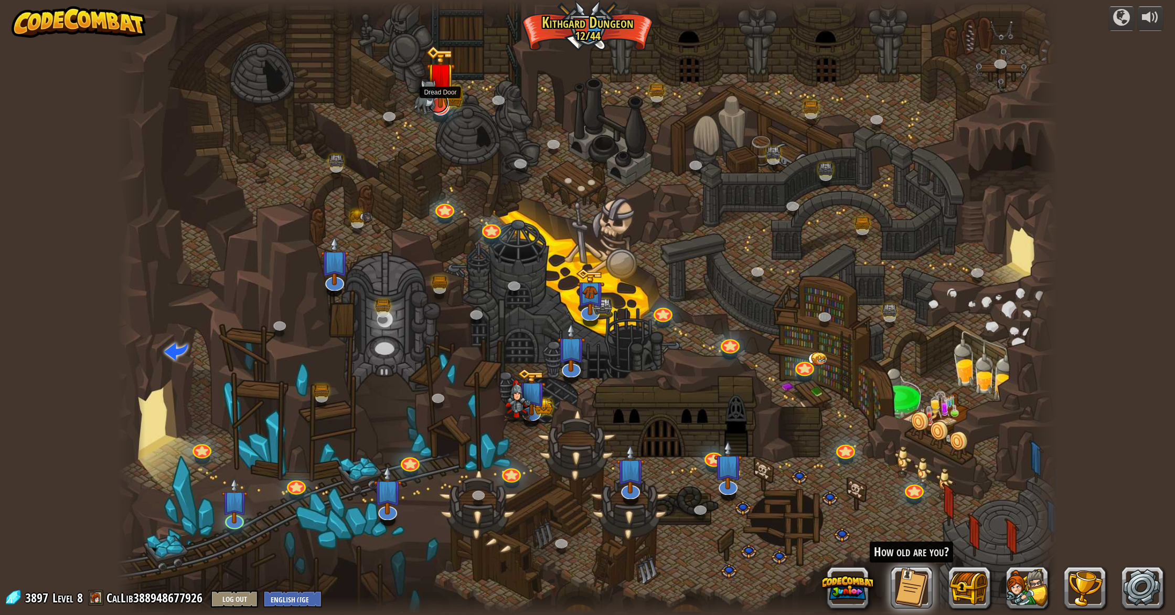
click at [437, 110] on link at bounding box center [438, 102] width 22 height 21
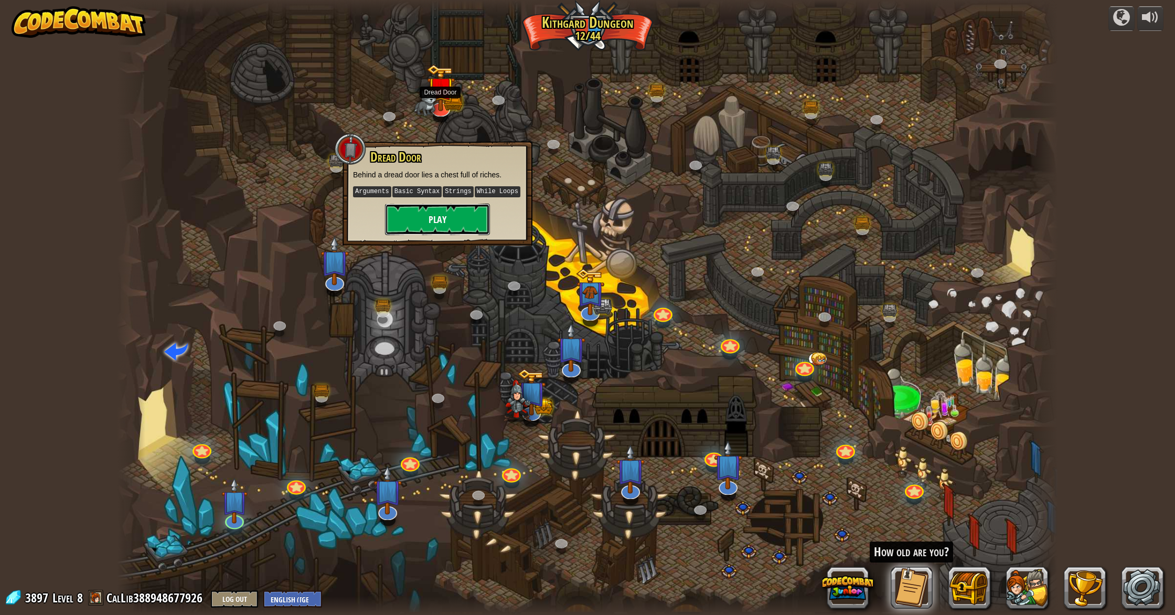
click at [436, 221] on button "Play" at bounding box center [437, 218] width 105 height 31
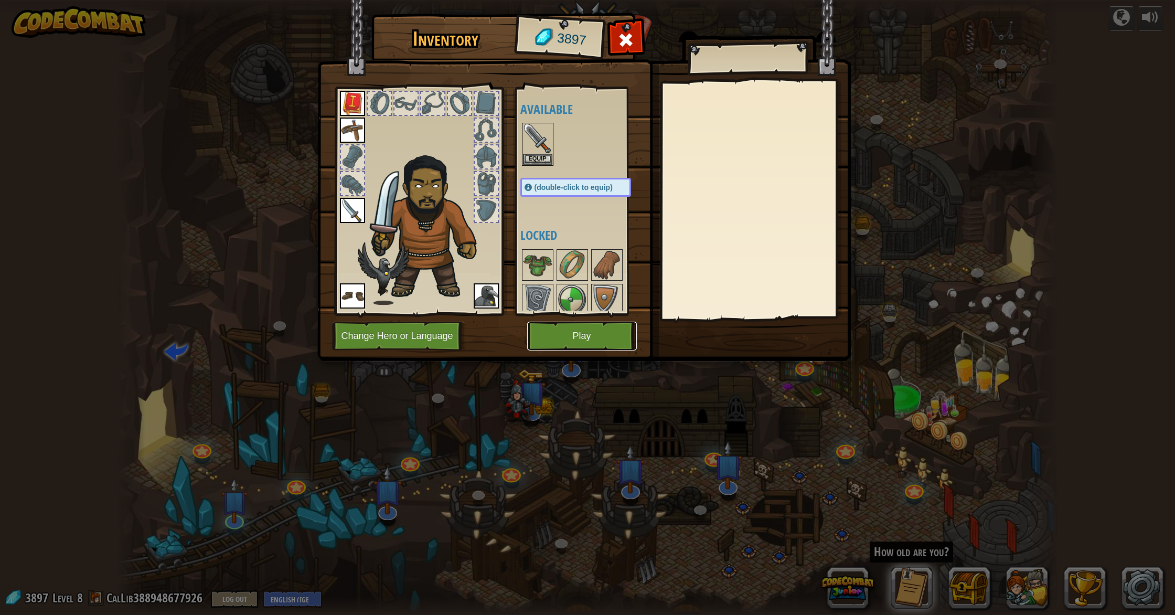
click at [584, 339] on button "Play" at bounding box center [582, 335] width 110 height 29
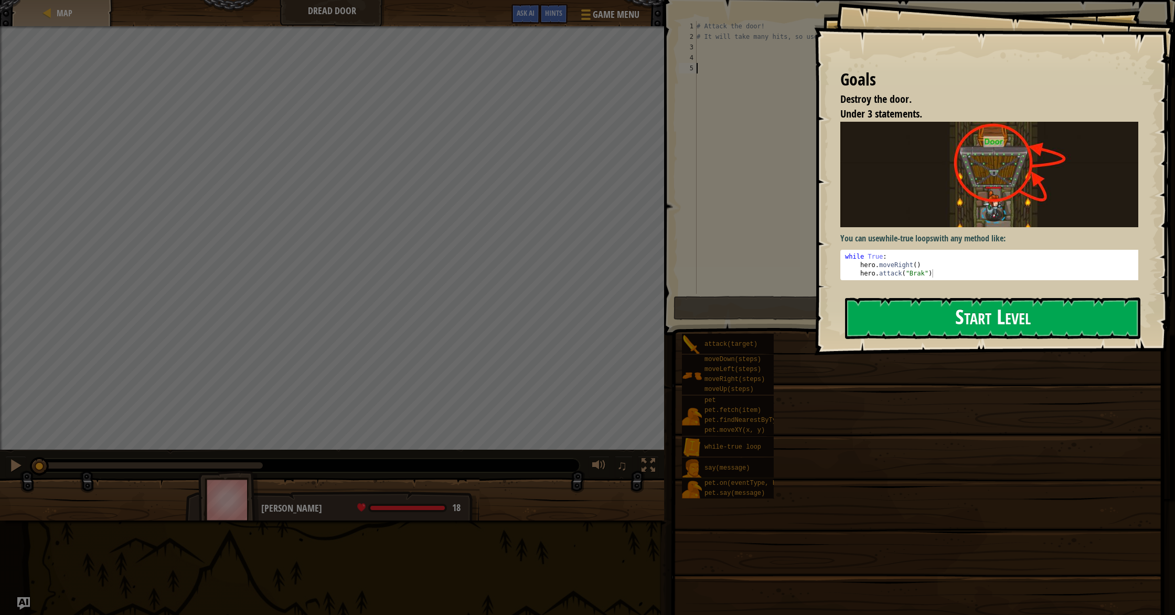
click at [884, 323] on button "Start Level" at bounding box center [992, 317] width 295 height 41
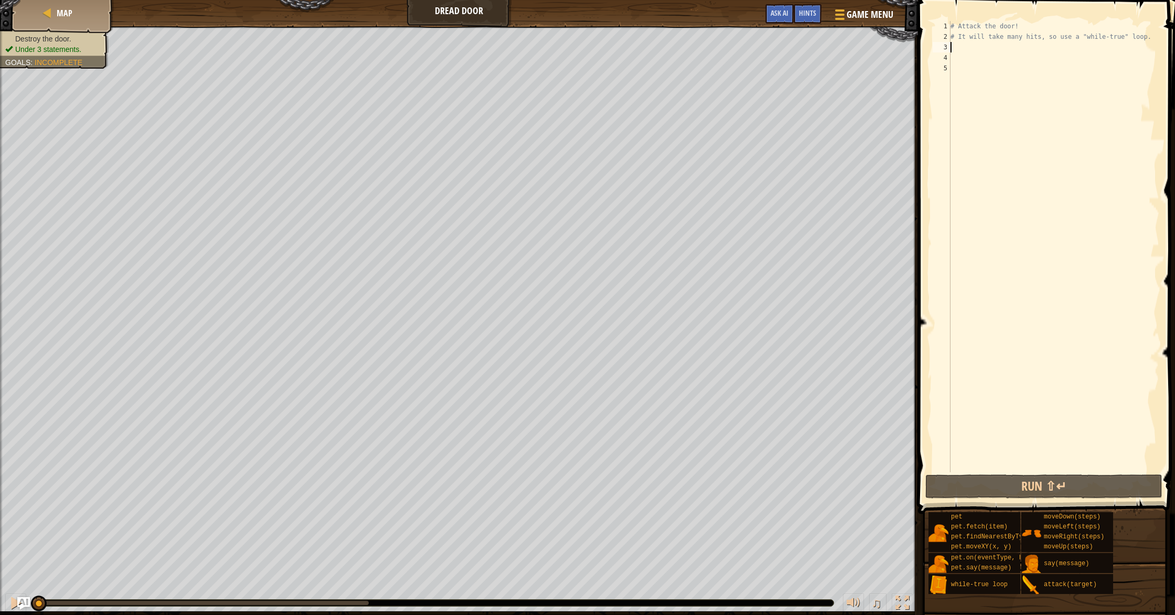
click at [970, 52] on div "# Attack the door! # It will take many hits, so use a "while-true" loop." at bounding box center [1053, 257] width 211 height 472
type textarea "h"
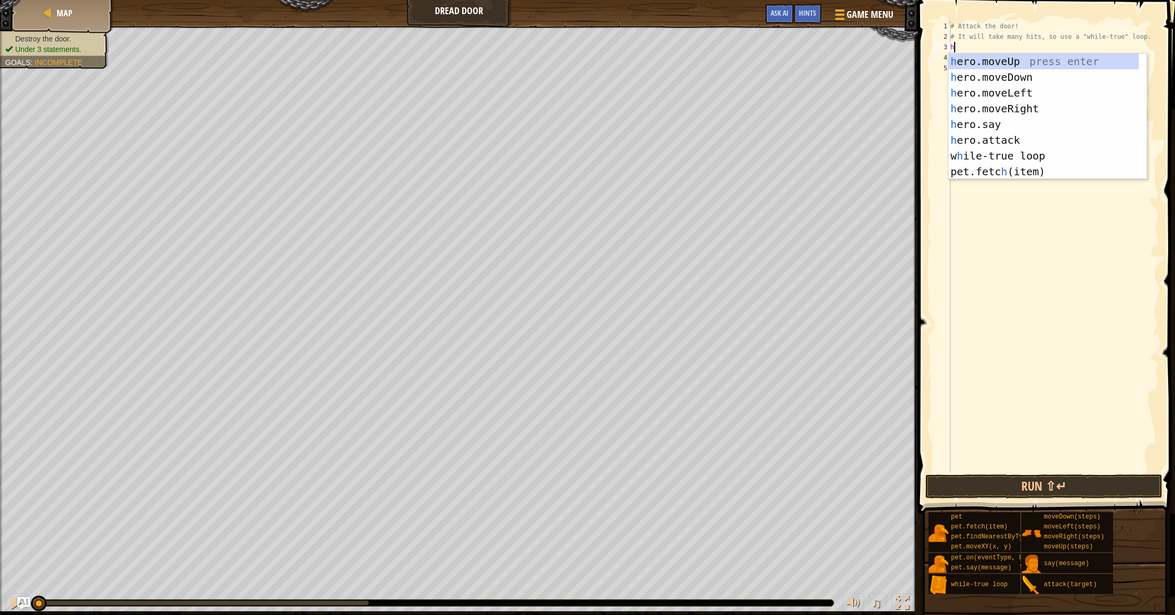
scroll to position [5, 0]
click at [1032, 153] on div "h ero.moveUp press enter h ero.moveDown press enter h ero.moveLeft press enter …" at bounding box center [1043, 131] width 190 height 157
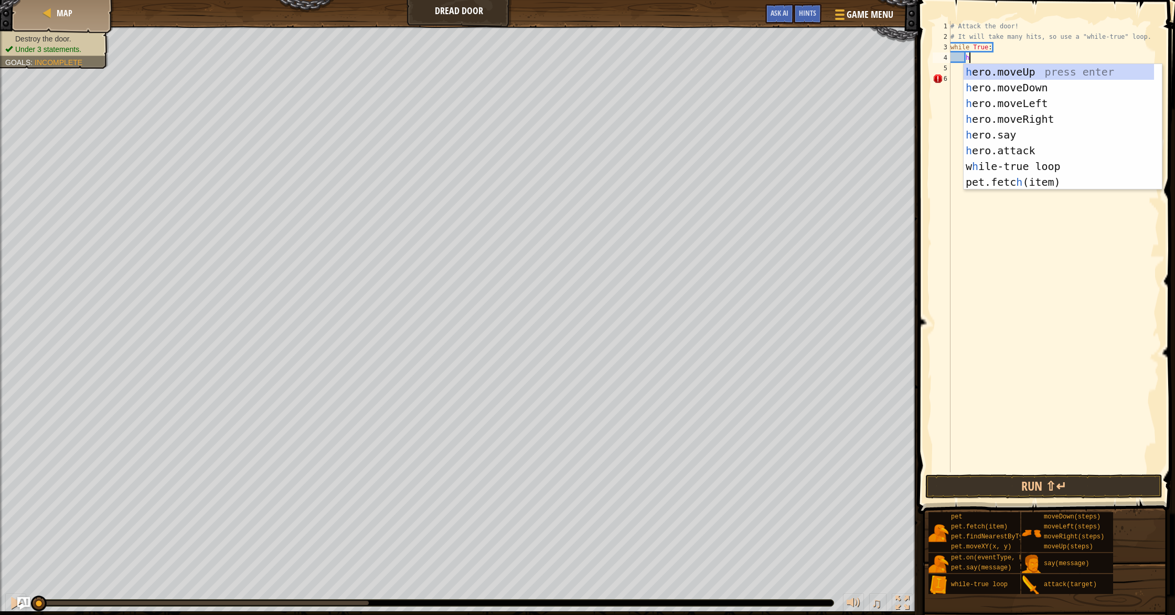
scroll to position [5, 1]
click at [1010, 155] on div "h ero.moveUp press enter h ero.moveDown press enter h ero.moveLeft press enter …" at bounding box center [1058, 142] width 190 height 157
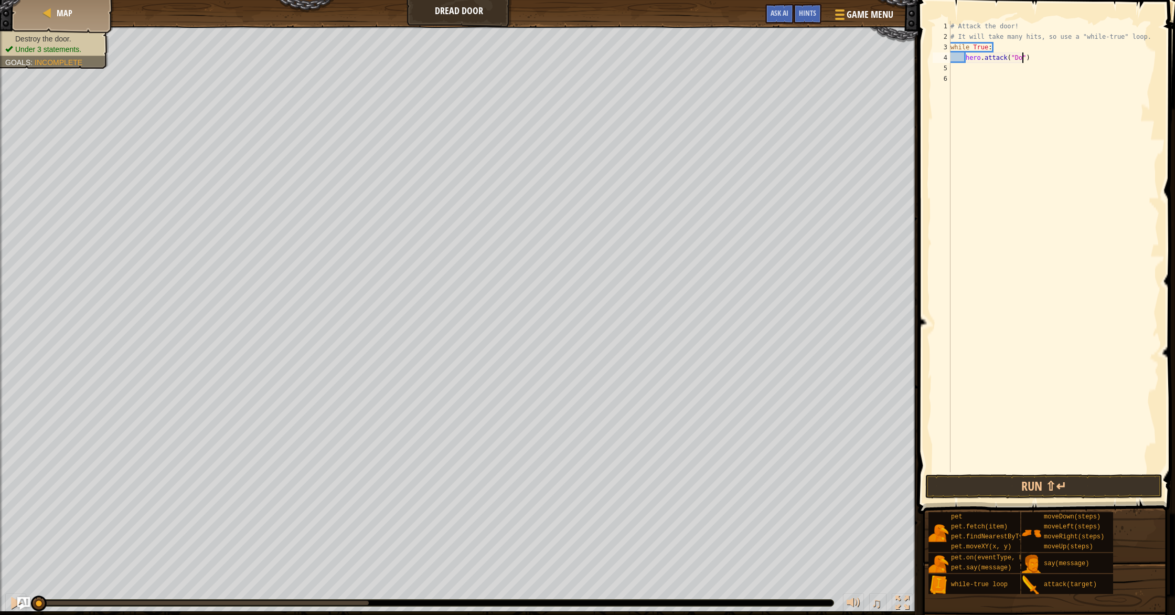
scroll to position [5, 6]
type textarea "hero.attack("Door")"
click at [1024, 495] on button "Run ⇧↵" at bounding box center [1043, 486] width 237 height 24
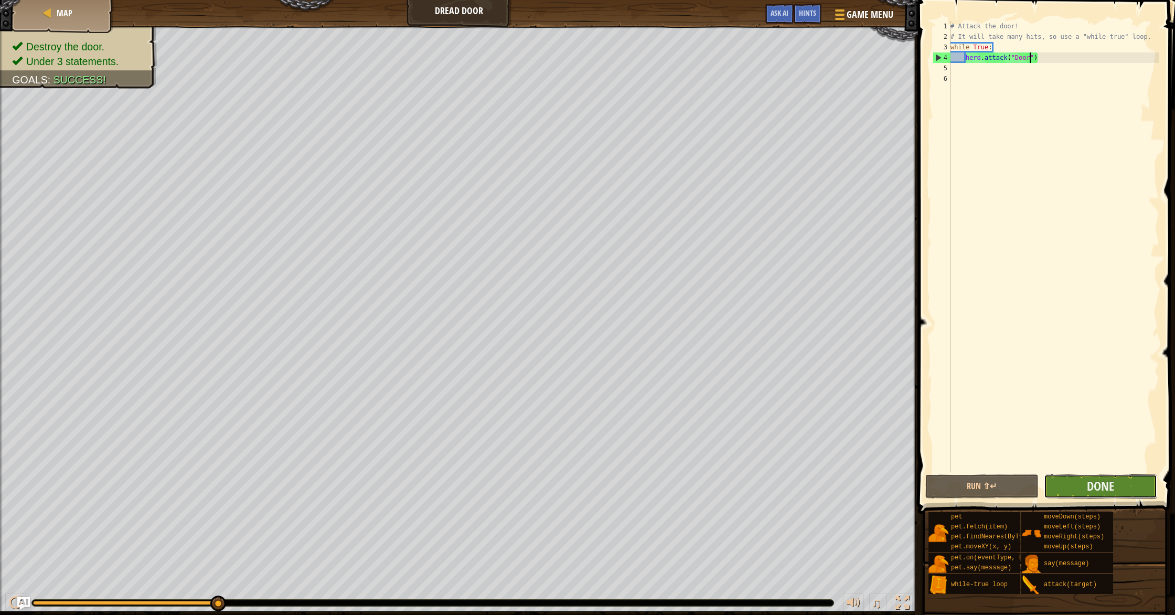
click at [1068, 489] on button "Done" at bounding box center [1099, 486] width 113 height 24
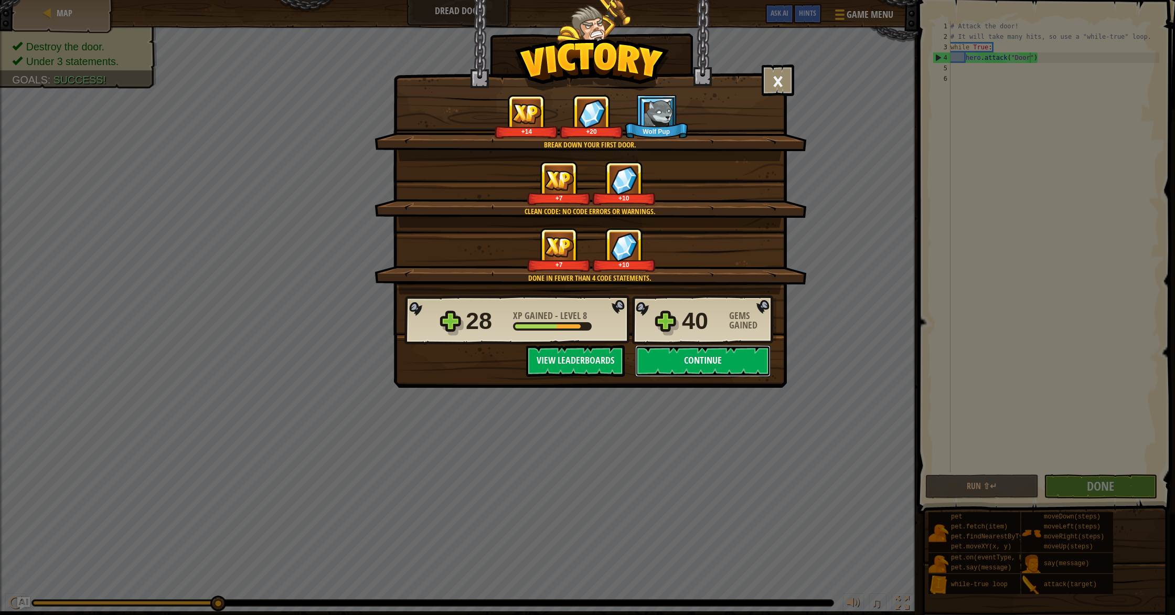
click at [713, 359] on button "Continue" at bounding box center [702, 360] width 135 height 31
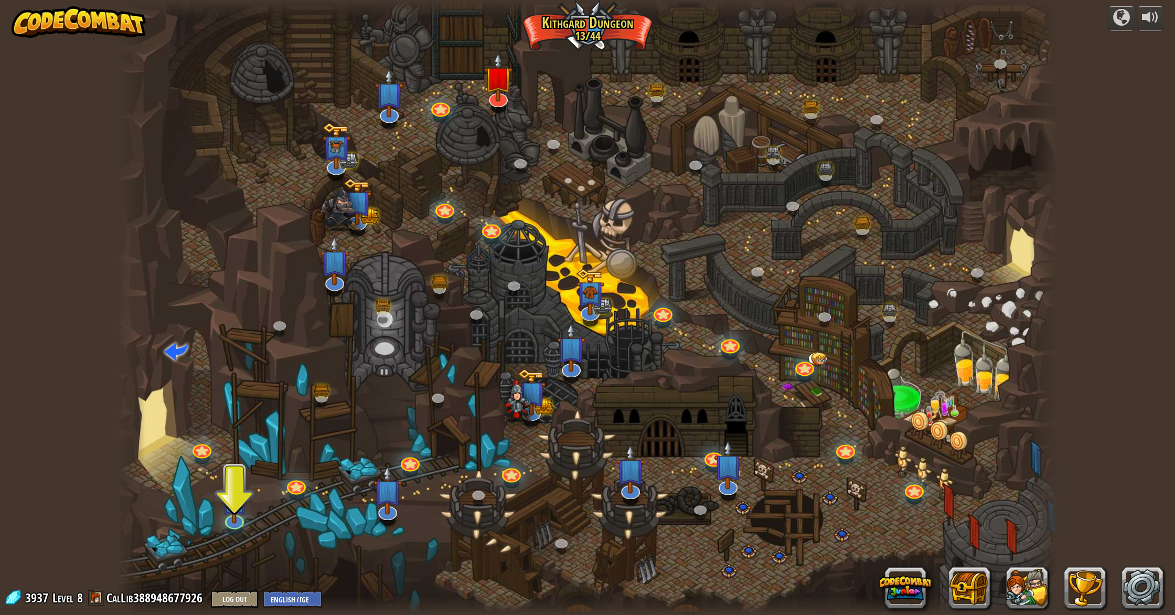
click at [508, 98] on img at bounding box center [498, 76] width 28 height 49
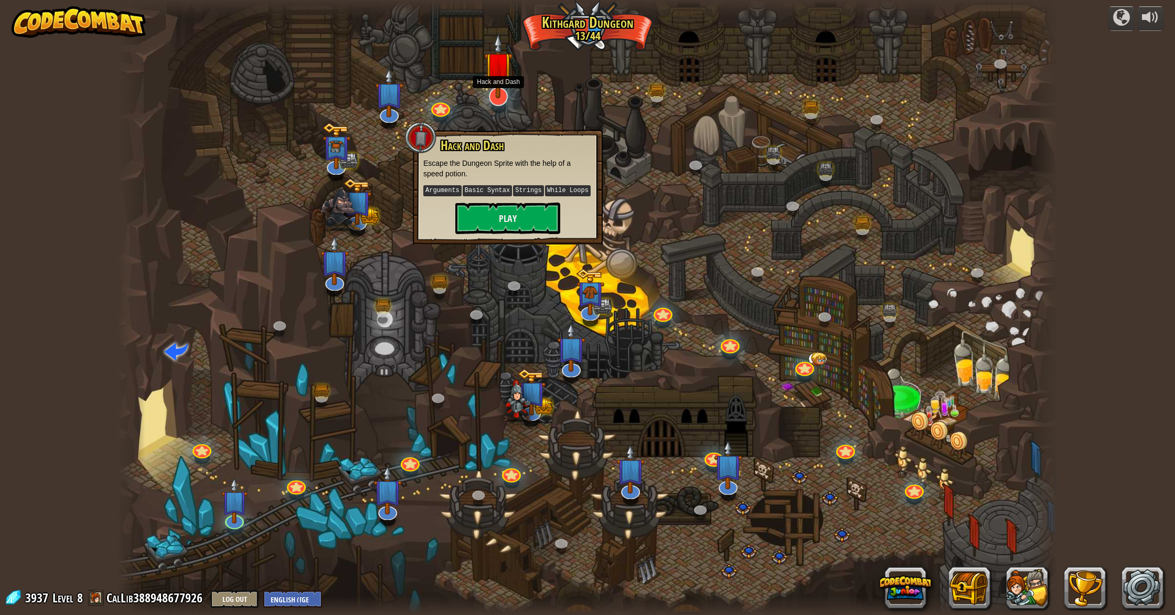
click at [500, 103] on div at bounding box center [498, 96] width 19 height 19
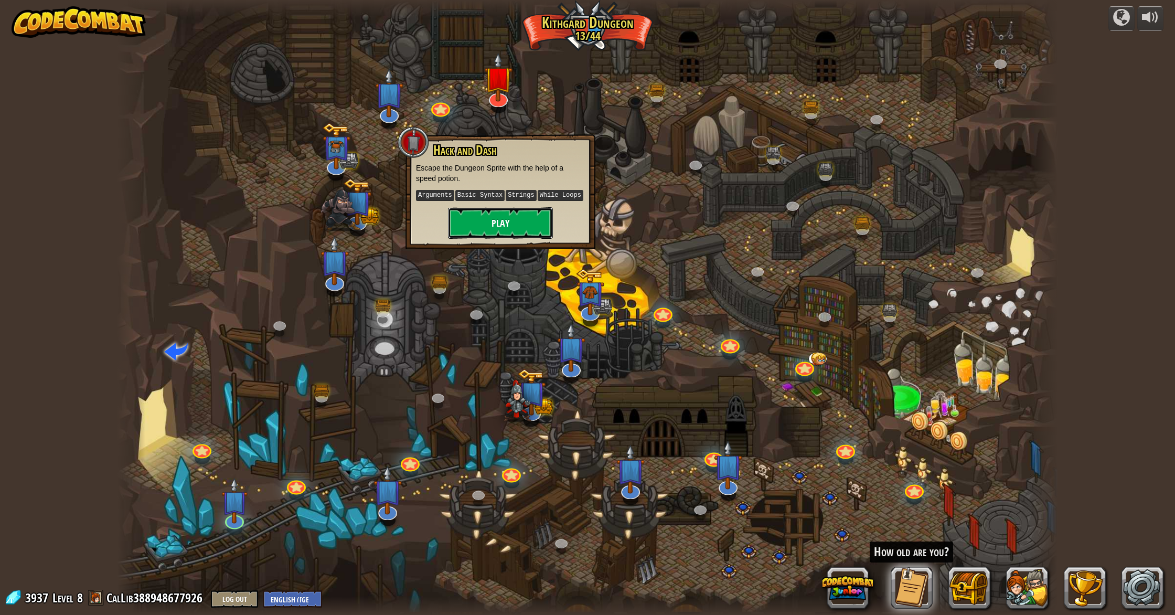
click at [494, 221] on button "Play" at bounding box center [500, 222] width 105 height 31
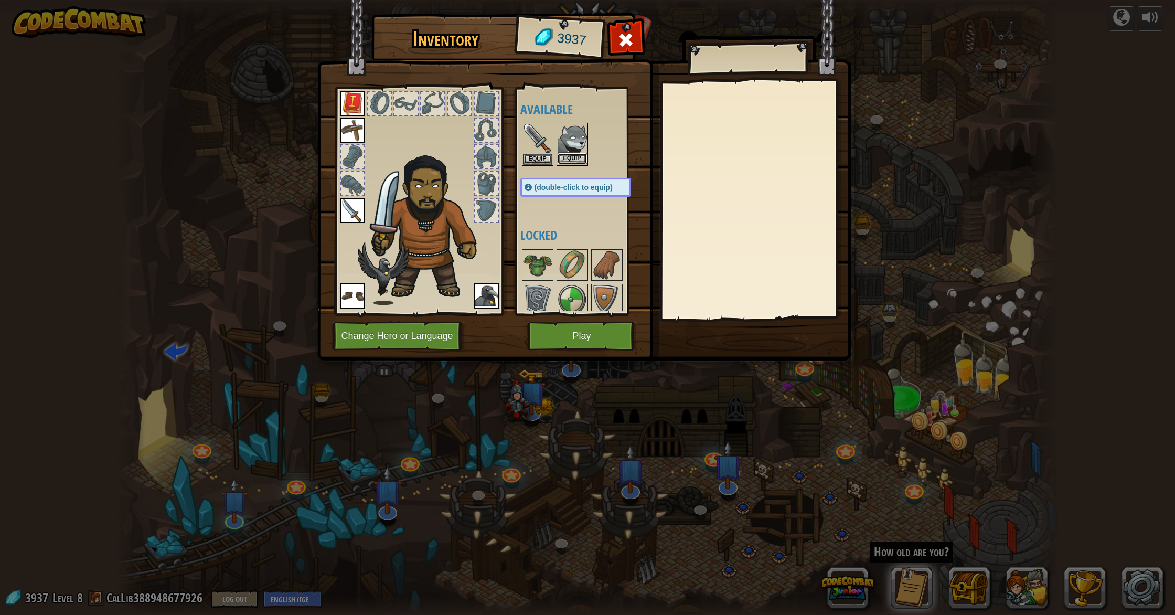
click at [573, 153] on button "Equip" at bounding box center [571, 158] width 29 height 11
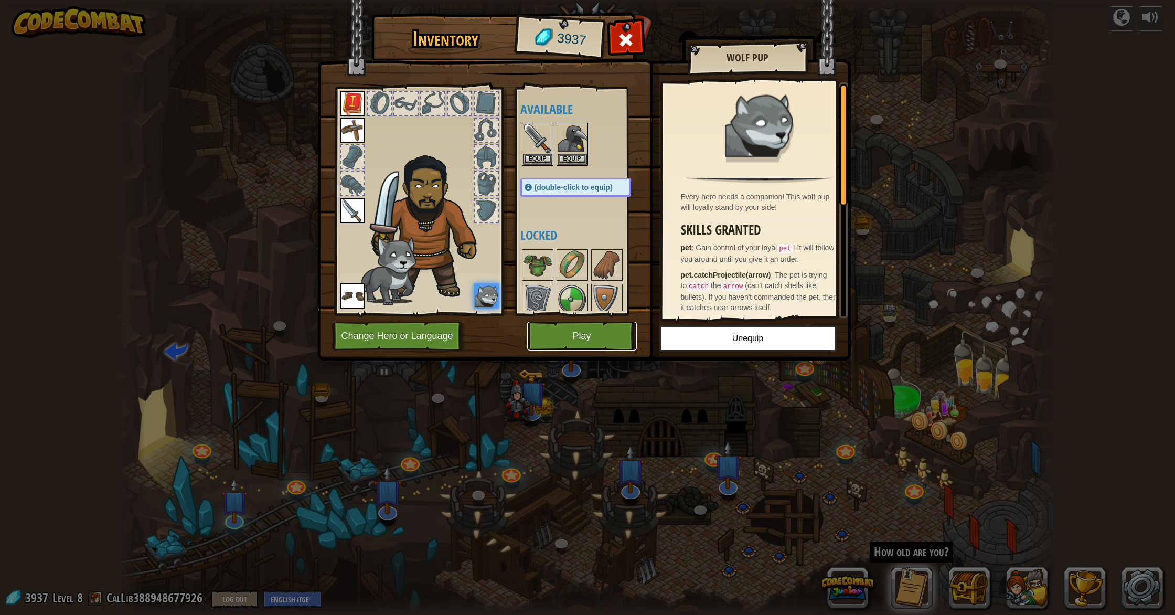
click at [576, 341] on button "Play" at bounding box center [582, 335] width 110 height 29
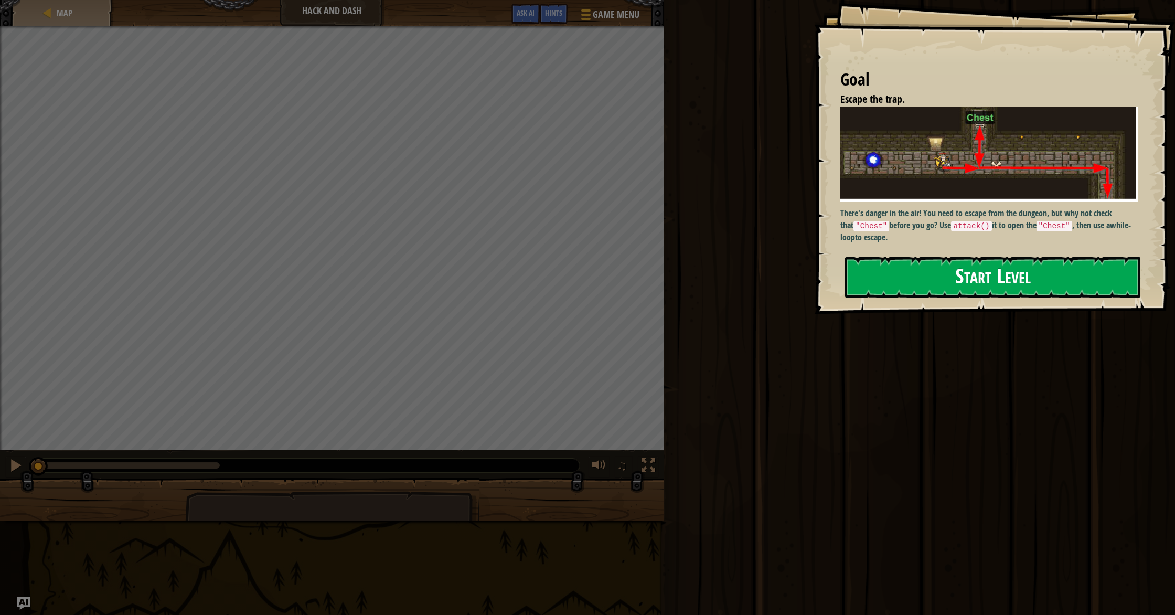
click at [959, 273] on button "Start Level" at bounding box center [992, 276] width 295 height 41
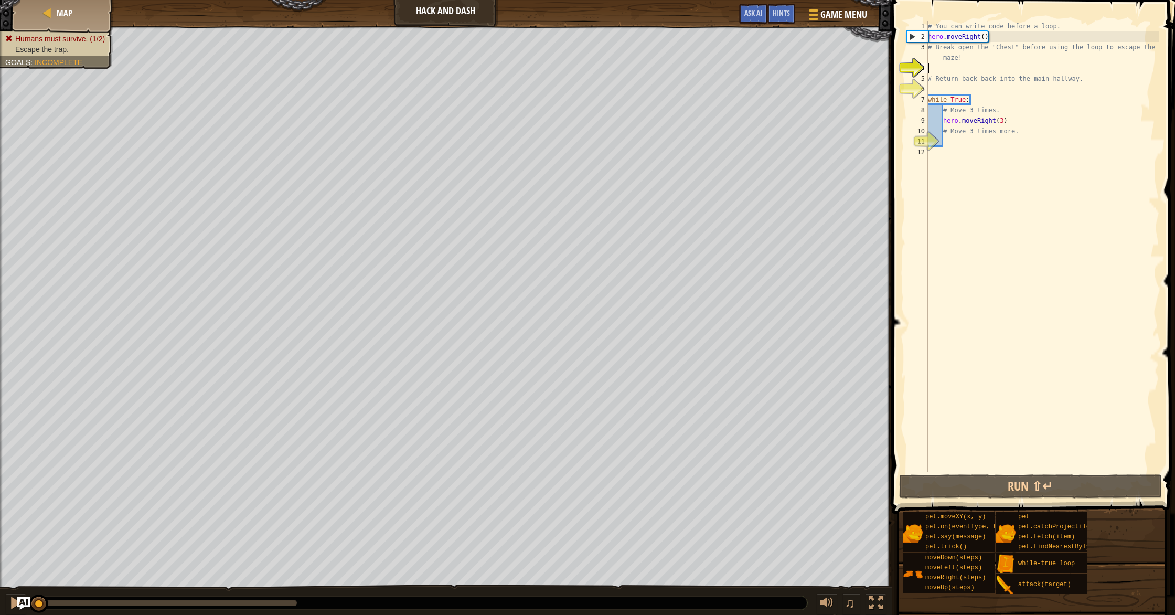
click at [983, 35] on div "# You can write code before a loop. hero . moveRight ( ) # Break open the "Ches…" at bounding box center [1041, 257] width 233 height 472
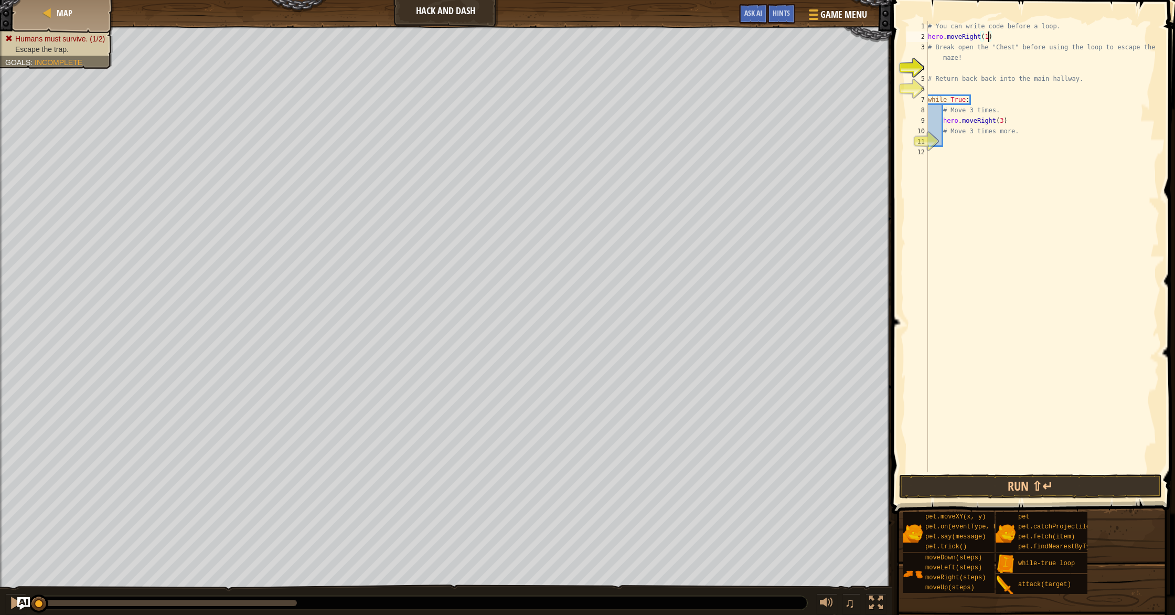
click at [934, 50] on div "# You can write code before a loop. hero . moveRight ( 1 ) # Break open the "Ch…" at bounding box center [1041, 257] width 233 height 472
click at [929, 49] on div "# You can write code before a loop. hero . moveRight ( 1 ) # Break open the "Ch…" at bounding box center [1041, 257] width 233 height 472
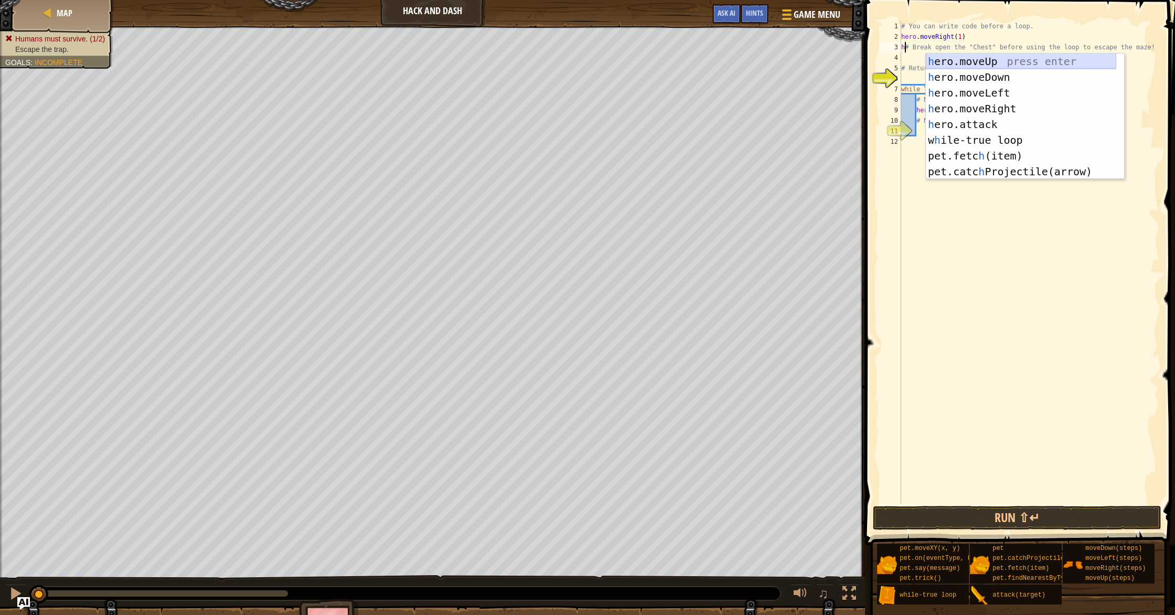
click at [968, 64] on div "h ero.moveUp press enter h ero.moveDown press enter h ero.moveLeft press enter …" at bounding box center [1020, 131] width 190 height 157
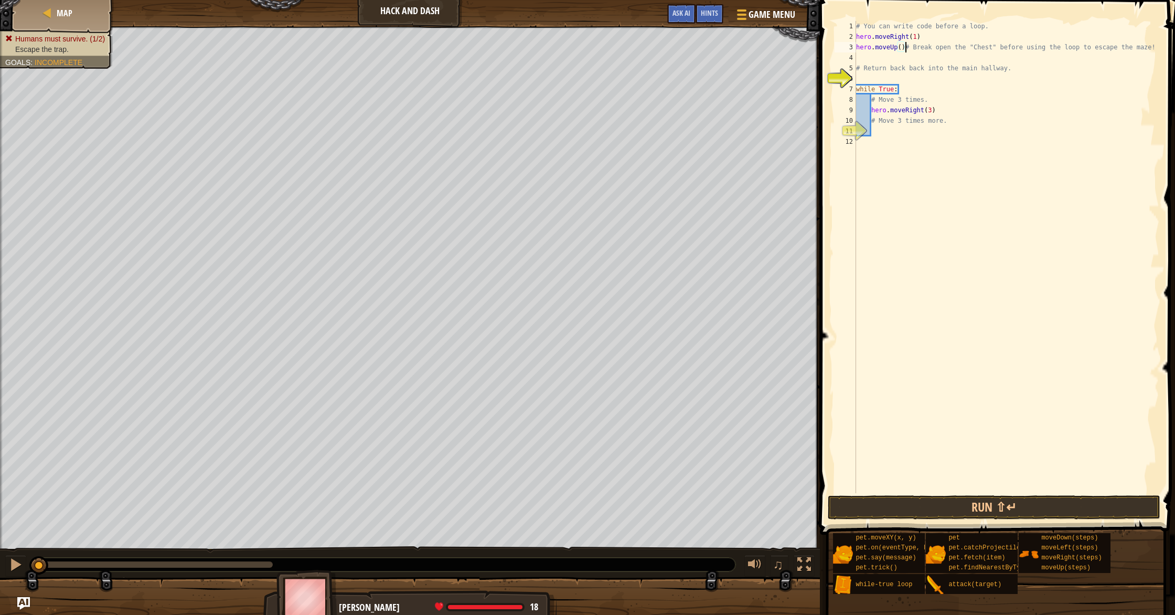
click at [901, 50] on div "# You can write code before a loop. hero . moveRight ( 1 ) hero . moveUp ( ) # …" at bounding box center [1006, 267] width 305 height 493
type textarea "hero.moveUp(1)# Break open the "Chest" before using the loop to escape the maze!"
click at [864, 87] on div "# You can write code before a loop. hero . moveRight ( 1 ) hero . moveUp ( 1 ) …" at bounding box center [1006, 267] width 305 height 493
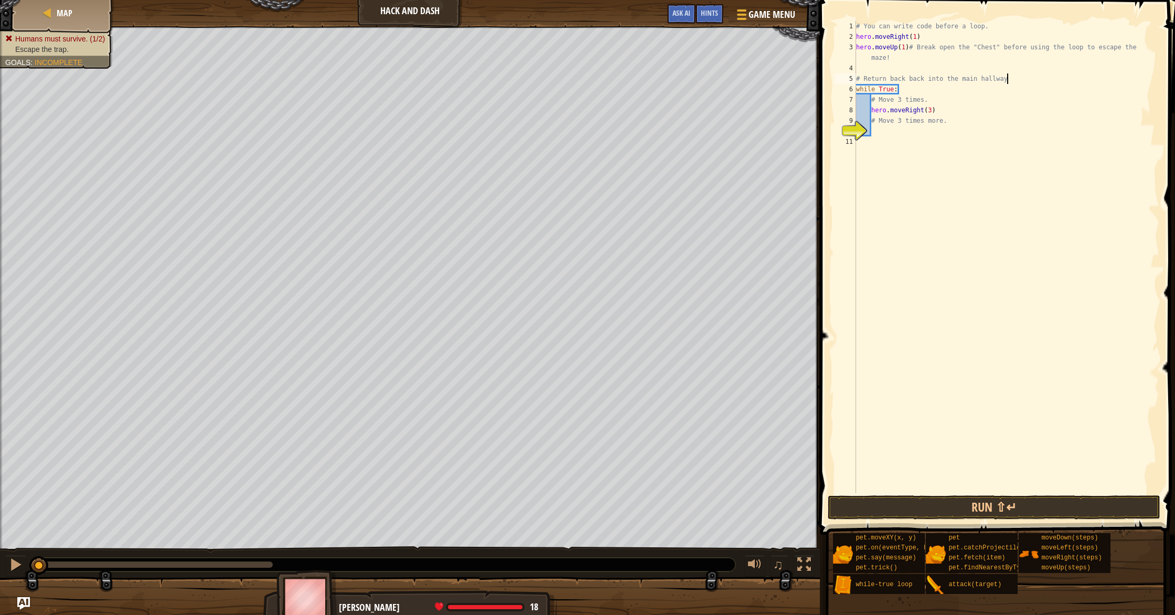
click at [856, 78] on div "# You can write code before a loop. hero . moveRight ( 1 ) hero . moveUp ( 1 ) …" at bounding box center [1006, 267] width 305 height 493
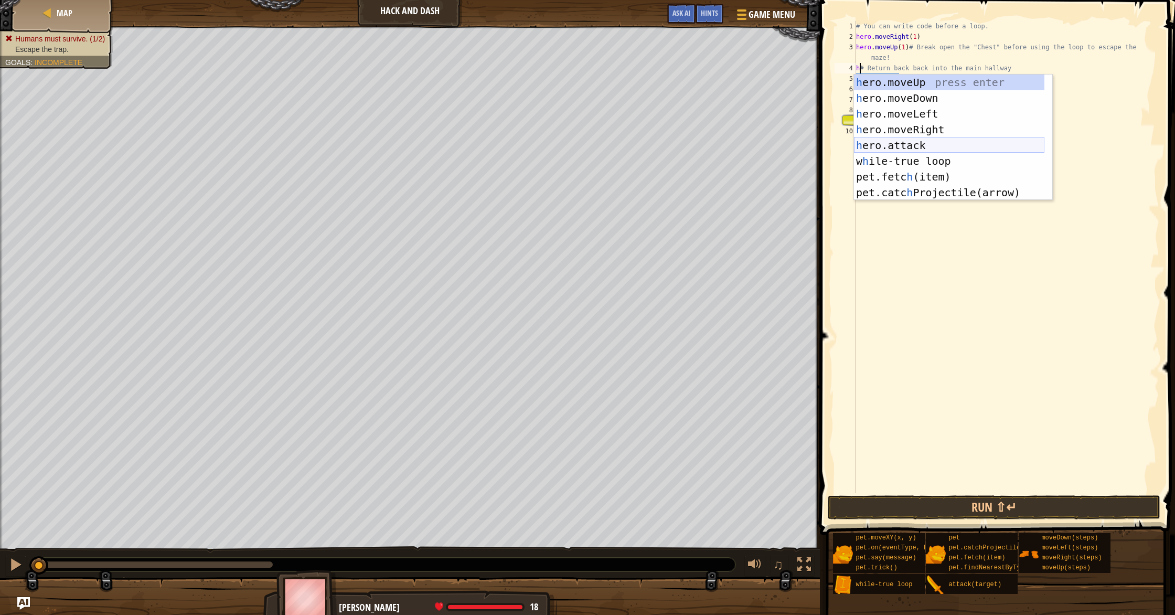
click at [910, 144] on div "h ero.moveUp press enter h ero.moveDown press enter h ero.moveLeft press enter …" at bounding box center [949, 152] width 190 height 157
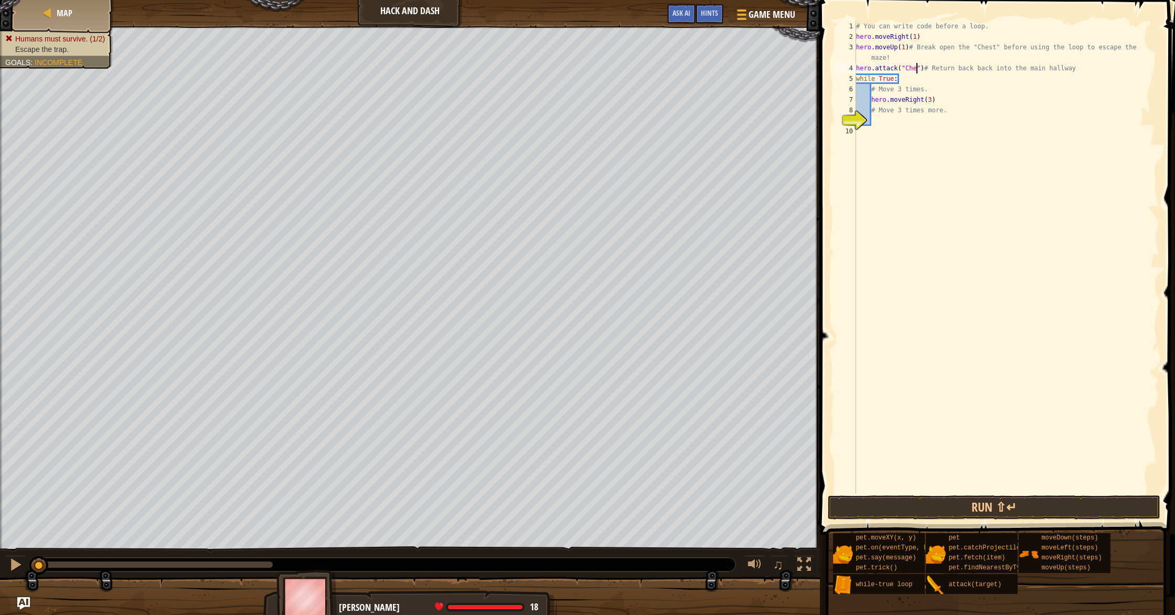
type textarea "hero.attack("Chest")# Return back back into the [GEOGRAPHIC_DATA]"
click at [888, 124] on div "# You can write code before a loop. hero . moveRight ( 1 ) hero . moveUp ( 1 ) …" at bounding box center [1006, 267] width 305 height 493
type textarea "h"
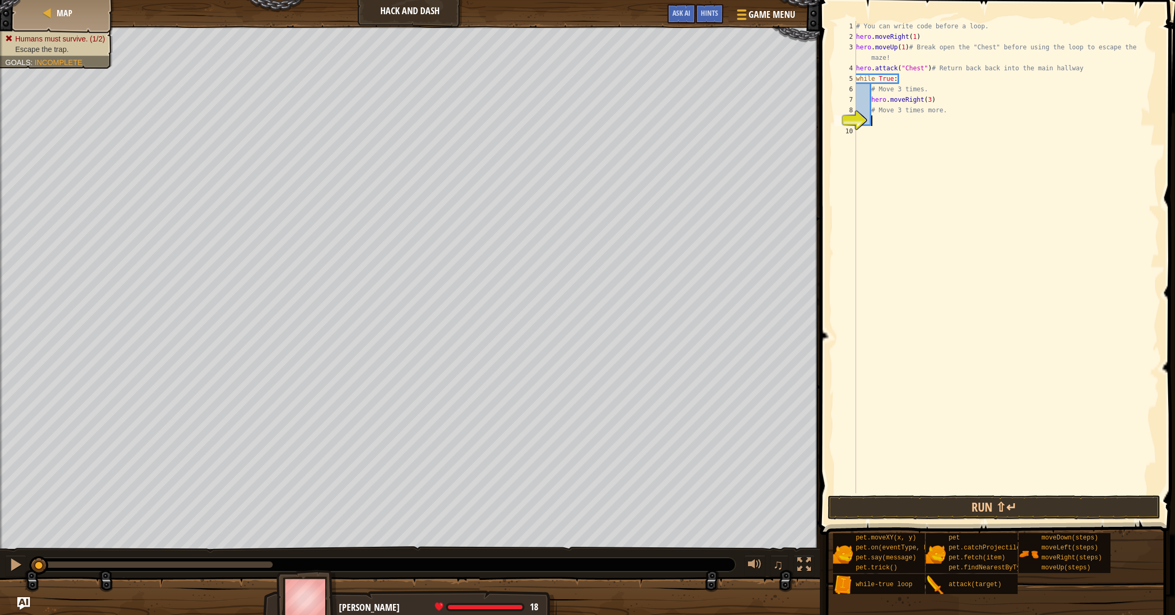
scroll to position [5, 1]
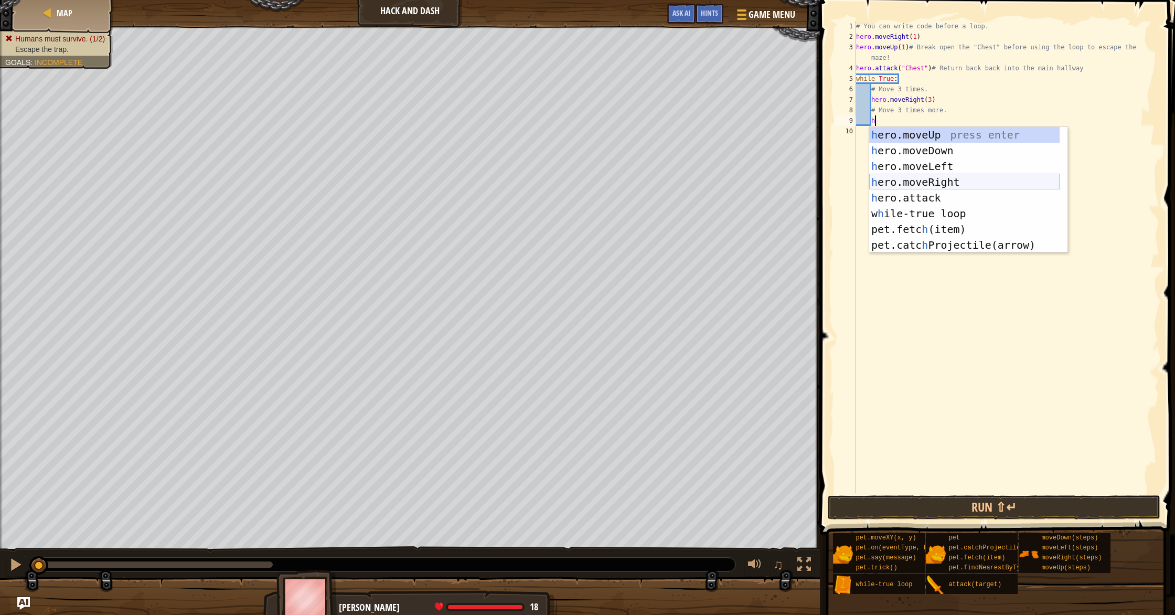
click at [919, 187] on div "h ero.moveUp press enter h ero.moveDown press enter h ero.moveLeft press enter …" at bounding box center [964, 205] width 190 height 157
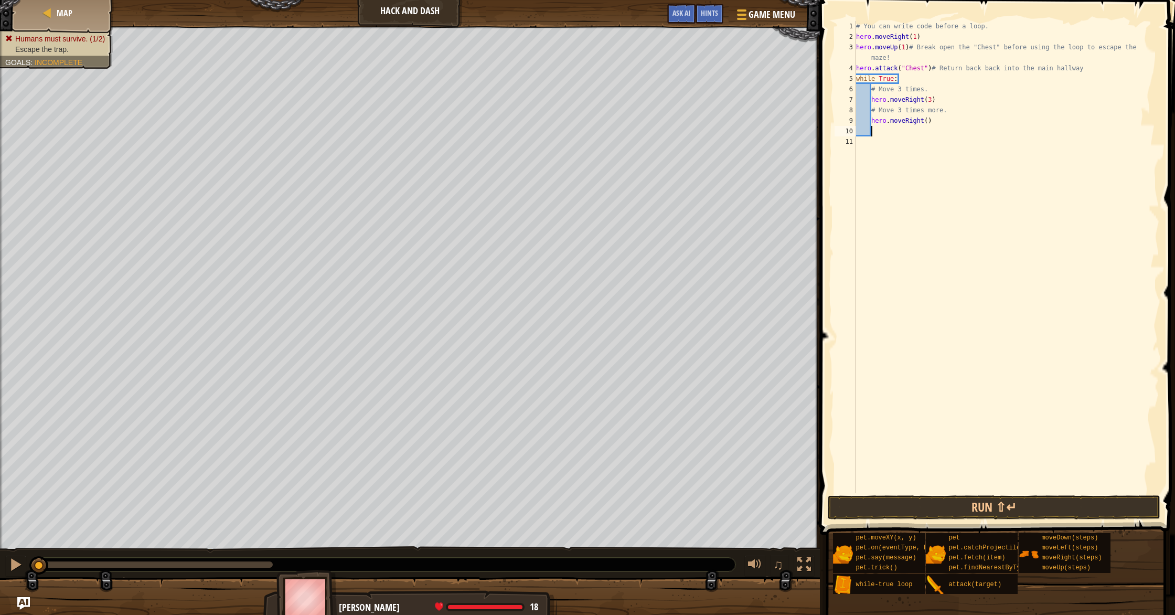
scroll to position [5, 1]
click at [928, 125] on div "# You can write code before a loop. hero . moveRight ( 1 ) hero . moveUp ( 1 ) …" at bounding box center [1006, 267] width 305 height 493
click at [946, 119] on div "# You can write code before a loop. hero . moveRight ( 1 ) hero . moveUp ( 1 ) …" at bounding box center [1006, 267] width 305 height 493
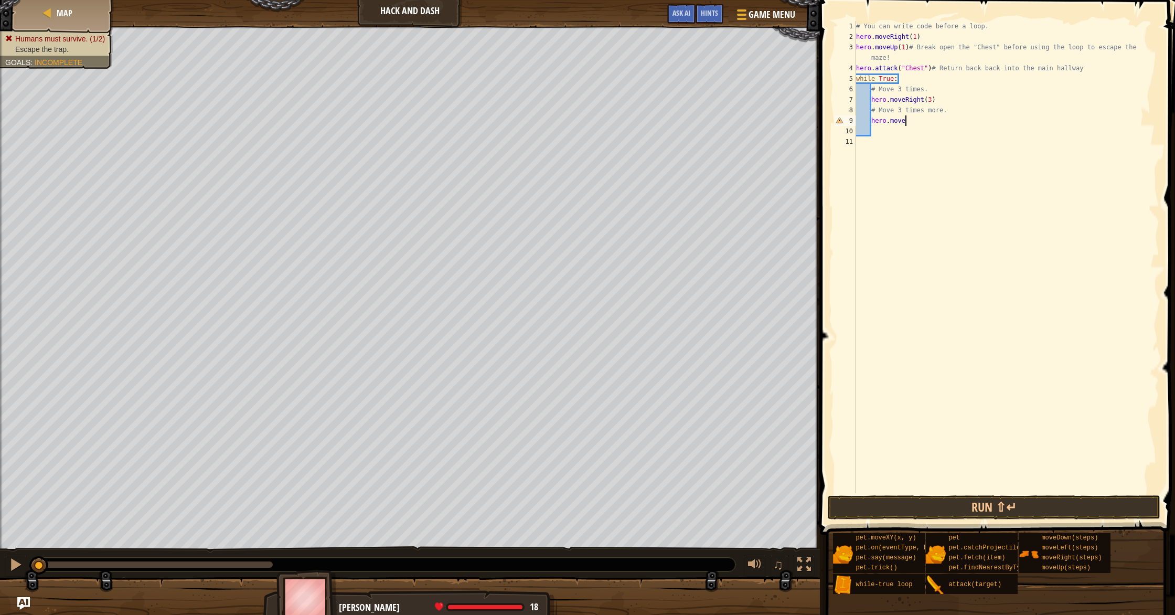
type textarea "hero.moved"
click at [953, 129] on div "hero.moveD own press enter" at bounding box center [968, 150] width 198 height 47
type textarea "h"
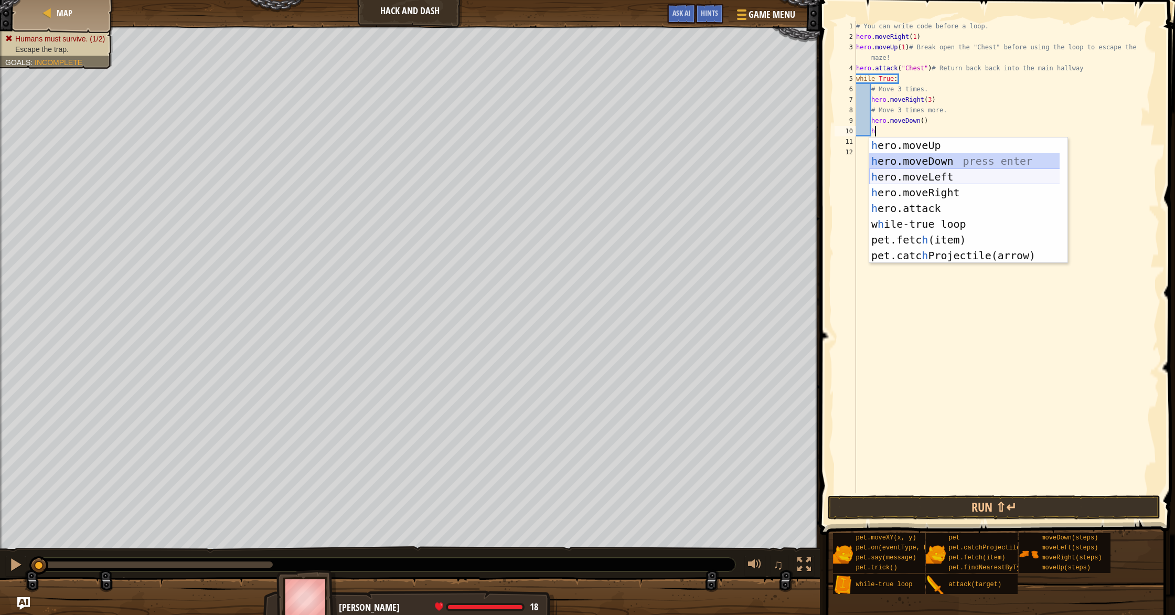
click at [946, 173] on div "h ero.moveUp press enter h ero.moveDown press enter h ero.moveLeft press enter …" at bounding box center [968, 215] width 198 height 157
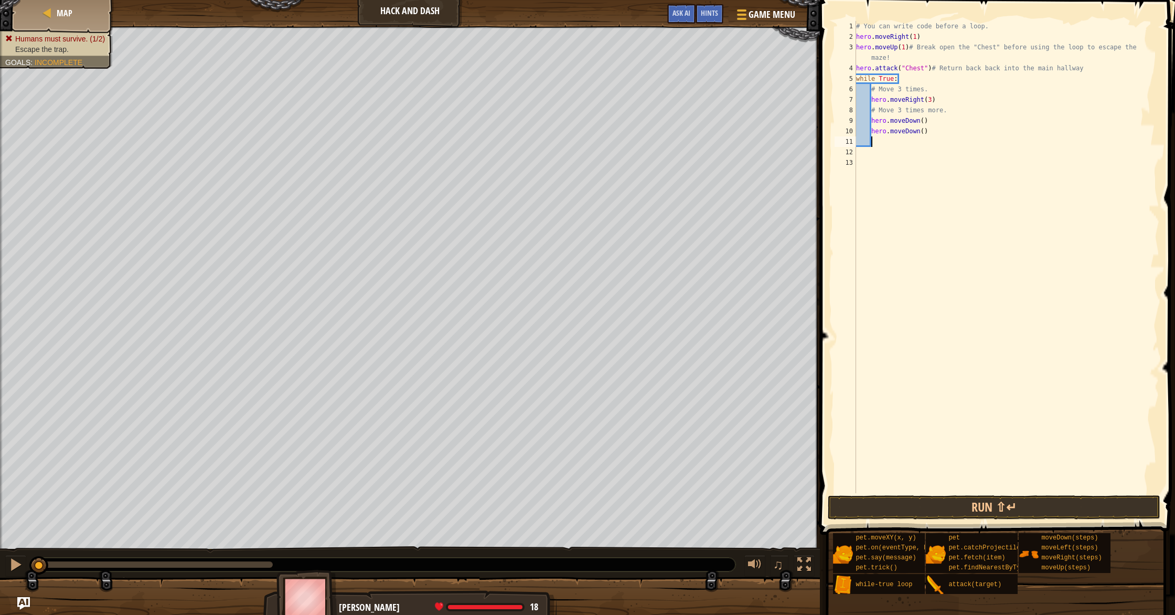
type textarea "h"
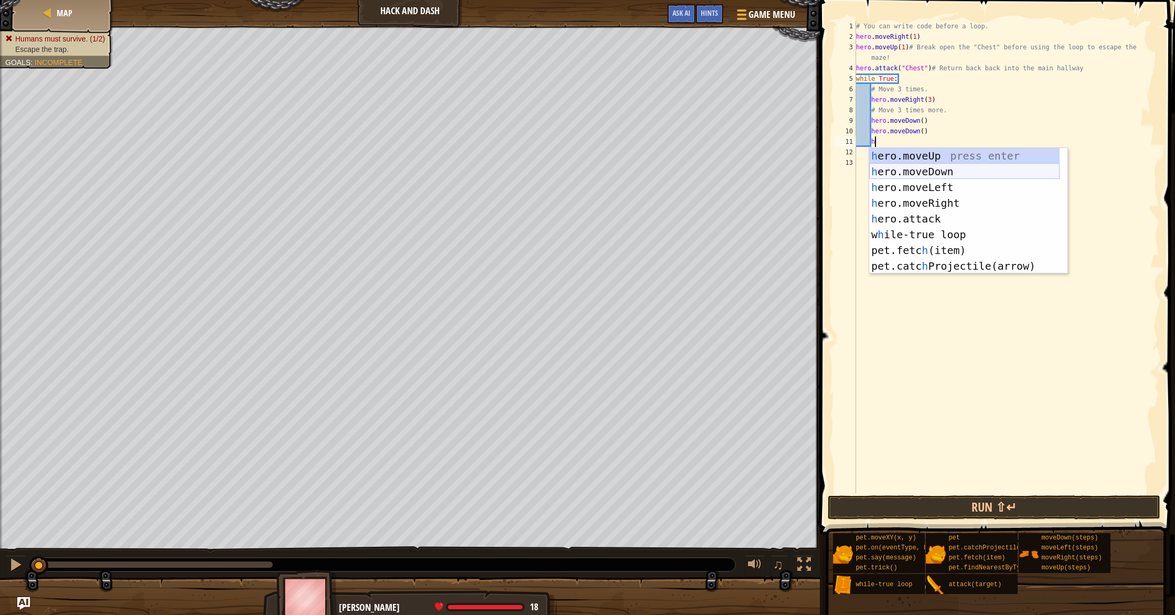
click at [924, 170] on div "h ero.moveUp press enter h ero.moveDown press enter h ero.moveLeft press enter …" at bounding box center [964, 226] width 190 height 157
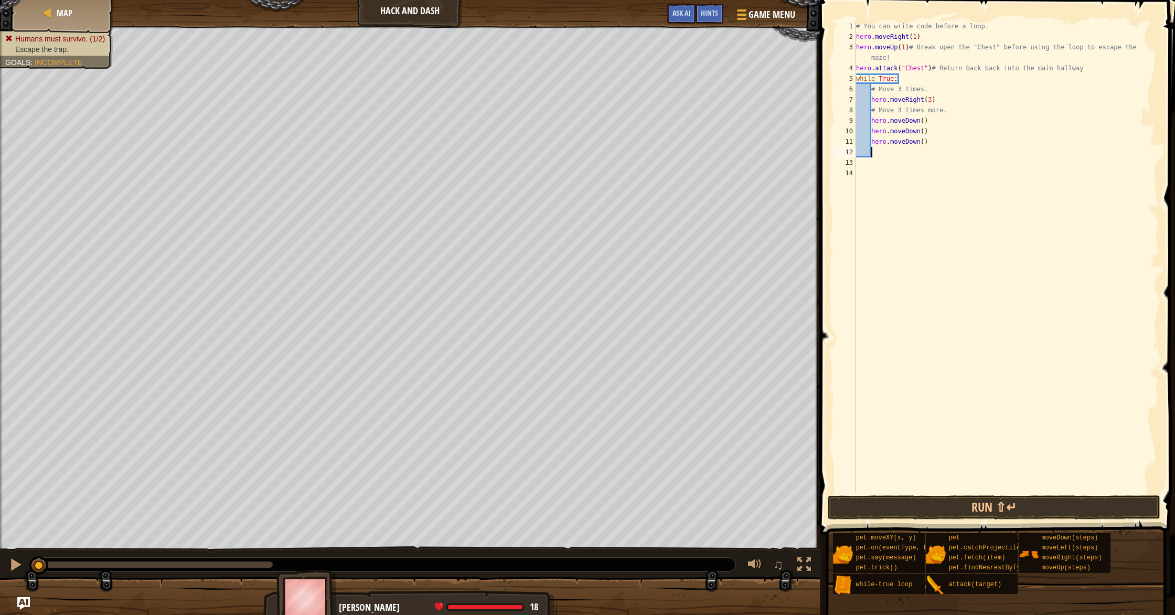
scroll to position [5, 1]
click at [930, 131] on div "# You can write code before a loop. hero . moveRight ( 1 ) hero . moveUp ( 1 ) …" at bounding box center [1006, 267] width 305 height 493
type textarea "h"
click at [927, 121] on div "# You can write code before a loop. hero . moveRight ( 1 ) hero . moveUp ( 1 ) …" at bounding box center [1006, 267] width 305 height 493
type textarea "h"
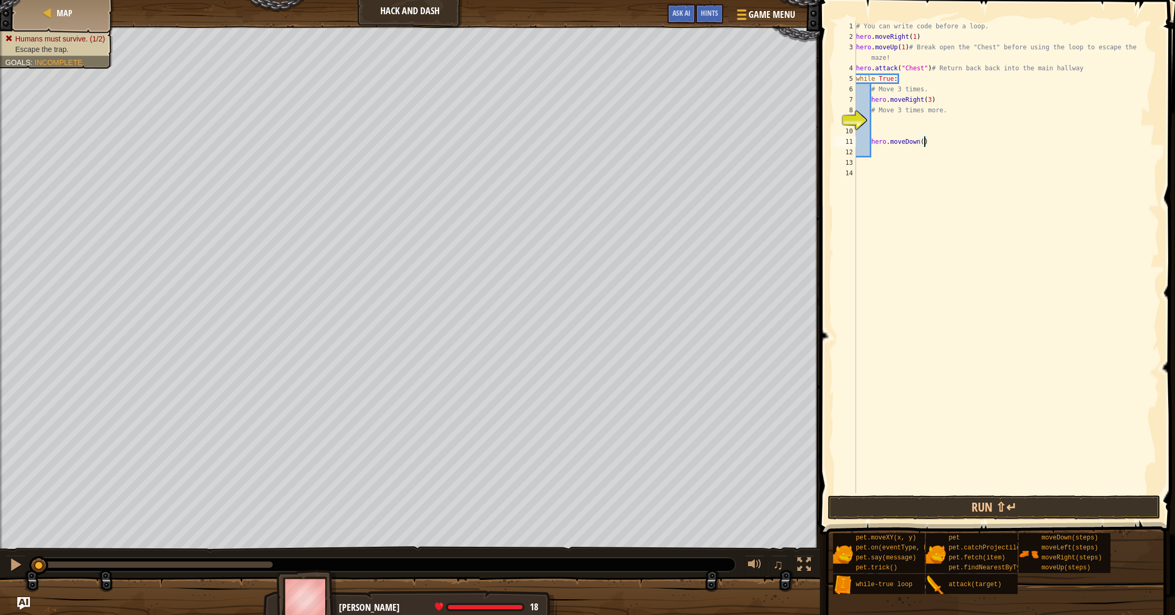
click at [923, 144] on div "# You can write code before a loop. hero . moveRight ( 1 ) hero . moveUp ( 1 ) …" at bounding box center [1006, 267] width 305 height 493
click at [932, 70] on div "# You can write code before a loop. hero . moveRight ( 1 ) hero . moveUp ( 1 ) …" at bounding box center [1006, 267] width 305 height 493
type textarea "hero.attack("Chest")# Return back back into the [GEOGRAPHIC_DATA]"
